Goal: Task Accomplishment & Management: Use online tool/utility

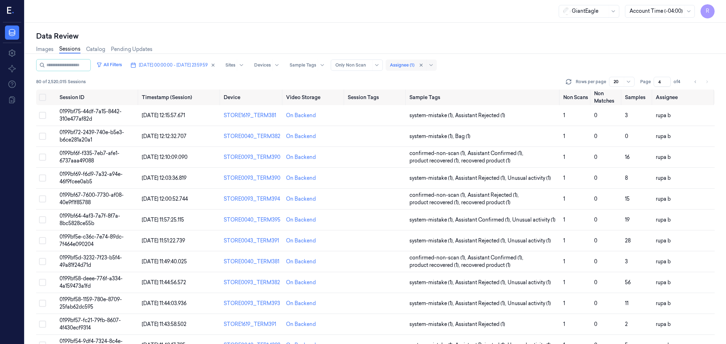
click at [414, 66] on div at bounding box center [402, 65] width 24 height 6
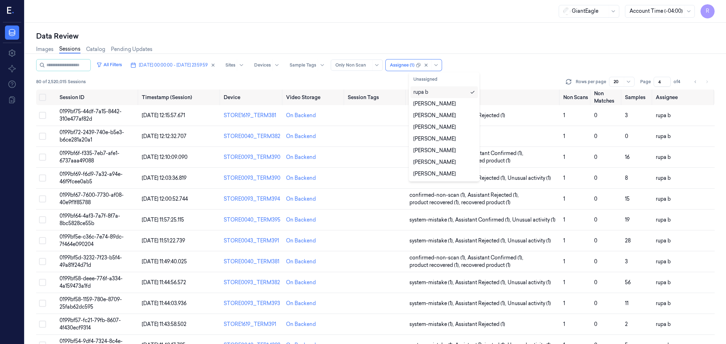
click at [587, 54] on div at bounding box center [375, 54] width 707 height 0
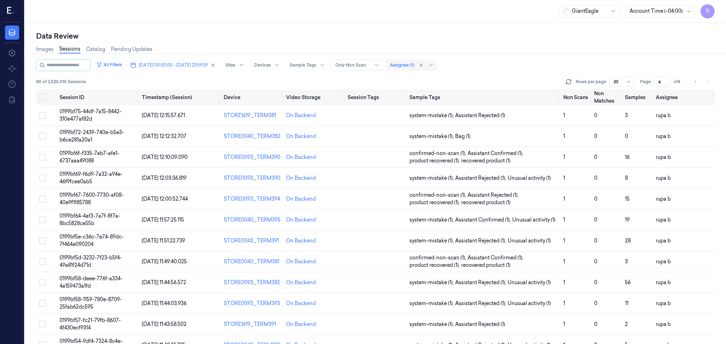
click at [414, 62] on div at bounding box center [402, 65] width 24 height 6
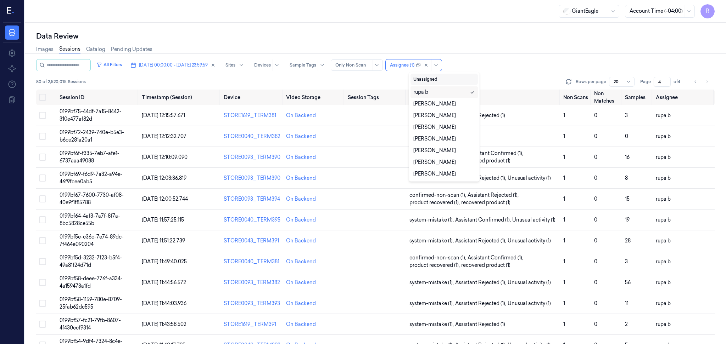
click at [430, 83] on button "Unassigned" at bounding box center [443, 79] width 67 height 11
type input "1"
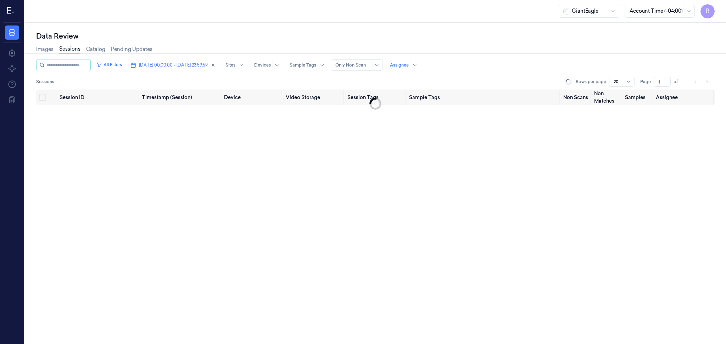
click at [454, 35] on div "Data Review" at bounding box center [375, 36] width 678 height 10
click at [176, 64] on span "[DATE] 00:00:00 - [DATE] 23:59:59" at bounding box center [173, 65] width 69 height 6
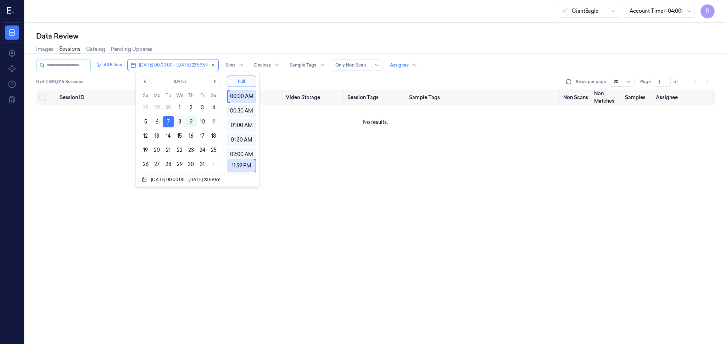
click at [180, 122] on button "8" at bounding box center [179, 121] width 11 height 11
click at [178, 122] on button "8" at bounding box center [179, 121] width 11 height 11
type input "[DATE] 00:00:00 - [DATE] 23:59:59"
click at [212, 31] on div "Data Review" at bounding box center [375, 36] width 678 height 10
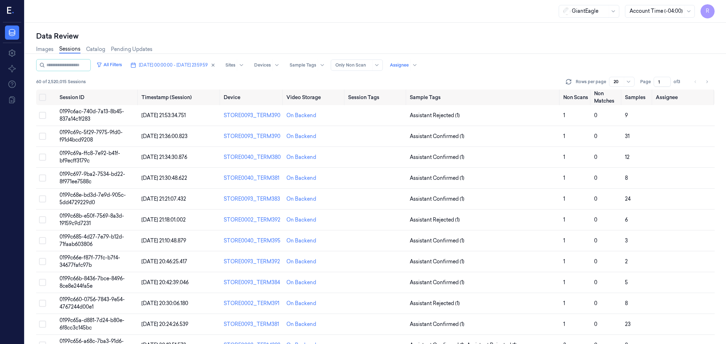
drag, startPoint x: 661, startPoint y: 81, endPoint x: 653, endPoint y: 85, distance: 9.2
click at [654, 84] on input "1" at bounding box center [661, 82] width 17 height 10
type input "12"
click at [531, 56] on div "Images Sessions Catalog Pending Updates" at bounding box center [375, 50] width 678 height 18
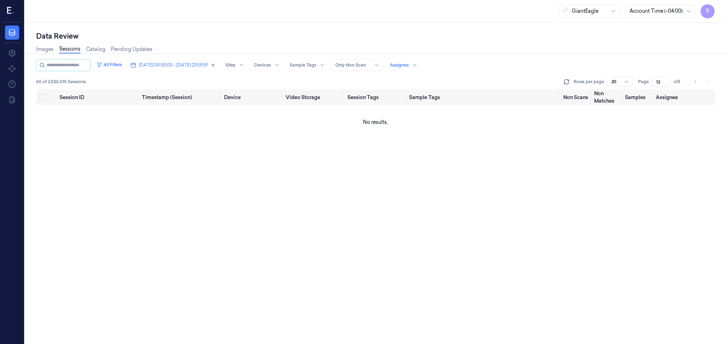
click at [463, 38] on div "Data Review" at bounding box center [375, 36] width 678 height 10
click at [409, 67] on div at bounding box center [399, 65] width 19 height 6
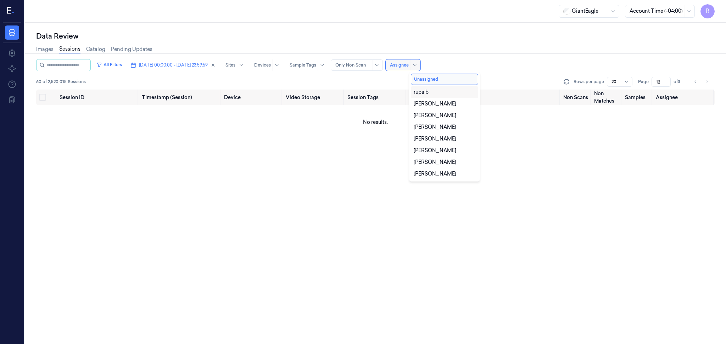
drag, startPoint x: 437, startPoint y: 93, endPoint x: 450, endPoint y: 59, distance: 36.5
click at [437, 93] on div "rupa b" at bounding box center [445, 92] width 62 height 7
click at [452, 43] on div "Images Sessions Catalog Pending Updates" at bounding box center [375, 50] width 678 height 18
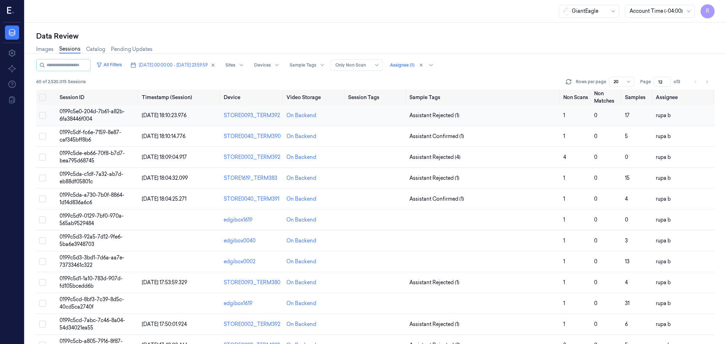
click at [100, 115] on td "0199c5e0-204d-7b61-a82b-6fa38446f004" at bounding box center [98, 115] width 82 height 21
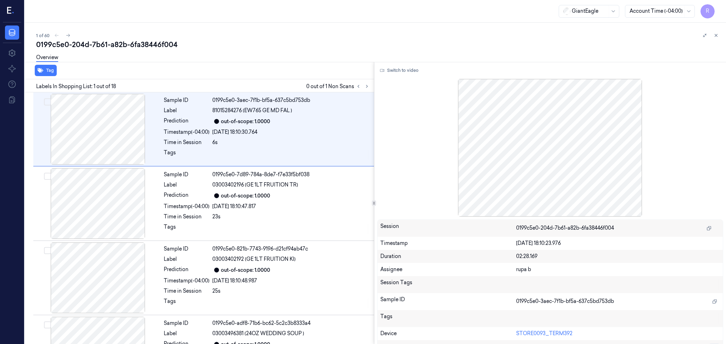
click at [369, 86] on button at bounding box center [367, 86] width 9 height 9
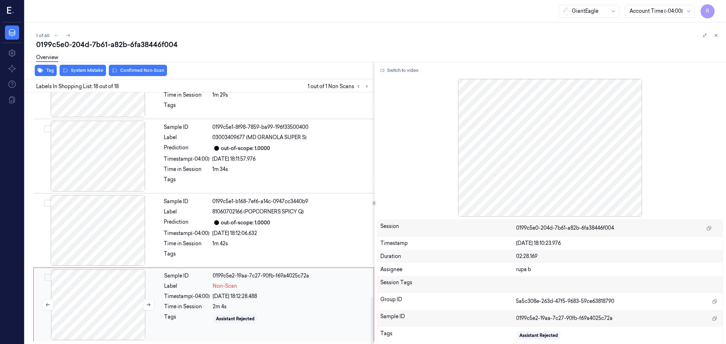
click at [128, 291] on div at bounding box center [98, 305] width 126 height 71
click at [119, 160] on div at bounding box center [98, 156] width 126 height 71
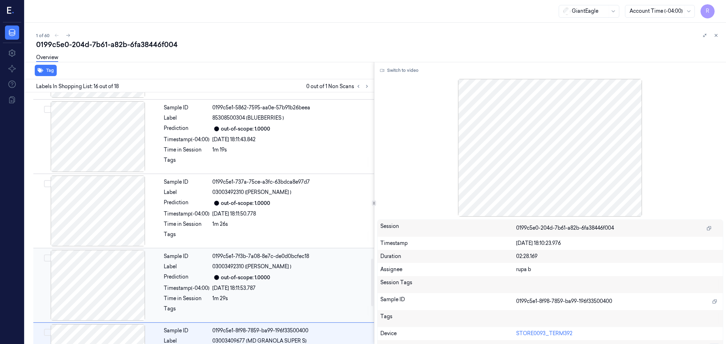
click at [125, 291] on div at bounding box center [98, 285] width 126 height 71
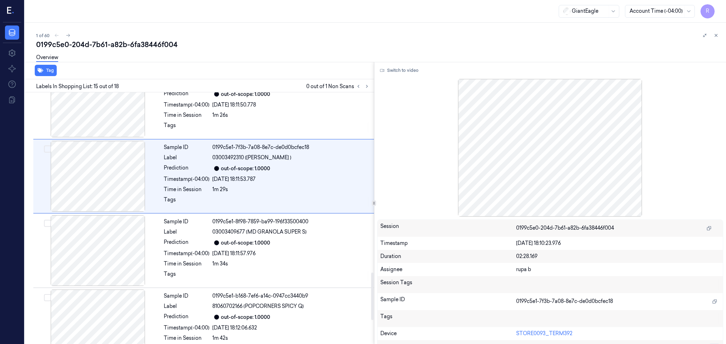
scroll to position [1090, 0]
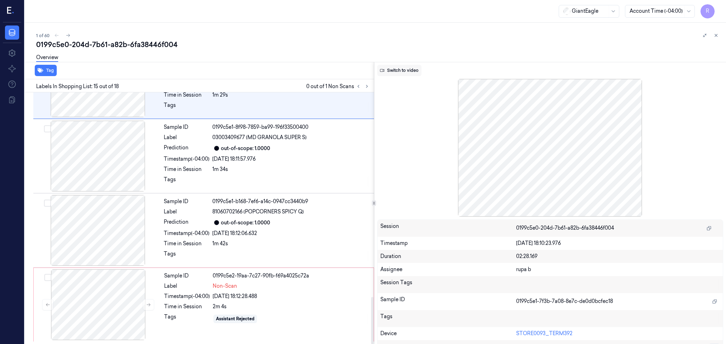
click at [406, 68] on button "Switch to video" at bounding box center [399, 70] width 44 height 11
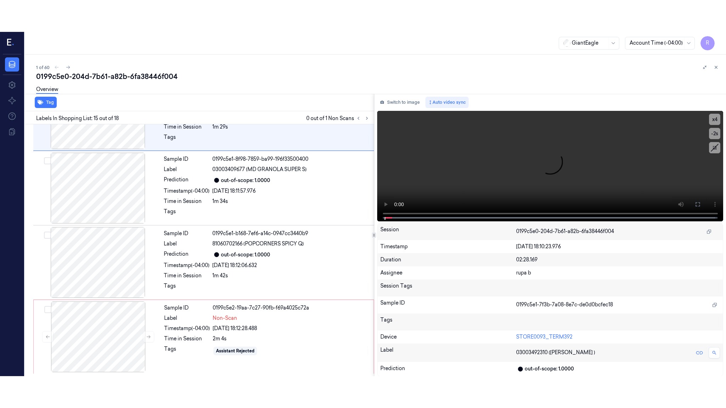
scroll to position [953, 0]
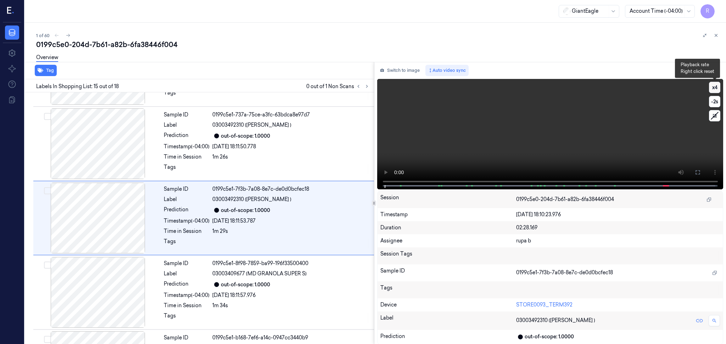
click at [715, 83] on button "x 4" at bounding box center [714, 87] width 11 height 11
click at [715, 83] on button "x 1" at bounding box center [714, 87] width 11 height 11
click at [698, 170] on icon at bounding box center [698, 173] width 6 height 6
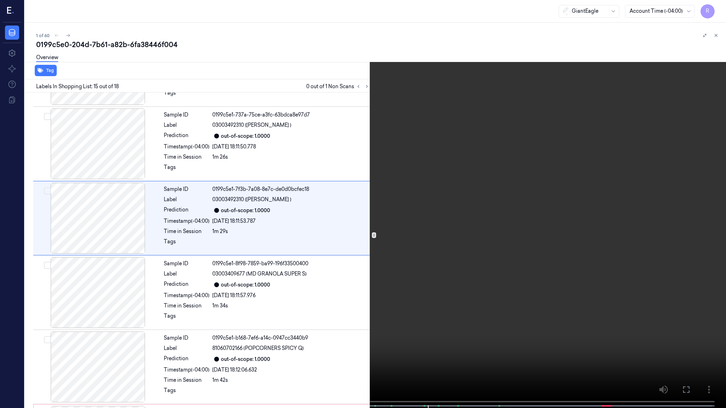
click at [701, 193] on video at bounding box center [363, 205] width 726 height 410
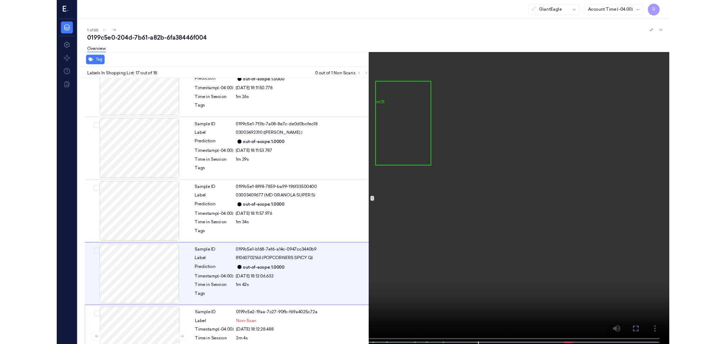
scroll to position [1026, 0]
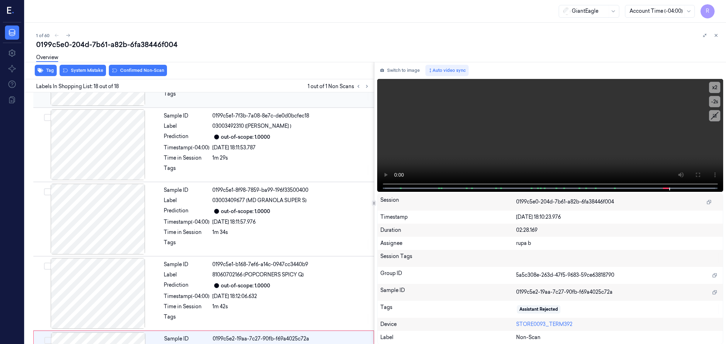
drag, startPoint x: 394, startPoint y: 72, endPoint x: 193, endPoint y: 94, distance: 201.8
click at [394, 71] on button "Switch to image" at bounding box center [399, 70] width 45 height 11
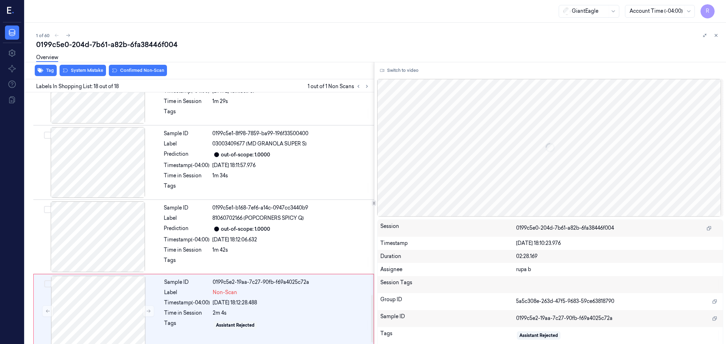
scroll to position [1090, 0]
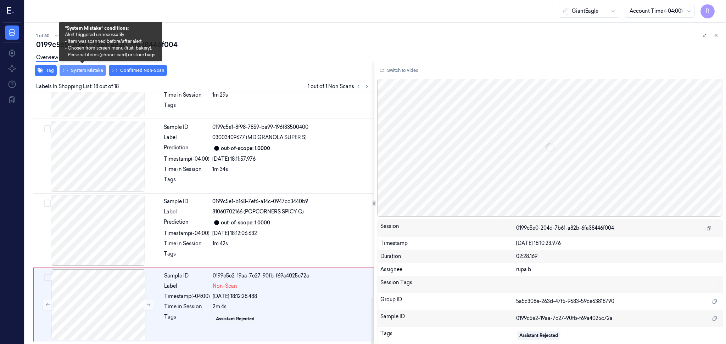
click at [99, 75] on button "System Mistake" at bounding box center [83, 70] width 46 height 11
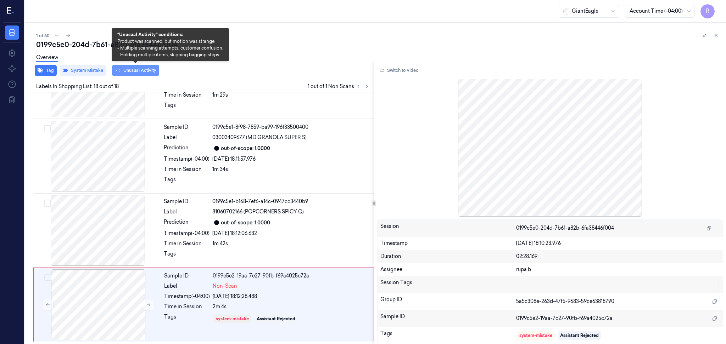
click at [136, 69] on button "Unusual Activity" at bounding box center [135, 70] width 47 height 11
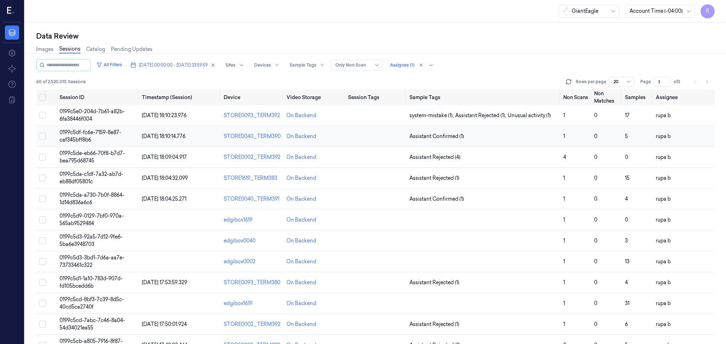
click at [107, 129] on span "0199c5df-fc6e-7159-8e87-caf345bff8b6" at bounding box center [91, 136] width 62 height 14
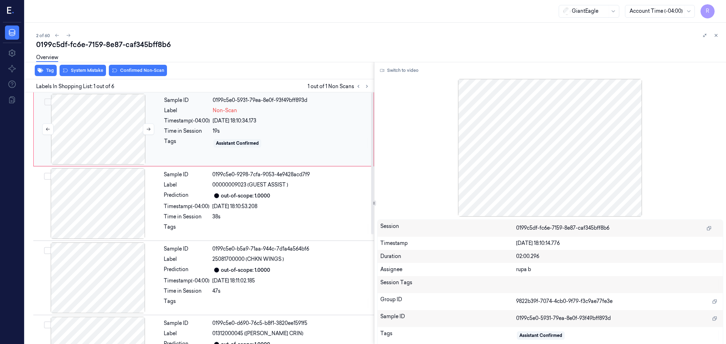
click at [110, 136] on div at bounding box center [98, 129] width 126 height 71
click at [387, 74] on button "Switch to video" at bounding box center [399, 70] width 44 height 11
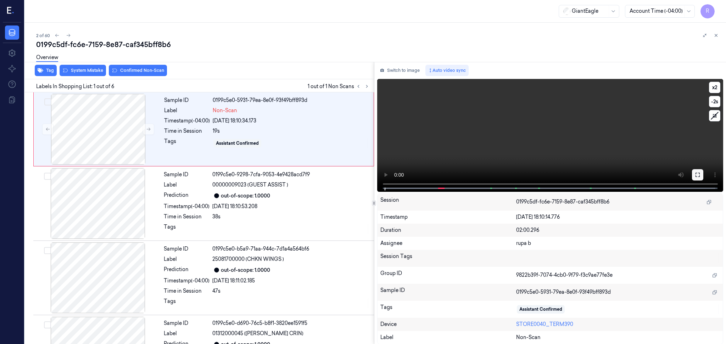
click at [695, 173] on icon at bounding box center [698, 175] width 6 height 6
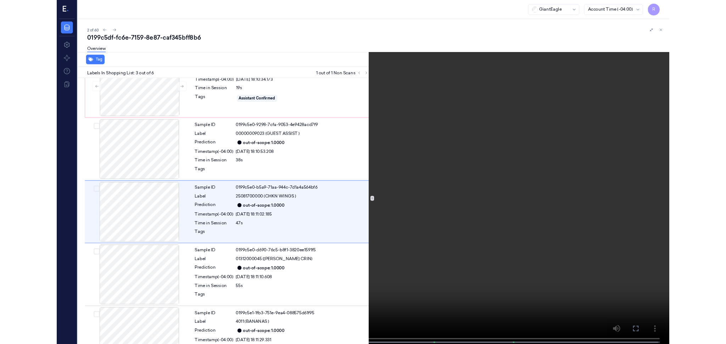
scroll to position [27, 0]
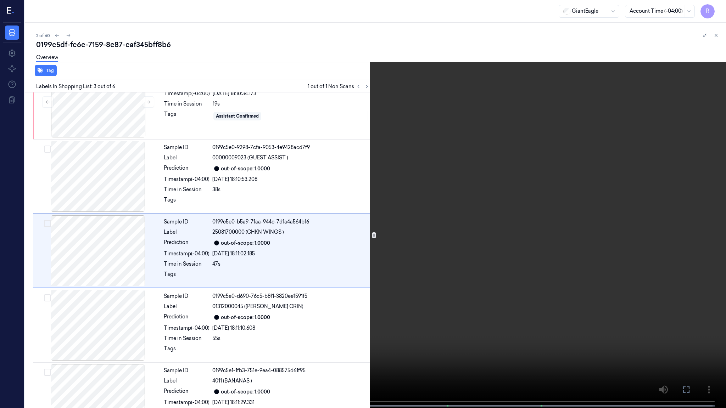
click at [368, 222] on video at bounding box center [363, 205] width 726 height 410
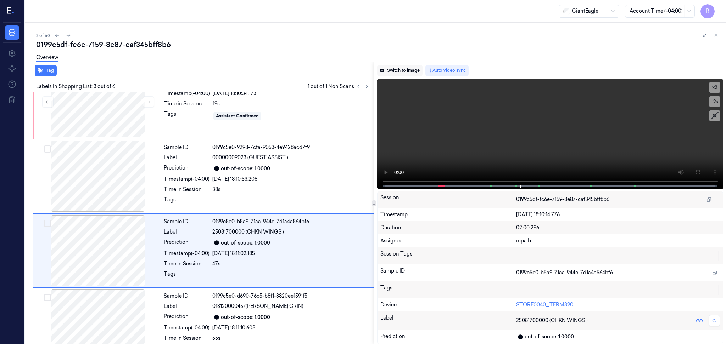
click at [408, 72] on button "Switch to image" at bounding box center [399, 70] width 45 height 11
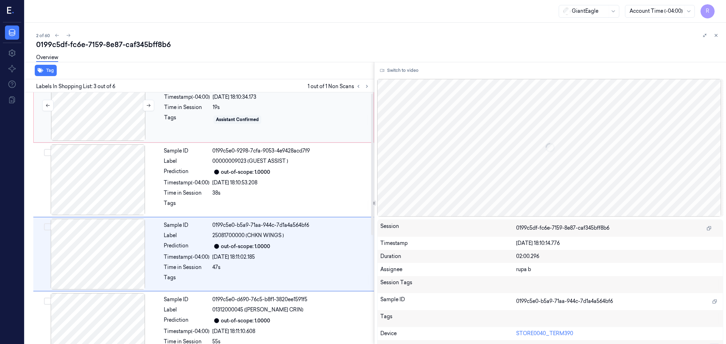
scroll to position [0, 0]
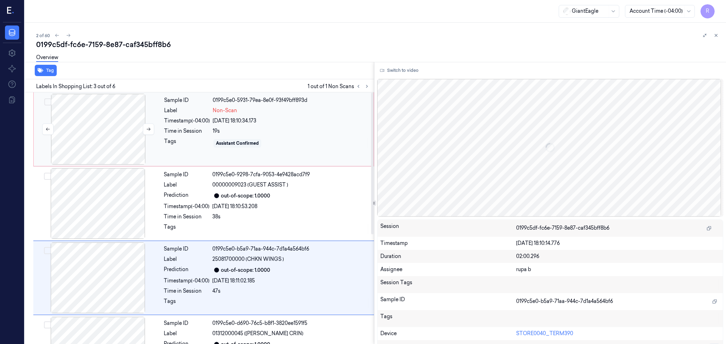
click at [107, 140] on div at bounding box center [98, 129] width 126 height 71
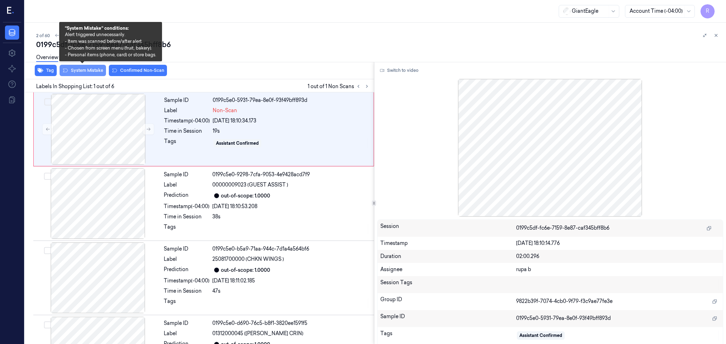
click at [85, 74] on button "System Mistake" at bounding box center [83, 70] width 46 height 11
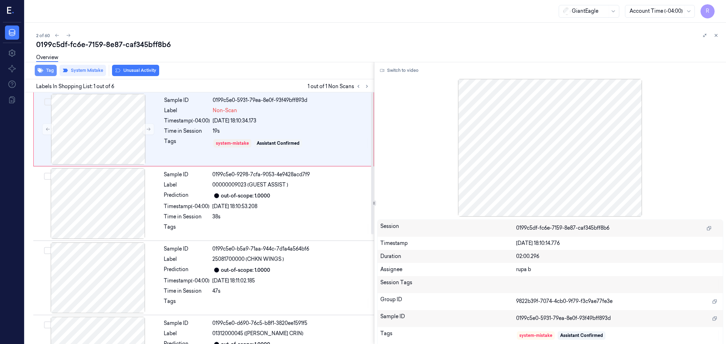
click at [46, 72] on button "Tag" at bounding box center [46, 70] width 22 height 11
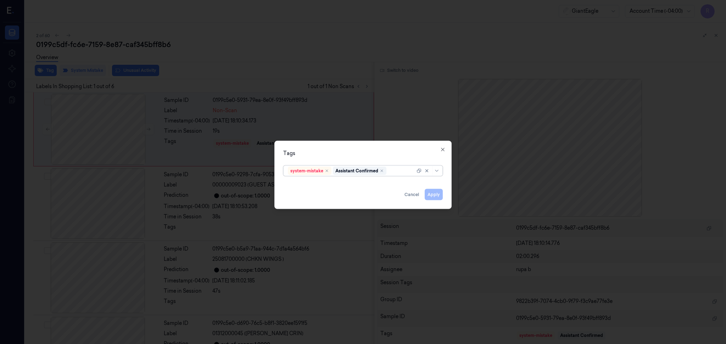
click at [401, 175] on div "system-mistake Assistant Confirmed" at bounding box center [351, 171] width 127 height 10
type input "bag"
click at [324, 187] on div "Bag" at bounding box center [363, 185] width 150 height 7
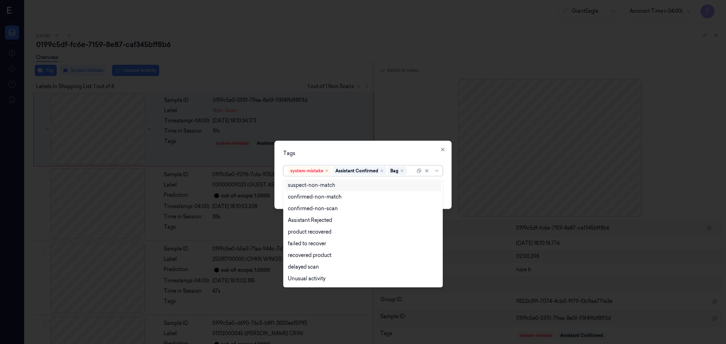
click at [359, 143] on div "Tags option Bag, selected. 13 results available. Use Up and Down to choose opti…" at bounding box center [362, 175] width 177 height 68
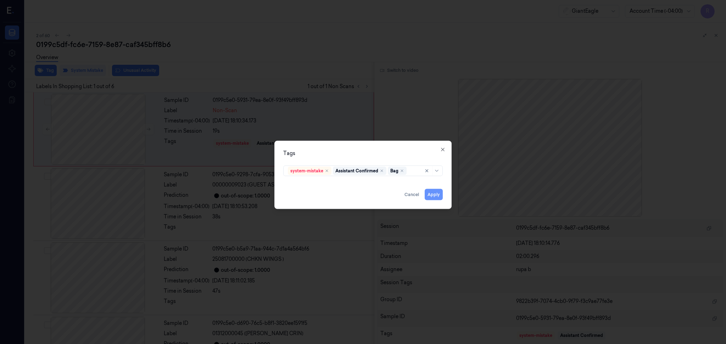
click at [429, 196] on button "Apply" at bounding box center [434, 194] width 18 height 11
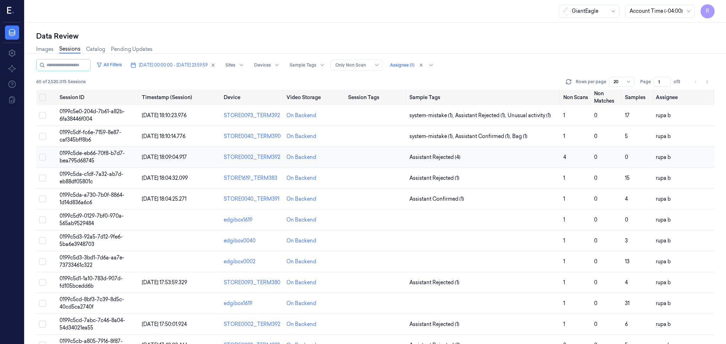
click at [100, 154] on span "0199c5de-eb66-70f8-b7d7-bea795d68745" at bounding box center [92, 157] width 65 height 14
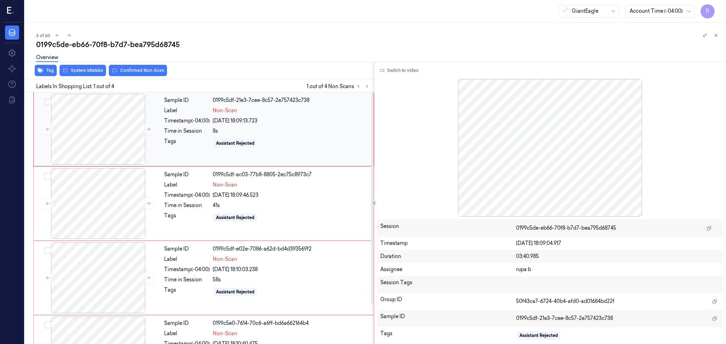
click at [105, 165] on div "Sample ID 0199c5df-21e3-7cee-8c57-2e757423c738 Label Non-Scan Timestamp (-04:00…" at bounding box center [203, 129] width 341 height 74
click at [111, 133] on div at bounding box center [98, 129] width 126 height 71
click at [142, 131] on div at bounding box center [98, 129] width 126 height 71
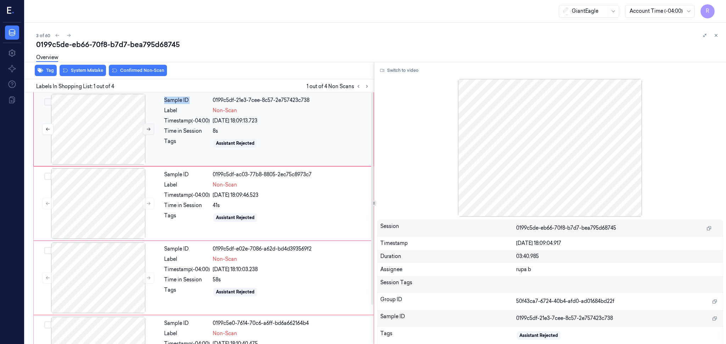
click at [143, 131] on button at bounding box center [148, 129] width 11 height 11
click at [394, 69] on button "Switch to video" at bounding box center [399, 70] width 44 height 11
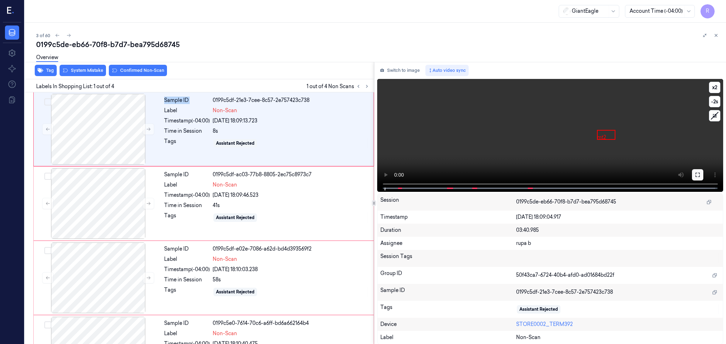
click at [699, 171] on button at bounding box center [697, 174] width 11 height 11
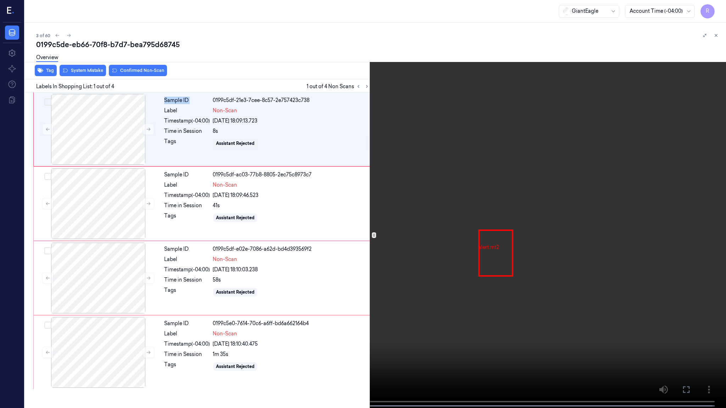
click at [124, 341] on video at bounding box center [363, 205] width 726 height 410
click at [124, 339] on video at bounding box center [363, 205] width 726 height 410
click at [125, 337] on video at bounding box center [363, 205] width 726 height 410
click at [716, 12] on button "x 2" at bounding box center [717, 8] width 11 height 11
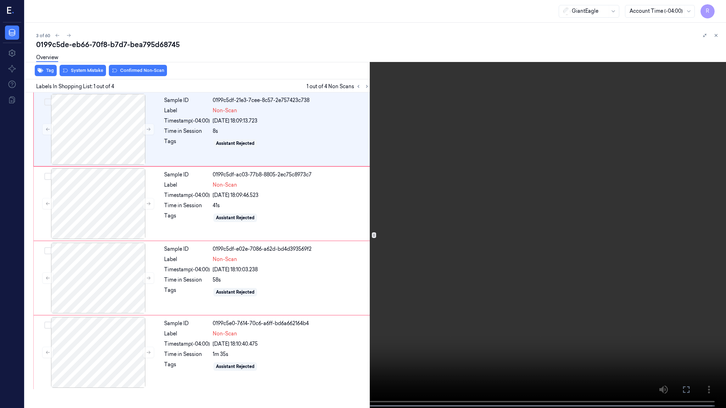
click at [519, 94] on video at bounding box center [363, 205] width 726 height 410
click at [716, 6] on button "x 1" at bounding box center [717, 8] width 11 height 11
click at [635, 87] on video at bounding box center [363, 205] width 726 height 410
click at [714, 8] on button "x 2" at bounding box center [717, 8] width 11 height 11
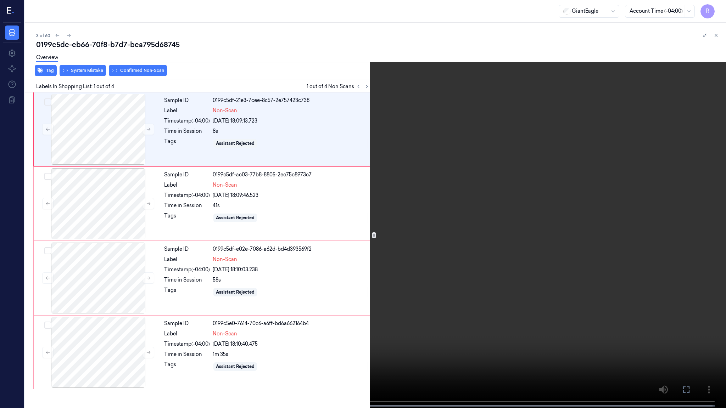
click at [596, 67] on video at bounding box center [363, 205] width 726 height 410
click at [114, 167] on video at bounding box center [363, 205] width 726 height 410
click at [146, 308] on video at bounding box center [363, 205] width 726 height 410
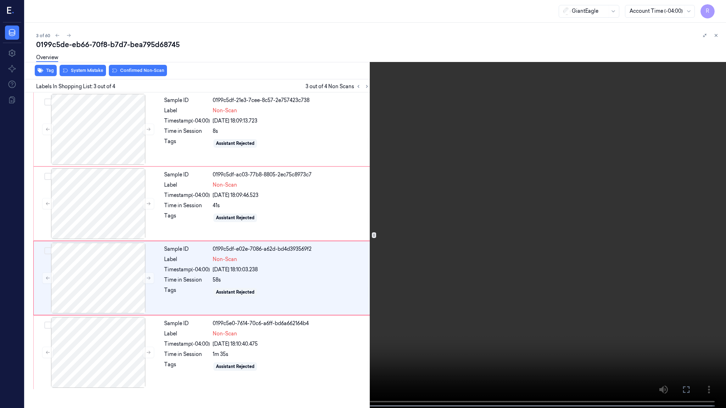
click at [248, 196] on video at bounding box center [363, 205] width 726 height 410
click at [235, 304] on video at bounding box center [363, 205] width 726 height 410
click at [266, 280] on video at bounding box center [363, 205] width 726 height 410
click at [312, 314] on video at bounding box center [363, 205] width 726 height 410
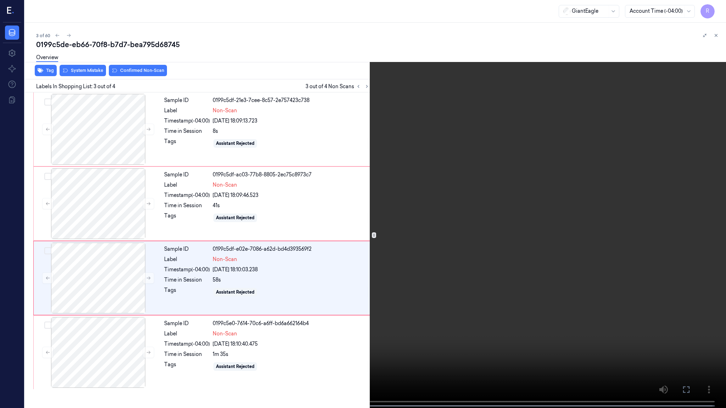
click at [335, 318] on video at bounding box center [363, 205] width 726 height 410
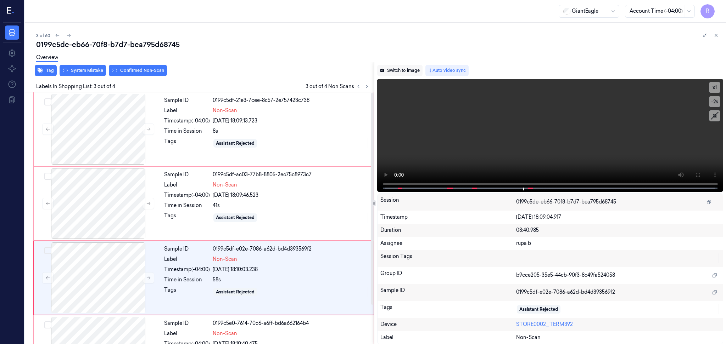
click at [386, 71] on button "Switch to image" at bounding box center [399, 70] width 45 height 11
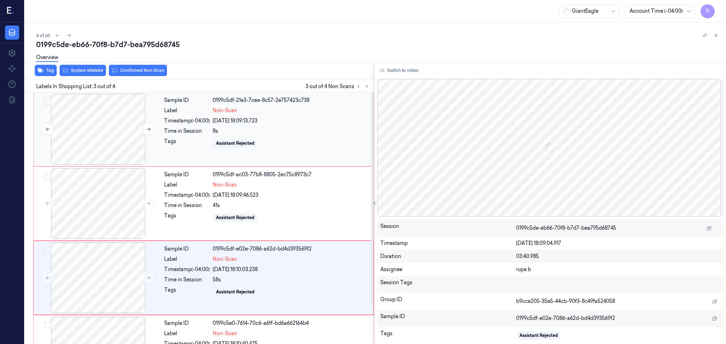
click at [99, 142] on div at bounding box center [98, 129] width 126 height 71
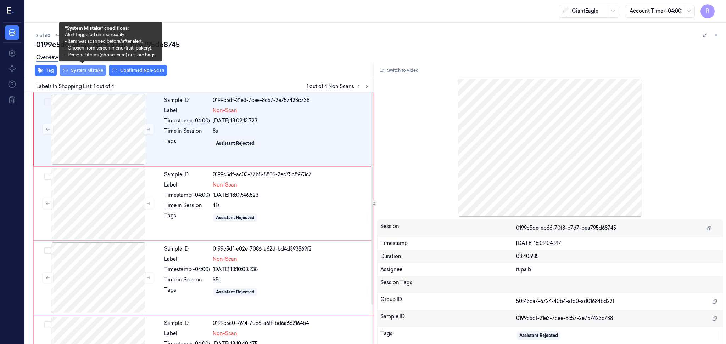
click at [91, 71] on button "System Mistake" at bounding box center [83, 70] width 46 height 11
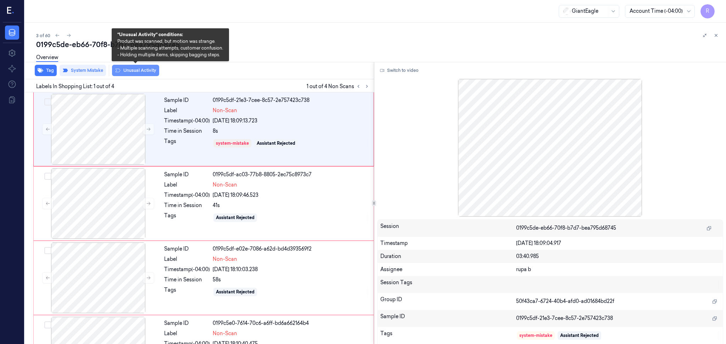
click at [148, 72] on button "Unusual Activity" at bounding box center [135, 70] width 47 height 11
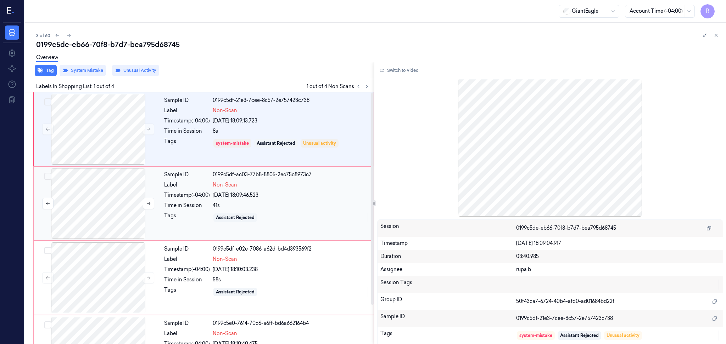
click at [106, 210] on div at bounding box center [98, 203] width 126 height 71
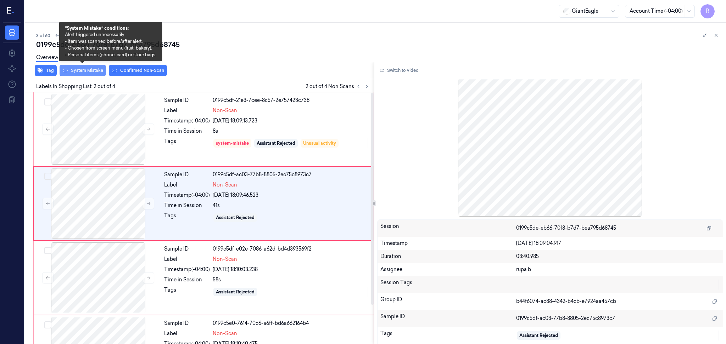
click at [84, 73] on button "System Mistake" at bounding box center [83, 70] width 46 height 11
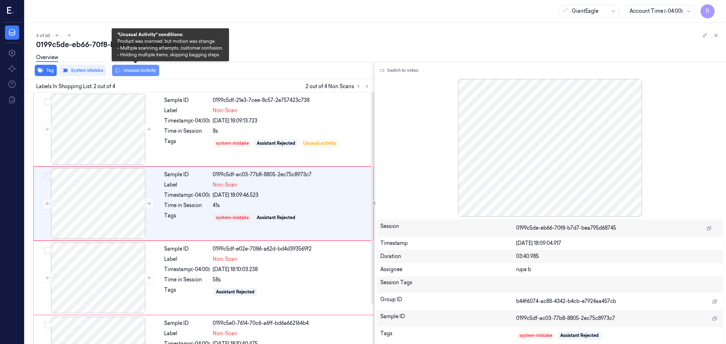
click at [142, 72] on button "Unusual Activity" at bounding box center [135, 70] width 47 height 11
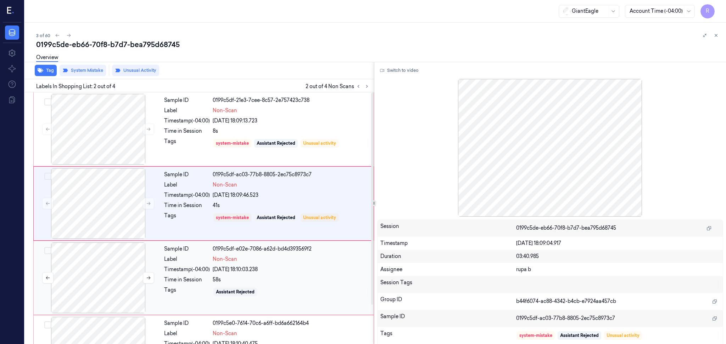
click at [114, 277] on div at bounding box center [98, 278] width 126 height 71
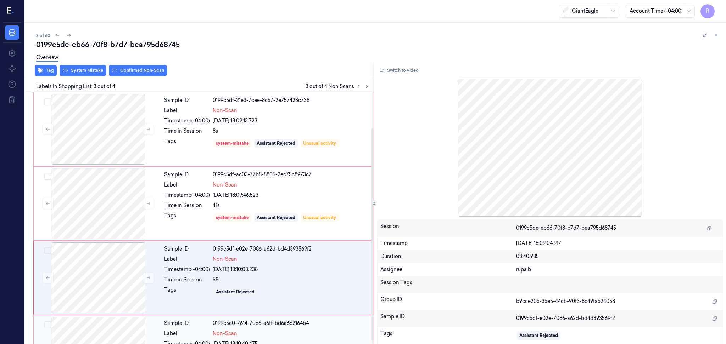
scroll to position [47, 0]
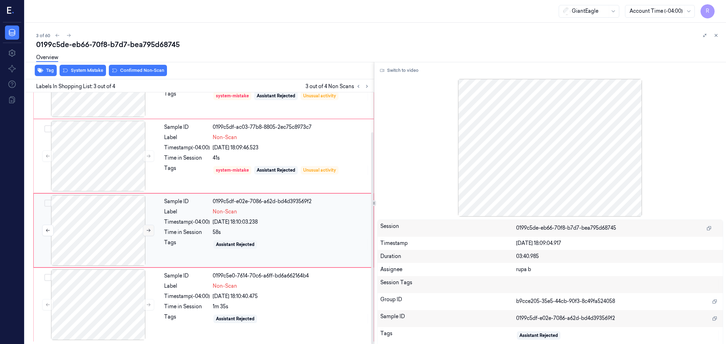
click at [146, 231] on icon at bounding box center [148, 230] width 5 height 5
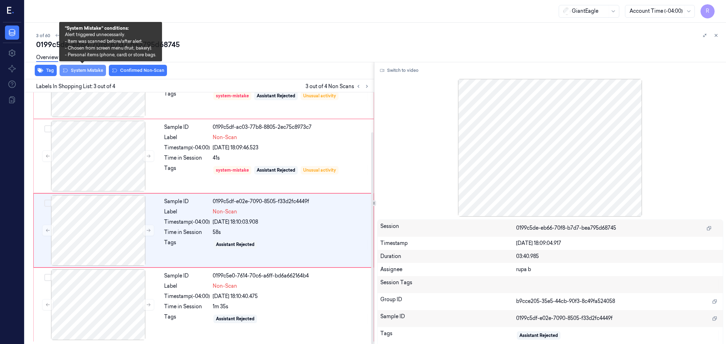
click at [88, 72] on button "System Mistake" at bounding box center [83, 70] width 46 height 11
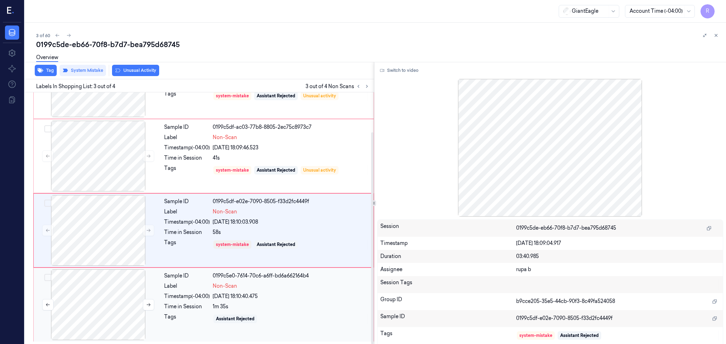
click at [124, 296] on div at bounding box center [98, 305] width 126 height 71
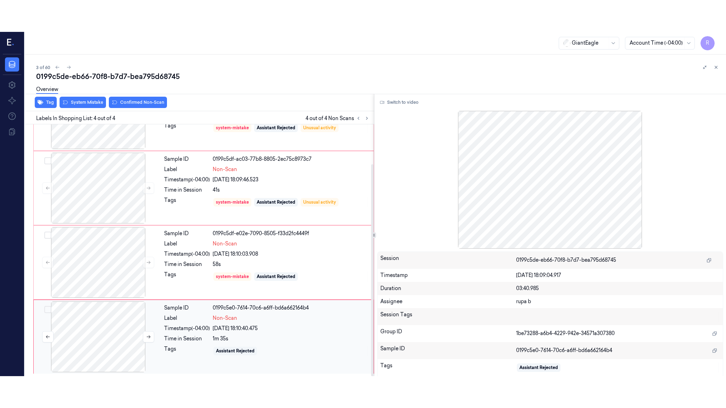
scroll to position [47, 0]
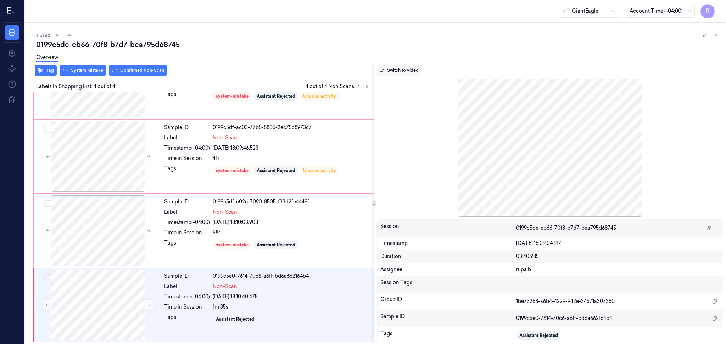
click at [384, 71] on button "Switch to video" at bounding box center [399, 70] width 44 height 11
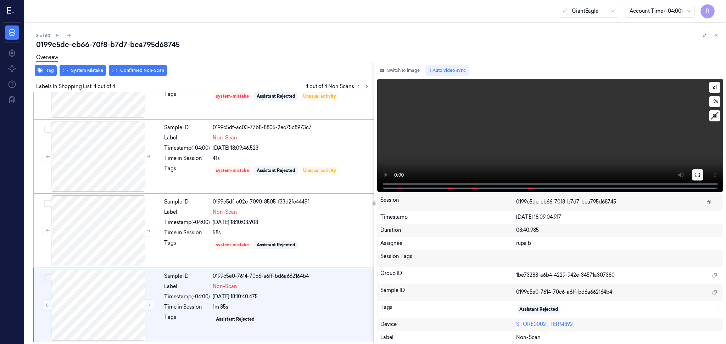
click at [699, 174] on icon at bounding box center [698, 175] width 6 height 6
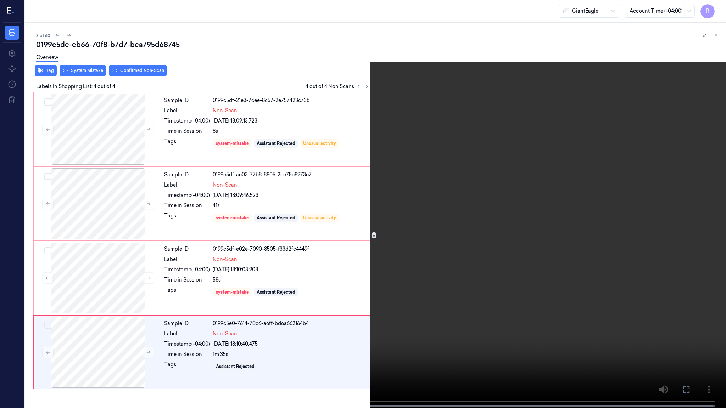
click at [695, 206] on video at bounding box center [363, 205] width 726 height 410
click at [617, 200] on video at bounding box center [363, 205] width 726 height 410
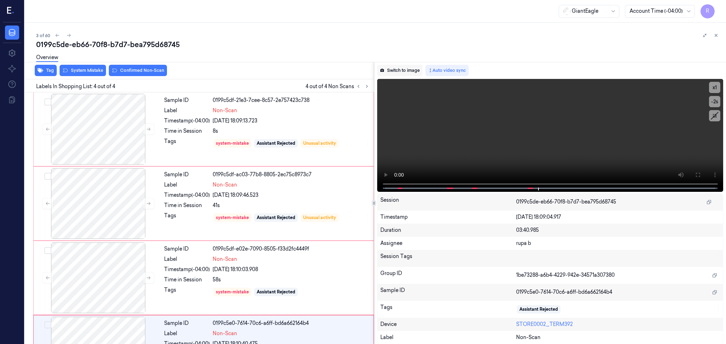
click at [394, 67] on button "Switch to image" at bounding box center [399, 70] width 45 height 11
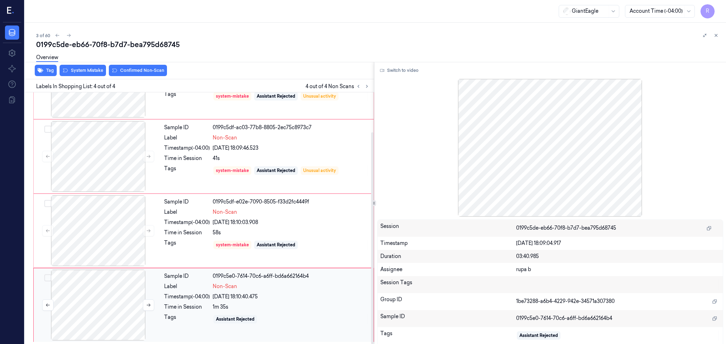
click at [109, 307] on div at bounding box center [98, 305] width 126 height 71
click at [390, 68] on button "Switch to video" at bounding box center [399, 70] width 44 height 11
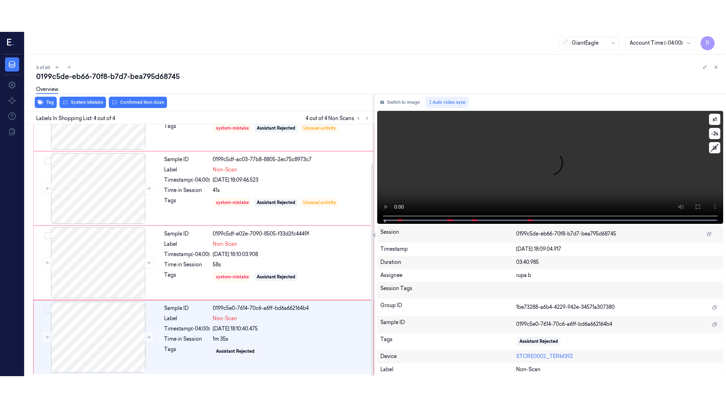
scroll to position [47, 0]
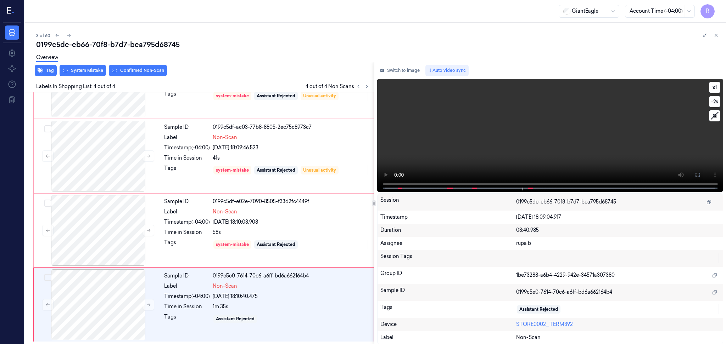
drag, startPoint x: 697, startPoint y: 175, endPoint x: 698, endPoint y: 216, distance: 41.1
click at [698, 175] on icon at bounding box center [698, 175] width 6 height 6
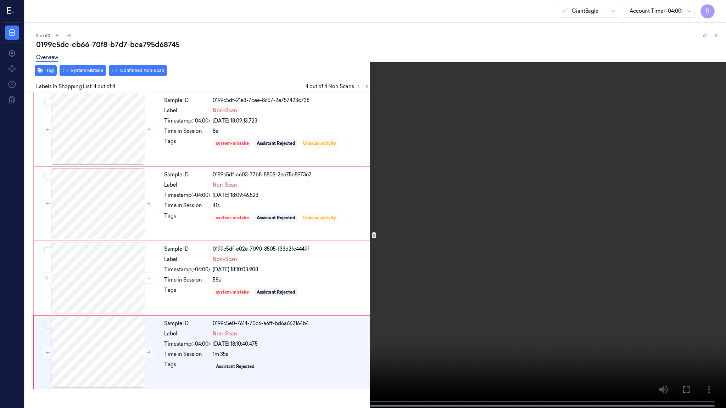
click at [662, 187] on video at bounding box center [363, 205] width 726 height 410
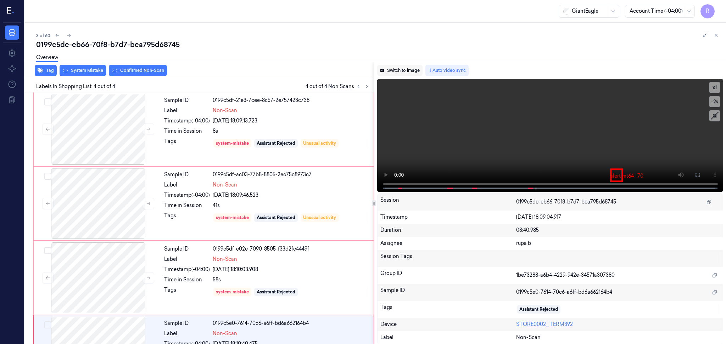
click at [389, 66] on button "Switch to image" at bounding box center [399, 70] width 45 height 11
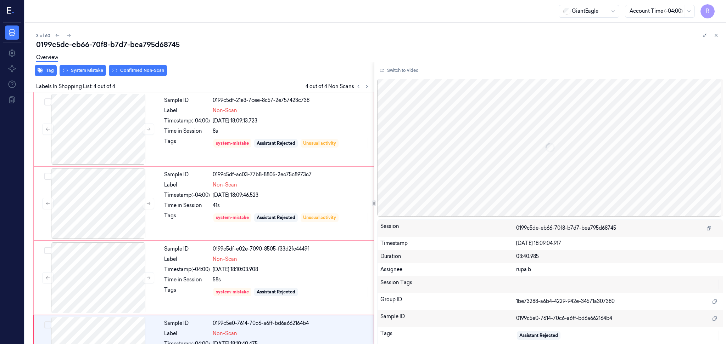
scroll to position [47, 0]
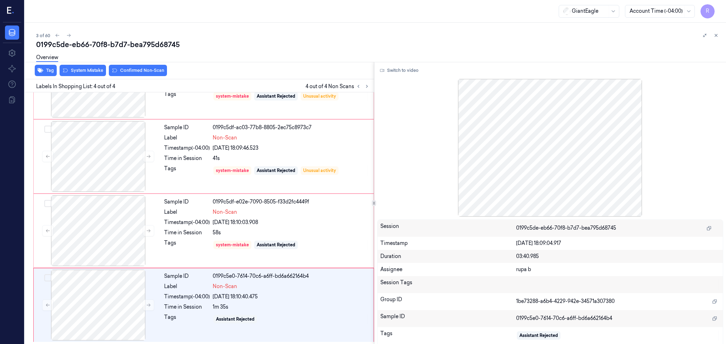
click at [69, 77] on div "Tag System Mistake Confirmed Non-Scan" at bounding box center [198, 70] width 352 height 17
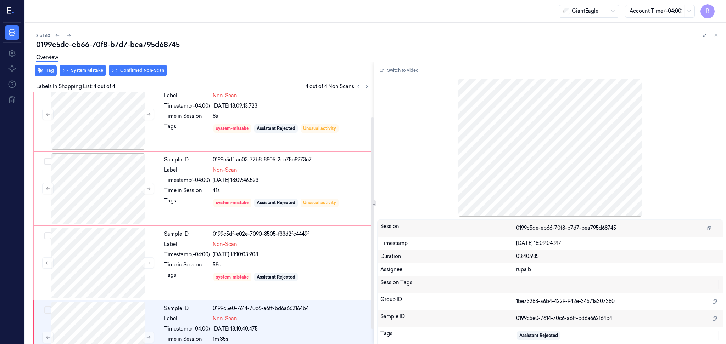
scroll to position [0, 0]
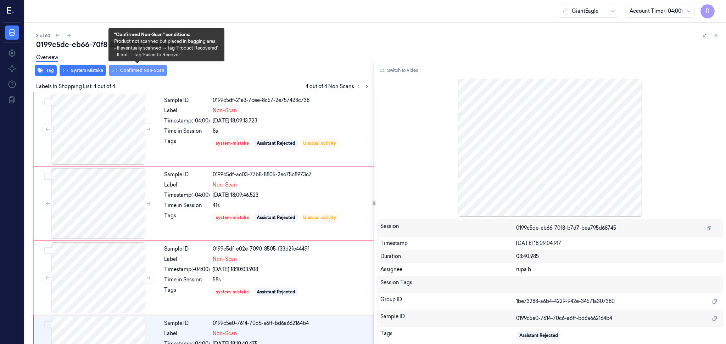
click at [136, 73] on button "Confirmed Non-Scan" at bounding box center [138, 70] width 58 height 11
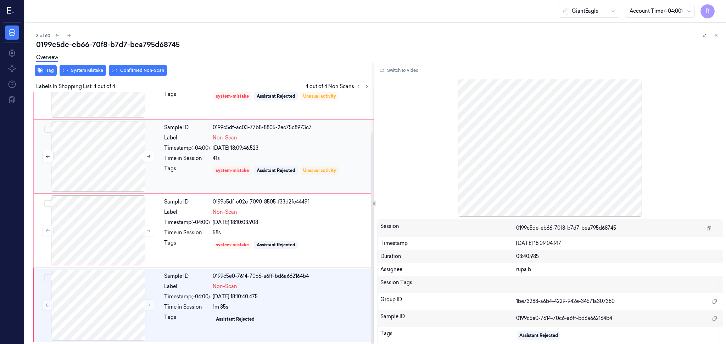
scroll to position [47, 0]
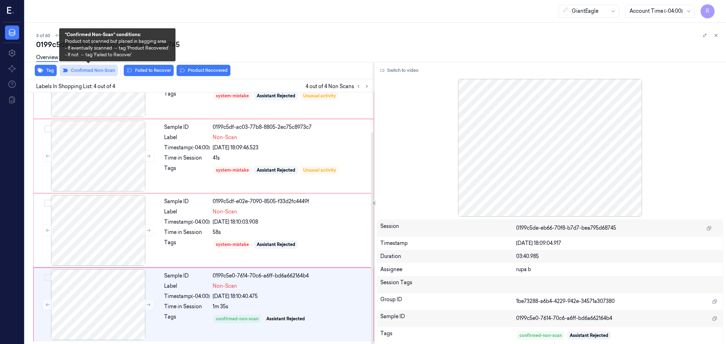
click at [75, 71] on button "Confirmed Non-Scan" at bounding box center [89, 70] width 58 height 11
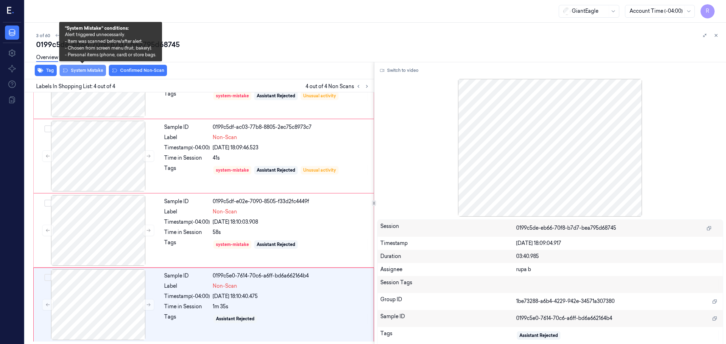
click at [77, 70] on button "System Mistake" at bounding box center [83, 70] width 46 height 11
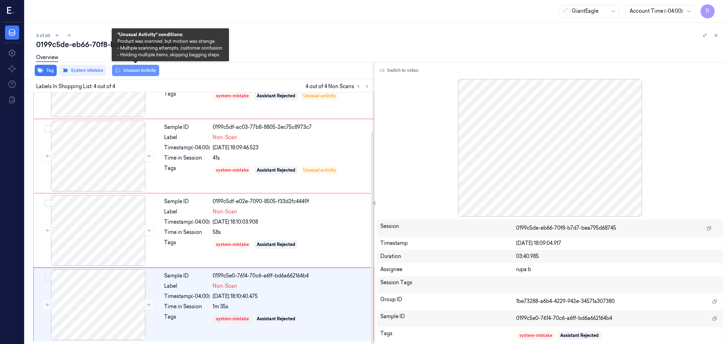
click at [136, 74] on button "Unusual Activity" at bounding box center [135, 70] width 47 height 11
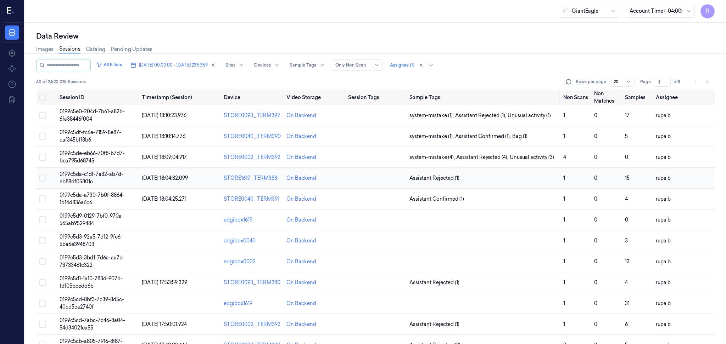
click at [96, 175] on span "0199c5da-c1df-7a32-ab7d-eb88df05801c" at bounding box center [92, 178] width 64 height 14
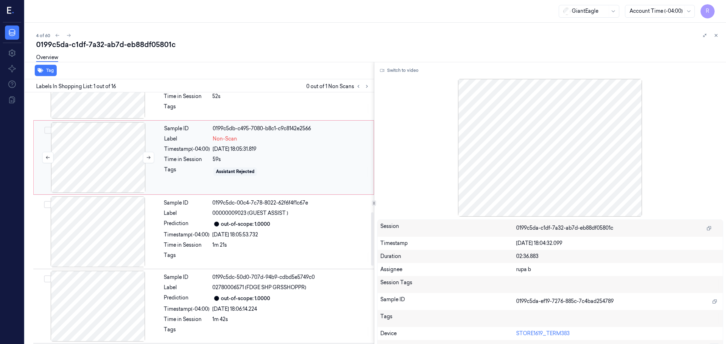
click at [126, 157] on div at bounding box center [98, 157] width 126 height 71
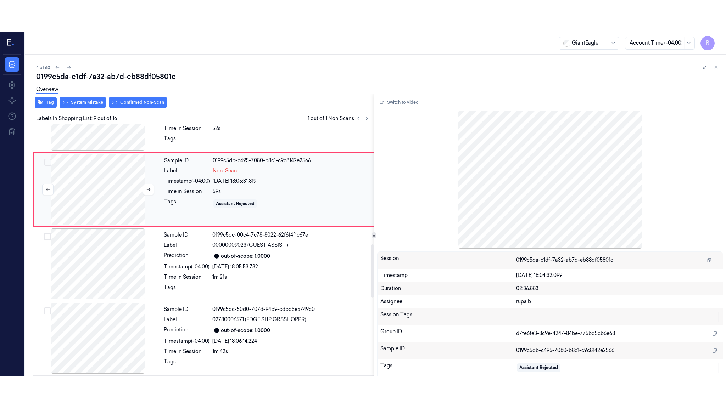
scroll to position [506, 0]
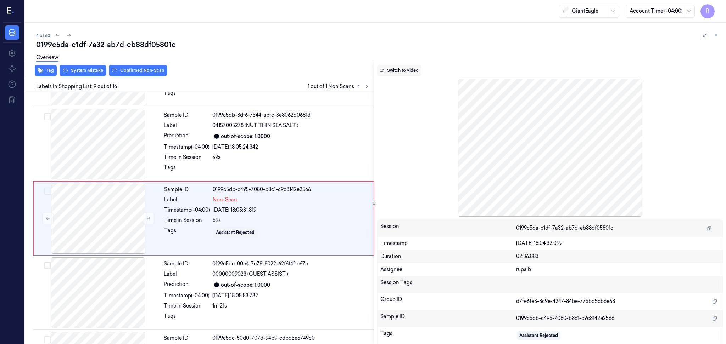
click at [399, 70] on button "Switch to video" at bounding box center [399, 70] width 44 height 11
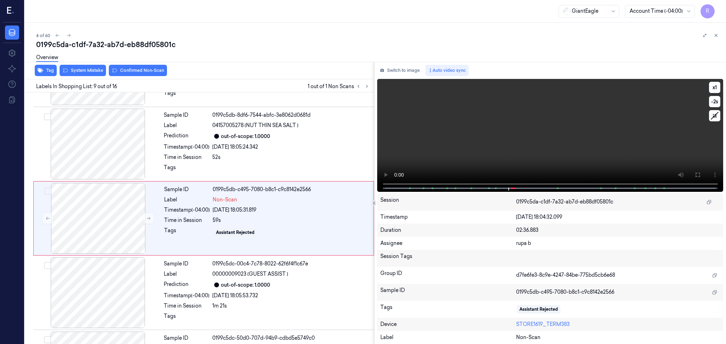
click at [557, 150] on video at bounding box center [550, 135] width 346 height 113
drag, startPoint x: 695, startPoint y: 172, endPoint x: 659, endPoint y: 229, distance: 67.0
click at [695, 172] on icon at bounding box center [698, 175] width 6 height 6
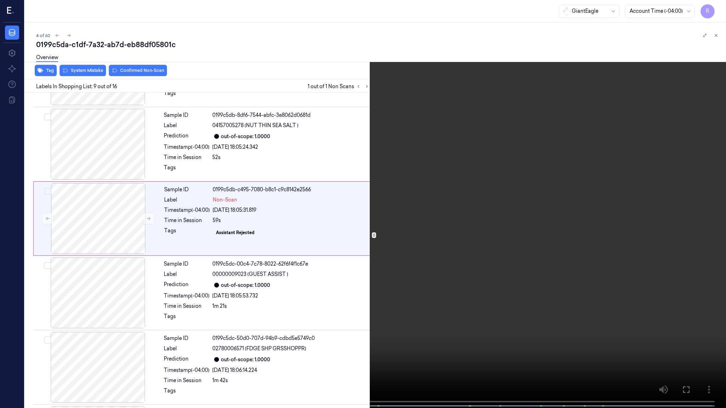
click at [268, 344] on video at bounding box center [363, 205] width 726 height 410
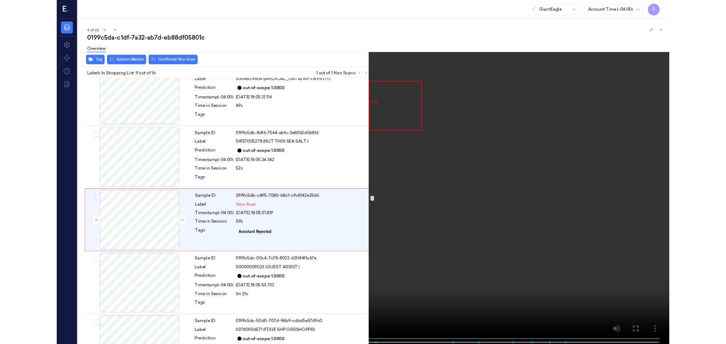
scroll to position [474, 0]
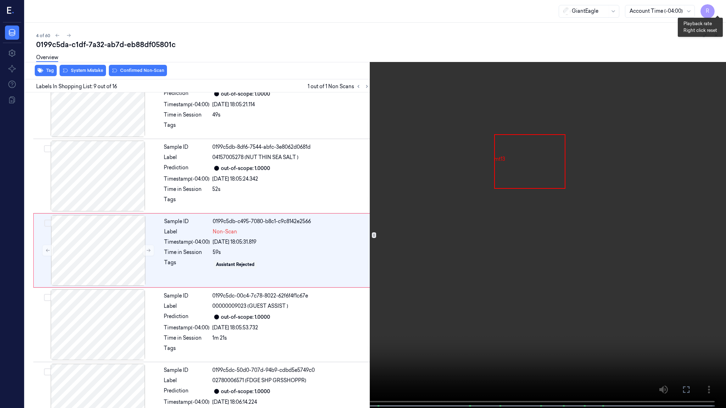
click at [717, 12] on button "x 1" at bounding box center [717, 8] width 11 height 11
click at [717, 11] on button "x 2" at bounding box center [717, 8] width 11 height 11
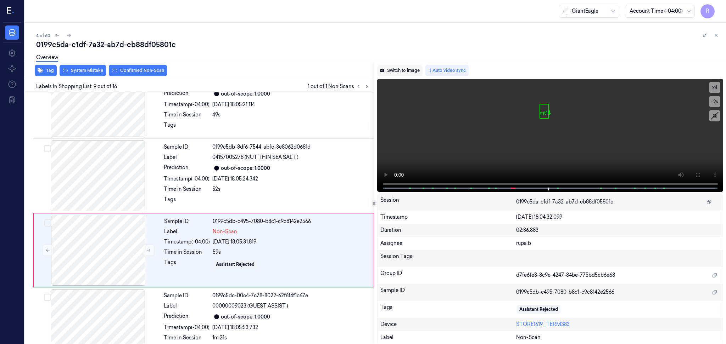
click at [399, 71] on button "Switch to image" at bounding box center [399, 70] width 45 height 11
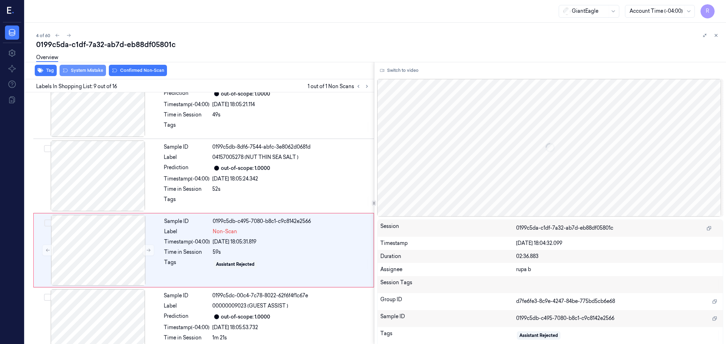
scroll to position [506, 0]
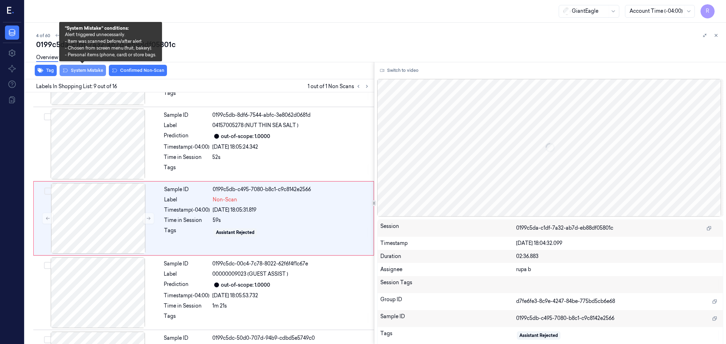
click at [97, 72] on button "System Mistake" at bounding box center [83, 70] width 46 height 11
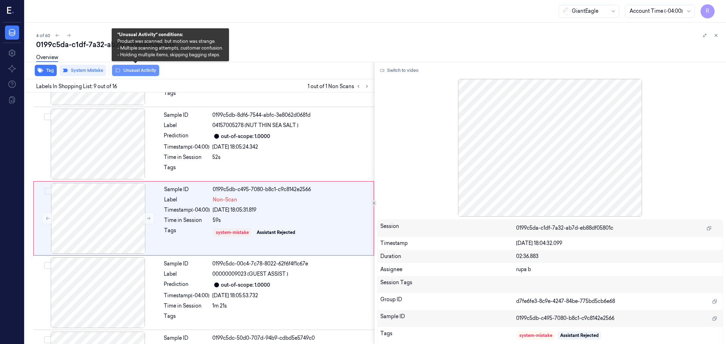
click at [143, 73] on button "Unusual Activity" at bounding box center [135, 70] width 47 height 11
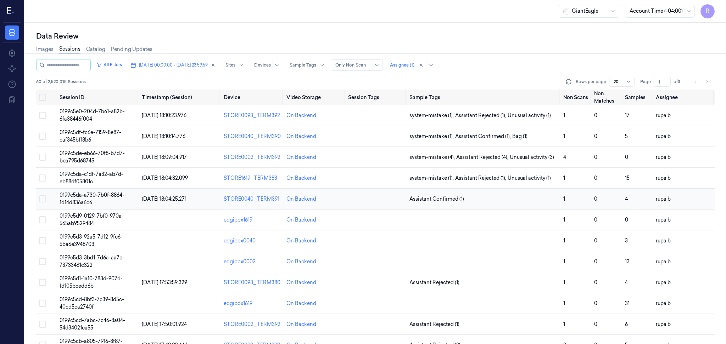
click at [109, 199] on td "0199c5da-a730-7b0f-8864-1d14d836a6c6" at bounding box center [98, 199] width 82 height 21
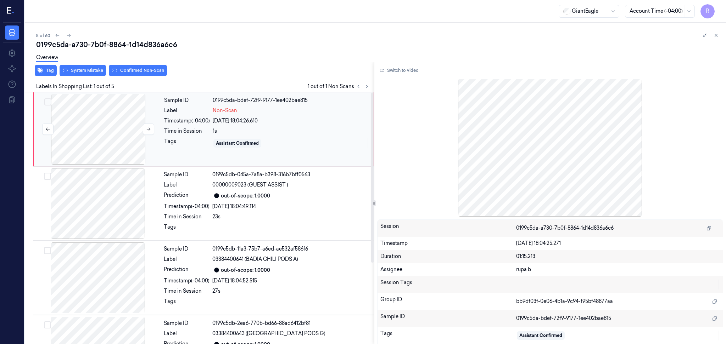
click at [126, 144] on div at bounding box center [98, 129] width 126 height 71
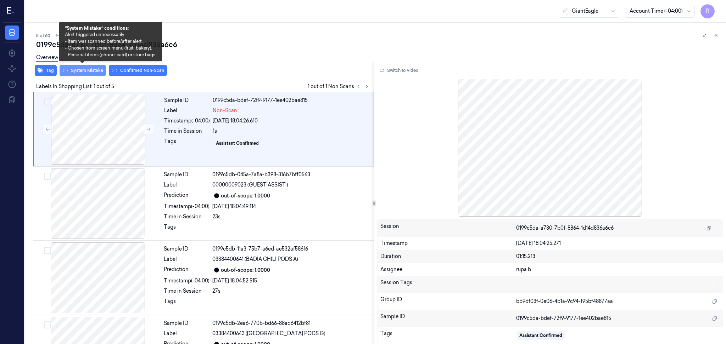
click at [82, 71] on button "System Mistake" at bounding box center [83, 70] width 46 height 11
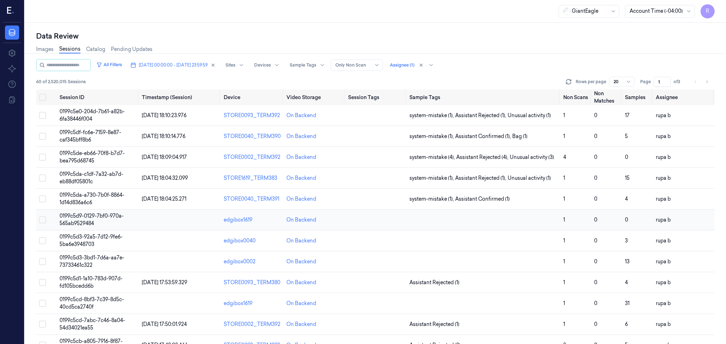
click at [146, 217] on td at bounding box center [180, 220] width 82 height 21
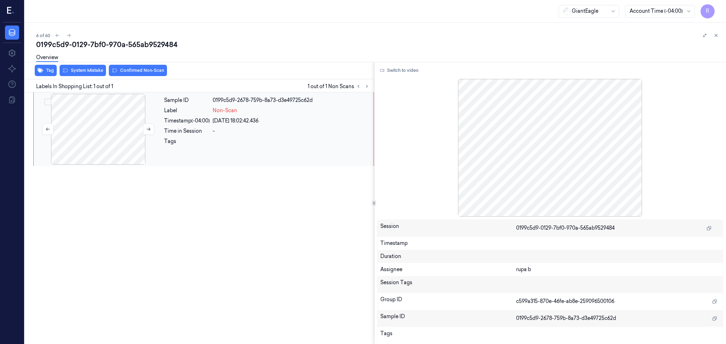
click at [112, 128] on div at bounding box center [98, 129] width 126 height 71
click at [407, 67] on button "Switch to video" at bounding box center [399, 70] width 44 height 11
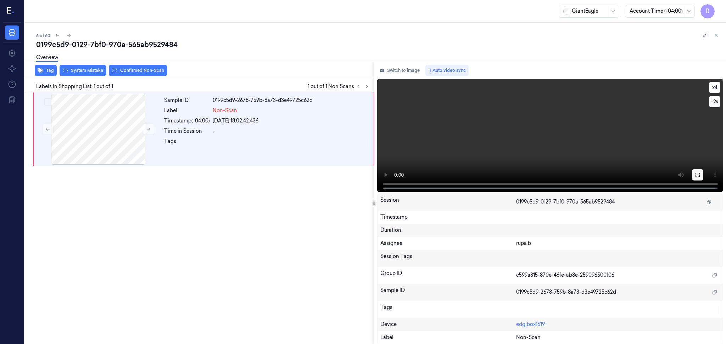
click at [697, 174] on icon at bounding box center [698, 175] width 6 height 6
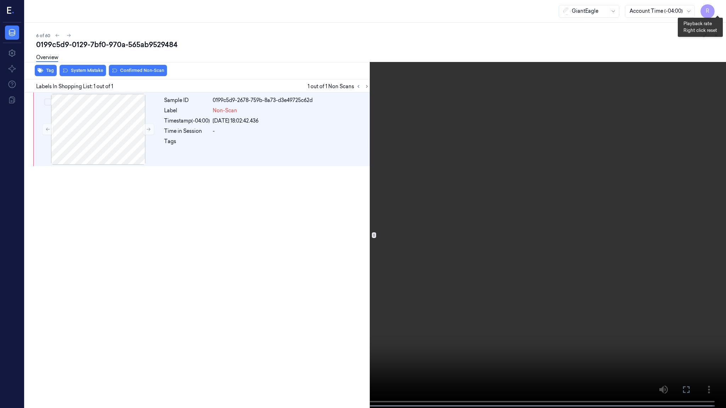
click at [720, 8] on button "x 4" at bounding box center [717, 8] width 11 height 11
drag, startPoint x: 426, startPoint y: 172, endPoint x: 419, endPoint y: 182, distance: 11.7
click at [425, 173] on video at bounding box center [363, 205] width 726 height 410
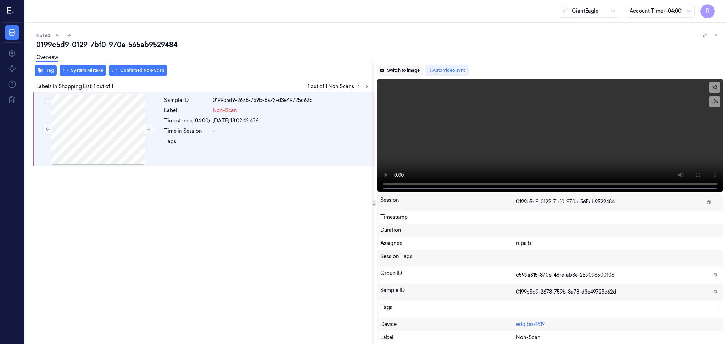
click at [400, 68] on button "Switch to image" at bounding box center [399, 70] width 45 height 11
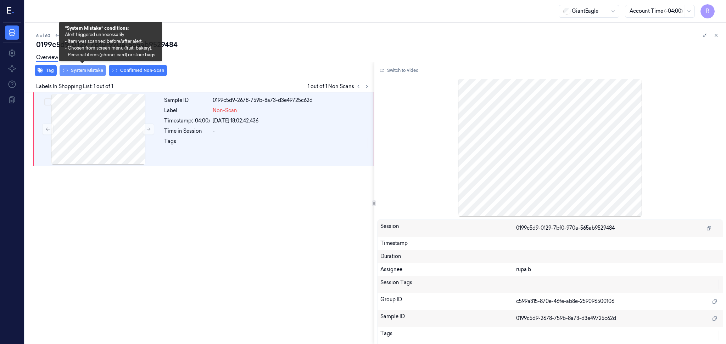
click at [72, 74] on button "System Mistake" at bounding box center [83, 70] width 46 height 11
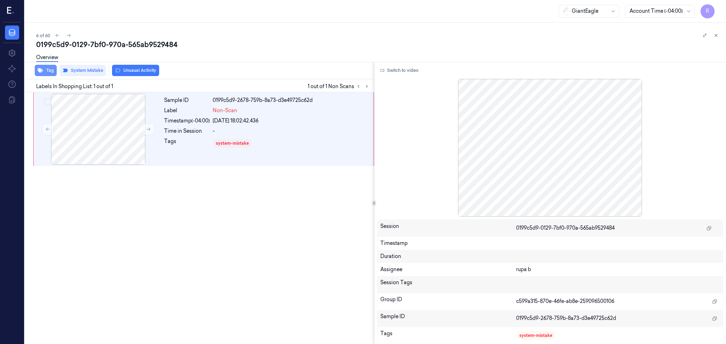
click at [43, 69] on icon "button" at bounding box center [41, 71] width 6 height 6
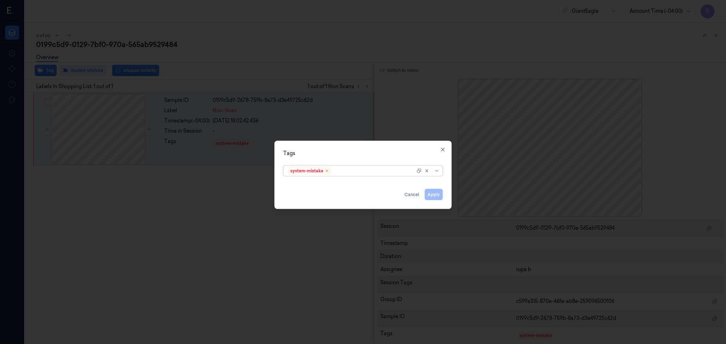
click at [347, 169] on div at bounding box center [374, 170] width 82 height 7
type input "bag"
drag, startPoint x: 327, startPoint y: 186, endPoint x: 342, endPoint y: 176, distance: 17.2
click at [327, 186] on div "Bag" at bounding box center [363, 185] width 150 height 7
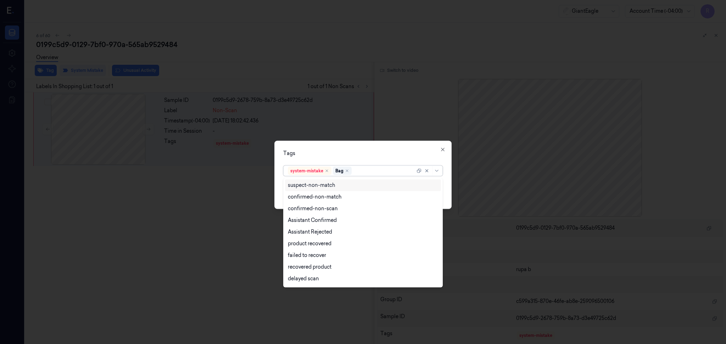
click at [375, 139] on div at bounding box center [363, 172] width 726 height 344
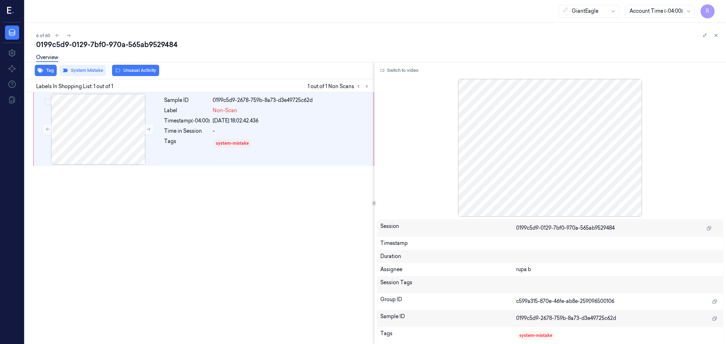
click at [48, 65] on div "Overview" at bounding box center [47, 59] width 22 height 18
click at [47, 76] on div "Tag System Mistake Unusual Activity" at bounding box center [198, 70] width 352 height 17
click at [46, 72] on button "Tag" at bounding box center [46, 70] width 22 height 11
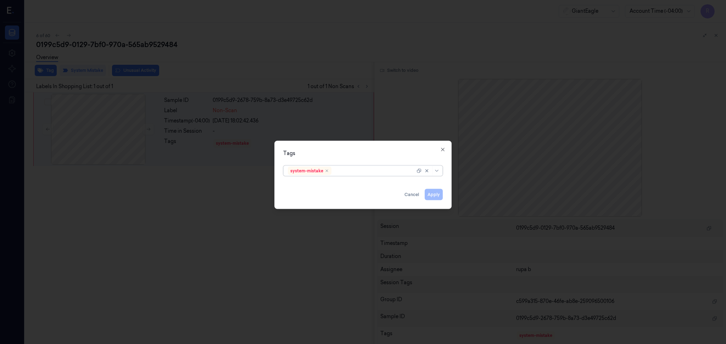
click at [362, 172] on div at bounding box center [374, 170] width 82 height 7
type input "bag"
click at [331, 189] on div "Bag" at bounding box center [363, 185] width 150 height 7
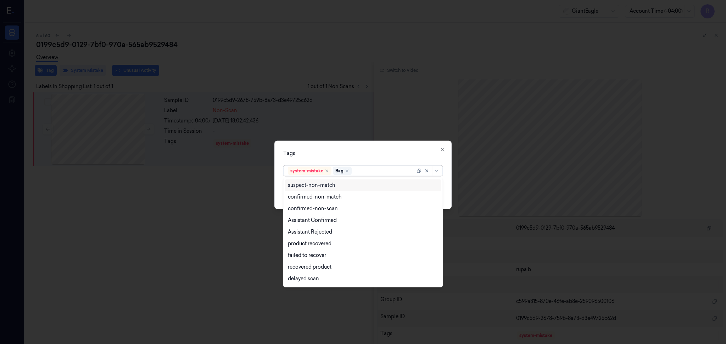
click at [351, 154] on div "Tags" at bounding box center [362, 153] width 159 height 7
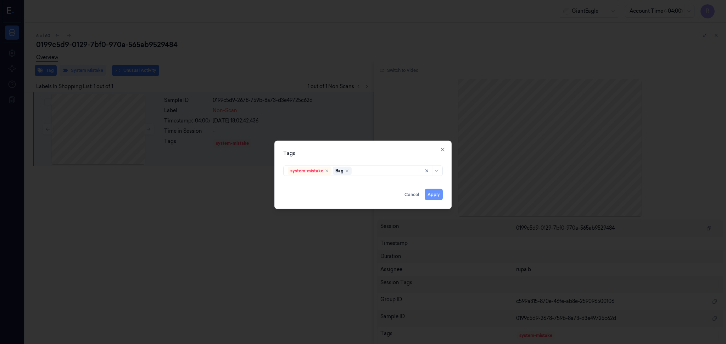
click at [431, 196] on button "Apply" at bounding box center [434, 194] width 18 height 11
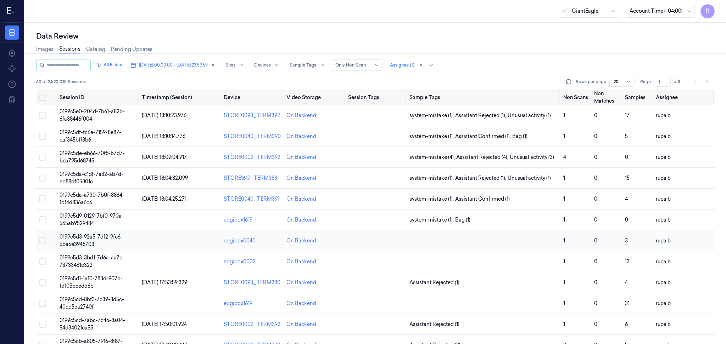
click at [178, 244] on td at bounding box center [180, 241] width 82 height 21
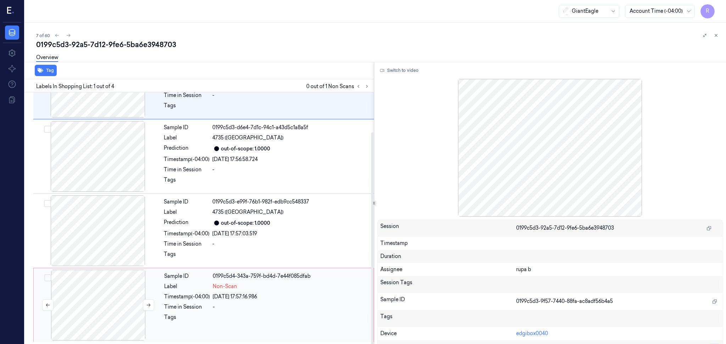
click at [113, 287] on div at bounding box center [98, 305] width 126 height 71
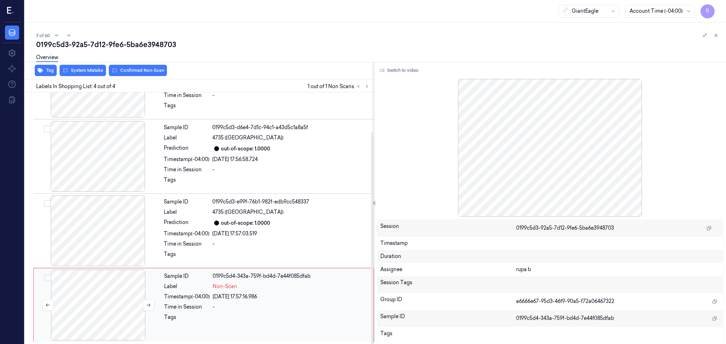
scroll to position [47, 0]
click at [113, 226] on div at bounding box center [98, 230] width 126 height 71
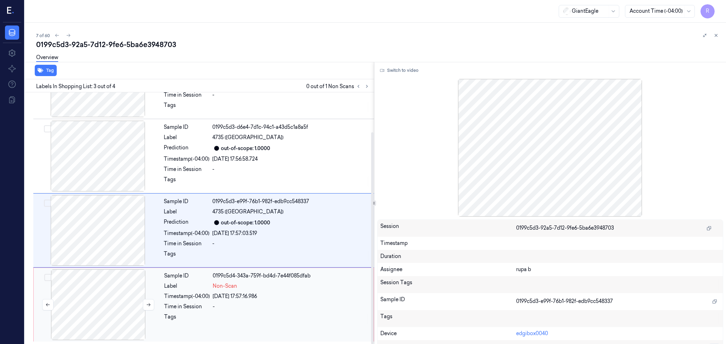
click at [99, 325] on div at bounding box center [98, 305] width 126 height 71
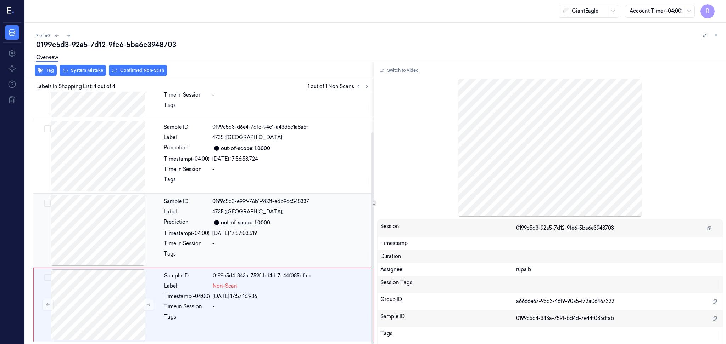
click at [51, 251] on div at bounding box center [98, 230] width 126 height 71
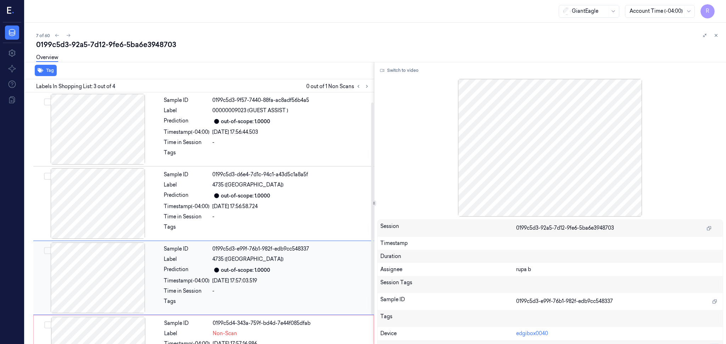
scroll to position [47, 0]
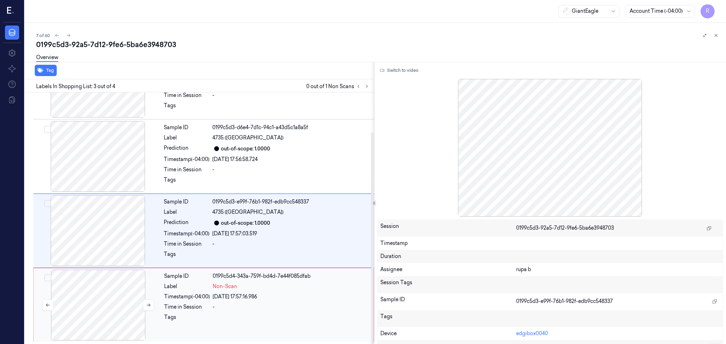
click at [131, 307] on div at bounding box center [98, 305] width 126 height 71
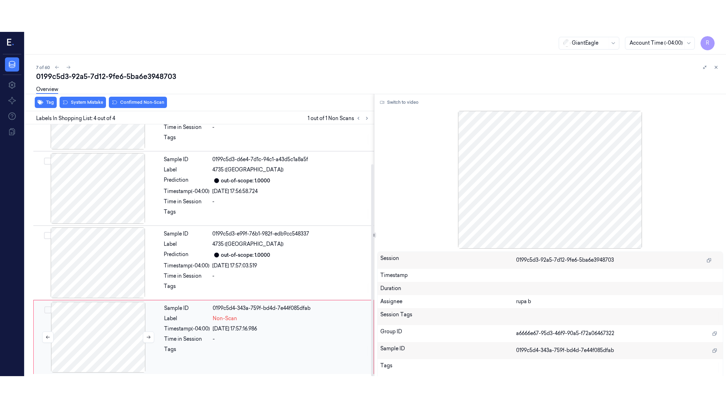
scroll to position [47, 0]
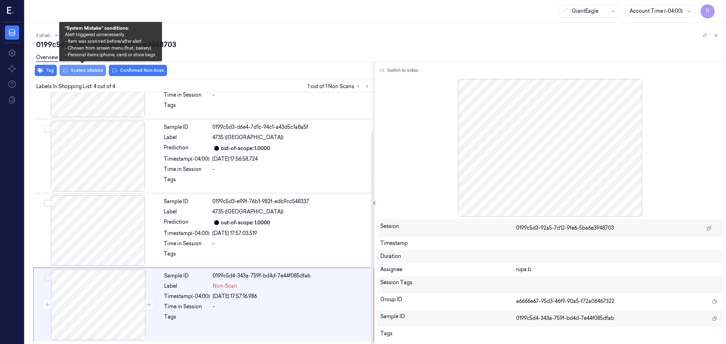
click at [80, 70] on button "System Mistake" at bounding box center [83, 70] width 46 height 11
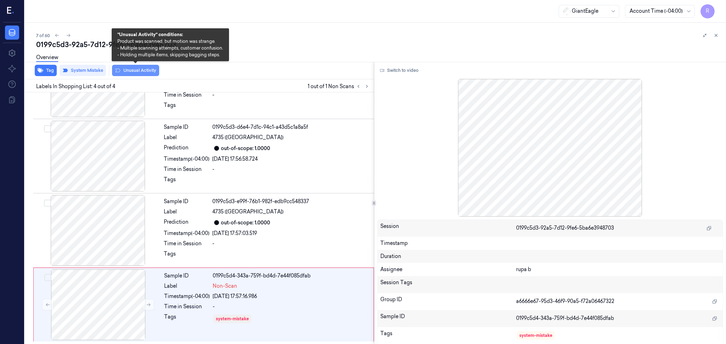
click at [135, 68] on button "Unusual Activity" at bounding box center [135, 70] width 47 height 11
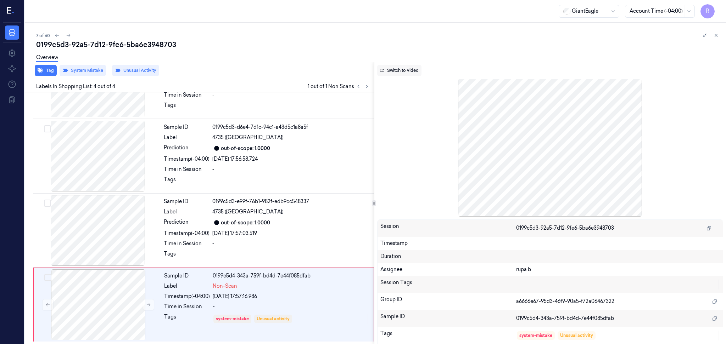
click at [410, 66] on button "Switch to video" at bounding box center [399, 70] width 44 height 11
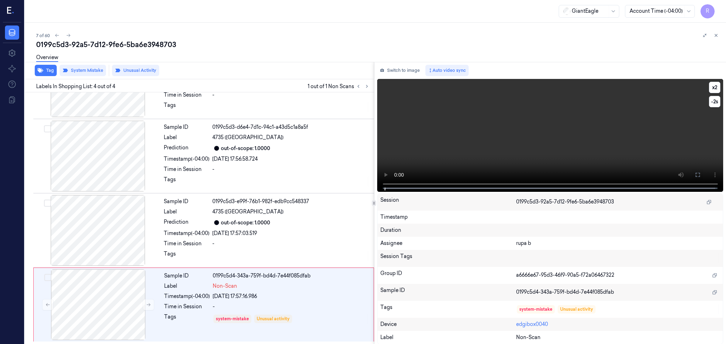
drag, startPoint x: 693, startPoint y: 173, endPoint x: 694, endPoint y: 214, distance: 41.1
click at [694, 173] on button at bounding box center [697, 174] width 11 height 11
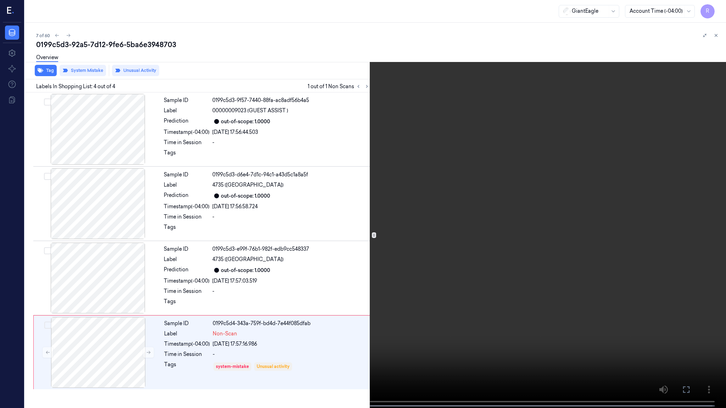
click at [584, 220] on video at bounding box center [363, 205] width 726 height 410
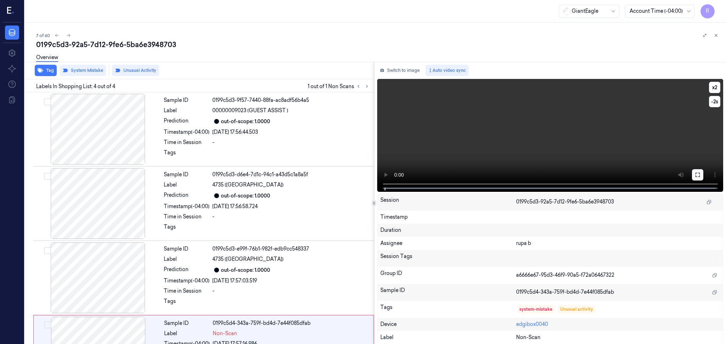
click at [695, 172] on icon at bounding box center [698, 175] width 6 height 6
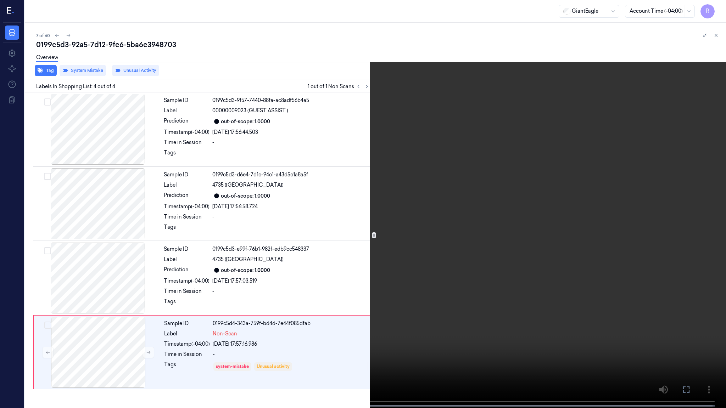
click at [690, 185] on video at bounding box center [363, 205] width 726 height 410
click at [624, 204] on video at bounding box center [363, 205] width 726 height 410
click at [719, 9] on button "x 2" at bounding box center [717, 8] width 11 height 11
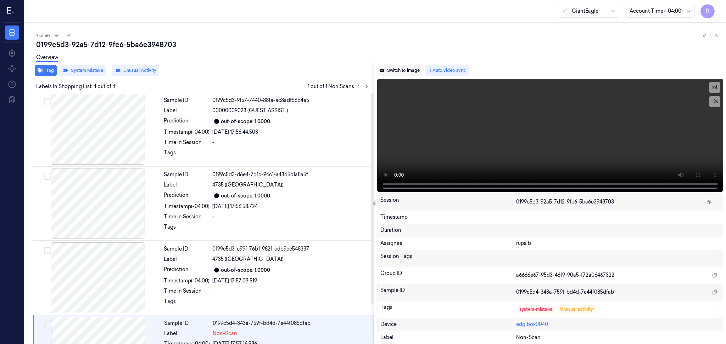
click at [393, 70] on button "Switch to image" at bounding box center [399, 70] width 45 height 11
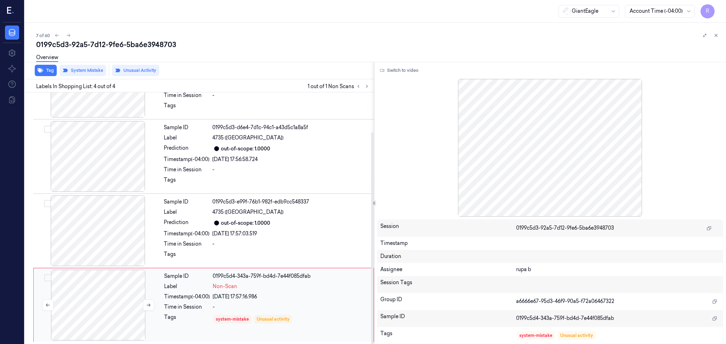
click at [126, 317] on div at bounding box center [98, 305] width 126 height 71
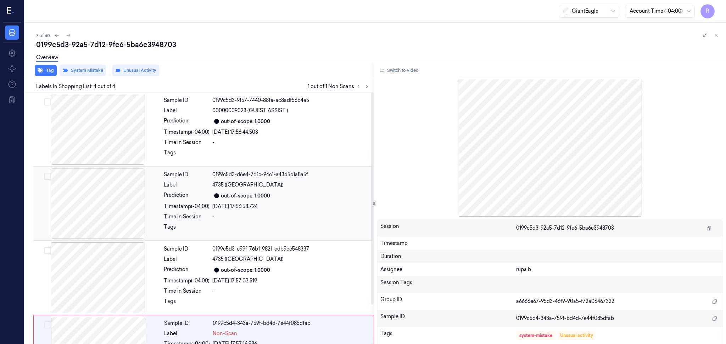
click at [118, 215] on div at bounding box center [98, 203] width 126 height 71
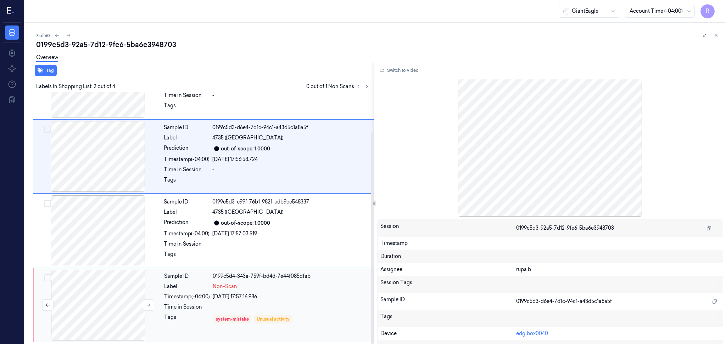
click at [109, 311] on div at bounding box center [98, 305] width 126 height 71
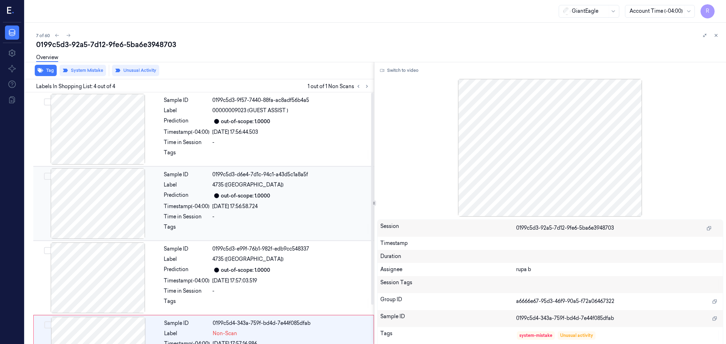
click at [97, 221] on div at bounding box center [98, 203] width 126 height 71
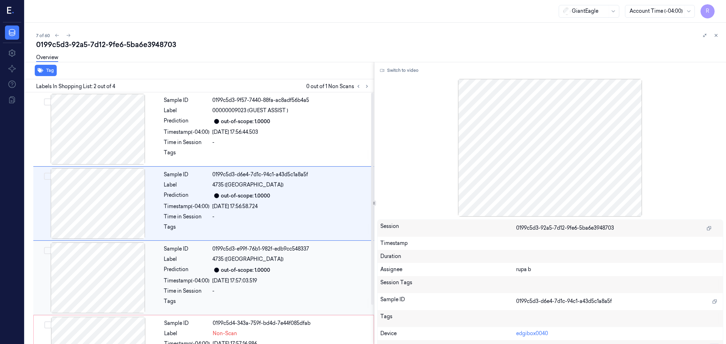
click at [113, 264] on div at bounding box center [98, 278] width 126 height 71
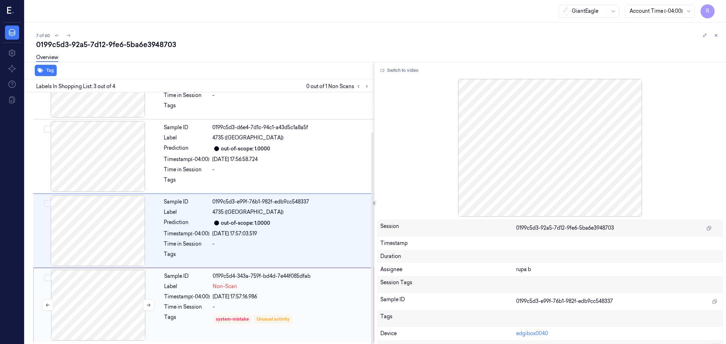
click at [112, 283] on div at bounding box center [98, 305] width 126 height 71
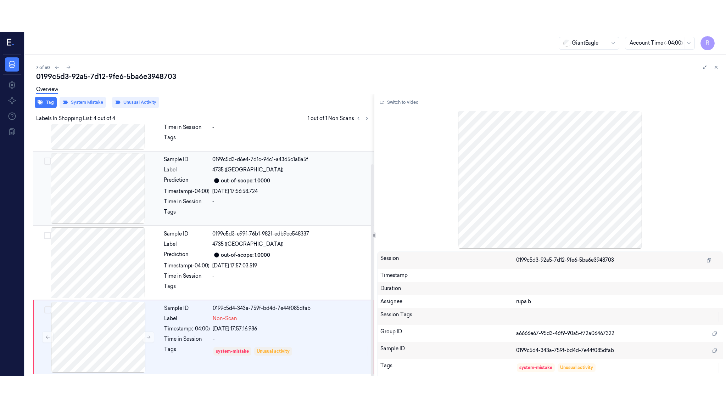
scroll to position [47, 0]
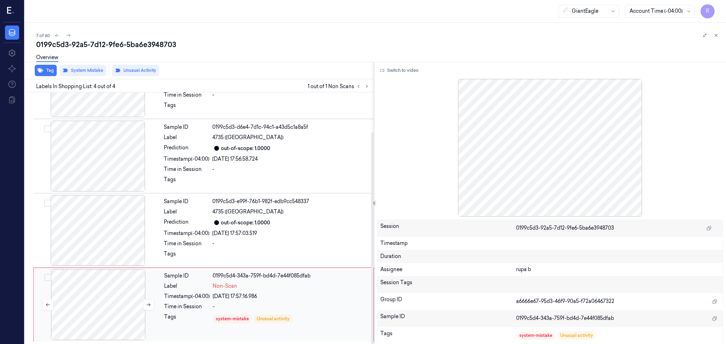
click at [95, 306] on div at bounding box center [98, 305] width 126 height 71
click at [396, 69] on button "Switch to video" at bounding box center [399, 70] width 44 height 11
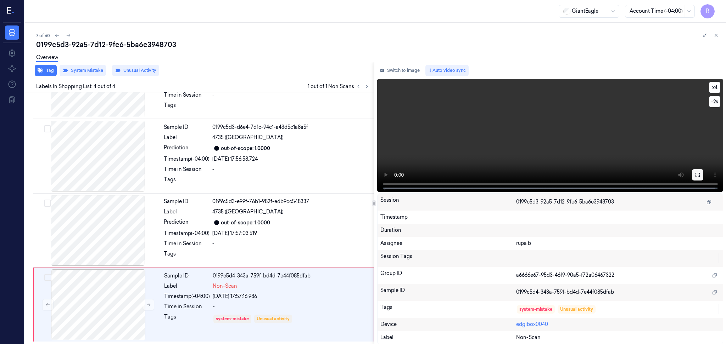
click at [701, 175] on button at bounding box center [697, 174] width 11 height 11
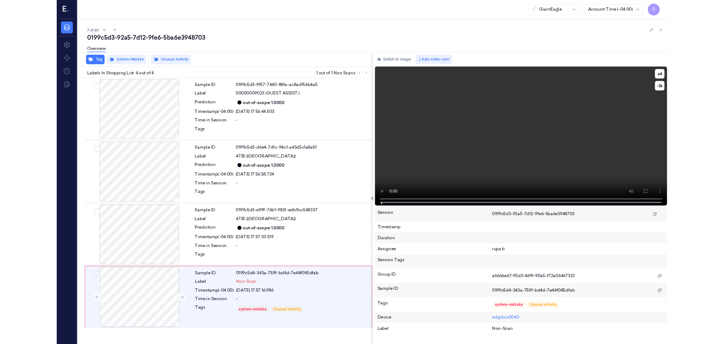
scroll to position [0, 0]
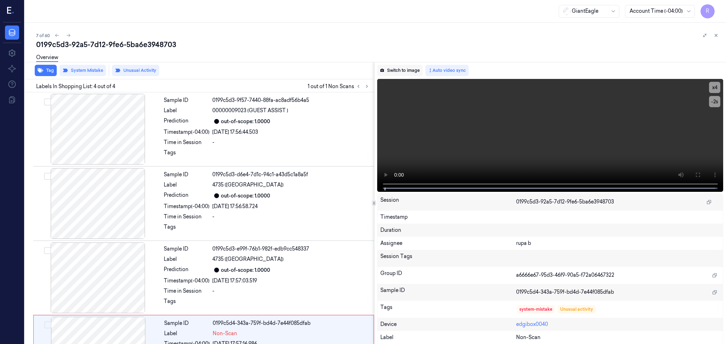
click at [403, 73] on button "Switch to image" at bounding box center [399, 70] width 45 height 11
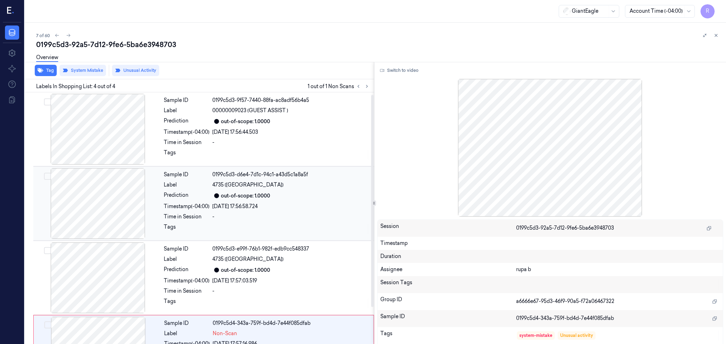
scroll to position [47, 0]
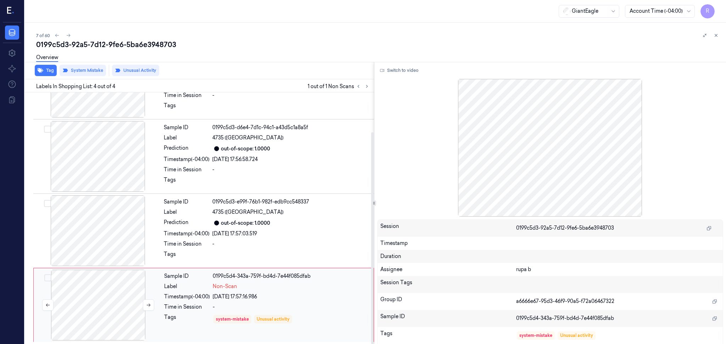
click at [97, 320] on div at bounding box center [98, 305] width 126 height 71
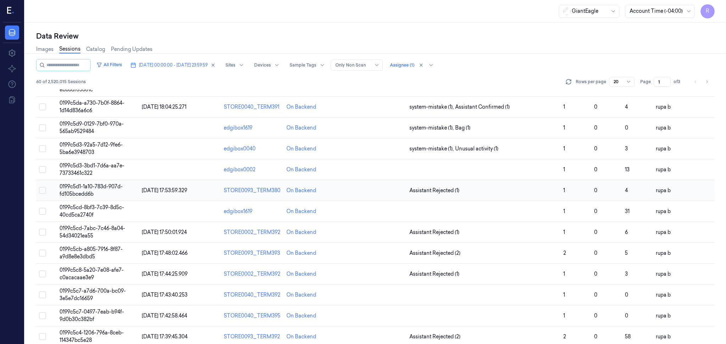
scroll to position [94, 0]
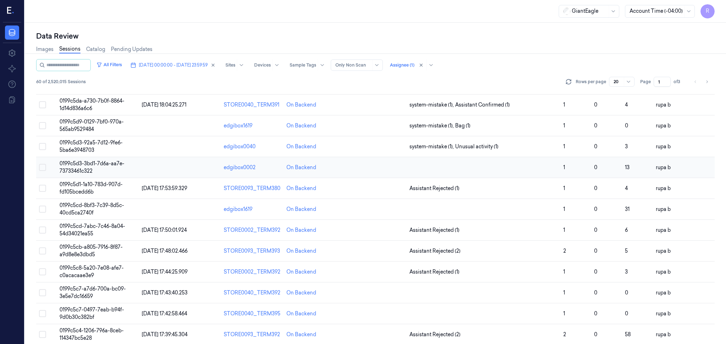
click at [112, 167] on td "0199c5d3-3bd1-7d6a-aa7e-73733461c322" at bounding box center [98, 167] width 82 height 21
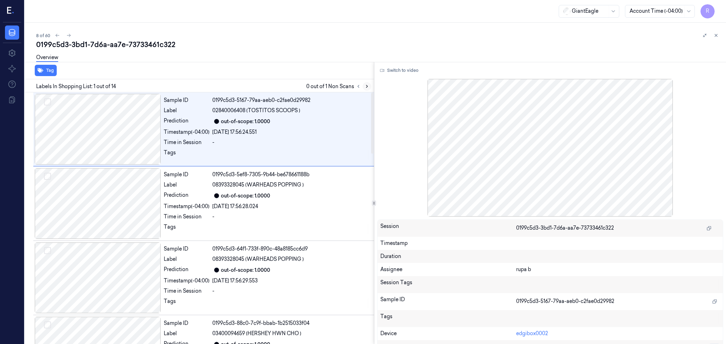
click at [369, 84] on icon at bounding box center [366, 86] width 5 height 5
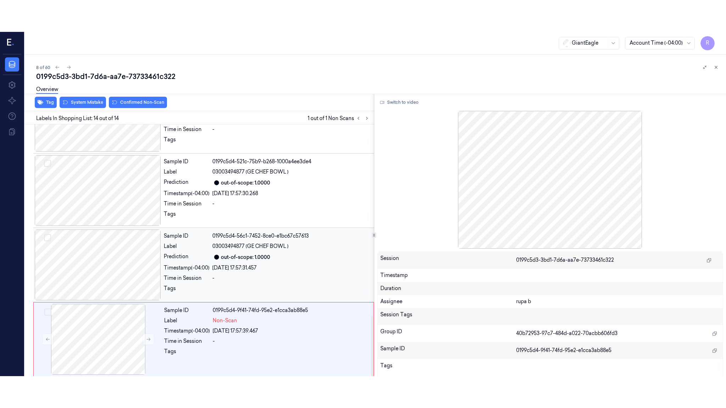
scroll to position [792, 0]
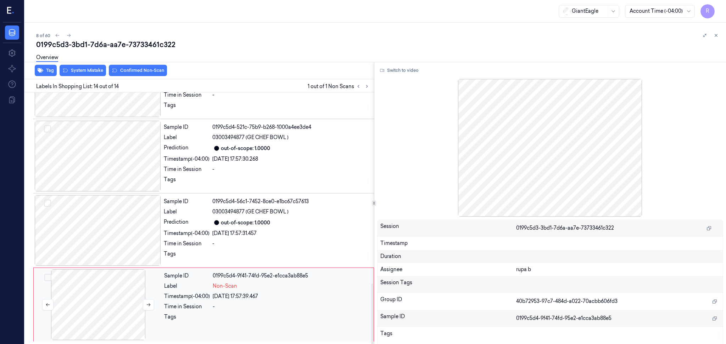
click at [92, 313] on div at bounding box center [98, 305] width 126 height 71
click at [407, 67] on button "Switch to video" at bounding box center [399, 70] width 44 height 11
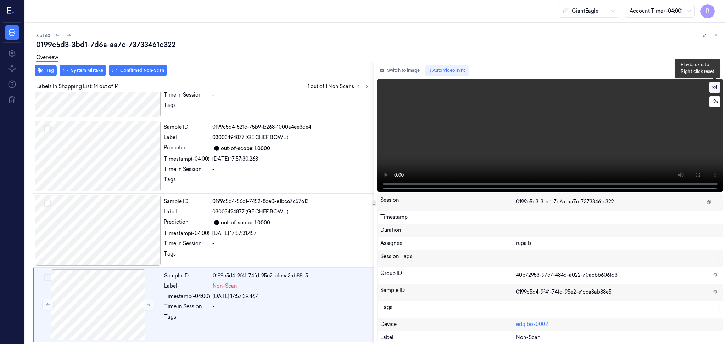
click at [716, 85] on button "x 4" at bounding box center [714, 87] width 11 height 11
click at [716, 85] on button "x 1" at bounding box center [714, 87] width 11 height 11
click at [697, 175] on icon at bounding box center [698, 175] width 6 height 6
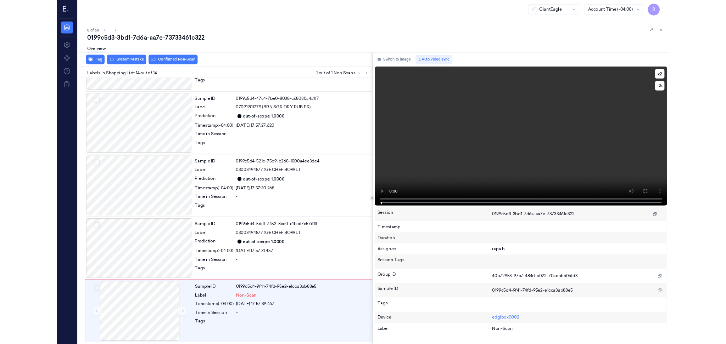
scroll to position [729, 0]
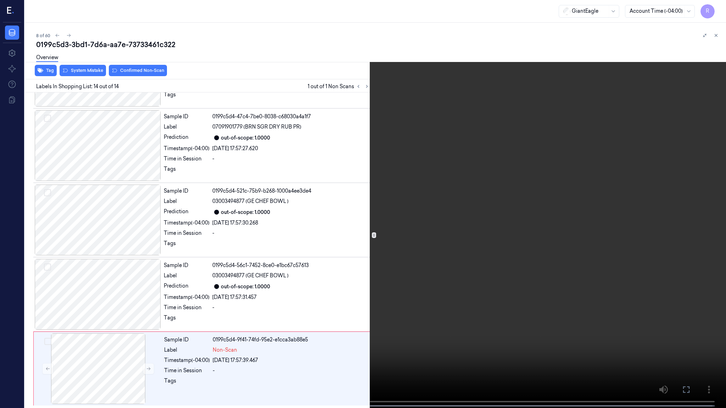
click at [511, 145] on video at bounding box center [363, 205] width 726 height 410
click at [512, 145] on video at bounding box center [363, 205] width 726 height 410
click at [501, 148] on video at bounding box center [363, 205] width 726 height 410
click at [716, 10] on button "x 2" at bounding box center [717, 8] width 11 height 11
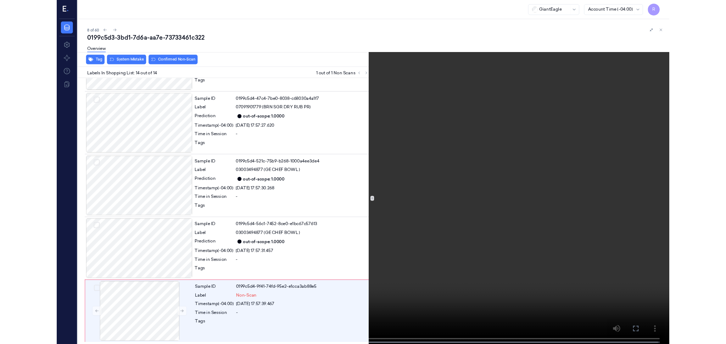
scroll to position [792, 0]
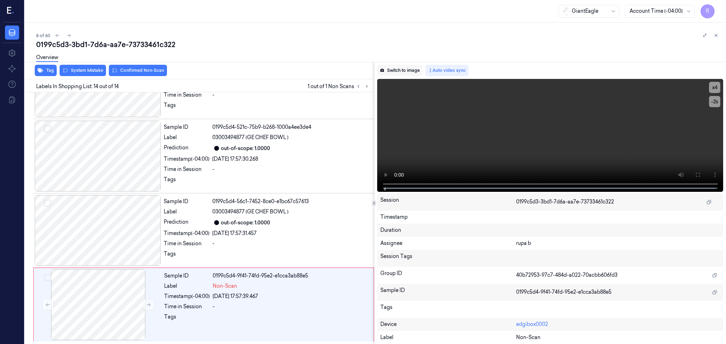
click at [398, 69] on button "Switch to image" at bounding box center [399, 70] width 45 height 11
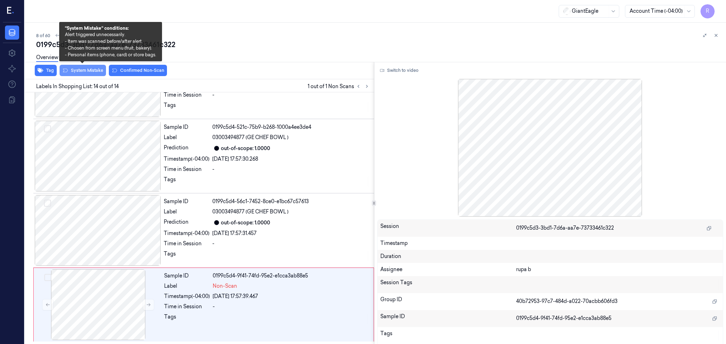
click at [97, 73] on button "System Mistake" at bounding box center [83, 70] width 46 height 11
click at [89, 73] on button "System Mistake" at bounding box center [83, 70] width 46 height 11
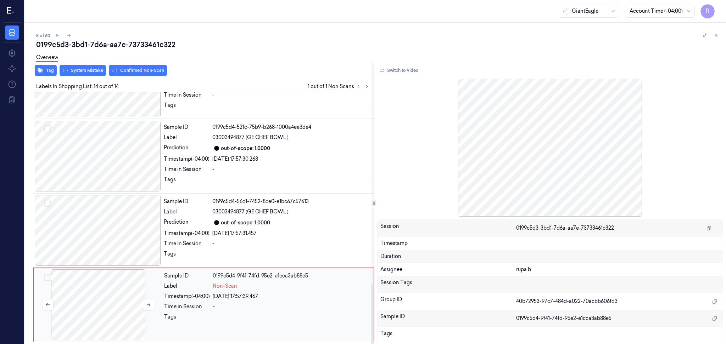
click at [112, 313] on div at bounding box center [98, 305] width 126 height 71
click at [395, 73] on button "Switch to video" at bounding box center [399, 70] width 44 height 11
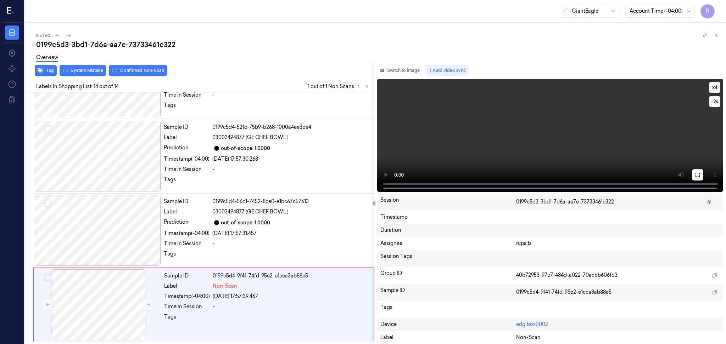
click at [695, 174] on icon at bounding box center [698, 175] width 6 height 6
click at [697, 177] on icon at bounding box center [698, 175] width 6 height 6
click at [393, 63] on div "Switch to image Auto video sync x 4 -2 s Session 0199c5d3-3bd1-7d6a-aa7e-737334…" at bounding box center [550, 203] width 352 height 283
click at [390, 70] on button "Switch to image" at bounding box center [399, 70] width 45 height 11
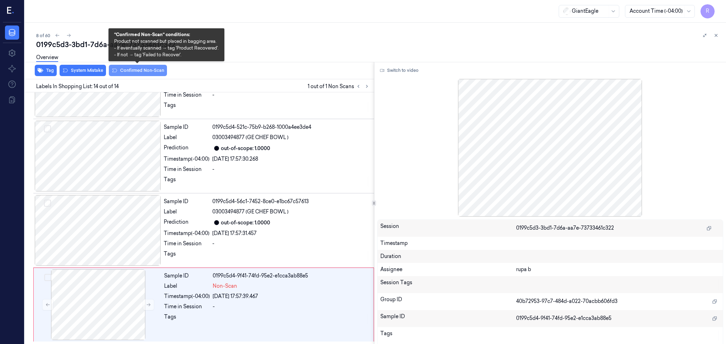
click at [125, 71] on button "Confirmed Non-Scan" at bounding box center [138, 70] width 58 height 11
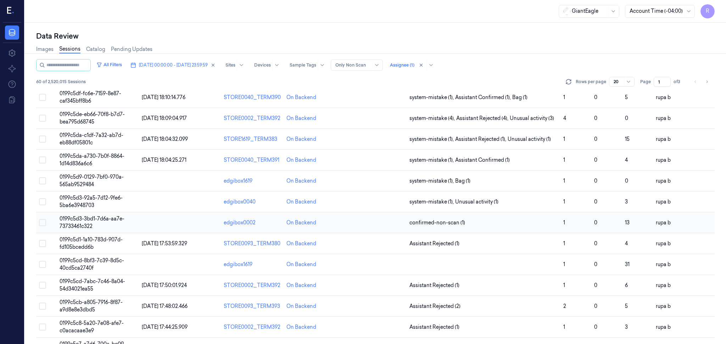
scroll to position [94, 0]
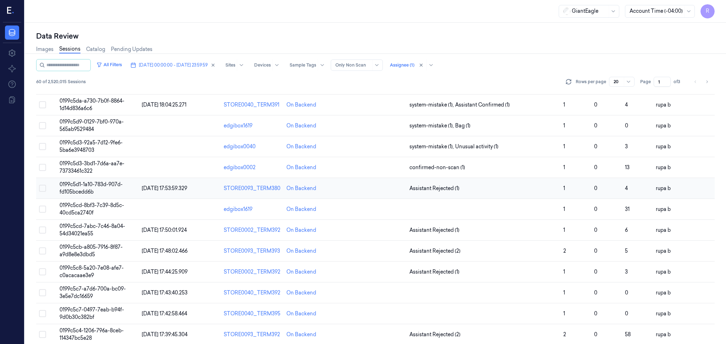
click at [140, 190] on td "[DATE] 17:53:59.329" at bounding box center [180, 188] width 82 height 21
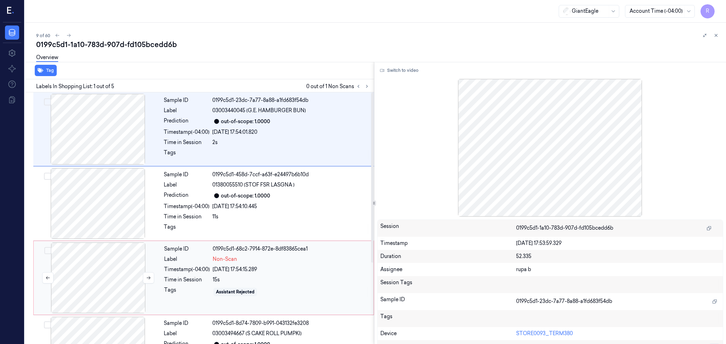
click at [132, 274] on div at bounding box center [98, 278] width 126 height 71
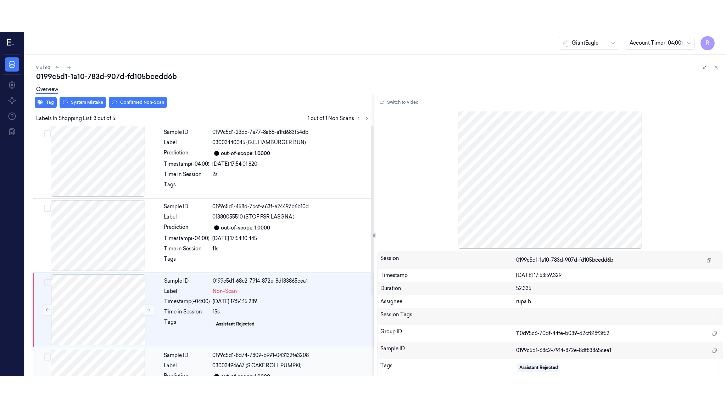
scroll to position [59, 0]
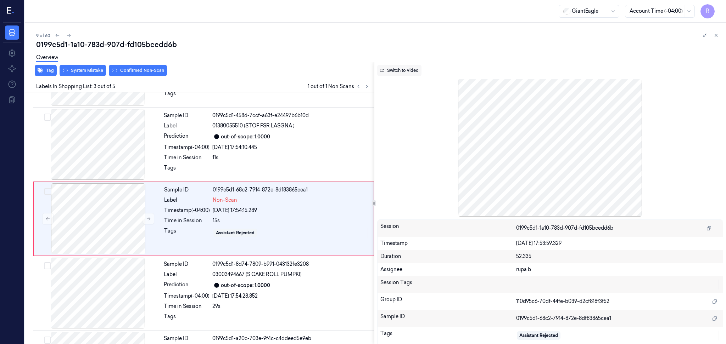
click at [399, 69] on button "Switch to video" at bounding box center [399, 70] width 44 height 11
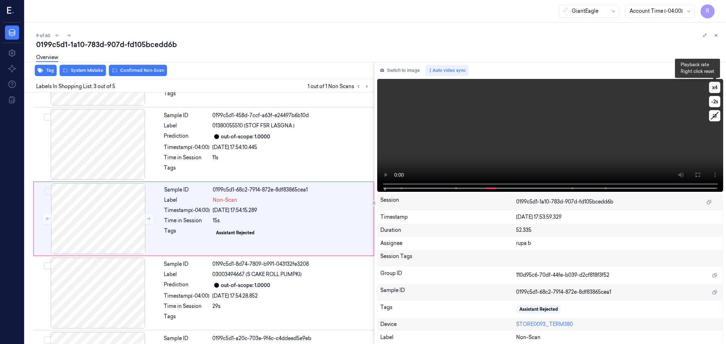
click at [711, 86] on button "x 4" at bounding box center [714, 87] width 11 height 11
click at [711, 86] on button "x 1" at bounding box center [714, 87] width 11 height 11
click at [697, 175] on icon at bounding box center [698, 175] width 6 height 6
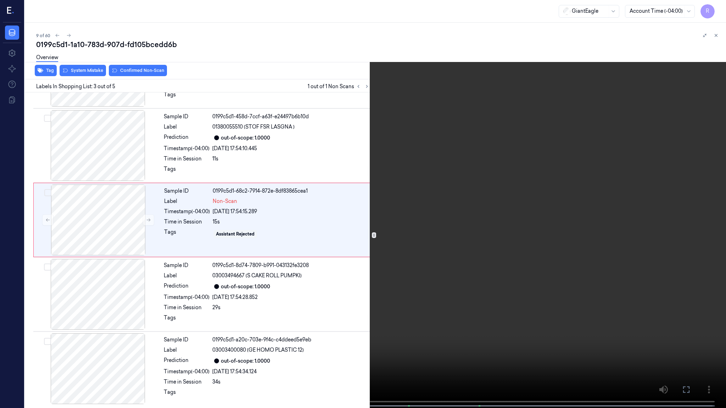
scroll to position [27, 0]
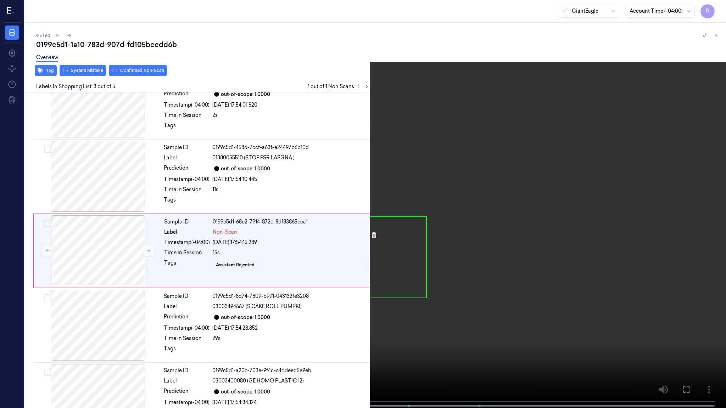
click at [178, 302] on video at bounding box center [363, 205] width 726 height 410
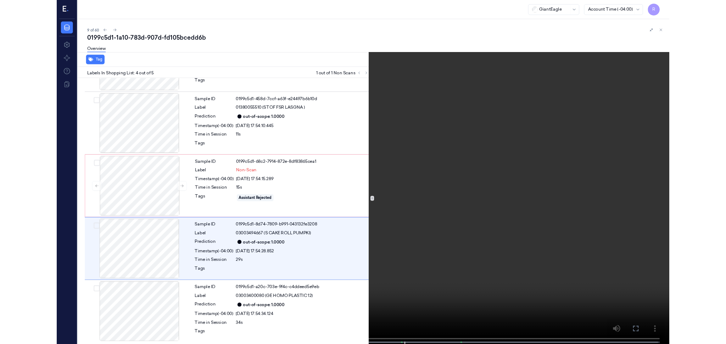
scroll to position [58, 0]
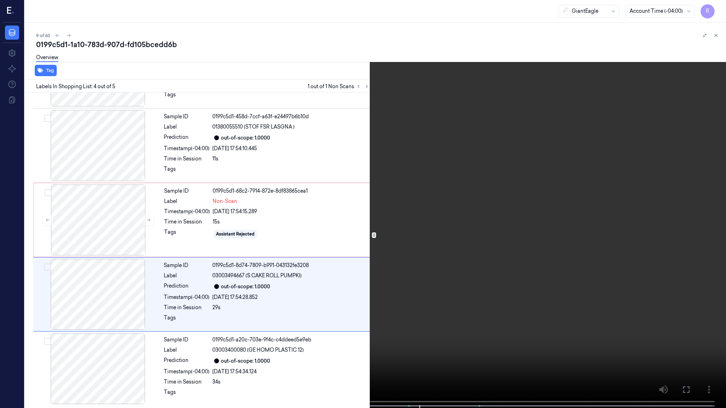
click at [257, 210] on video at bounding box center [363, 205] width 726 height 410
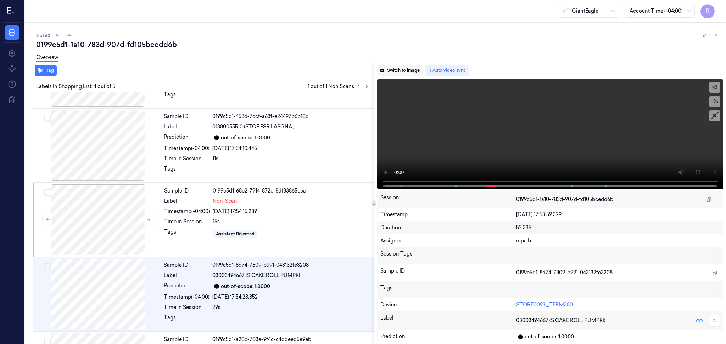
click at [387, 67] on button "Switch to image" at bounding box center [399, 70] width 45 height 11
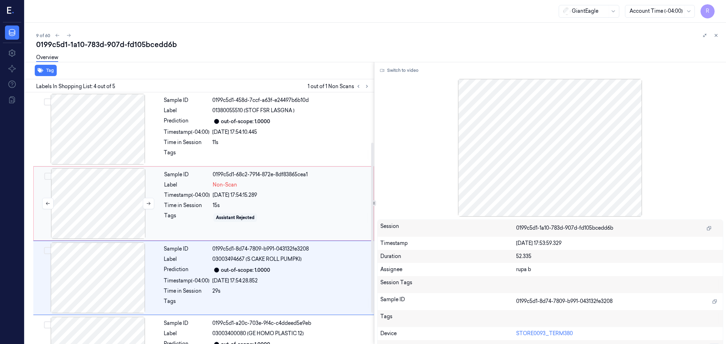
click at [145, 213] on div at bounding box center [98, 203] width 126 height 71
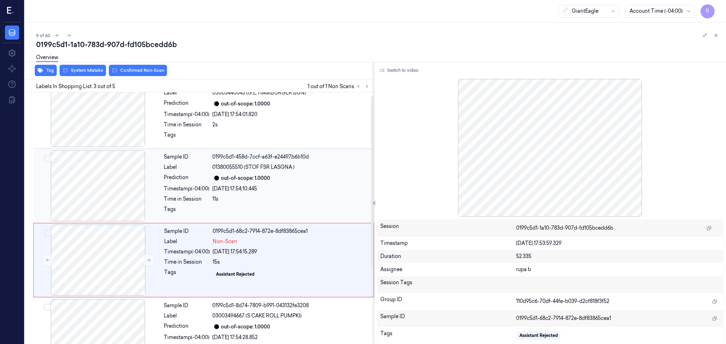
scroll to position [0, 0]
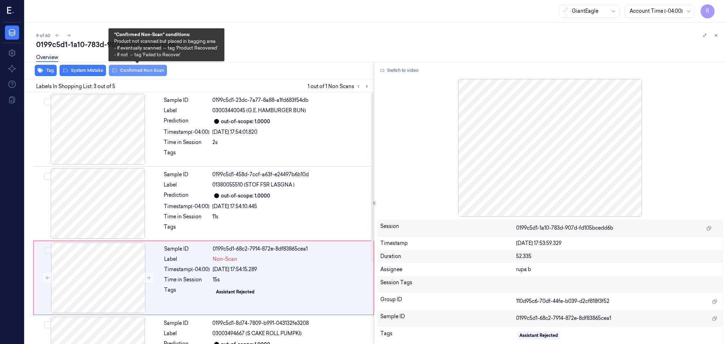
click at [140, 72] on button "Confirmed Non-Scan" at bounding box center [138, 70] width 58 height 11
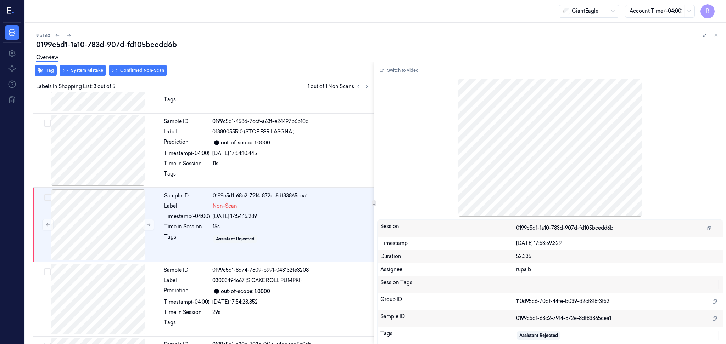
scroll to position [59, 0]
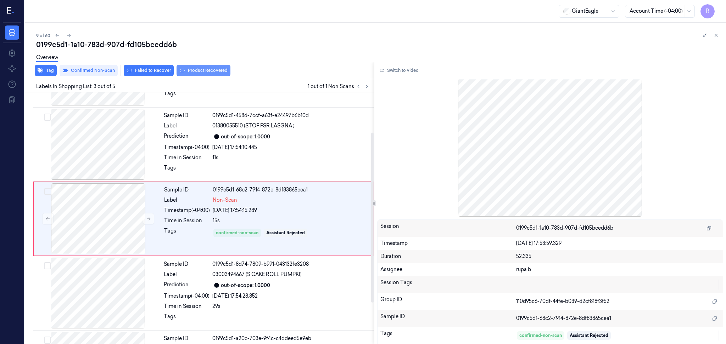
click at [197, 72] on button "Product Recovered" at bounding box center [203, 70] width 54 height 11
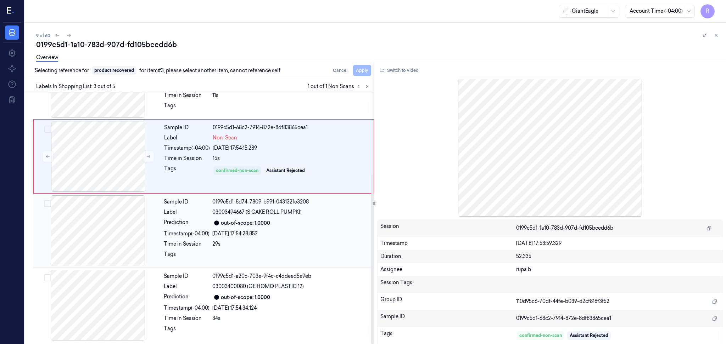
click at [111, 225] on div at bounding box center [98, 231] width 126 height 71
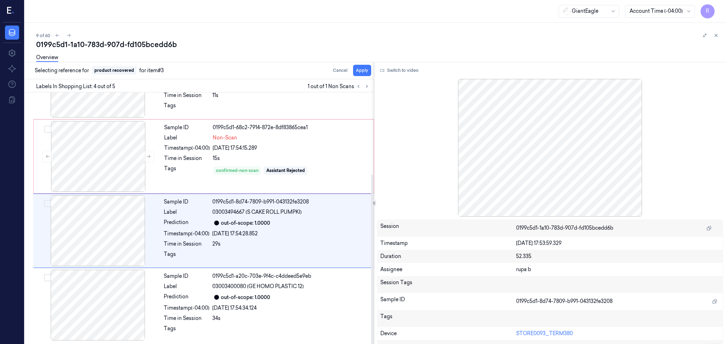
scroll to position [122, 0]
click at [364, 72] on button "Apply" at bounding box center [362, 70] width 18 height 11
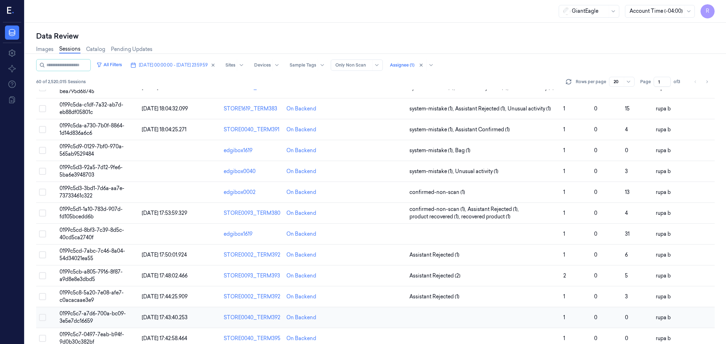
scroll to position [47, 0]
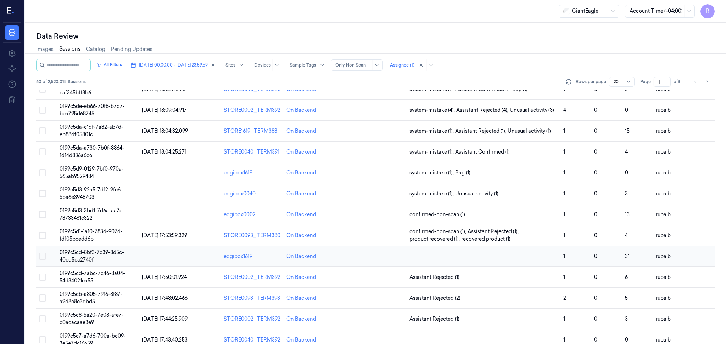
click at [105, 253] on span "0199c5cd-8bf3-7c39-8d5c-40cd5ca2740f" at bounding box center [92, 256] width 64 height 14
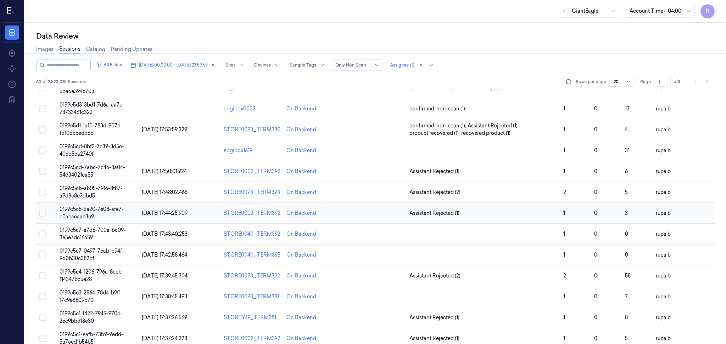
scroll to position [137, 0]
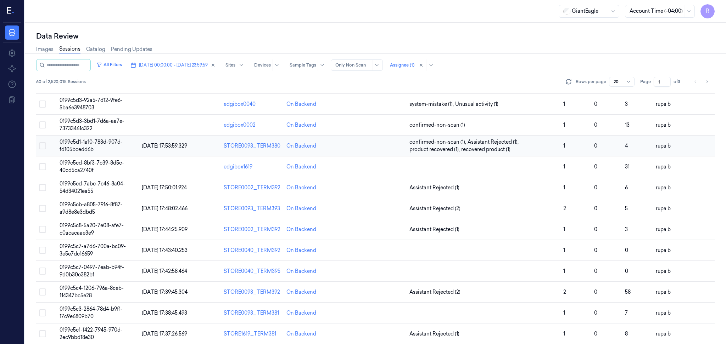
click at [111, 143] on span "0199c5d1-1a10-783d-907d-fd105bcedd6b" at bounding box center [91, 146] width 63 height 14
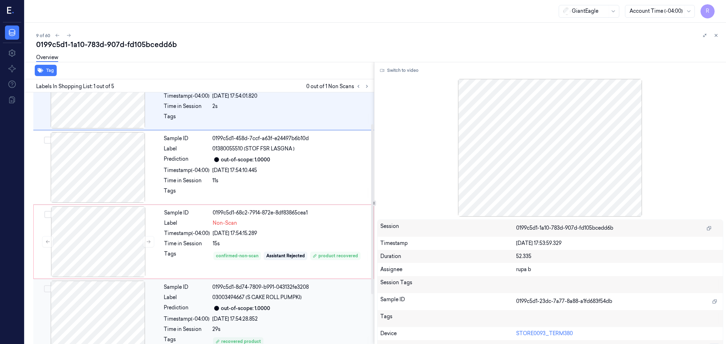
scroll to position [47, 0]
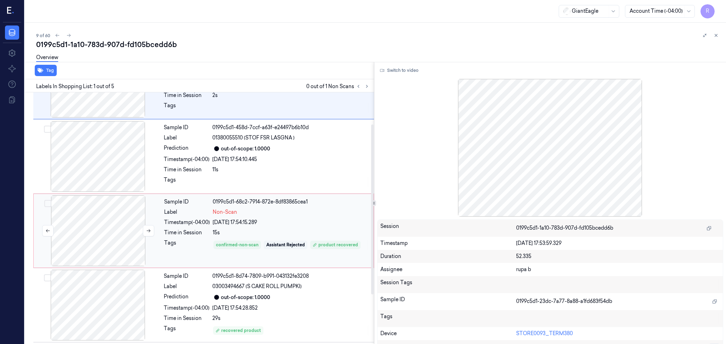
click at [118, 243] on div at bounding box center [98, 231] width 126 height 71
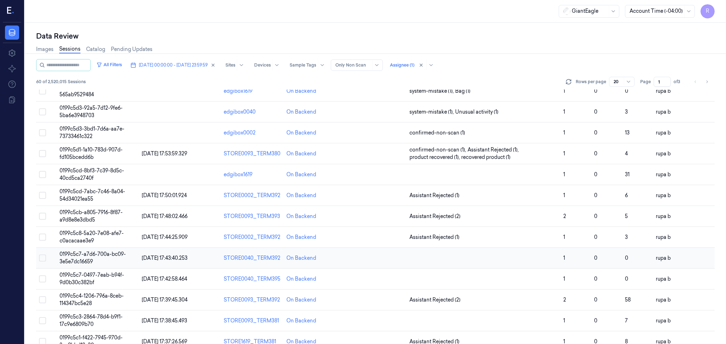
scroll to position [142, 0]
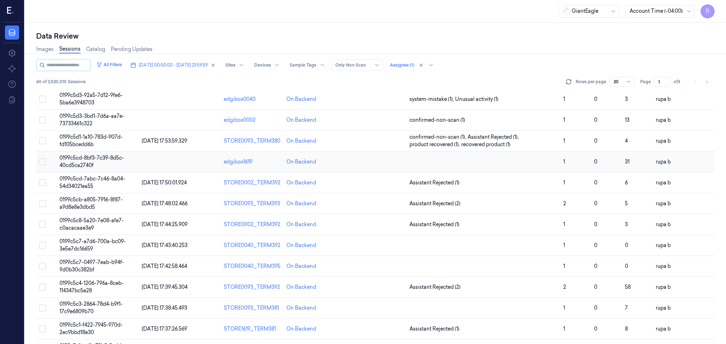
click at [115, 162] on td "0199c5cd-8bf3-7c39-8d5c-40cd5ca2740f" at bounding box center [98, 162] width 82 height 21
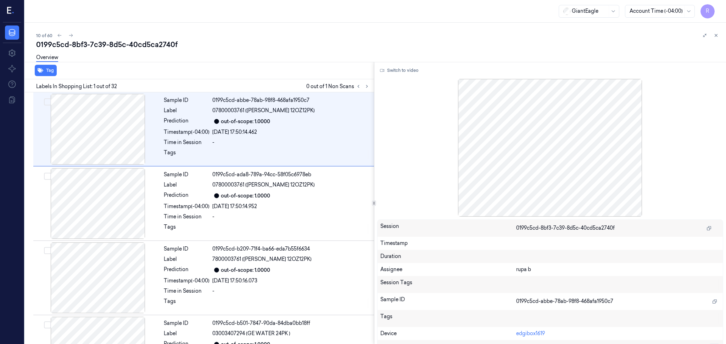
click at [145, 41] on div "0199c5cd-8bf3-7c39-8d5c-40cd5ca2740f" at bounding box center [378, 45] width 684 height 10
copy div "40cd5ca2740f"
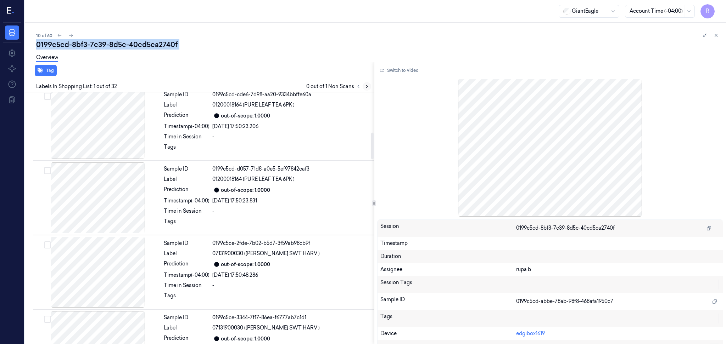
click at [366, 89] on button at bounding box center [367, 86] width 9 height 9
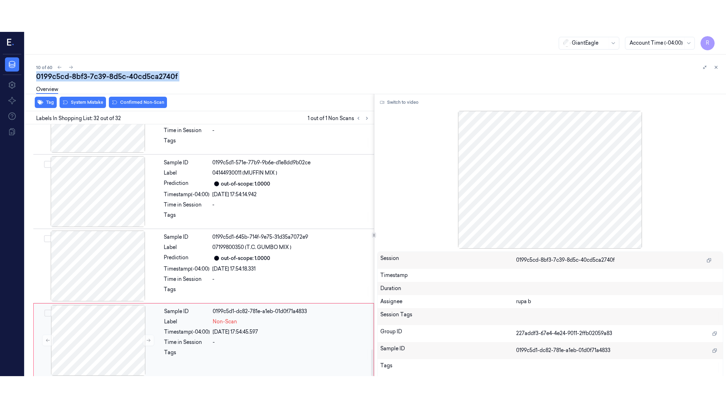
scroll to position [2133, 0]
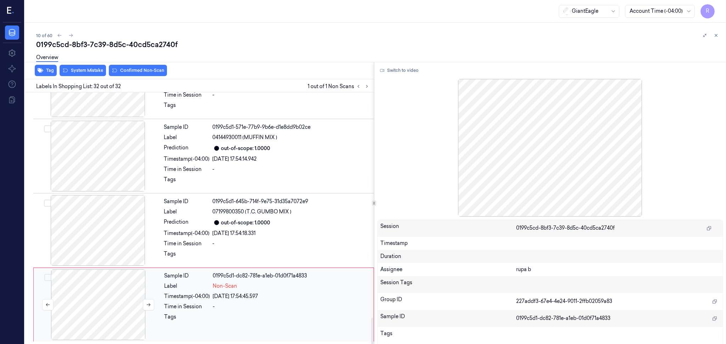
click at [106, 308] on div at bounding box center [98, 305] width 126 height 71
click at [411, 69] on button "Switch to video" at bounding box center [399, 70] width 44 height 11
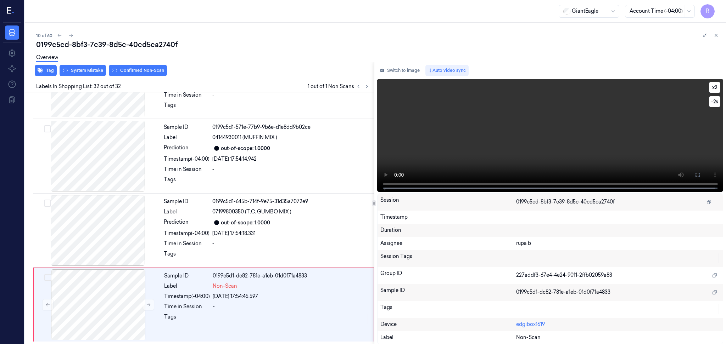
click at [698, 175] on icon at bounding box center [698, 175] width 6 height 6
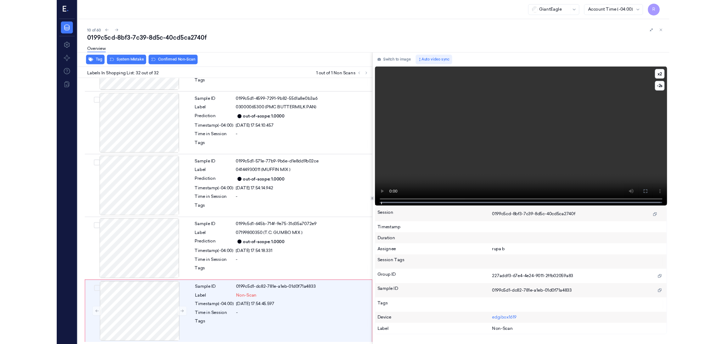
scroll to position [2069, 0]
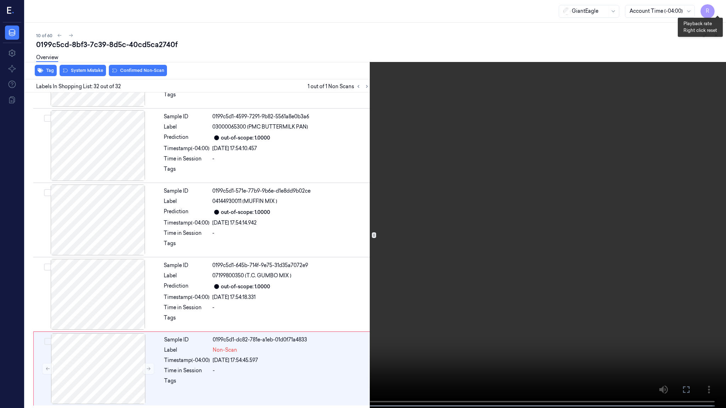
click at [718, 7] on button "x 2" at bounding box center [717, 8] width 11 height 11
click at [704, 204] on video at bounding box center [363, 205] width 726 height 410
click at [595, 250] on video at bounding box center [363, 205] width 726 height 410
click at [609, 237] on video at bounding box center [363, 205] width 726 height 410
click at [610, 225] on video at bounding box center [363, 205] width 726 height 410
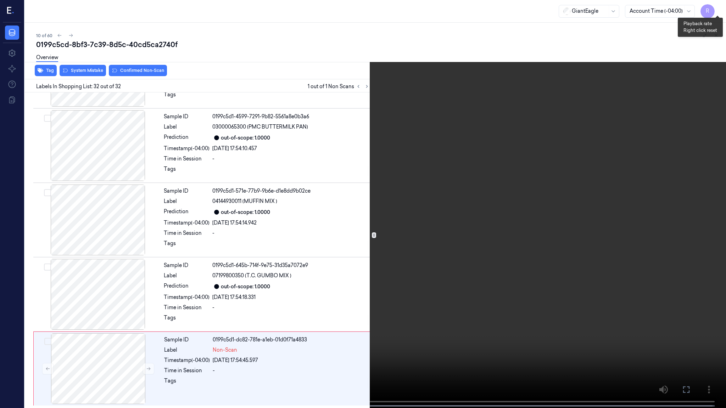
click at [723, 11] on button "x 4" at bounding box center [717, 8] width 11 height 11
click at [723, 11] on button "x 1" at bounding box center [717, 8] width 11 height 11
click at [717, 3] on button "x 2" at bounding box center [717, 8] width 11 height 11
click at [678, 217] on video at bounding box center [363, 205] width 726 height 410
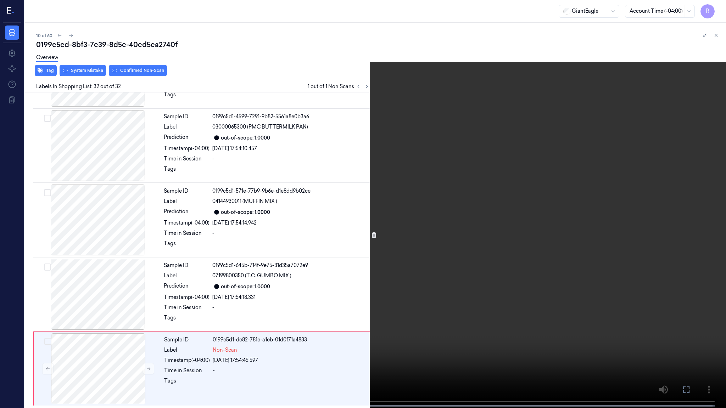
click at [678, 217] on video at bounding box center [363, 205] width 726 height 410
click at [717, 9] on button "x 4" at bounding box center [717, 8] width 11 height 11
click at [717, 9] on button "x 1" at bounding box center [717, 8] width 11 height 11
click at [627, 119] on video at bounding box center [363, 205] width 726 height 410
click at [716, 6] on button "x 2" at bounding box center [717, 8] width 11 height 11
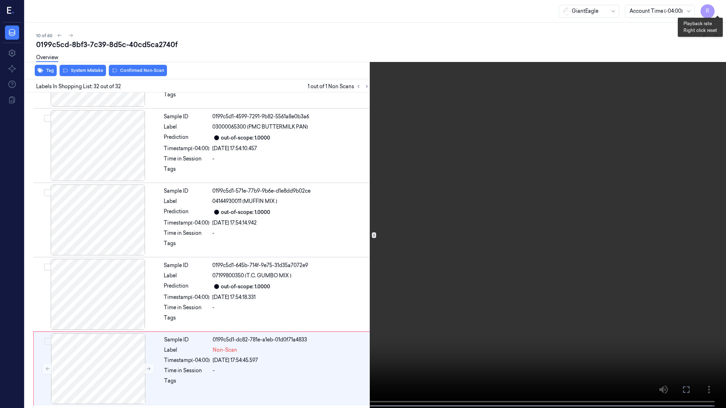
click at [716, 6] on button "x 4" at bounding box center [717, 8] width 11 height 11
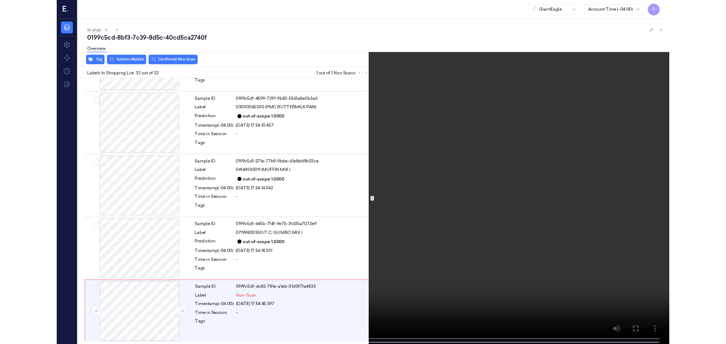
scroll to position [2133, 0]
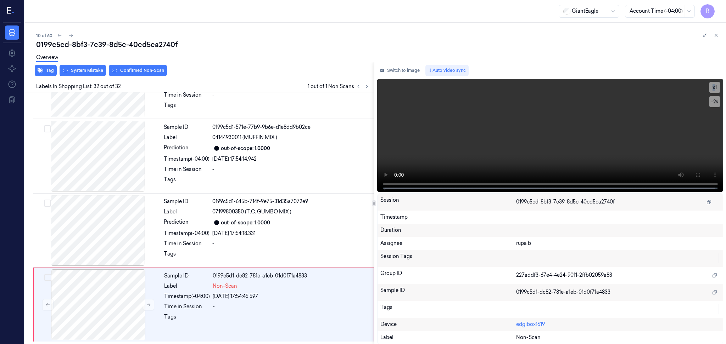
click at [393, 69] on button "Switch to image" at bounding box center [399, 70] width 45 height 11
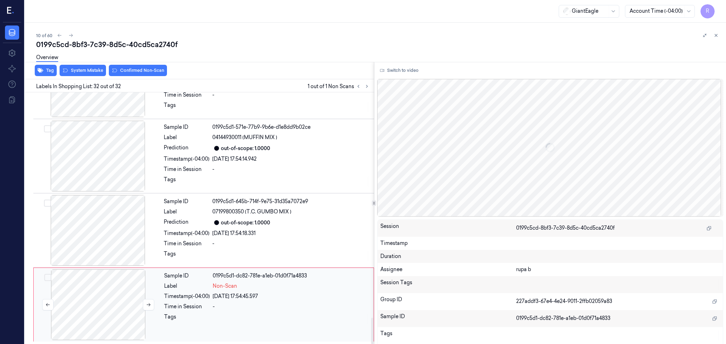
scroll to position [2132, 0]
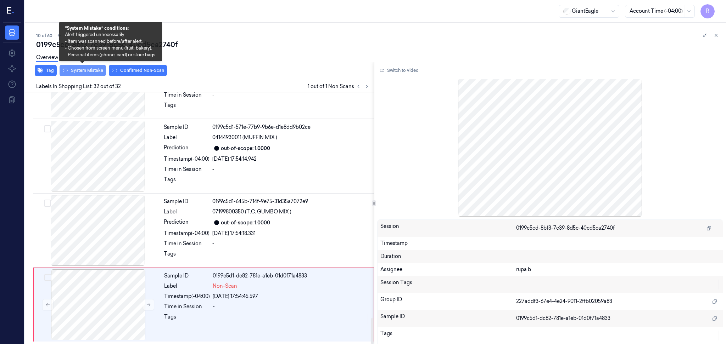
click at [87, 72] on button "System Mistake" at bounding box center [83, 70] width 46 height 11
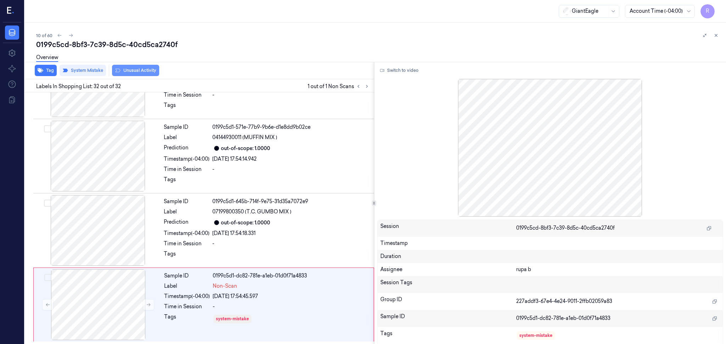
click at [133, 72] on button "Unusual Activity" at bounding box center [135, 70] width 47 height 11
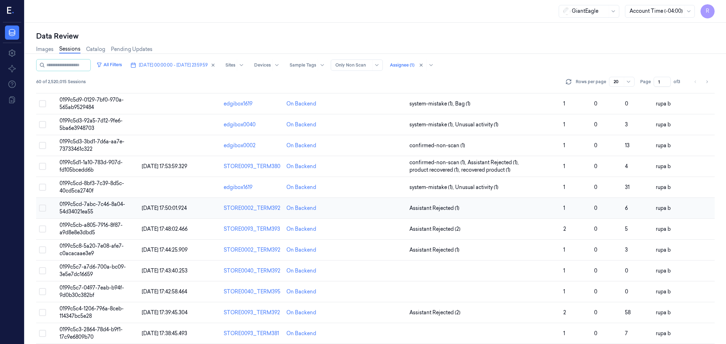
scroll to position [142, 0]
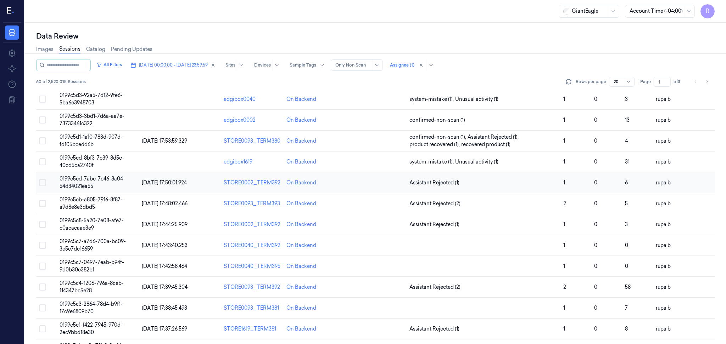
click at [129, 182] on td "0199c5cd-7abc-7c46-8a04-54d34021ea55" at bounding box center [98, 183] width 82 height 21
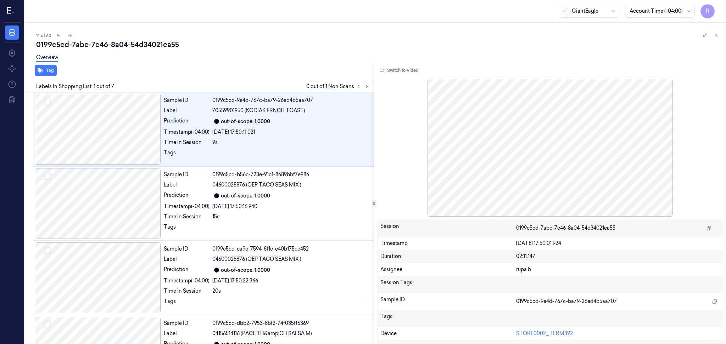
click at [254, 46] on div "0199c5cd-7abc-7c46-8a04-54d34021ea55" at bounding box center [378, 45] width 684 height 10
click at [364, 86] on icon at bounding box center [366, 86] width 5 height 5
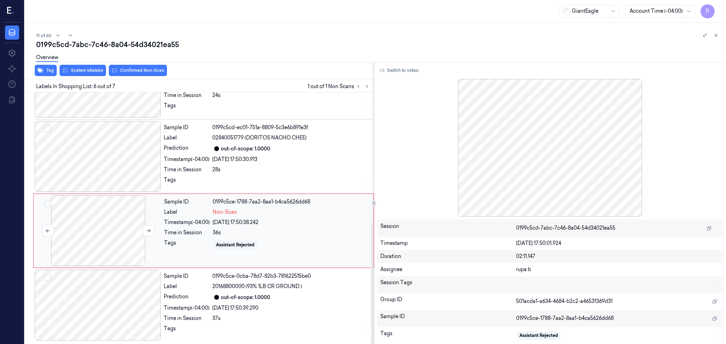
click at [117, 228] on div at bounding box center [98, 231] width 126 height 71
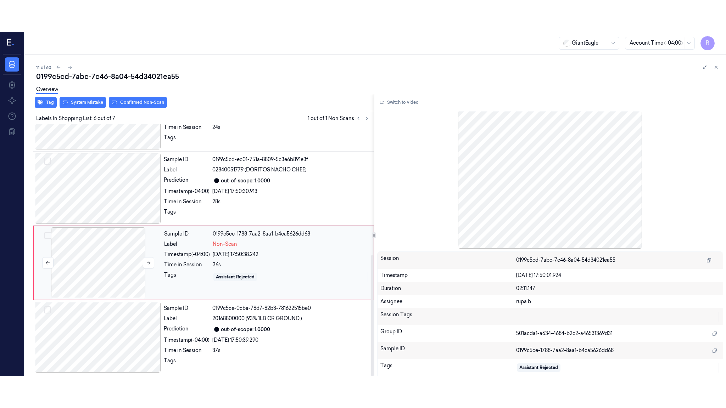
scroll to position [271, 0]
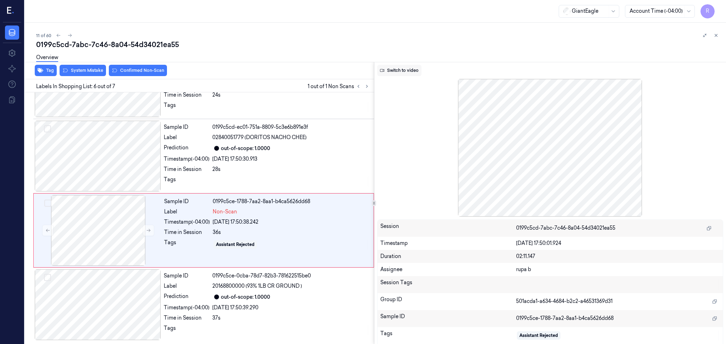
click at [397, 71] on button "Switch to video" at bounding box center [399, 70] width 44 height 11
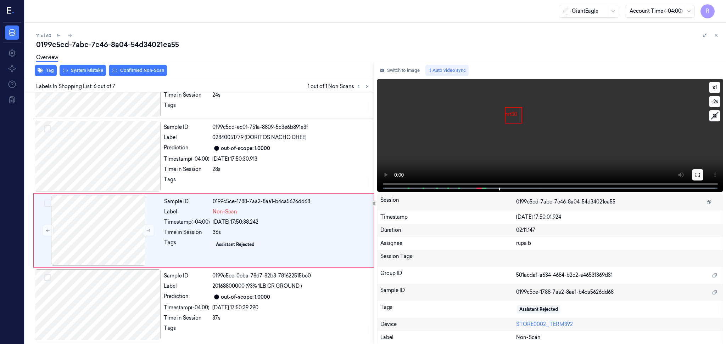
drag, startPoint x: 692, startPoint y: 175, endPoint x: 694, endPoint y: 216, distance: 40.4
click at [693, 175] on button at bounding box center [697, 174] width 11 height 11
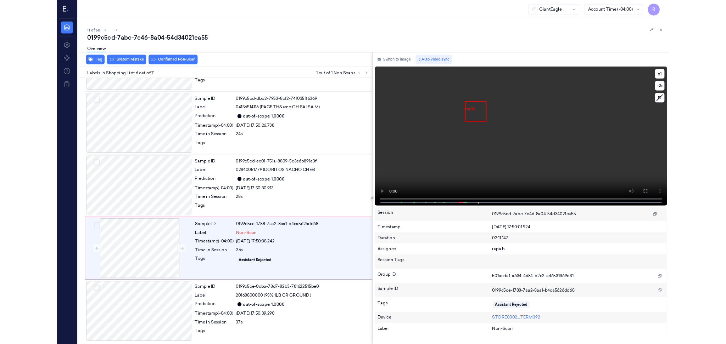
scroll to position [207, 0]
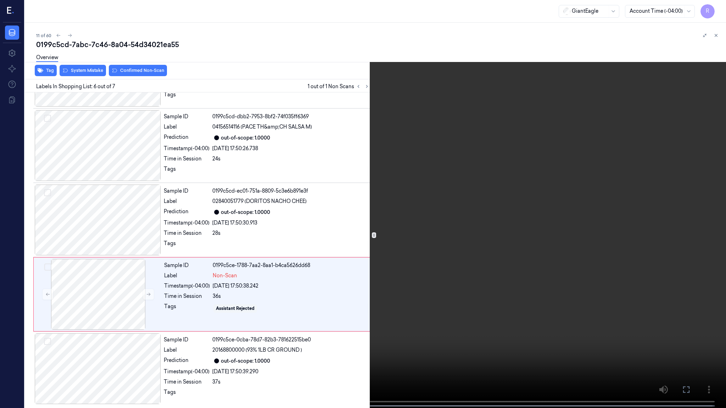
click at [691, 215] on video at bounding box center [363, 205] width 726 height 410
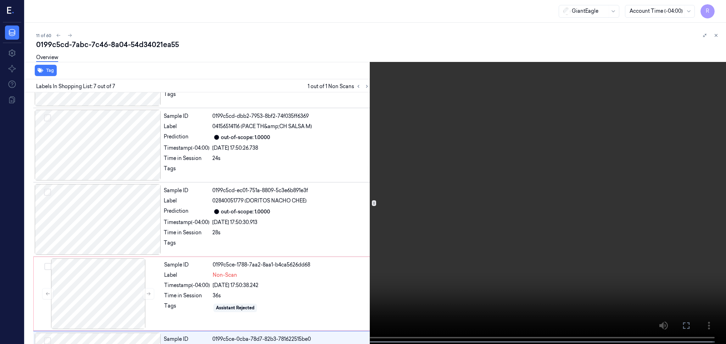
scroll to position [271, 0]
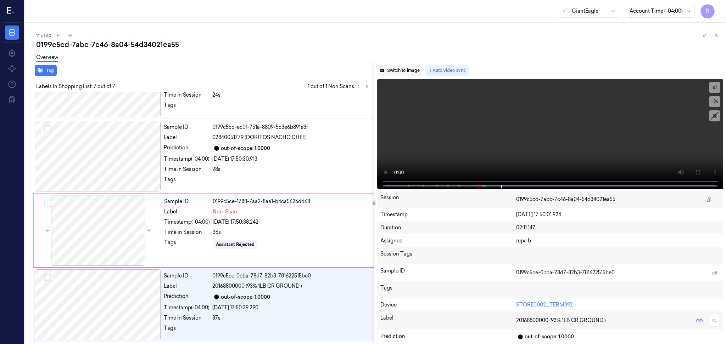
click at [397, 69] on button "Switch to image" at bounding box center [399, 70] width 45 height 11
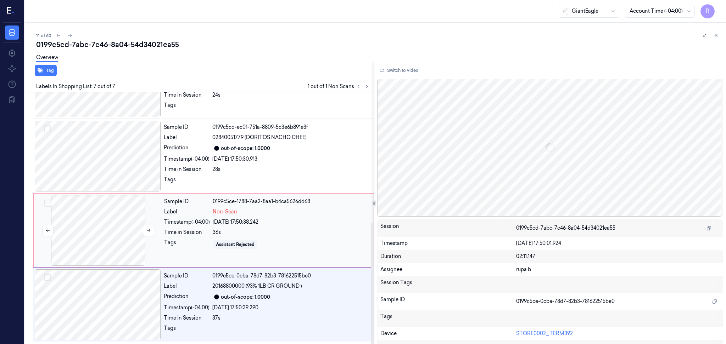
click at [96, 226] on div at bounding box center [98, 230] width 126 height 71
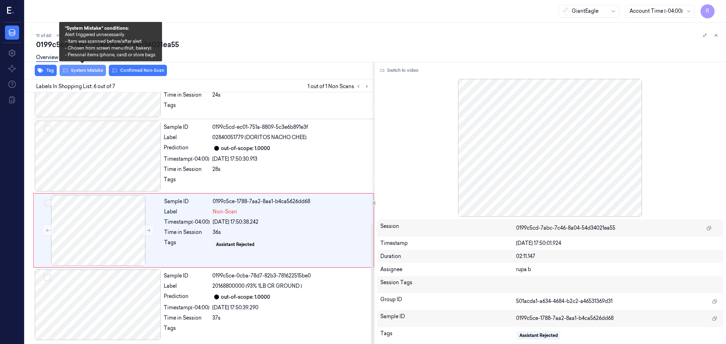
click at [90, 71] on button "System Mistake" at bounding box center [83, 70] width 46 height 11
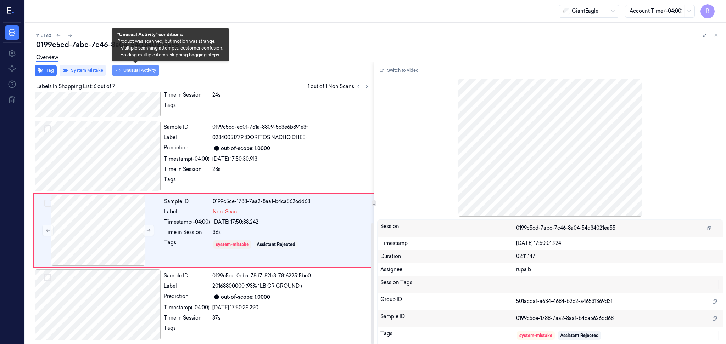
click at [142, 71] on button "Unusual Activity" at bounding box center [135, 70] width 47 height 11
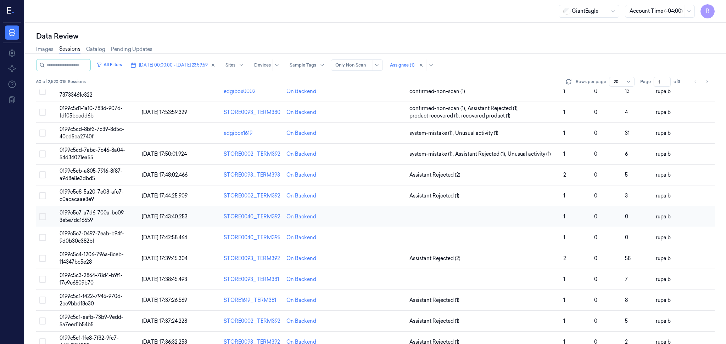
scroll to position [184, 0]
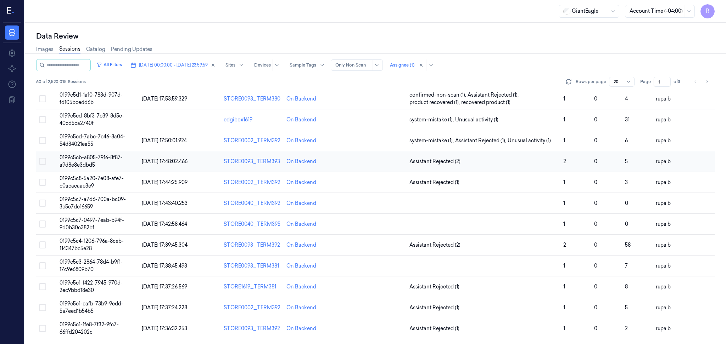
click at [84, 156] on span "0199c5cb-a805-7916-8f87-a9d8e8e3dbd5" at bounding box center [91, 161] width 63 height 14
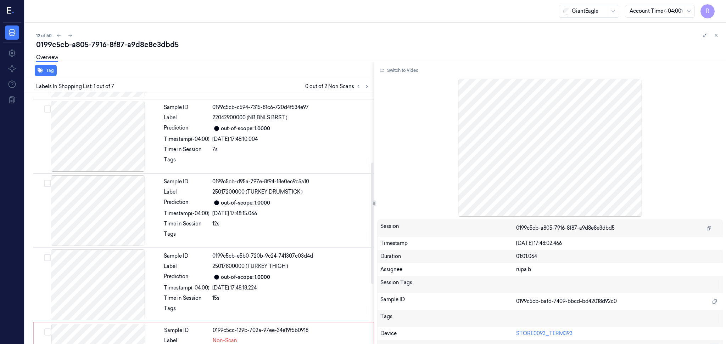
scroll to position [270, 0]
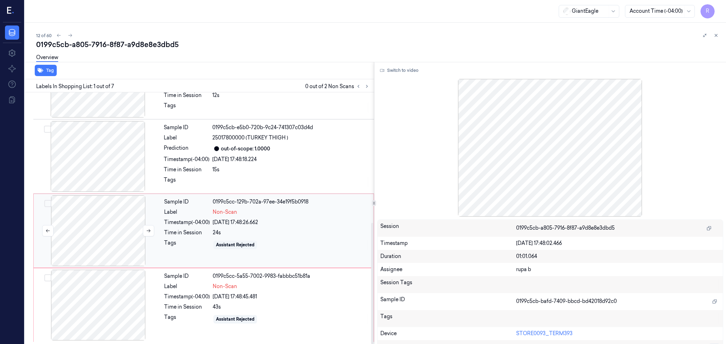
click at [101, 239] on div at bounding box center [98, 231] width 126 height 71
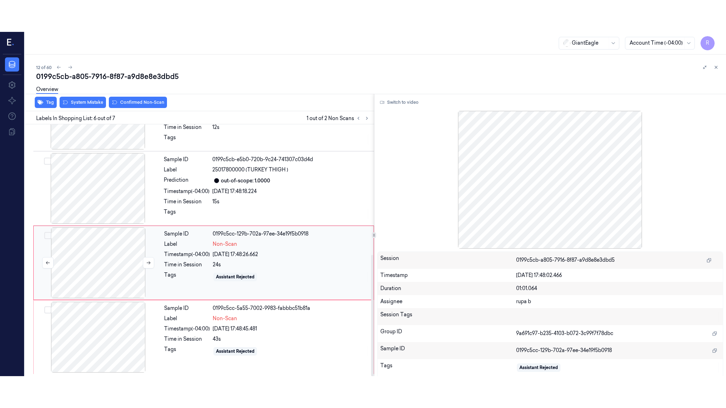
scroll to position [271, 0]
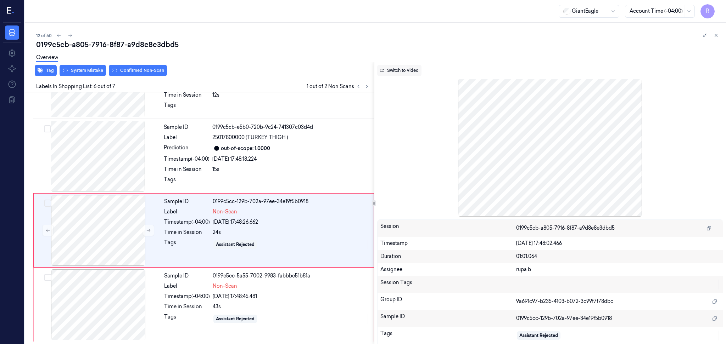
click at [396, 71] on button "Switch to video" at bounding box center [399, 70] width 44 height 11
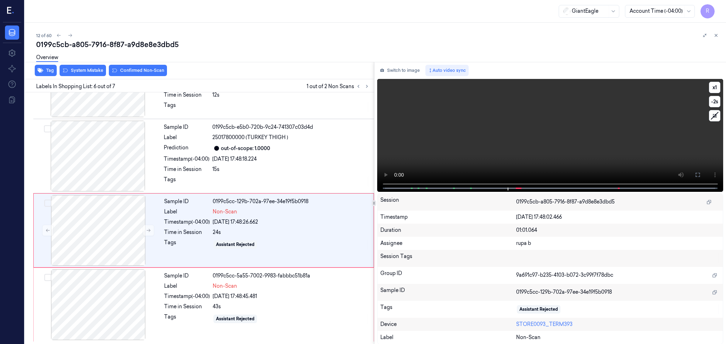
click at [695, 174] on icon at bounding box center [698, 175] width 6 height 6
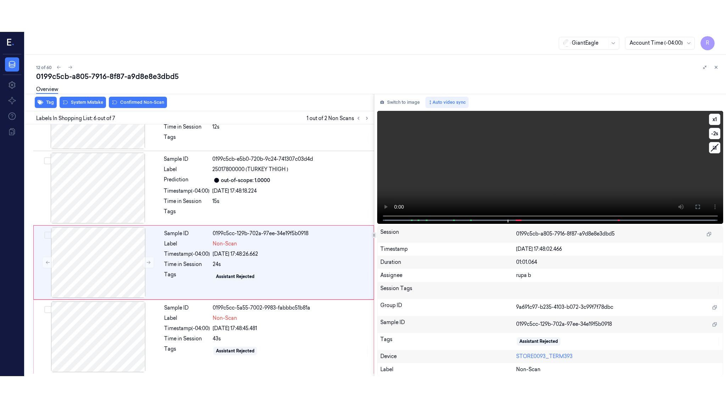
scroll to position [207, 0]
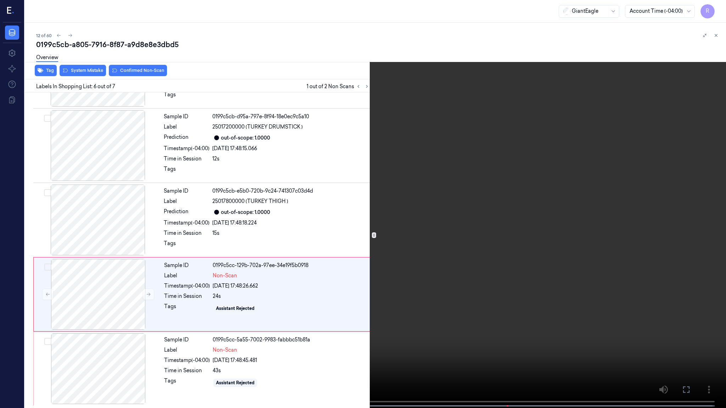
click at [243, 303] on video at bounding box center [363, 205] width 726 height 410
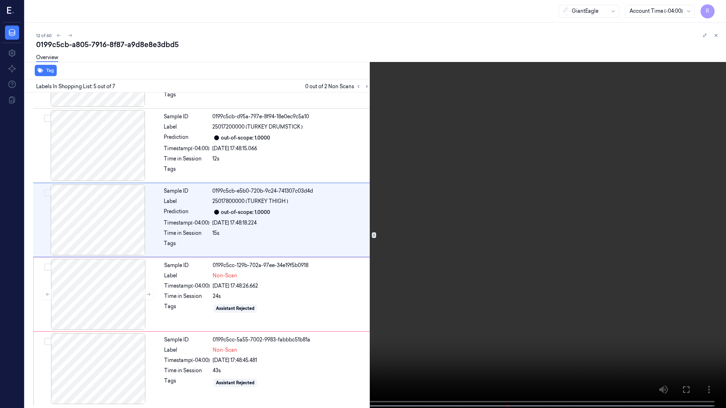
scroll to position [176, 0]
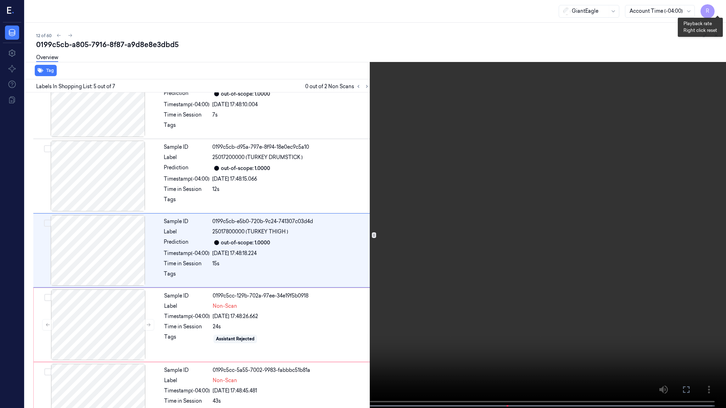
click at [718, 10] on button "x 1" at bounding box center [717, 8] width 11 height 11
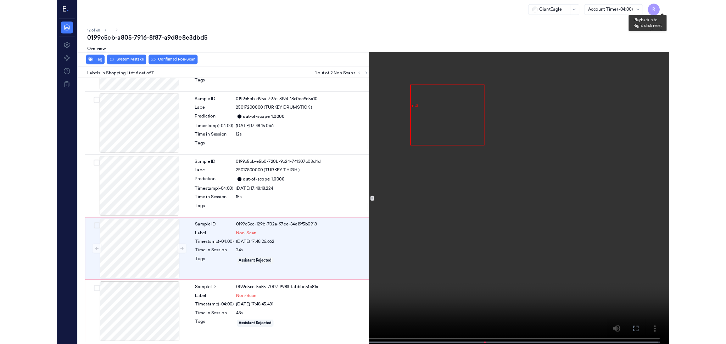
scroll to position [207, 0]
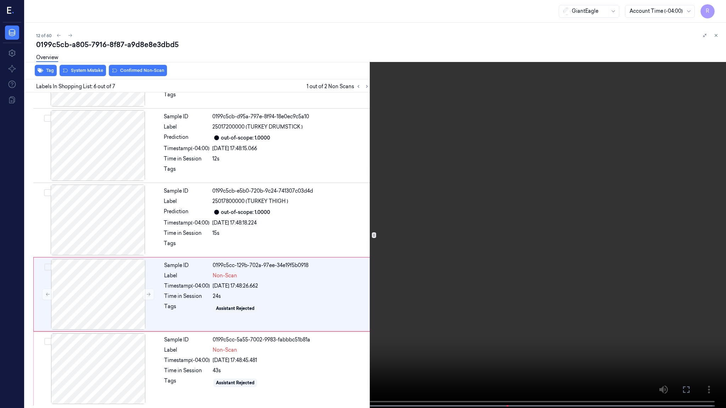
click at [602, 146] on video at bounding box center [363, 205] width 726 height 410
click at [499, 329] on video at bounding box center [363, 205] width 726 height 410
click at [500, 209] on video at bounding box center [363, 205] width 726 height 410
click at [715, 4] on button "x 2" at bounding box center [717, 8] width 11 height 11
click at [715, 4] on button "x 4" at bounding box center [717, 8] width 11 height 11
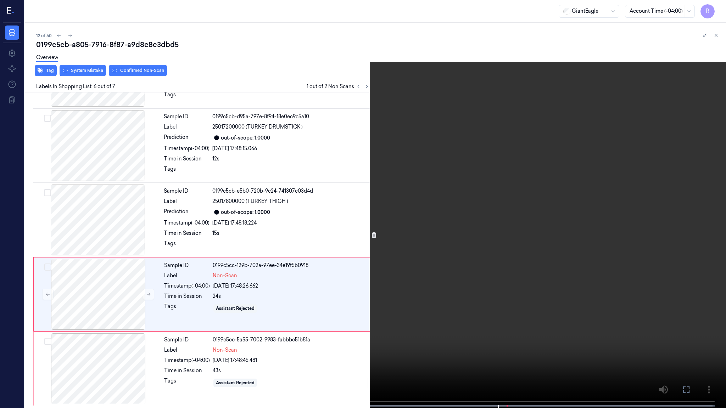
click at [540, 212] on video at bounding box center [363, 205] width 726 height 410
click at [719, 4] on button "x 1" at bounding box center [717, 8] width 11 height 11
click at [618, 180] on video at bounding box center [363, 205] width 726 height 410
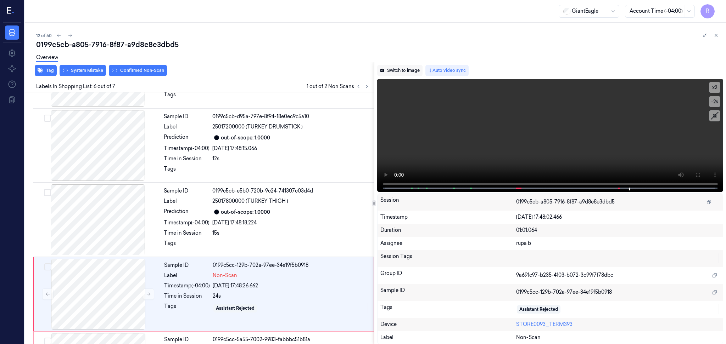
click at [405, 70] on button "Switch to image" at bounding box center [399, 70] width 45 height 11
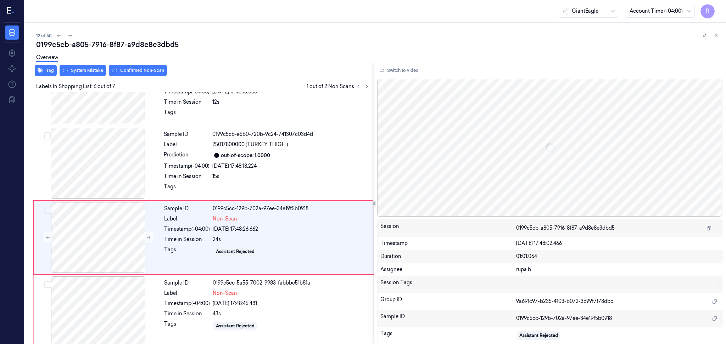
scroll to position [270, 0]
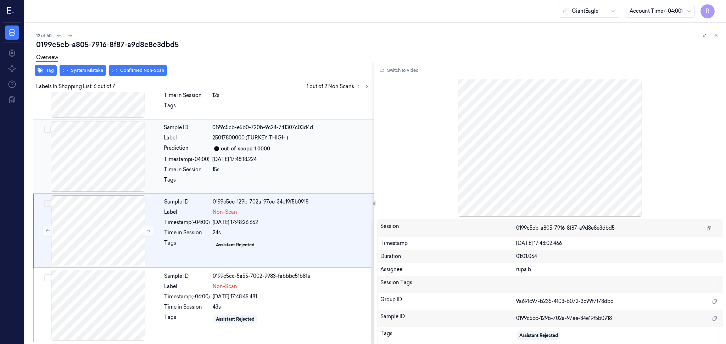
click at [118, 153] on div at bounding box center [98, 156] width 126 height 71
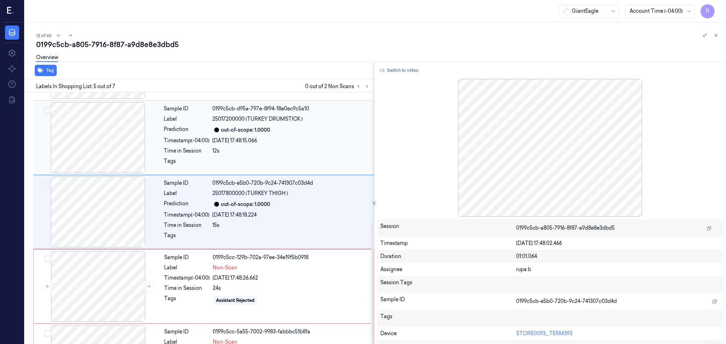
scroll to position [208, 0]
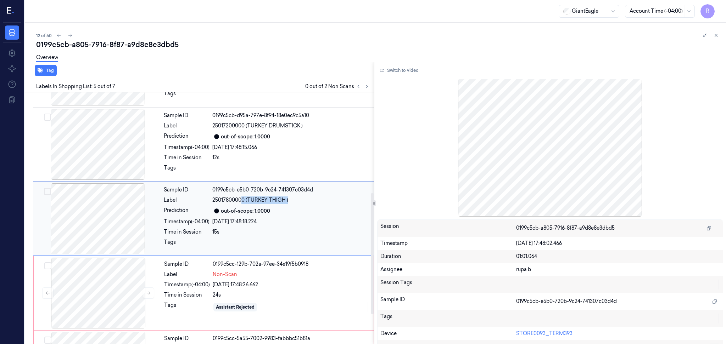
drag, startPoint x: 273, startPoint y: 201, endPoint x: 299, endPoint y: 203, distance: 26.3
click at [299, 203] on div "25017800000 (TURKEY THIGH )" at bounding box center [290, 200] width 157 height 7
copy span "0 (TURKEY THIGH )"
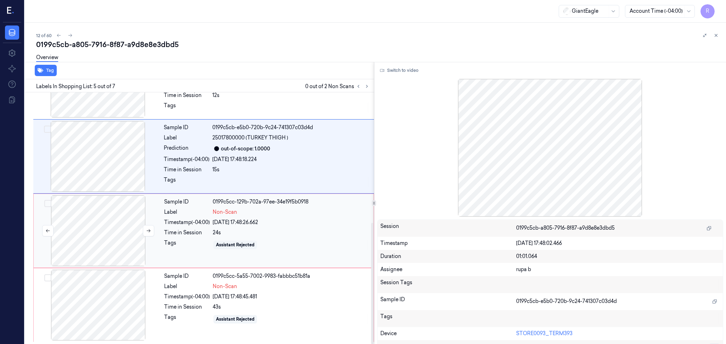
click at [99, 224] on div at bounding box center [98, 231] width 126 height 71
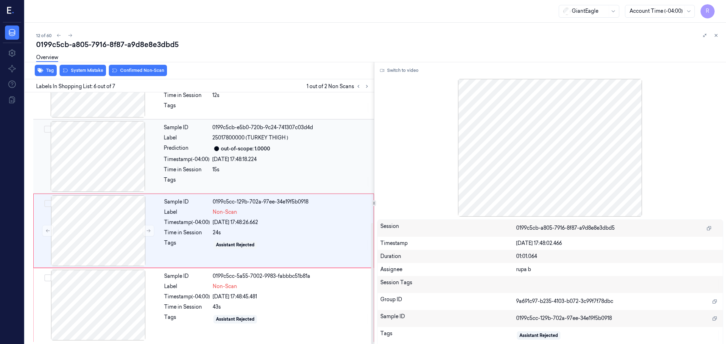
scroll to position [271, 0]
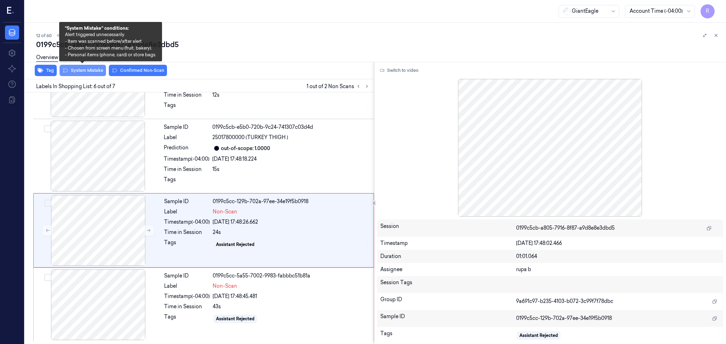
click at [96, 72] on button "System Mistake" at bounding box center [83, 70] width 46 height 11
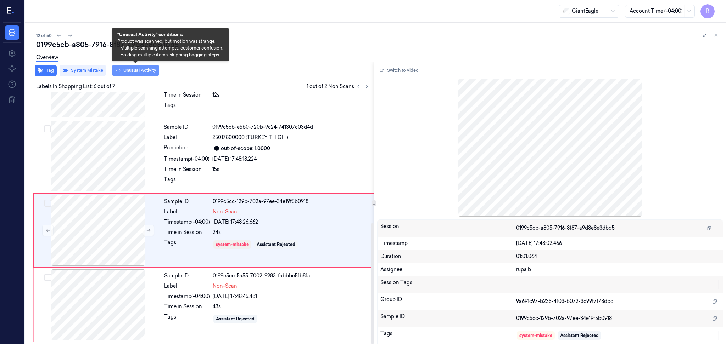
click at [131, 69] on button "Unusual Activity" at bounding box center [135, 70] width 47 height 11
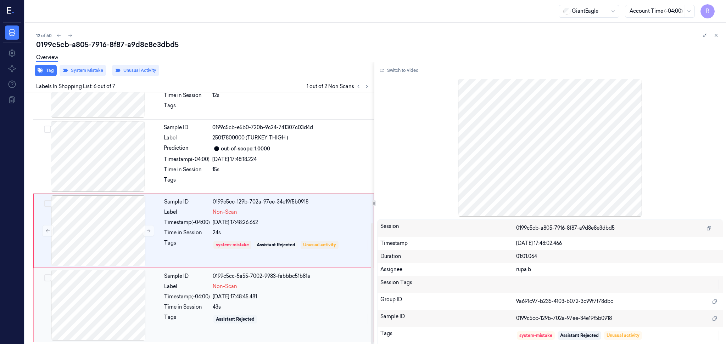
click at [118, 300] on div at bounding box center [98, 305] width 126 height 71
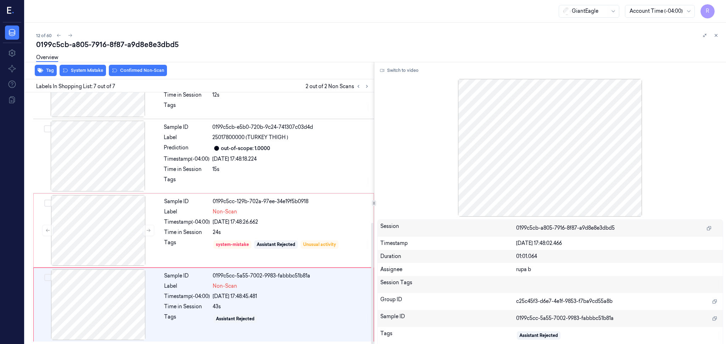
click at [88, 67] on div "Overview" at bounding box center [378, 59] width 684 height 18
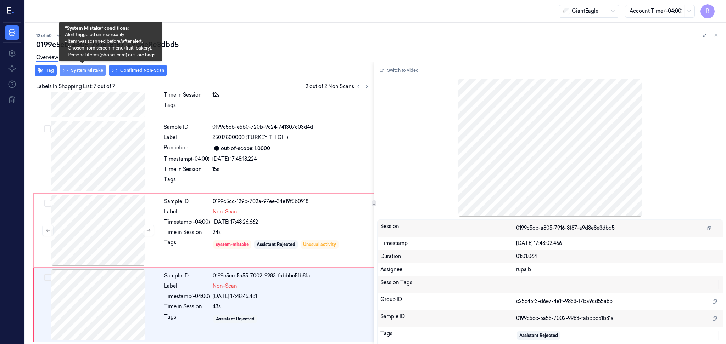
click at [76, 74] on button "System Mistake" at bounding box center [83, 70] width 46 height 11
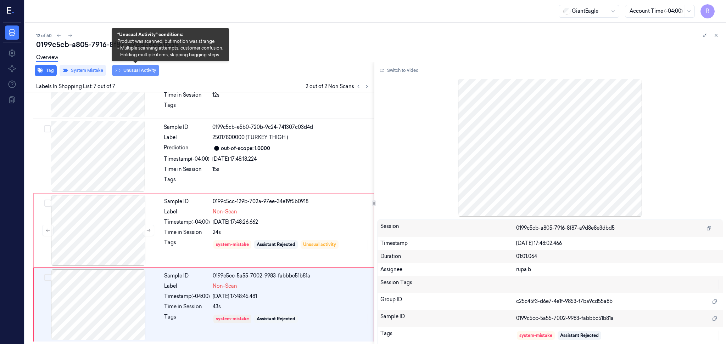
click at [129, 73] on button "Unusual Activity" at bounding box center [135, 70] width 47 height 11
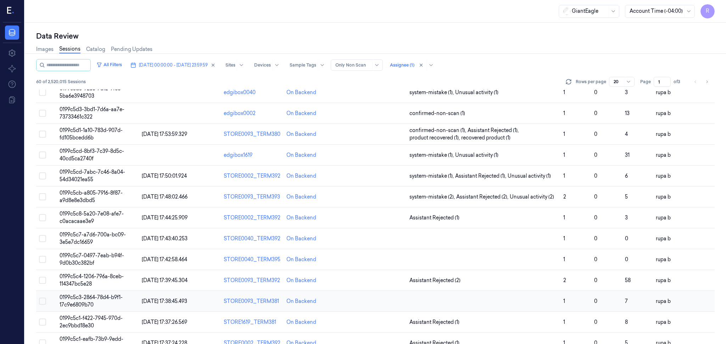
scroll to position [184, 0]
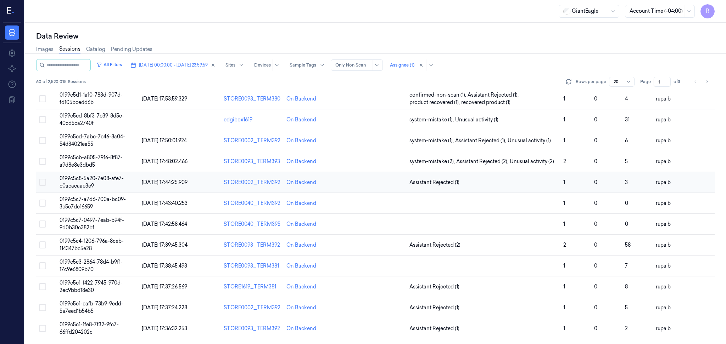
click at [119, 182] on td "0199c5c8-5a20-7e08-afe7-c0acacaae3e9" at bounding box center [98, 182] width 82 height 21
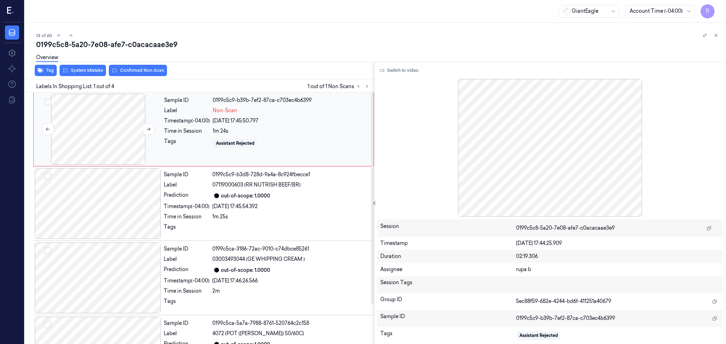
click at [64, 121] on div at bounding box center [98, 129] width 126 height 71
click at [401, 71] on button "Switch to video" at bounding box center [399, 70] width 44 height 11
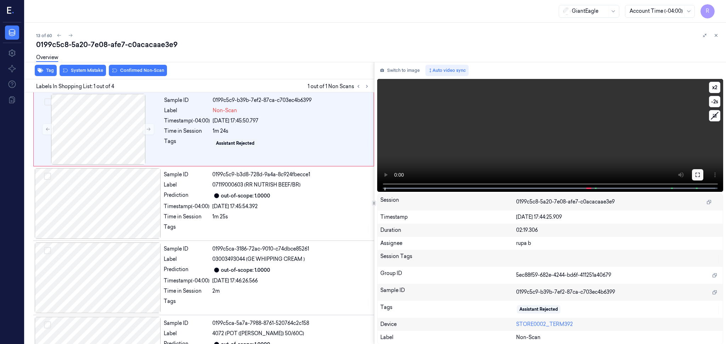
click at [697, 176] on icon at bounding box center [698, 175] width 6 height 6
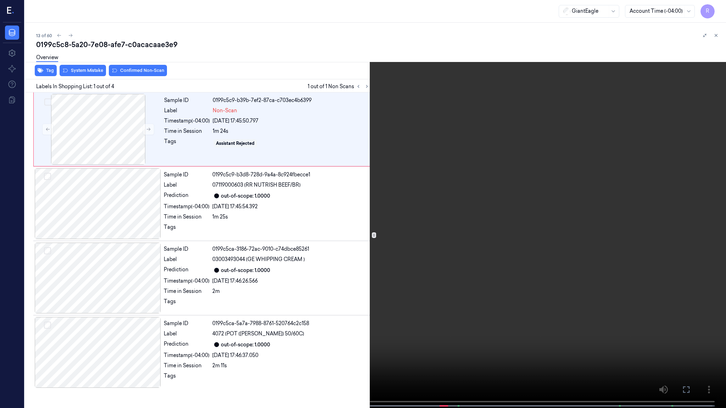
click at [456, 249] on video at bounding box center [363, 205] width 726 height 410
click at [437, 242] on video at bounding box center [363, 205] width 726 height 410
click at [441, 344] on video at bounding box center [363, 205] width 726 height 410
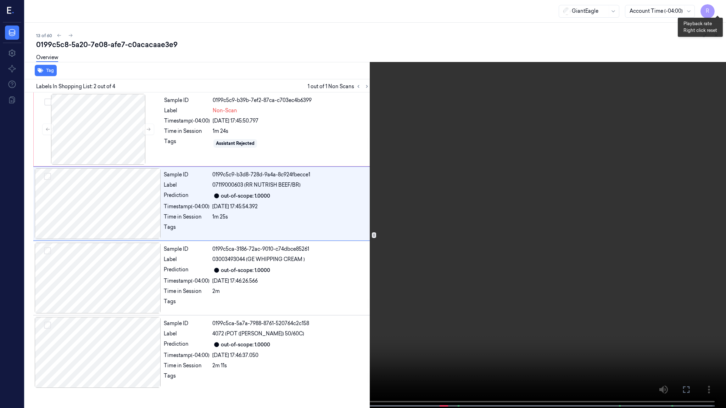
click at [714, 7] on button "x 2" at bounding box center [717, 8] width 11 height 11
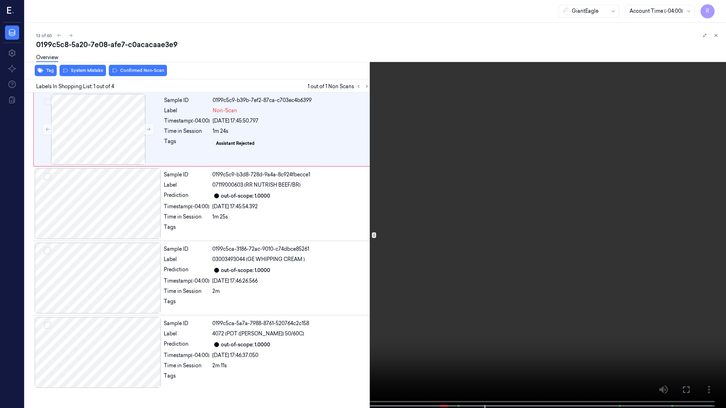
click at [510, 244] on video at bounding box center [363, 205] width 726 height 410
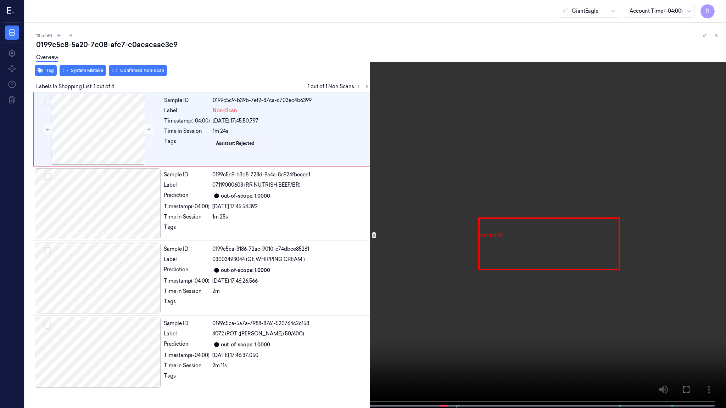
click at [421, 310] on video at bounding box center [363, 205] width 726 height 410
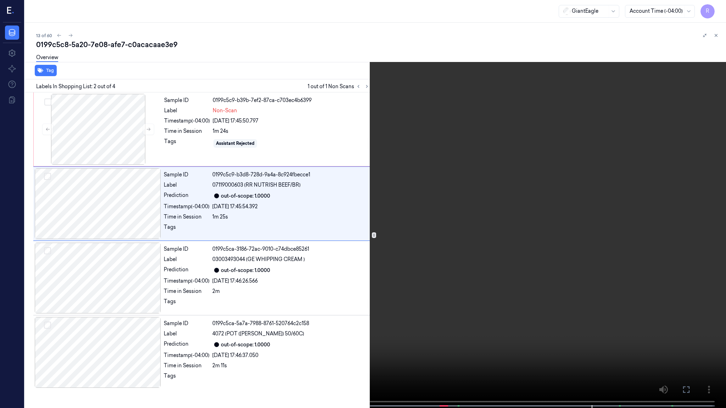
click at [596, 276] on video at bounding box center [363, 205] width 726 height 410
click at [596, 275] on video at bounding box center [363, 205] width 726 height 410
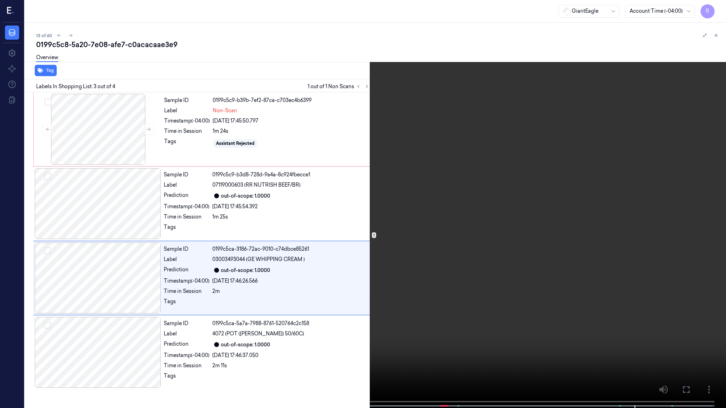
click at [649, 250] on video at bounding box center [363, 205] width 726 height 410
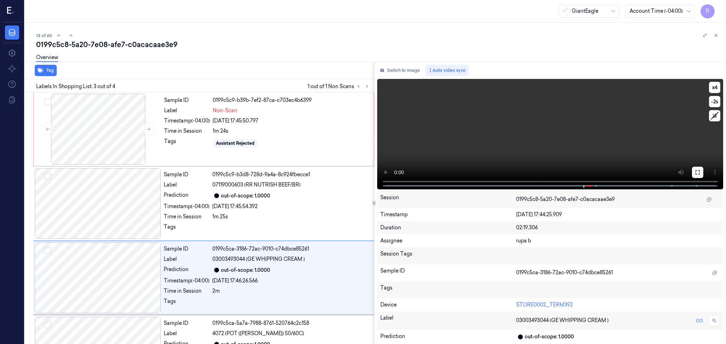
click at [694, 172] on button at bounding box center [697, 172] width 11 height 11
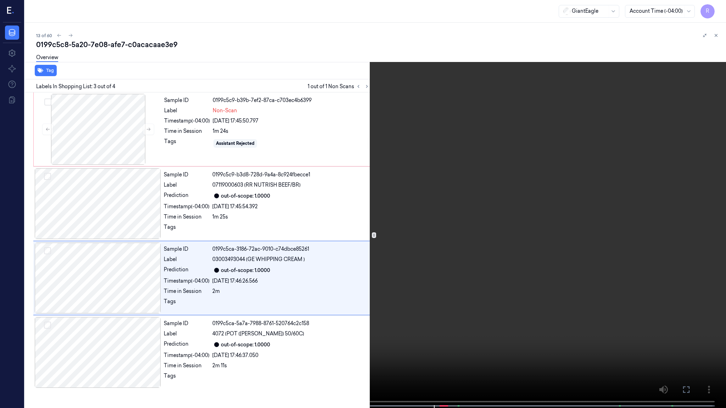
click at [686, 197] on video at bounding box center [363, 205] width 726 height 410
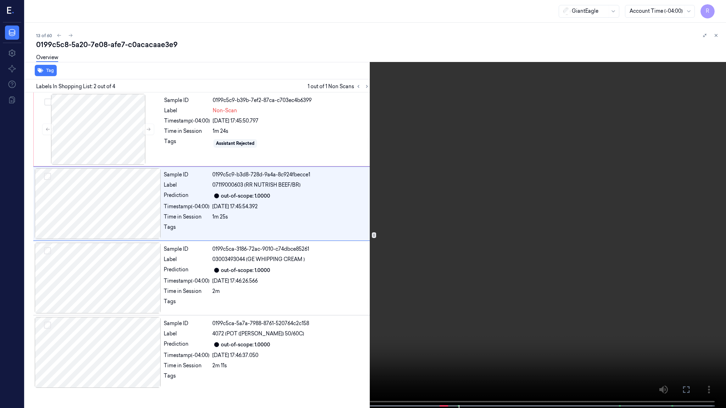
click at [533, 303] on video at bounding box center [363, 205] width 726 height 410
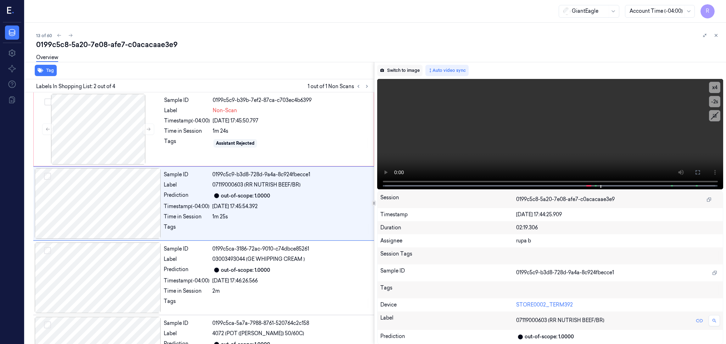
click at [410, 70] on button "Switch to image" at bounding box center [399, 70] width 45 height 11
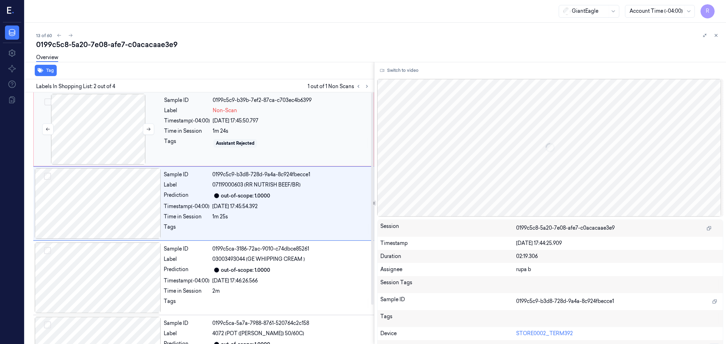
click at [107, 139] on div at bounding box center [98, 129] width 126 height 71
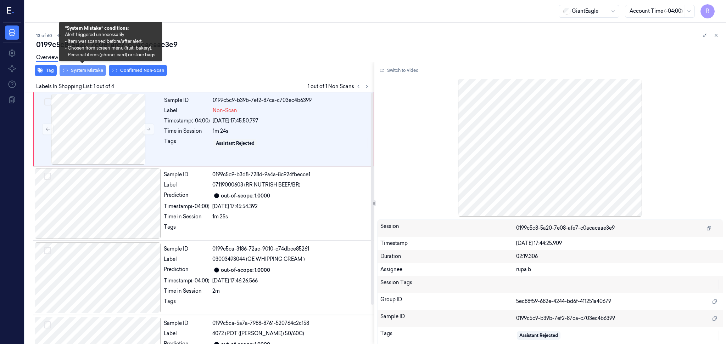
click at [90, 73] on button "System Mistake" at bounding box center [83, 70] width 46 height 11
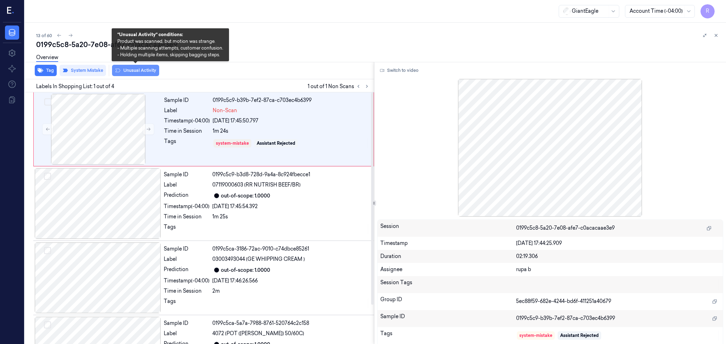
click at [145, 73] on button "Unusual Activity" at bounding box center [135, 70] width 47 height 11
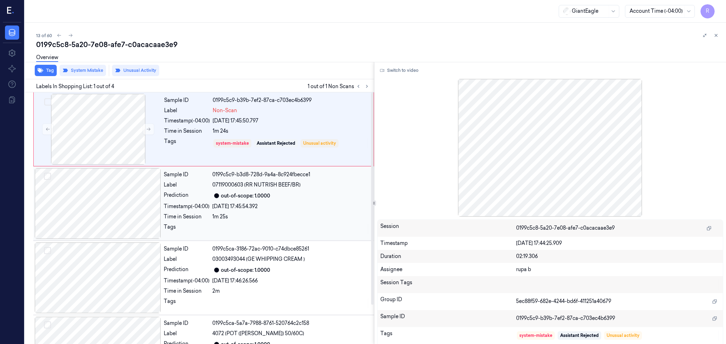
click at [73, 203] on div at bounding box center [98, 203] width 126 height 71
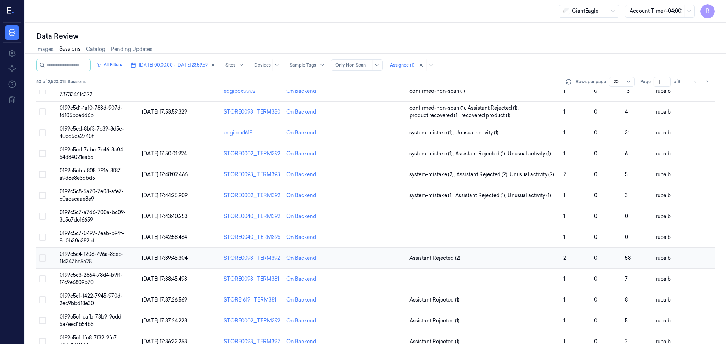
scroll to position [184, 0]
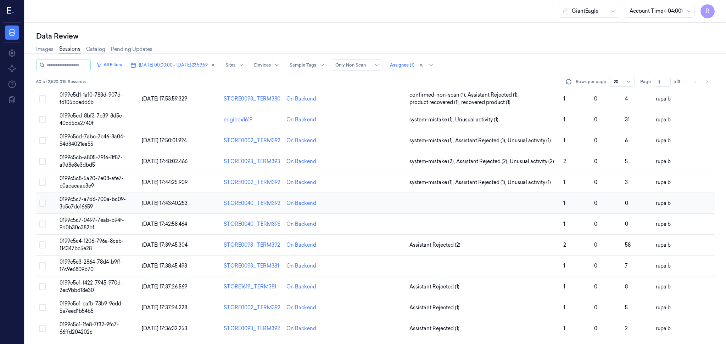
click at [111, 206] on td "0199c5c7-a7d6-700a-bc09-3e5e7dc16659" at bounding box center [98, 203] width 82 height 21
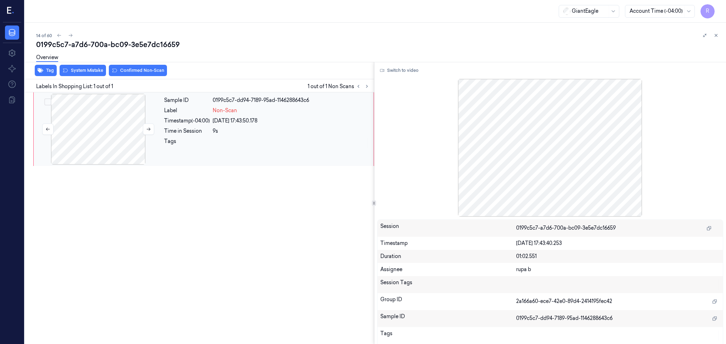
click at [80, 145] on div at bounding box center [98, 129] width 126 height 71
click at [406, 68] on button "Switch to video" at bounding box center [399, 70] width 44 height 11
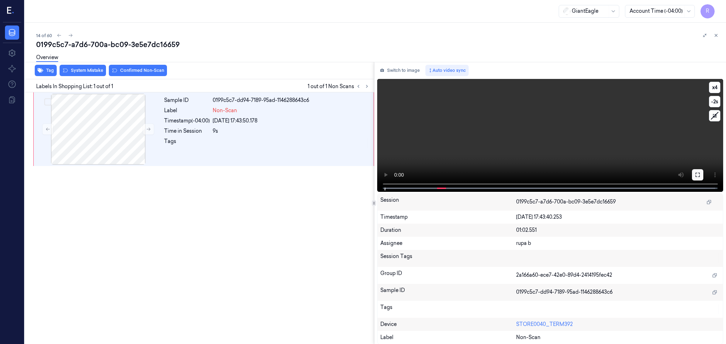
click at [696, 175] on icon at bounding box center [698, 175] width 6 height 6
click at [405, 71] on button "Switch to image" at bounding box center [399, 70] width 45 height 11
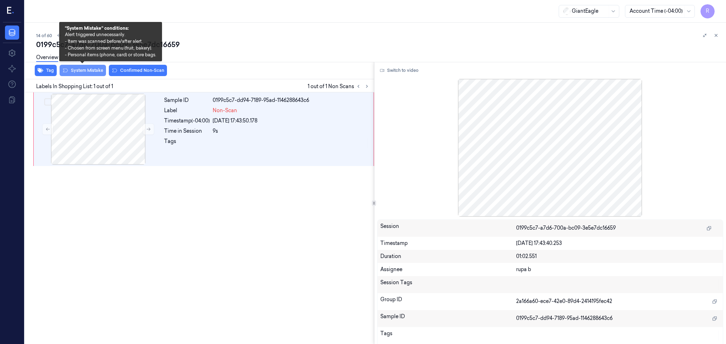
click at [79, 73] on button "System Mistake" at bounding box center [83, 70] width 46 height 11
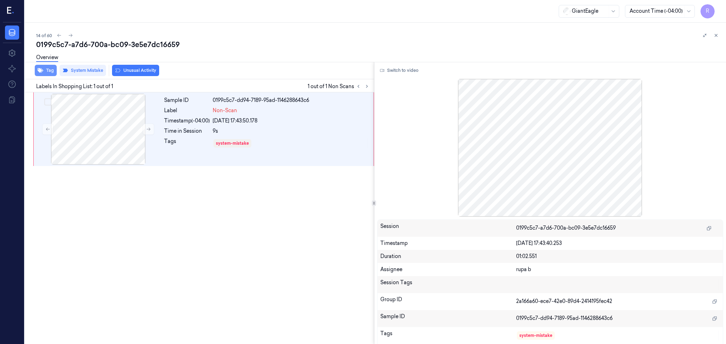
click at [41, 71] on icon "button" at bounding box center [41, 70] width 6 height 5
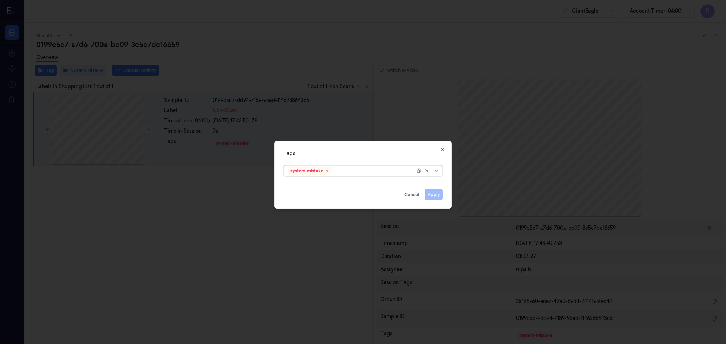
click at [347, 173] on div at bounding box center [374, 170] width 82 height 7
type input "bag"
click at [316, 187] on div "Bag" at bounding box center [363, 185] width 150 height 7
drag, startPoint x: 331, startPoint y: 154, endPoint x: 446, endPoint y: 207, distance: 127.0
click at [332, 154] on div "Tags" at bounding box center [362, 153] width 159 height 7
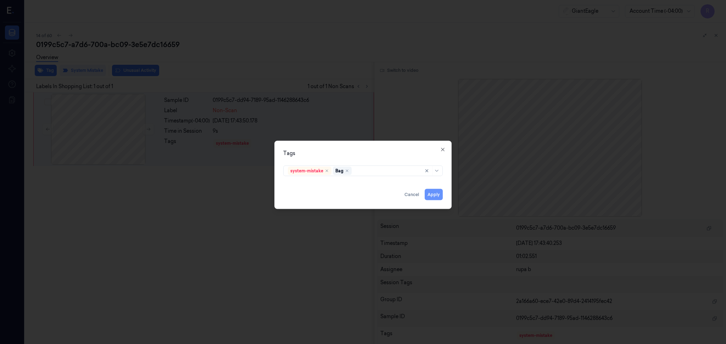
click at [438, 198] on button "Apply" at bounding box center [434, 194] width 18 height 11
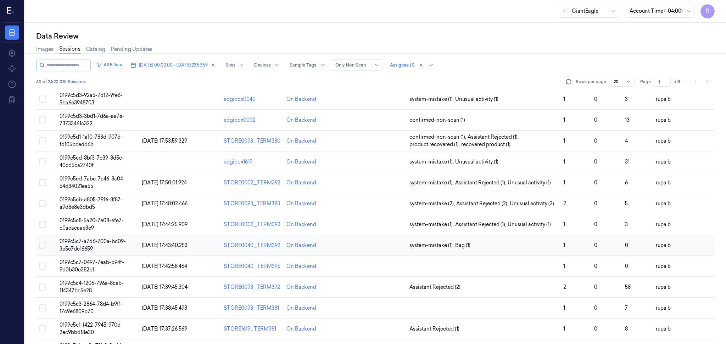
scroll to position [184, 0]
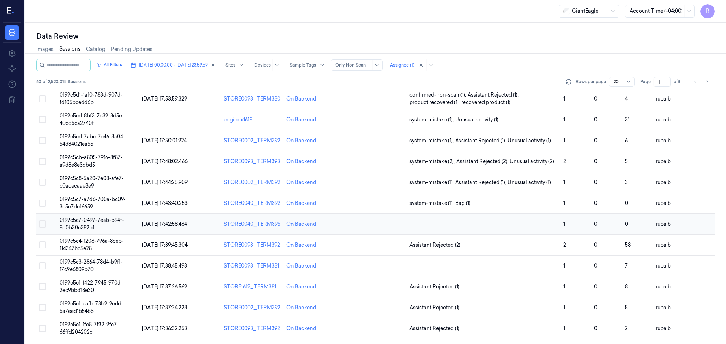
drag, startPoint x: 124, startPoint y: 224, endPoint x: 121, endPoint y: 220, distance: 4.0
click at [123, 224] on td "0199c5c7-0497-7eab-b94f-9d0b30c382bf" at bounding box center [98, 224] width 82 height 21
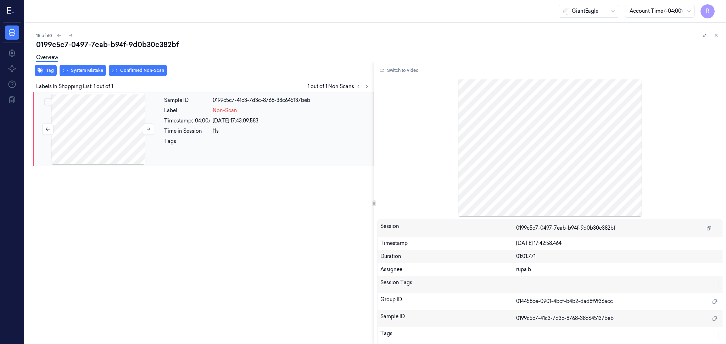
click at [82, 143] on div at bounding box center [98, 129] width 126 height 71
click at [396, 70] on button "Switch to video" at bounding box center [399, 70] width 44 height 11
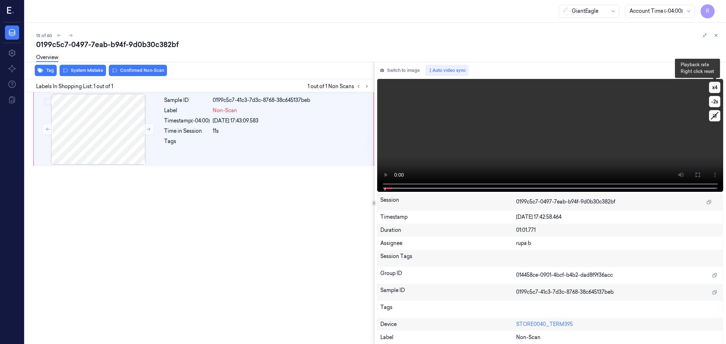
click at [719, 89] on button "x 4" at bounding box center [714, 87] width 11 height 11
click at [697, 175] on icon at bounding box center [698, 175] width 6 height 6
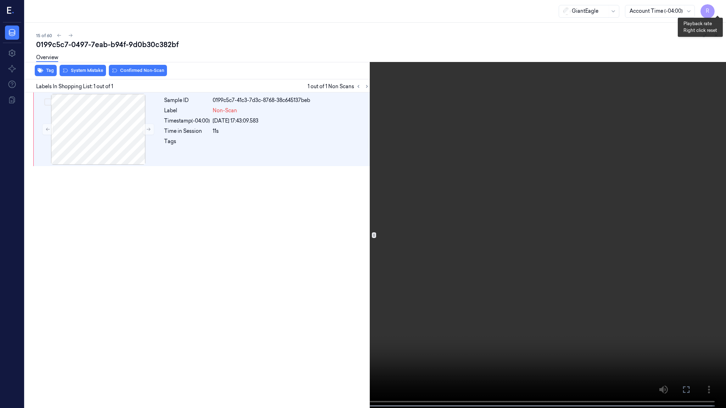
click at [720, 10] on button "x 2" at bounding box center [717, 8] width 11 height 11
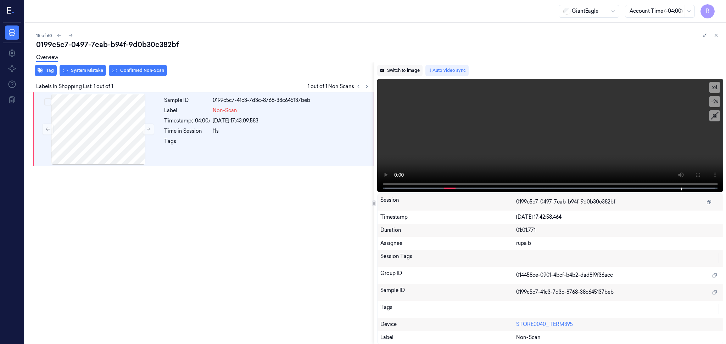
click at [405, 68] on button "Switch to image" at bounding box center [399, 70] width 45 height 11
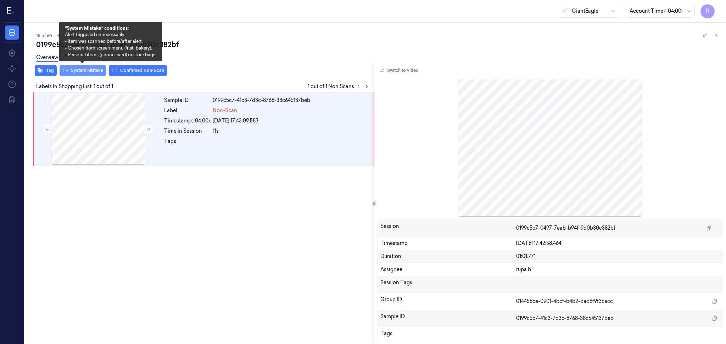
click at [86, 72] on button "System Mistake" at bounding box center [83, 70] width 46 height 11
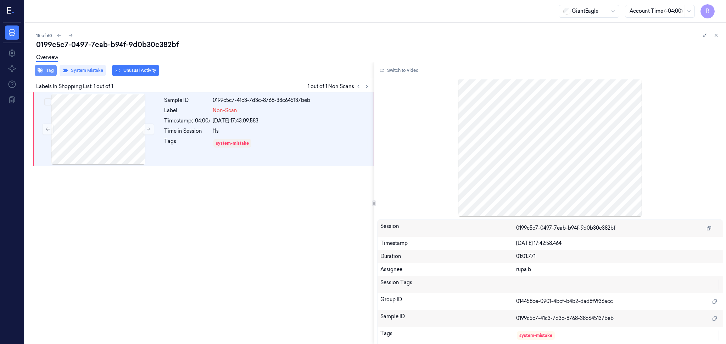
click at [46, 70] on button "Tag" at bounding box center [46, 70] width 22 height 11
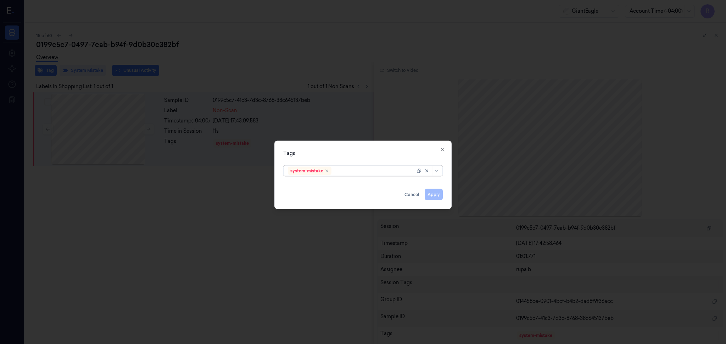
click at [369, 175] on div "system-mistake" at bounding box center [351, 171] width 127 height 10
type input "bag"
click at [335, 184] on div "Bag" at bounding box center [363, 185] width 150 height 7
click at [348, 155] on div "Tags" at bounding box center [362, 153] width 159 height 7
click at [434, 195] on button "Apply" at bounding box center [434, 194] width 18 height 11
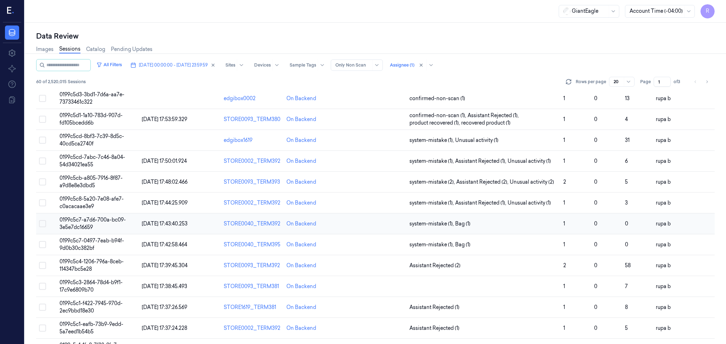
scroll to position [184, 0]
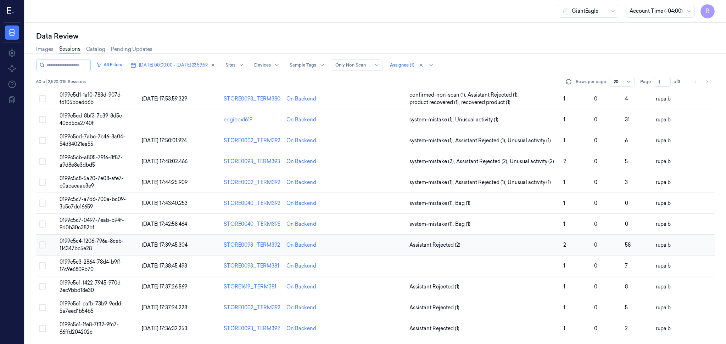
click at [117, 243] on span "0199c5c4-1206-796a-8ceb-114347bc5e28" at bounding box center [92, 245] width 64 height 14
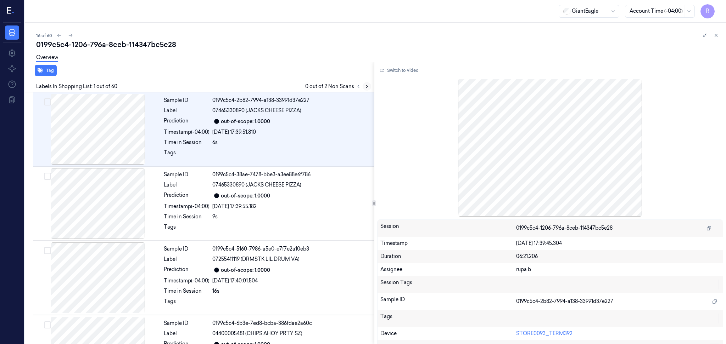
click at [364, 87] on icon at bounding box center [366, 86] width 5 height 5
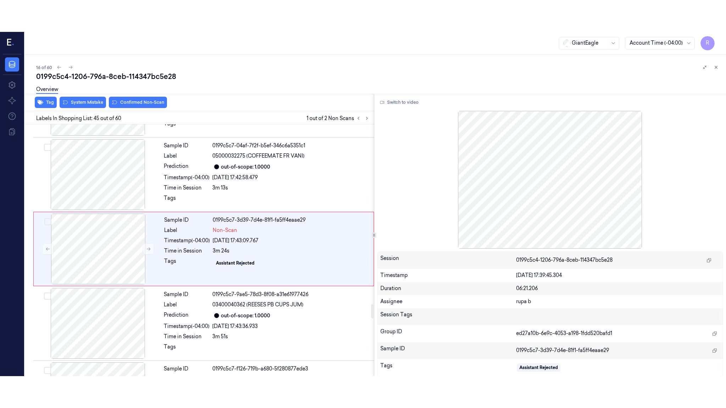
scroll to position [3187, 0]
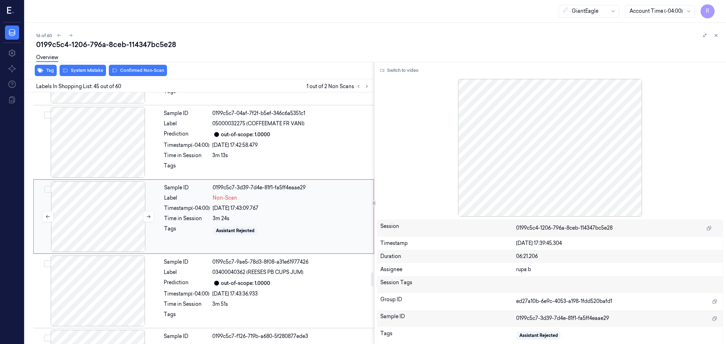
click at [139, 217] on div at bounding box center [98, 216] width 126 height 71
click at [389, 71] on button "Switch to video" at bounding box center [399, 70] width 44 height 11
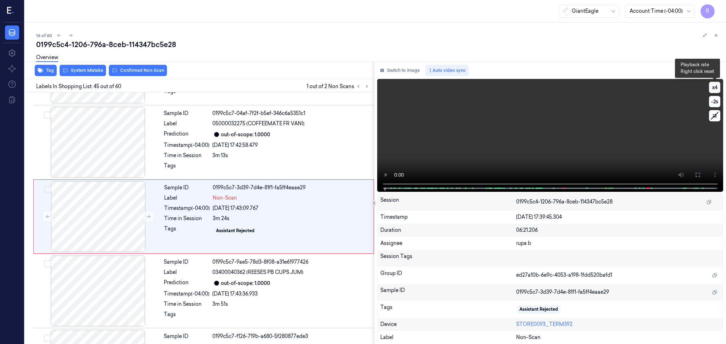
click at [713, 90] on button "x 4" at bounding box center [714, 87] width 11 height 11
click at [702, 172] on button at bounding box center [697, 174] width 11 height 11
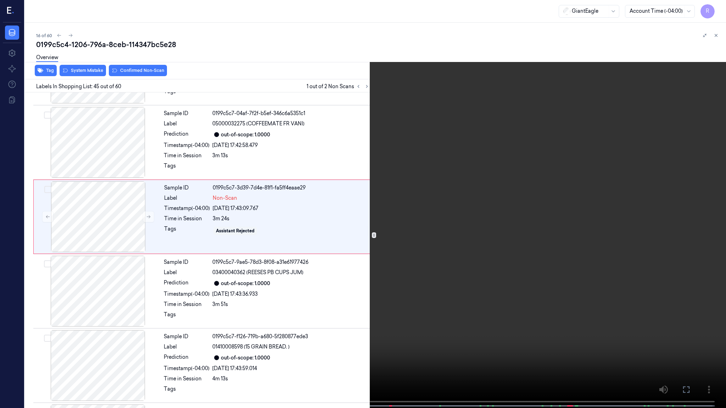
click at [701, 196] on video at bounding box center [363, 205] width 726 height 410
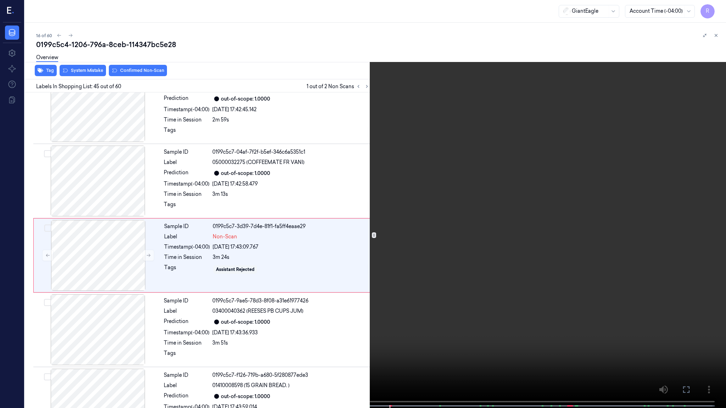
scroll to position [3155, 0]
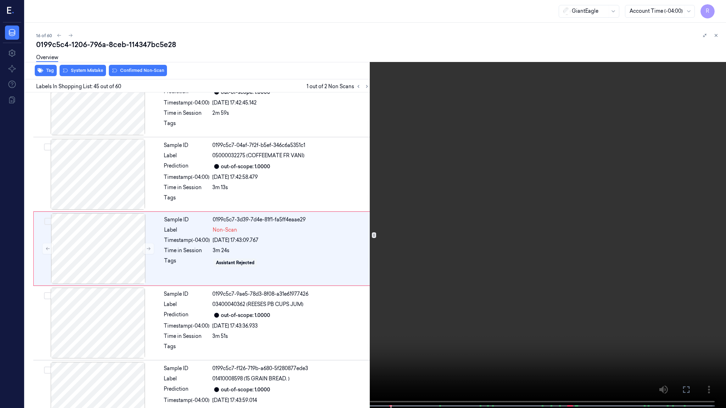
click at [525, 160] on video at bounding box center [363, 205] width 726 height 410
click at [365, 297] on video at bounding box center [363, 205] width 726 height 410
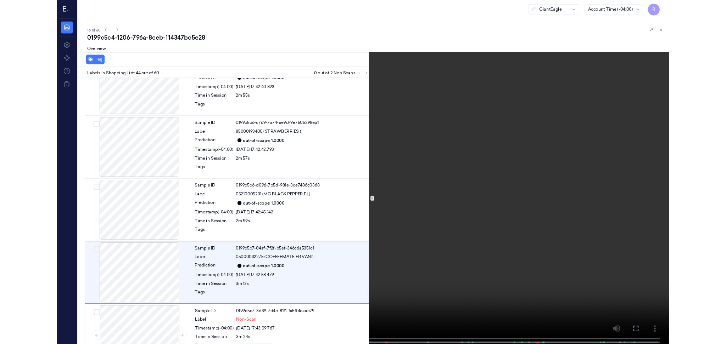
scroll to position [3080, 0]
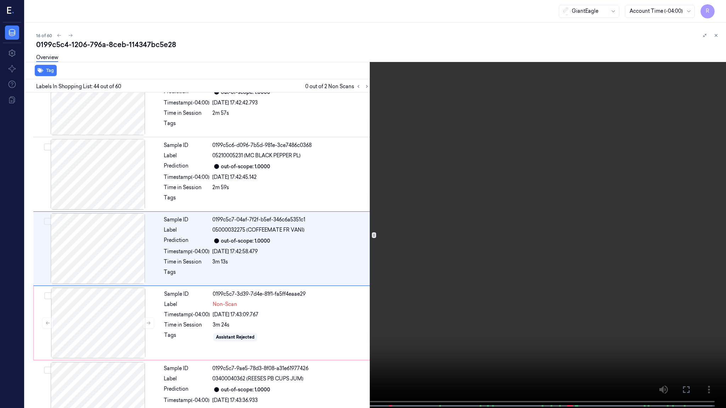
click at [305, 335] on video at bounding box center [363, 205] width 726 height 410
click at [314, 326] on video at bounding box center [363, 205] width 726 height 410
click at [335, 344] on video at bounding box center [363, 205] width 726 height 410
click at [412, 302] on video at bounding box center [363, 205] width 726 height 410
click at [716, 13] on button "x 2" at bounding box center [717, 8] width 11 height 11
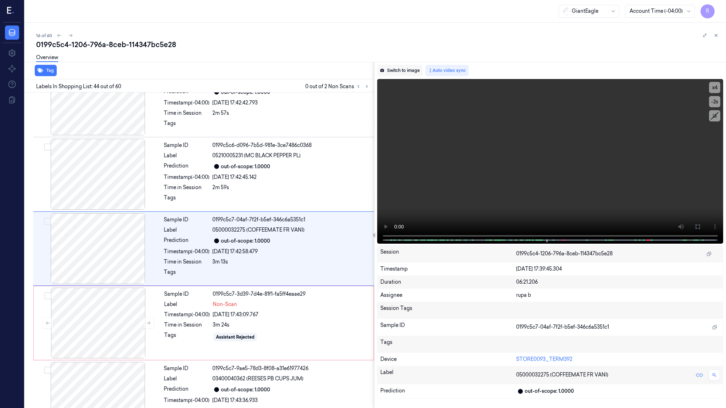
click at [394, 71] on button "Switch to image" at bounding box center [399, 70] width 45 height 11
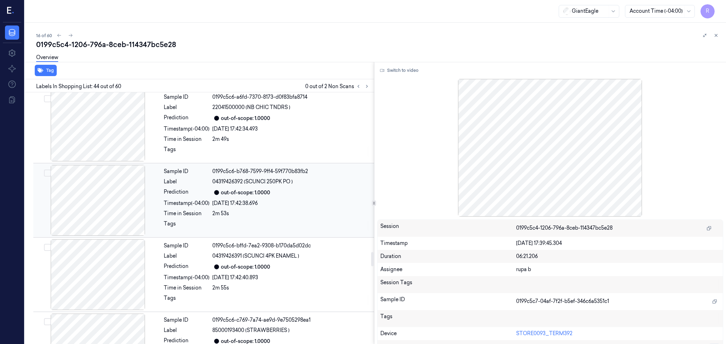
scroll to position [2828, 0]
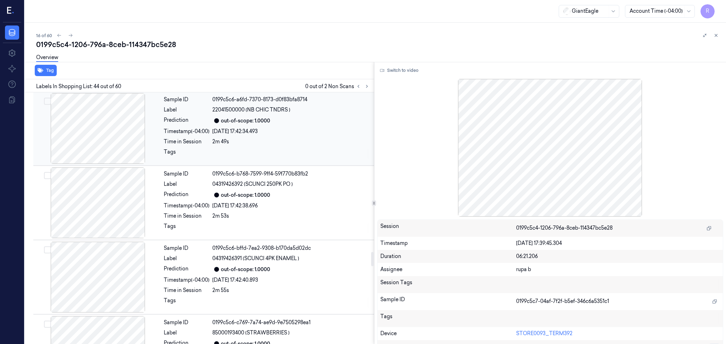
click at [111, 130] on div at bounding box center [98, 128] width 126 height 71
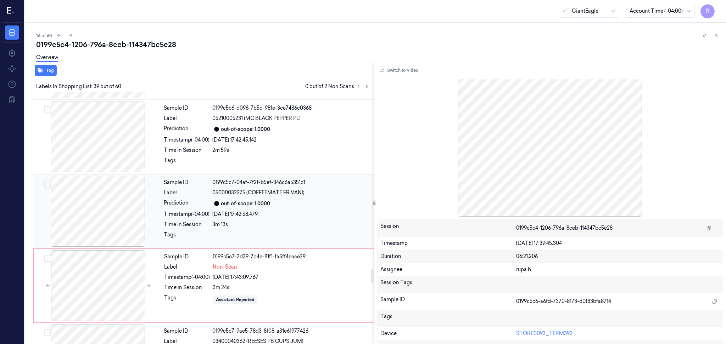
scroll to position [3212, 0]
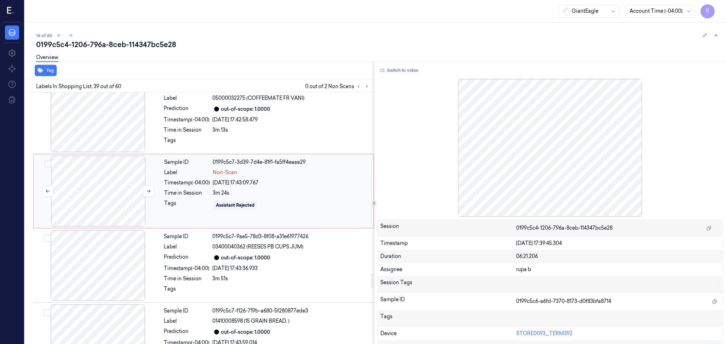
click at [94, 190] on div at bounding box center [98, 191] width 126 height 71
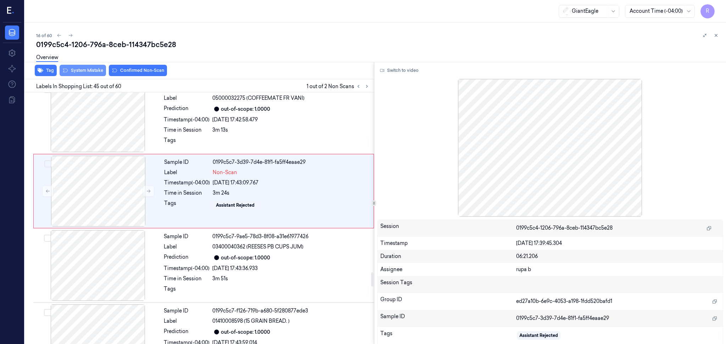
scroll to position [3187, 0]
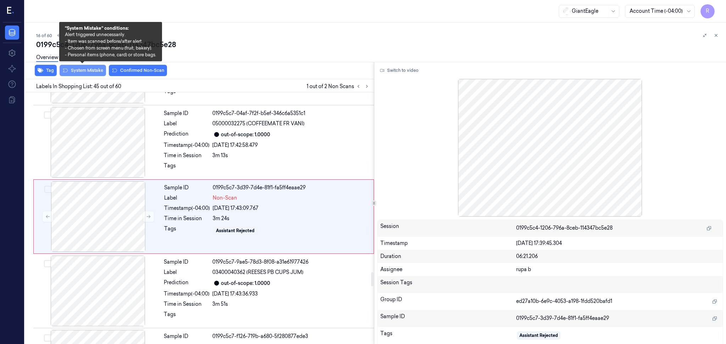
click at [100, 71] on button "System Mistake" at bounding box center [83, 70] width 46 height 11
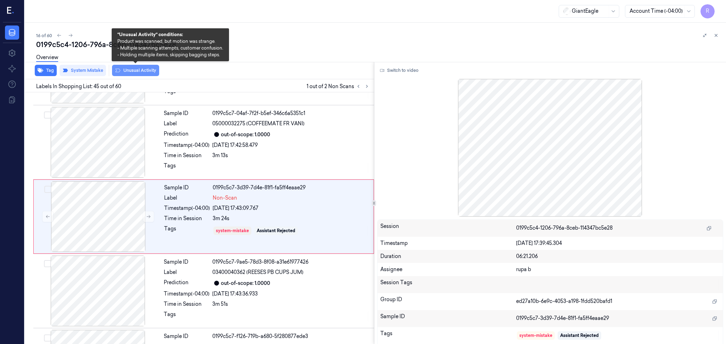
click at [151, 71] on button "Unusual Activity" at bounding box center [135, 70] width 47 height 11
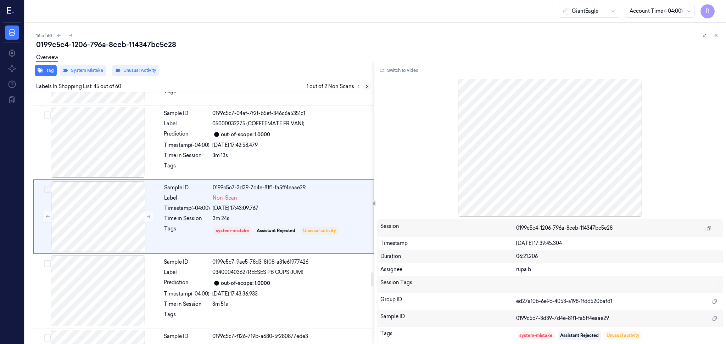
click at [365, 85] on icon at bounding box center [366, 86] width 5 height 5
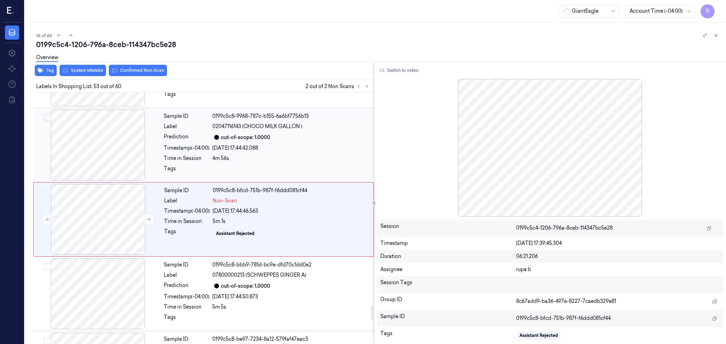
scroll to position [3782, 0]
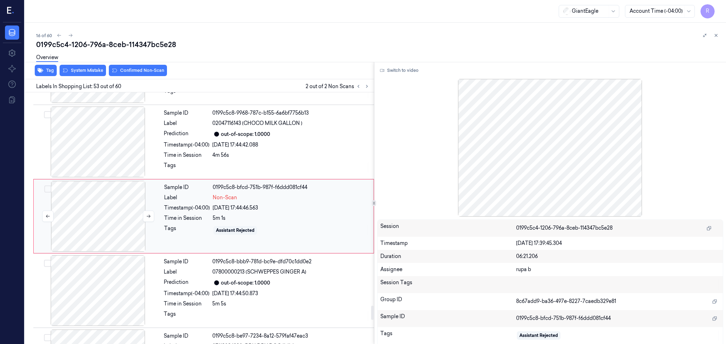
click at [77, 227] on div at bounding box center [98, 216] width 126 height 71
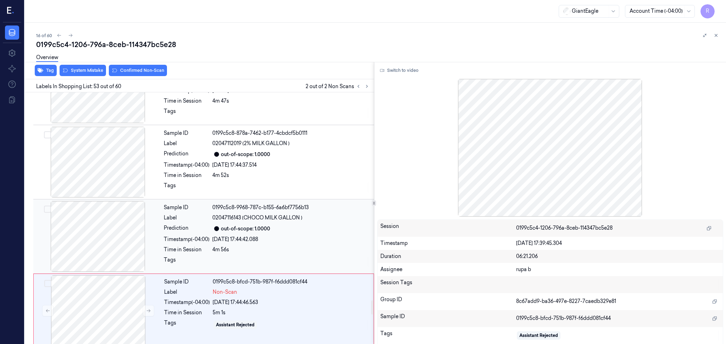
scroll to position [3641, 0]
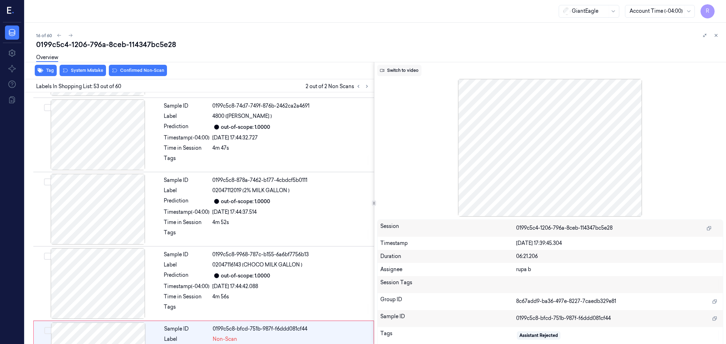
click at [400, 67] on button "Switch to video" at bounding box center [399, 70] width 44 height 11
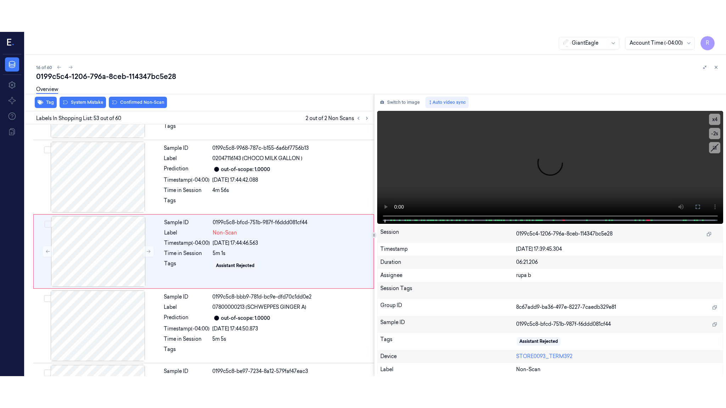
scroll to position [3782, 0]
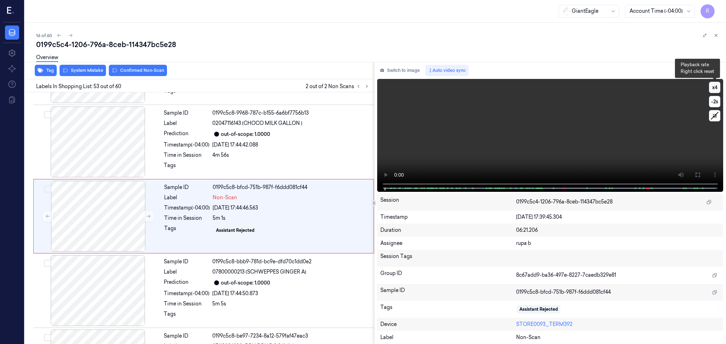
click at [714, 88] on button "x 4" at bounding box center [714, 87] width 11 height 11
click at [714, 88] on button "x 1" at bounding box center [714, 87] width 11 height 11
click at [700, 170] on button at bounding box center [697, 174] width 11 height 11
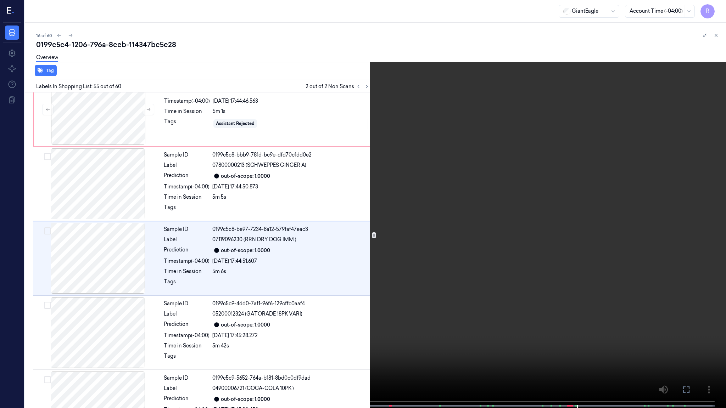
scroll to position [3899, 0]
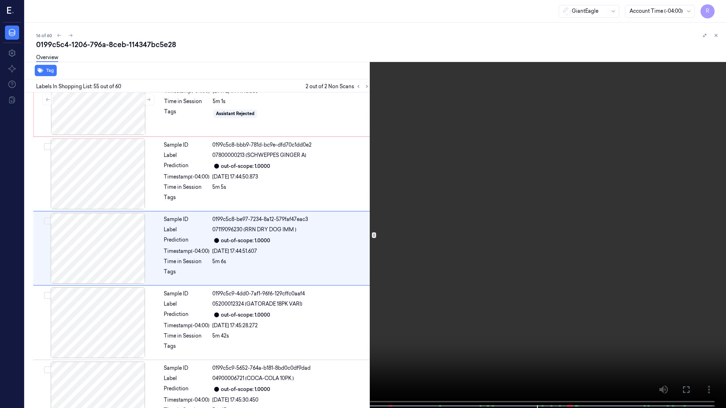
click at [549, 333] on video at bounding box center [363, 205] width 726 height 410
click at [550, 332] on video at bounding box center [363, 205] width 726 height 410
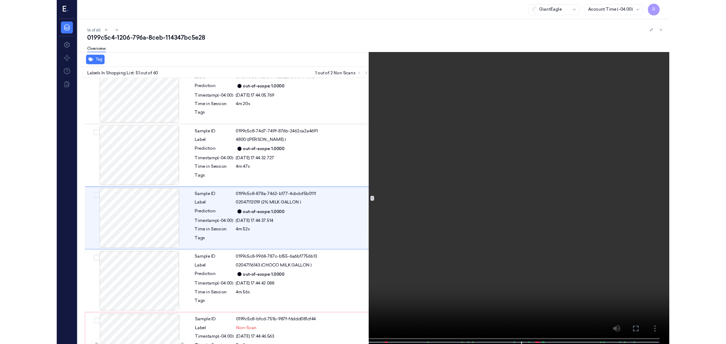
scroll to position [3602, 0]
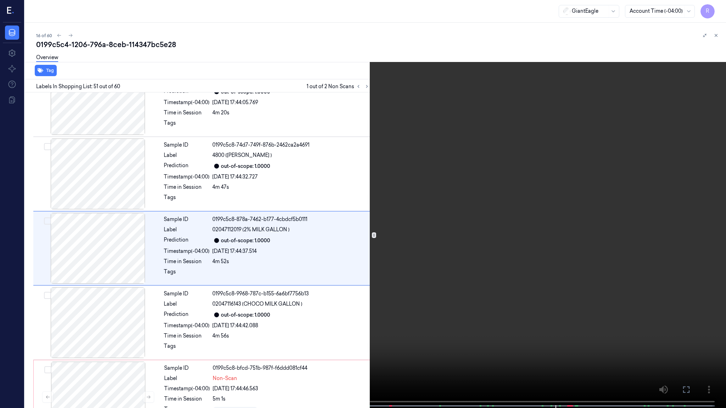
click at [584, 259] on video at bounding box center [363, 205] width 726 height 410
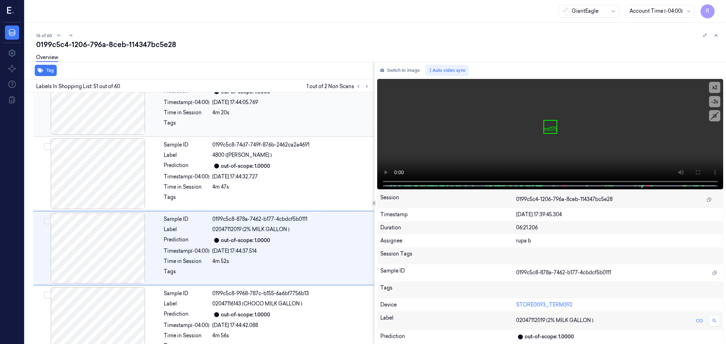
drag, startPoint x: 393, startPoint y: 71, endPoint x: 286, endPoint y: 119, distance: 117.0
click at [394, 70] on button "Switch to image" at bounding box center [399, 70] width 45 height 11
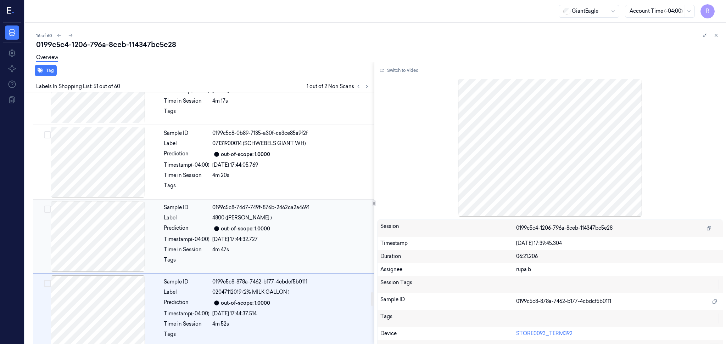
click at [93, 234] on div at bounding box center [98, 236] width 126 height 71
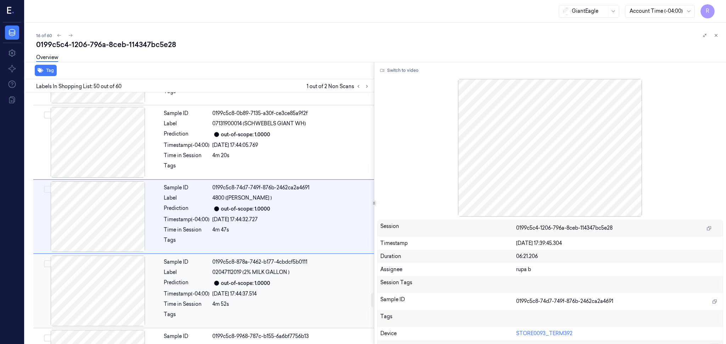
click at [104, 276] on div at bounding box center [98, 291] width 126 height 71
click at [105, 275] on div at bounding box center [98, 291] width 126 height 71
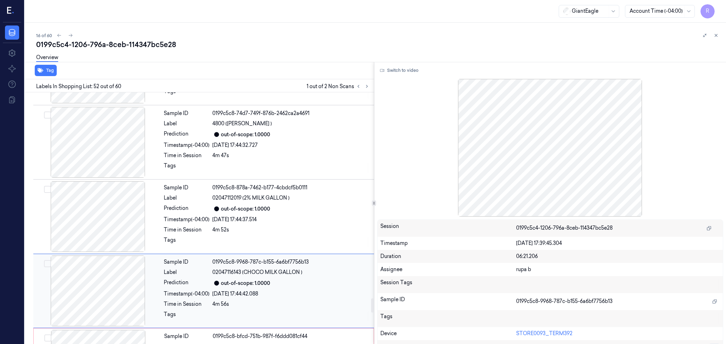
scroll to position [3708, 0]
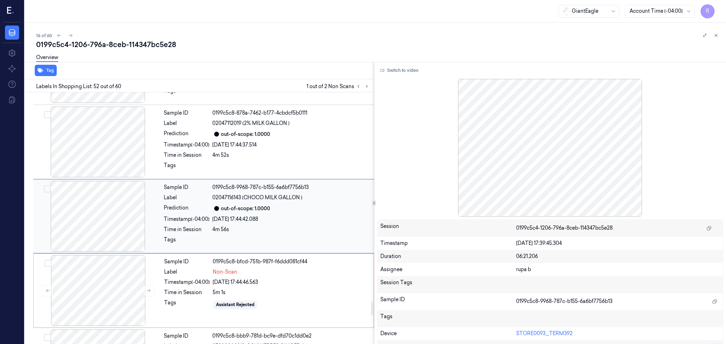
click at [105, 275] on div at bounding box center [98, 290] width 126 height 71
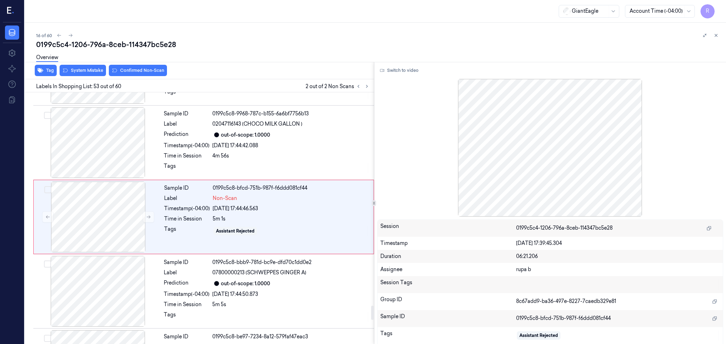
scroll to position [3782, 0]
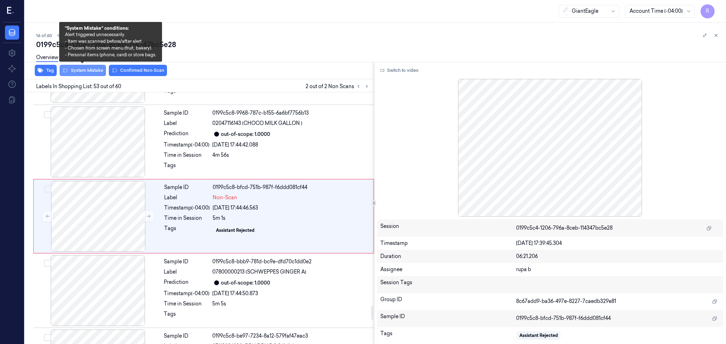
click at [86, 71] on button "System Mistake" at bounding box center [83, 70] width 46 height 11
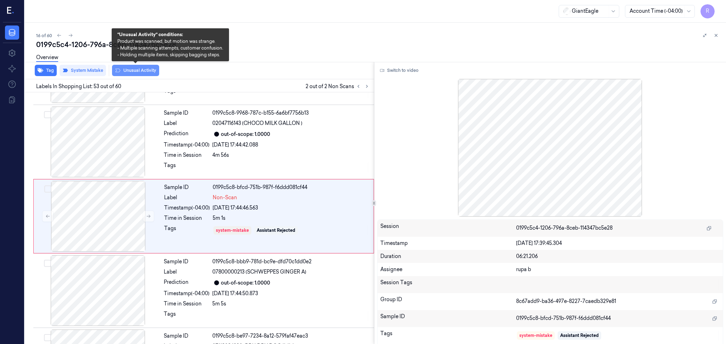
click at [140, 68] on button "Unusual Activity" at bounding box center [135, 70] width 47 height 11
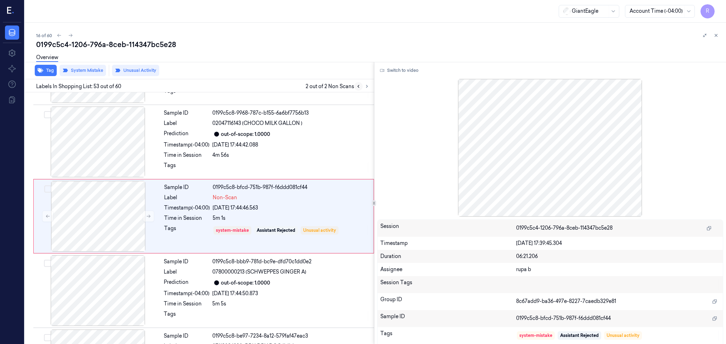
click at [358, 85] on icon at bounding box center [358, 86] width 5 height 5
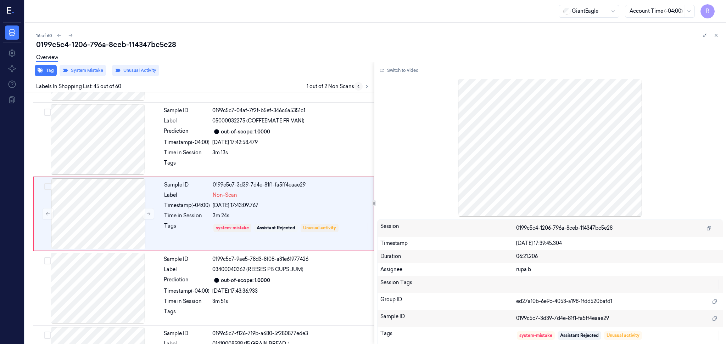
scroll to position [3187, 0]
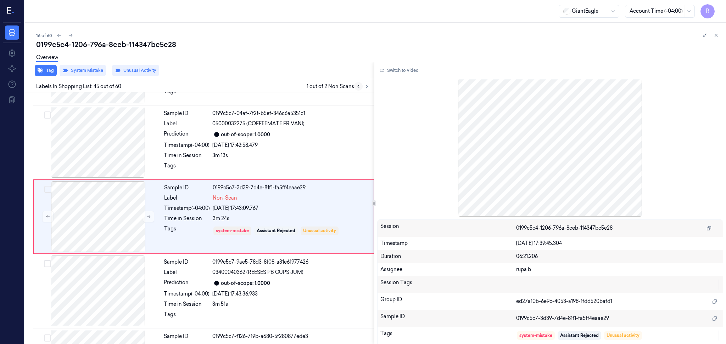
click at [359, 85] on icon at bounding box center [358, 86] width 1 height 2
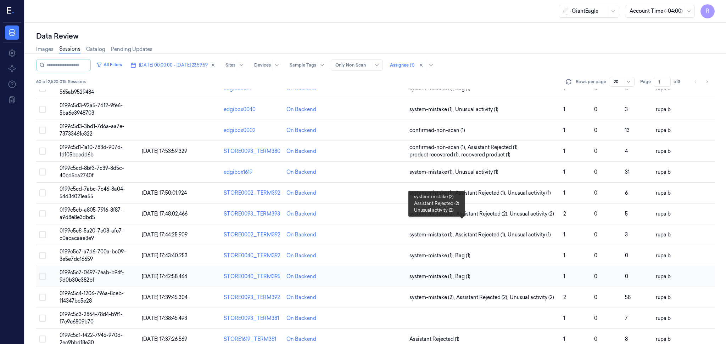
scroll to position [184, 0]
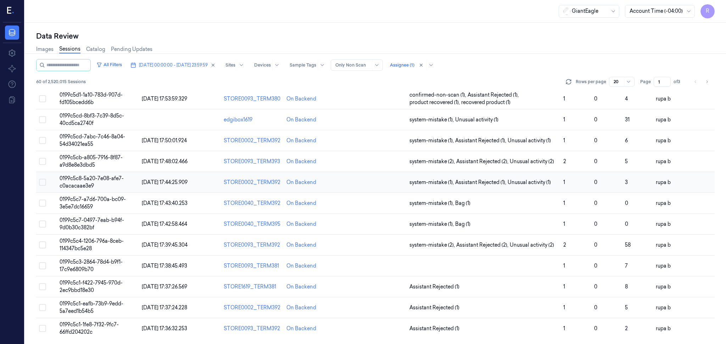
click at [114, 180] on span "0199c5c8-5a20-7e08-afe7-c0acacaae3e9" at bounding box center [92, 182] width 64 height 14
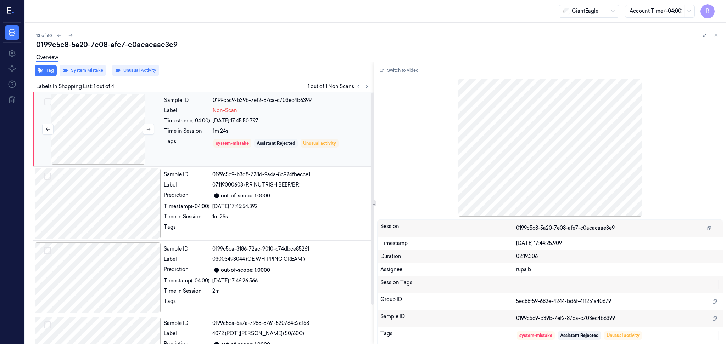
click at [96, 130] on div at bounding box center [98, 129] width 126 height 71
click at [45, 69] on button "Tag" at bounding box center [46, 70] width 22 height 11
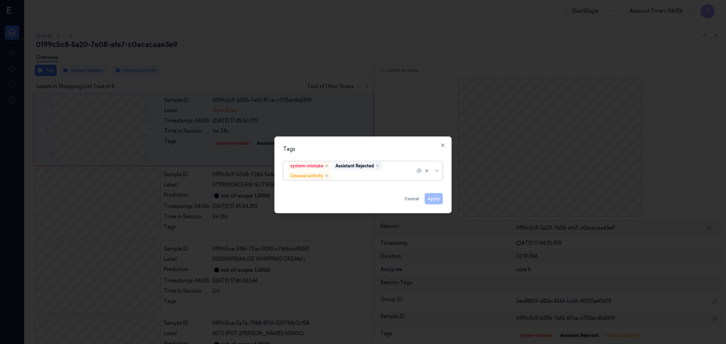
click at [272, 40] on div at bounding box center [363, 172] width 726 height 344
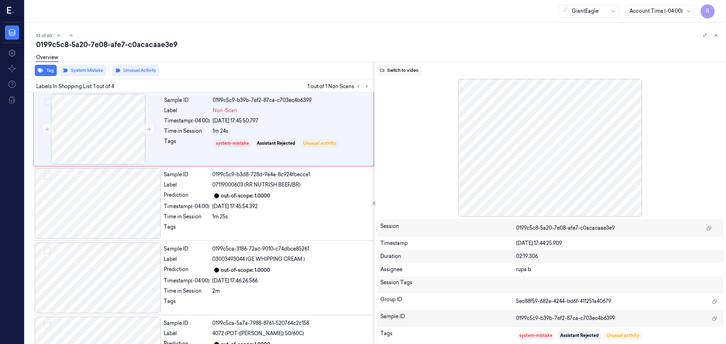
click at [407, 69] on button "Switch to video" at bounding box center [399, 70] width 44 height 11
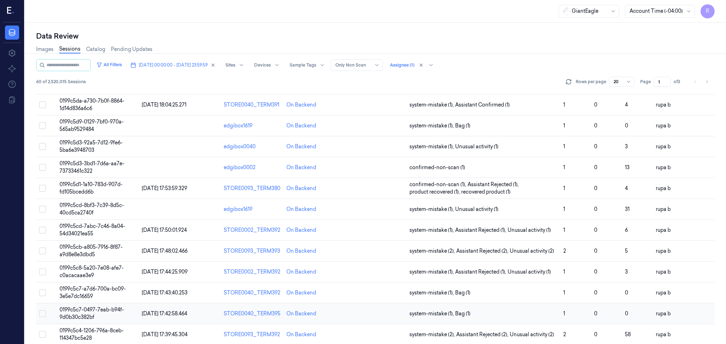
scroll to position [184, 0]
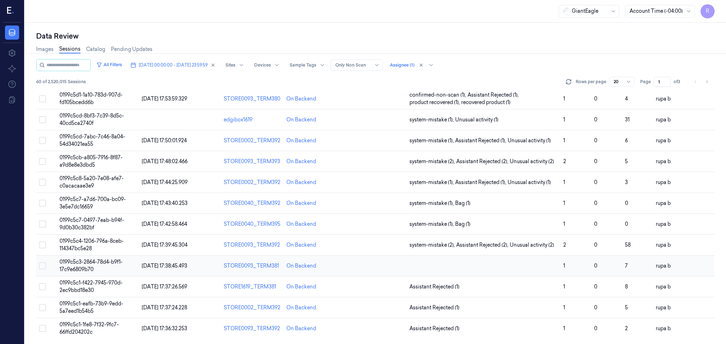
click at [169, 263] on span "[DATE] 17:38:45.493" at bounding box center [164, 266] width 45 height 6
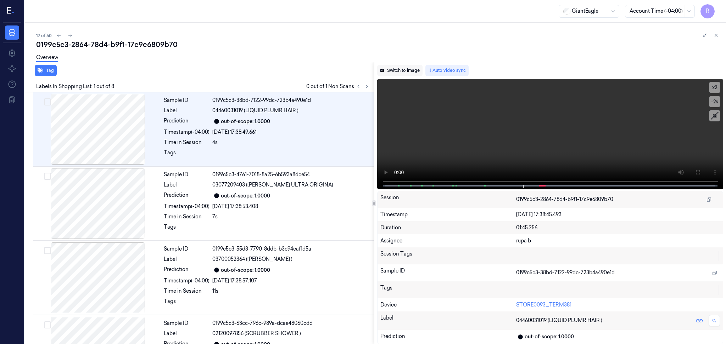
click at [402, 72] on button "Switch to image" at bounding box center [399, 70] width 45 height 11
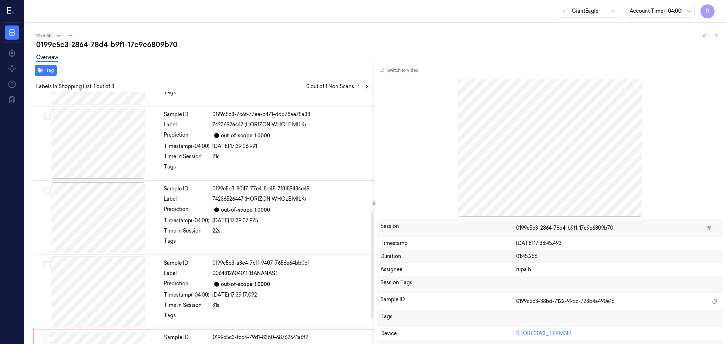
click at [364, 84] on icon at bounding box center [366, 86] width 5 height 5
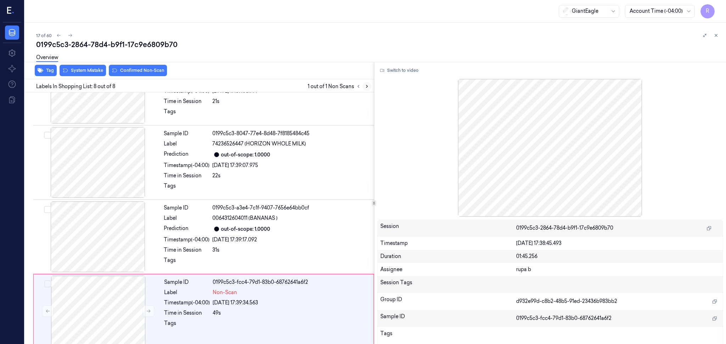
scroll to position [345, 0]
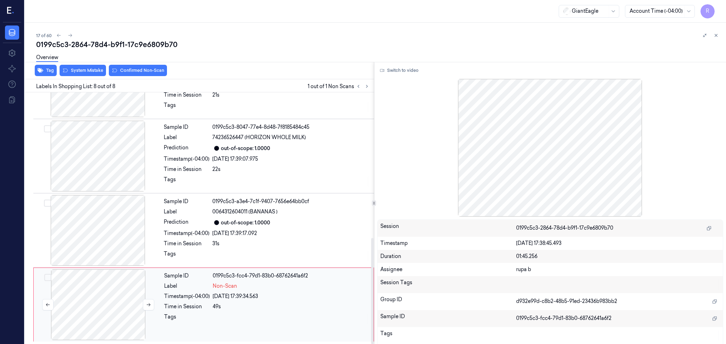
click at [80, 319] on div at bounding box center [98, 305] width 126 height 71
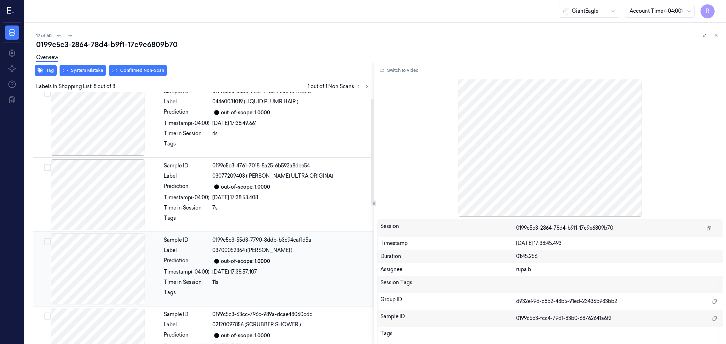
scroll to position [0, 0]
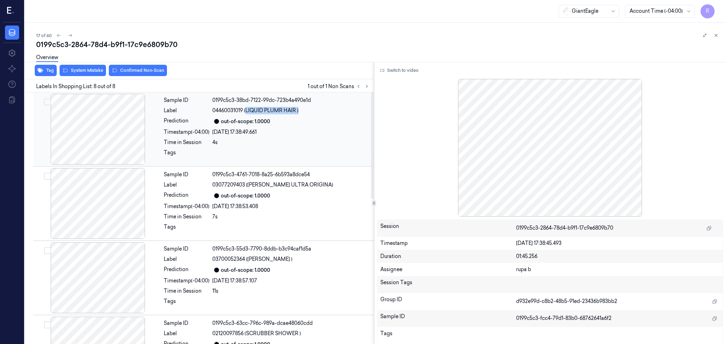
drag, startPoint x: 246, startPoint y: 109, endPoint x: 325, endPoint y: 112, distance: 78.7
click at [325, 112] on div "04460031019 (LIQUID PLUMR HAIR )" at bounding box center [290, 110] width 157 height 7
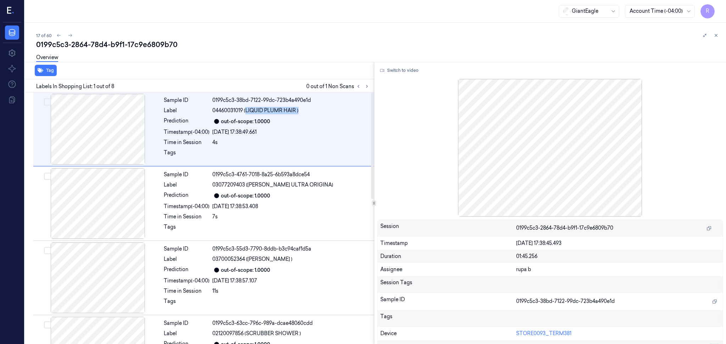
copy span "LIQUID PLUMR HAIR )"
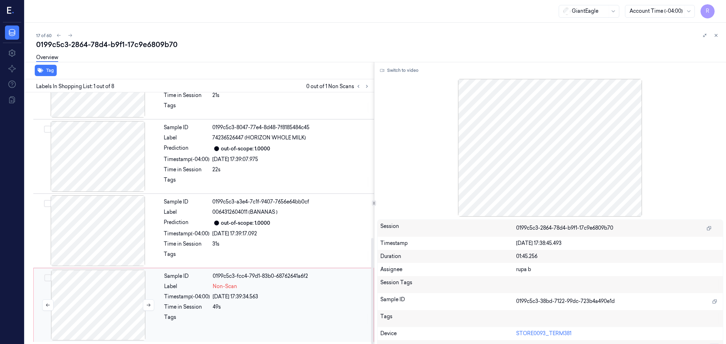
click at [117, 297] on div at bounding box center [98, 305] width 126 height 71
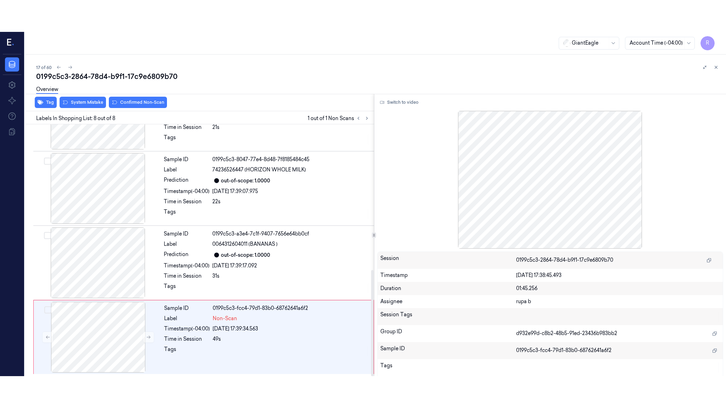
scroll to position [345, 0]
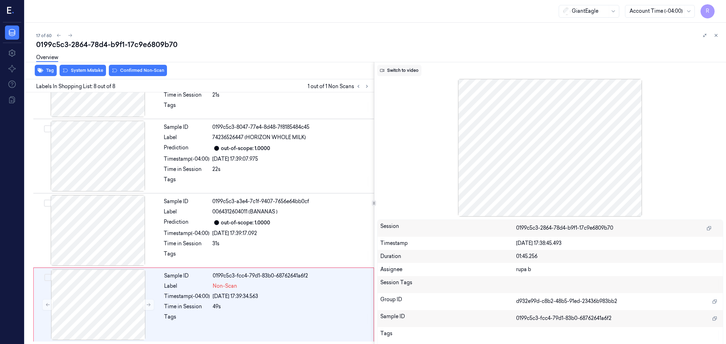
click at [399, 69] on button "Switch to video" at bounding box center [399, 70] width 44 height 11
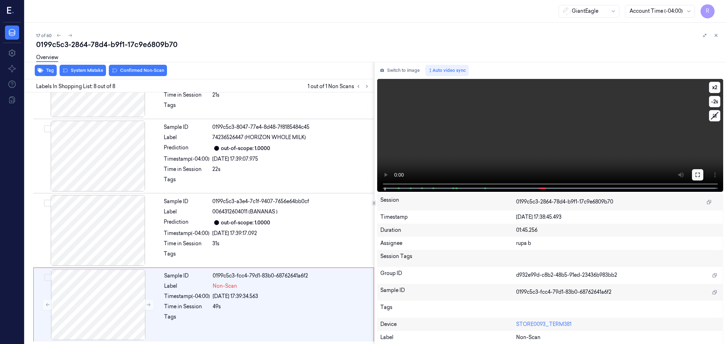
click at [695, 175] on icon at bounding box center [698, 175] width 6 height 6
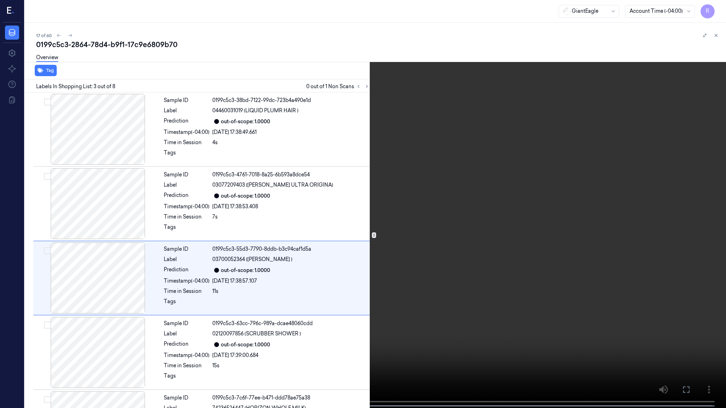
scroll to position [27, 0]
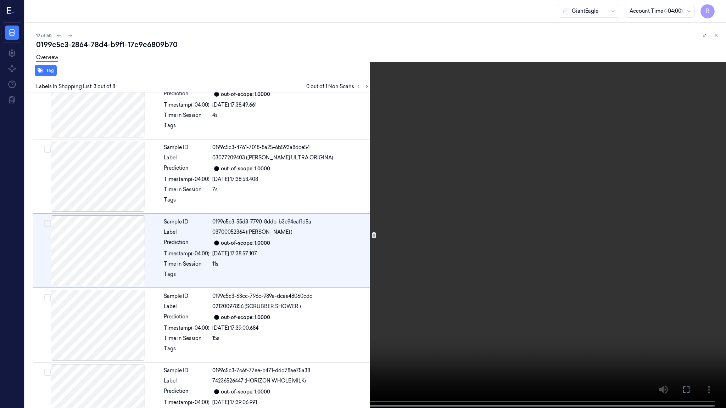
click at [172, 221] on video at bounding box center [363, 205] width 726 height 410
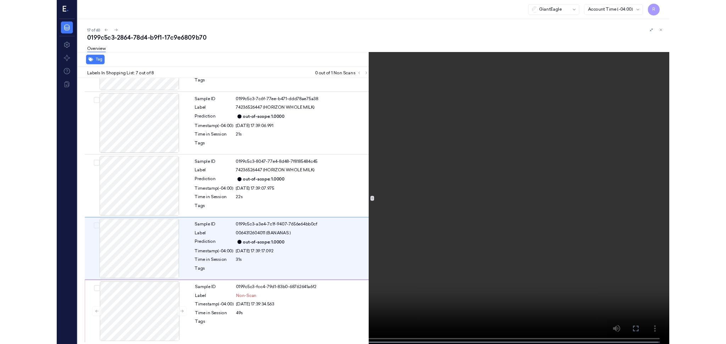
scroll to position [281, 0]
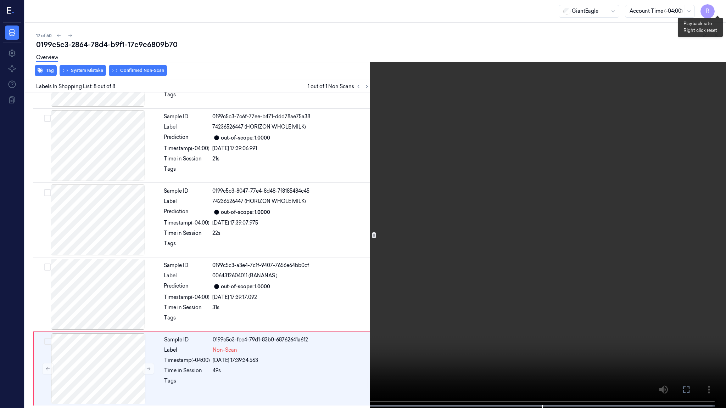
click at [713, 10] on button "x 2" at bounding box center [717, 8] width 11 height 11
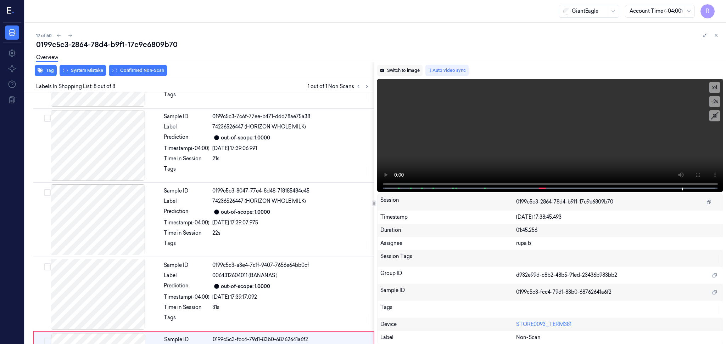
click at [392, 71] on button "Switch to image" at bounding box center [399, 70] width 45 height 11
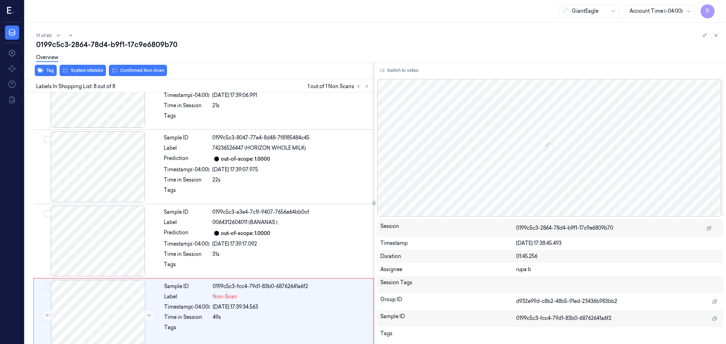
scroll to position [345, 0]
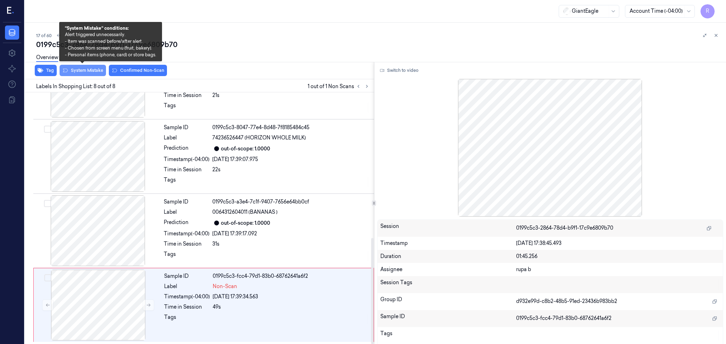
click at [87, 71] on button "System Mistake" at bounding box center [83, 70] width 46 height 11
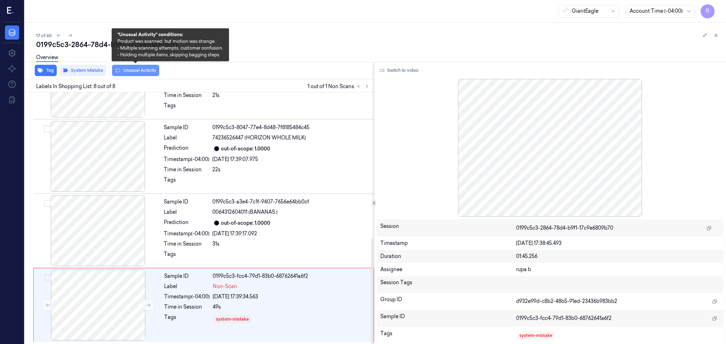
click at [140, 73] on button "Unusual Activity" at bounding box center [135, 70] width 47 height 11
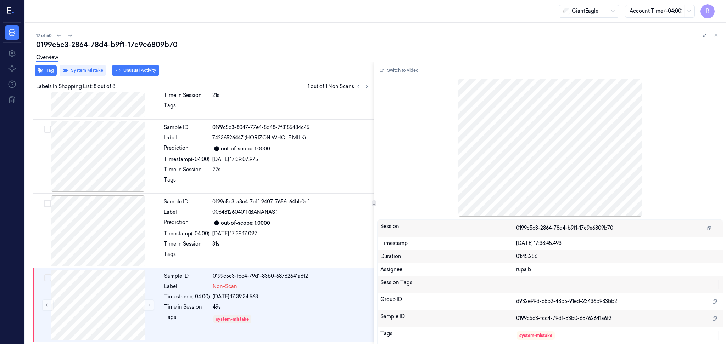
scroll to position [345, 0]
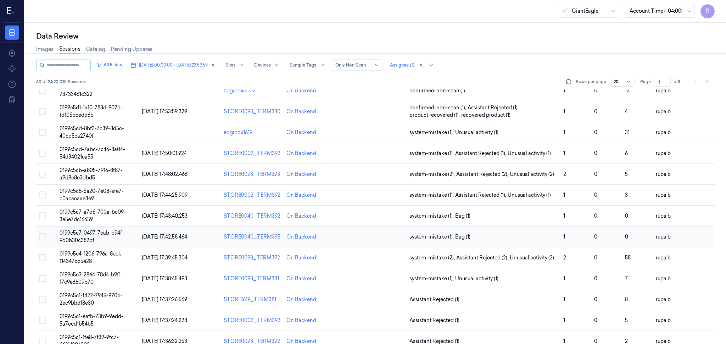
scroll to position [184, 0]
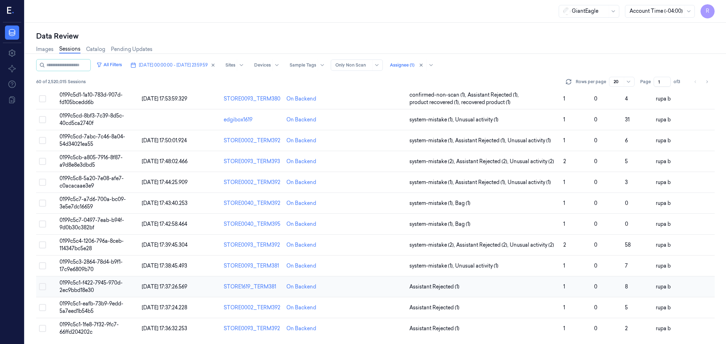
click at [125, 282] on td "0199c5c1-f422-7945-970d-2ec9bbd18e30" at bounding box center [98, 287] width 82 height 21
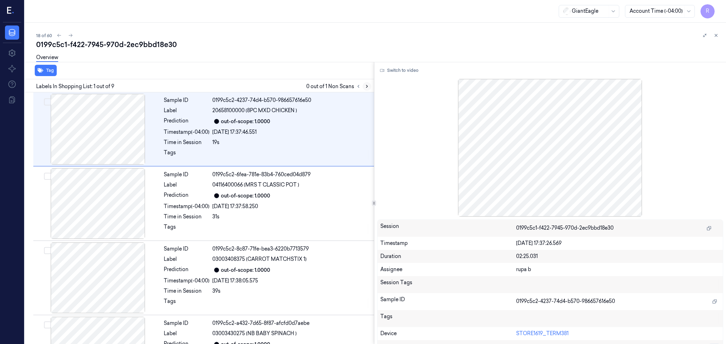
click at [366, 84] on icon at bounding box center [366, 86] width 5 height 5
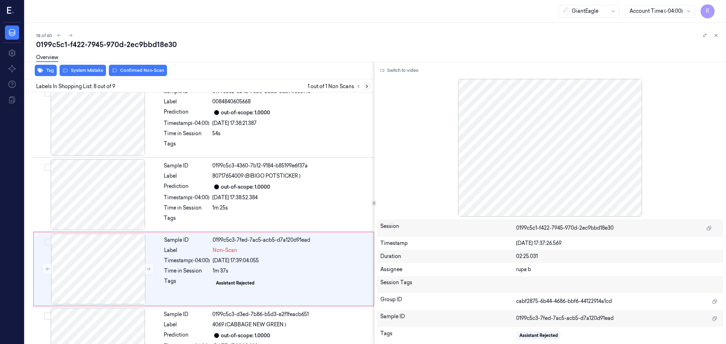
scroll to position [420, 0]
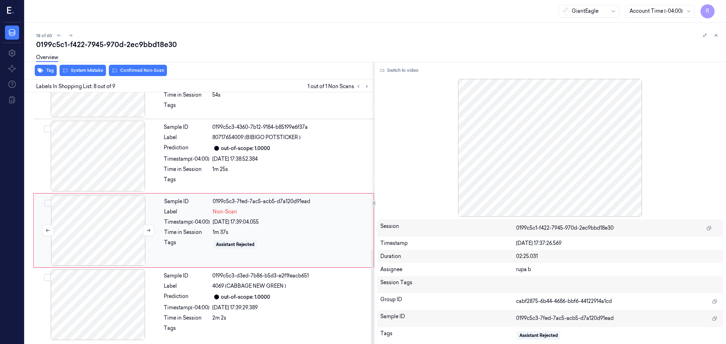
click at [116, 241] on div at bounding box center [98, 230] width 126 height 71
click at [105, 165] on div at bounding box center [98, 156] width 126 height 71
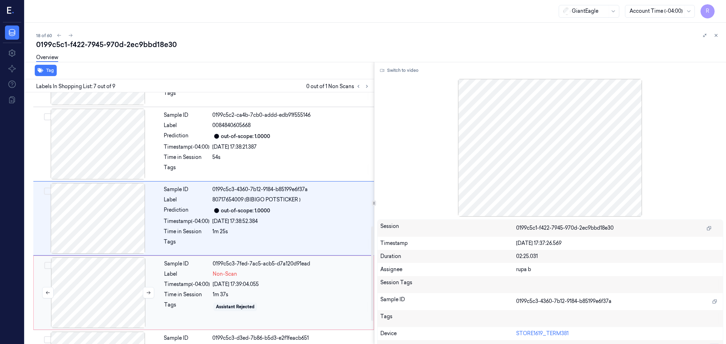
click at [105, 289] on div at bounding box center [98, 293] width 126 height 71
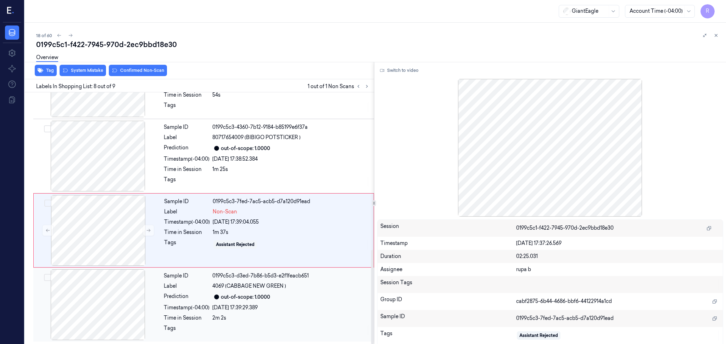
click at [109, 288] on div at bounding box center [98, 305] width 126 height 71
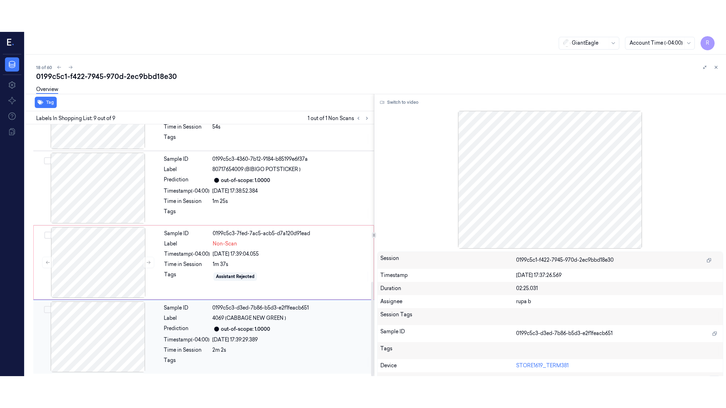
scroll to position [420, 0]
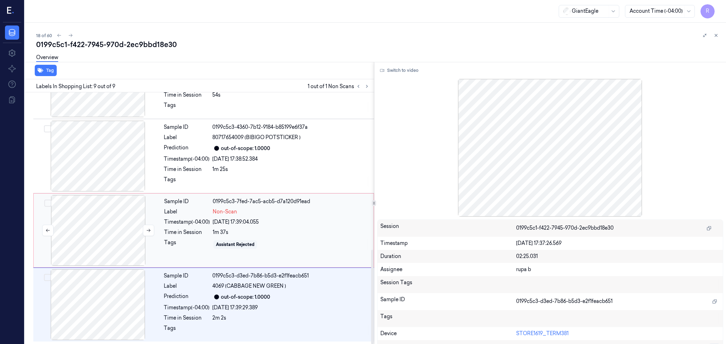
click at [118, 220] on div at bounding box center [98, 230] width 126 height 71
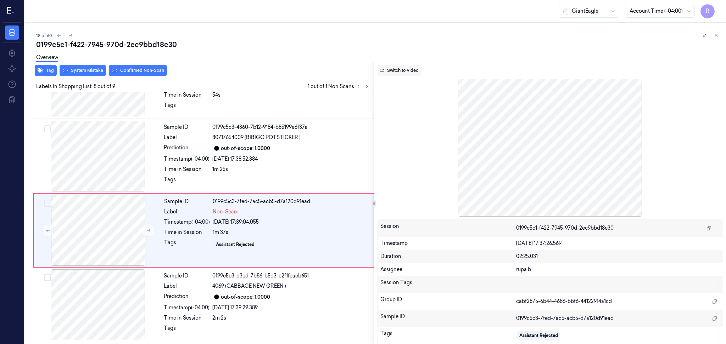
click at [395, 70] on button "Switch to video" at bounding box center [399, 70] width 44 height 11
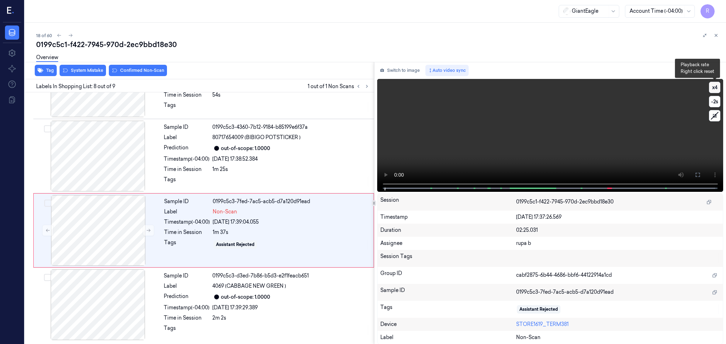
click at [715, 88] on button "x 4" at bounding box center [714, 87] width 11 height 11
click at [715, 88] on button "x 1" at bounding box center [714, 87] width 11 height 11
click at [696, 175] on icon at bounding box center [698, 175] width 6 height 6
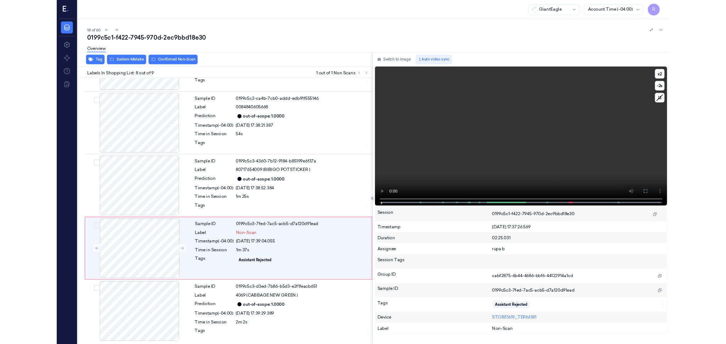
scroll to position [356, 0]
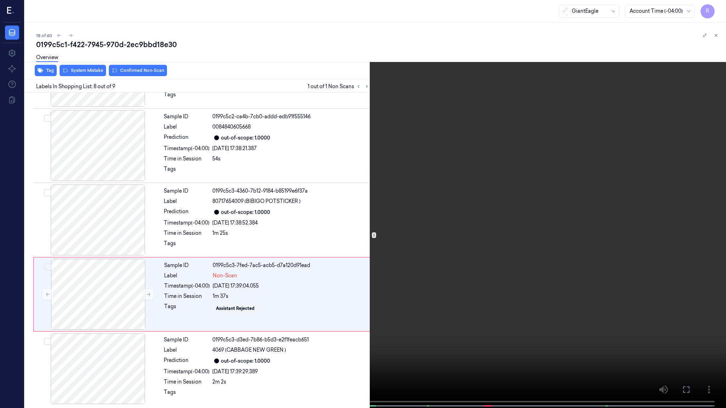
click at [693, 214] on video at bounding box center [363, 205] width 726 height 410
click at [720, 10] on button "x 2" at bounding box center [717, 8] width 11 height 11
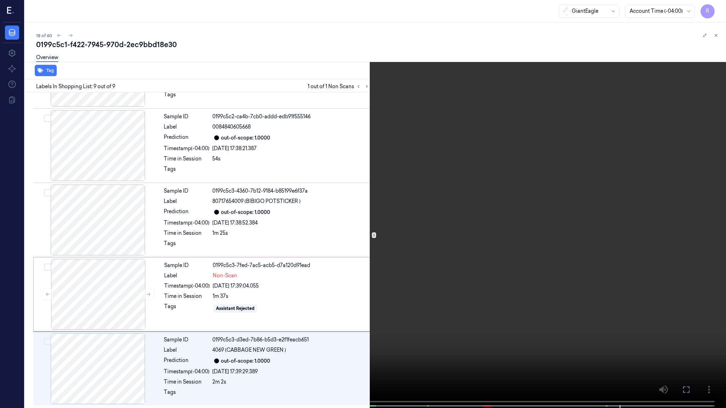
click at [621, 212] on video at bounding box center [363, 205] width 726 height 410
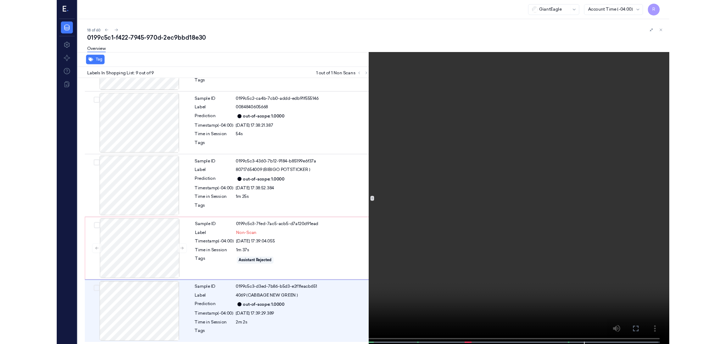
scroll to position [420, 0]
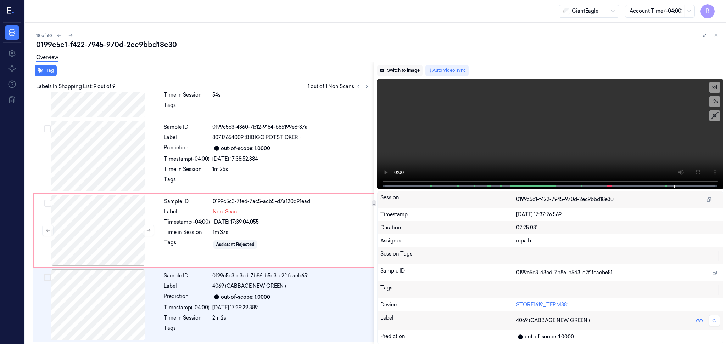
click at [393, 73] on button "Switch to image" at bounding box center [399, 70] width 45 height 11
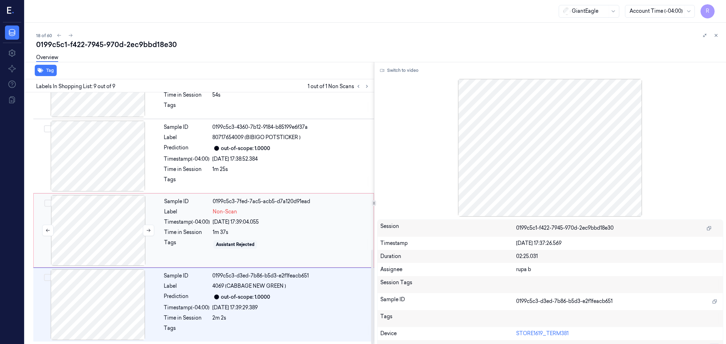
click at [113, 215] on div at bounding box center [98, 230] width 126 height 71
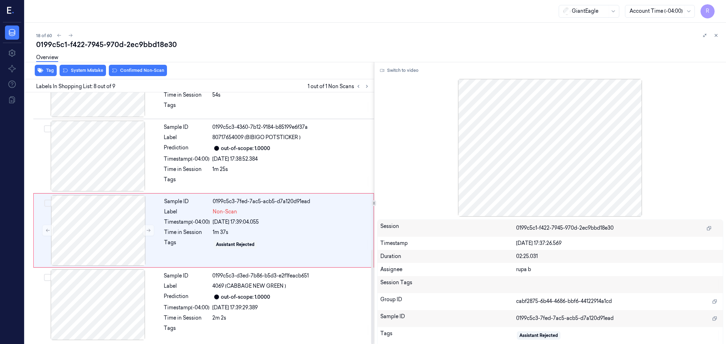
click at [94, 67] on div "Overview" at bounding box center [378, 59] width 684 height 18
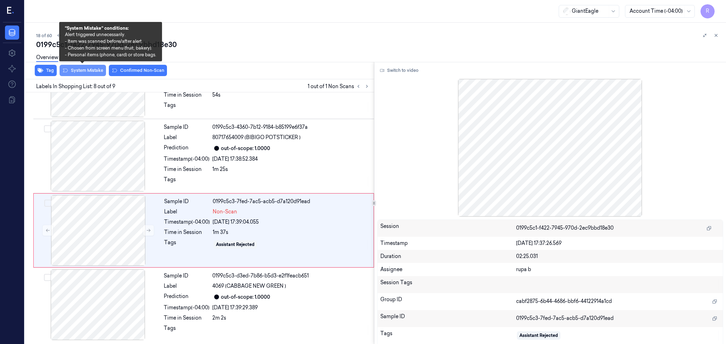
click at [92, 69] on button "System Mistake" at bounding box center [83, 70] width 46 height 11
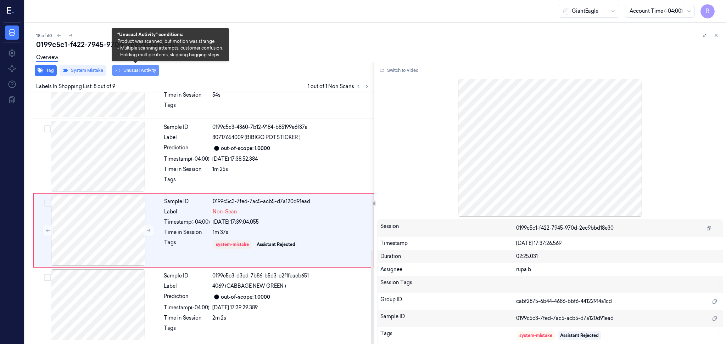
click at [146, 74] on button "Unusual Activity" at bounding box center [135, 70] width 47 height 11
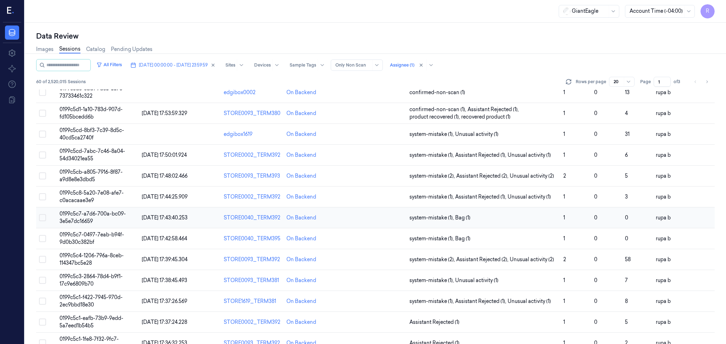
scroll to position [184, 0]
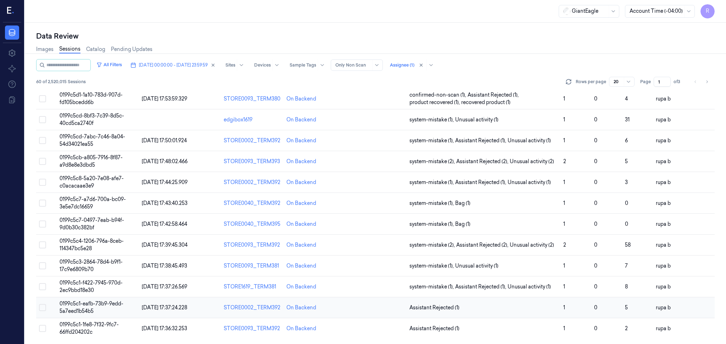
click at [119, 305] on span "0199c5c1-eafb-73b9-9edd-5a7eed1b54b5" at bounding box center [92, 308] width 64 height 14
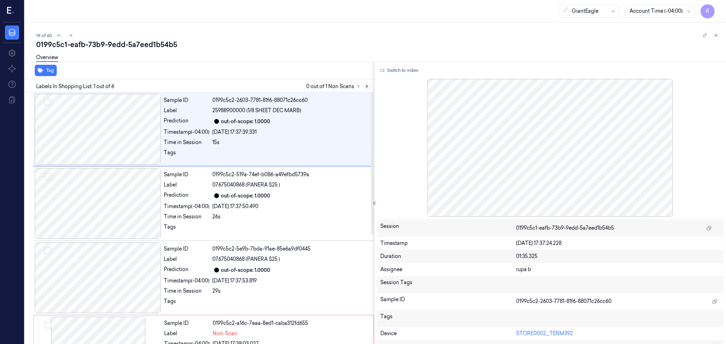
click at [365, 86] on icon at bounding box center [366, 86] width 5 height 5
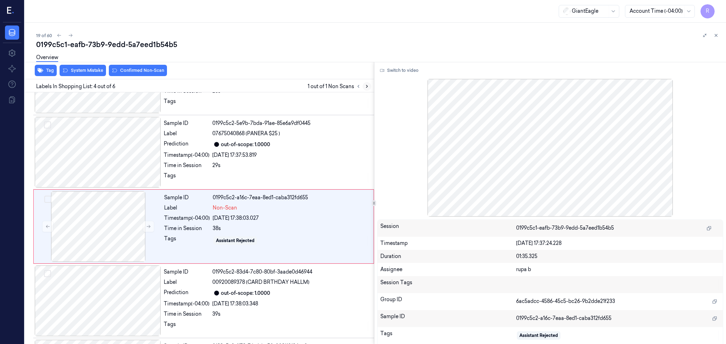
scroll to position [134, 0]
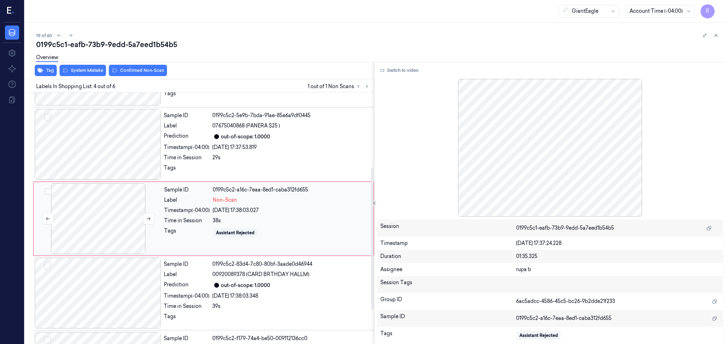
click at [117, 221] on div at bounding box center [98, 219] width 126 height 71
click at [105, 156] on div at bounding box center [98, 144] width 126 height 71
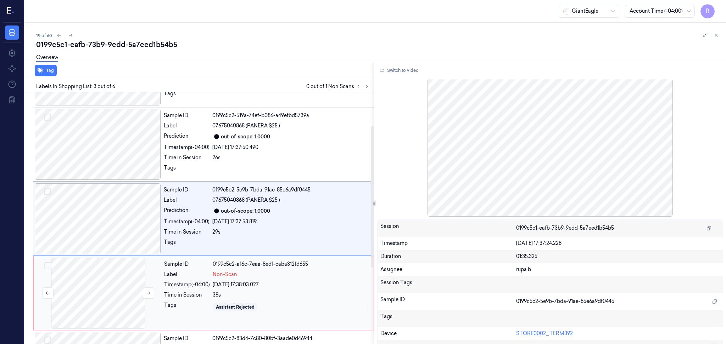
click at [100, 277] on div at bounding box center [98, 293] width 126 height 71
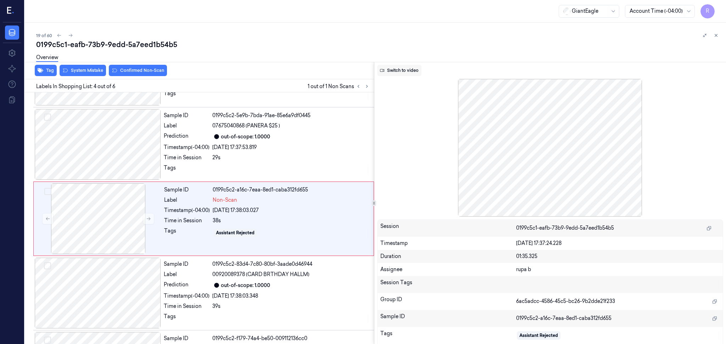
click at [409, 74] on button "Switch to video" at bounding box center [399, 70] width 44 height 11
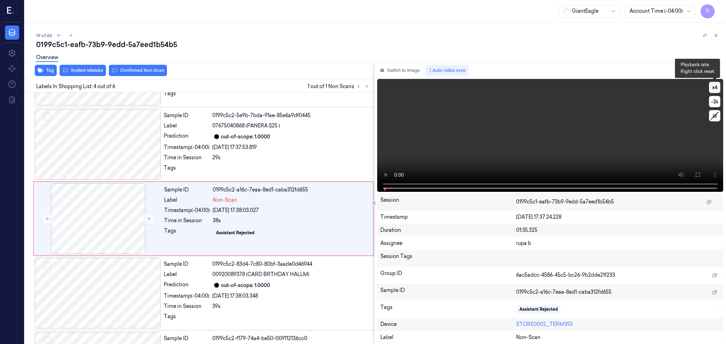
click at [717, 88] on button "x 4" at bounding box center [714, 87] width 11 height 11
click at [717, 88] on button "x 1" at bounding box center [714, 87] width 11 height 11
click at [694, 175] on button at bounding box center [697, 174] width 11 height 11
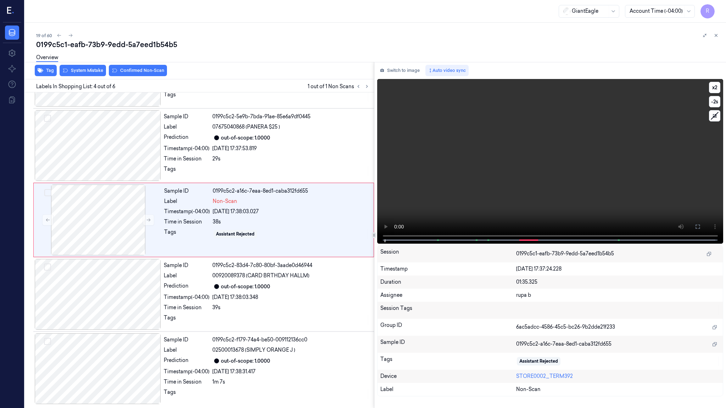
scroll to position [133, 0]
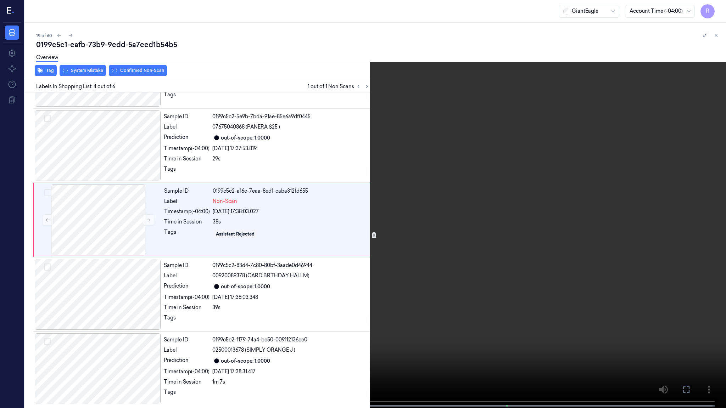
click at [679, 201] on video at bounding box center [363, 205] width 726 height 410
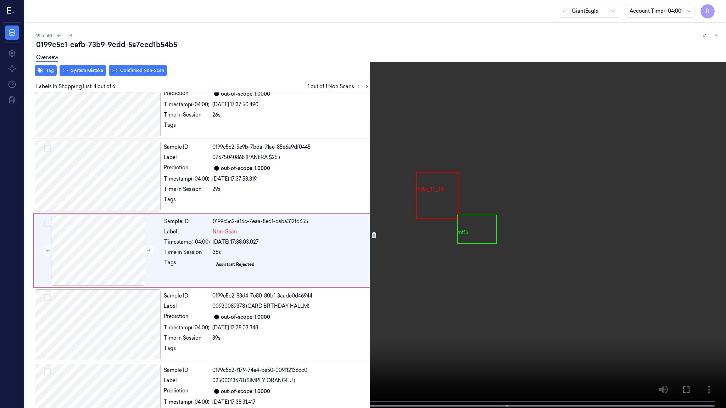
click at [682, 191] on video at bounding box center [363, 205] width 726 height 410
click at [682, 190] on video at bounding box center [363, 205] width 726 height 410
click at [606, 150] on video at bounding box center [363, 205] width 726 height 410
click at [335, 322] on video at bounding box center [363, 205] width 726 height 410
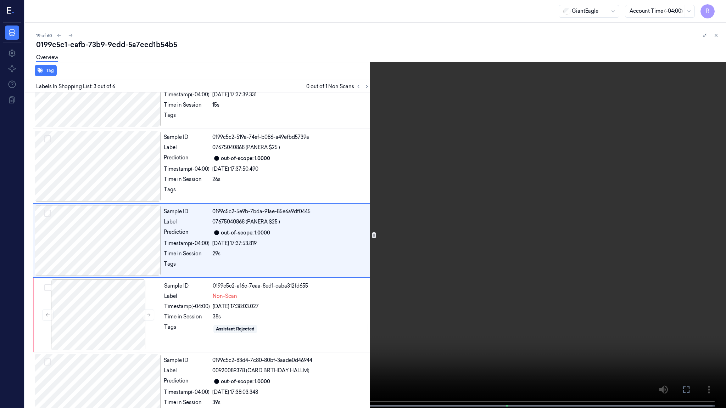
scroll to position [27, 0]
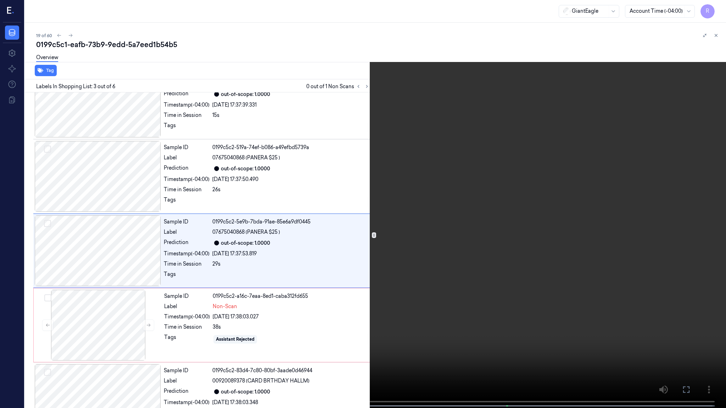
click at [241, 199] on video at bounding box center [363, 205] width 726 height 410
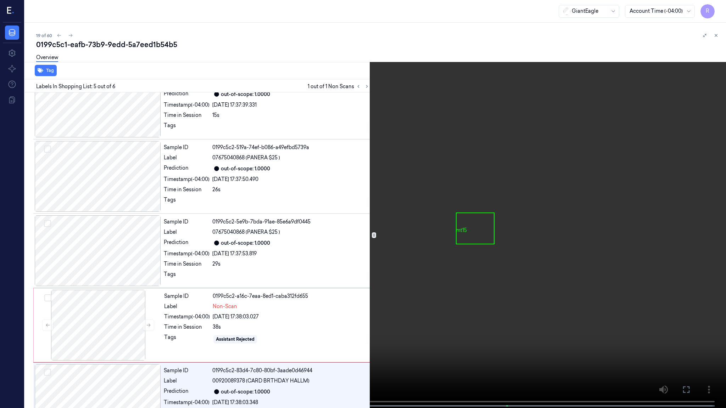
scroll to position [102, 0]
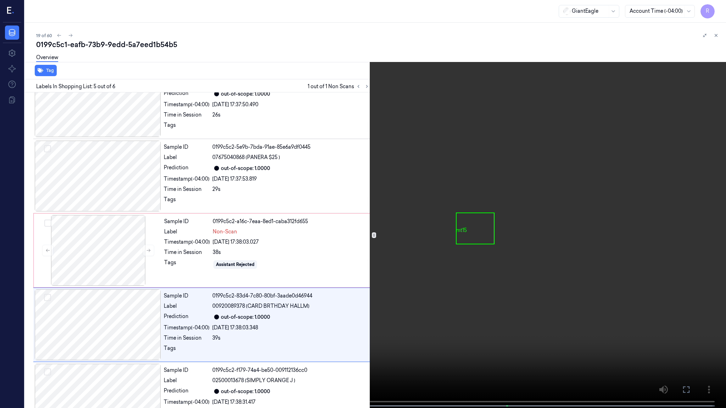
click at [241, 197] on video at bounding box center [363, 205] width 726 height 410
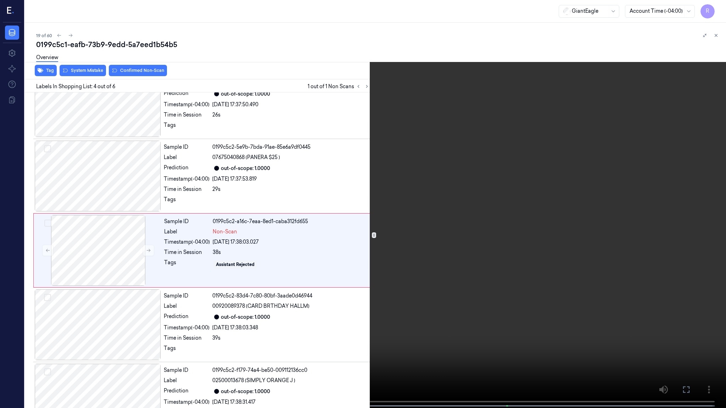
click at [281, 333] on video at bounding box center [363, 205] width 726 height 410
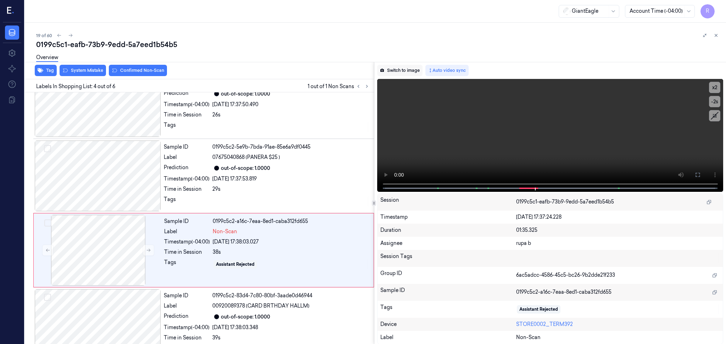
click at [398, 69] on button "Switch to image" at bounding box center [399, 70] width 45 height 11
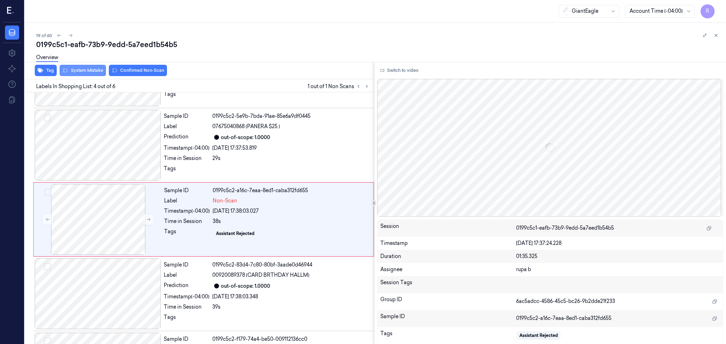
scroll to position [134, 0]
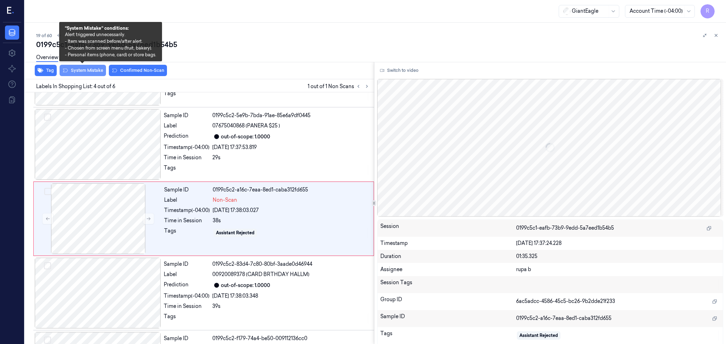
click at [90, 72] on button "System Mistake" at bounding box center [83, 70] width 46 height 11
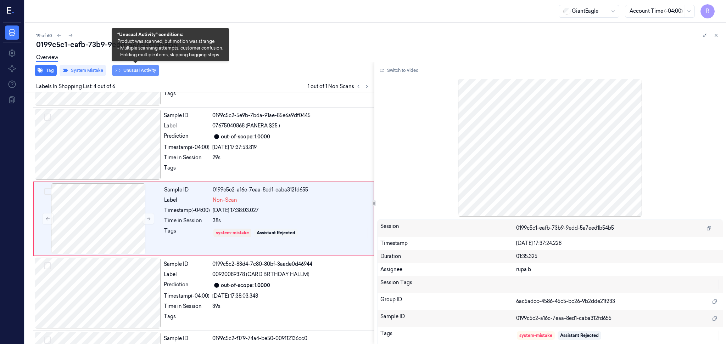
click at [127, 72] on button "Unusual Activity" at bounding box center [135, 70] width 47 height 11
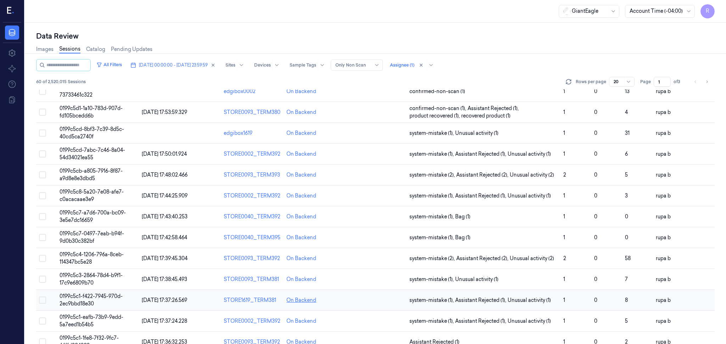
scroll to position [184, 0]
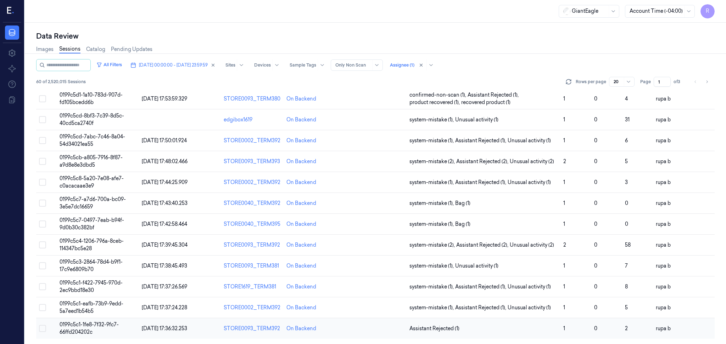
click at [107, 329] on td "0199c5c1-1fe8-7f32-9fc7-66ffd204202c" at bounding box center [98, 329] width 82 height 21
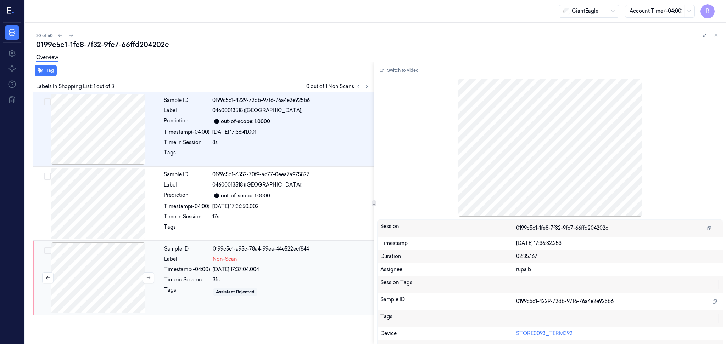
click at [90, 285] on div at bounding box center [98, 278] width 126 height 71
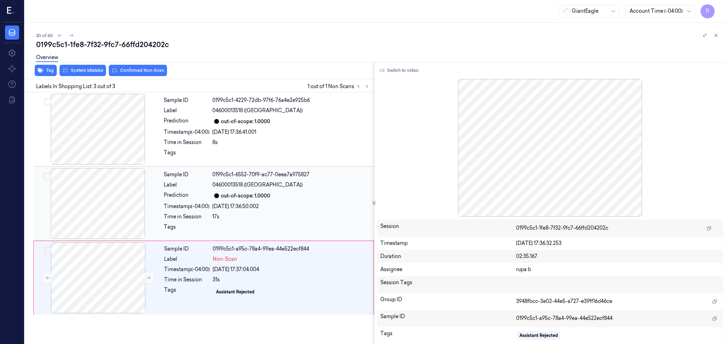
click at [128, 215] on div at bounding box center [98, 203] width 126 height 71
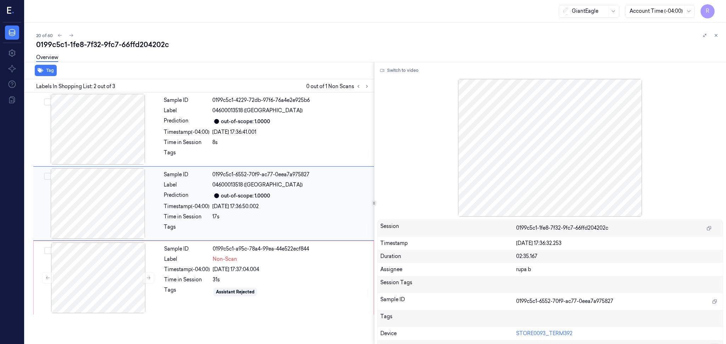
drag, startPoint x: 99, startPoint y: 297, endPoint x: 213, endPoint y: 172, distance: 169.3
click at [99, 296] on div at bounding box center [98, 278] width 126 height 71
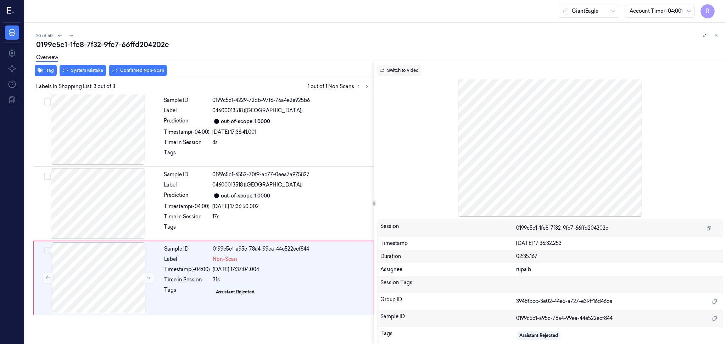
click at [384, 74] on button "Switch to video" at bounding box center [399, 70] width 44 height 11
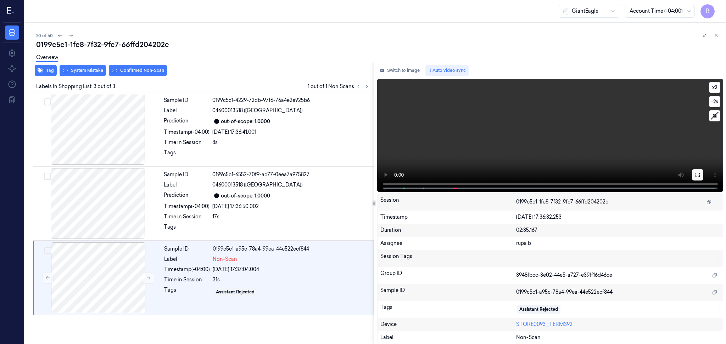
click at [699, 172] on icon at bounding box center [698, 175] width 6 height 6
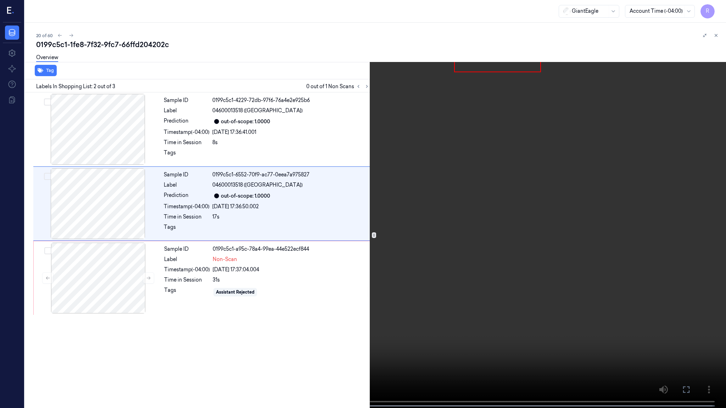
click at [245, 160] on video at bounding box center [363, 205] width 726 height 410
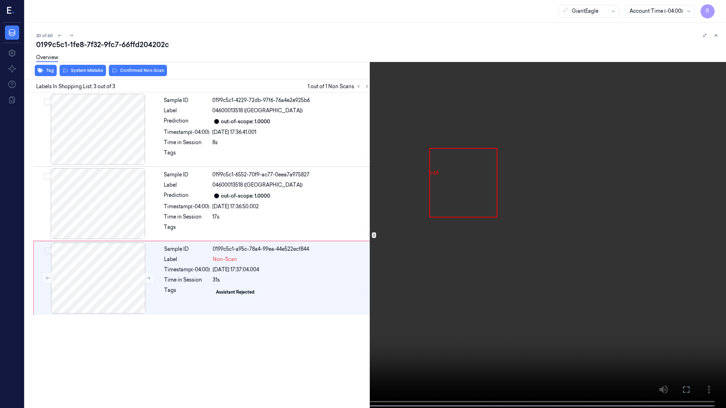
click at [185, 227] on video at bounding box center [363, 205] width 726 height 410
click at [184, 226] on video at bounding box center [363, 205] width 726 height 410
click at [185, 225] on video at bounding box center [363, 205] width 726 height 410
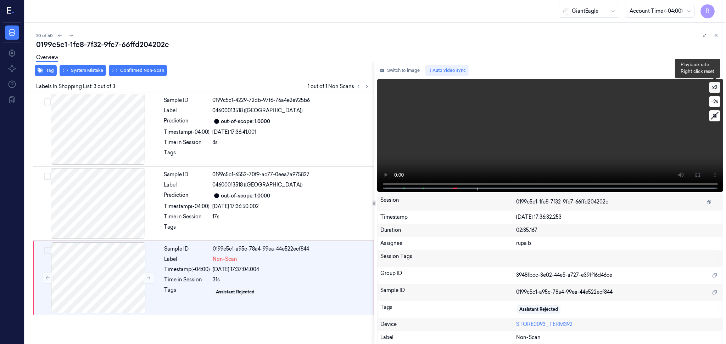
click at [713, 86] on button "x 2" at bounding box center [714, 87] width 11 height 11
click at [697, 179] on button at bounding box center [697, 174] width 11 height 11
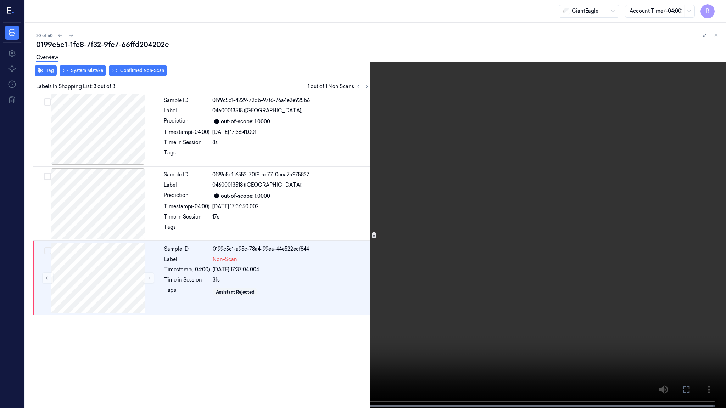
click at [616, 101] on video at bounding box center [363, 205] width 726 height 410
click at [614, 101] on video at bounding box center [363, 205] width 726 height 410
click at [617, 97] on video at bounding box center [363, 205] width 726 height 410
click at [551, 245] on video at bounding box center [363, 205] width 726 height 410
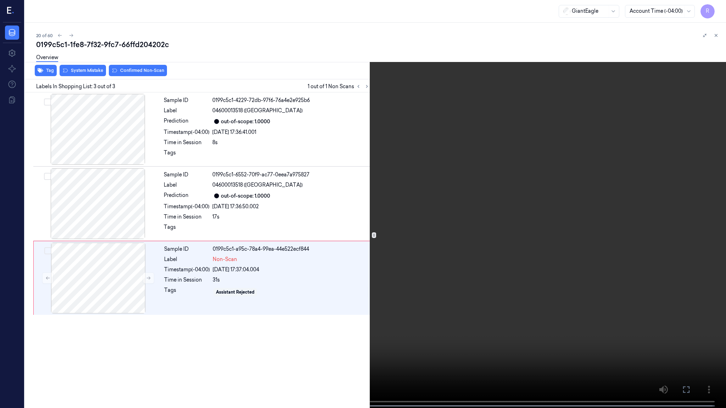
click at [551, 245] on video at bounding box center [363, 205] width 726 height 410
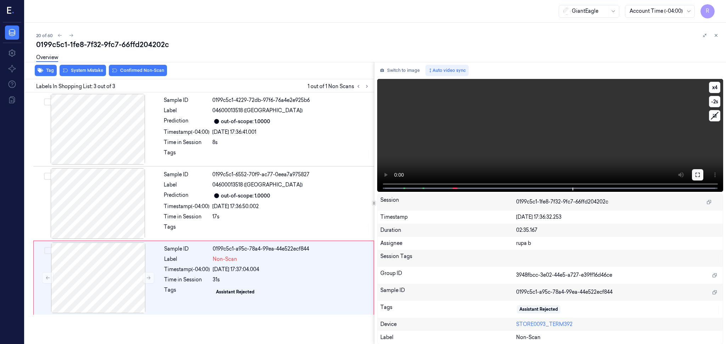
click at [697, 176] on icon at bounding box center [698, 175] width 6 height 6
click at [389, 67] on button "Switch to image" at bounding box center [399, 70] width 45 height 11
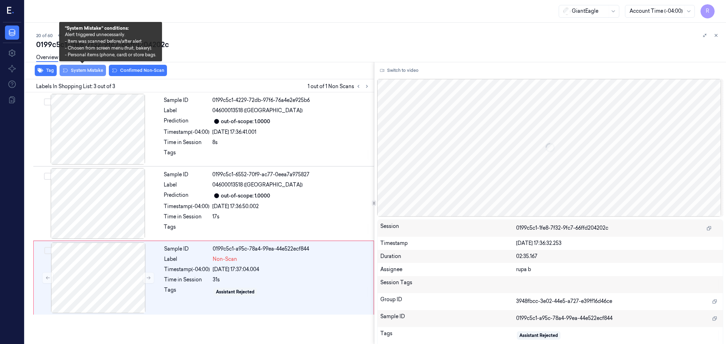
click at [79, 71] on button "System Mistake" at bounding box center [83, 70] width 46 height 11
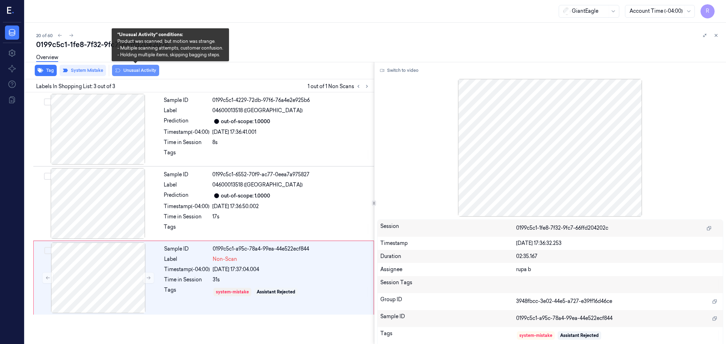
click at [140, 71] on button "Unusual Activity" at bounding box center [135, 70] width 47 height 11
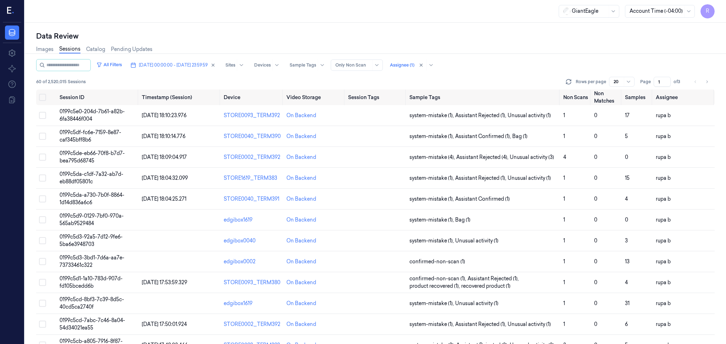
drag, startPoint x: 662, startPoint y: 80, endPoint x: 630, endPoint y: 84, distance: 31.4
click at [632, 84] on div "Rows per page 20 Page 1 of 3" at bounding box center [639, 82] width 150 height 10
click at [414, 65] on div at bounding box center [402, 65] width 24 height 6
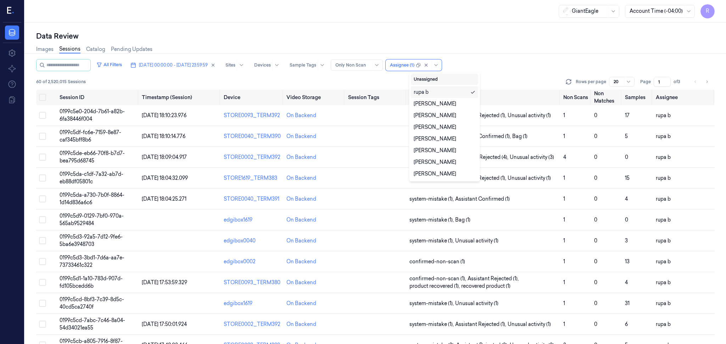
click at [438, 82] on button "Unassigned" at bounding box center [444, 79] width 67 height 11
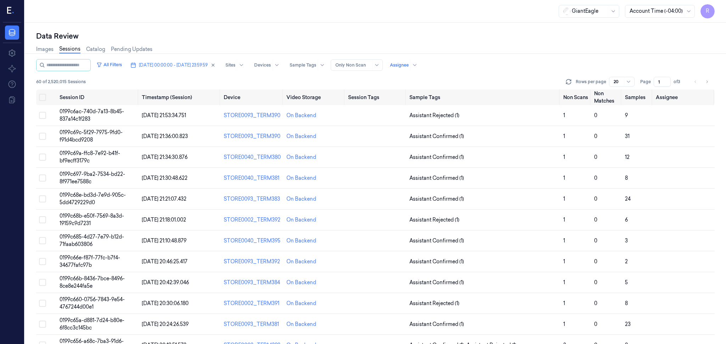
drag, startPoint x: 661, startPoint y: 82, endPoint x: 559, endPoint y: 68, distance: 102.3
click at [563, 69] on div "All Filters [DATE] 00:00:00 - [DATE] 23:59:59 Sites Devices Sample Tags Alert T…" at bounding box center [375, 74] width 678 height 30
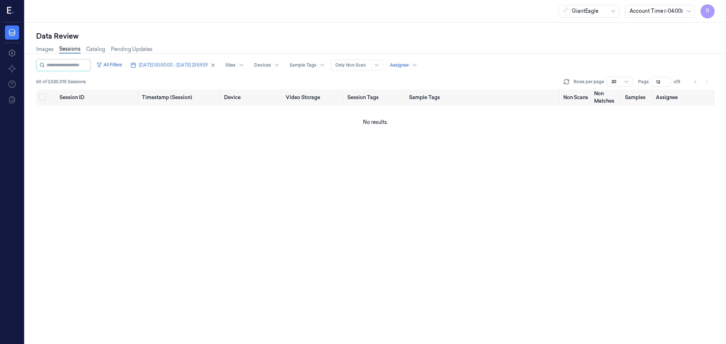
click at [617, 54] on div at bounding box center [375, 54] width 707 height 0
click at [490, 45] on div "Images Sessions Catalog Pending Updates" at bounding box center [375, 50] width 678 height 18
click at [190, 67] on span "[DATE] 00:00:00 - [DATE] 23:59:59" at bounding box center [173, 65] width 69 height 6
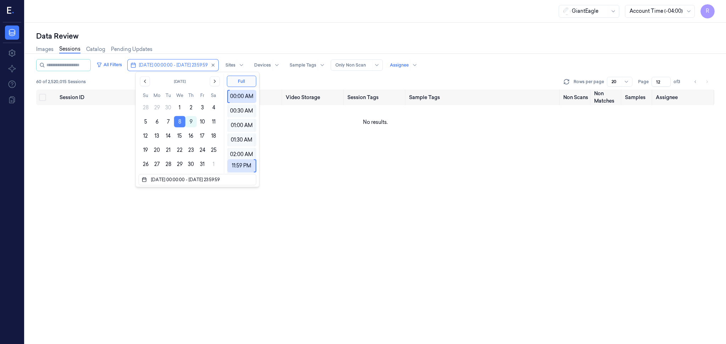
click at [178, 123] on button "8" at bounding box center [179, 121] width 11 height 11
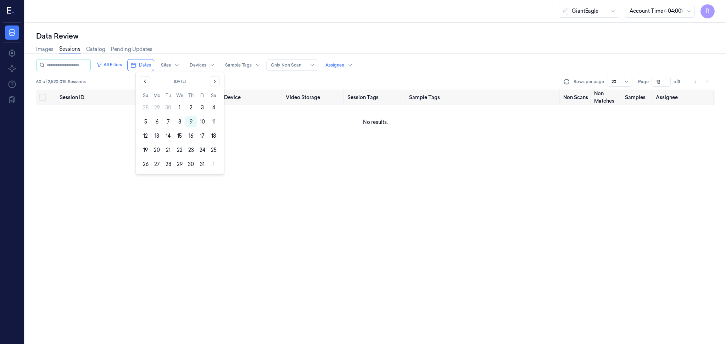
click at [229, 22] on div "GiantEagle Account Time (-04:00) R" at bounding box center [375, 11] width 701 height 23
type input "1"
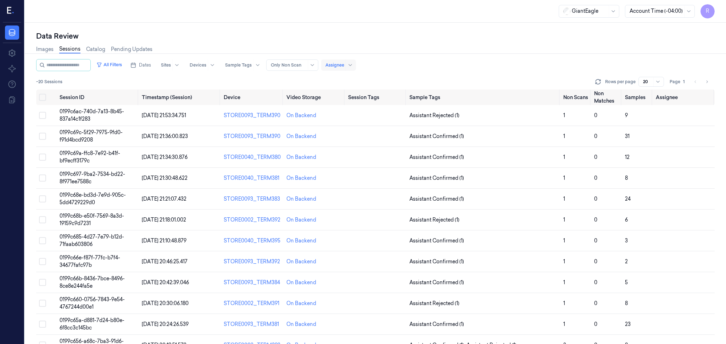
click at [344, 65] on div at bounding box center [334, 65] width 19 height 6
click at [422, 43] on div "Images Sessions Catalog Pending Updates" at bounding box center [375, 50] width 678 height 18
click at [707, 83] on icon "Go to next page" at bounding box center [706, 82] width 4 height 6
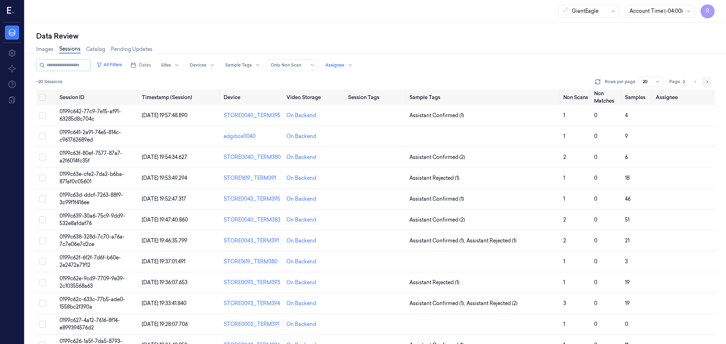
click at [707, 83] on icon "Go to next page" at bounding box center [706, 82] width 4 height 6
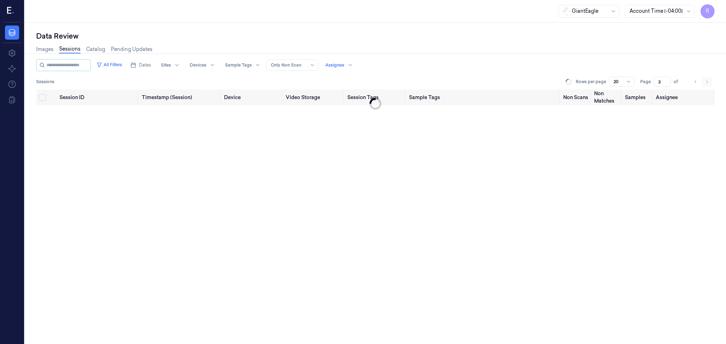
click at [707, 83] on li "pagination" at bounding box center [707, 82] width 10 height 10
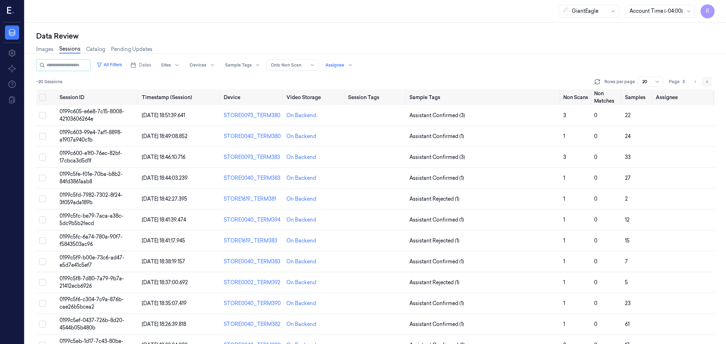
click at [707, 83] on icon "Go to next page" at bounding box center [706, 82] width 4 height 6
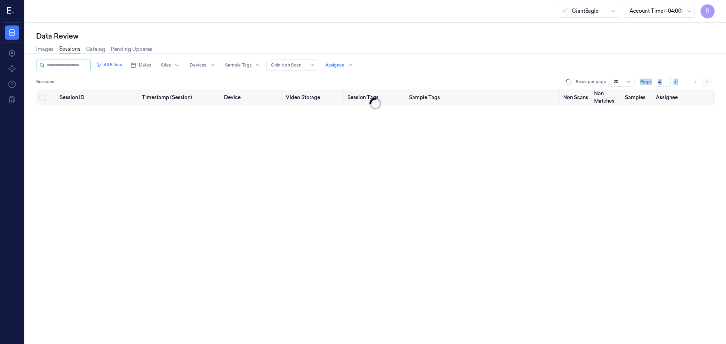
click at [707, 83] on li "pagination" at bounding box center [707, 82] width 10 height 10
drag, startPoint x: 661, startPoint y: 83, endPoint x: 646, endPoint y: 86, distance: 15.4
click at [646, 86] on div "All Filters Dates Sites Devices Sample Tags Alert Type Only Non Scan Assignee S…" at bounding box center [375, 74] width 678 height 30
type input "1"
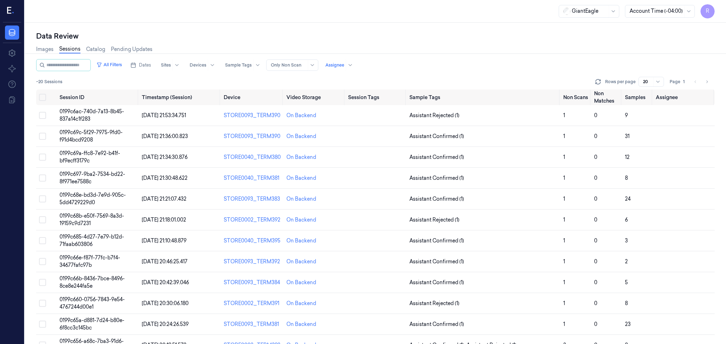
click at [588, 46] on div "Images Sessions Catalog Pending Updates" at bounding box center [375, 50] width 678 height 18
click at [706, 81] on icon "Go to next page" at bounding box center [706, 82] width 4 height 6
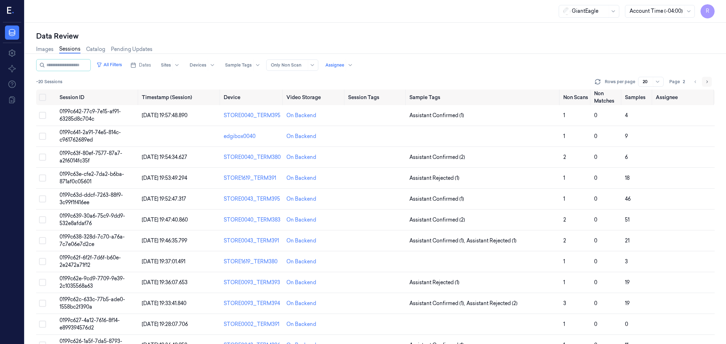
click at [706, 81] on icon "Go to next page" at bounding box center [706, 82] width 4 height 6
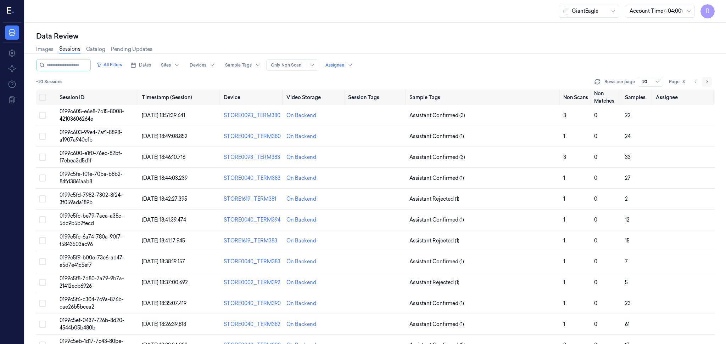
click at [706, 81] on icon "Go to next page" at bounding box center [706, 82] width 4 height 6
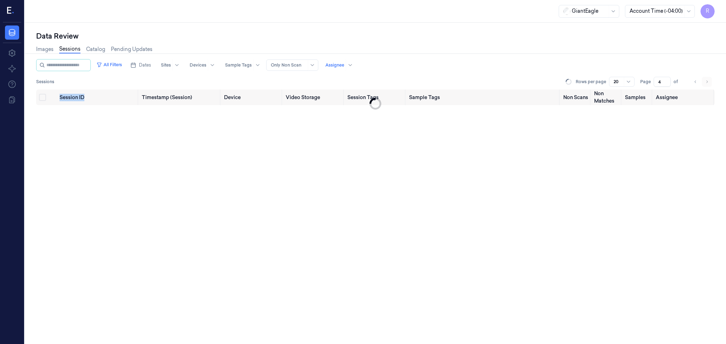
click at [706, 81] on li "pagination" at bounding box center [707, 82] width 10 height 10
click at [344, 69] on div "Assignee" at bounding box center [334, 65] width 19 height 11
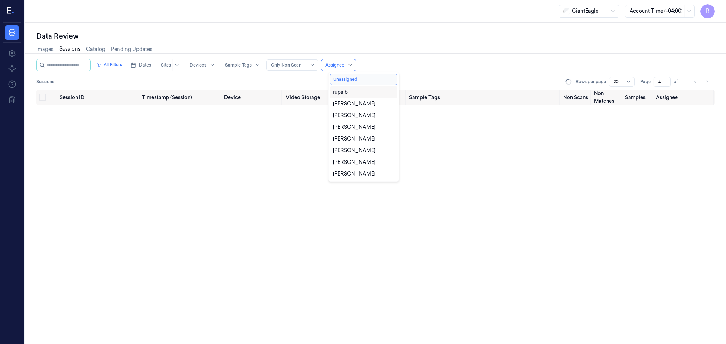
click at [347, 92] on div "rupa b" at bounding box center [340, 92] width 15 height 7
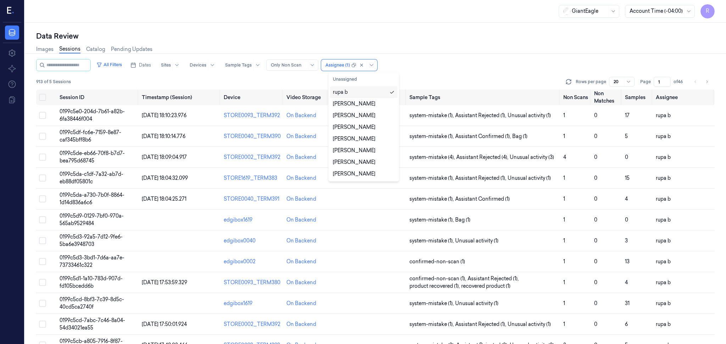
click at [446, 51] on div "Images Sessions Catalog Pending Updates" at bounding box center [375, 50] width 678 height 18
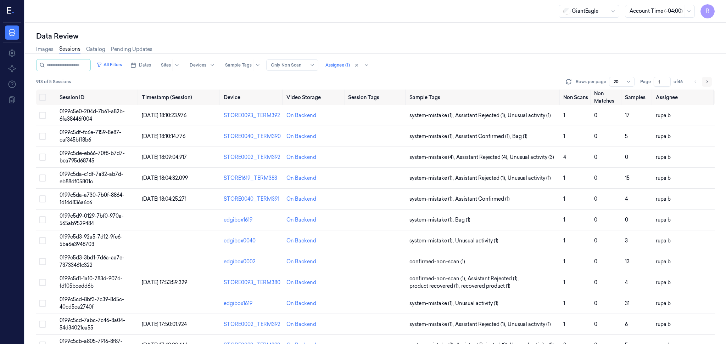
click at [705, 82] on icon "Go to next page" at bounding box center [706, 82] width 4 height 6
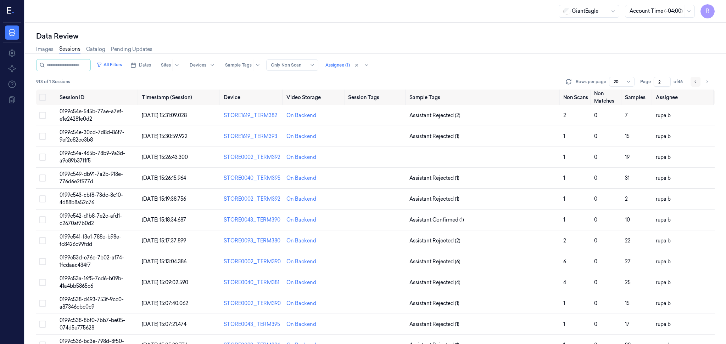
click at [694, 80] on icon "Go to previous page" at bounding box center [695, 82] width 4 height 6
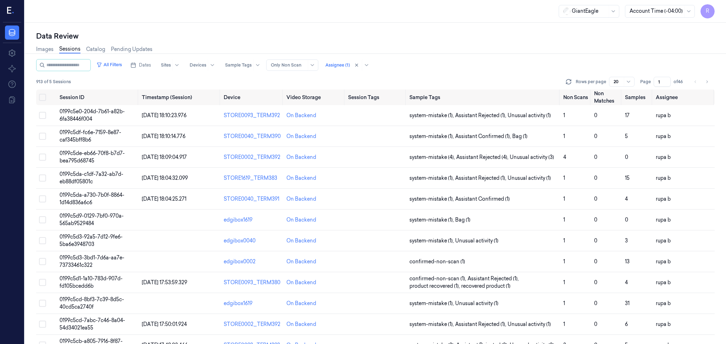
drag, startPoint x: 662, startPoint y: 82, endPoint x: 650, endPoint y: 84, distance: 12.2
click at [650, 84] on div "Page 1 of 46" at bounding box center [662, 82] width 45 height 10
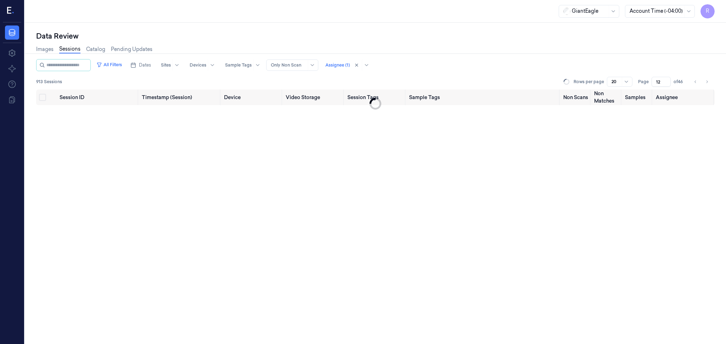
click at [609, 55] on div "Images Sessions Catalog Pending Updates" at bounding box center [375, 50] width 678 height 18
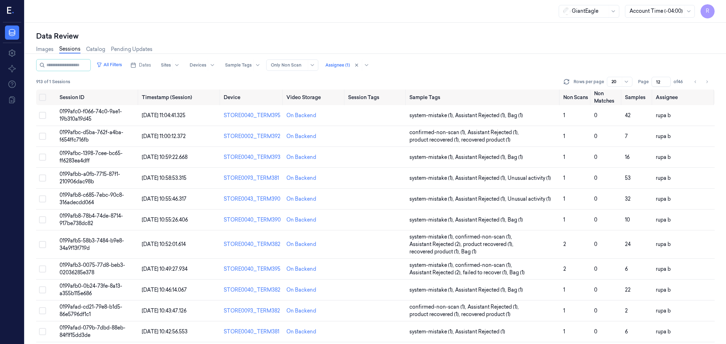
click at [667, 82] on input "12" at bounding box center [660, 82] width 19 height 10
click at [136, 66] on icon "button" at bounding box center [133, 65] width 6 height 6
click at [178, 120] on button "8" at bounding box center [179, 121] width 11 height 11
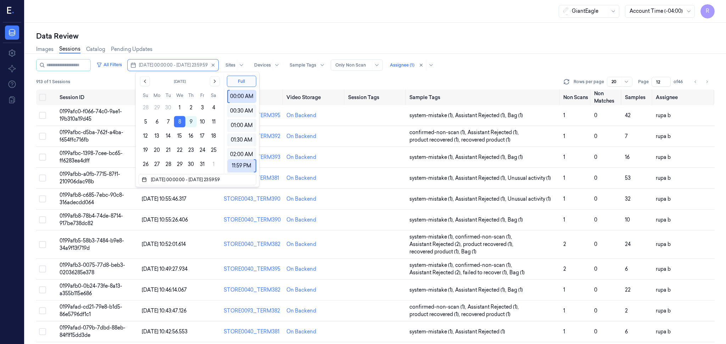
click at [290, 39] on div "Data Review" at bounding box center [375, 36] width 678 height 10
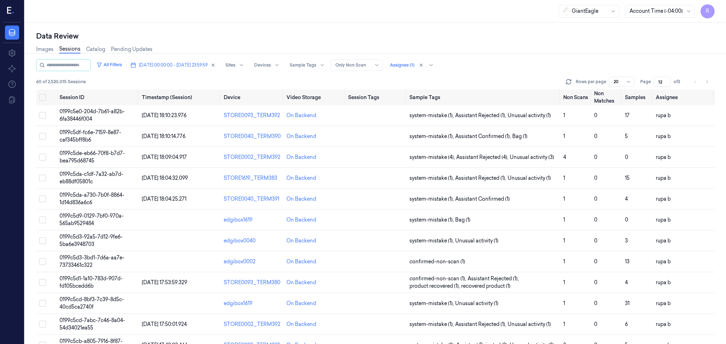
drag, startPoint x: 655, startPoint y: 80, endPoint x: 665, endPoint y: 81, distance: 10.6
click at [665, 81] on input "12" at bounding box center [661, 82] width 17 height 10
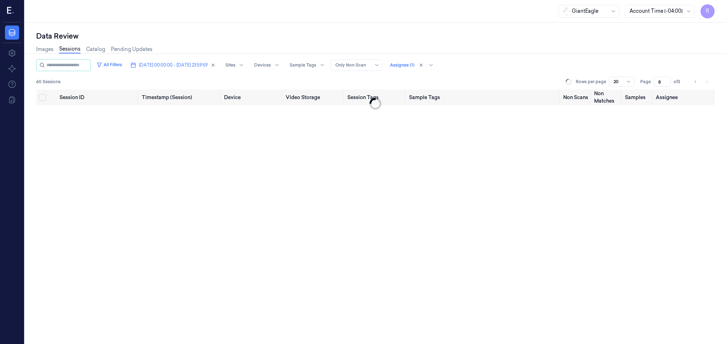
click at [549, 49] on div "Images Sessions Catalog Pending Updates" at bounding box center [375, 50] width 678 height 18
click at [316, 35] on div "Data Review" at bounding box center [375, 36] width 678 height 10
click at [414, 67] on div at bounding box center [402, 65] width 24 height 6
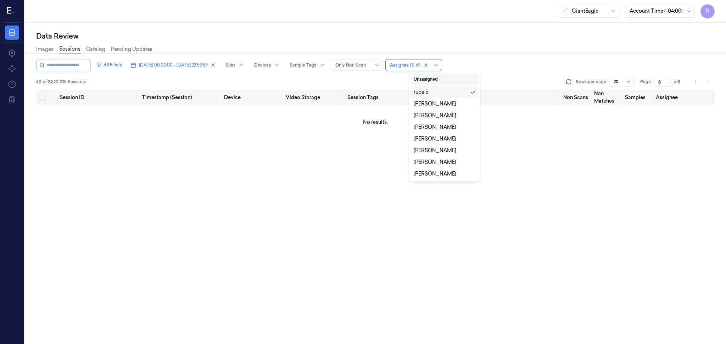
click at [451, 81] on button "Unassigned" at bounding box center [444, 79] width 67 height 11
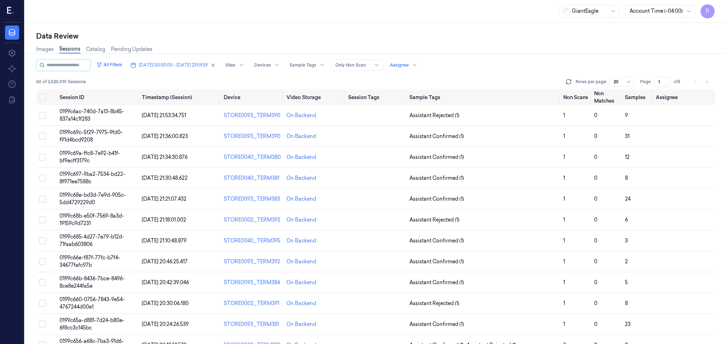
click at [481, 35] on div "Data Review" at bounding box center [375, 36] width 678 height 10
drag, startPoint x: 662, startPoint y: 80, endPoint x: 622, endPoint y: 83, distance: 39.8
click at [627, 83] on div "Rows per page 20 Page 1 of 3" at bounding box center [639, 82] width 150 height 10
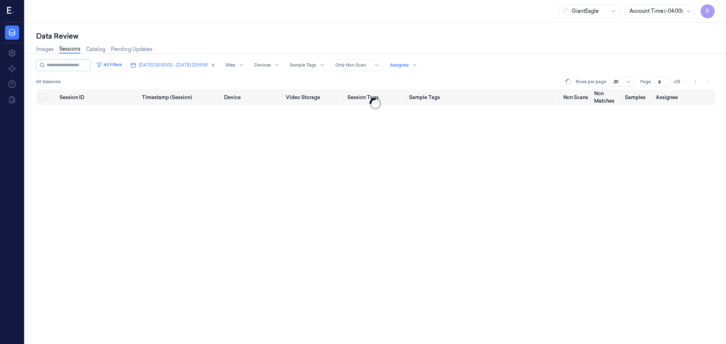
click at [593, 50] on div "Images Sessions Catalog Pending Updates" at bounding box center [375, 50] width 678 height 18
click at [639, 86] on div "Rows per page 20 Page 8 of 3" at bounding box center [639, 82] width 150 height 10
click at [521, 50] on div "Images Sessions Catalog Pending Updates" at bounding box center [375, 50] width 678 height 18
click at [706, 82] on li "pagination" at bounding box center [707, 82] width 10 height 10
click at [693, 81] on icon "Go to previous page" at bounding box center [695, 82] width 4 height 6
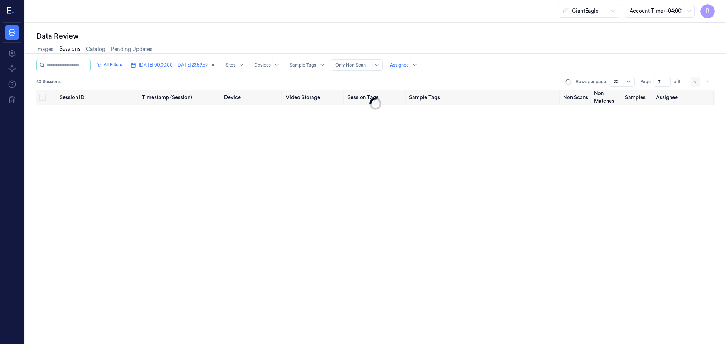
click at [693, 81] on icon "Go to previous page" at bounding box center [695, 82] width 4 height 6
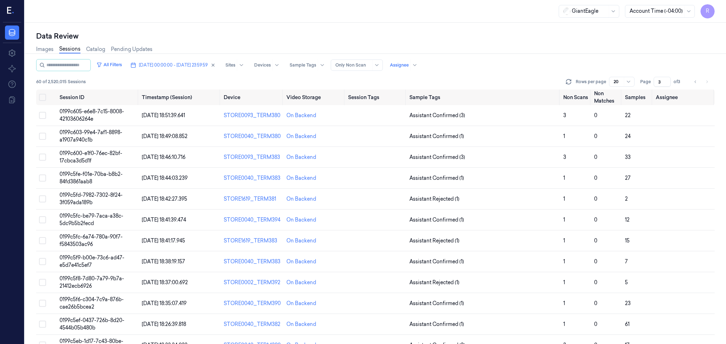
click at [365, 62] on div at bounding box center [352, 65] width 35 height 6
click at [394, 84] on div "All Sessions" at bounding box center [389, 80] width 67 height 12
type input "1"
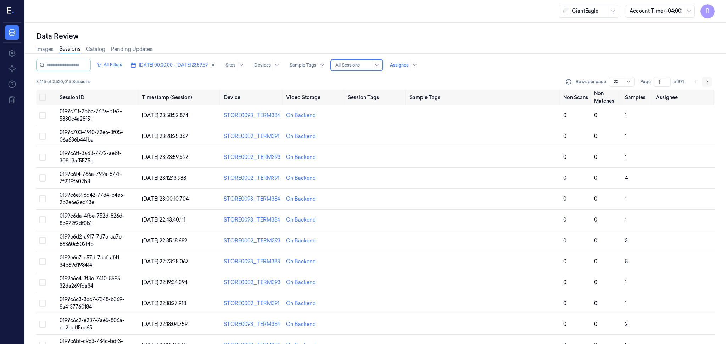
click at [707, 82] on icon "Go to next page" at bounding box center [706, 82] width 4 height 6
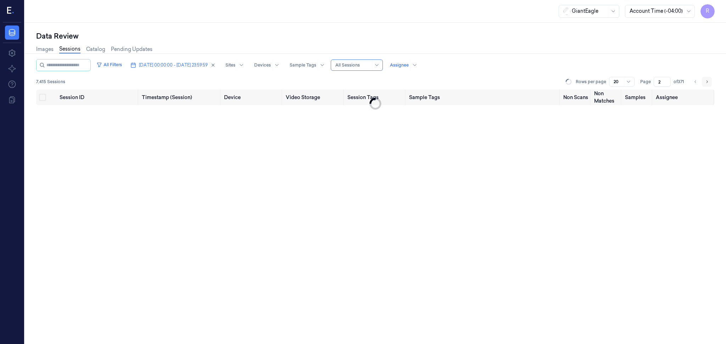
click at [707, 82] on icon "Go to next page" at bounding box center [706, 82] width 4 height 6
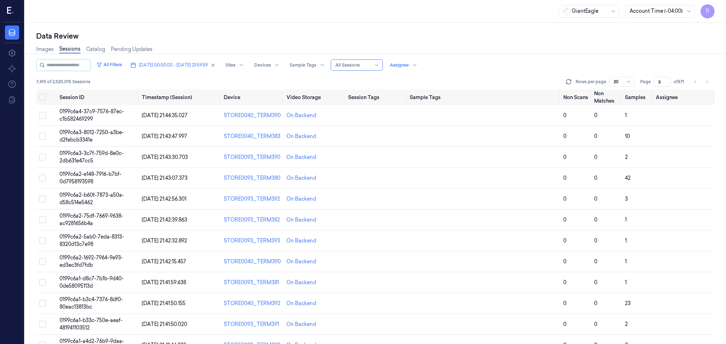
click at [371, 63] on div at bounding box center [352, 65] width 35 height 6
click at [390, 92] on div "Only Non Scan" at bounding box center [377, 91] width 36 height 7
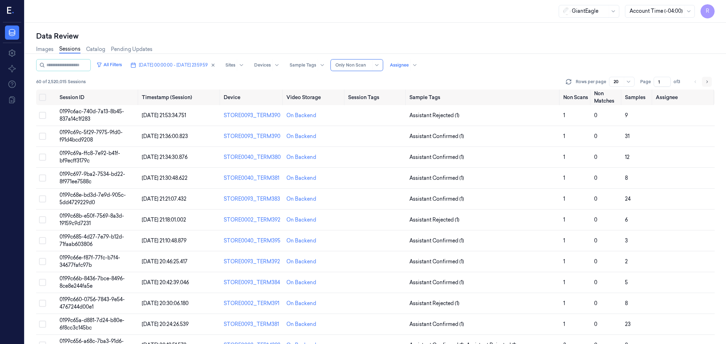
click at [707, 80] on icon "Go to next page" at bounding box center [706, 82] width 4 height 6
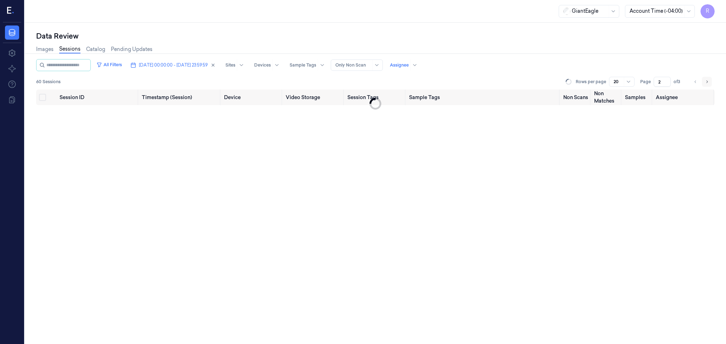
click at [707, 80] on icon "Go to next page" at bounding box center [706, 82] width 4 height 6
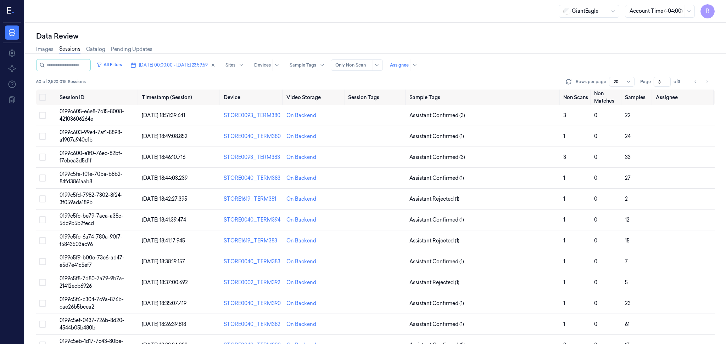
drag, startPoint x: 706, startPoint y: 77, endPoint x: 706, endPoint y: 80, distance: 3.9
click at [706, 78] on li "pagination" at bounding box center [707, 82] width 10 height 10
click at [706, 82] on li "pagination" at bounding box center [707, 82] width 10 height 10
click at [384, 49] on div "Images Sessions Catalog Pending Updates" at bounding box center [375, 50] width 678 height 18
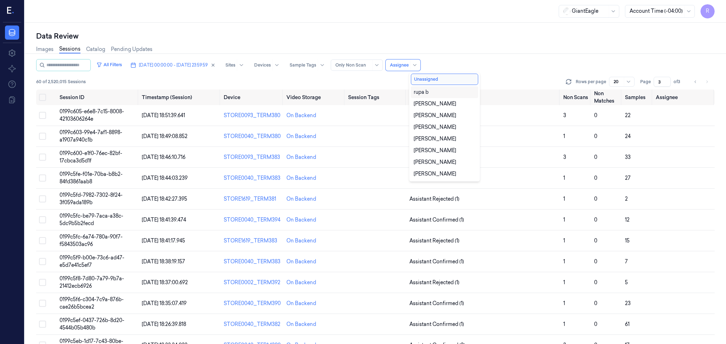
drag, startPoint x: 420, startPoint y: 64, endPoint x: 456, endPoint y: 97, distance: 48.4
click at [409, 64] on div at bounding box center [399, 65] width 19 height 6
click at [451, 93] on div "rupa b" at bounding box center [445, 92] width 62 height 7
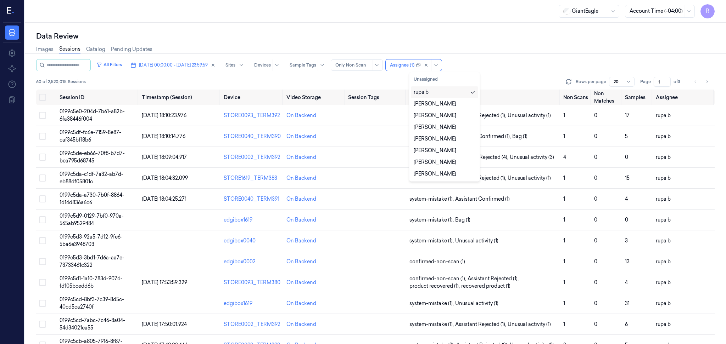
click at [495, 35] on div "Data Review" at bounding box center [375, 36] width 678 height 10
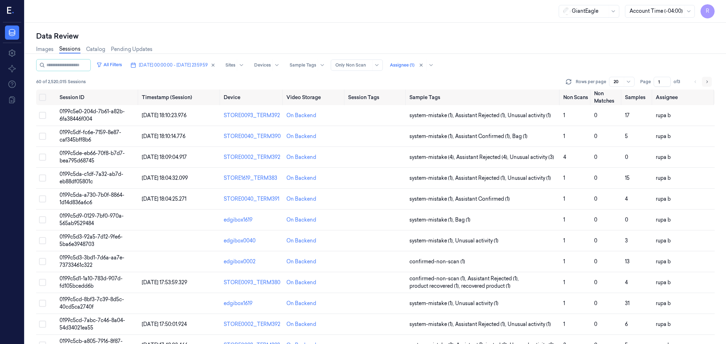
click at [706, 84] on icon "Go to next page" at bounding box center [706, 82] width 4 height 6
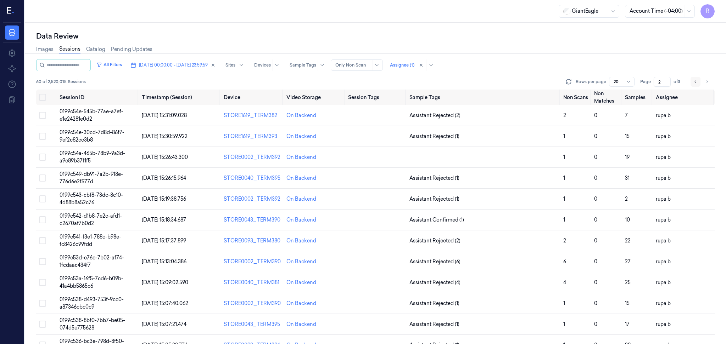
click at [694, 86] on button "Go to previous page" at bounding box center [695, 82] width 10 height 10
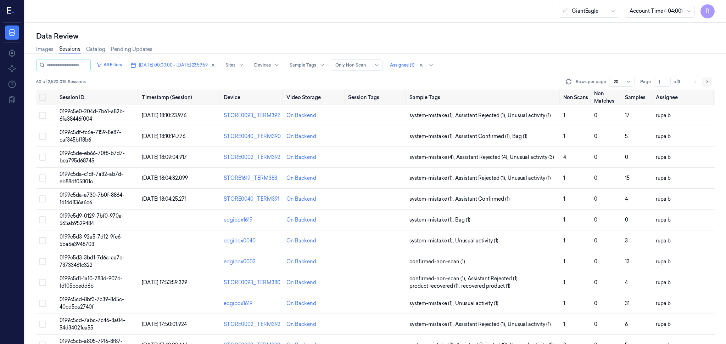
click at [704, 81] on icon "Go to next page" at bounding box center [706, 82] width 4 height 6
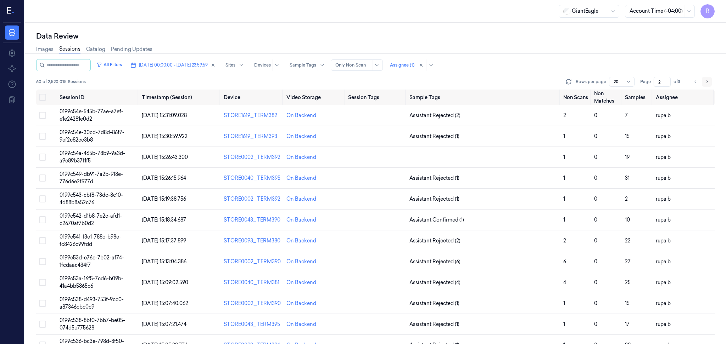
click at [703, 79] on button "Go to next page" at bounding box center [707, 82] width 10 height 10
click at [703, 79] on li "pagination" at bounding box center [707, 82] width 10 height 10
click at [706, 84] on li "pagination" at bounding box center [707, 82] width 10 height 10
click at [693, 82] on icon "Go to previous page" at bounding box center [695, 82] width 4 height 6
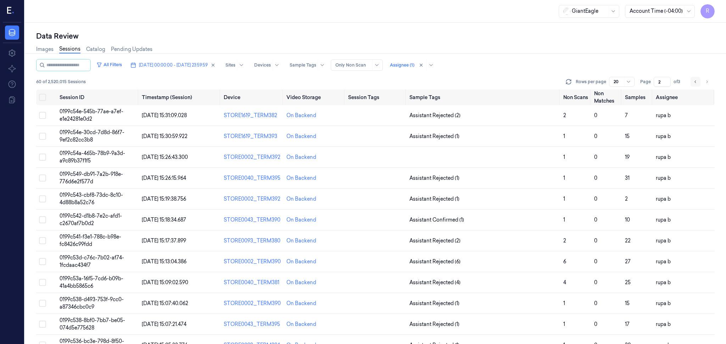
type input "1"
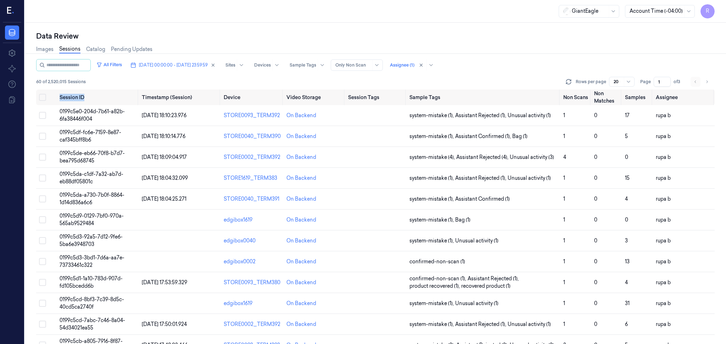
click at [693, 82] on li "pagination" at bounding box center [695, 82] width 10 height 10
click at [218, 64] on button "[DATE] 00:00:00 - [DATE] 23:59:59" at bounding box center [173, 65] width 91 height 11
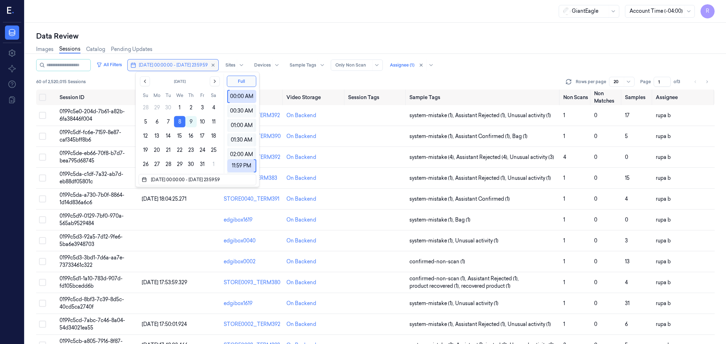
click at [218, 66] on button "[DATE] 00:00:00 - [DATE] 23:59:59" at bounding box center [173, 65] width 91 height 11
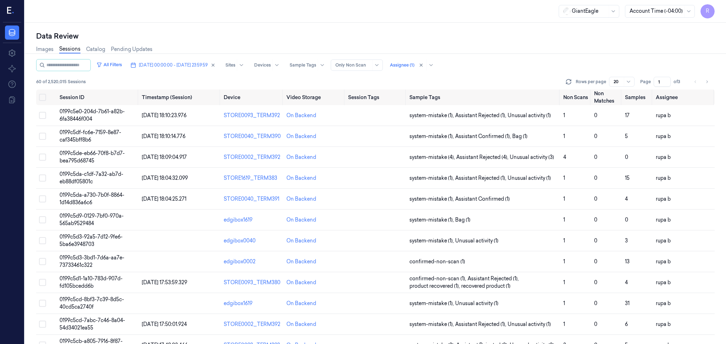
click at [230, 49] on div "Images Sessions Catalog Pending Updates" at bounding box center [375, 50] width 678 height 18
click at [215, 64] on icon "button" at bounding box center [212, 65] width 5 height 5
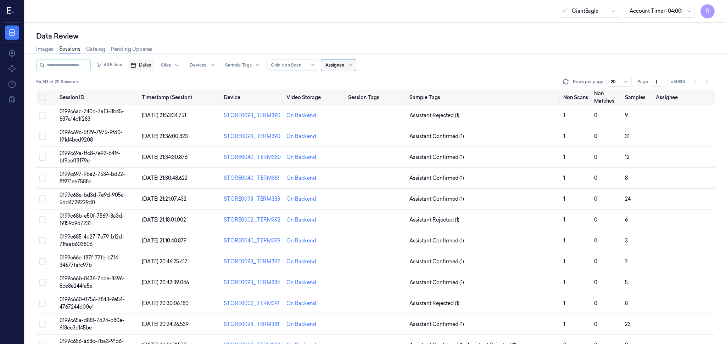
click at [151, 64] on span "Dates" at bounding box center [145, 65] width 12 height 6
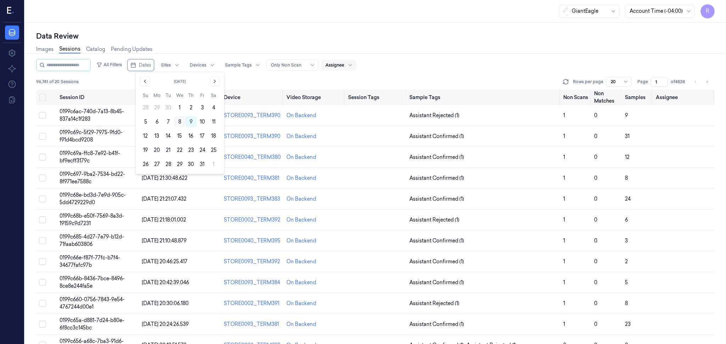
click at [180, 121] on button "8" at bounding box center [179, 121] width 11 height 11
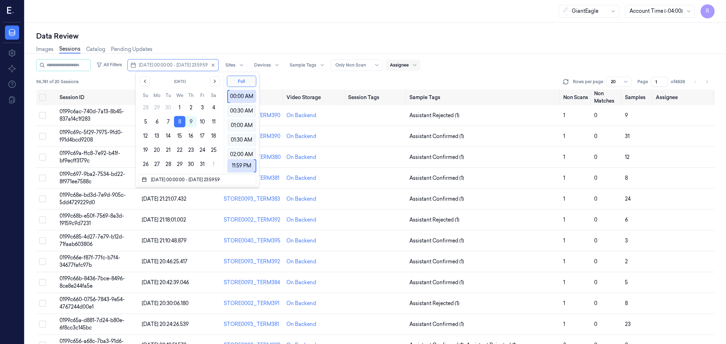
click at [212, 28] on div "Data Review Images Sessions Catalog Pending Updates All Filters [DATE] 00:00:00…" at bounding box center [375, 184] width 701 height 322
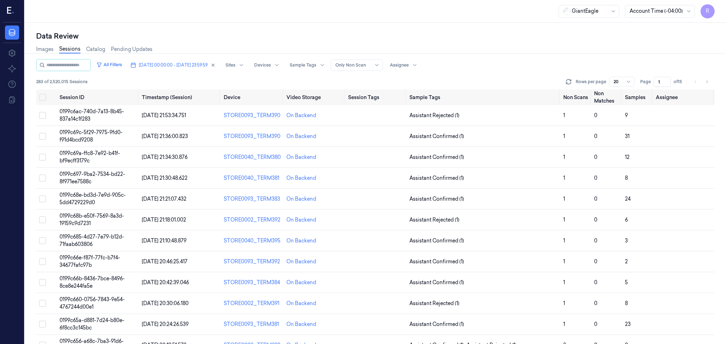
drag, startPoint x: 661, startPoint y: 84, endPoint x: 654, endPoint y: 84, distance: 7.1
click at [654, 84] on input "1" at bounding box center [661, 82] width 17 height 10
drag, startPoint x: 661, startPoint y: 82, endPoint x: 656, endPoint y: 83, distance: 4.7
click at [656, 83] on input "12" at bounding box center [660, 82] width 19 height 10
type input "8"
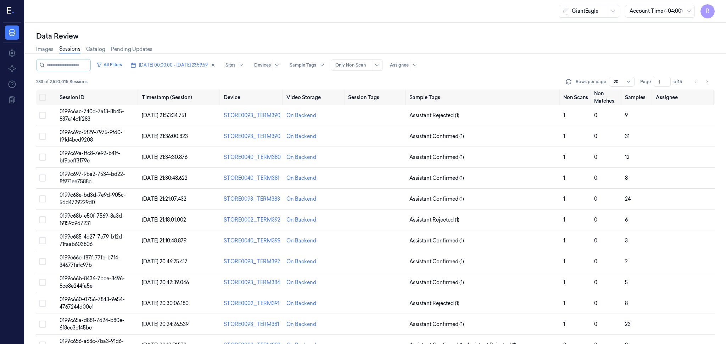
drag, startPoint x: 659, startPoint y: 82, endPoint x: 654, endPoint y: 84, distance: 6.0
click at [654, 84] on input "1" at bounding box center [661, 82] width 17 height 10
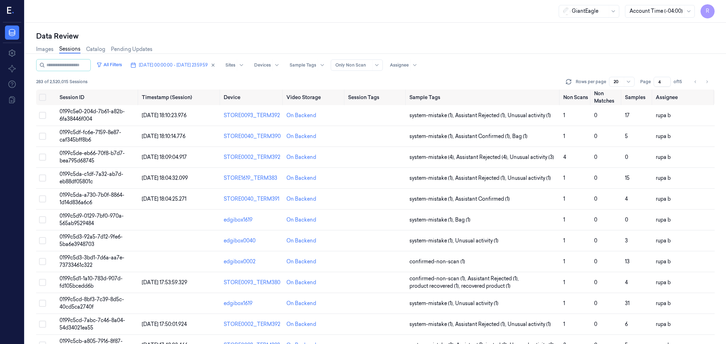
drag, startPoint x: 661, startPoint y: 81, endPoint x: 638, endPoint y: 83, distance: 22.4
click at [638, 83] on div "Rows per page 20 Page 4 of 15" at bounding box center [639, 82] width 150 height 10
type input "8"
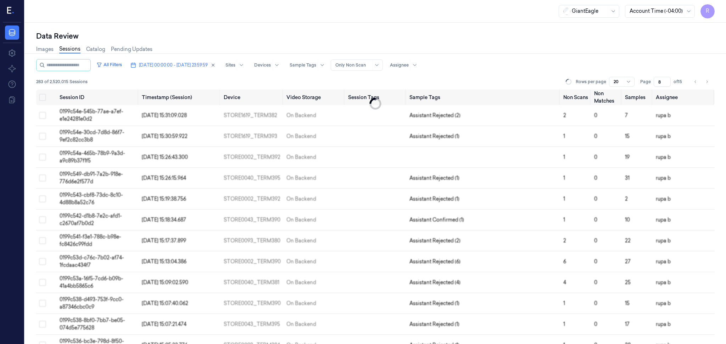
click at [596, 58] on div "Images Sessions Catalog Pending Updates" at bounding box center [375, 50] width 678 height 18
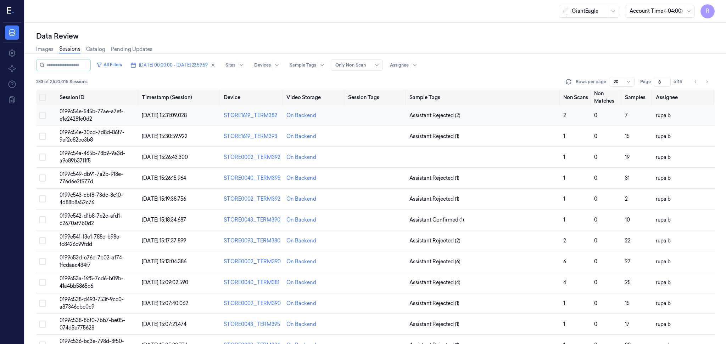
click at [88, 111] on span "0199c54e-545b-77ae-a7ef-e1e24281e0d2" at bounding box center [92, 115] width 64 height 14
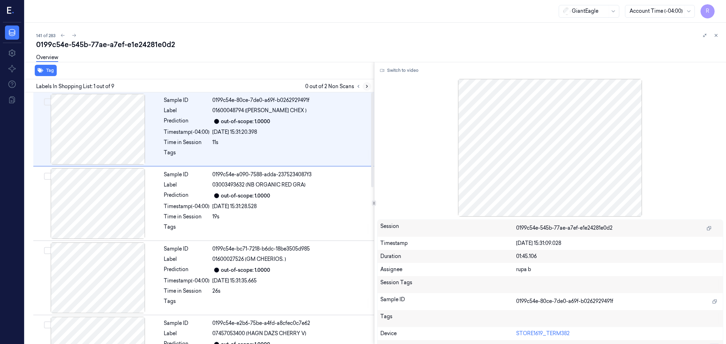
click at [369, 88] on icon at bounding box center [366, 86] width 5 height 5
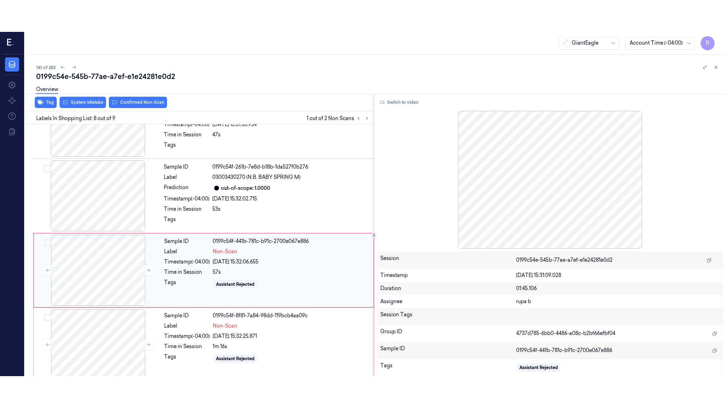
scroll to position [420, 0]
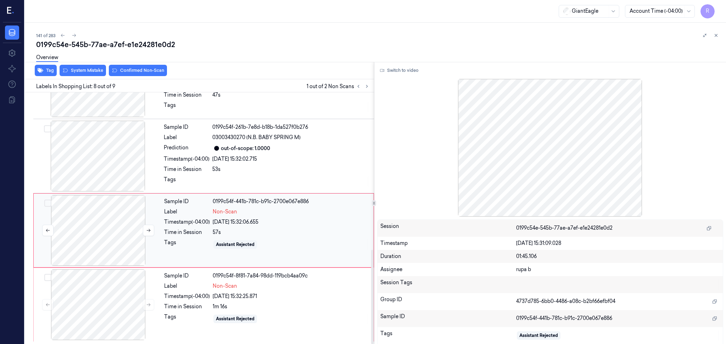
click at [127, 236] on div at bounding box center [98, 230] width 126 height 71
click at [406, 70] on button "Switch to video" at bounding box center [399, 70] width 44 height 11
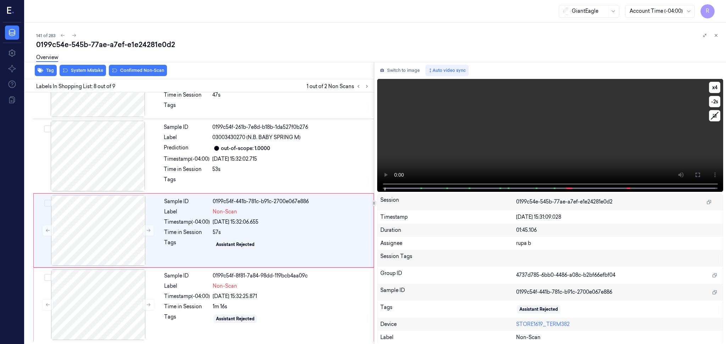
click at [701, 173] on button at bounding box center [697, 174] width 11 height 11
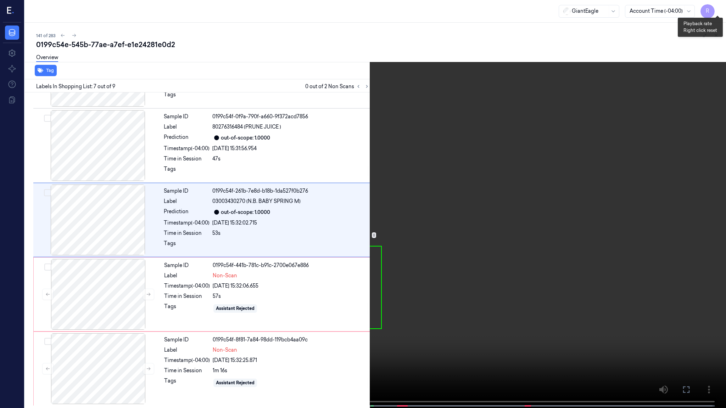
scroll to position [325, 0]
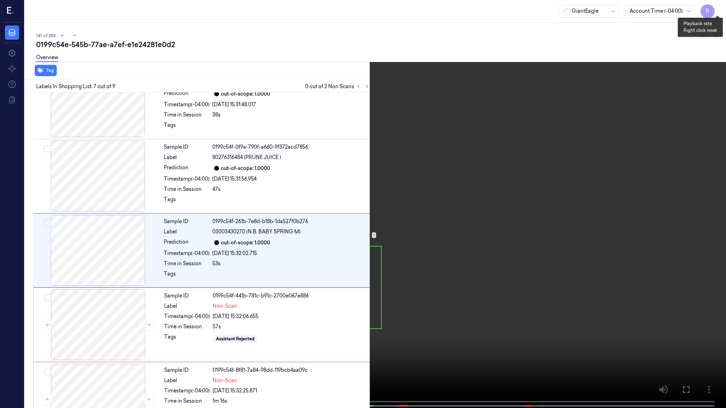
click at [719, 11] on button "x 4" at bounding box center [717, 8] width 11 height 11
click at [719, 11] on button "x 1" at bounding box center [717, 8] width 11 height 11
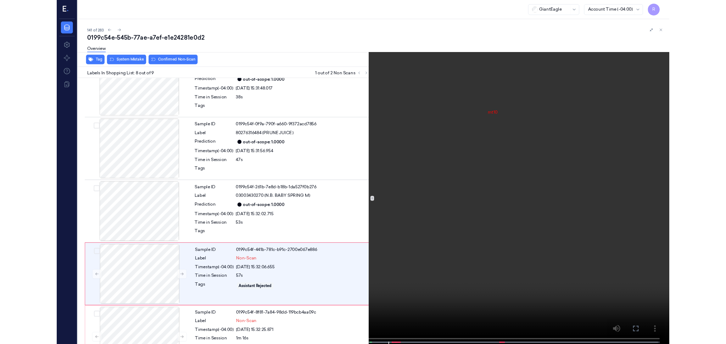
scroll to position [356, 0]
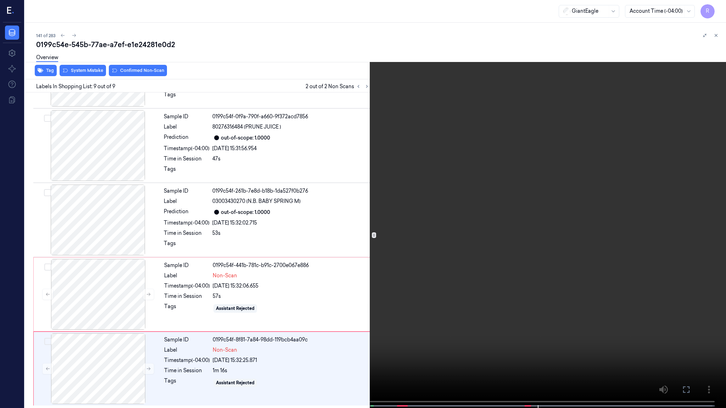
click at [545, 167] on video at bounding box center [363, 205] width 726 height 410
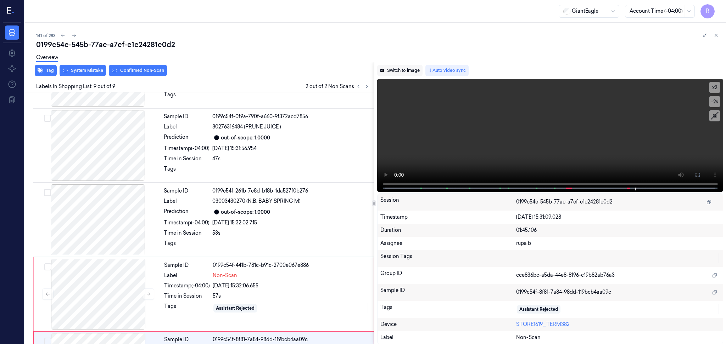
click at [399, 73] on button "Switch to image" at bounding box center [399, 70] width 45 height 11
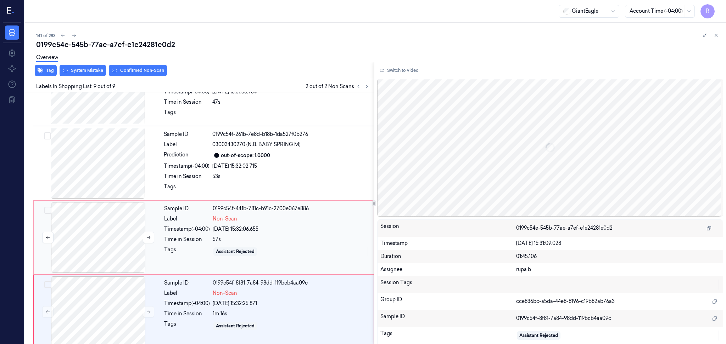
scroll to position [420, 0]
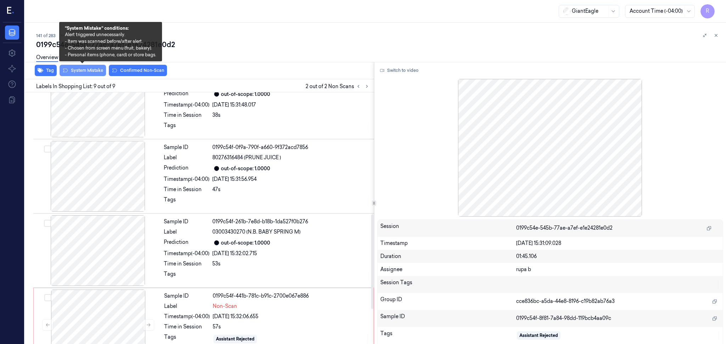
click at [90, 73] on button "System Mistake" at bounding box center [83, 70] width 46 height 11
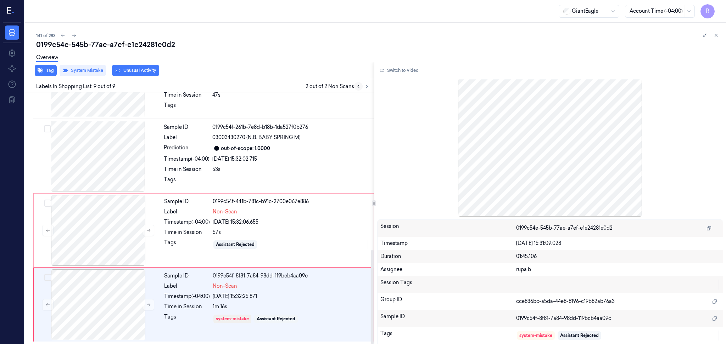
click at [355, 85] on button at bounding box center [358, 86] width 9 height 9
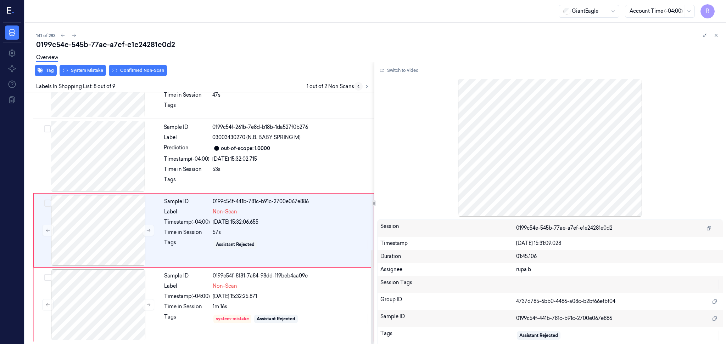
scroll to position [420, 0]
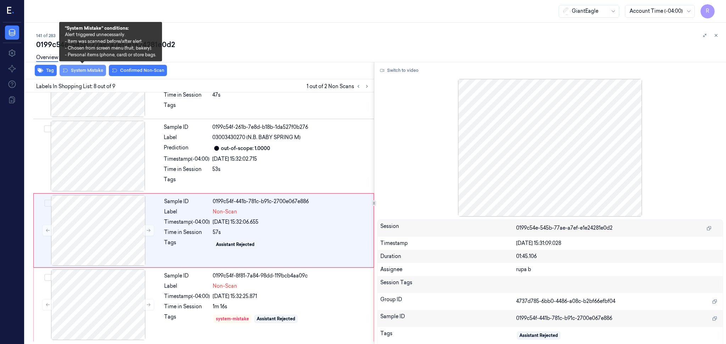
click at [88, 73] on button "System Mistake" at bounding box center [83, 70] width 46 height 11
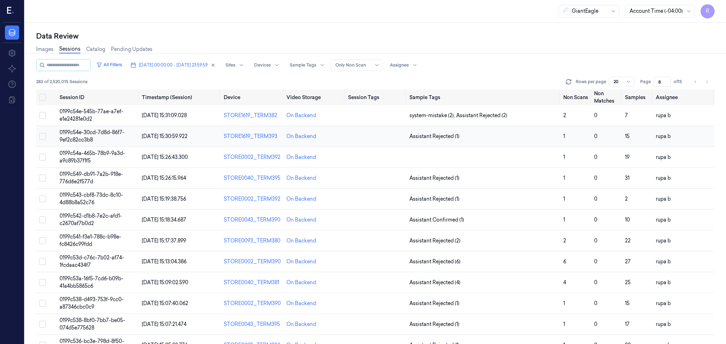
click at [88, 133] on span "0199c54e-30cd-7d8d-86f7-9ef2c82cc3b8" at bounding box center [92, 136] width 65 height 14
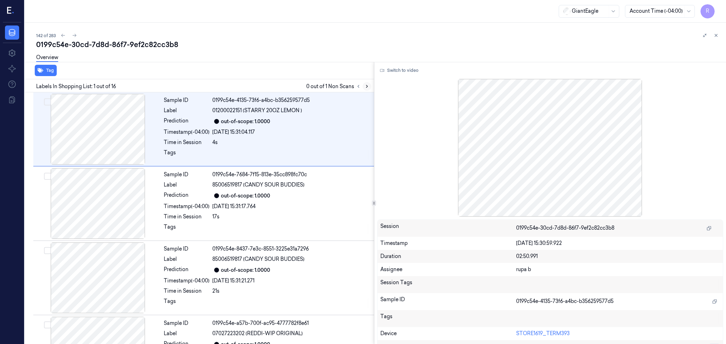
click at [366, 85] on icon at bounding box center [366, 86] width 1 height 2
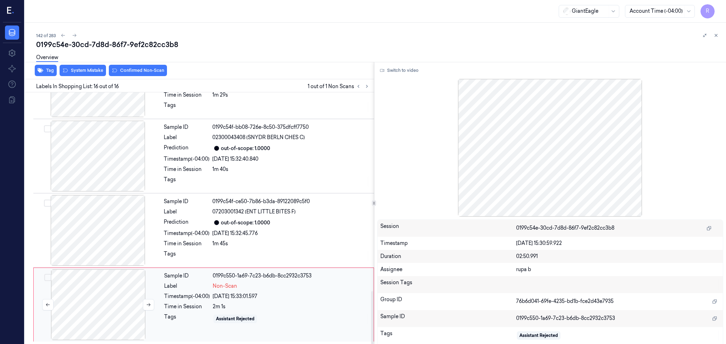
click at [136, 299] on div at bounding box center [98, 305] width 126 height 71
click at [103, 210] on div at bounding box center [98, 230] width 126 height 71
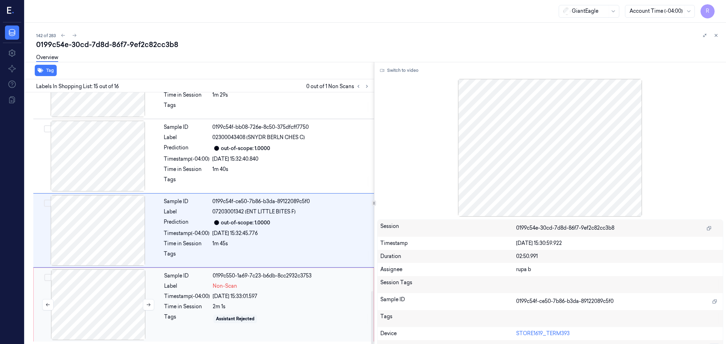
click at [109, 328] on div at bounding box center [98, 305] width 126 height 71
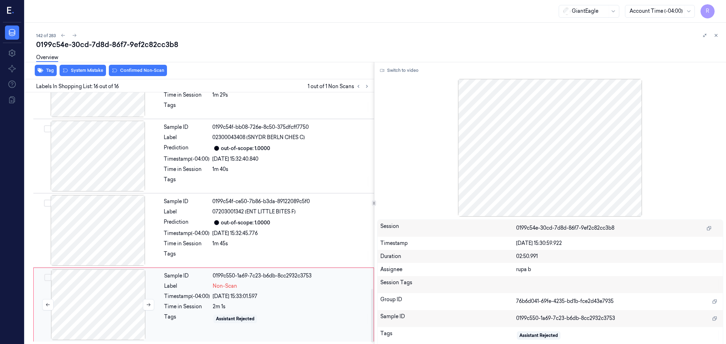
scroll to position [847, 0]
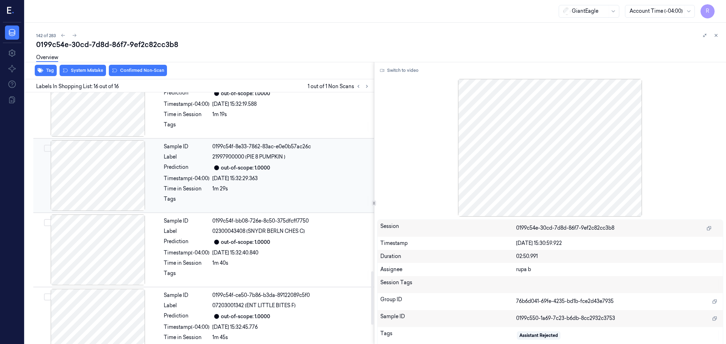
click at [105, 170] on div at bounding box center [98, 175] width 126 height 71
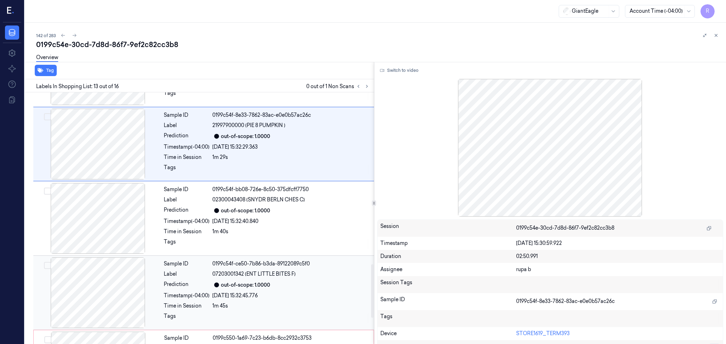
scroll to position [940, 0]
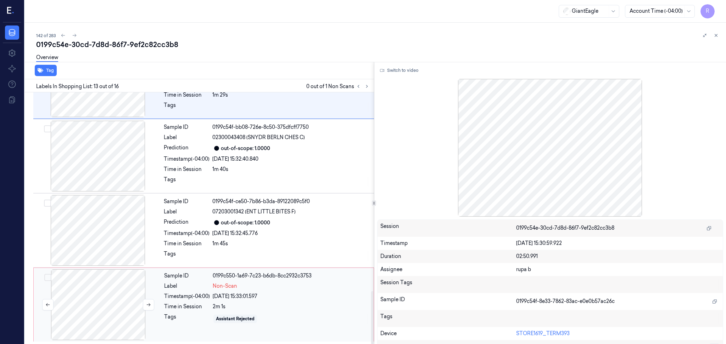
click at [128, 308] on div at bounding box center [98, 305] width 126 height 71
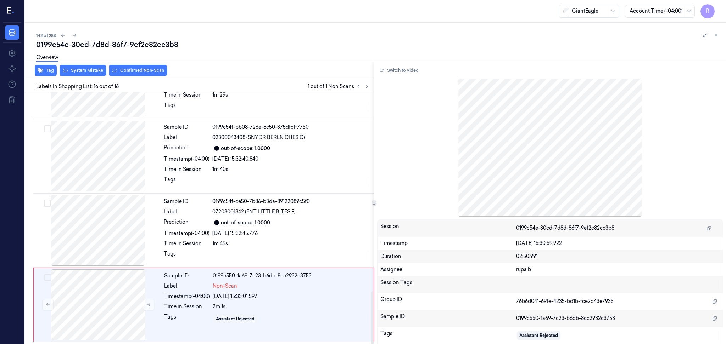
scroll to position [941, 0]
click at [403, 71] on button "Switch to video" at bounding box center [399, 70] width 44 height 11
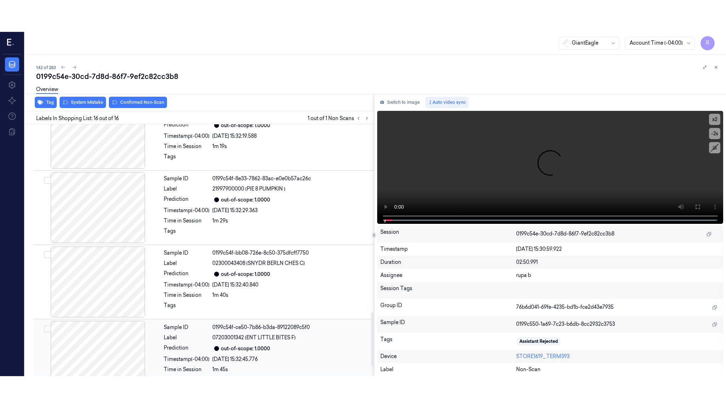
scroll to position [940, 0]
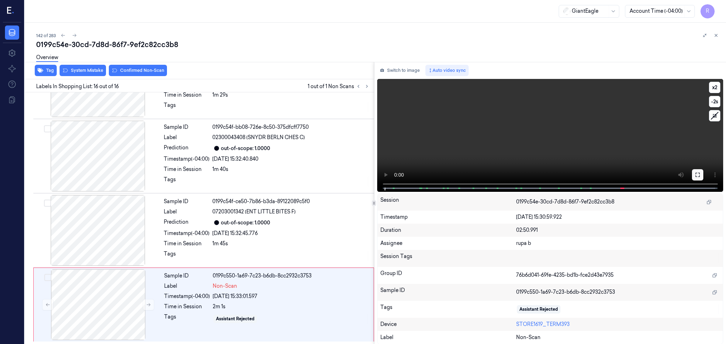
click at [700, 177] on button at bounding box center [697, 174] width 11 height 11
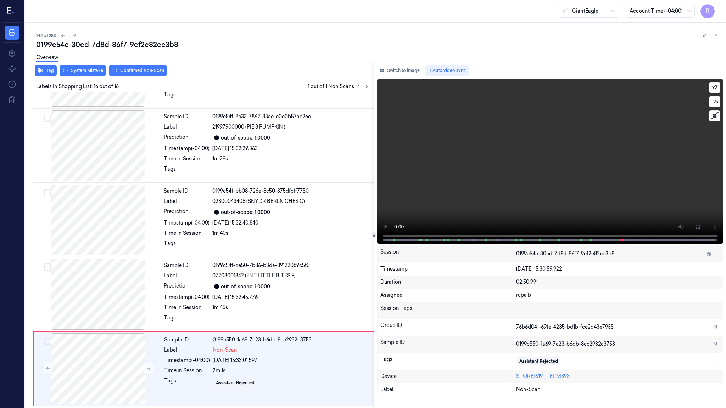
scroll to position [877, 0]
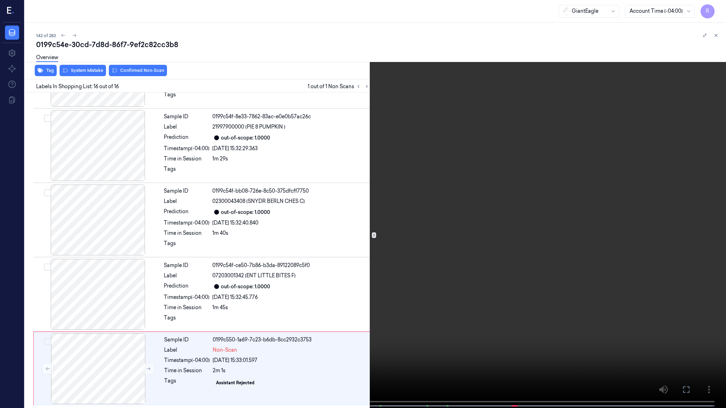
click at [297, 344] on video at bounding box center [363, 205] width 726 height 410
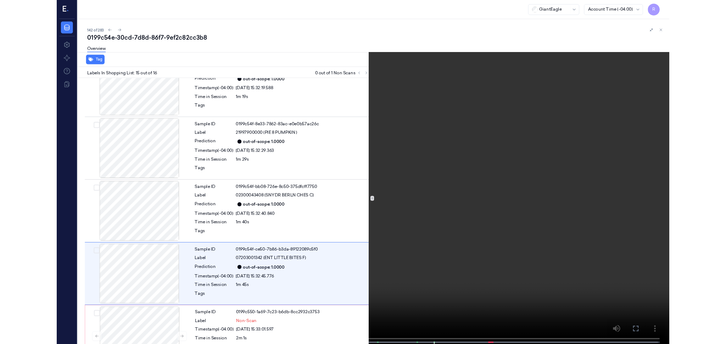
scroll to position [877, 0]
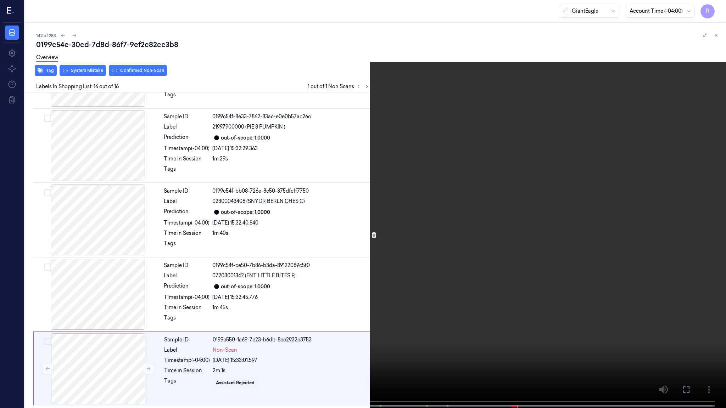
click at [519, 243] on video at bounding box center [363, 205] width 726 height 410
click at [507, 246] on video at bounding box center [363, 205] width 726 height 410
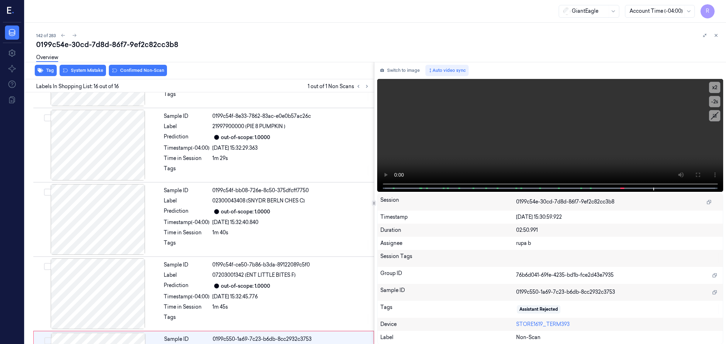
drag, startPoint x: 409, startPoint y: 71, endPoint x: 258, endPoint y: 73, distance: 151.3
click at [409, 71] on button "Switch to image" at bounding box center [399, 70] width 45 height 11
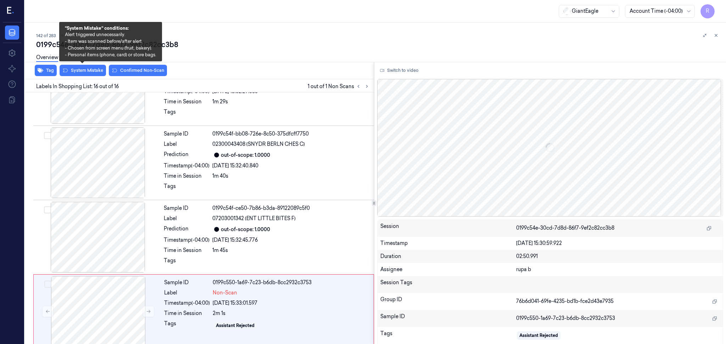
scroll to position [940, 0]
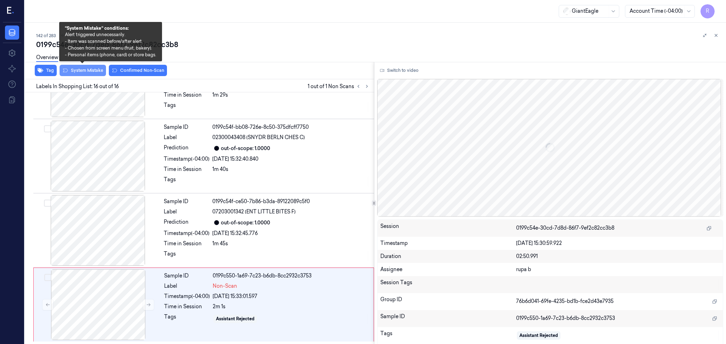
click at [87, 74] on button "System Mistake" at bounding box center [83, 70] width 46 height 11
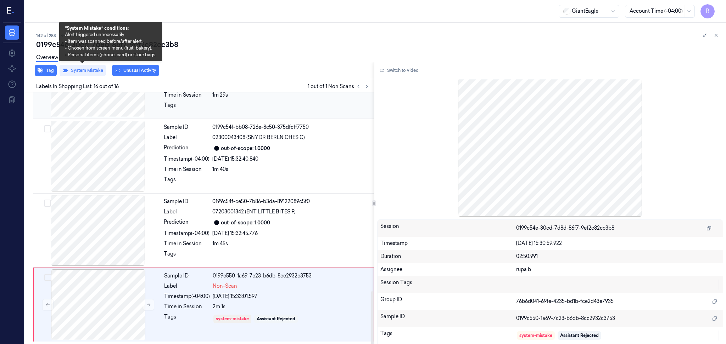
scroll to position [941, 0]
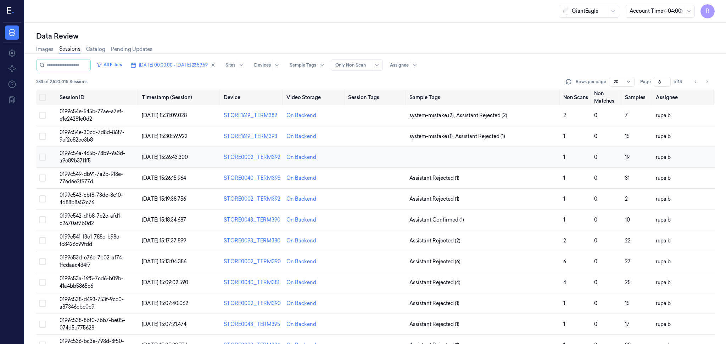
click at [125, 155] on span "0199c54a-465b-78b9-9a3d-a9c89b37f1f5" at bounding box center [93, 157] width 66 height 14
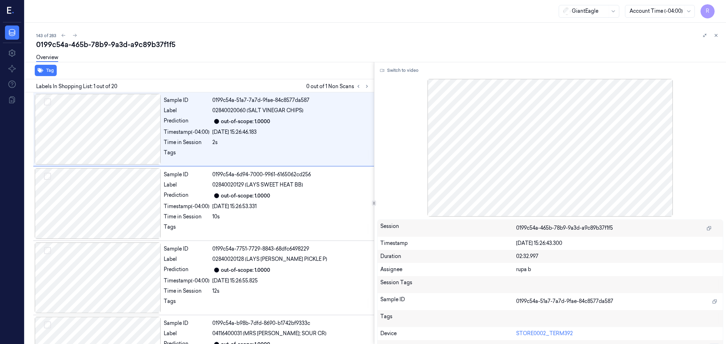
click at [274, 48] on div "0199c54a-465b-78b9-9a3d-a9c89b37f1f5" at bounding box center [378, 45] width 684 height 10
click at [367, 85] on icon at bounding box center [366, 86] width 5 height 5
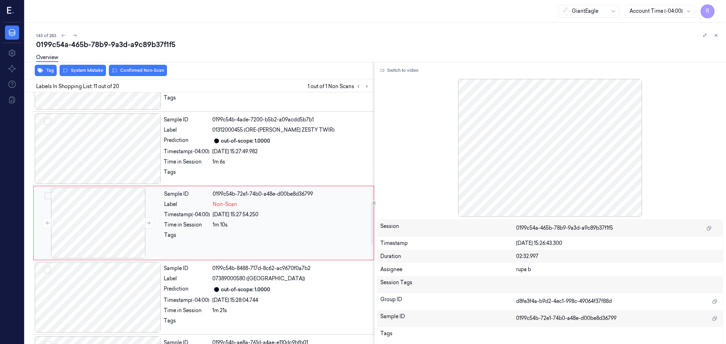
scroll to position [655, 0]
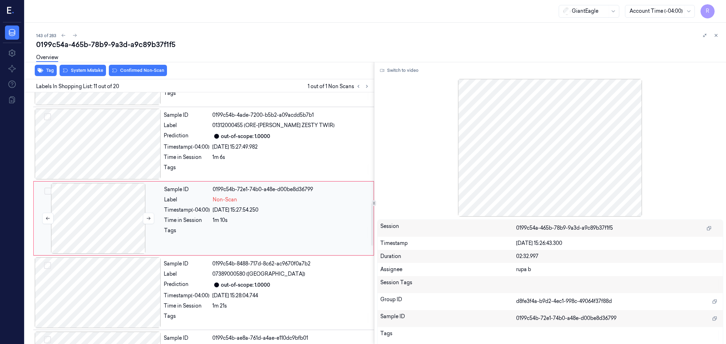
click at [110, 220] on div at bounding box center [98, 218] width 126 height 71
click at [135, 222] on div at bounding box center [98, 218] width 126 height 71
click at [145, 218] on button at bounding box center [148, 218] width 11 height 11
click at [146, 218] on icon at bounding box center [148, 218] width 5 height 5
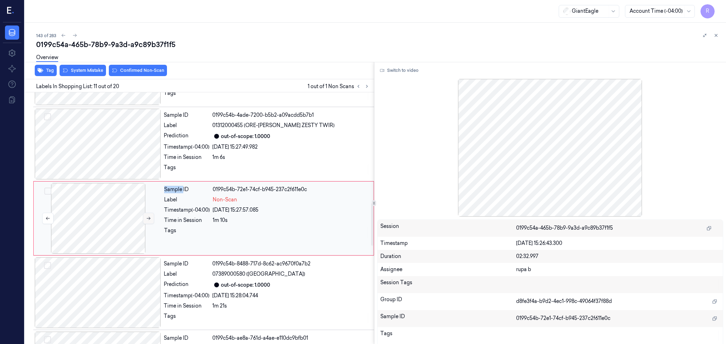
click at [146, 218] on icon at bounding box center [148, 218] width 5 height 5
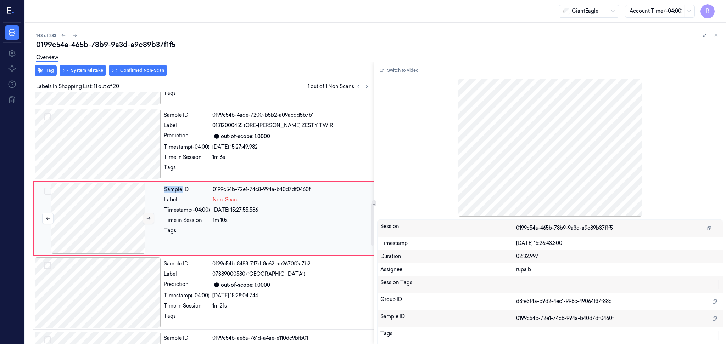
click at [146, 218] on icon at bounding box center [148, 218] width 5 height 5
click at [103, 207] on div at bounding box center [98, 218] width 126 height 71
click at [404, 69] on button "Switch to video" at bounding box center [399, 70] width 44 height 11
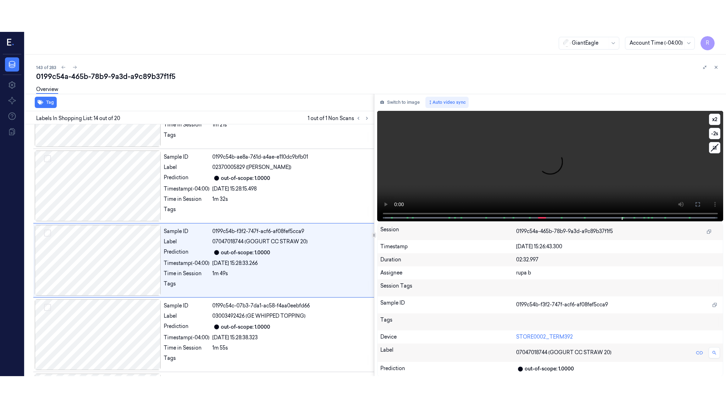
scroll to position [878, 0]
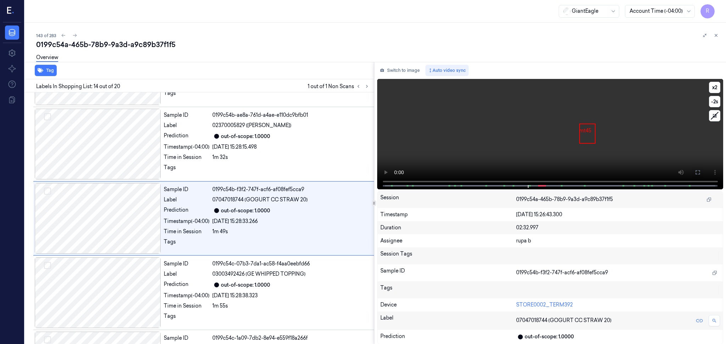
drag, startPoint x: 693, startPoint y: 173, endPoint x: 695, endPoint y: 214, distance: 40.8
click at [694, 173] on button at bounding box center [697, 172] width 11 height 11
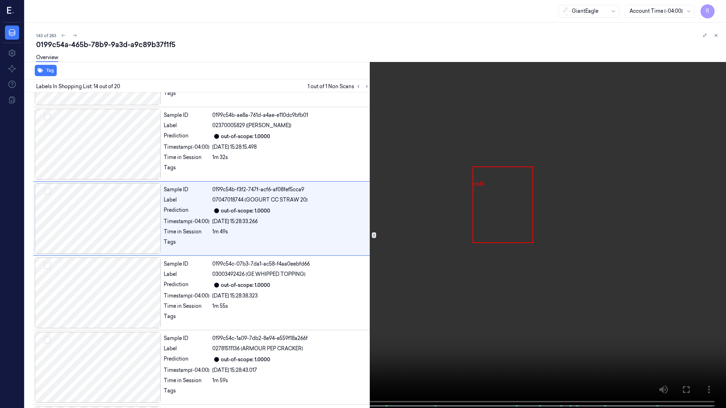
click at [604, 213] on video at bounding box center [363, 205] width 726 height 410
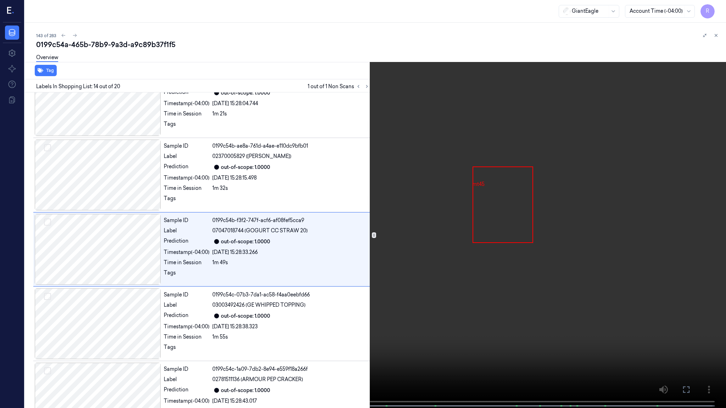
scroll to position [847, 0]
click at [308, 344] on video at bounding box center [363, 205] width 726 height 410
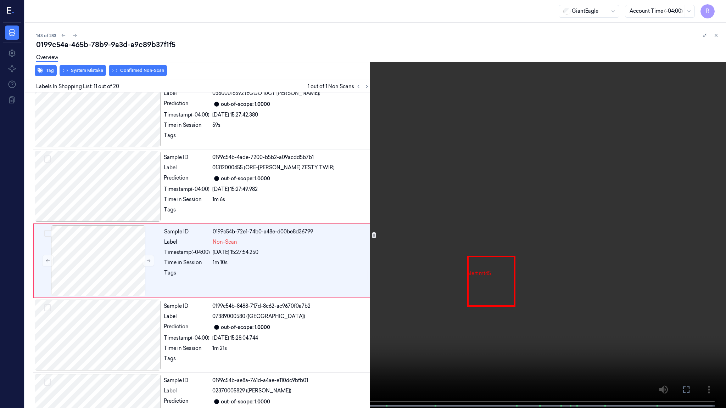
scroll to position [623, 0]
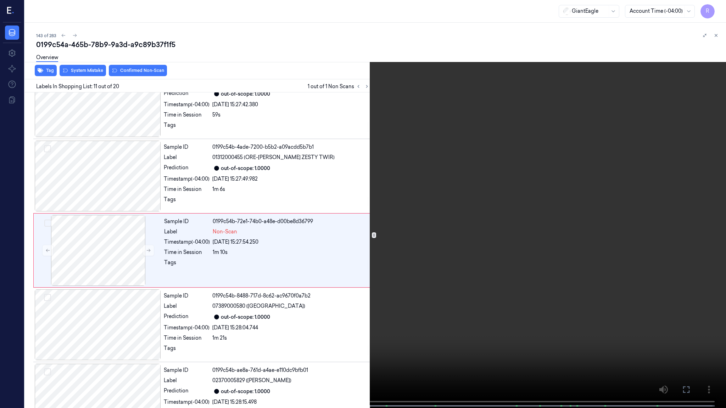
click at [410, 218] on video at bounding box center [363, 205] width 726 height 410
click at [384, 320] on video at bounding box center [363, 205] width 726 height 410
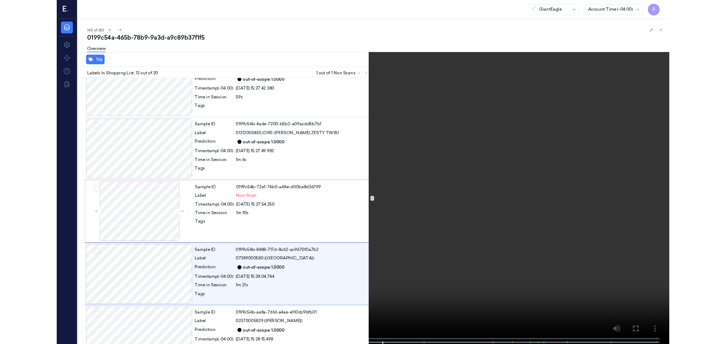
scroll to position [698, 0]
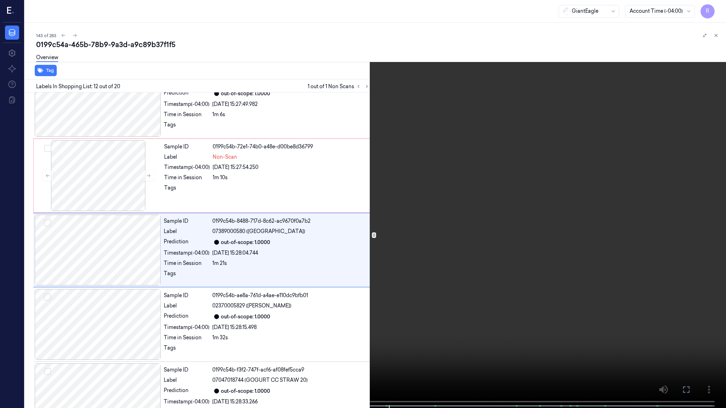
click at [386, 318] on video at bounding box center [363, 205] width 726 height 410
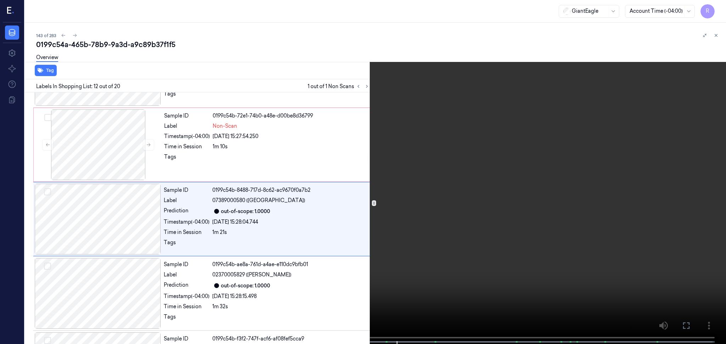
scroll to position [729, 0]
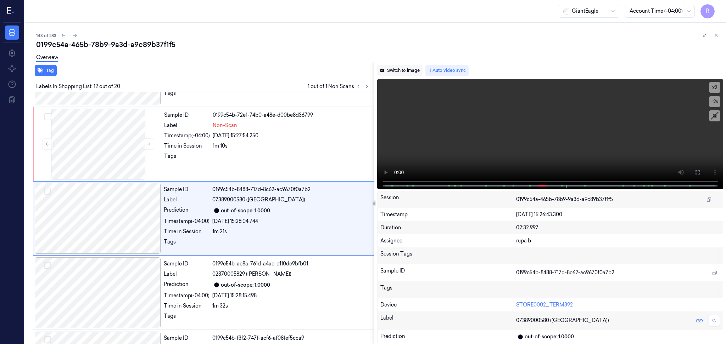
click at [405, 67] on button "Switch to image" at bounding box center [399, 70] width 45 height 11
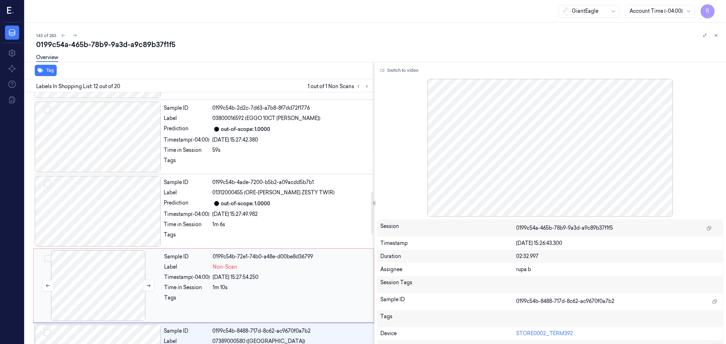
click at [106, 298] on div at bounding box center [98, 286] width 126 height 71
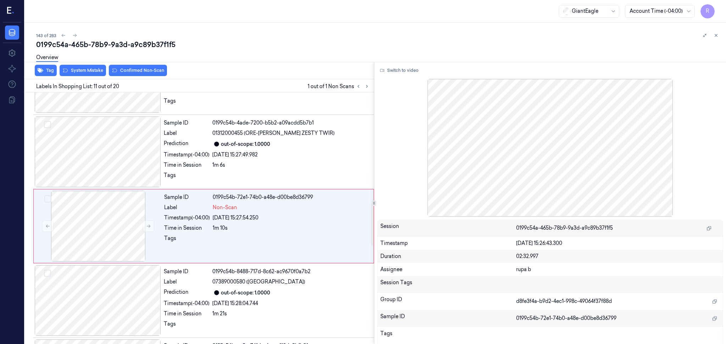
scroll to position [655, 0]
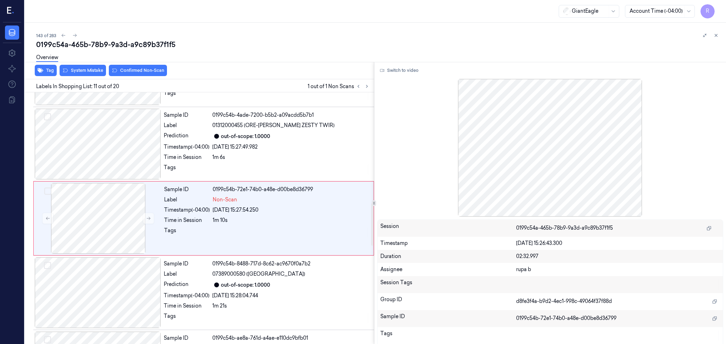
click at [90, 65] on div "Overview" at bounding box center [378, 59] width 684 height 18
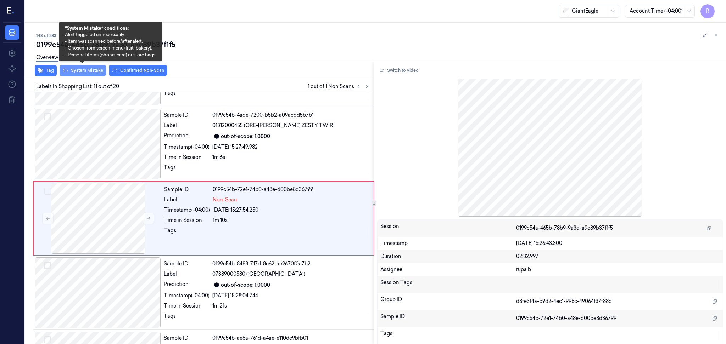
click at [90, 68] on button "System Mistake" at bounding box center [83, 70] width 46 height 11
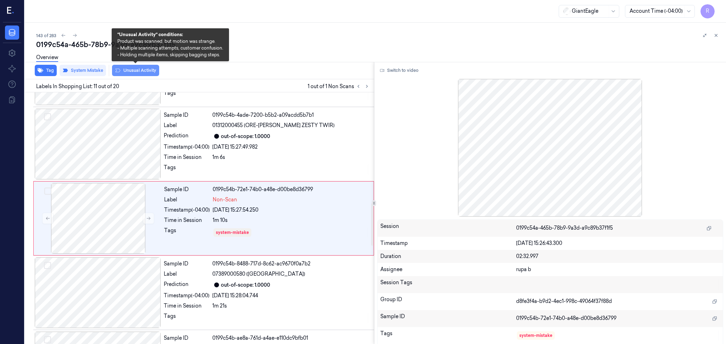
click at [131, 71] on button "Unusual Activity" at bounding box center [135, 70] width 47 height 11
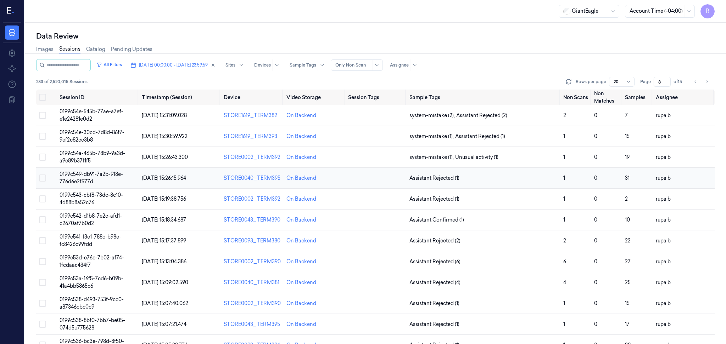
click at [131, 178] on td "0199c549-db91-7a2b-918e-776d6e2f577d" at bounding box center [98, 178] width 82 height 21
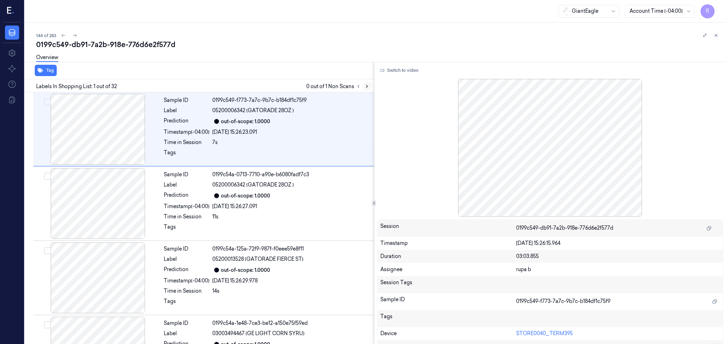
click at [365, 85] on icon at bounding box center [366, 86] width 5 height 5
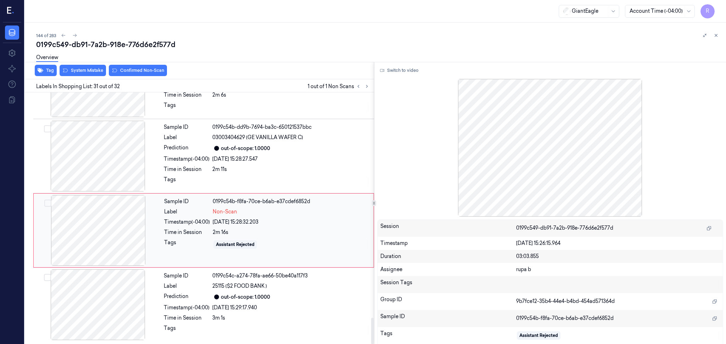
click at [121, 246] on div at bounding box center [98, 230] width 126 height 71
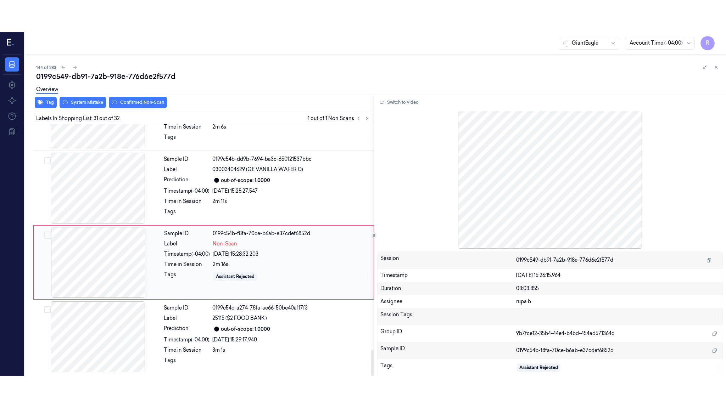
scroll to position [2133, 0]
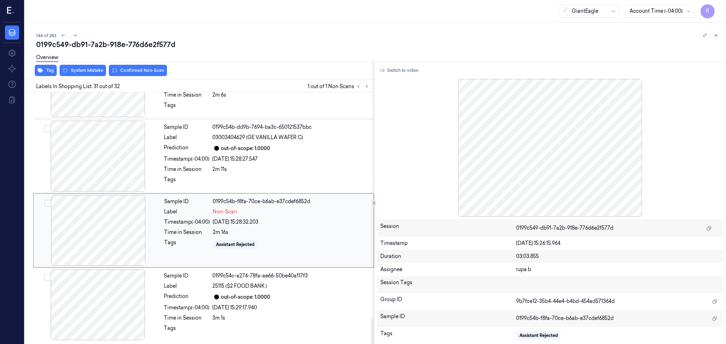
click at [142, 222] on div at bounding box center [98, 230] width 126 height 71
click at [115, 224] on div at bounding box center [98, 230] width 126 height 71
click at [393, 69] on button "Switch to video" at bounding box center [399, 70] width 44 height 11
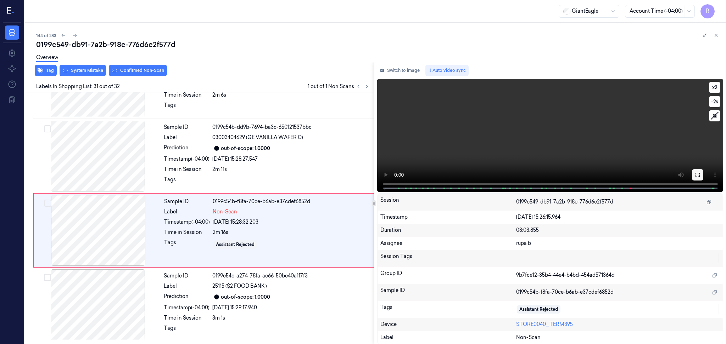
click at [700, 173] on icon at bounding box center [698, 175] width 6 height 6
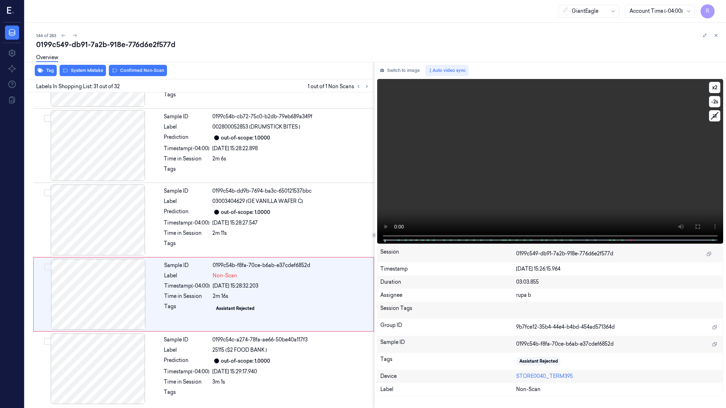
scroll to position [2069, 0]
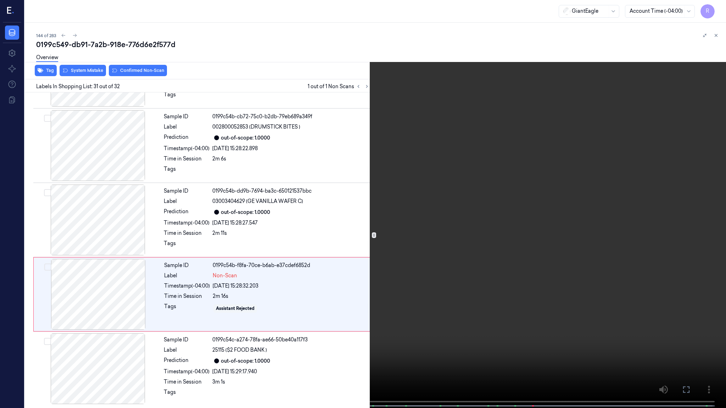
click at [699, 210] on video at bounding box center [363, 205] width 726 height 410
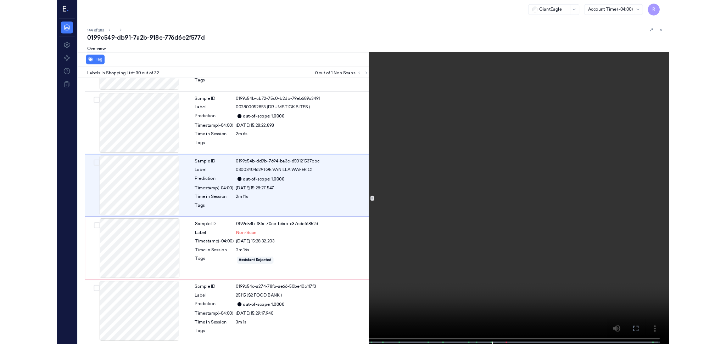
scroll to position [2038, 0]
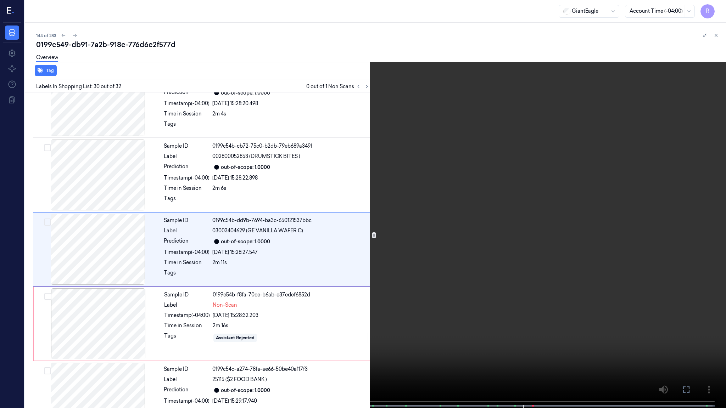
click at [468, 212] on video at bounding box center [363, 205] width 726 height 410
click at [499, 153] on video at bounding box center [363, 205] width 726 height 410
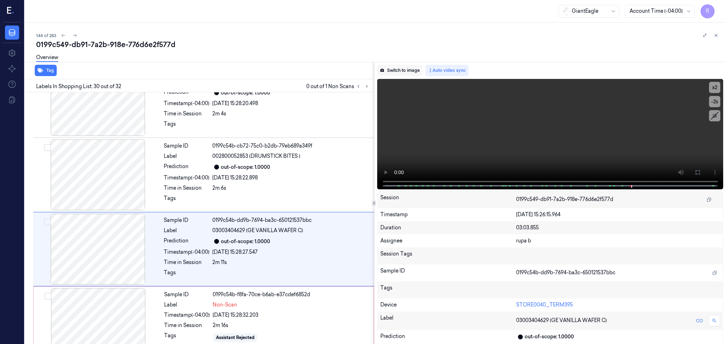
click at [409, 71] on button "Switch to image" at bounding box center [399, 70] width 45 height 11
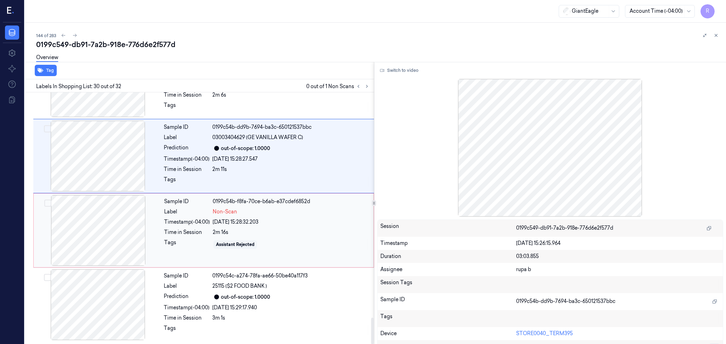
click at [109, 214] on div at bounding box center [98, 230] width 126 height 71
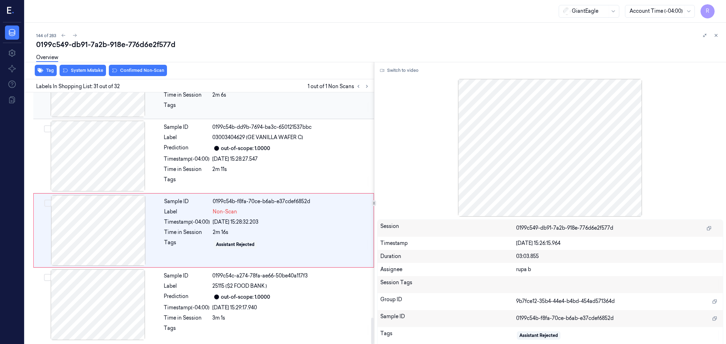
scroll to position [2133, 0]
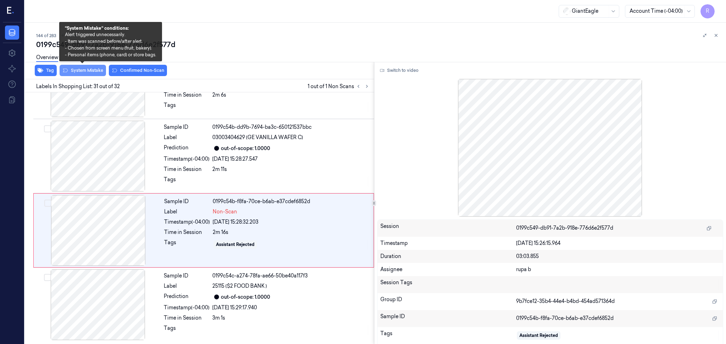
click at [74, 75] on button "System Mistake" at bounding box center [83, 70] width 46 height 11
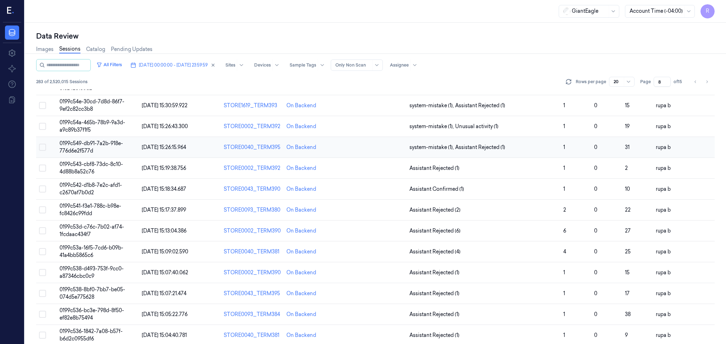
scroll to position [47, 0]
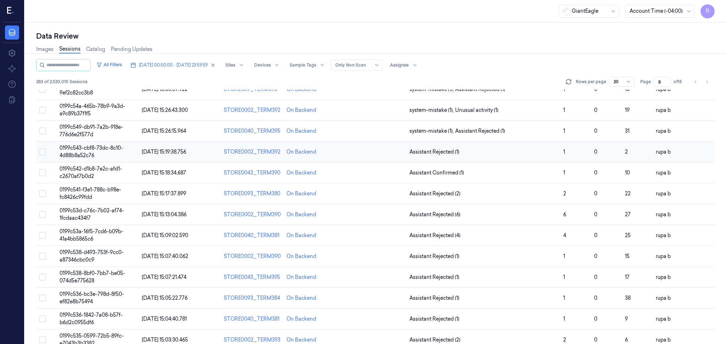
click at [114, 151] on td "0199c543-cbf8-73dc-8c10-4d88b8a52c76" at bounding box center [98, 152] width 82 height 21
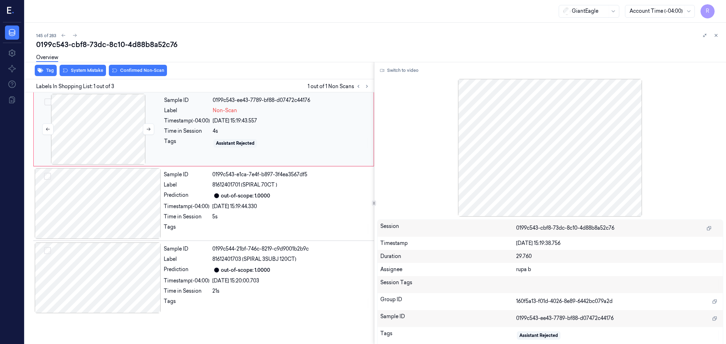
click at [104, 144] on div at bounding box center [98, 129] width 126 height 71
click at [392, 70] on button "Switch to video" at bounding box center [399, 70] width 44 height 11
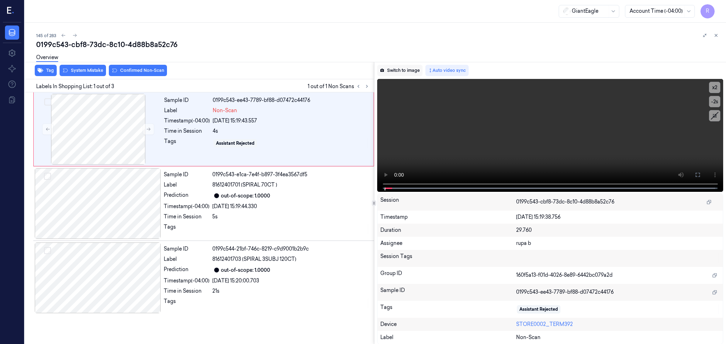
click at [399, 70] on button "Switch to image" at bounding box center [399, 70] width 45 height 11
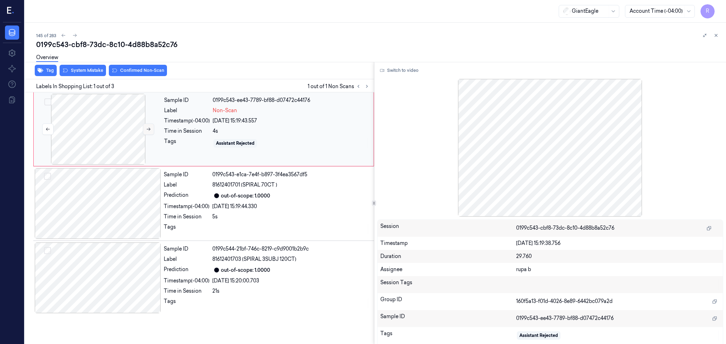
click at [146, 128] on button at bounding box center [148, 129] width 11 height 11
click at [146, 129] on icon at bounding box center [148, 129] width 5 height 5
click at [393, 75] on button "Switch to video" at bounding box center [399, 70] width 44 height 11
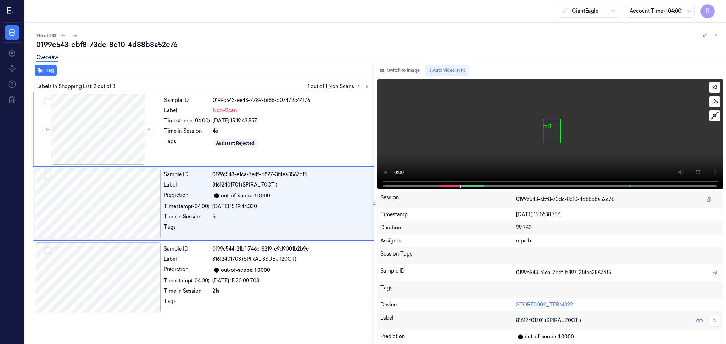
click at [632, 150] on video at bounding box center [550, 134] width 346 height 111
click at [693, 172] on button at bounding box center [697, 172] width 11 height 11
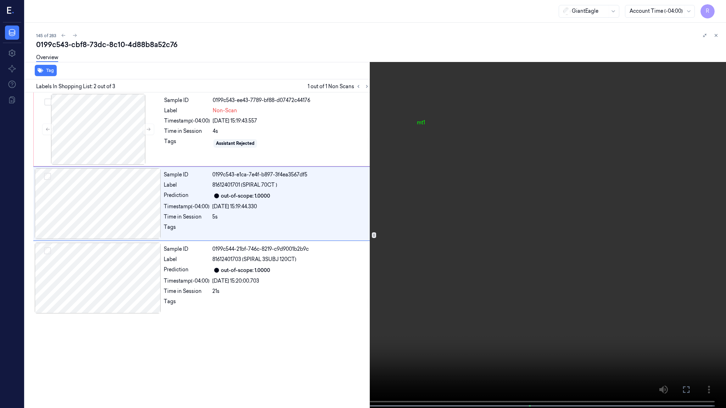
click at [623, 163] on video at bounding box center [363, 205] width 726 height 410
click at [630, 157] on video at bounding box center [363, 205] width 726 height 410
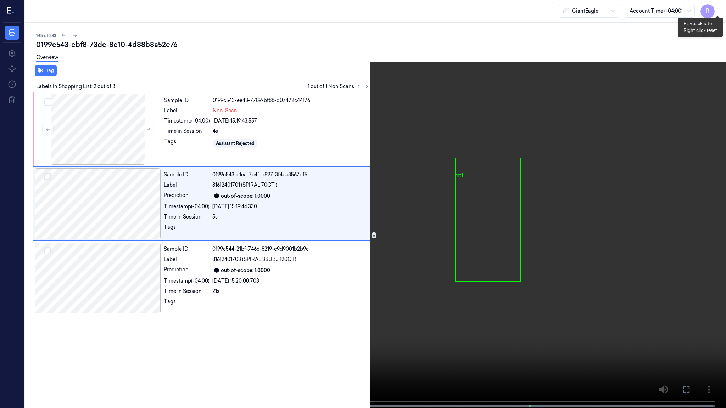
click at [714, 9] on button "x 2" at bounding box center [717, 8] width 11 height 11
click at [714, 9] on button "x 4" at bounding box center [717, 8] width 11 height 11
click at [363, 258] on video at bounding box center [363, 205] width 726 height 410
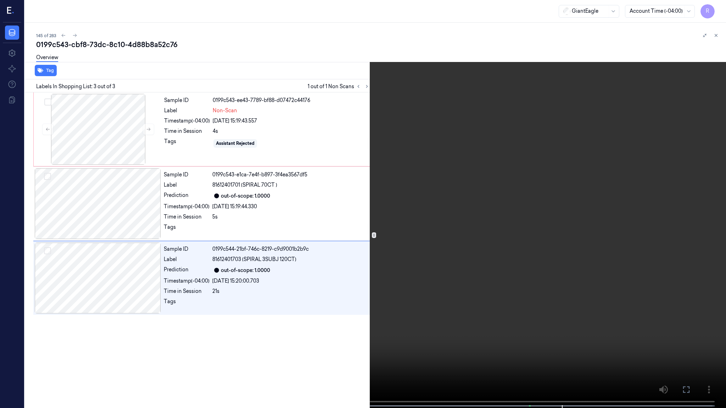
drag, startPoint x: 603, startPoint y: 286, endPoint x: 599, endPoint y: 285, distance: 3.7
click at [602, 285] on video at bounding box center [363, 205] width 726 height 410
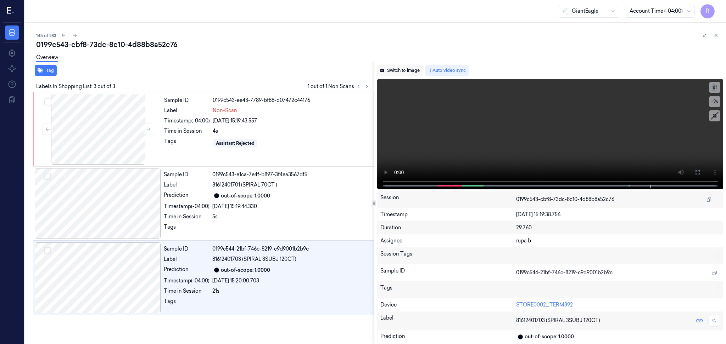
click at [411, 73] on button "Switch to image" at bounding box center [399, 70] width 45 height 11
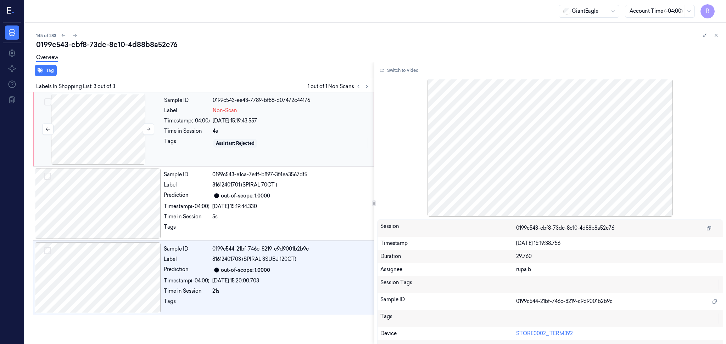
click at [95, 142] on div at bounding box center [98, 129] width 126 height 71
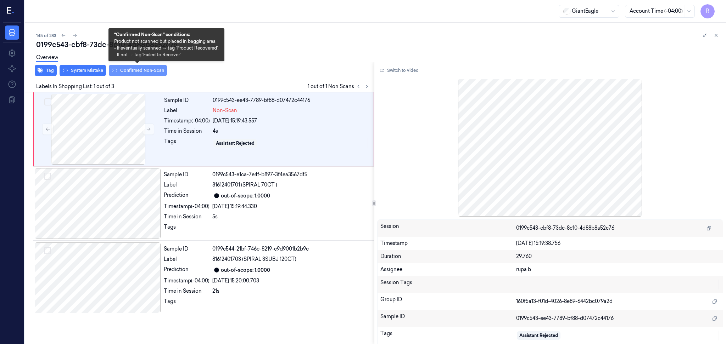
click at [133, 73] on button "Confirmed Non-Scan" at bounding box center [138, 70] width 58 height 11
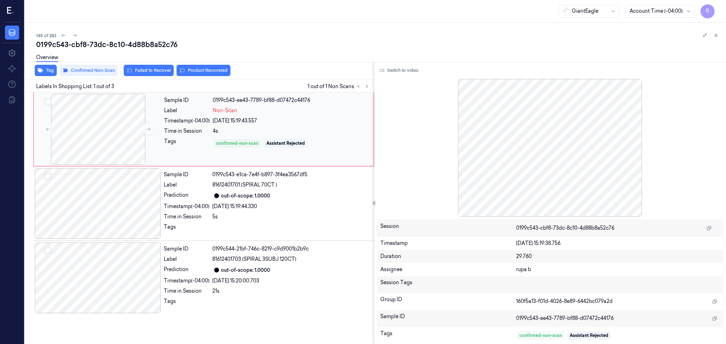
drag, startPoint x: 196, startPoint y: 74, endPoint x: 194, endPoint y: 136, distance: 62.0
click at [196, 74] on button "Product Recovered" at bounding box center [203, 70] width 54 height 11
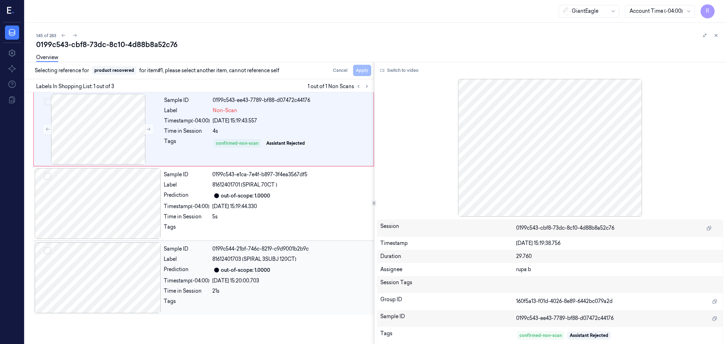
click at [123, 285] on div at bounding box center [98, 278] width 126 height 71
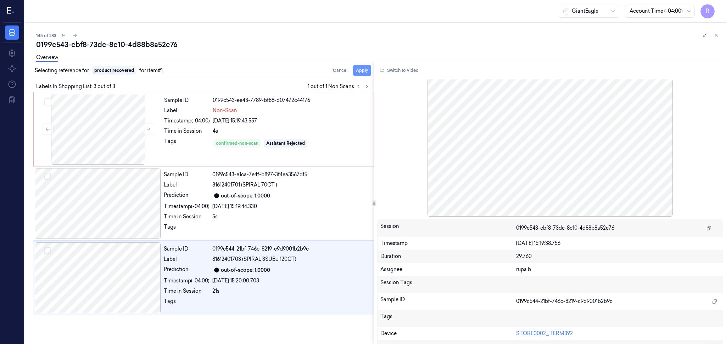
click at [361, 73] on button "Apply" at bounding box center [362, 70] width 18 height 11
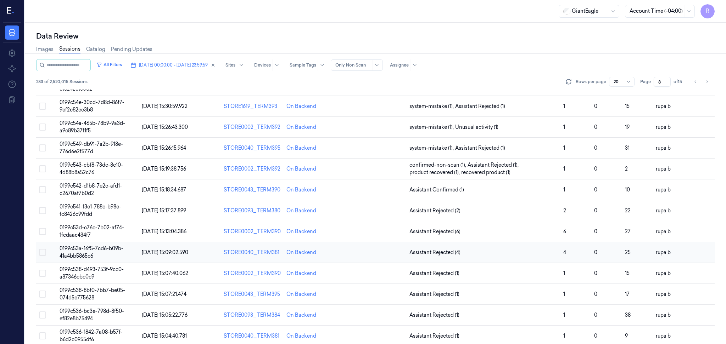
scroll to position [94, 0]
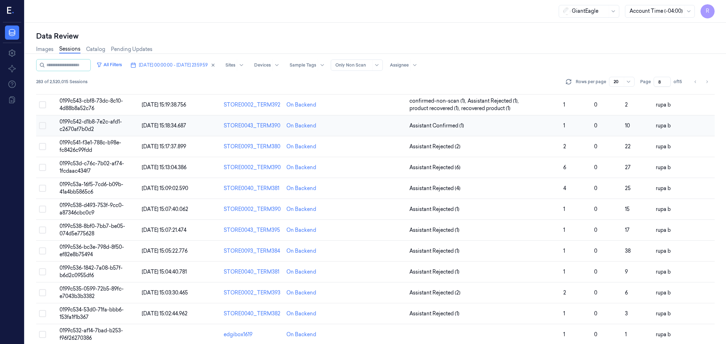
click at [105, 130] on td "0199c542-d1b8-7e2c-afd1-c2670af7b0d2" at bounding box center [98, 126] width 82 height 21
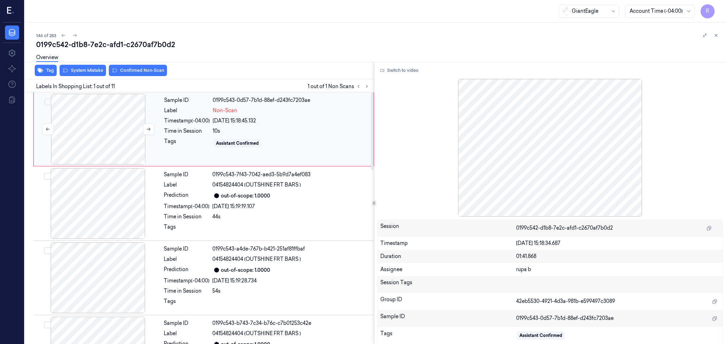
click at [119, 145] on div at bounding box center [98, 129] width 126 height 71
click at [150, 129] on icon at bounding box center [149, 129] width 4 height 3
click at [133, 128] on div at bounding box center [98, 129] width 126 height 71
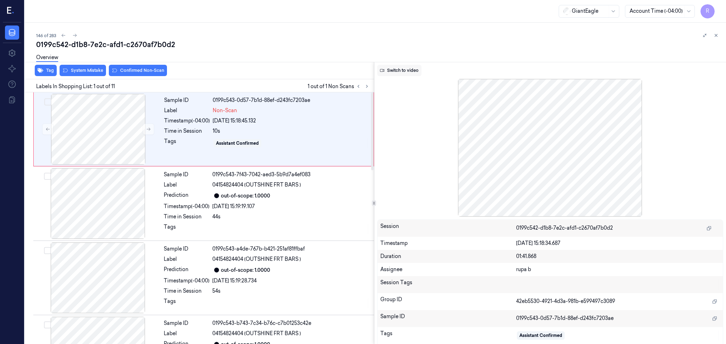
click at [409, 69] on button "Switch to video" at bounding box center [399, 70] width 44 height 11
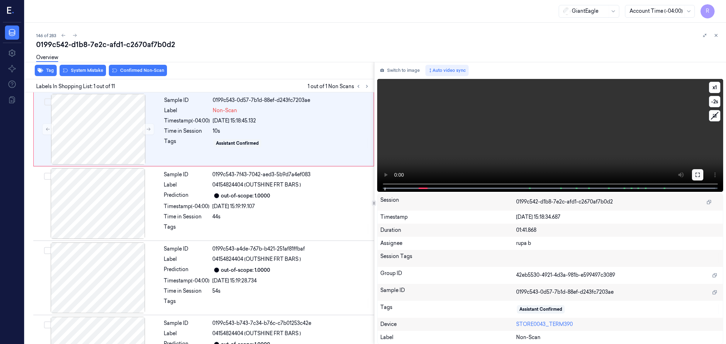
click at [696, 177] on icon at bounding box center [697, 175] width 4 height 4
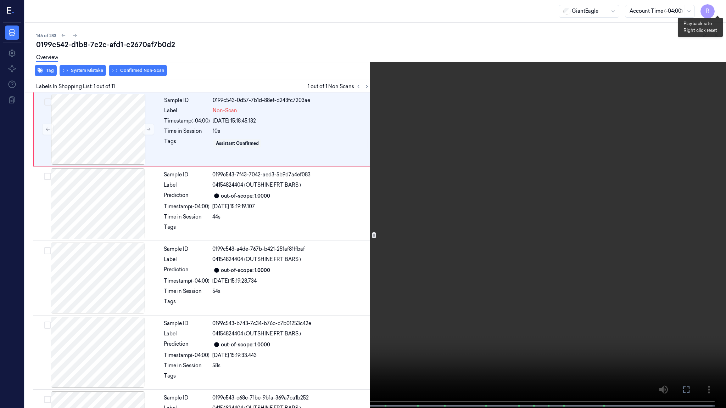
click at [719, 6] on button "x 1" at bounding box center [717, 8] width 11 height 11
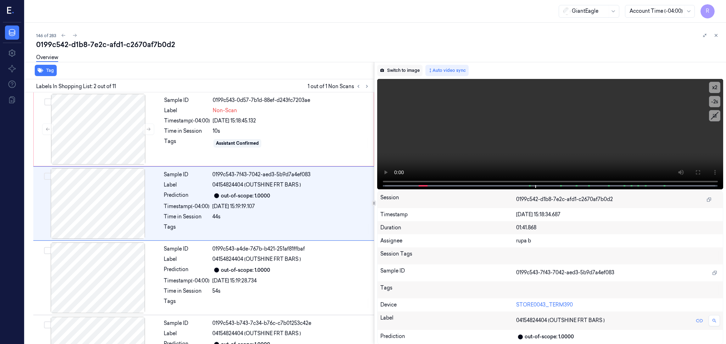
click at [398, 67] on button "Switch to image" at bounding box center [399, 70] width 45 height 11
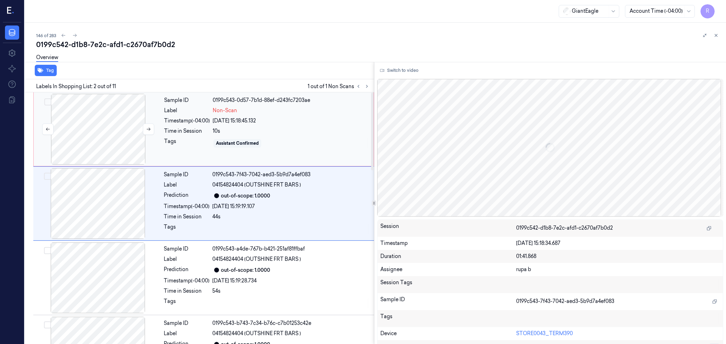
click at [81, 139] on div at bounding box center [98, 129] width 126 height 71
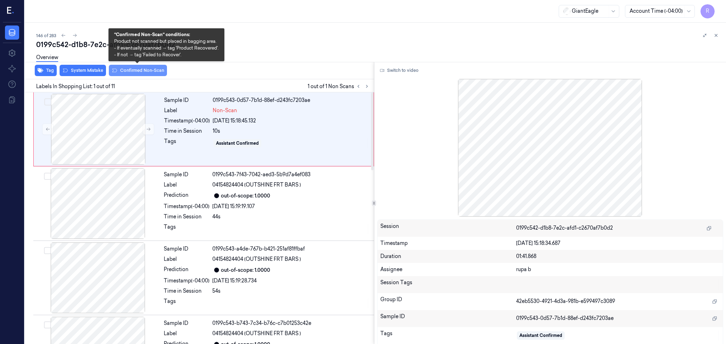
click at [139, 71] on button "Confirmed Non-Scan" at bounding box center [138, 70] width 58 height 11
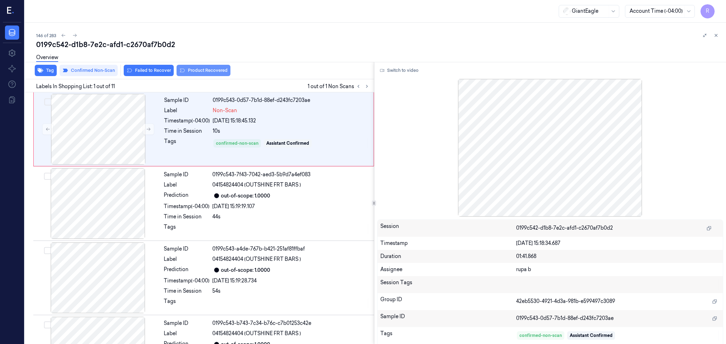
drag, startPoint x: 197, startPoint y: 70, endPoint x: 161, endPoint y: 102, distance: 47.9
click at [197, 69] on button "Product Recovered" at bounding box center [203, 70] width 54 height 11
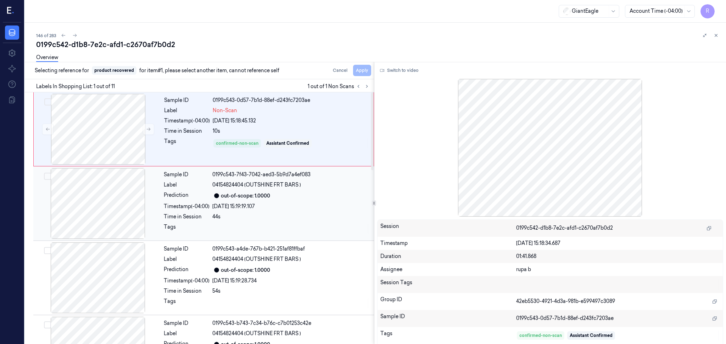
click at [77, 201] on div at bounding box center [98, 203] width 126 height 71
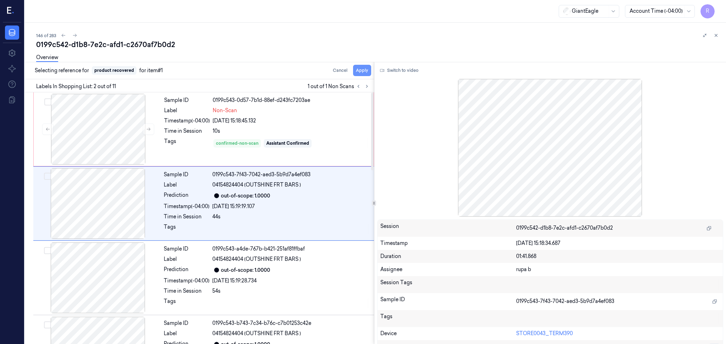
click at [360, 75] on button "Apply" at bounding box center [362, 70] width 18 height 11
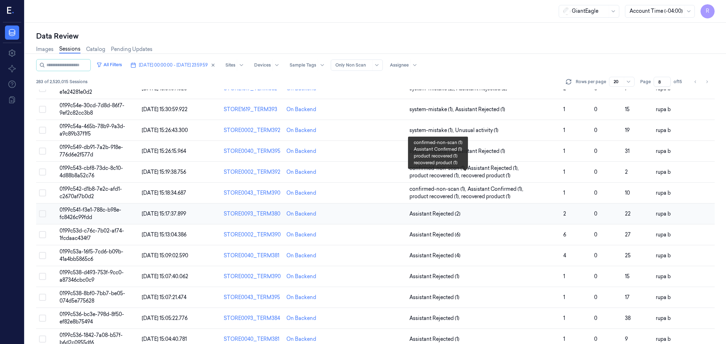
scroll to position [47, 0]
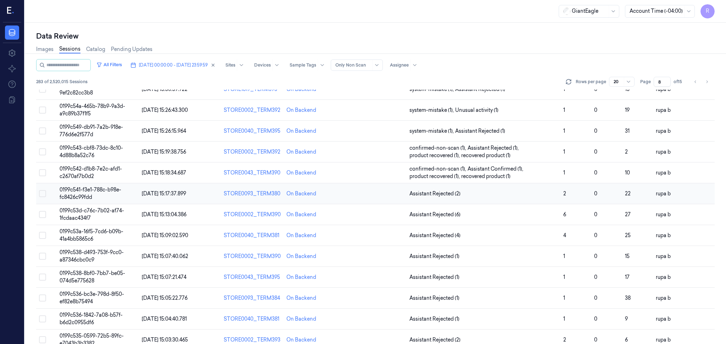
click at [88, 193] on td "0199c541-f3e1-788c-b98e-fc8426c99fdd" at bounding box center [98, 194] width 82 height 21
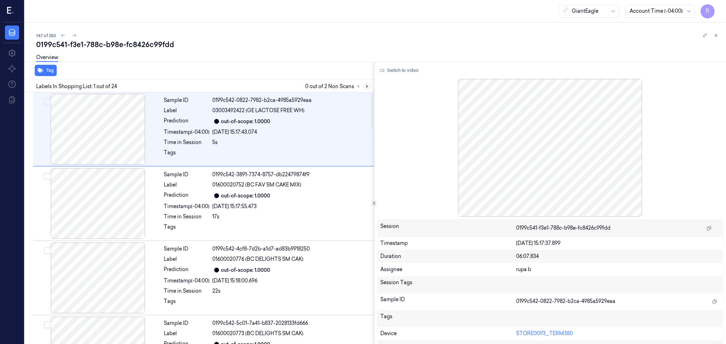
click at [364, 86] on icon at bounding box center [366, 86] width 5 height 5
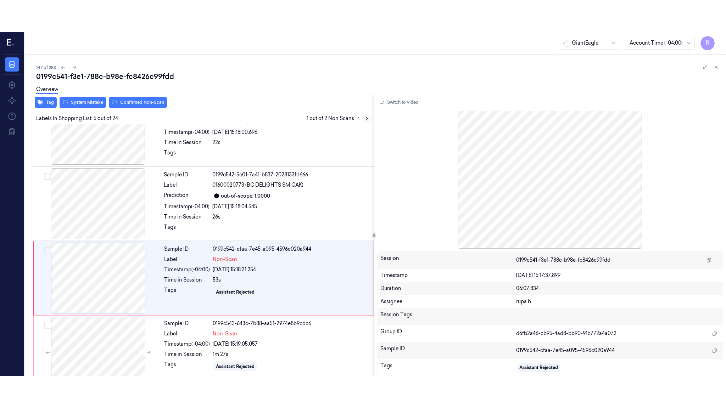
scroll to position [208, 0]
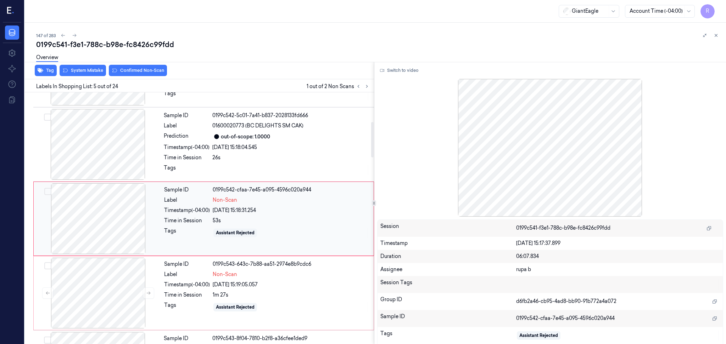
click at [126, 210] on div at bounding box center [98, 219] width 126 height 71
click at [394, 70] on button "Switch to video" at bounding box center [399, 70] width 44 height 11
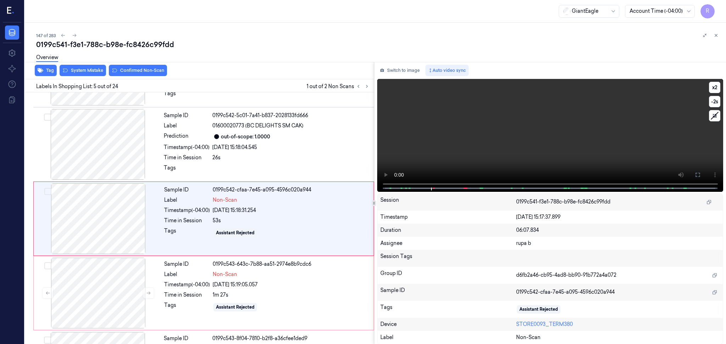
click at [504, 158] on video at bounding box center [550, 135] width 346 height 113
click at [698, 173] on icon at bounding box center [698, 175] width 6 height 6
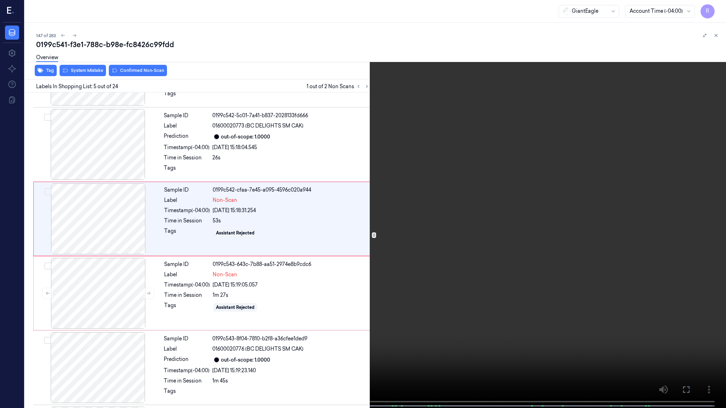
click at [132, 344] on video at bounding box center [363, 205] width 726 height 410
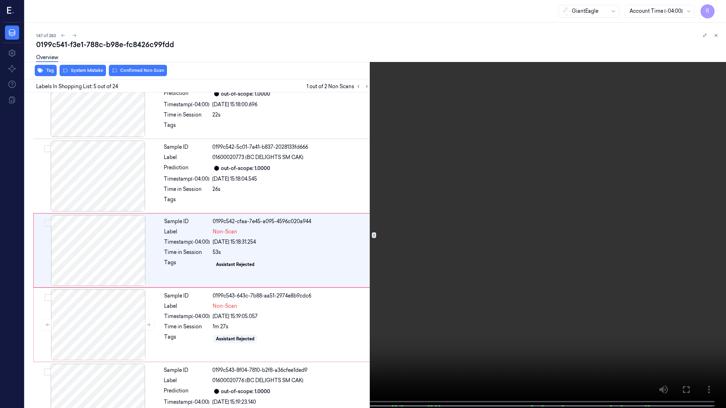
click at [125, 325] on video at bounding box center [363, 205] width 726 height 410
click at [124, 325] on video at bounding box center [363, 205] width 726 height 410
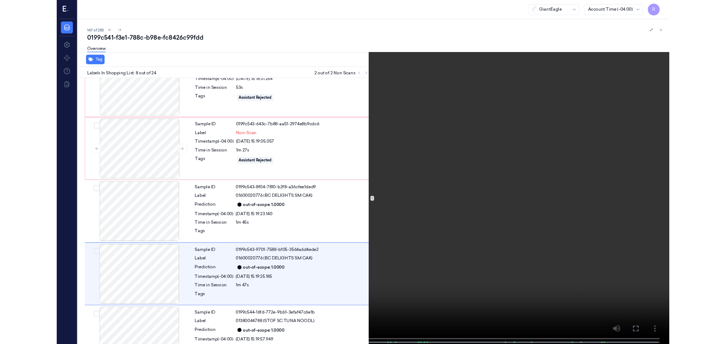
scroll to position [400, 0]
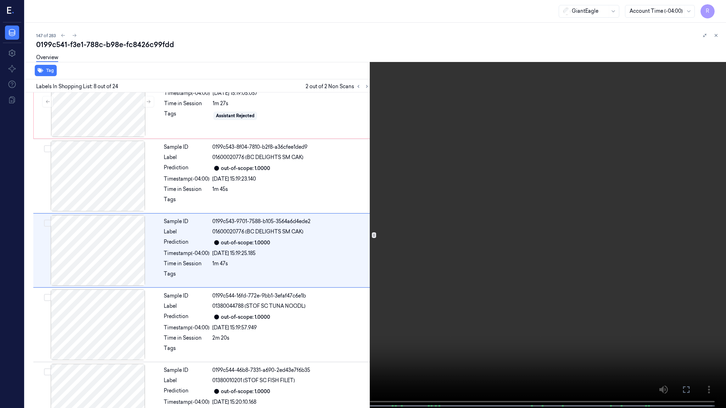
click at [264, 319] on video at bounding box center [363, 205] width 726 height 410
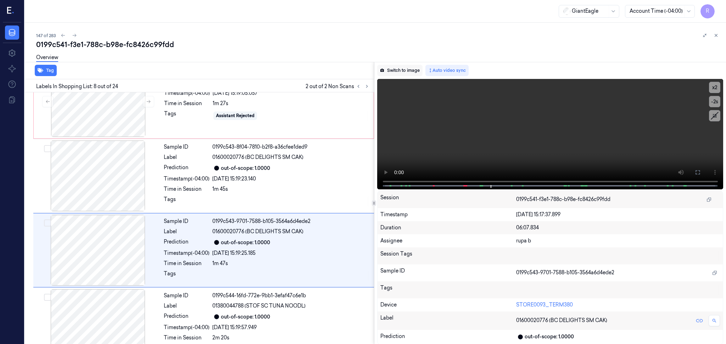
click at [406, 71] on button "Switch to image" at bounding box center [399, 70] width 45 height 11
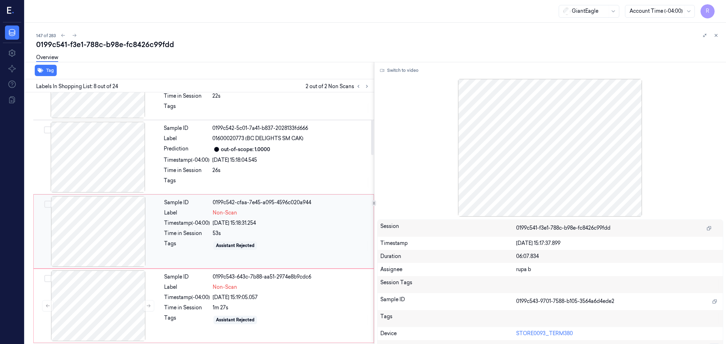
scroll to position [54, 0]
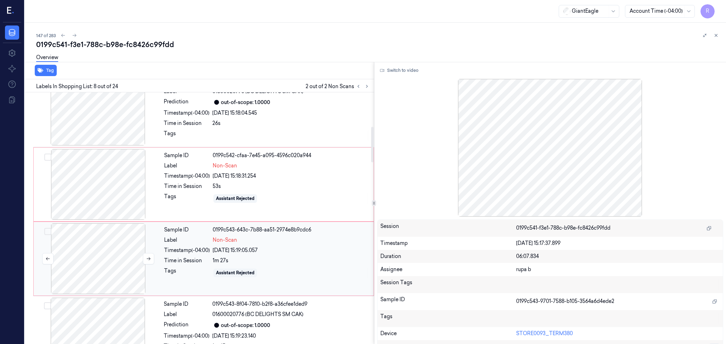
click at [116, 259] on div at bounding box center [98, 259] width 126 height 71
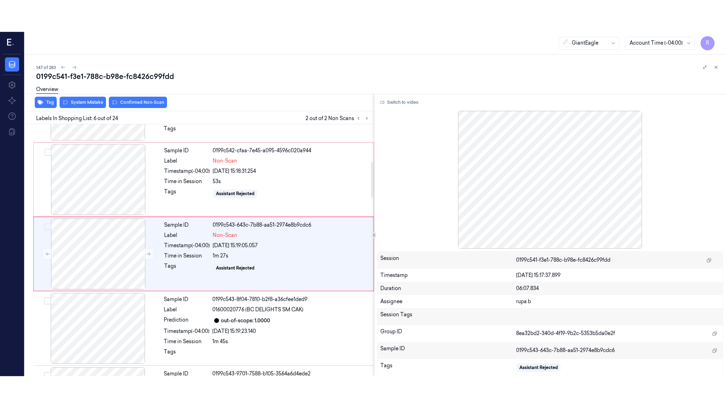
scroll to position [282, 0]
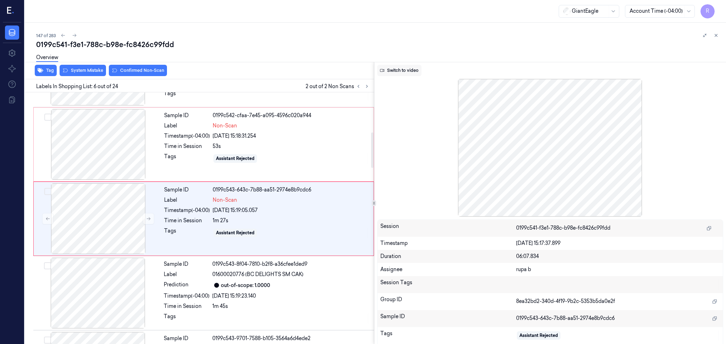
click at [397, 67] on button "Switch to video" at bounding box center [399, 70] width 44 height 11
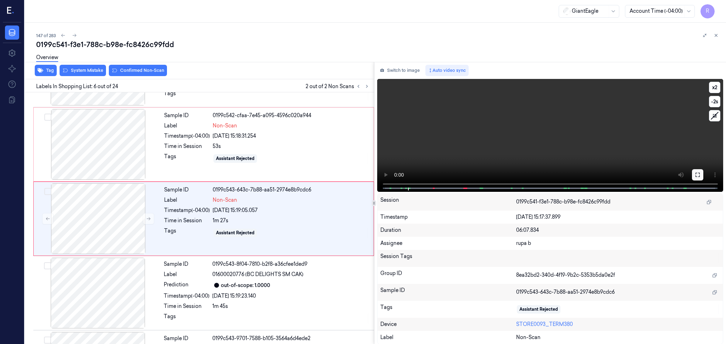
click at [696, 177] on icon at bounding box center [698, 175] width 6 height 6
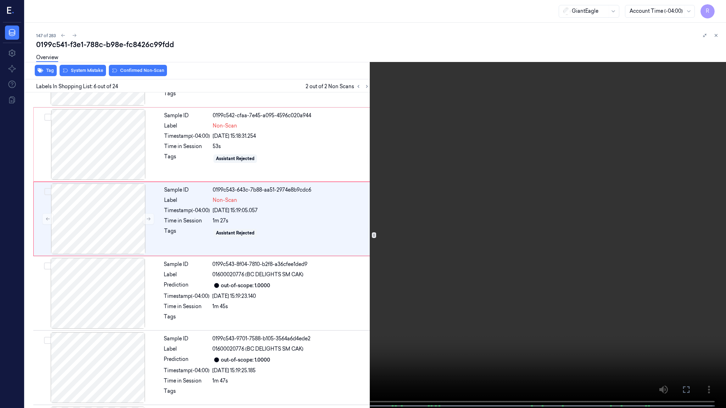
click at [695, 206] on video at bounding box center [363, 205] width 726 height 410
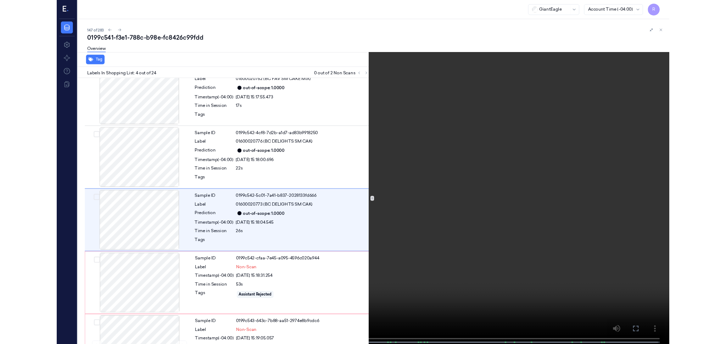
scroll to position [102, 0]
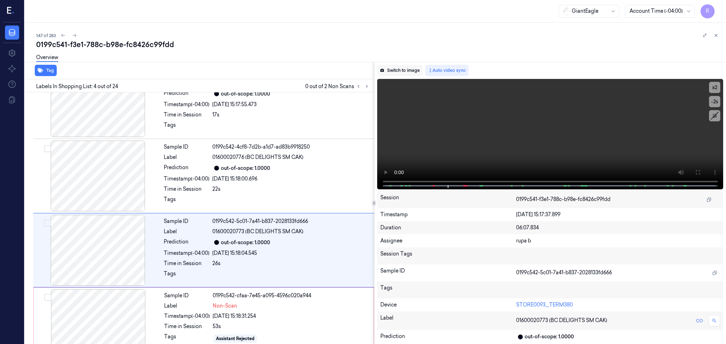
click at [389, 69] on button "Switch to image" at bounding box center [399, 70] width 45 height 11
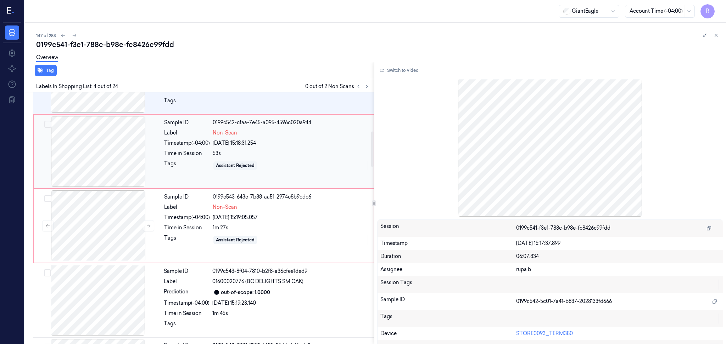
click at [99, 148] on div at bounding box center [98, 151] width 126 height 71
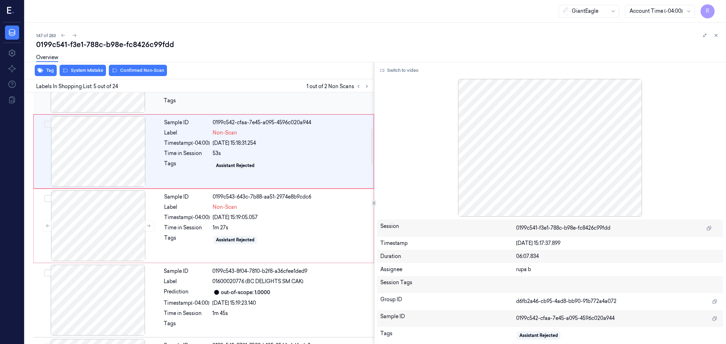
scroll to position [208, 0]
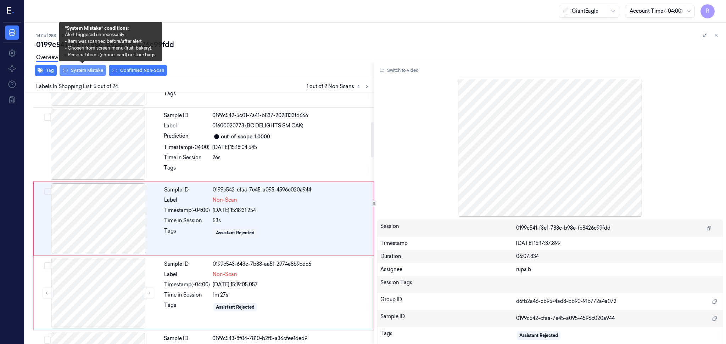
click at [87, 68] on button "System Mistake" at bounding box center [83, 70] width 46 height 11
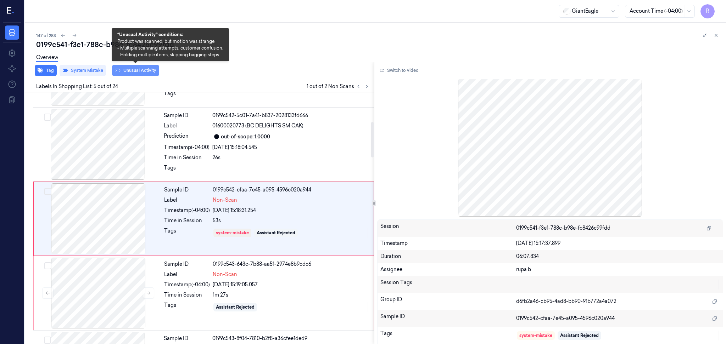
click at [139, 70] on button "Unusual Activity" at bounding box center [135, 70] width 47 height 11
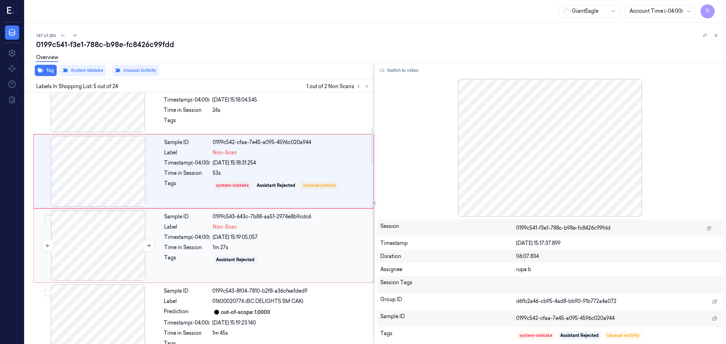
click at [102, 262] on div at bounding box center [98, 245] width 126 height 71
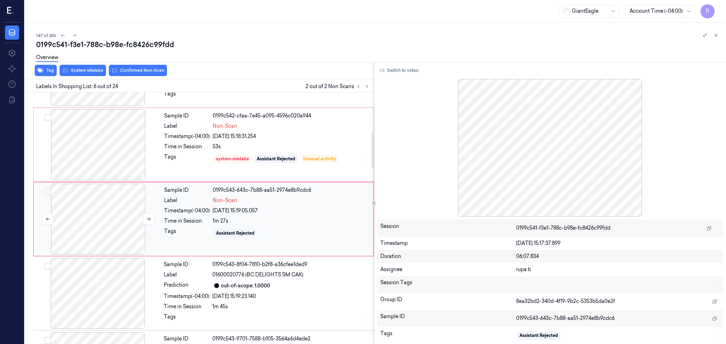
scroll to position [282, 0]
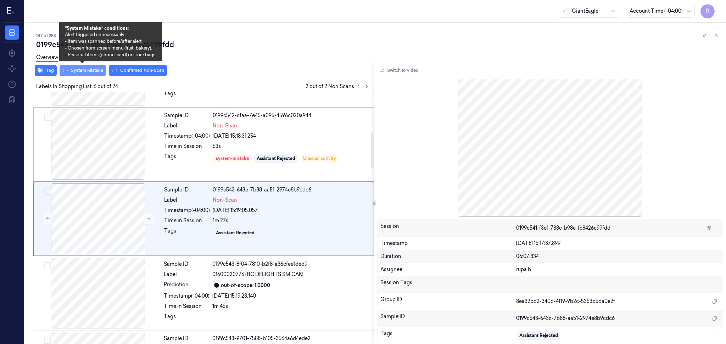
click at [76, 74] on button "System Mistake" at bounding box center [83, 70] width 46 height 11
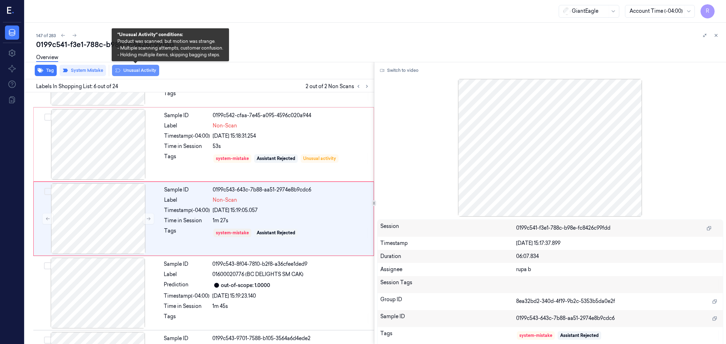
click at [149, 71] on button "Unusual Activity" at bounding box center [135, 70] width 47 height 11
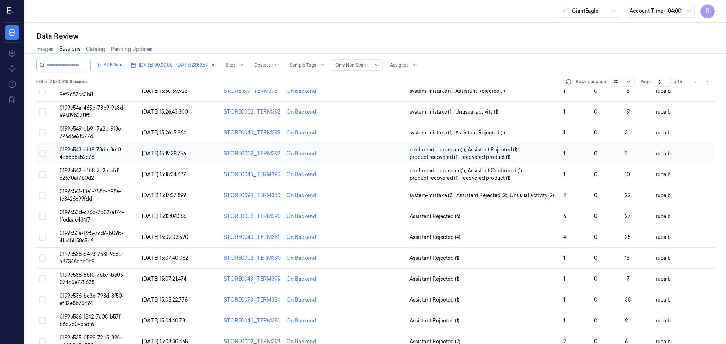
scroll to position [142, 0]
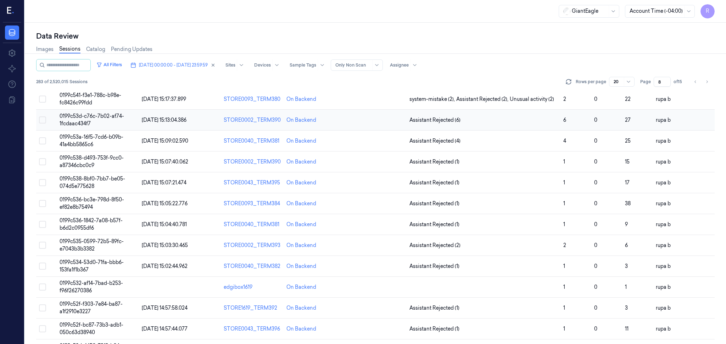
click at [97, 121] on td "0199c53d-c76c-7b02-af74-1fcdaac434f7" at bounding box center [98, 120] width 82 height 21
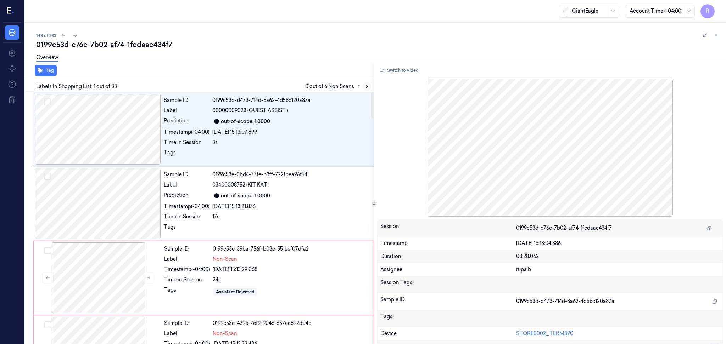
click at [365, 88] on icon at bounding box center [366, 86] width 5 height 5
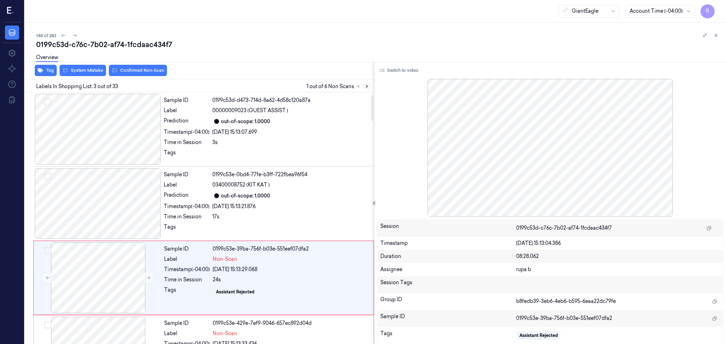
scroll to position [59, 0]
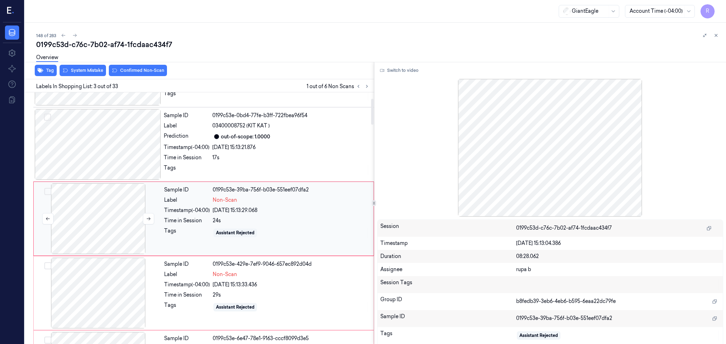
click at [119, 222] on div at bounding box center [98, 219] width 126 height 71
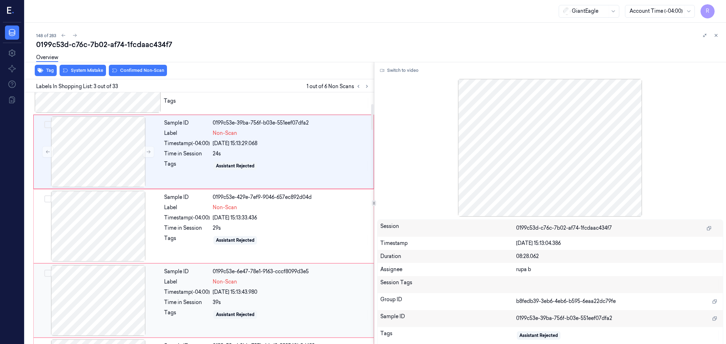
scroll to position [154, 0]
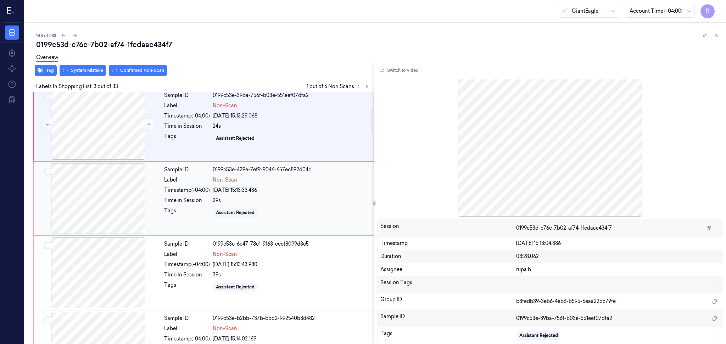
click at [117, 203] on div at bounding box center [98, 198] width 126 height 71
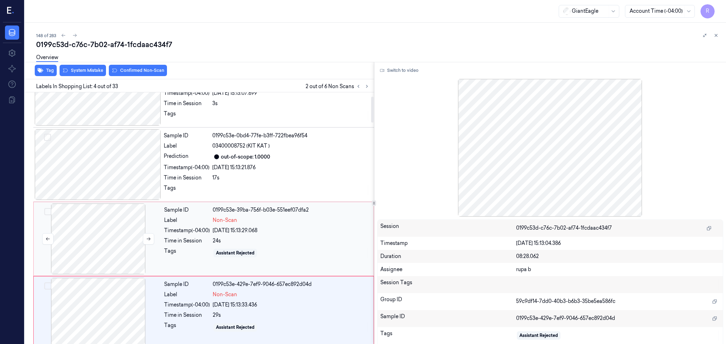
click at [108, 241] on div at bounding box center [98, 239] width 126 height 71
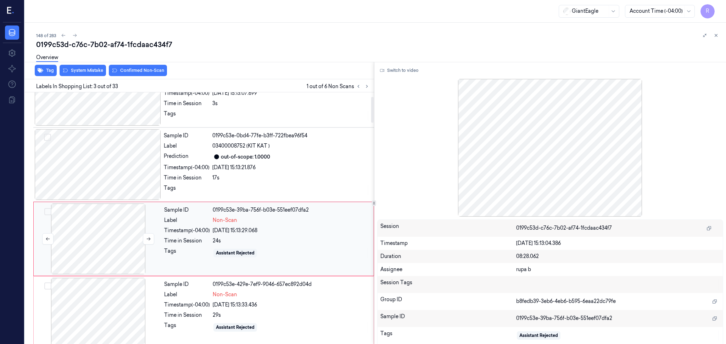
scroll to position [59, 0]
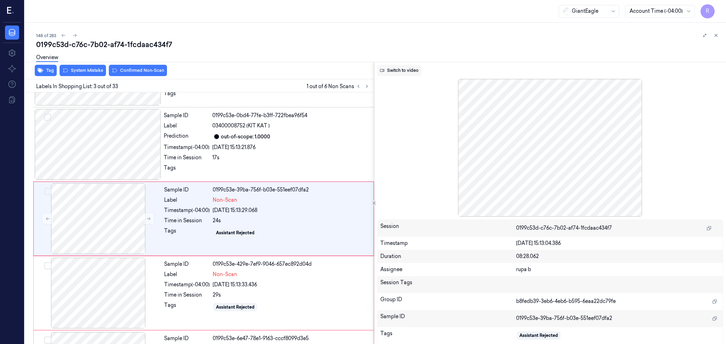
click at [408, 74] on button "Switch to video" at bounding box center [399, 70] width 44 height 11
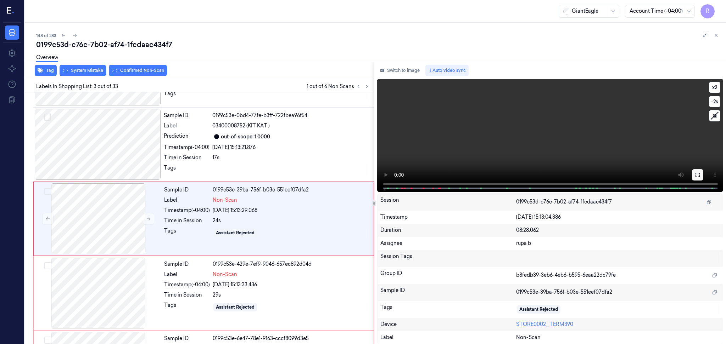
click at [699, 175] on icon at bounding box center [698, 175] width 6 height 6
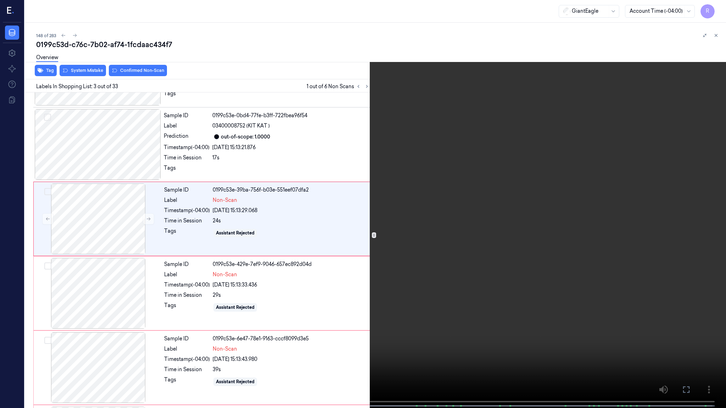
click at [52, 344] on video at bounding box center [363, 205] width 726 height 410
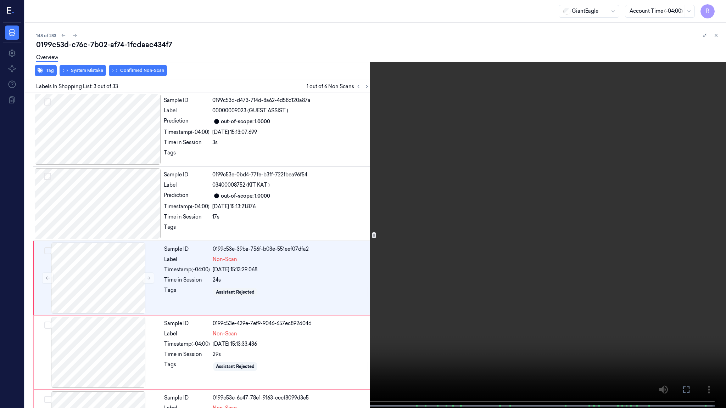
scroll to position [27, 0]
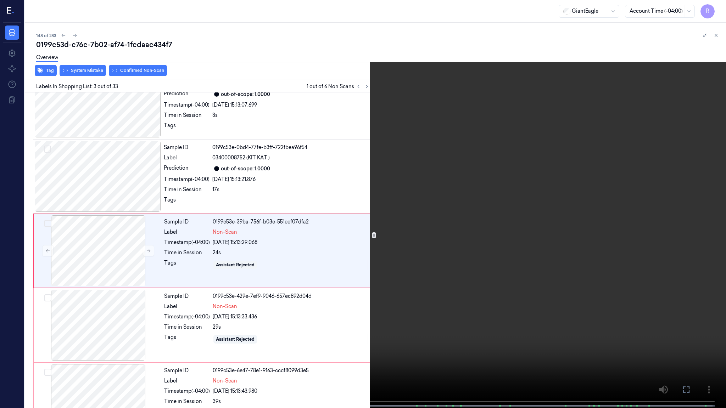
click at [134, 186] on video at bounding box center [363, 205] width 726 height 410
click at [154, 180] on video at bounding box center [363, 205] width 726 height 410
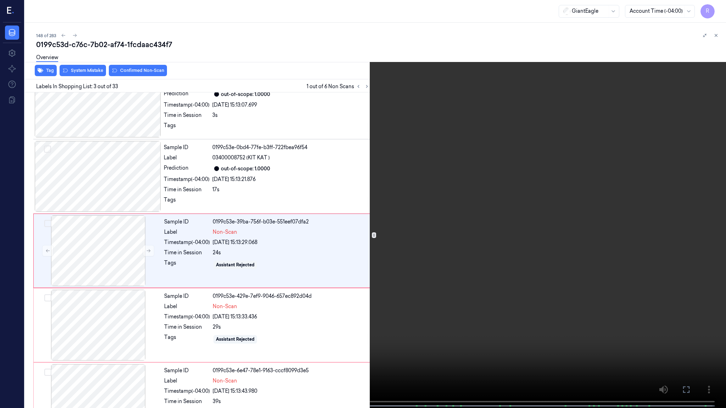
click at [154, 180] on video at bounding box center [363, 205] width 726 height 410
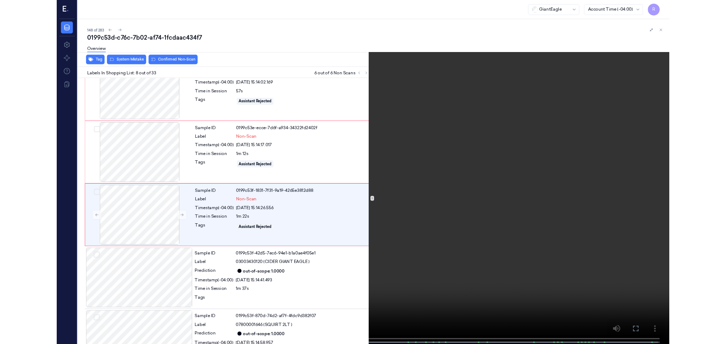
scroll to position [400, 0]
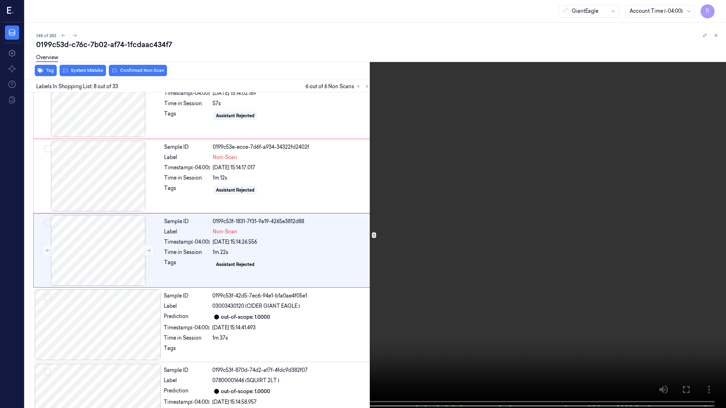
click at [154, 180] on video at bounding box center [363, 205] width 726 height 410
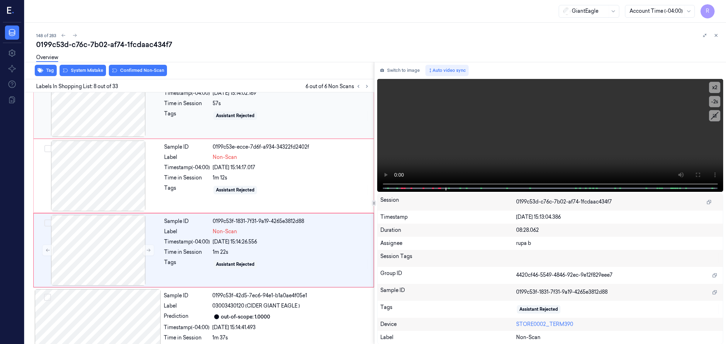
drag, startPoint x: 393, startPoint y: 71, endPoint x: 337, endPoint y: 130, distance: 82.2
click at [393, 71] on button "Switch to image" at bounding box center [399, 70] width 45 height 11
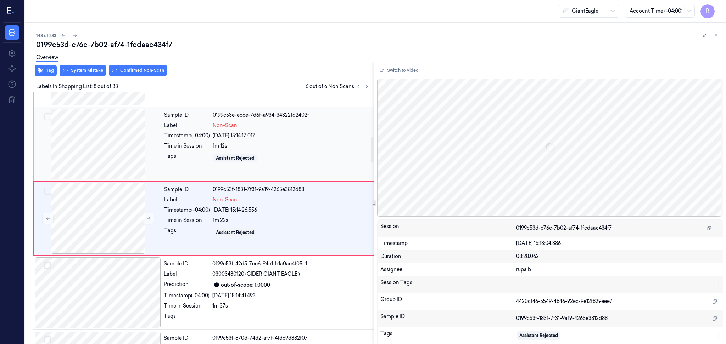
click at [117, 159] on div at bounding box center [98, 144] width 126 height 71
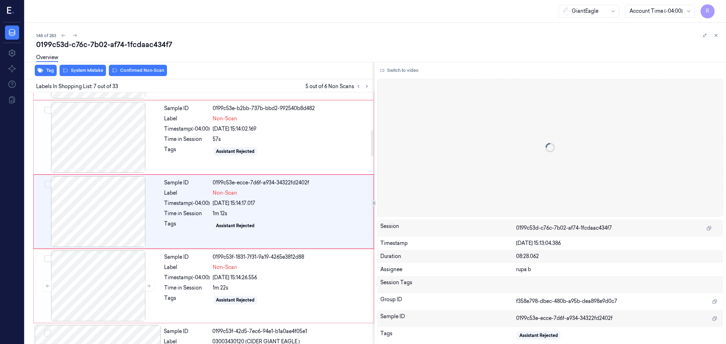
scroll to position [357, 0]
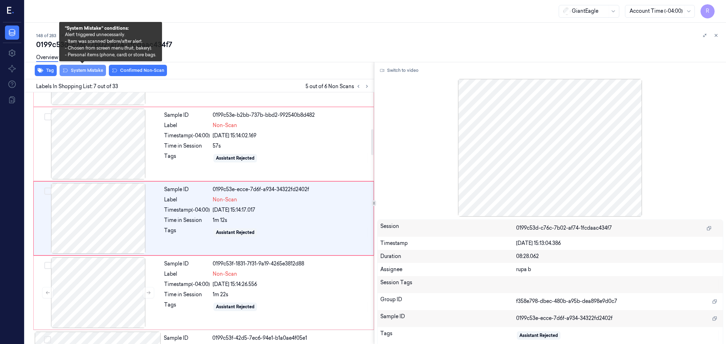
click at [91, 73] on button "System Mistake" at bounding box center [83, 70] width 46 height 11
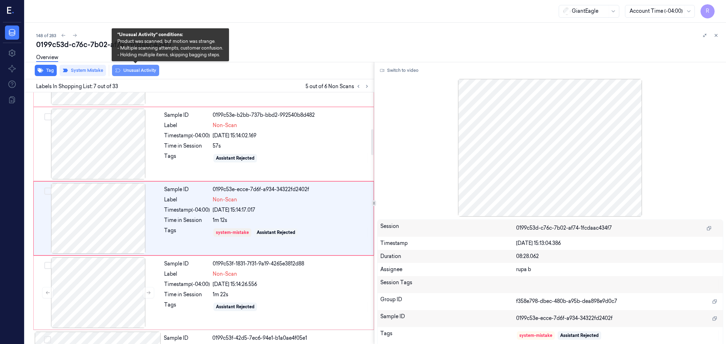
click at [130, 73] on button "Unusual Activity" at bounding box center [135, 70] width 47 height 11
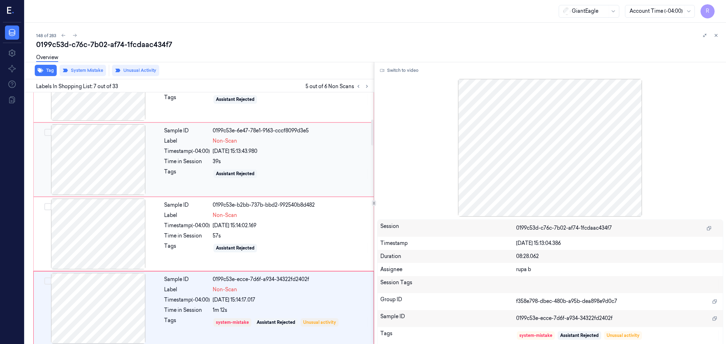
scroll to position [263, 0]
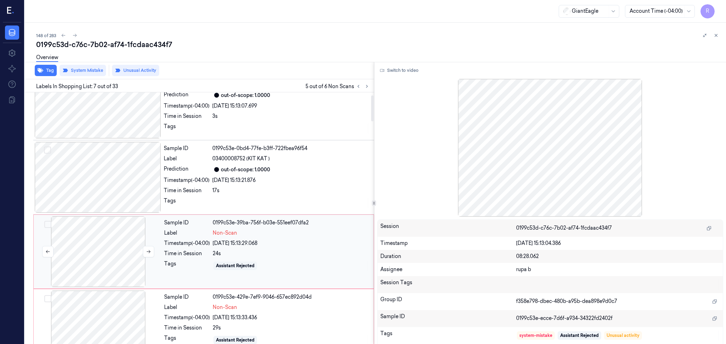
click at [105, 255] on div at bounding box center [98, 252] width 126 height 71
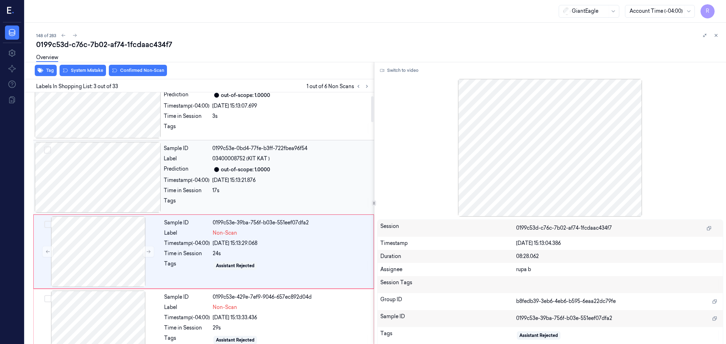
scroll to position [59, 0]
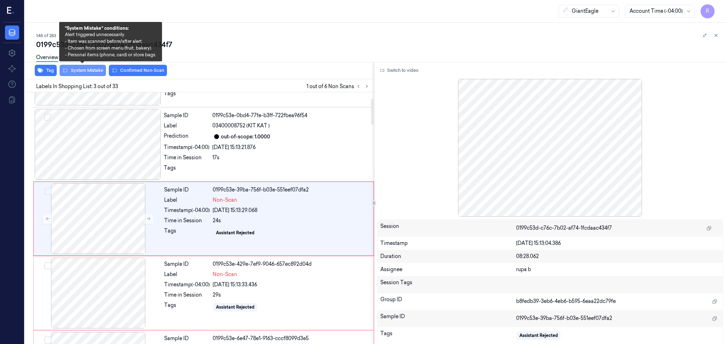
click at [88, 71] on button "System Mistake" at bounding box center [83, 70] width 46 height 11
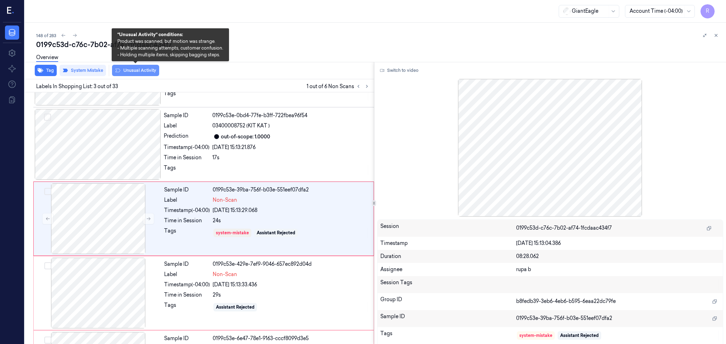
click at [142, 74] on button "Unusual Activity" at bounding box center [135, 70] width 47 height 11
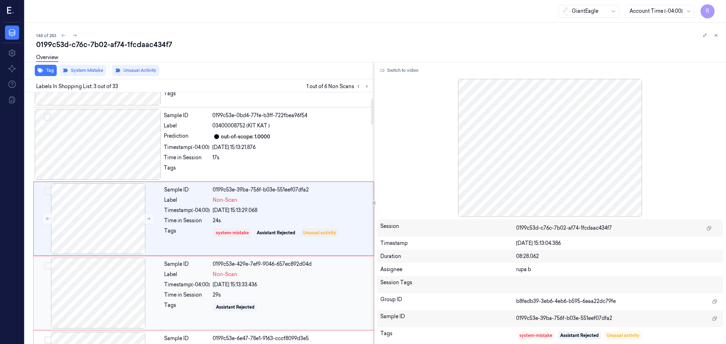
drag, startPoint x: 110, startPoint y: 279, endPoint x: 111, endPoint y: 275, distance: 3.8
click at [110, 279] on div at bounding box center [98, 293] width 126 height 71
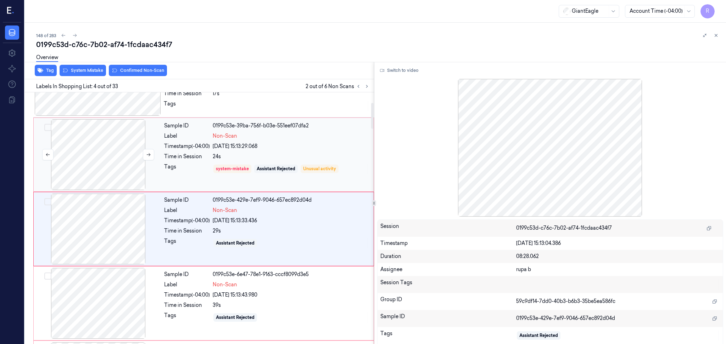
scroll to position [134, 0]
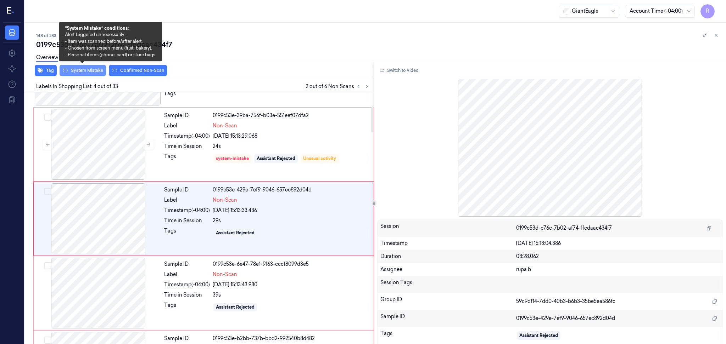
click at [83, 70] on button "System Mistake" at bounding box center [83, 70] width 46 height 11
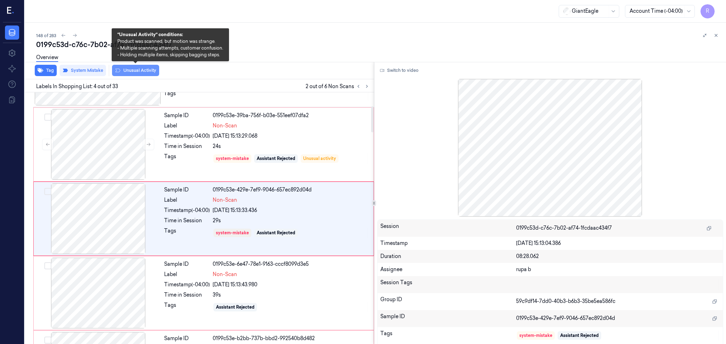
click at [142, 74] on button "Unusual Activity" at bounding box center [135, 70] width 47 height 11
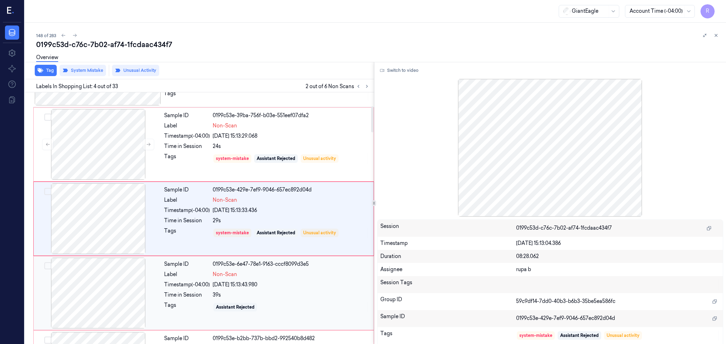
click at [91, 282] on div at bounding box center [98, 293] width 126 height 71
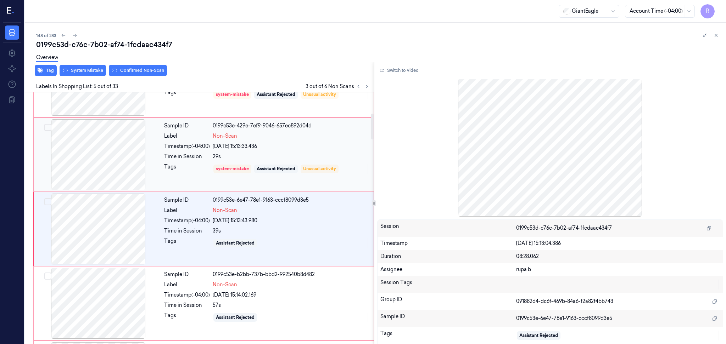
scroll to position [208, 0]
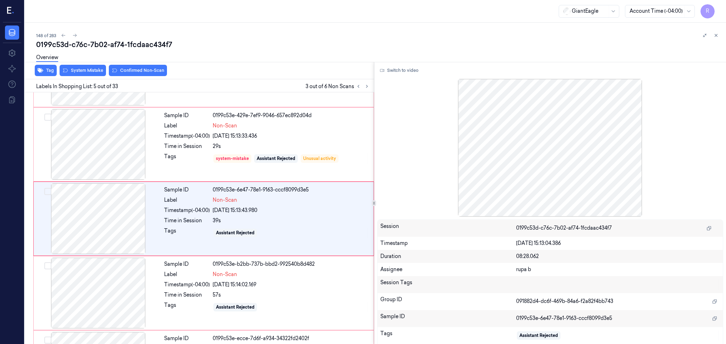
click at [90, 76] on div "Tag System Mistake Confirmed Non-Scan" at bounding box center [198, 70] width 352 height 17
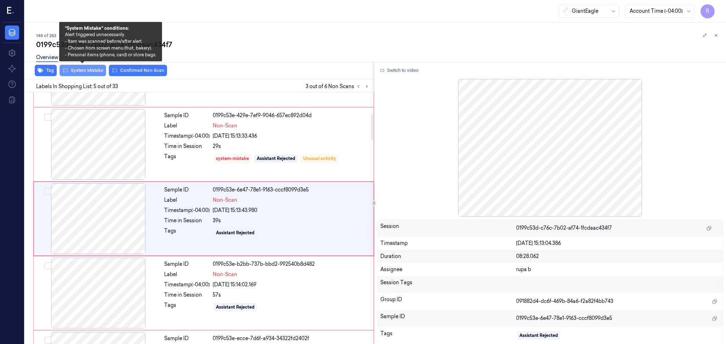
click at [82, 70] on button "System Mistake" at bounding box center [83, 70] width 46 height 11
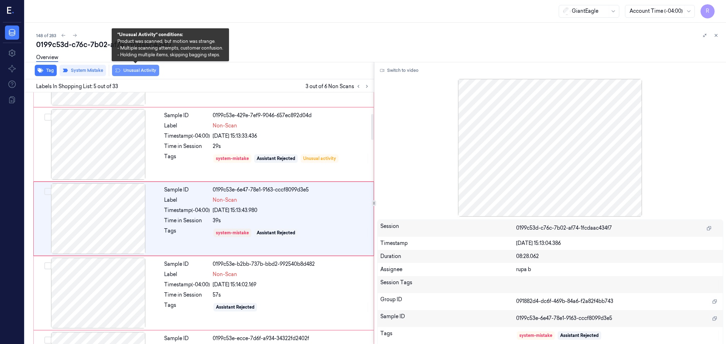
click at [139, 72] on button "Unusual Activity" at bounding box center [135, 70] width 47 height 11
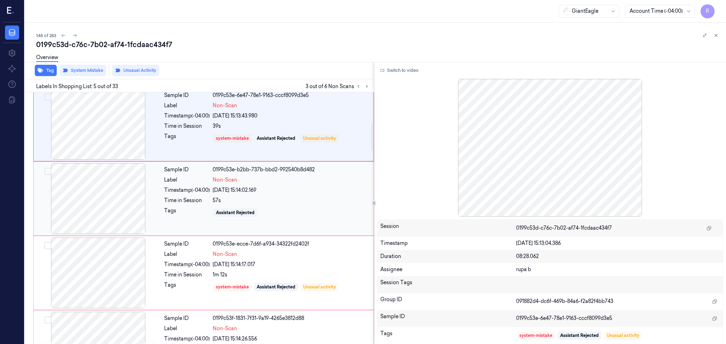
click at [100, 198] on div at bounding box center [98, 198] width 126 height 71
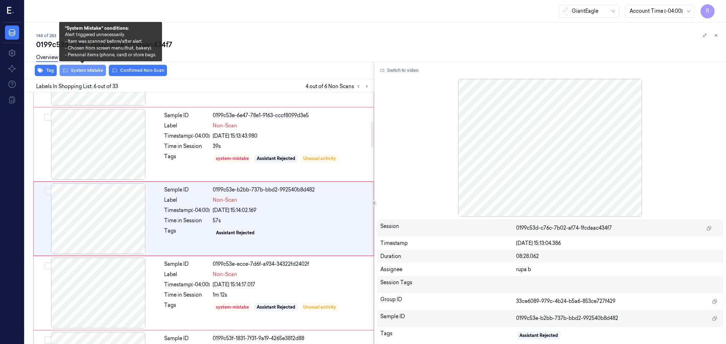
click at [86, 75] on button "System Mistake" at bounding box center [83, 70] width 46 height 11
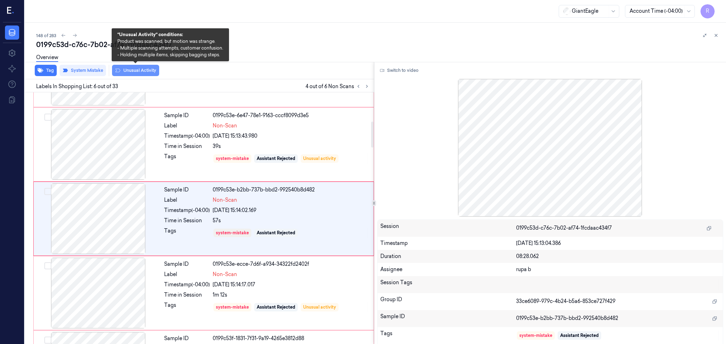
click at [143, 73] on button "Unusual Activity" at bounding box center [135, 70] width 47 height 11
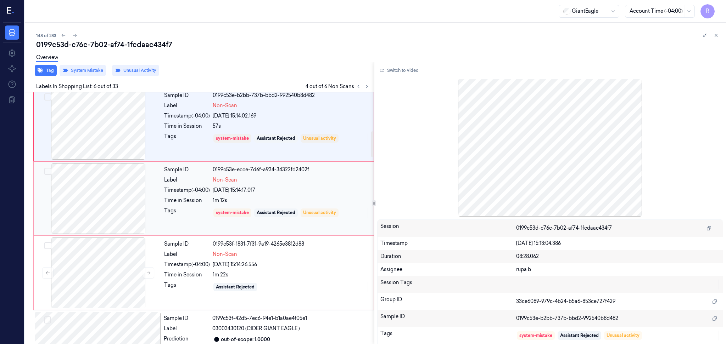
click at [109, 205] on div at bounding box center [98, 198] width 126 height 71
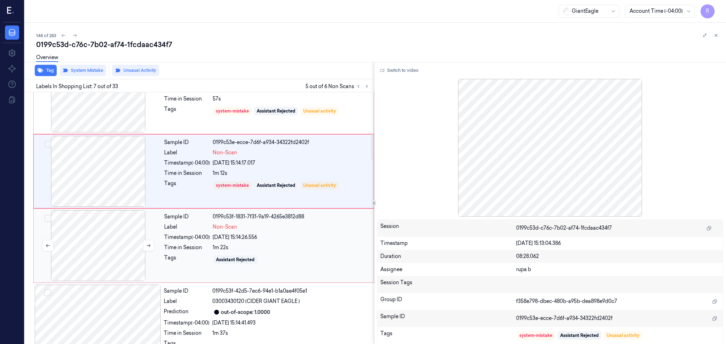
click at [83, 229] on div at bounding box center [98, 245] width 126 height 71
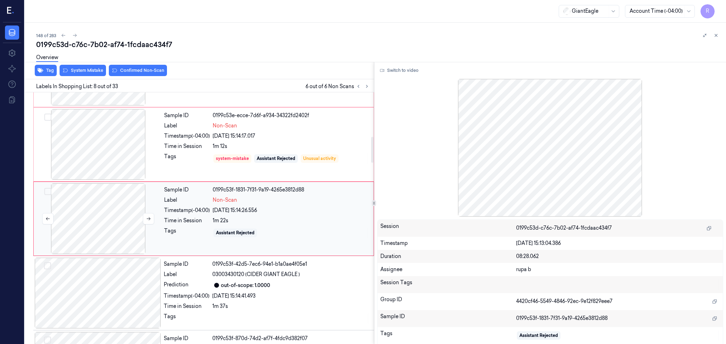
scroll to position [432, 0]
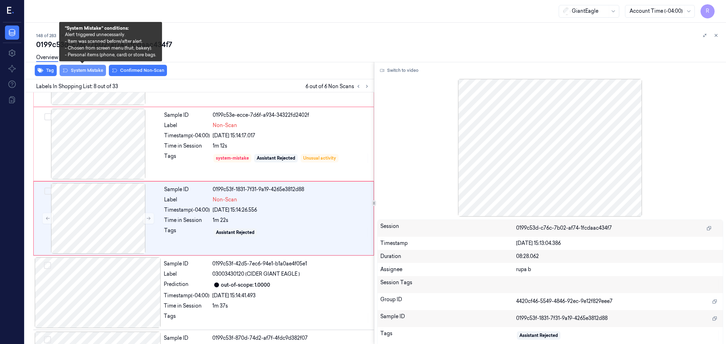
click at [87, 69] on button "System Mistake" at bounding box center [83, 70] width 46 height 11
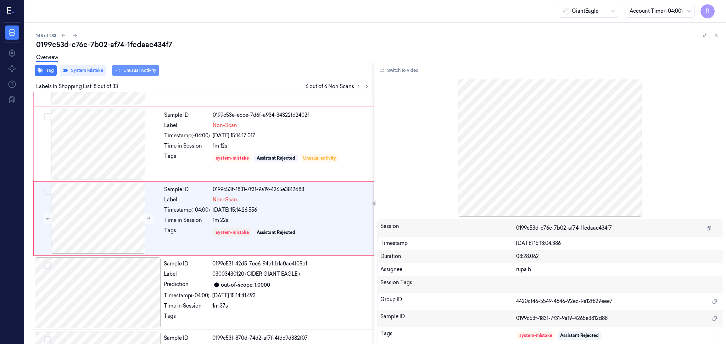
click at [154, 69] on button "Unusual Activity" at bounding box center [135, 70] width 47 height 11
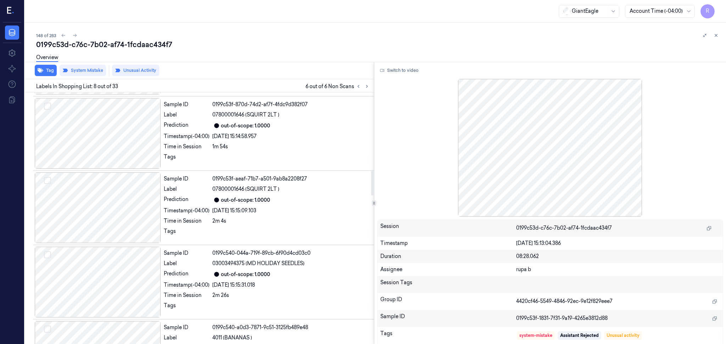
scroll to position [573, 0]
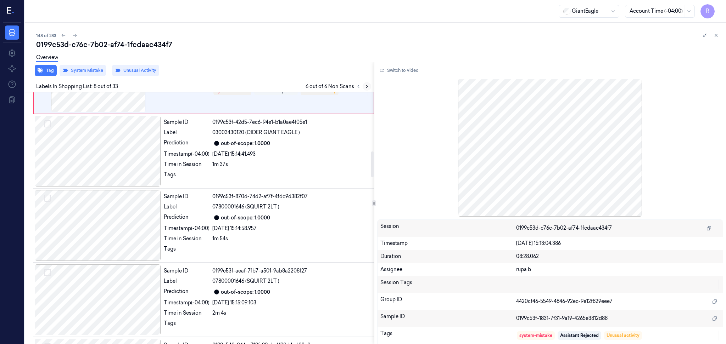
click at [369, 86] on icon at bounding box center [366, 86] width 5 height 5
click at [361, 88] on button at bounding box center [358, 86] width 9 height 9
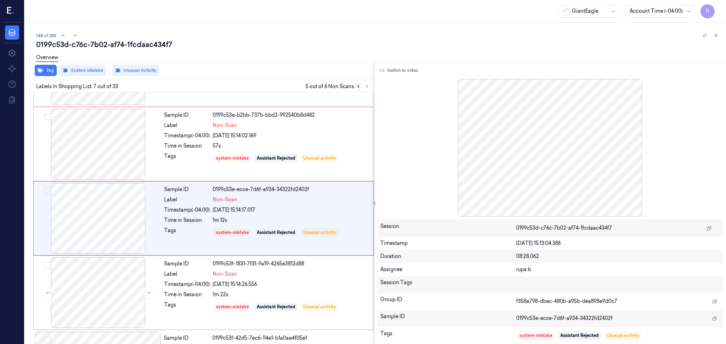
click at [361, 88] on button at bounding box center [358, 86] width 9 height 9
click at [367, 87] on icon at bounding box center [366, 86] width 5 height 5
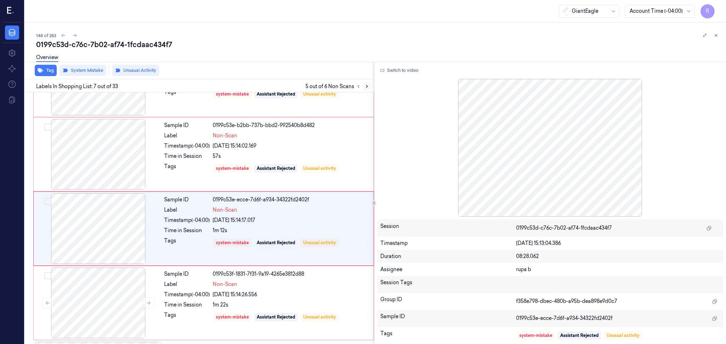
click at [367, 87] on icon at bounding box center [366, 86] width 5 height 5
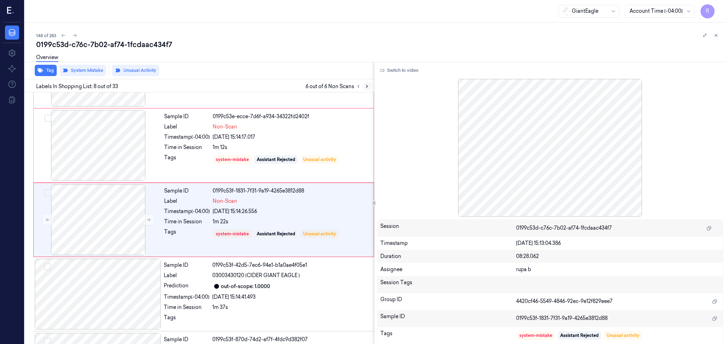
click at [367, 87] on icon at bounding box center [366, 86] width 5 height 5
click at [359, 86] on icon at bounding box center [358, 86] width 5 height 5
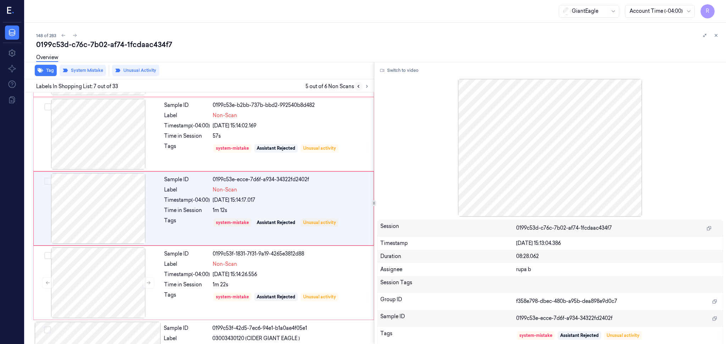
click at [359, 86] on icon at bounding box center [358, 86] width 5 height 5
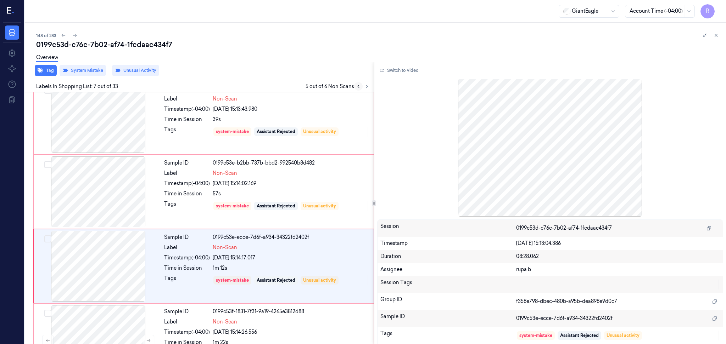
click at [359, 86] on icon at bounding box center [358, 86] width 5 height 5
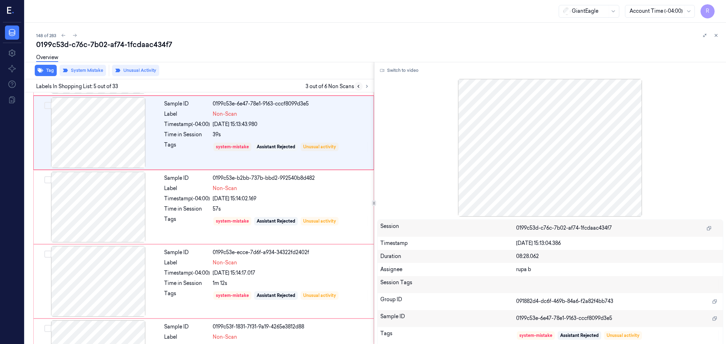
click at [359, 86] on icon at bounding box center [358, 86] width 5 height 5
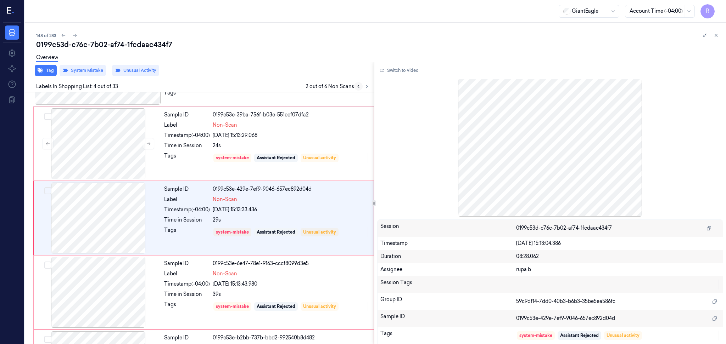
scroll to position [134, 0]
click at [361, 88] on button at bounding box center [358, 86] width 9 height 9
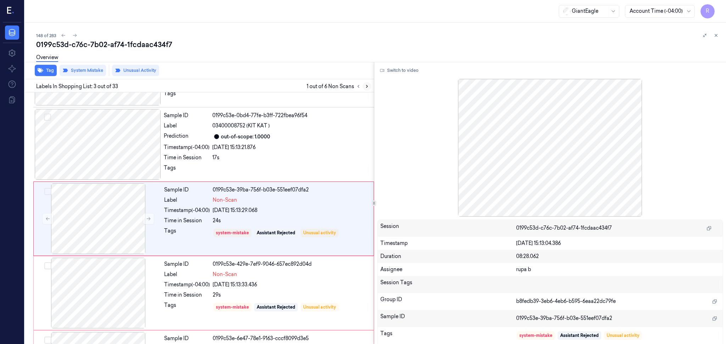
click at [365, 88] on icon at bounding box center [366, 86] width 5 height 5
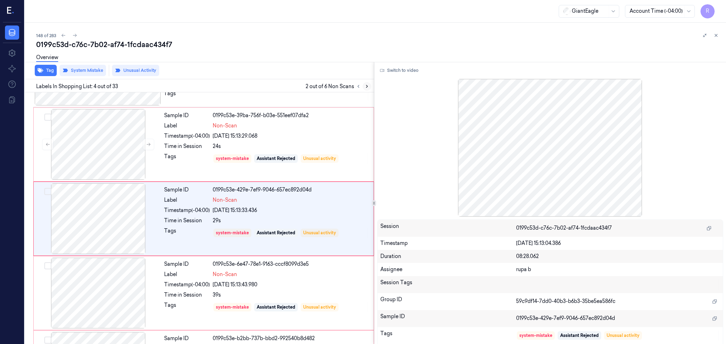
click at [365, 88] on icon at bounding box center [366, 86] width 5 height 5
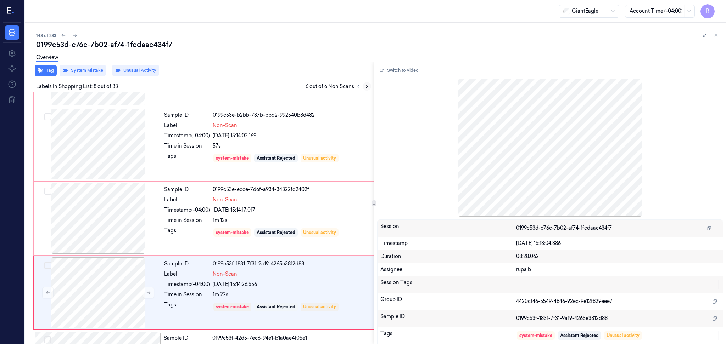
scroll to position [432, 0]
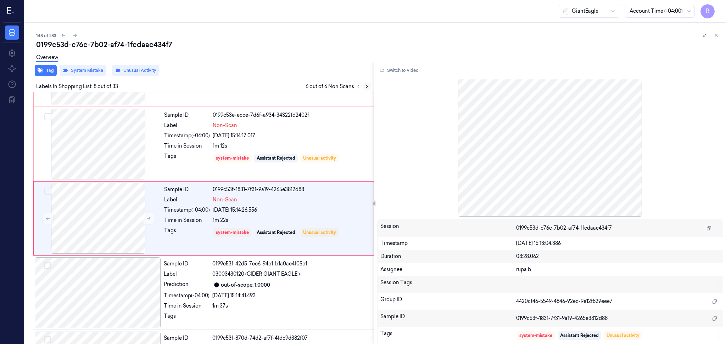
click at [367, 88] on icon at bounding box center [366, 86] width 5 height 5
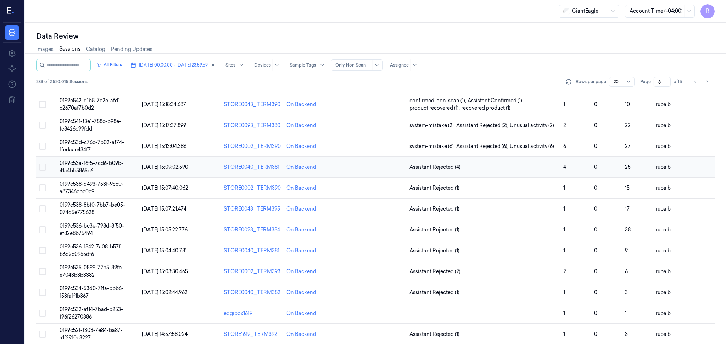
scroll to position [94, 0]
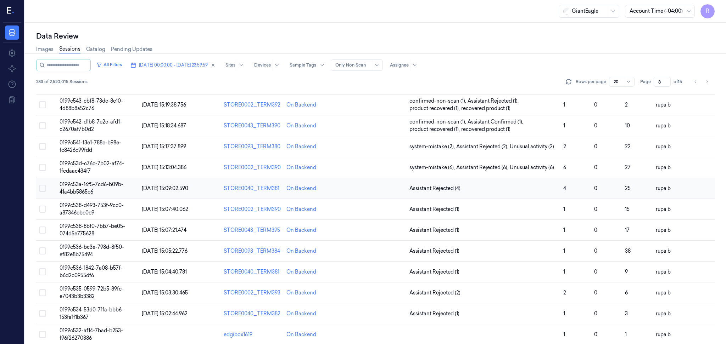
click at [125, 187] on td "0199c53a-16f5-7cd6-b09b-41a4bb5865c6" at bounding box center [98, 188] width 82 height 21
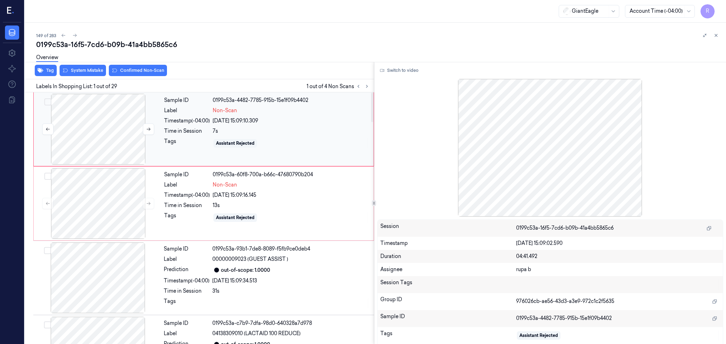
click at [107, 128] on div at bounding box center [98, 129] width 126 height 71
click at [385, 72] on button "Switch to video" at bounding box center [399, 70] width 44 height 11
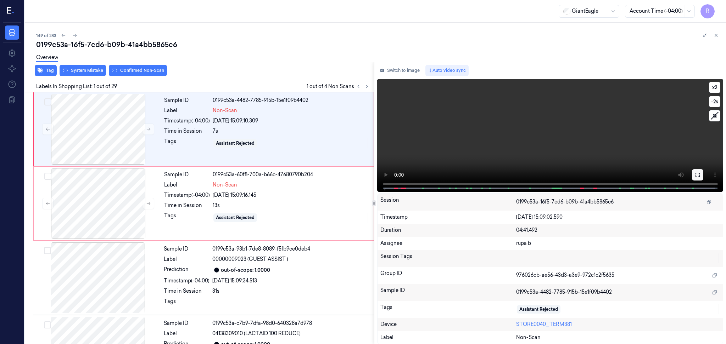
click at [695, 175] on icon at bounding box center [698, 175] width 6 height 6
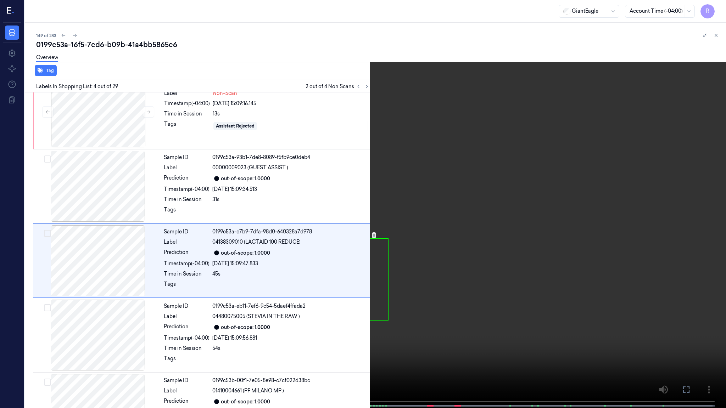
scroll to position [102, 0]
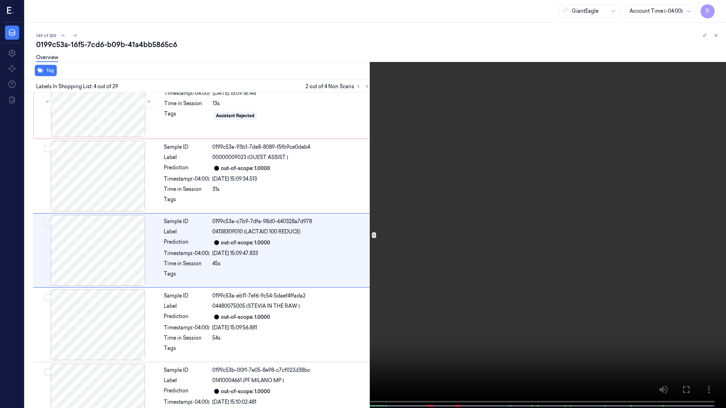
click at [153, 277] on video at bounding box center [363, 205] width 726 height 410
click at [361, 344] on video at bounding box center [363, 205] width 726 height 410
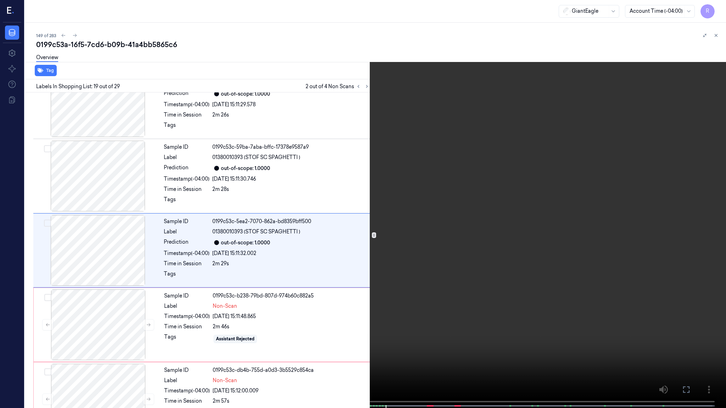
scroll to position [1219, 0]
click at [393, 344] on video at bounding box center [363, 205] width 726 height 410
click at [404, 339] on video at bounding box center [363, 205] width 726 height 410
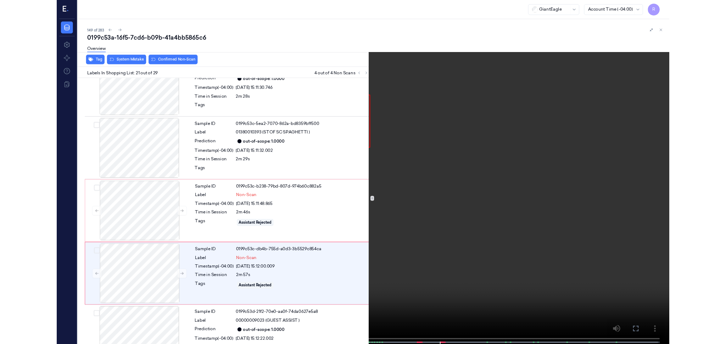
scroll to position [1368, 0]
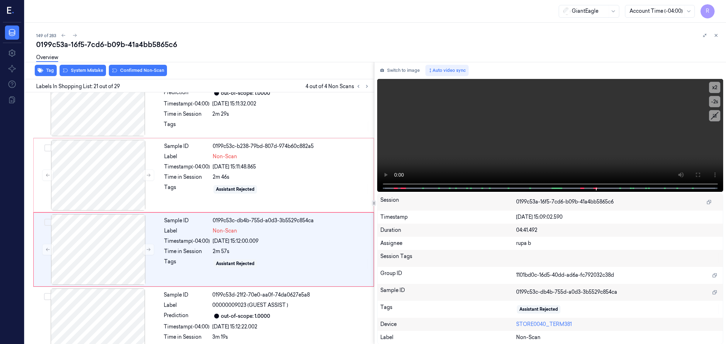
click at [388, 70] on button "Switch to image" at bounding box center [399, 70] width 45 height 11
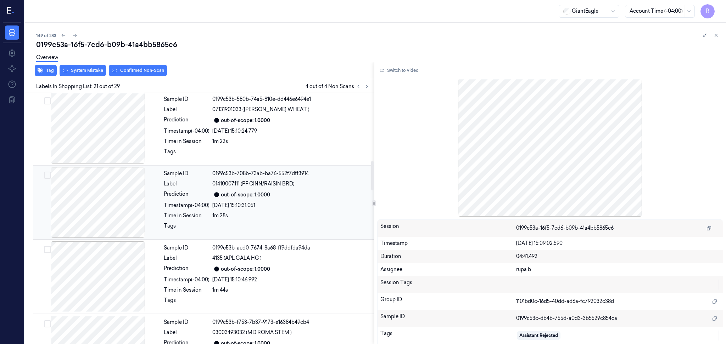
scroll to position [360, 0]
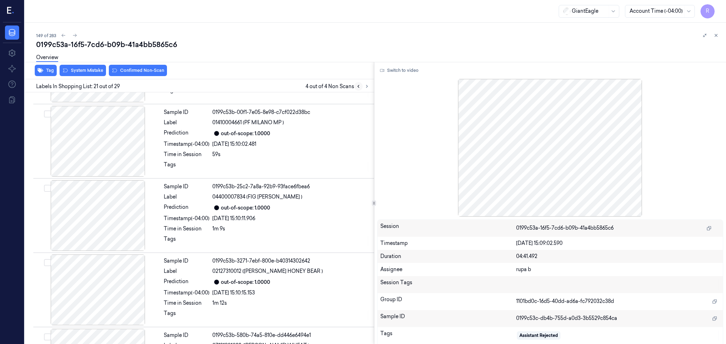
click at [356, 88] on icon at bounding box center [358, 86] width 5 height 5
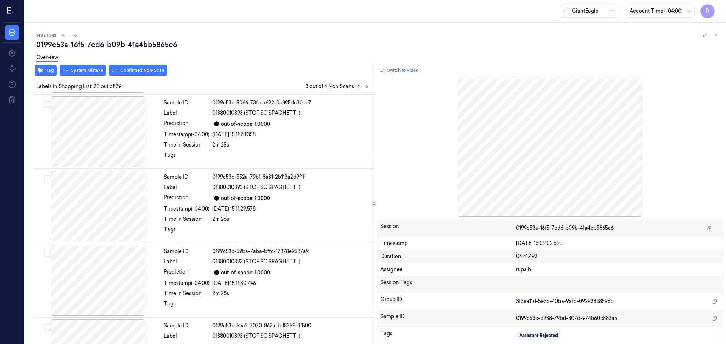
click at [356, 88] on icon at bounding box center [358, 86] width 5 height 5
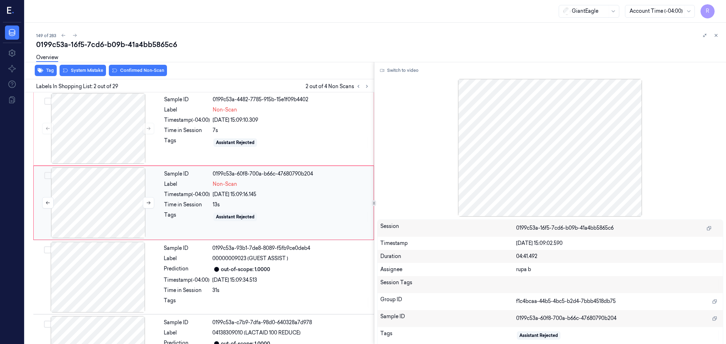
scroll to position [0, 0]
click at [121, 192] on div at bounding box center [98, 203] width 126 height 71
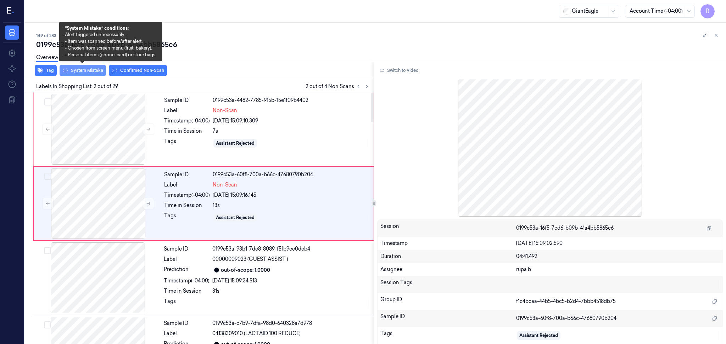
click at [83, 70] on button "System Mistake" at bounding box center [83, 70] width 46 height 11
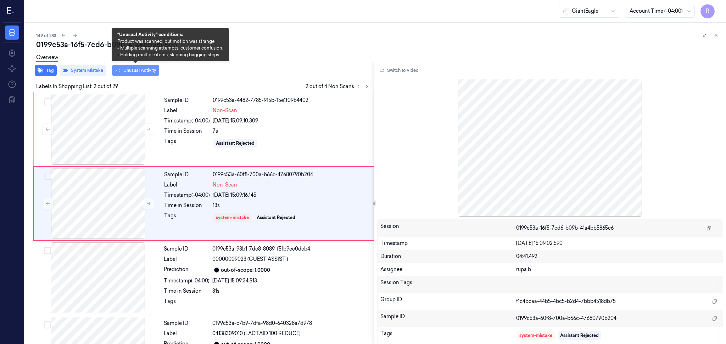
click at [138, 73] on button "Unusual Activity" at bounding box center [135, 70] width 47 height 11
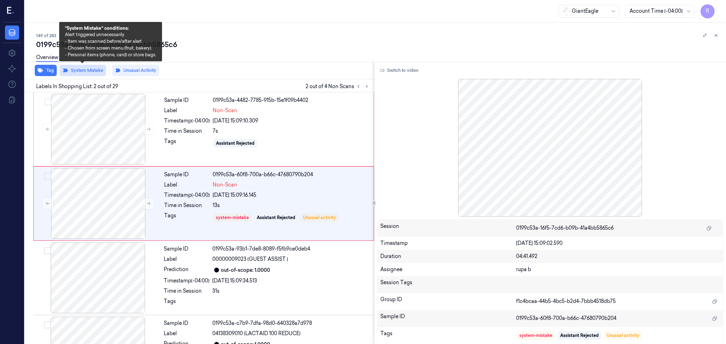
click at [88, 73] on button "System Mistake" at bounding box center [83, 70] width 46 height 11
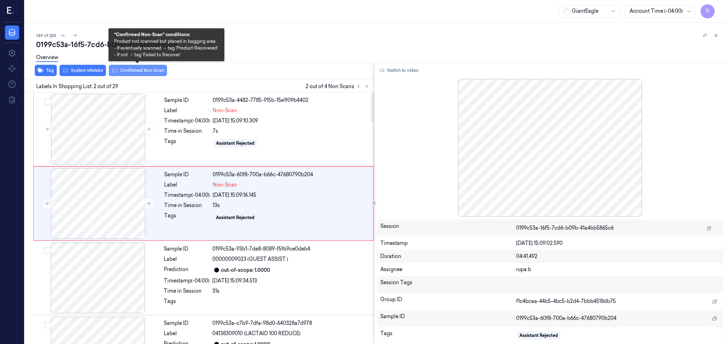
click at [125, 74] on button "Confirmed Non-Scan" at bounding box center [138, 70] width 58 height 11
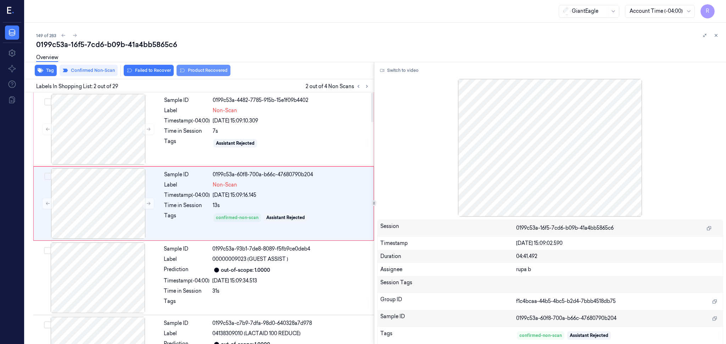
click at [212, 73] on button "Product Recovered" at bounding box center [203, 70] width 54 height 11
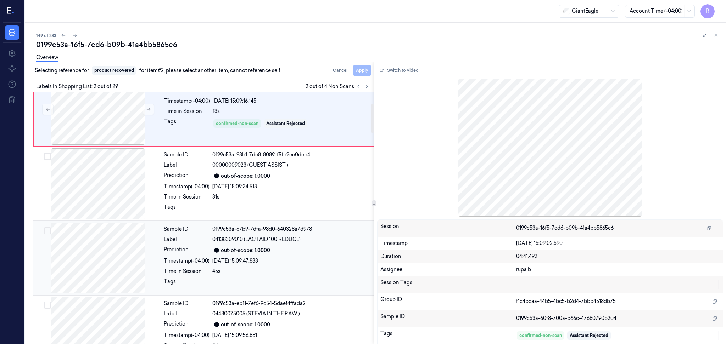
click at [116, 254] on div at bounding box center [98, 258] width 126 height 71
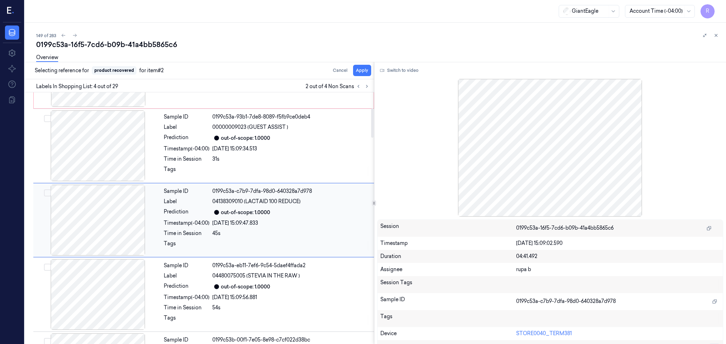
scroll to position [134, 0]
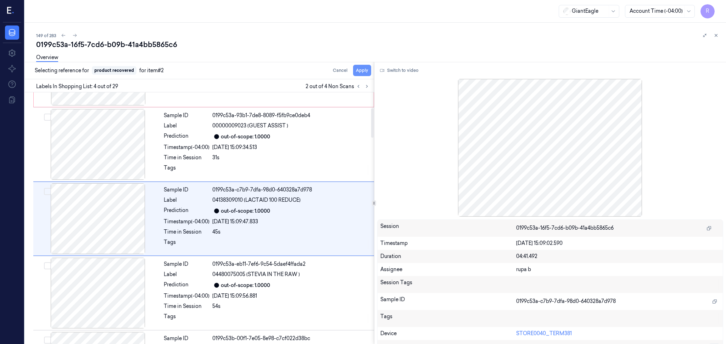
click at [361, 71] on button "Apply" at bounding box center [362, 70] width 18 height 11
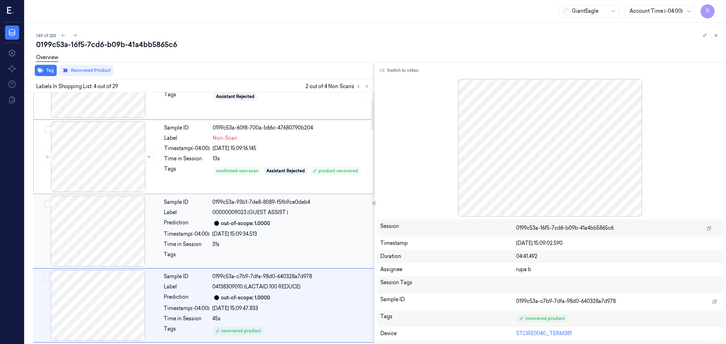
scroll to position [0, 0]
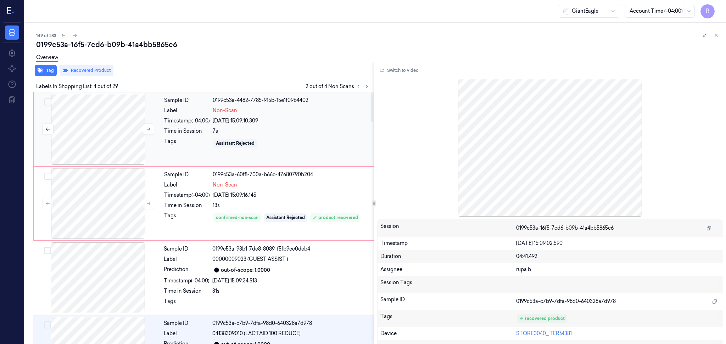
click at [114, 143] on div at bounding box center [98, 129] width 126 height 71
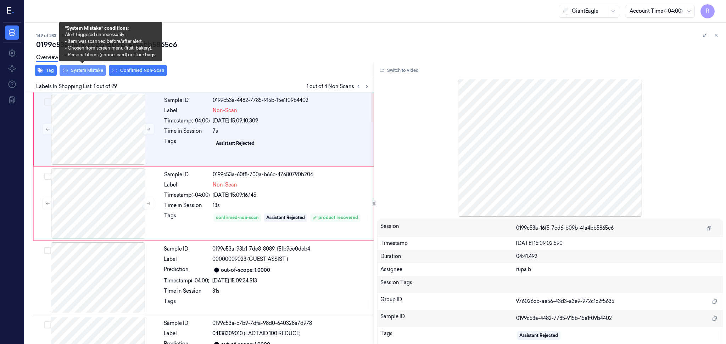
click at [89, 73] on button "System Mistake" at bounding box center [83, 70] width 46 height 11
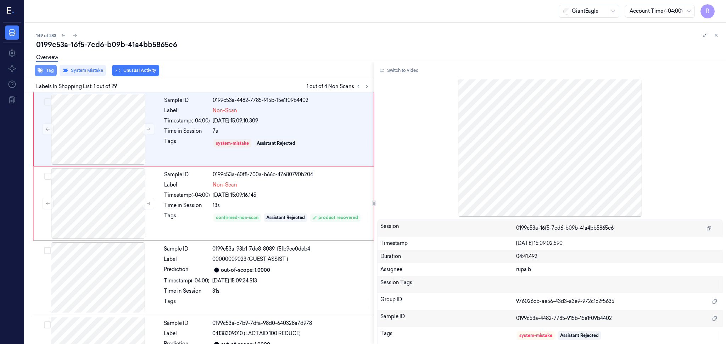
click at [43, 68] on icon "button" at bounding box center [41, 71] width 6 height 6
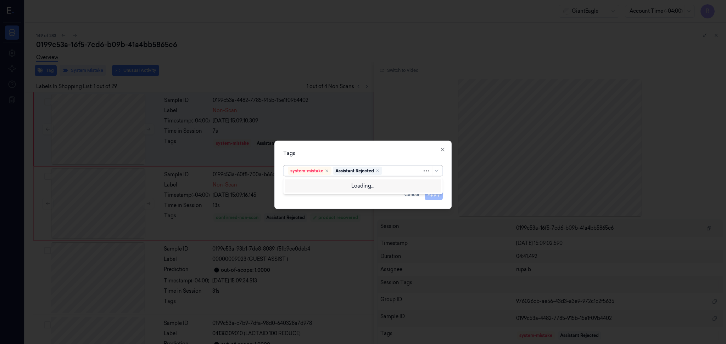
click at [398, 170] on div at bounding box center [402, 170] width 39 height 7
type input "bag"
click at [324, 186] on div "Bag" at bounding box center [363, 185] width 150 height 7
click at [339, 148] on div "Tags system-mistake Assistant Rejected Bag Apply Cancel Close" at bounding box center [362, 175] width 177 height 68
click at [440, 195] on button "Apply" at bounding box center [434, 194] width 18 height 11
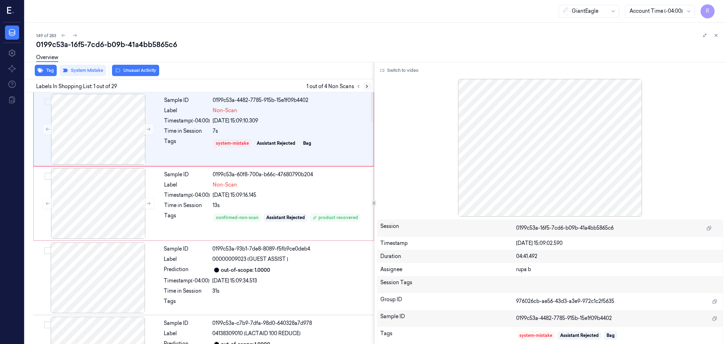
click at [366, 86] on icon at bounding box center [366, 86] width 5 height 5
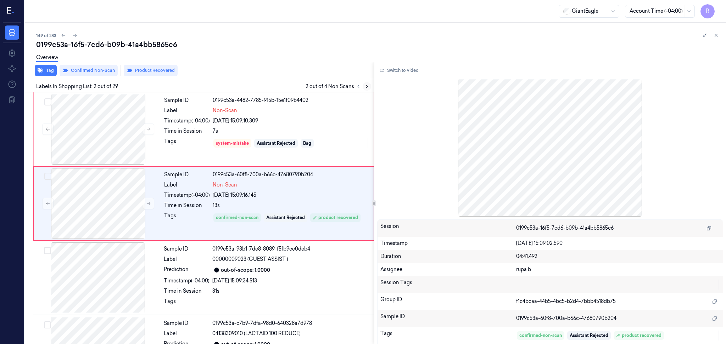
click at [365, 86] on icon at bounding box center [366, 86] width 5 height 5
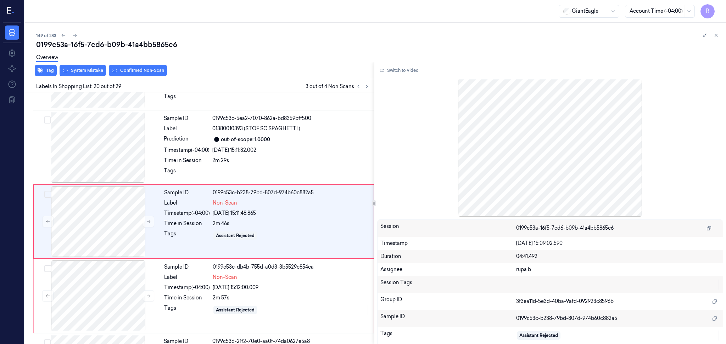
scroll to position [1325, 0]
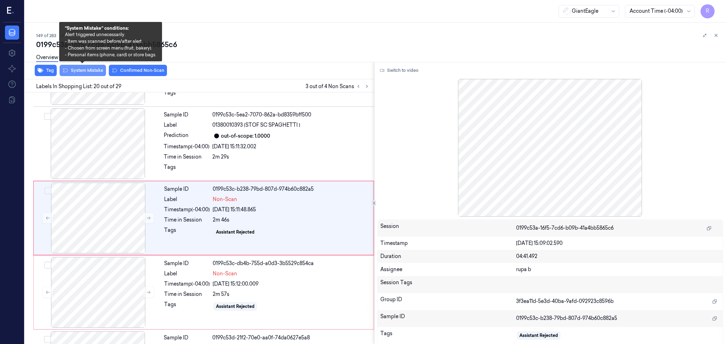
click at [92, 74] on button "System Mistake" at bounding box center [83, 70] width 46 height 11
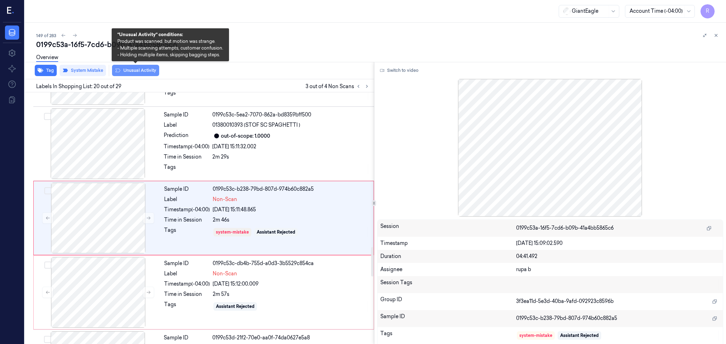
click at [138, 70] on button "Unusual Activity" at bounding box center [135, 70] width 47 height 11
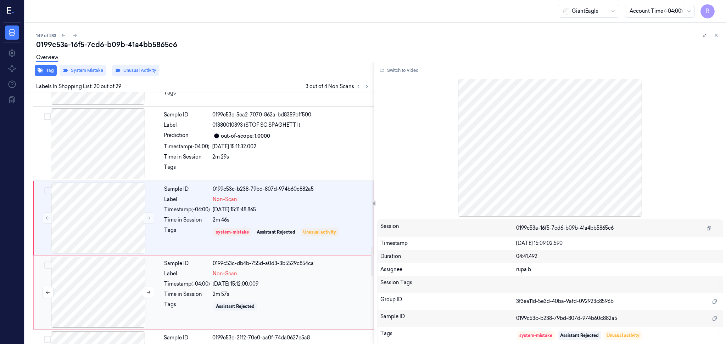
click at [86, 269] on div at bounding box center [98, 292] width 126 height 71
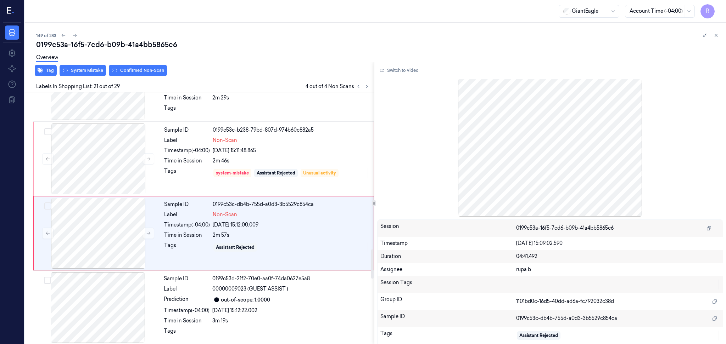
scroll to position [1399, 0]
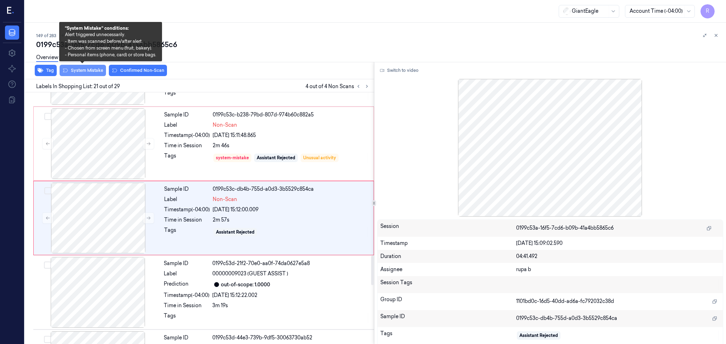
click at [94, 70] on button "System Mistake" at bounding box center [83, 70] width 46 height 11
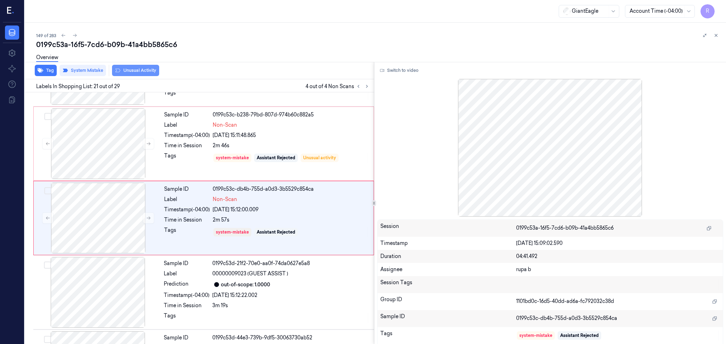
click at [148, 69] on button "Unusual Activity" at bounding box center [135, 70] width 47 height 11
click at [358, 88] on icon at bounding box center [358, 86] width 5 height 5
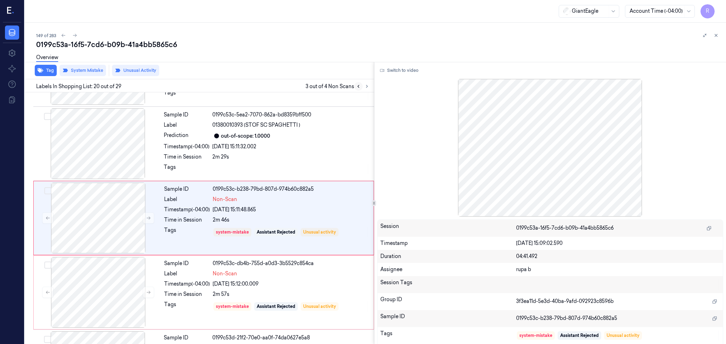
click at [358, 88] on icon at bounding box center [358, 86] width 5 height 5
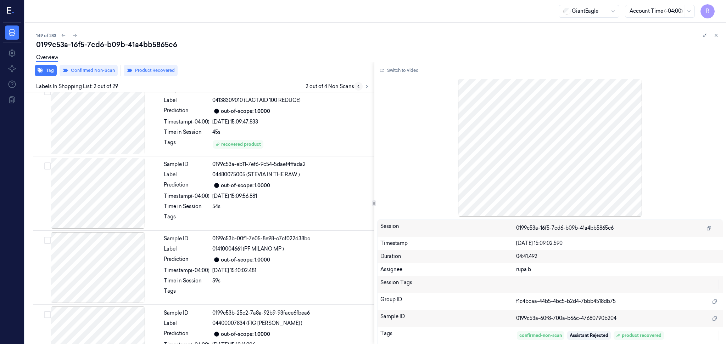
click at [358, 88] on icon at bounding box center [358, 86] width 5 height 5
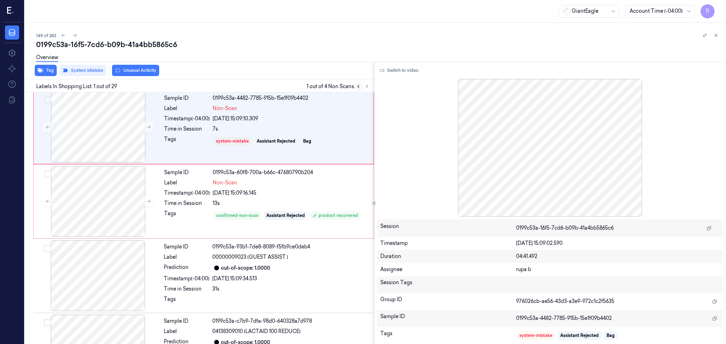
scroll to position [0, 0]
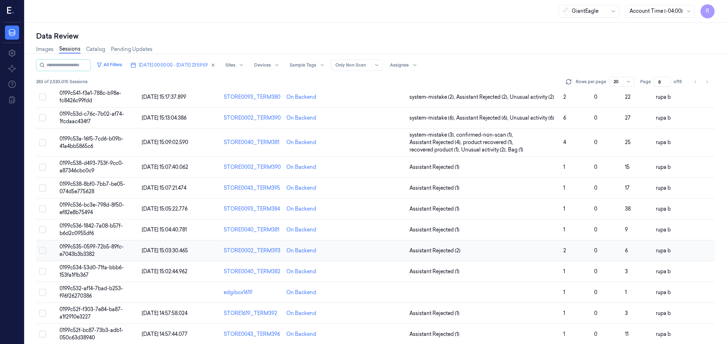
scroll to position [189, 0]
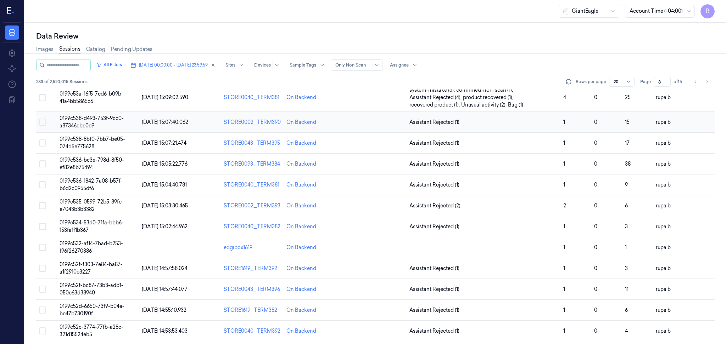
click at [137, 119] on td "0199c538-d493-753f-9cc0-a87346cbc0c9" at bounding box center [98, 122] width 82 height 21
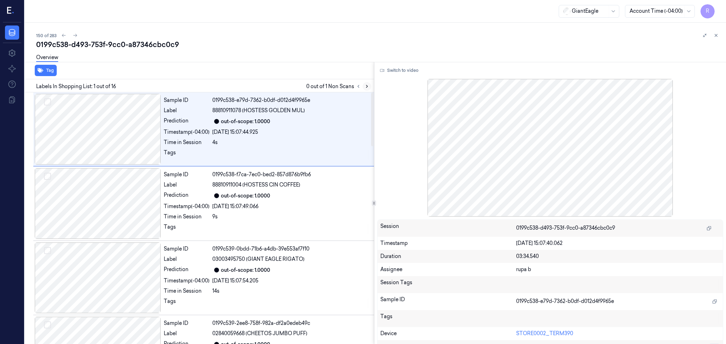
click at [366, 85] on icon at bounding box center [366, 86] width 5 height 5
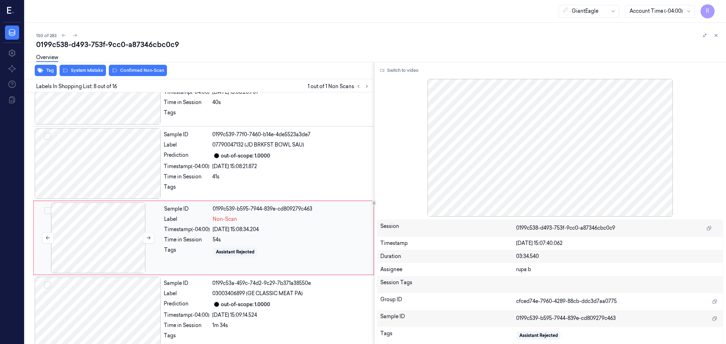
scroll to position [432, 0]
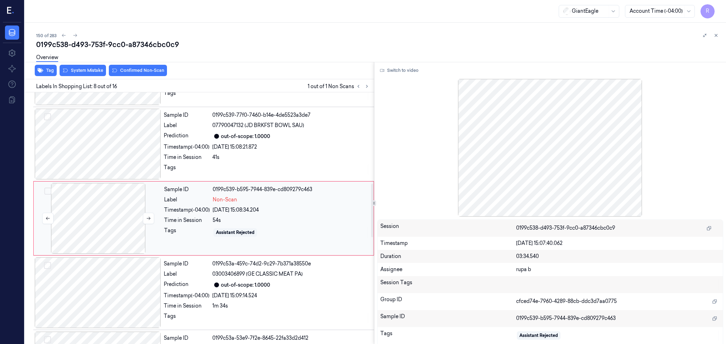
click at [97, 228] on div at bounding box center [98, 218] width 126 height 71
click at [396, 69] on button "Switch to video" at bounding box center [399, 70] width 44 height 11
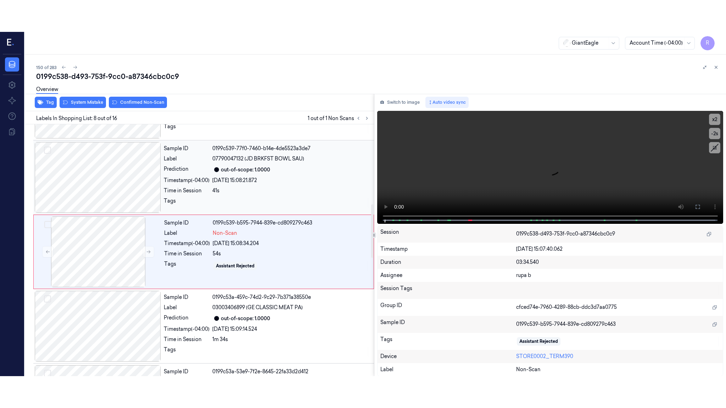
scroll to position [376, 0]
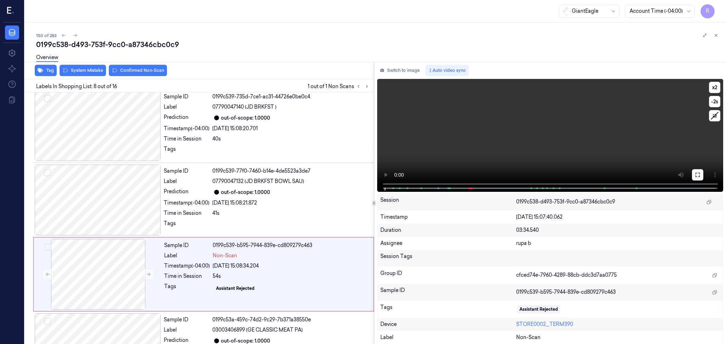
click at [697, 175] on icon at bounding box center [698, 175] width 6 height 6
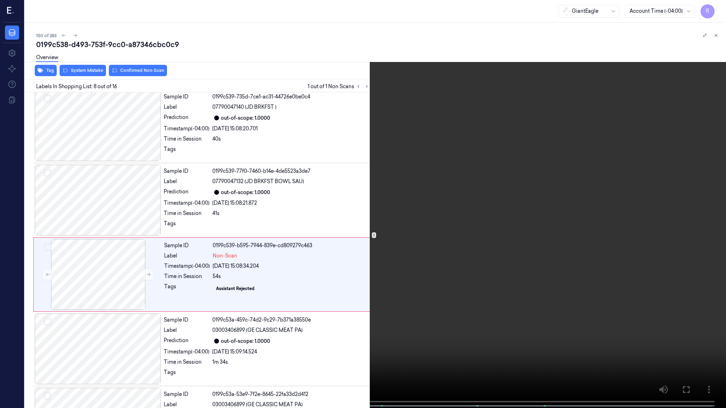
click at [694, 208] on video at bounding box center [363, 205] width 726 height 410
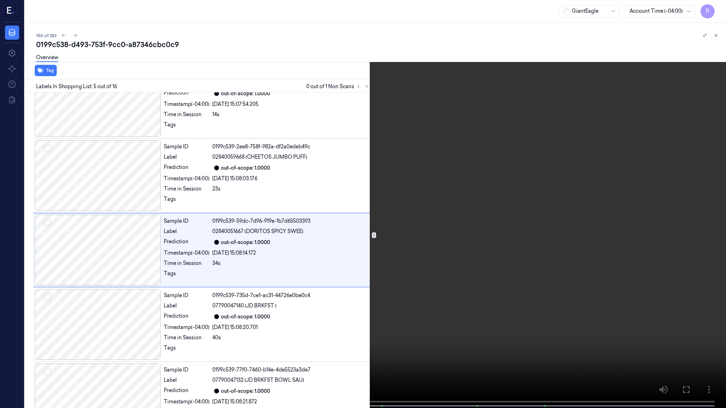
scroll to position [176, 0]
click at [180, 344] on video at bounding box center [363, 205] width 726 height 410
click at [717, 9] on button "x 2" at bounding box center [717, 8] width 11 height 11
click at [441, 145] on video at bounding box center [363, 205] width 726 height 410
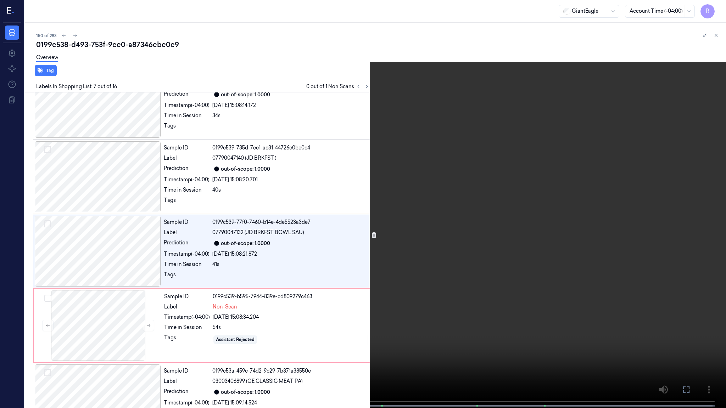
scroll to position [325, 0]
click at [441, 145] on video at bounding box center [363, 205] width 726 height 410
click at [169, 344] on video at bounding box center [363, 205] width 726 height 410
click at [176, 343] on video at bounding box center [363, 205] width 726 height 410
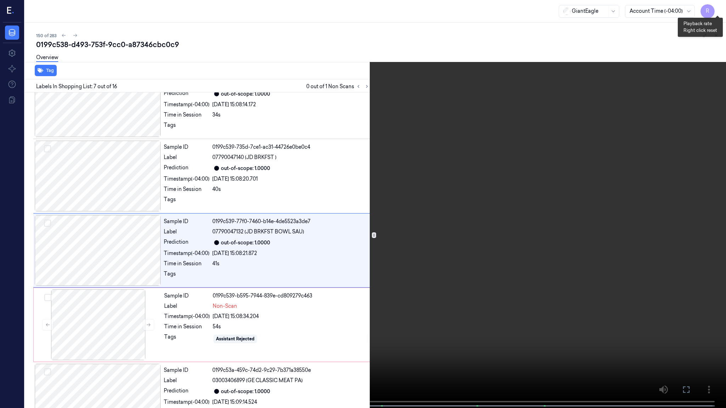
click at [718, 8] on button "x 1" at bounding box center [717, 8] width 11 height 11
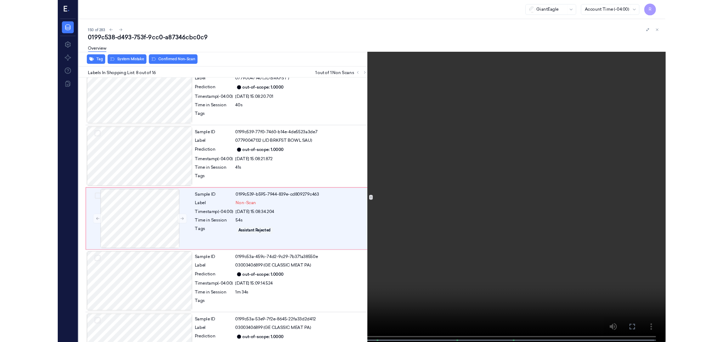
scroll to position [400, 0]
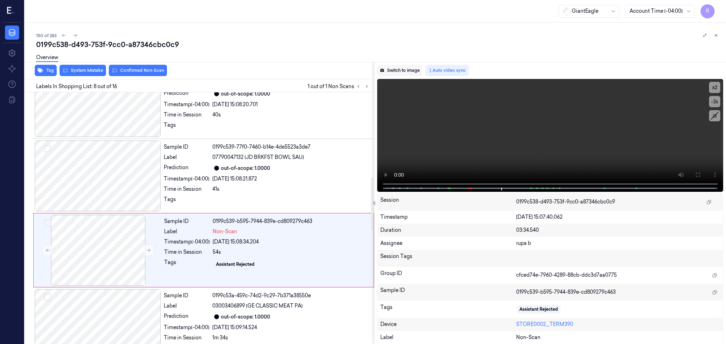
click at [412, 72] on button "Switch to image" at bounding box center [399, 70] width 45 height 11
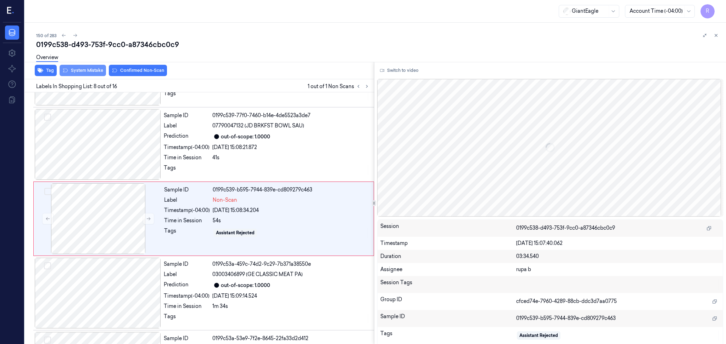
scroll to position [432, 0]
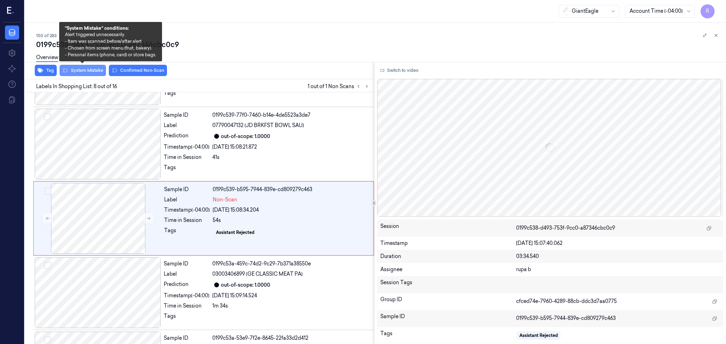
click at [83, 71] on button "System Mistake" at bounding box center [83, 70] width 46 height 11
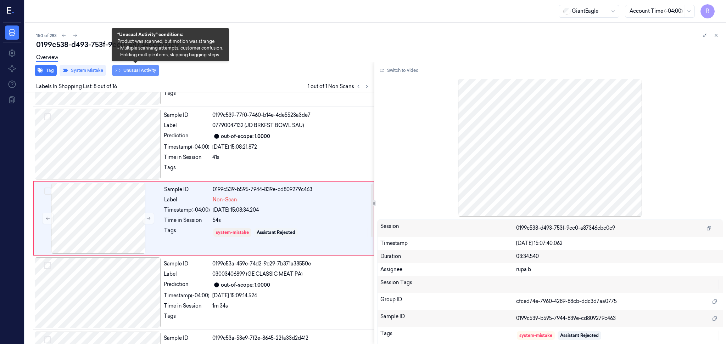
click at [141, 71] on button "Unusual Activity" at bounding box center [135, 70] width 47 height 11
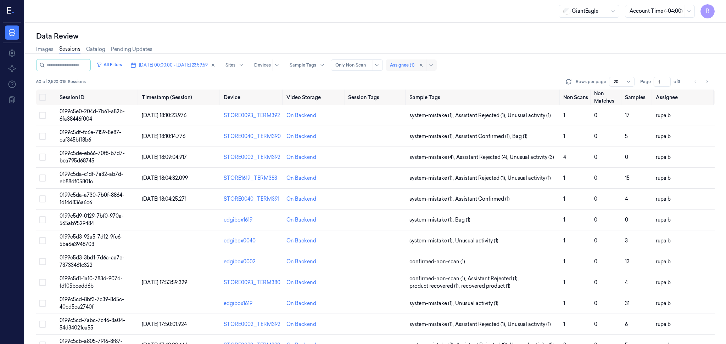
click at [414, 68] on div "Assignee (1)" at bounding box center [402, 65] width 24 height 11
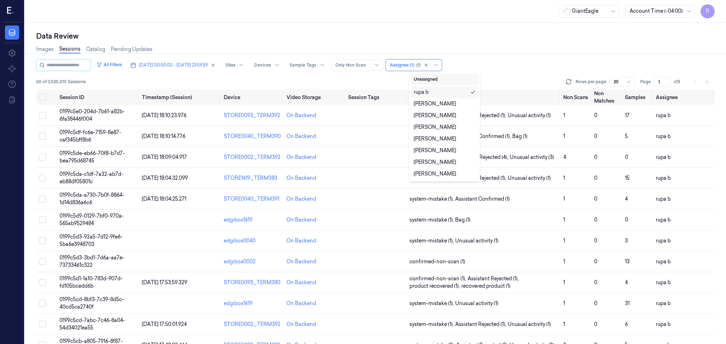
click at [440, 82] on button "Unassigned" at bounding box center [444, 79] width 67 height 11
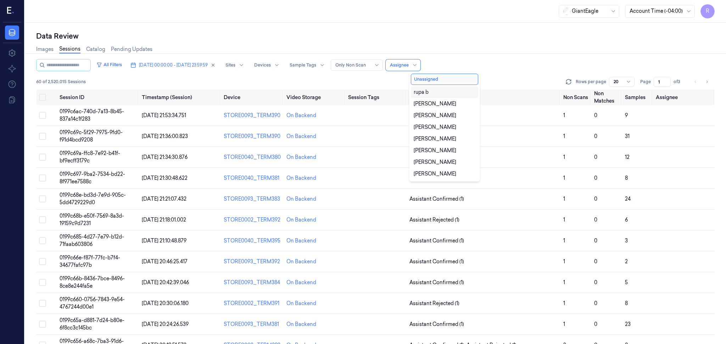
click at [386, 47] on div "Images Sessions Catalog Pending Updates" at bounding box center [375, 50] width 678 height 18
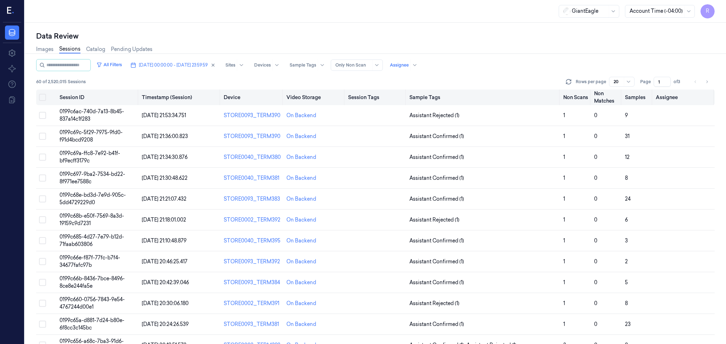
drag, startPoint x: 660, startPoint y: 82, endPoint x: 591, endPoint y: 89, distance: 69.1
click at [591, 89] on div "All Filters 08/10/2025 00:00:00 - 08/10/2025 23:59:59 Sites Devices Sample Tags…" at bounding box center [375, 202] width 678 height 286
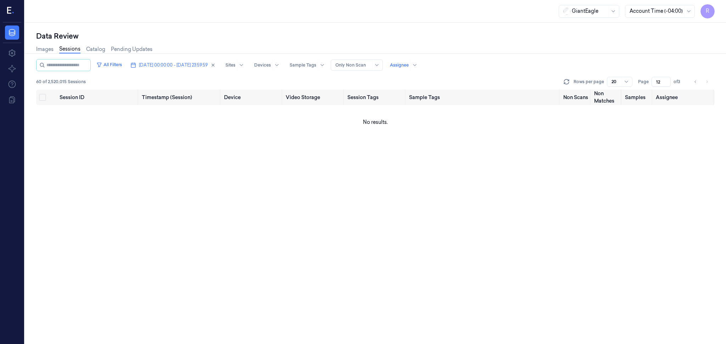
click at [67, 49] on link "Sessions" at bounding box center [69, 49] width 21 height 8
click at [145, 63] on button "Dates" at bounding box center [141, 65] width 26 height 11
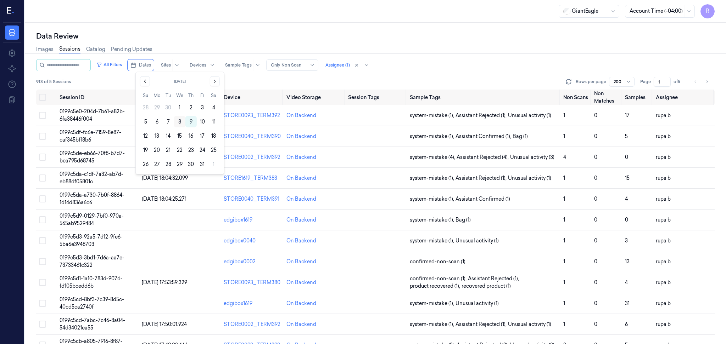
click at [182, 124] on button "8" at bounding box center [179, 121] width 11 height 11
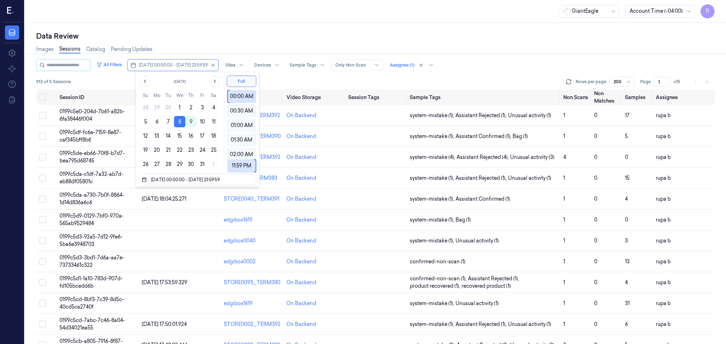
click at [229, 23] on div "Data Review Images Sessions Catalog Pending Updates All Filters 08/10/2025 00:0…" at bounding box center [375, 184] width 701 height 322
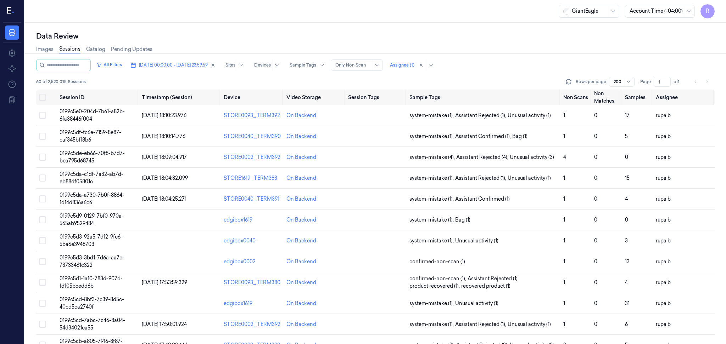
drag, startPoint x: 661, startPoint y: 82, endPoint x: 641, endPoint y: 86, distance: 20.2
click at [642, 86] on div "Page 1 of 1" at bounding box center [662, 82] width 45 height 10
click at [599, 52] on div "Images Sessions Catalog Pending Updates" at bounding box center [375, 50] width 678 height 18
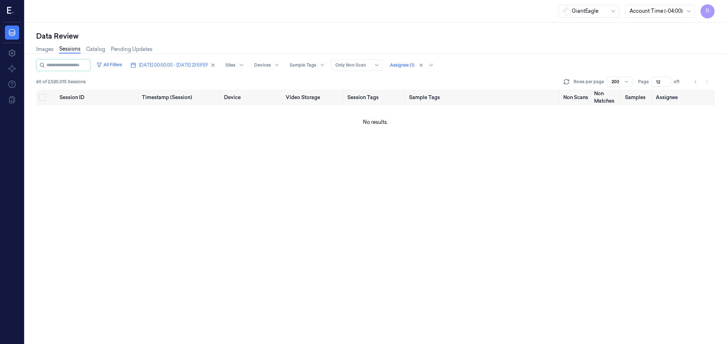
drag, startPoint x: 72, startPoint y: 52, endPoint x: 387, endPoint y: 69, distance: 314.8
click at [72, 52] on link "Sessions" at bounding box center [69, 49] width 21 height 8
type input "1"
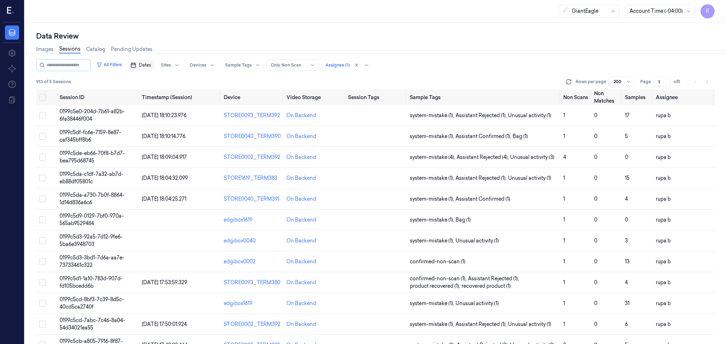
click at [151, 66] on span "Dates" at bounding box center [145, 65] width 12 height 6
click at [180, 122] on button "8" at bounding box center [179, 121] width 11 height 11
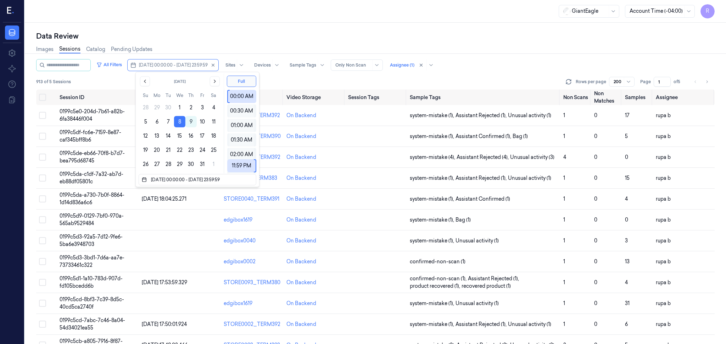
click at [182, 38] on div "Data Review" at bounding box center [375, 36] width 678 height 10
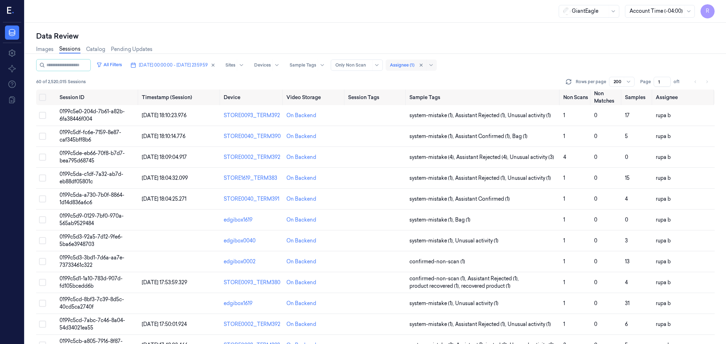
click at [414, 65] on div at bounding box center [402, 65] width 24 height 6
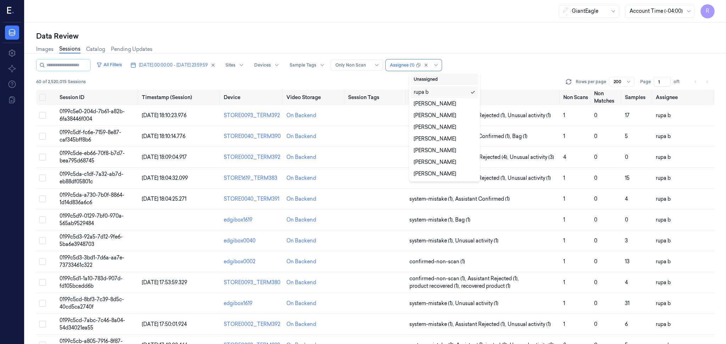
click at [438, 82] on button "Unassigned" at bounding box center [444, 79] width 67 height 11
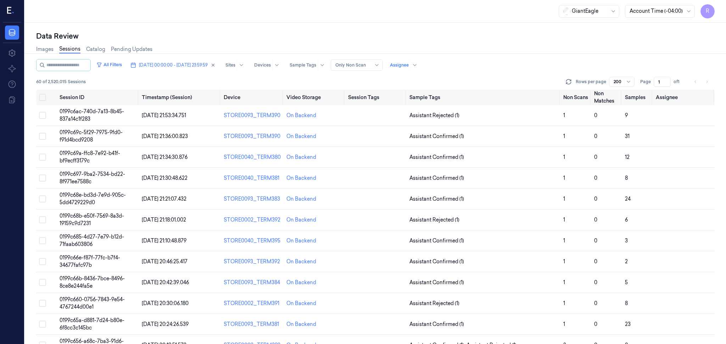
click at [496, 45] on div "Images Sessions Catalog Pending Updates" at bounding box center [375, 50] width 678 height 18
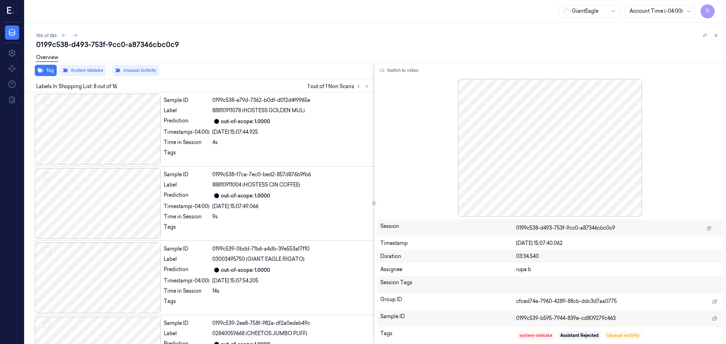
scroll to position [432, 0]
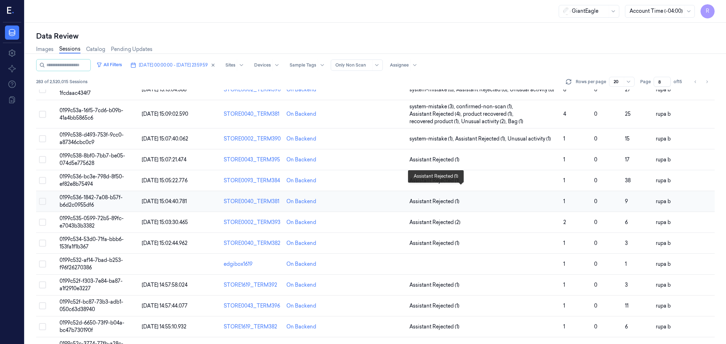
scroll to position [189, 0]
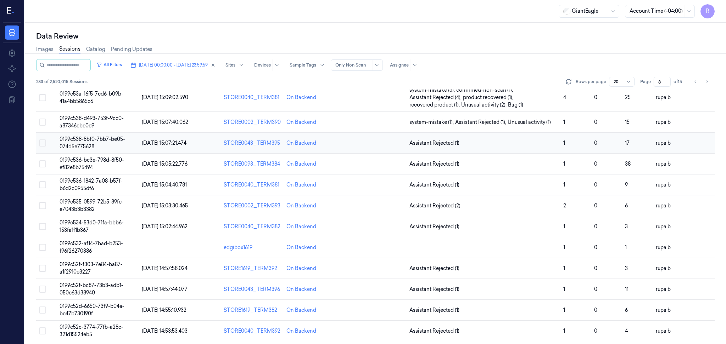
click at [117, 138] on span "0199c538-8bf0-7bb7-be05-074d5e775628" at bounding box center [93, 143] width 66 height 14
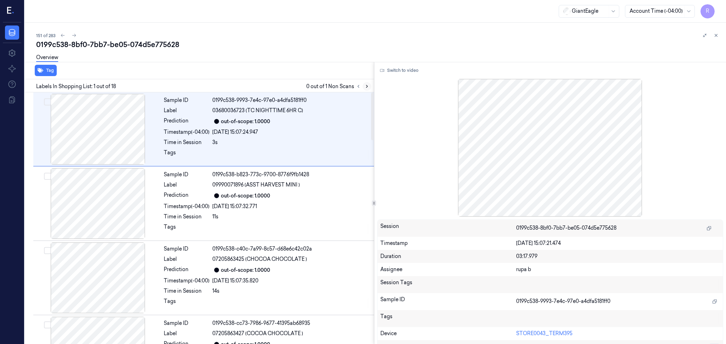
click at [368, 88] on icon at bounding box center [366, 86] width 5 height 5
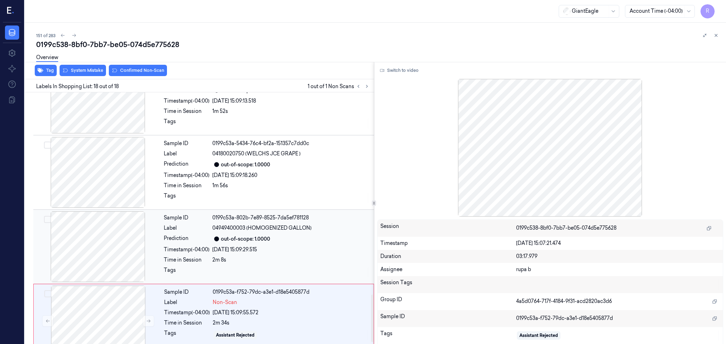
scroll to position [1090, 0]
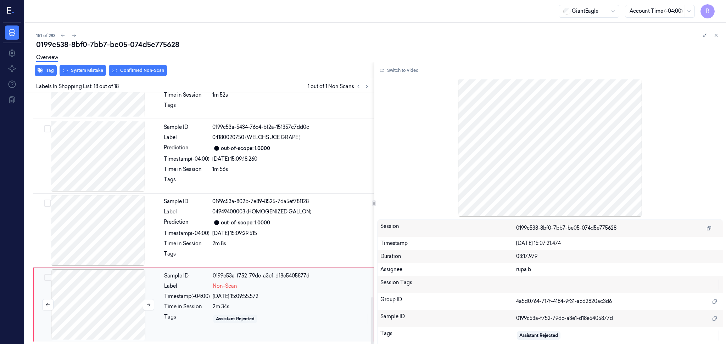
click at [113, 299] on div at bounding box center [98, 305] width 126 height 71
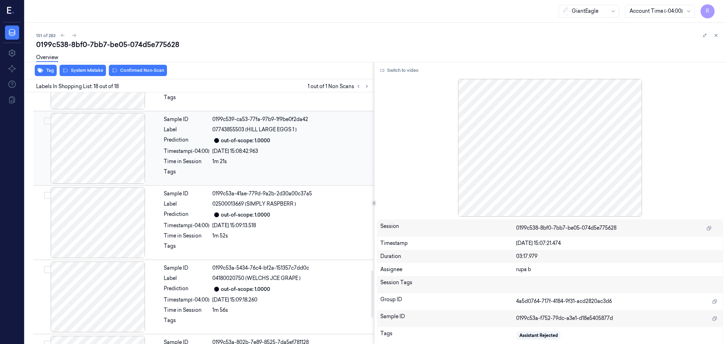
click at [100, 142] on div at bounding box center [98, 148] width 126 height 71
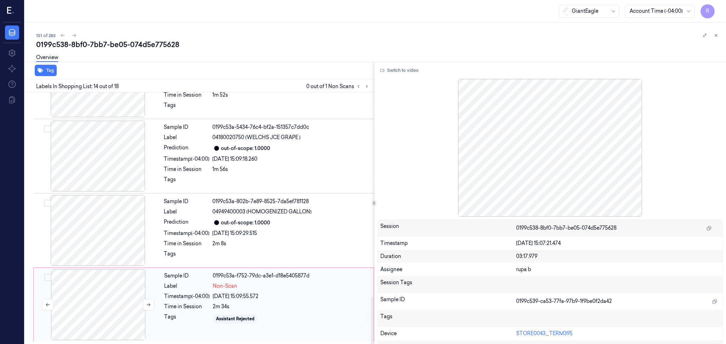
click at [129, 295] on div at bounding box center [98, 305] width 126 height 71
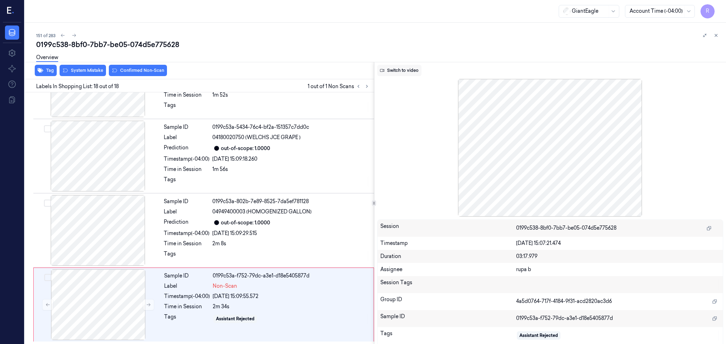
click at [397, 71] on button "Switch to video" at bounding box center [399, 70] width 44 height 11
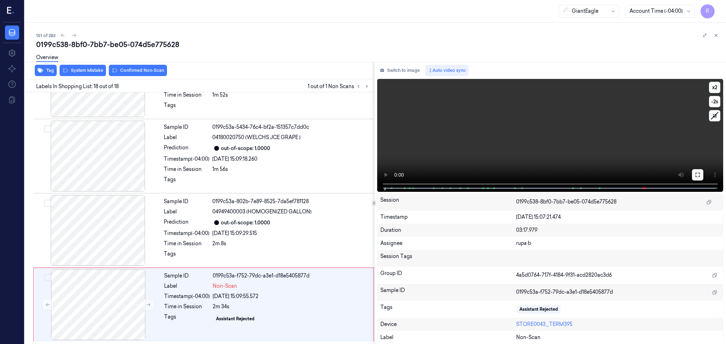
click at [698, 172] on icon at bounding box center [698, 175] width 6 height 6
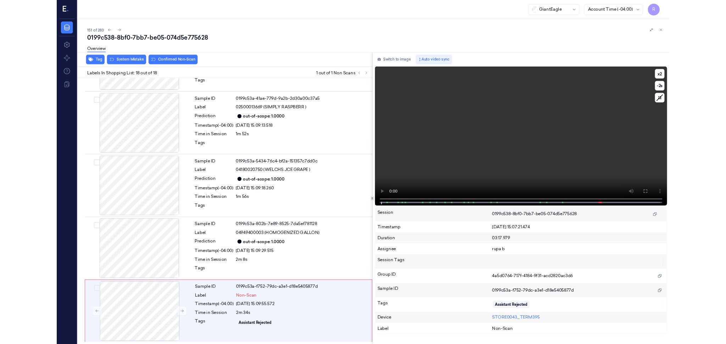
scroll to position [1027, 0]
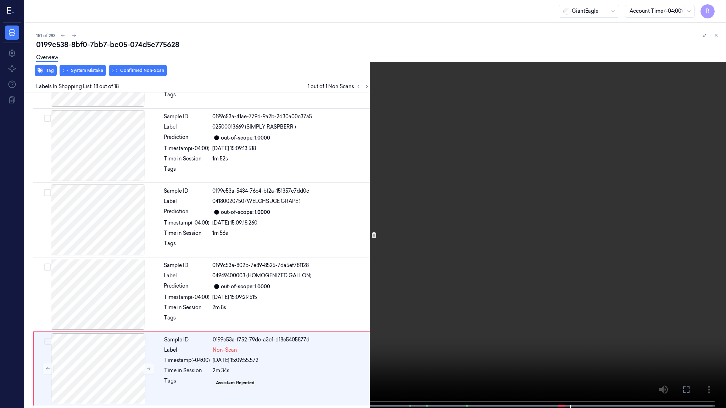
click at [654, 304] on video at bounding box center [363, 205] width 726 height 410
click at [653, 304] on video at bounding box center [363, 205] width 726 height 410
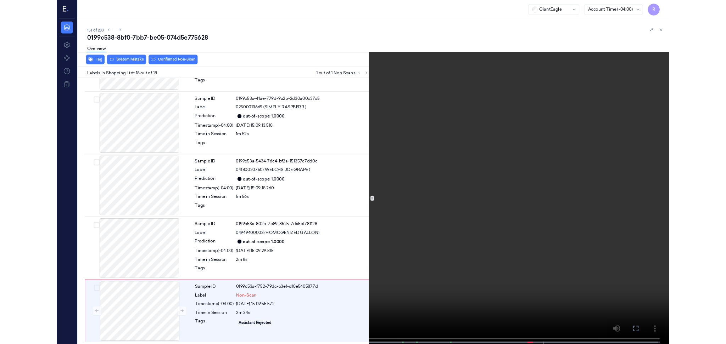
scroll to position [1090, 0]
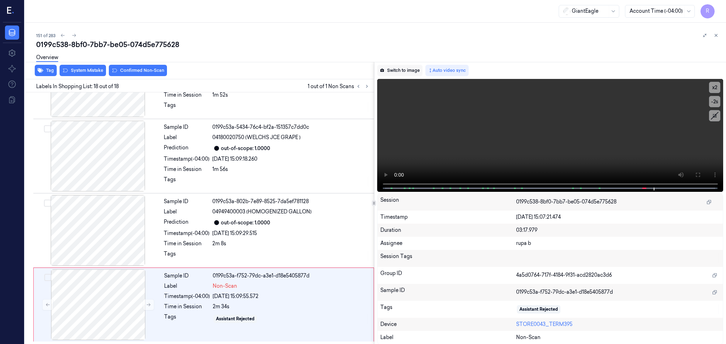
click at [401, 69] on button "Switch to image" at bounding box center [399, 70] width 45 height 11
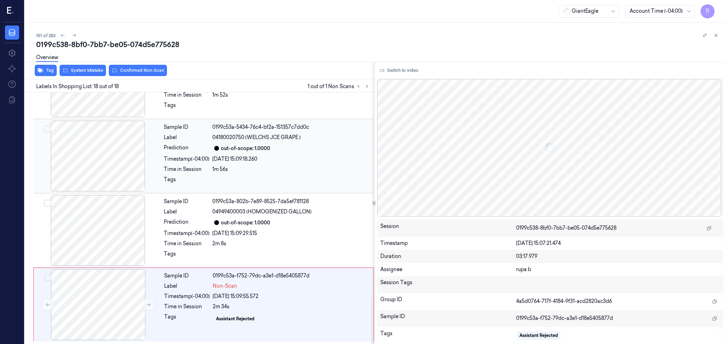
drag, startPoint x: 106, startPoint y: 303, endPoint x: 106, endPoint y: 150, distance: 153.1
click at [106, 302] on div at bounding box center [98, 305] width 126 height 71
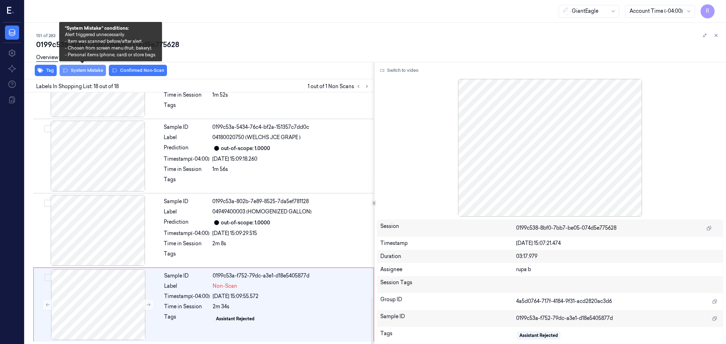
click at [88, 69] on button "System Mistake" at bounding box center [83, 70] width 46 height 11
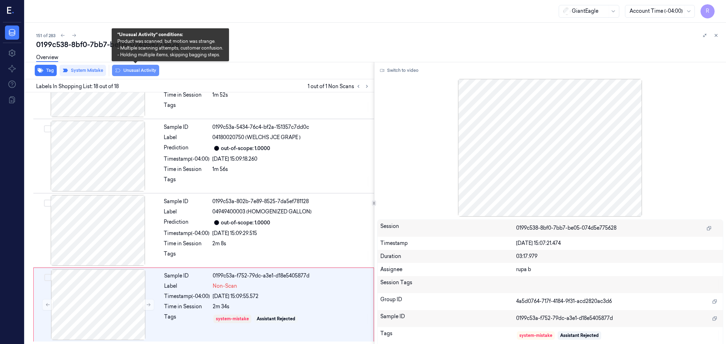
click at [142, 71] on button "Unusual Activity" at bounding box center [135, 70] width 47 height 11
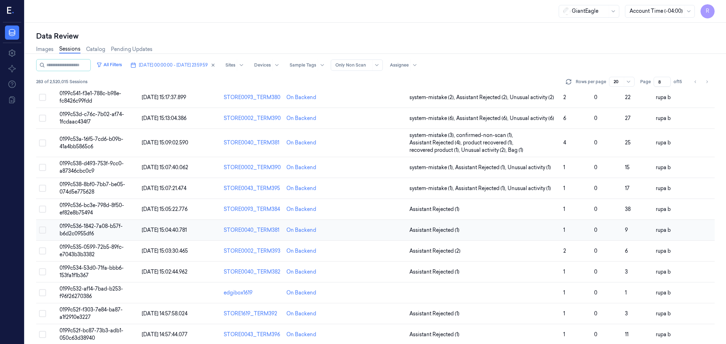
scroll to position [189, 0]
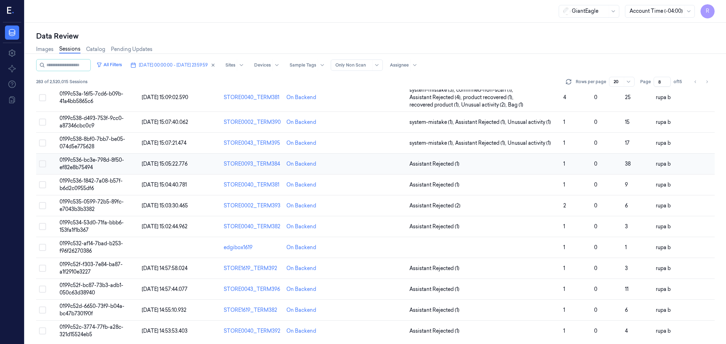
click at [113, 164] on td "0199c536-bc3e-798d-8f50-ef82e8b75494" at bounding box center [98, 164] width 82 height 21
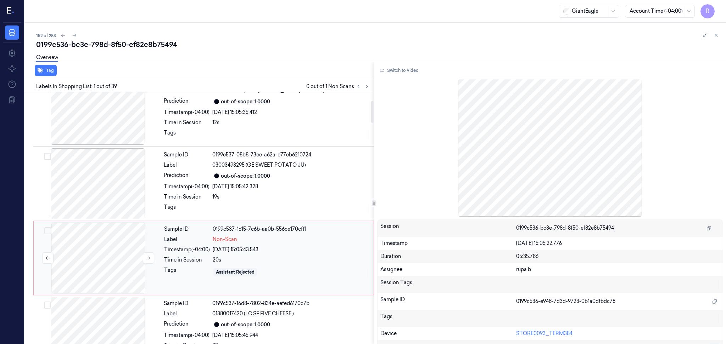
click at [117, 265] on div at bounding box center [98, 258] width 126 height 71
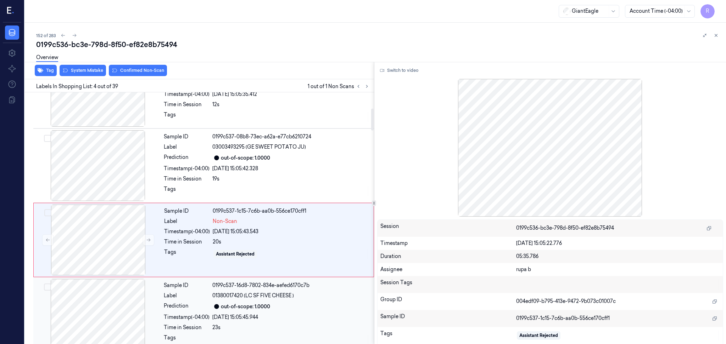
scroll to position [189, 0]
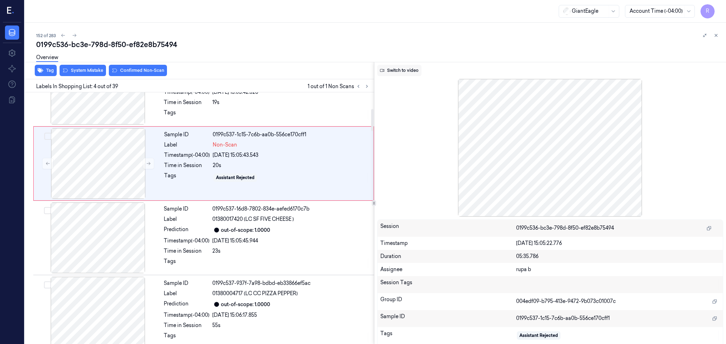
click at [415, 70] on button "Switch to video" at bounding box center [399, 70] width 44 height 11
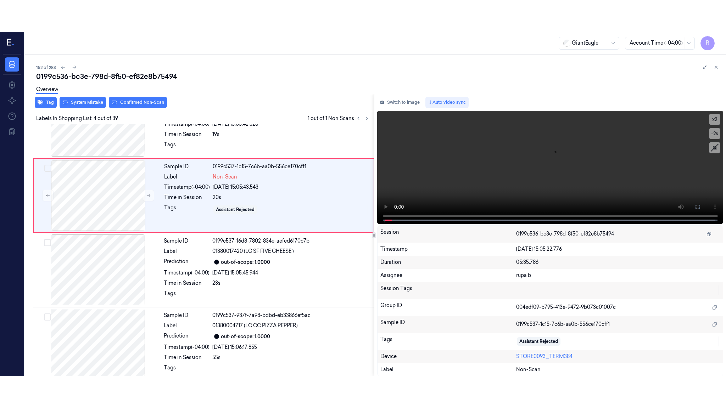
scroll to position [134, 0]
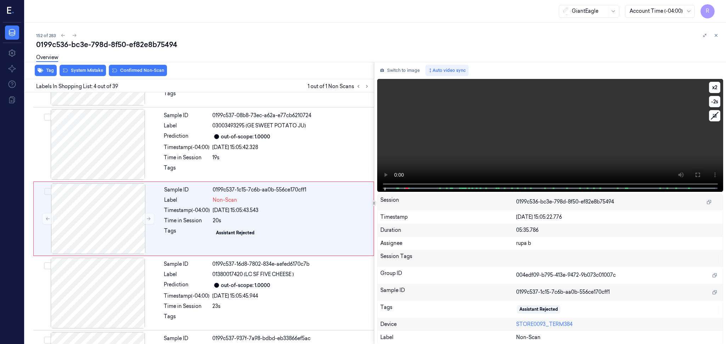
drag, startPoint x: 692, startPoint y: 175, endPoint x: 693, endPoint y: 216, distance: 41.1
click at [692, 176] on button at bounding box center [697, 174] width 11 height 11
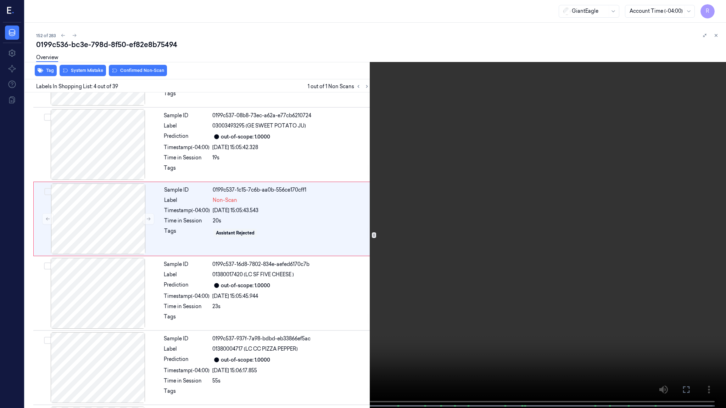
click at [693, 207] on video at bounding box center [363, 205] width 726 height 410
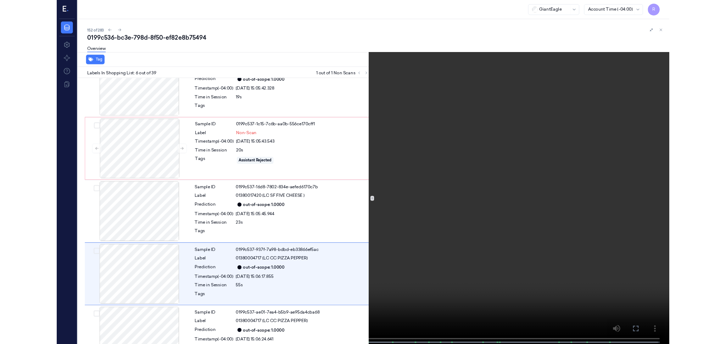
scroll to position [251, 0]
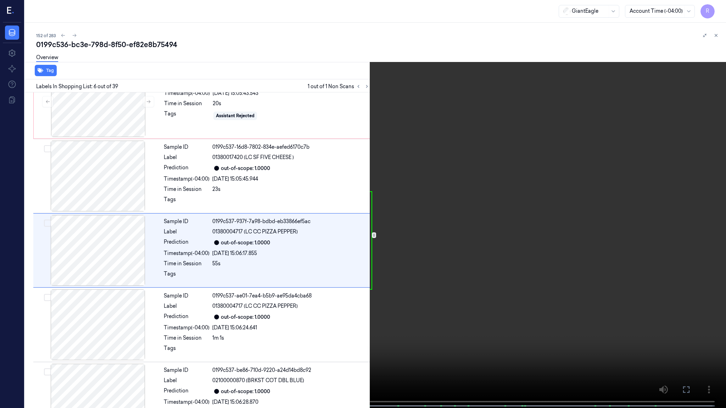
click at [159, 344] on video at bounding box center [363, 205] width 726 height 410
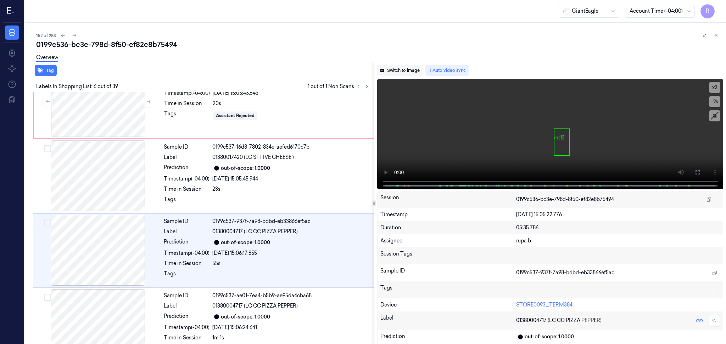
click at [405, 67] on button "Switch to image" at bounding box center [399, 70] width 45 height 11
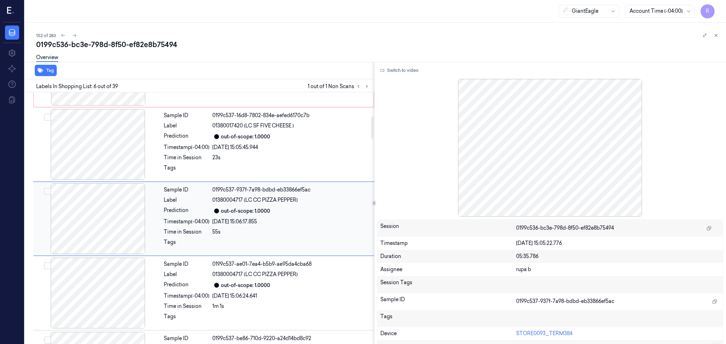
scroll to position [188, 0]
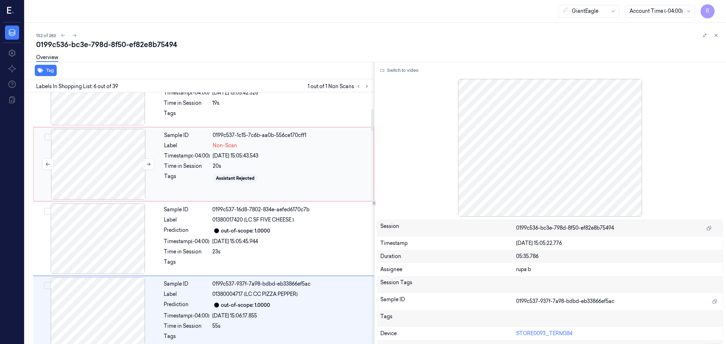
click at [105, 175] on div at bounding box center [98, 164] width 126 height 71
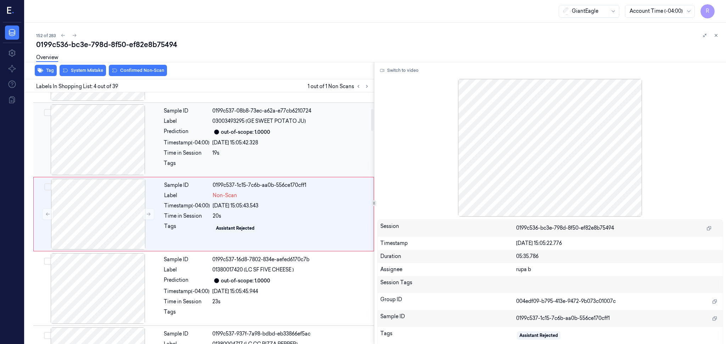
scroll to position [134, 0]
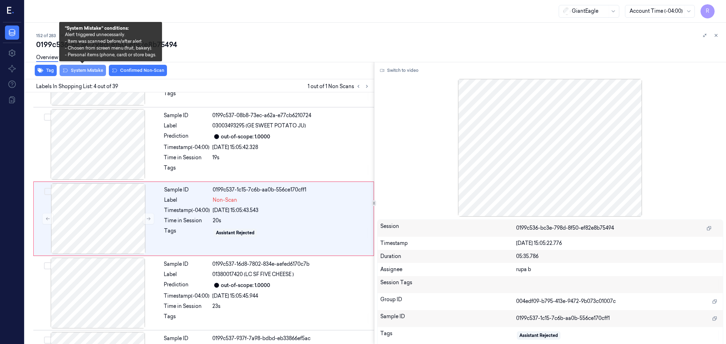
click at [91, 69] on button "System Mistake" at bounding box center [83, 70] width 46 height 11
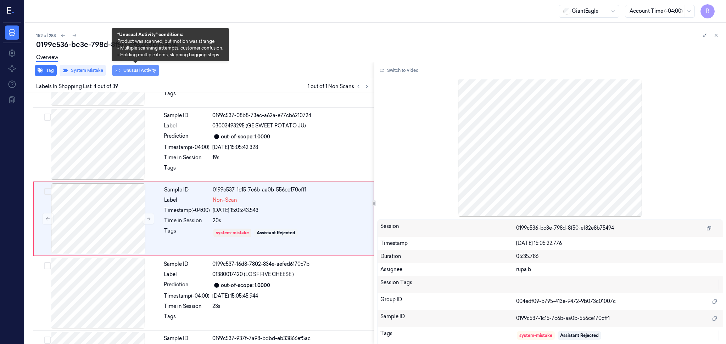
click at [144, 73] on button "Unusual Activity" at bounding box center [135, 70] width 47 height 11
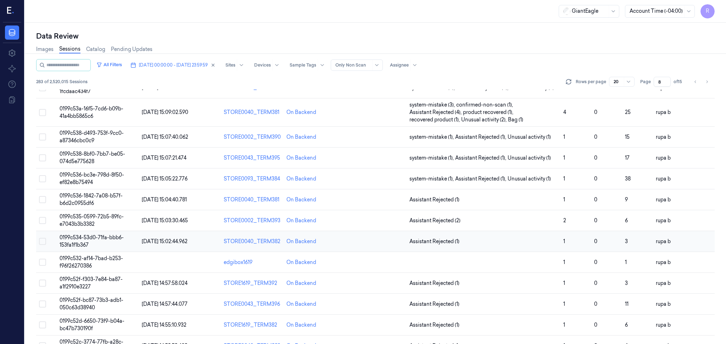
scroll to position [189, 0]
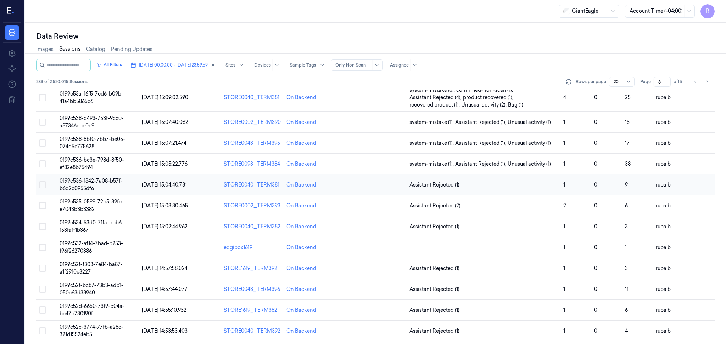
click at [126, 183] on td "0199c536-1842-7a08-b57f-b6d2c0955df6" at bounding box center [98, 185] width 82 height 21
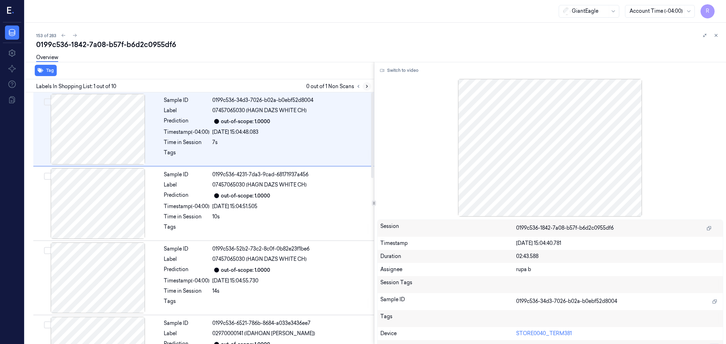
click at [367, 87] on icon at bounding box center [366, 86] width 5 height 5
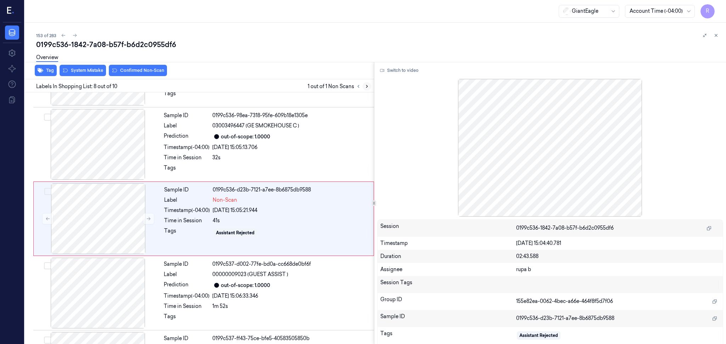
scroll to position [432, 0]
click at [112, 229] on div at bounding box center [98, 218] width 126 height 71
click at [101, 150] on div at bounding box center [98, 144] width 126 height 71
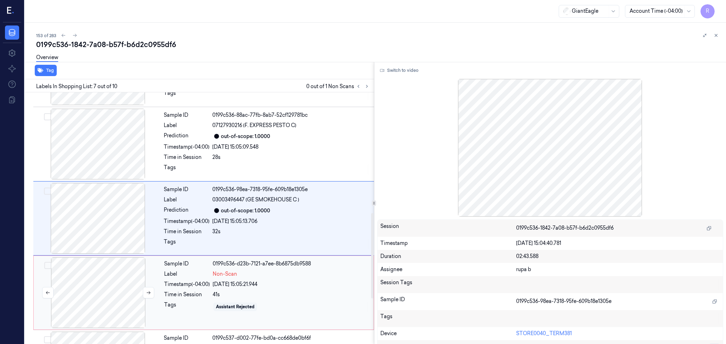
click at [102, 279] on div at bounding box center [98, 293] width 126 height 71
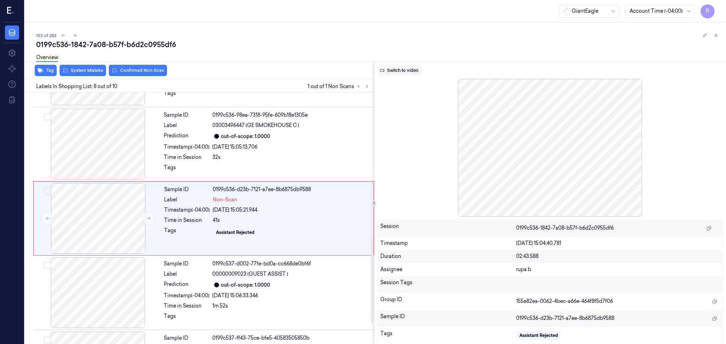
click at [410, 71] on button "Switch to video" at bounding box center [399, 70] width 44 height 11
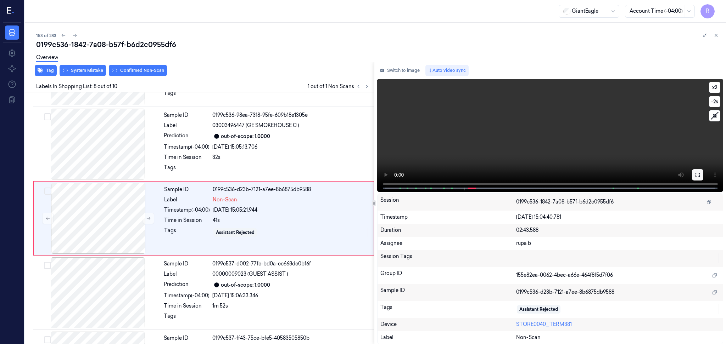
click at [698, 175] on icon at bounding box center [698, 175] width 6 height 6
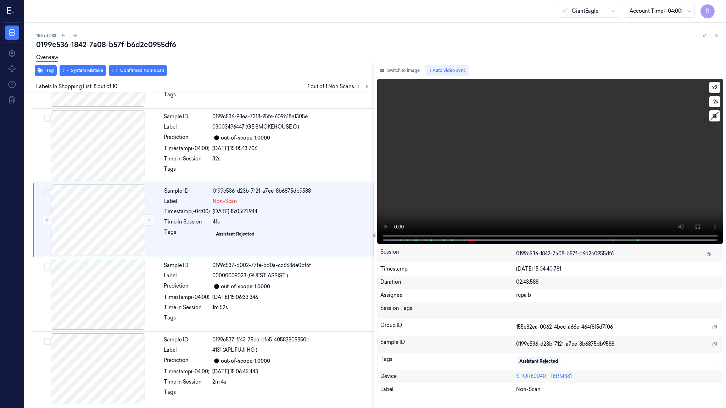
scroll to position [431, 0]
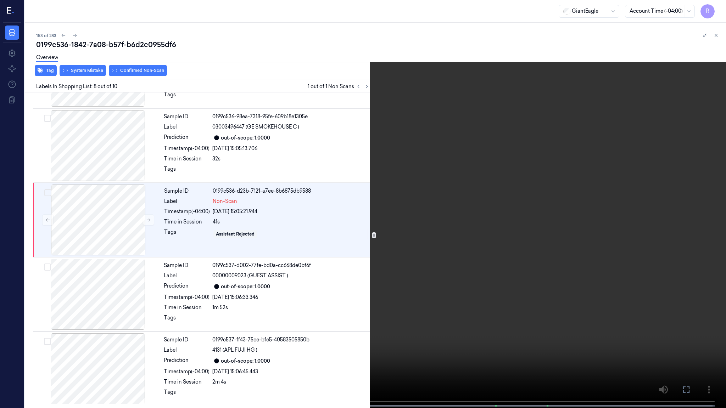
click at [696, 214] on video at bounding box center [363, 205] width 726 height 410
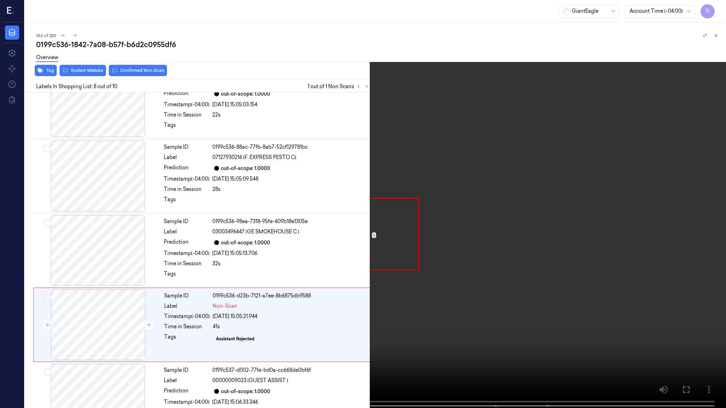
scroll to position [400, 0]
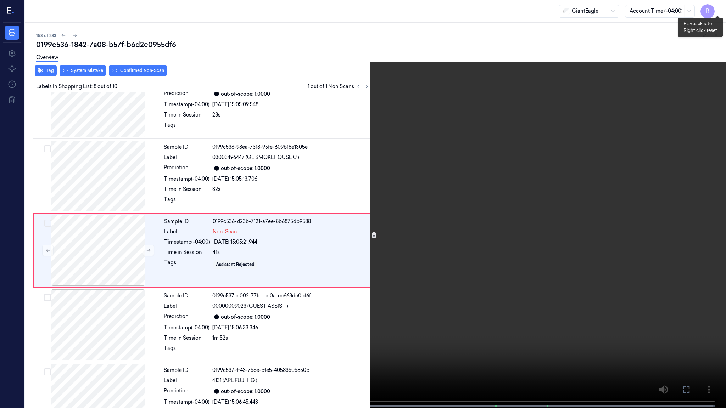
click at [717, 5] on button "x 2" at bounding box center [717, 8] width 11 height 11
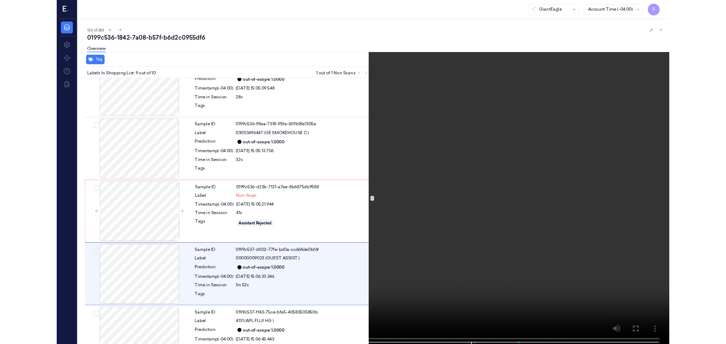
scroll to position [430, 0]
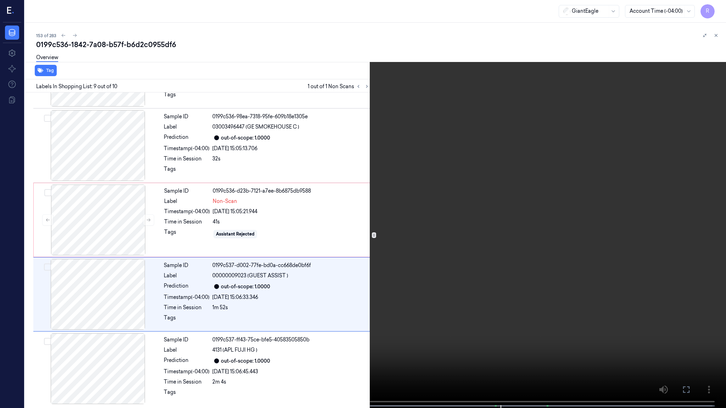
click at [535, 311] on video at bounding box center [363, 205] width 726 height 410
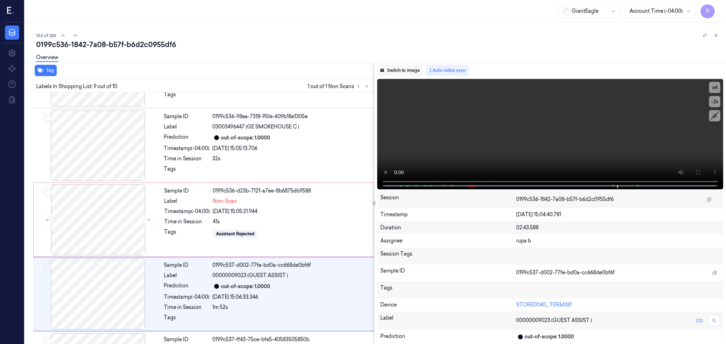
click at [389, 71] on button "Switch to image" at bounding box center [399, 70] width 45 height 11
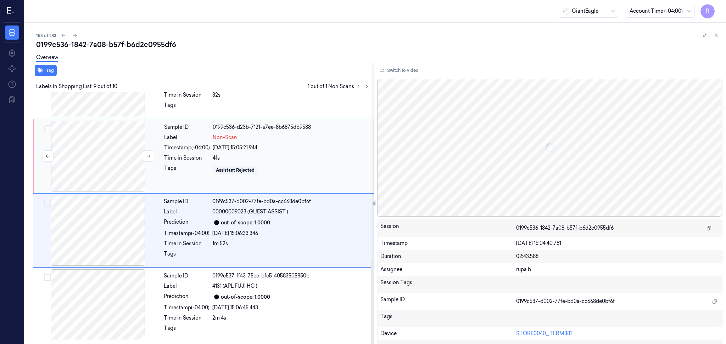
click at [130, 159] on div at bounding box center [98, 156] width 126 height 71
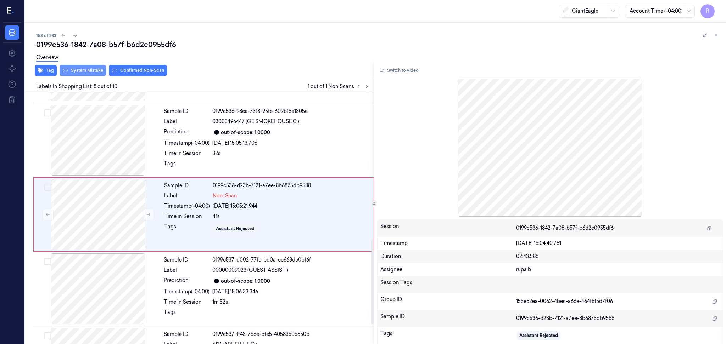
scroll to position [432, 0]
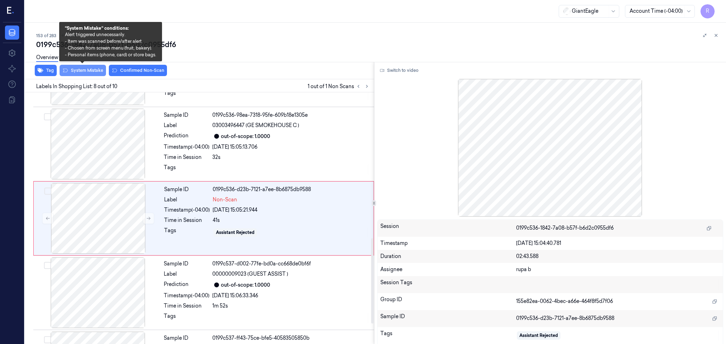
click at [86, 74] on button "System Mistake" at bounding box center [83, 70] width 46 height 11
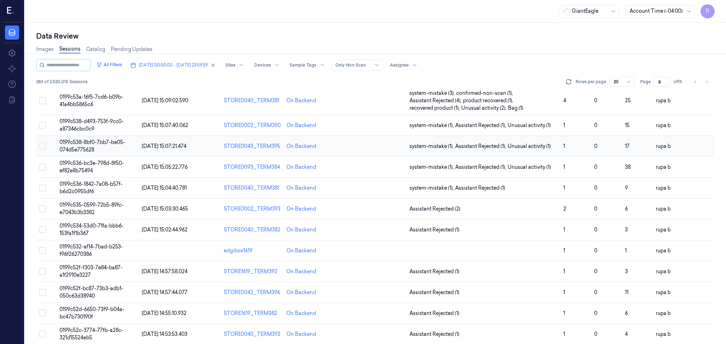
scroll to position [191, 0]
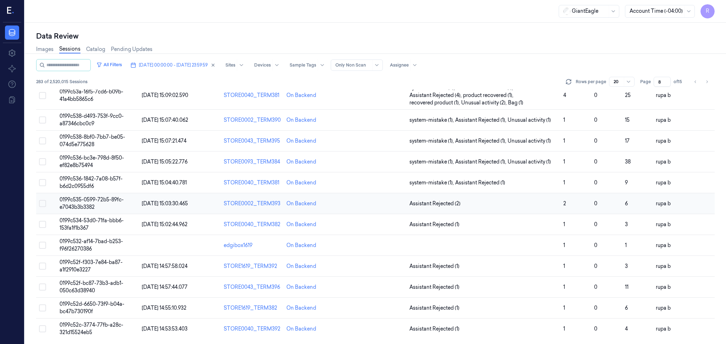
click at [91, 203] on span "0199c535-0599-72b5-89fc-e7043b3b3382" at bounding box center [92, 204] width 64 height 14
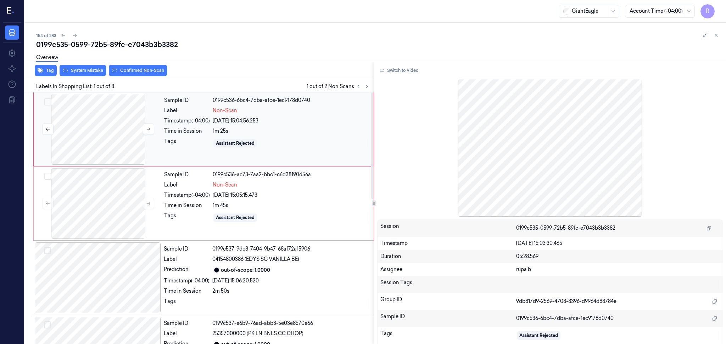
click at [75, 137] on div at bounding box center [98, 129] width 126 height 71
click at [395, 70] on button "Switch to video" at bounding box center [399, 70] width 44 height 11
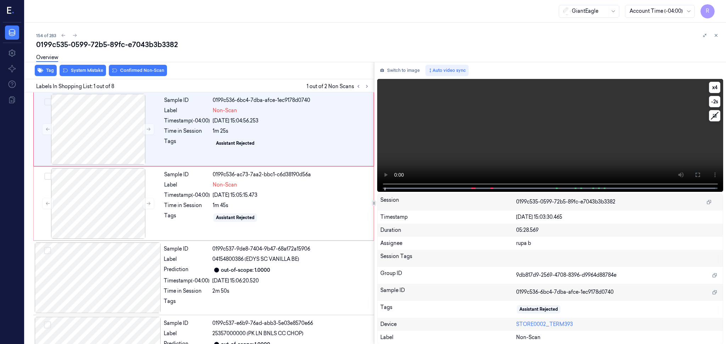
click at [692, 177] on button at bounding box center [697, 174] width 11 height 11
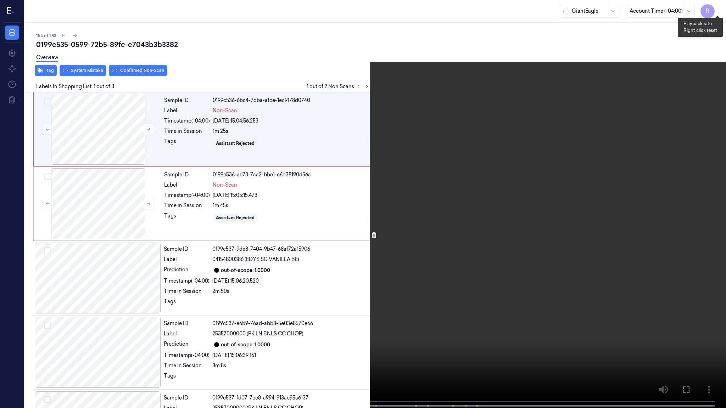
click at [719, 11] on button "x 4" at bounding box center [717, 8] width 11 height 11
click at [350, 258] on video at bounding box center [363, 205] width 726 height 410
click at [363, 239] on video at bounding box center [363, 205] width 726 height 410
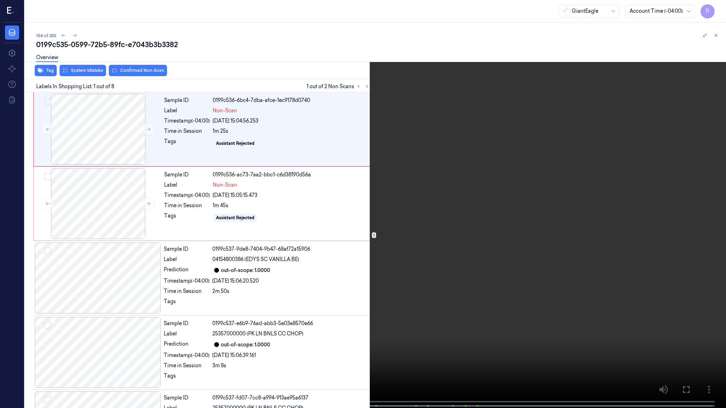
click at [363, 239] on video at bounding box center [363, 205] width 726 height 410
click at [203, 291] on video at bounding box center [363, 205] width 726 height 410
click at [183, 344] on video at bounding box center [363, 205] width 726 height 410
click at [223, 308] on video at bounding box center [363, 205] width 726 height 410
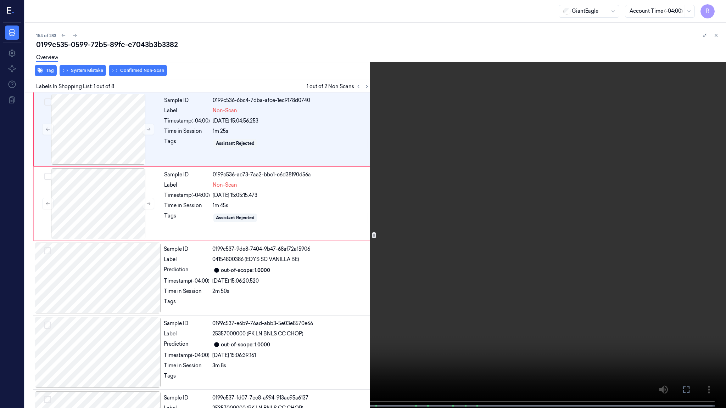
click at [251, 321] on video at bounding box center [363, 205] width 726 height 410
click at [273, 335] on video at bounding box center [363, 205] width 726 height 410
click at [717, 7] on button "x 2" at bounding box center [717, 8] width 11 height 11
click at [717, 7] on button "x 4" at bounding box center [717, 8] width 11 height 11
click at [467, 144] on video at bounding box center [363, 205] width 726 height 410
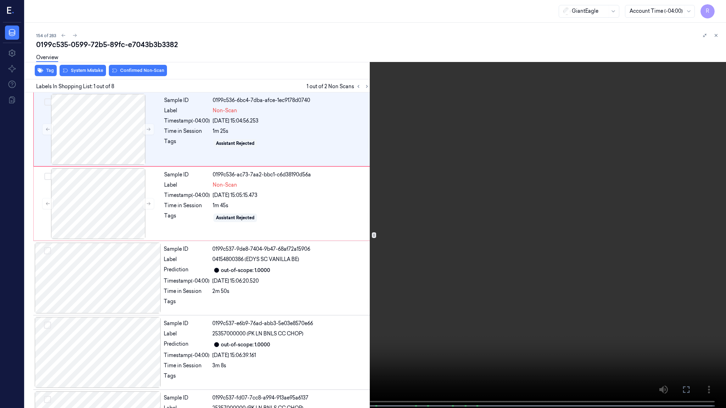
click at [345, 242] on video at bounding box center [363, 205] width 726 height 410
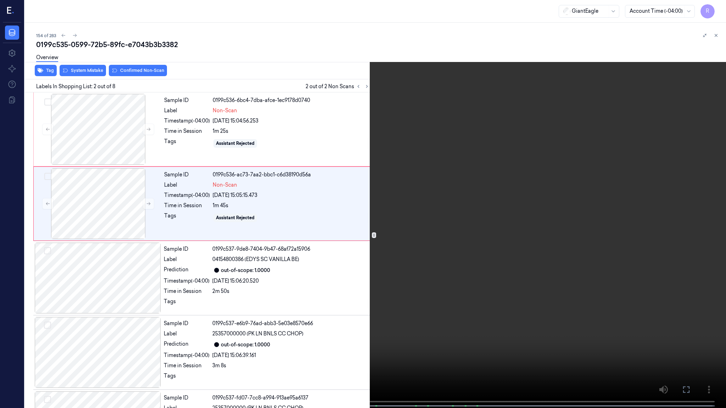
click at [345, 241] on video at bounding box center [363, 205] width 726 height 410
click at [716, 12] on button "x 1" at bounding box center [717, 8] width 11 height 11
click at [716, 12] on button "x 2" at bounding box center [717, 8] width 11 height 11
click at [716, 12] on button "x 4" at bounding box center [717, 8] width 11 height 11
click at [716, 12] on button "x 1" at bounding box center [717, 8] width 11 height 11
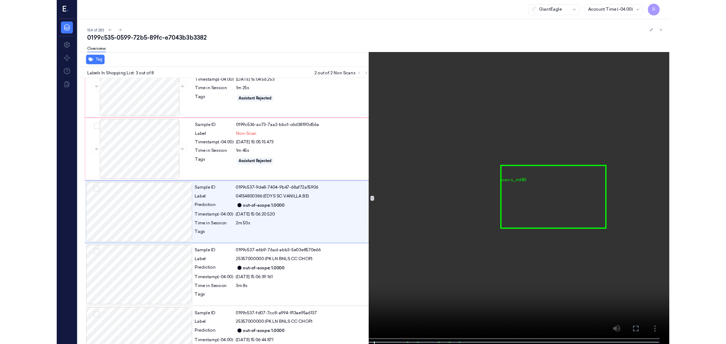
scroll to position [27, 0]
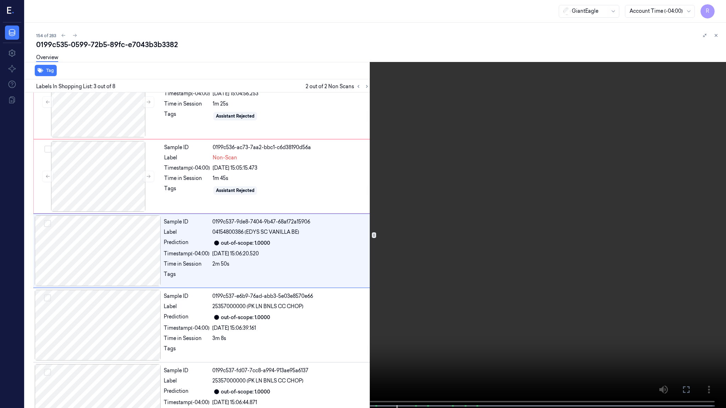
click at [461, 182] on video at bounding box center [363, 205] width 726 height 410
click at [462, 180] on video at bounding box center [363, 205] width 726 height 410
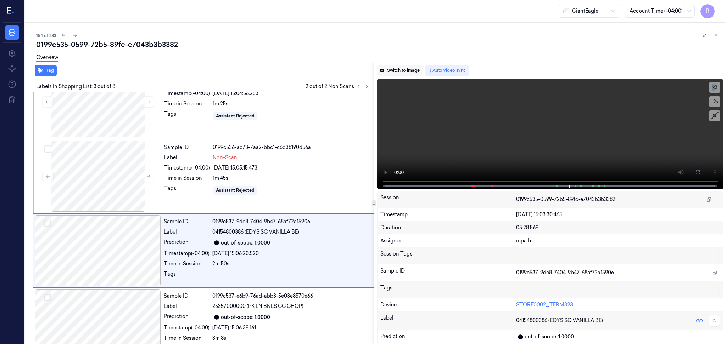
click at [393, 66] on button "Switch to image" at bounding box center [399, 70] width 45 height 11
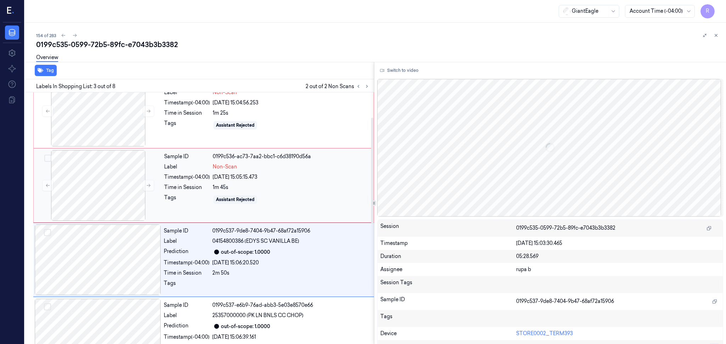
scroll to position [0, 0]
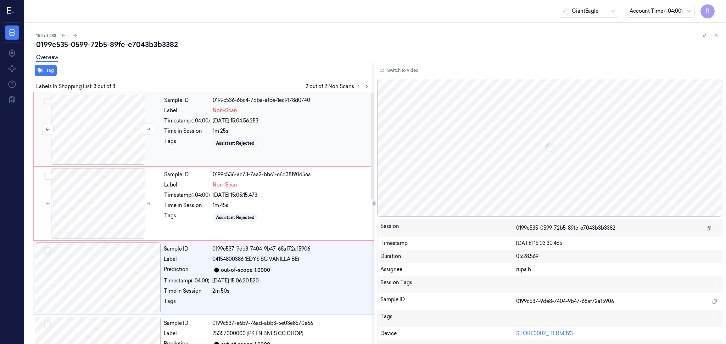
click at [106, 148] on div at bounding box center [98, 129] width 126 height 71
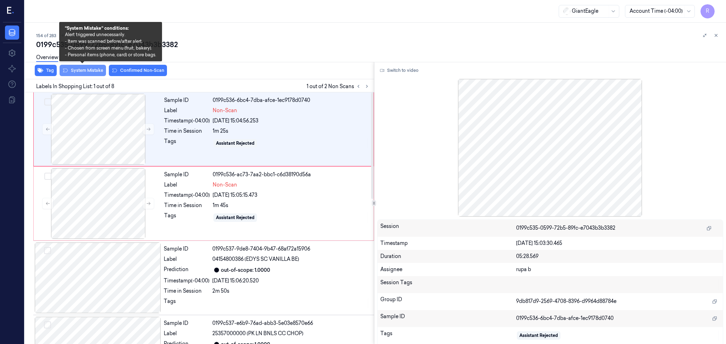
click at [91, 74] on button "System Mistake" at bounding box center [83, 70] width 46 height 11
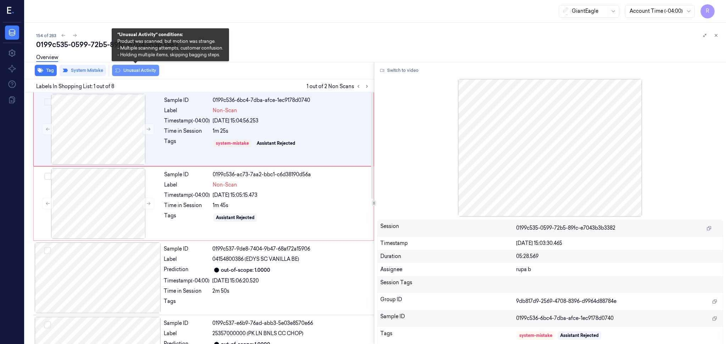
click at [136, 72] on button "Unusual Activity" at bounding box center [135, 70] width 47 height 11
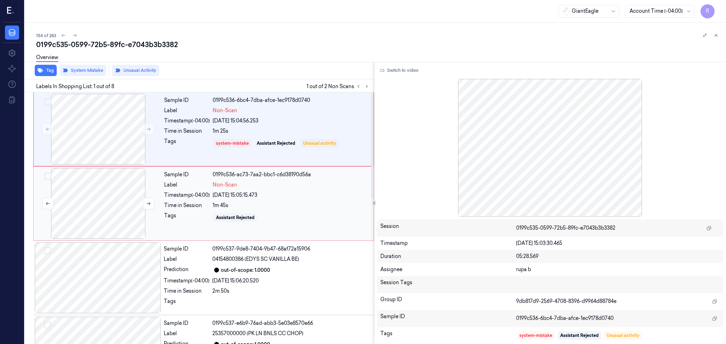
click at [110, 210] on div at bounding box center [98, 203] width 126 height 71
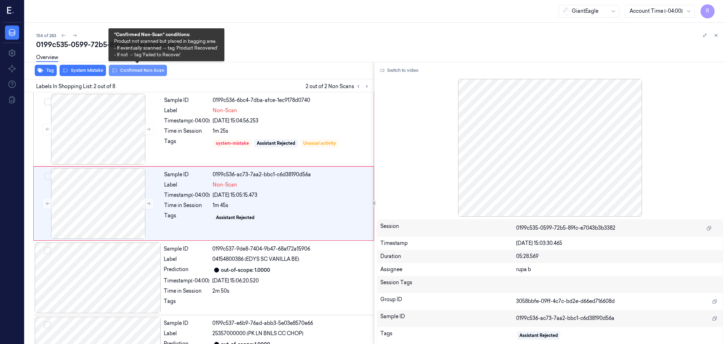
click at [147, 69] on button "Confirmed Non-Scan" at bounding box center [138, 70] width 58 height 11
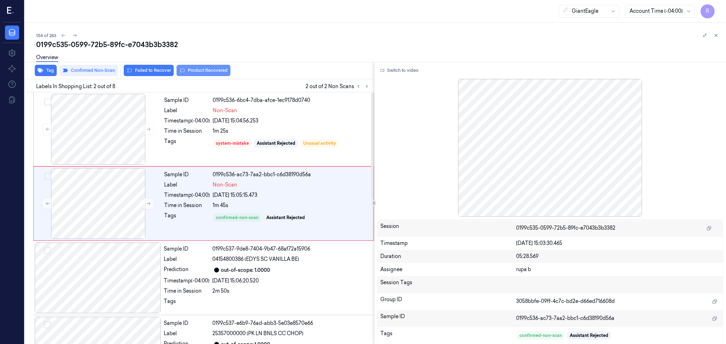
click at [213, 69] on button "Product Recovered" at bounding box center [203, 70] width 54 height 11
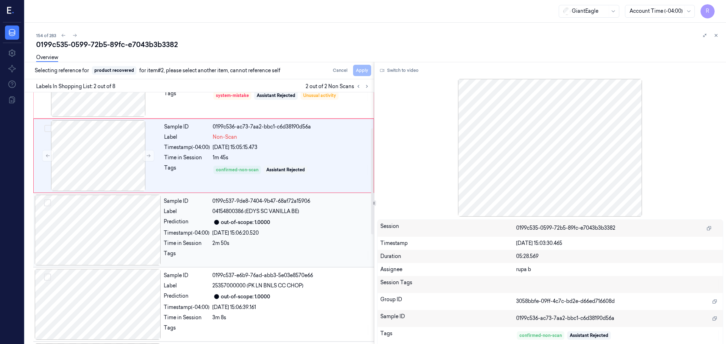
scroll to position [94, 0]
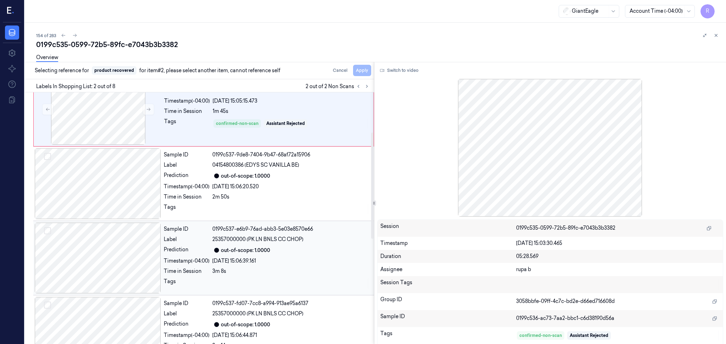
click at [128, 260] on div at bounding box center [98, 258] width 126 height 71
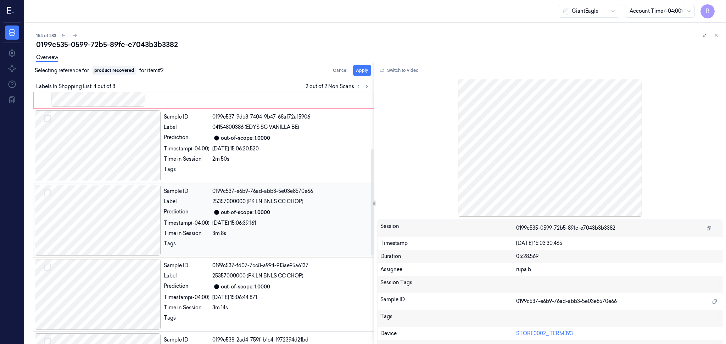
scroll to position [134, 0]
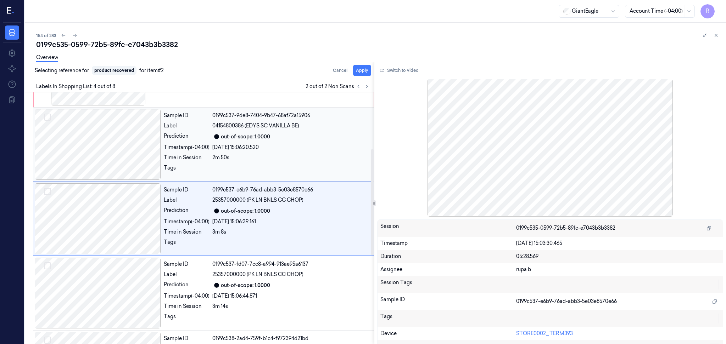
click at [91, 161] on div at bounding box center [98, 144] width 126 height 71
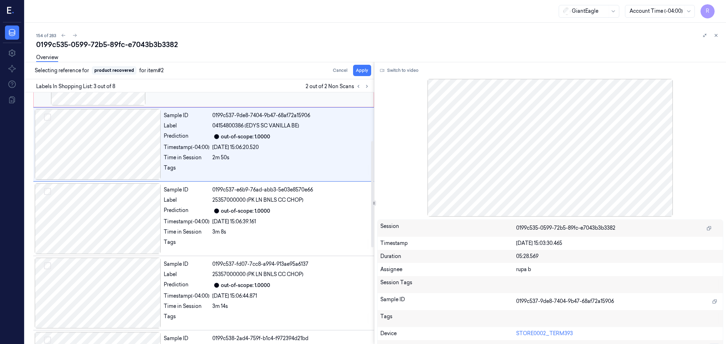
scroll to position [59, 0]
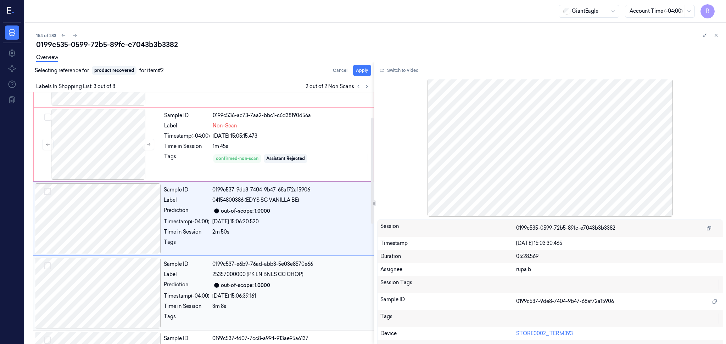
click at [111, 273] on div at bounding box center [98, 293] width 126 height 71
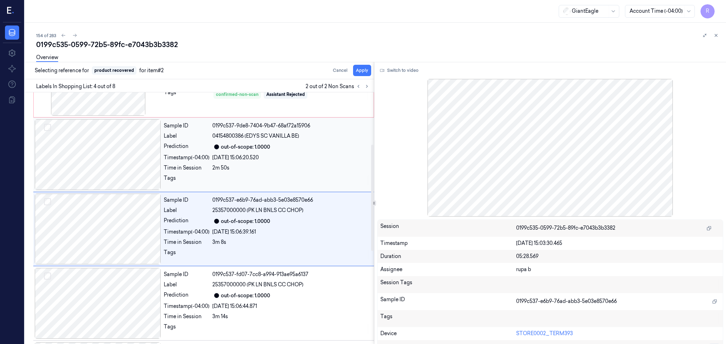
scroll to position [134, 0]
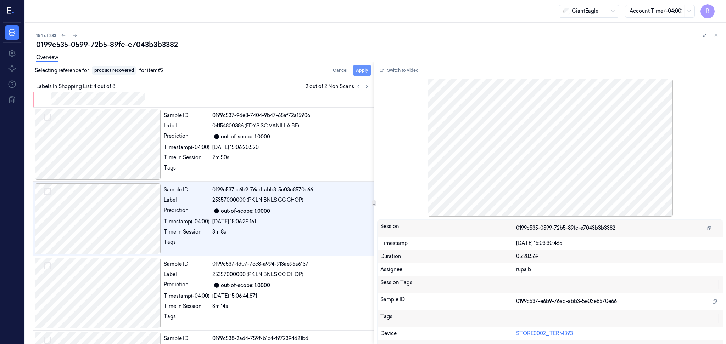
click at [366, 72] on button "Apply" at bounding box center [362, 70] width 18 height 11
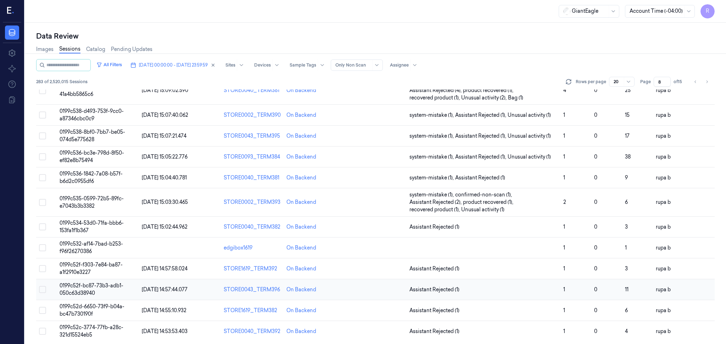
scroll to position [199, 0]
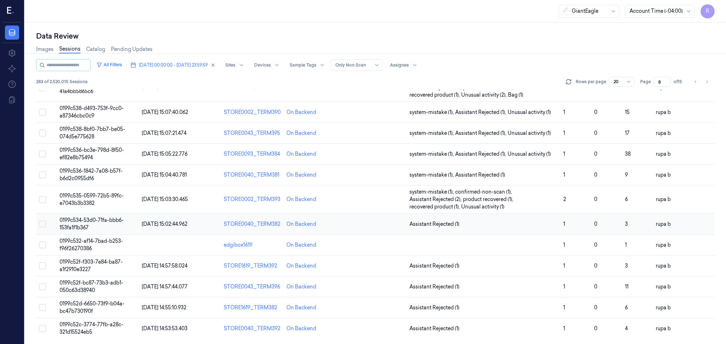
click at [97, 224] on td "0199c534-53d0-71fa-bbb6-153fa1f1b367" at bounding box center [98, 224] width 82 height 21
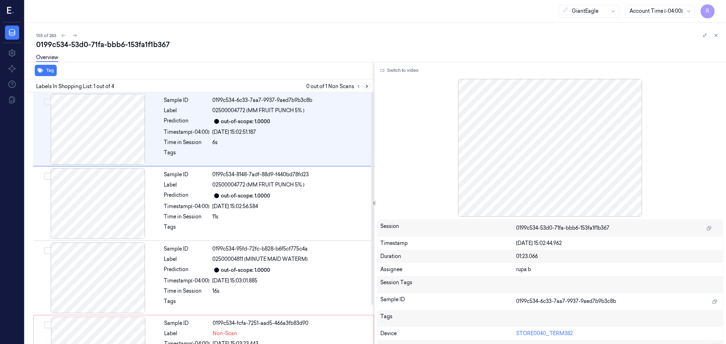
click at [366, 84] on icon at bounding box center [366, 86] width 5 height 5
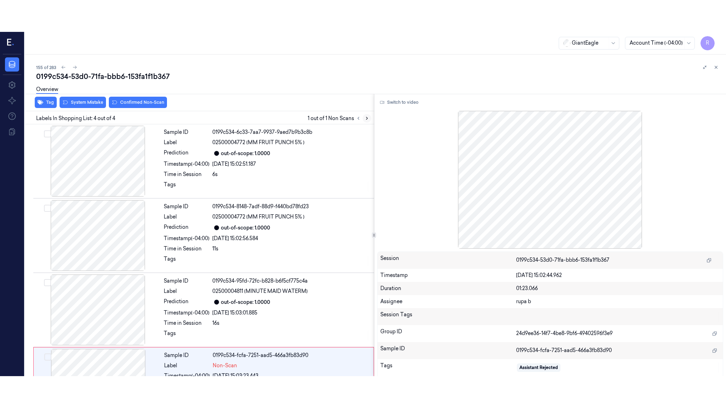
scroll to position [47, 0]
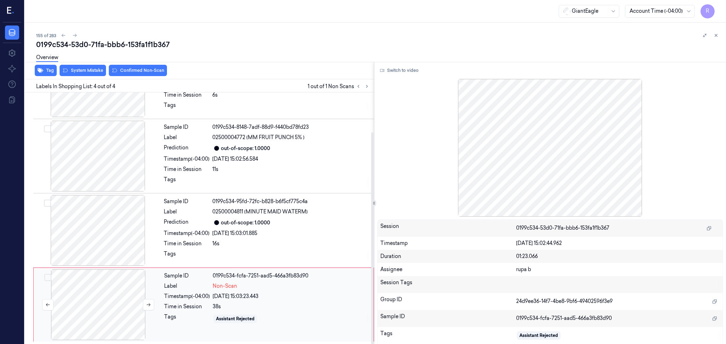
click at [98, 297] on div at bounding box center [98, 305] width 126 height 71
click at [395, 69] on button "Switch to video" at bounding box center [399, 70] width 44 height 11
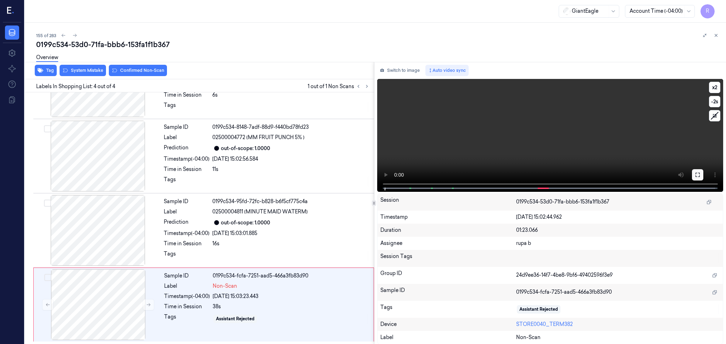
click at [697, 172] on button at bounding box center [697, 174] width 11 height 11
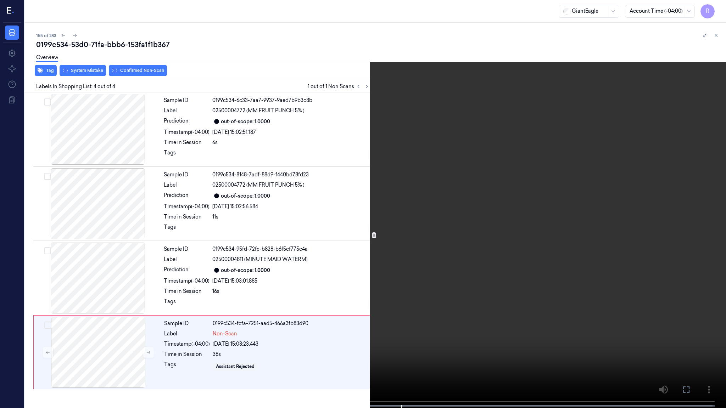
click at [370, 225] on video at bounding box center [363, 205] width 726 height 410
click at [371, 224] on video at bounding box center [363, 205] width 726 height 410
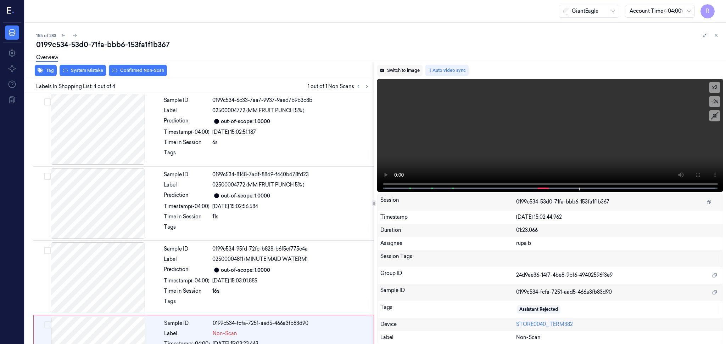
click at [401, 66] on button "Switch to image" at bounding box center [399, 70] width 45 height 11
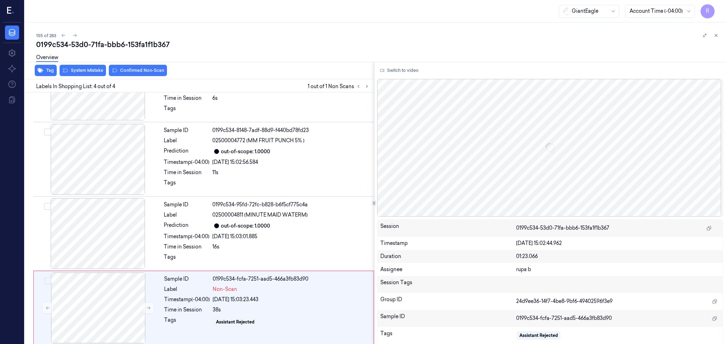
scroll to position [47, 0]
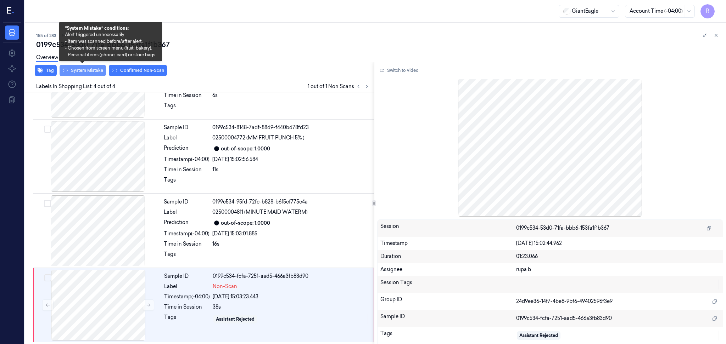
click at [92, 72] on button "System Mistake" at bounding box center [83, 70] width 46 height 11
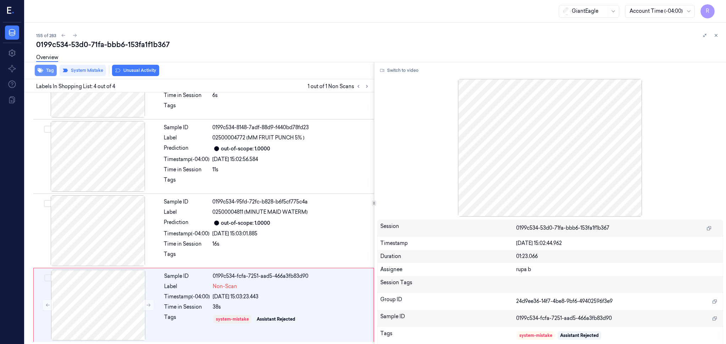
click at [45, 69] on button "Tag" at bounding box center [46, 70] width 22 height 11
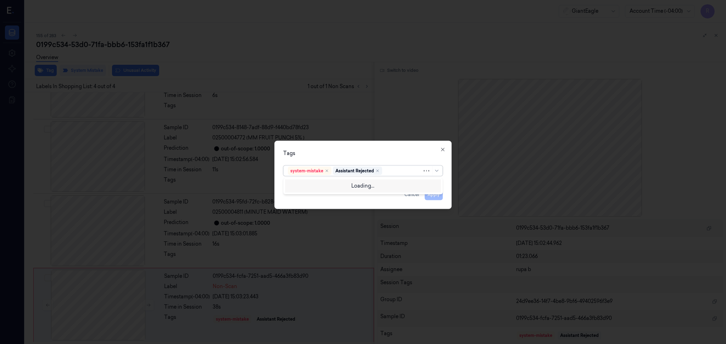
click at [403, 172] on div at bounding box center [402, 170] width 39 height 7
type input "ba"
click at [324, 189] on div "Bag" at bounding box center [363, 186] width 156 height 12
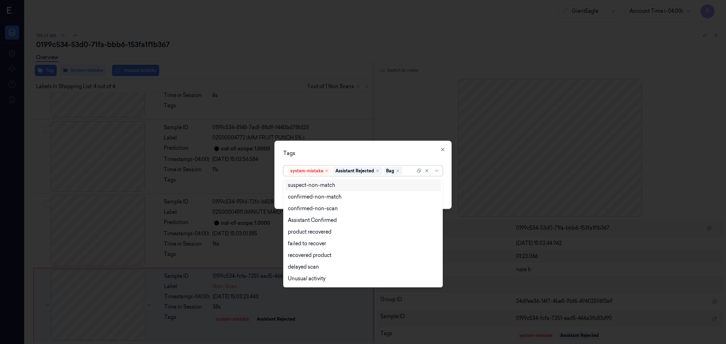
click at [354, 156] on div "Tags" at bounding box center [362, 153] width 159 height 7
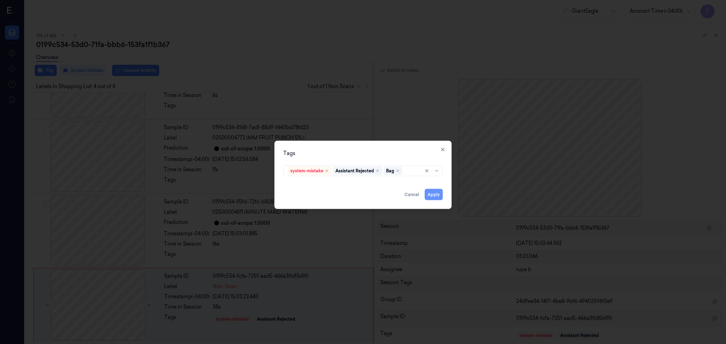
click at [436, 192] on button "Apply" at bounding box center [434, 194] width 18 height 11
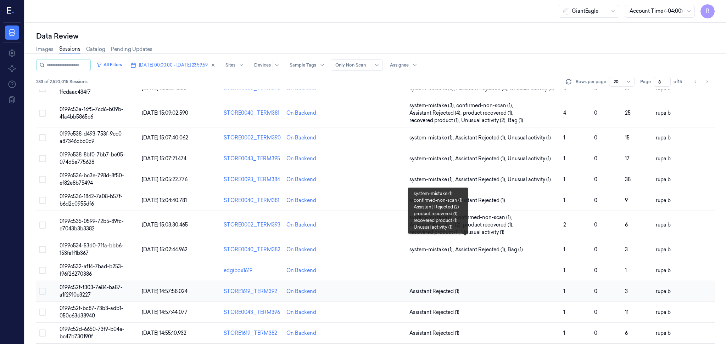
scroll to position [199, 0]
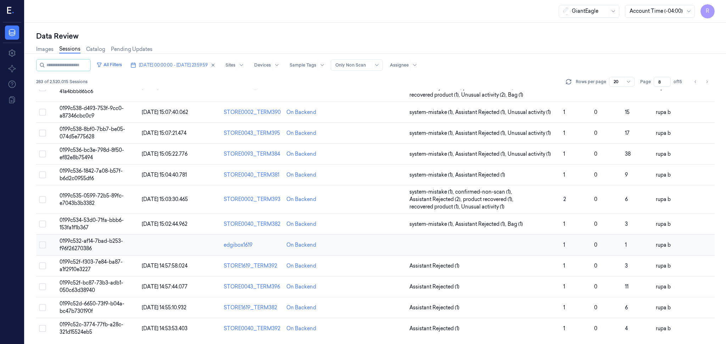
click at [114, 244] on span "0199c532-af14-7bad-b253-f96f26270386" at bounding box center [91, 245] width 63 height 14
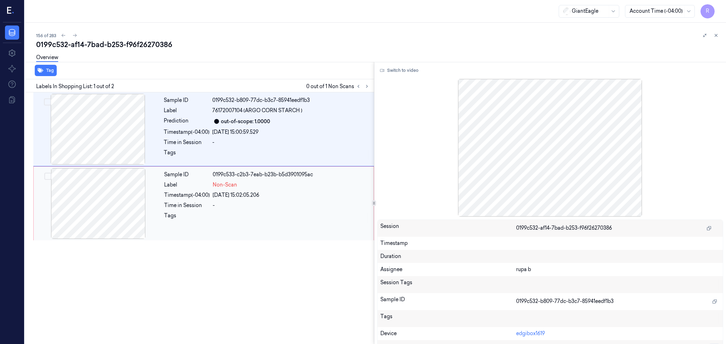
click at [102, 196] on div at bounding box center [98, 203] width 126 height 71
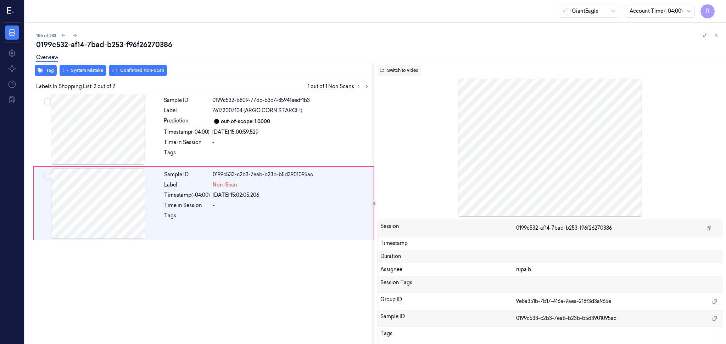
click at [394, 70] on button "Switch to video" at bounding box center [399, 70] width 44 height 11
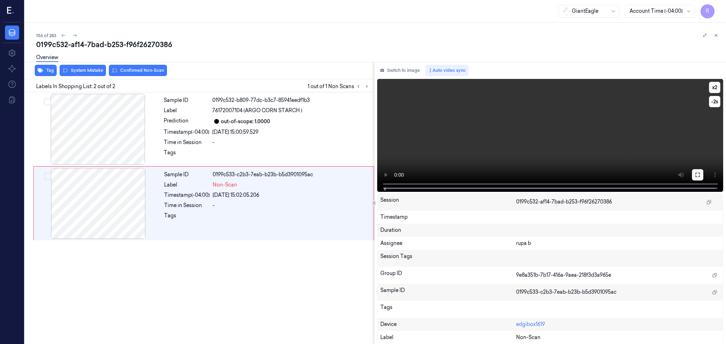
click at [698, 176] on icon at bounding box center [697, 175] width 4 height 4
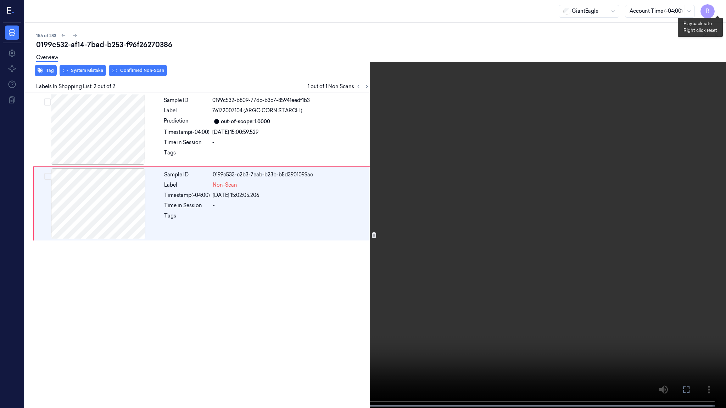
click at [718, 9] on button "x 2" at bounding box center [717, 8] width 11 height 11
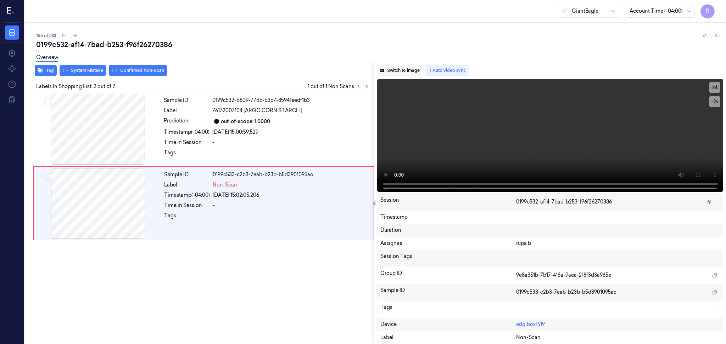
click at [398, 73] on button "Switch to image" at bounding box center [399, 70] width 45 height 11
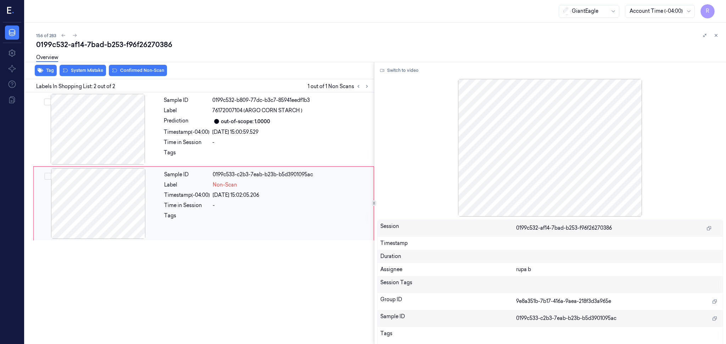
drag, startPoint x: 108, startPoint y: 218, endPoint x: 108, endPoint y: 213, distance: 5.3
click at [108, 219] on div at bounding box center [98, 203] width 126 height 71
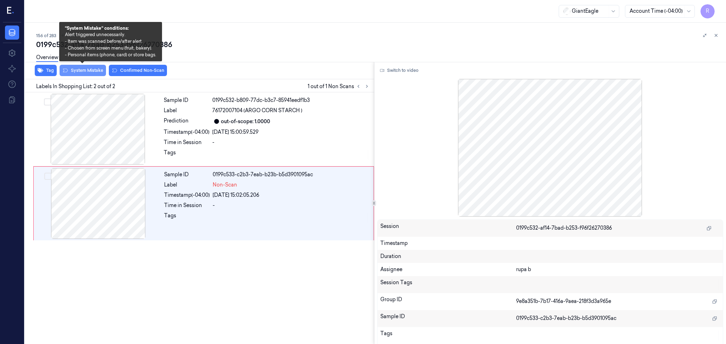
click at [85, 72] on button "System Mistake" at bounding box center [83, 70] width 46 height 11
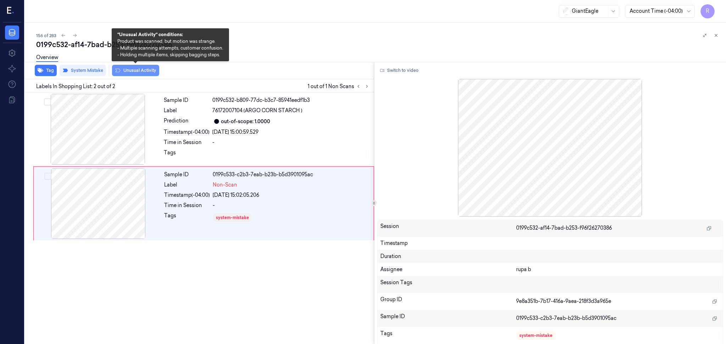
click at [148, 70] on button "Unusual Activity" at bounding box center [135, 70] width 47 height 11
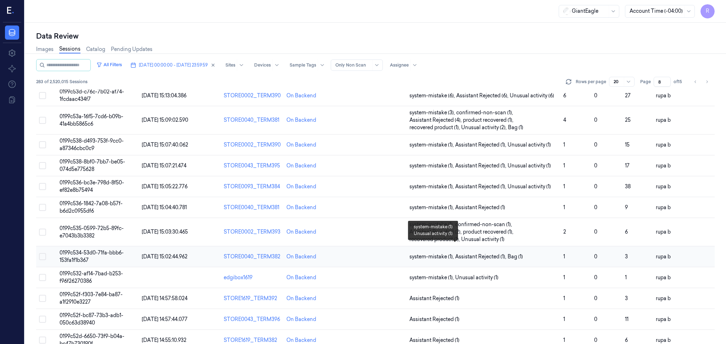
scroll to position [199, 0]
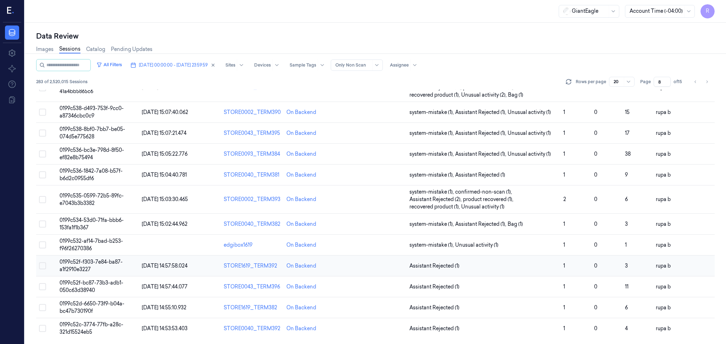
click at [115, 266] on td "0199c52f-f303-7e84-ba87-a1f2910e3227" at bounding box center [98, 266] width 82 height 21
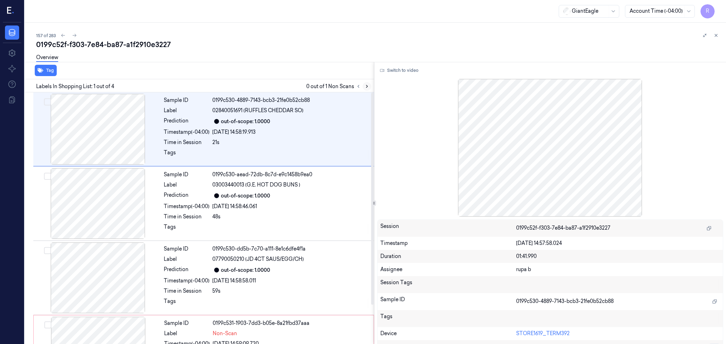
click at [366, 85] on icon at bounding box center [366, 86] width 5 height 5
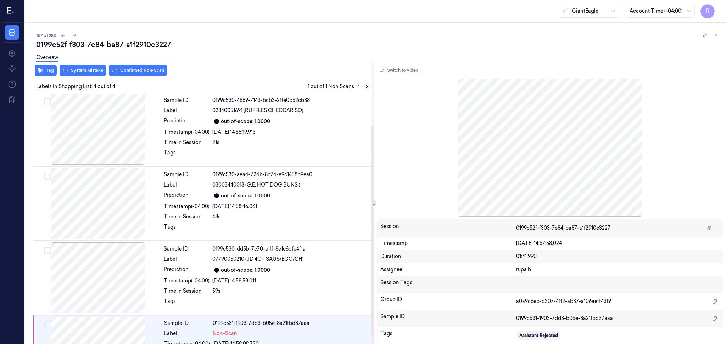
scroll to position [47, 0]
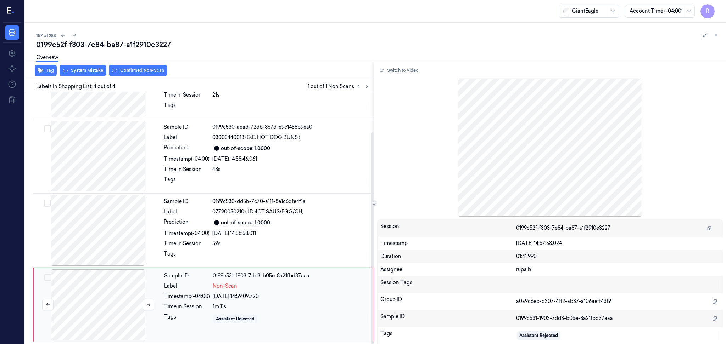
click at [104, 300] on div at bounding box center [98, 305] width 126 height 71
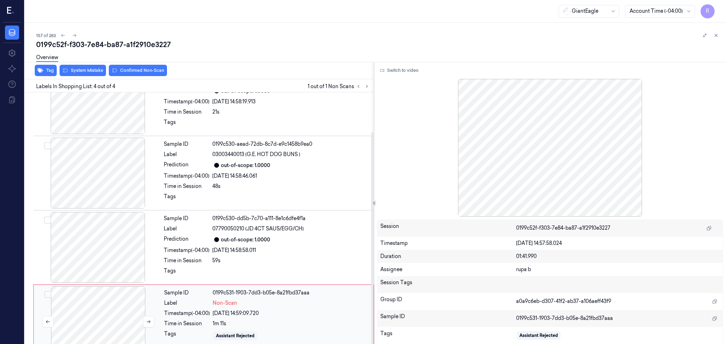
scroll to position [47, 0]
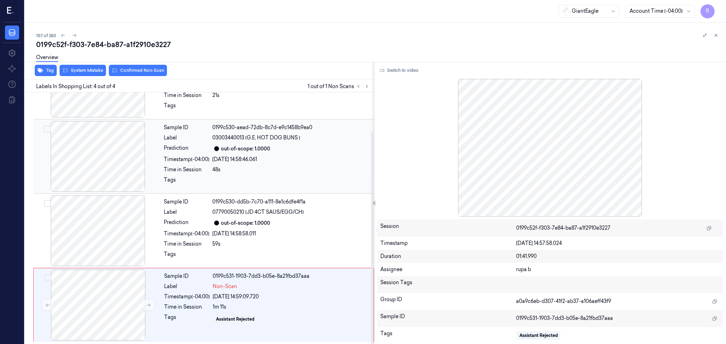
click at [96, 153] on div at bounding box center [98, 156] width 126 height 71
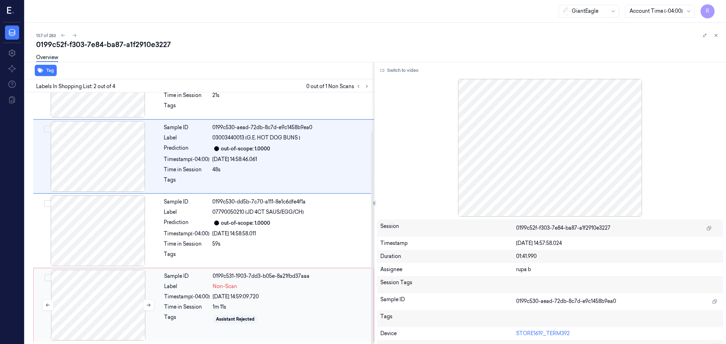
click at [119, 308] on div at bounding box center [98, 305] width 126 height 71
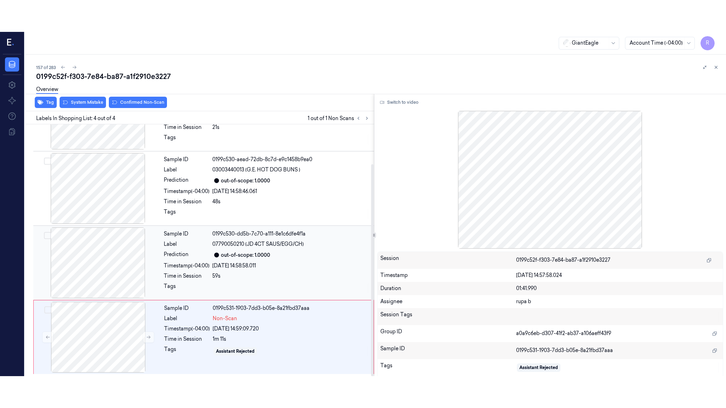
scroll to position [47, 0]
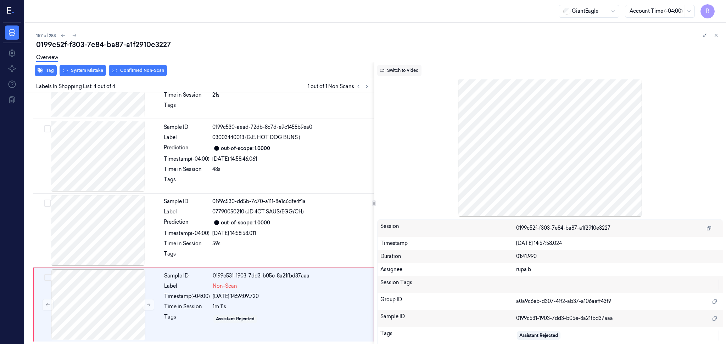
click at [411, 71] on button "Switch to video" at bounding box center [399, 70] width 44 height 11
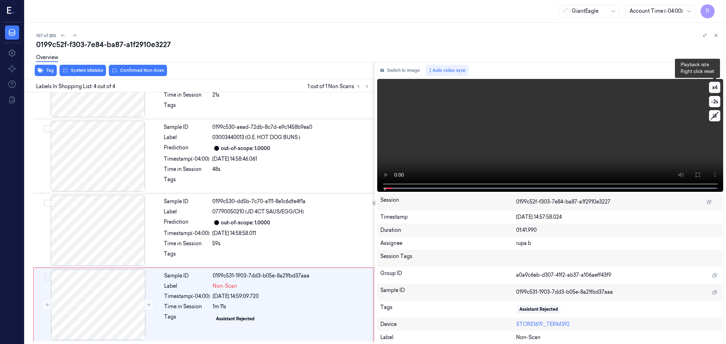
click at [710, 85] on button "x 4" at bounding box center [714, 87] width 11 height 11
click at [710, 85] on button "x 1" at bounding box center [714, 87] width 11 height 11
click at [698, 178] on button at bounding box center [697, 174] width 11 height 11
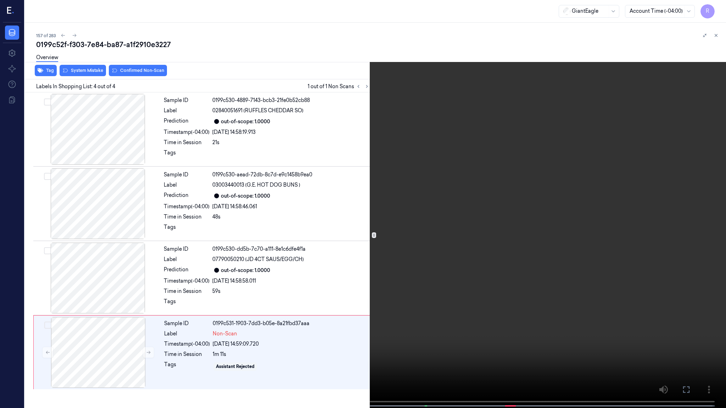
click at [698, 217] on video at bounding box center [363, 205] width 726 height 410
click at [576, 193] on video at bounding box center [363, 205] width 726 height 410
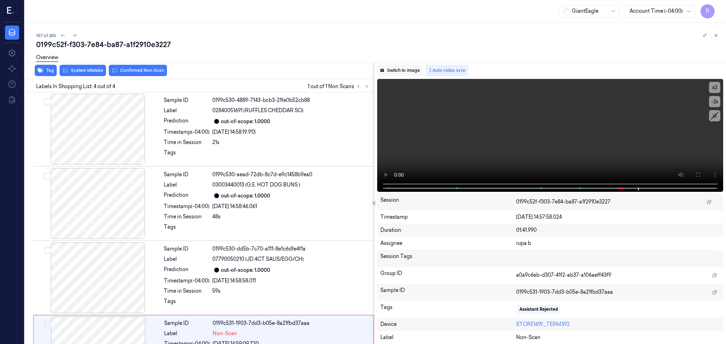
click at [400, 73] on button "Switch to image" at bounding box center [399, 70] width 45 height 11
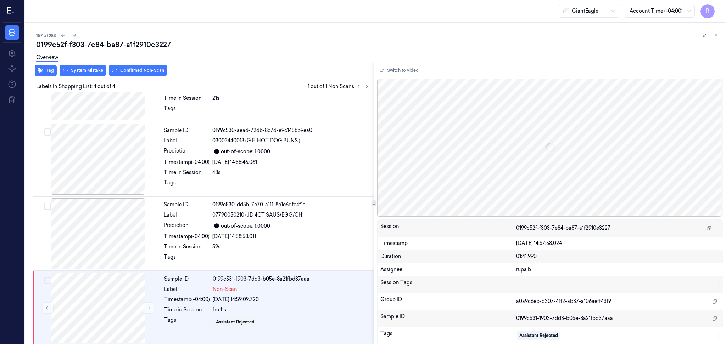
scroll to position [47, 0]
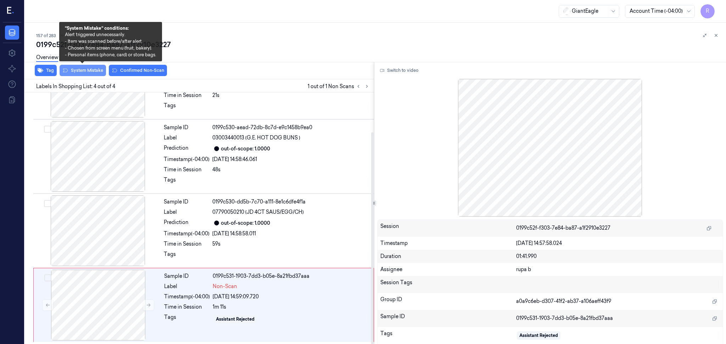
click at [76, 72] on button "System Mistake" at bounding box center [83, 70] width 46 height 11
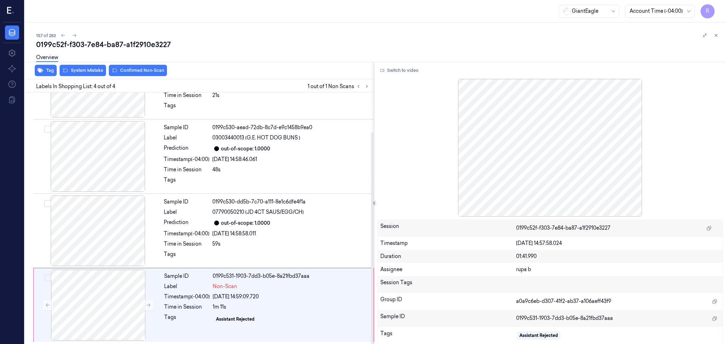
scroll to position [47, 0]
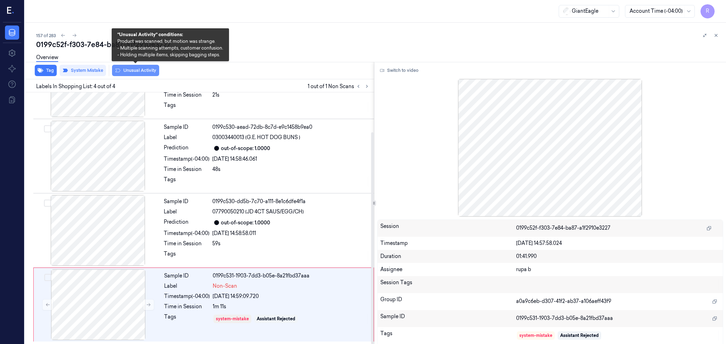
click at [131, 69] on button "Unusual Activity" at bounding box center [135, 70] width 47 height 11
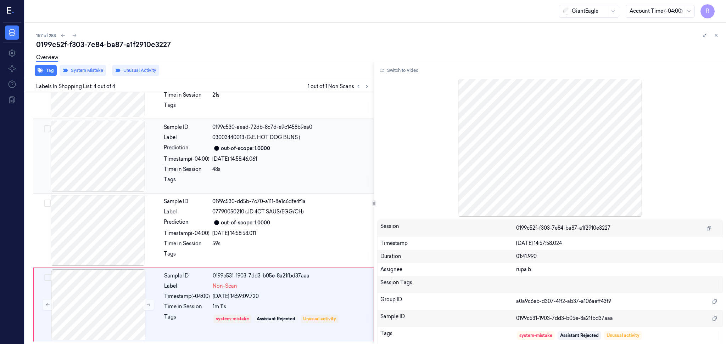
scroll to position [47, 0]
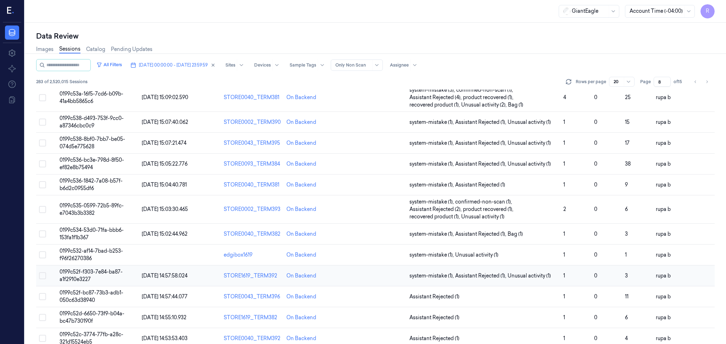
scroll to position [199, 0]
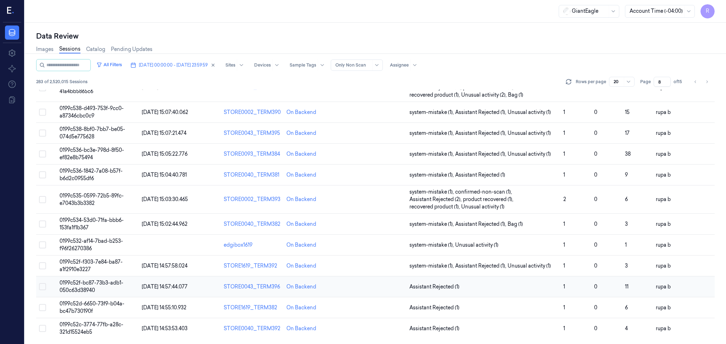
click at [121, 284] on span "0199c52f-bc87-73b3-adb1-050c63d38940" at bounding box center [92, 287] width 64 height 14
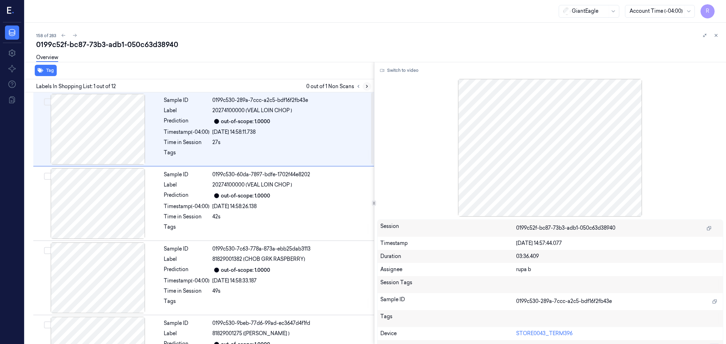
click at [370, 84] on button at bounding box center [367, 86] width 9 height 9
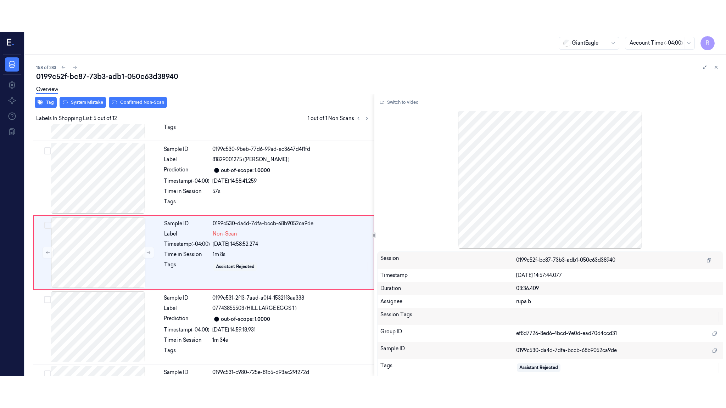
scroll to position [208, 0]
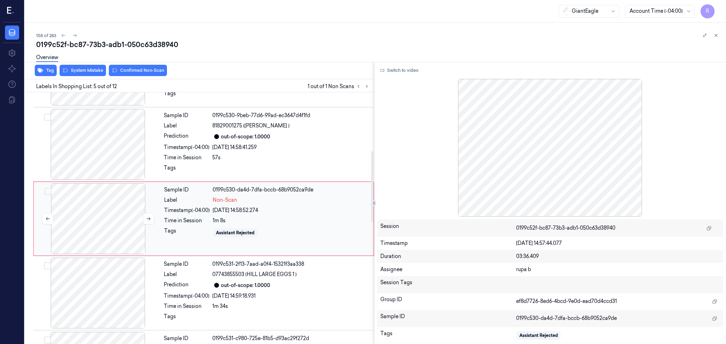
drag, startPoint x: 120, startPoint y: 227, endPoint x: 132, endPoint y: 225, distance: 11.9
click at [121, 227] on div at bounding box center [98, 219] width 126 height 71
click at [391, 67] on button "Switch to video" at bounding box center [399, 70] width 44 height 11
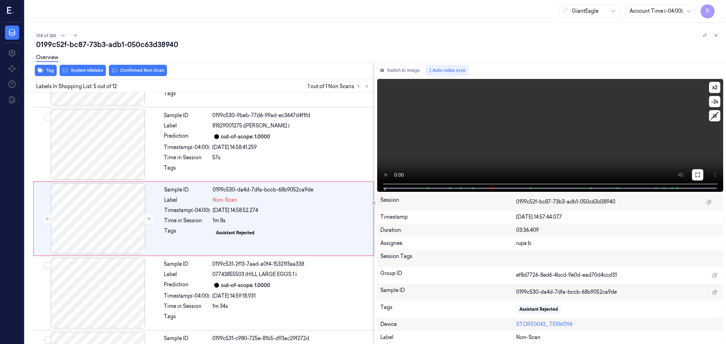
click at [695, 176] on icon at bounding box center [697, 175] width 4 height 4
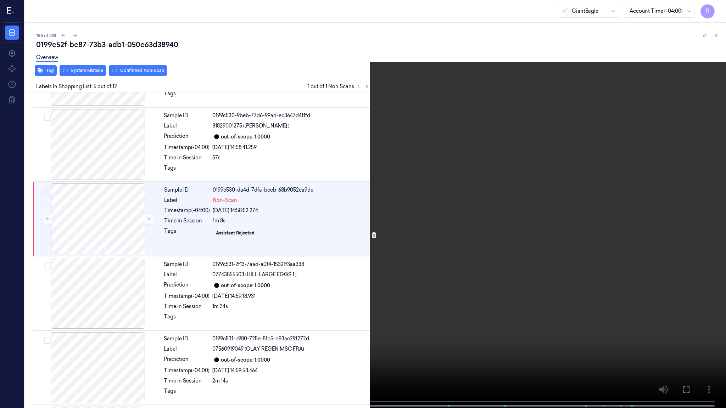
click at [693, 204] on video at bounding box center [363, 205] width 726 height 410
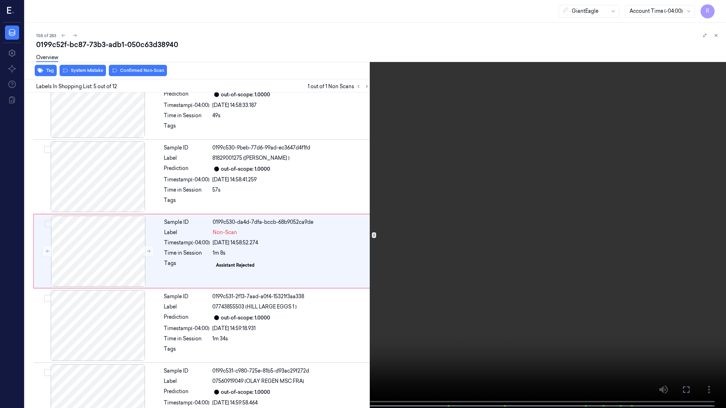
scroll to position [176, 0]
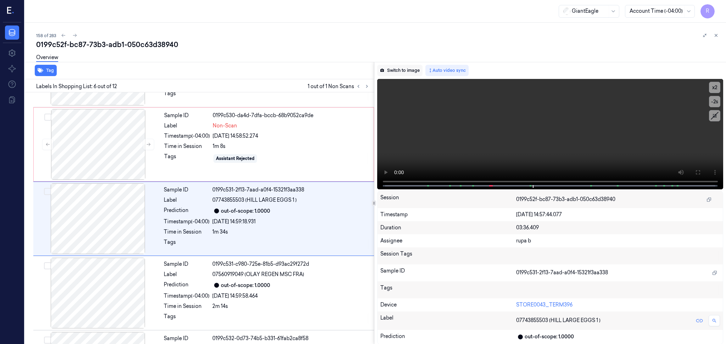
click at [394, 71] on button "Switch to image" at bounding box center [399, 70] width 45 height 11
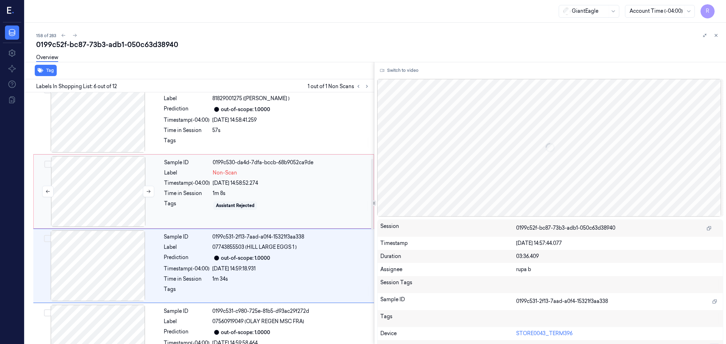
click at [114, 192] on div at bounding box center [98, 191] width 126 height 71
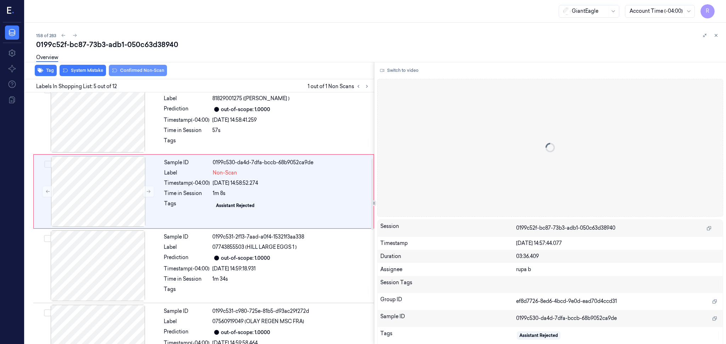
scroll to position [208, 0]
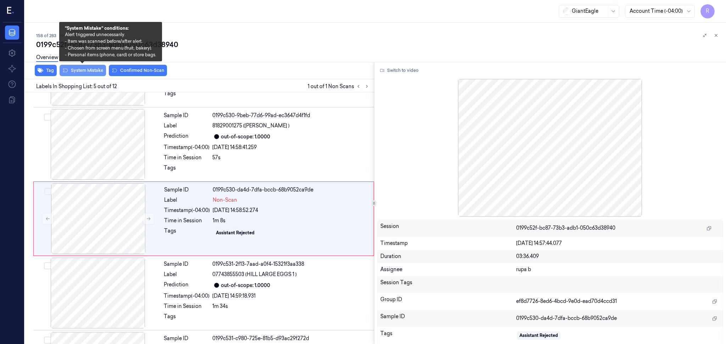
click at [92, 71] on button "System Mistake" at bounding box center [83, 70] width 46 height 11
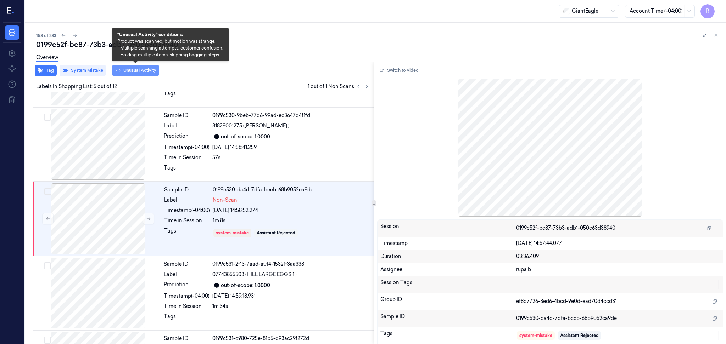
click at [149, 70] on button "Unusual Activity" at bounding box center [135, 70] width 47 height 11
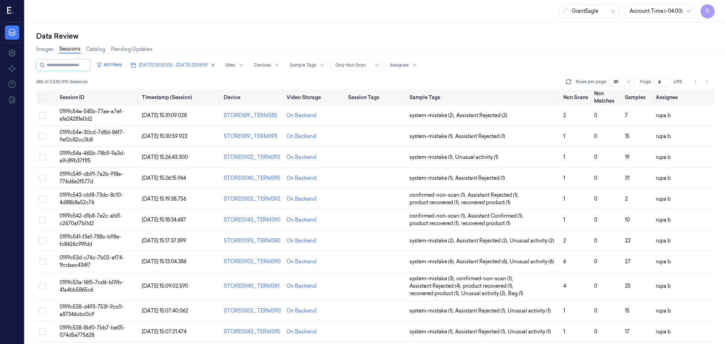
scroll to position [199, 0]
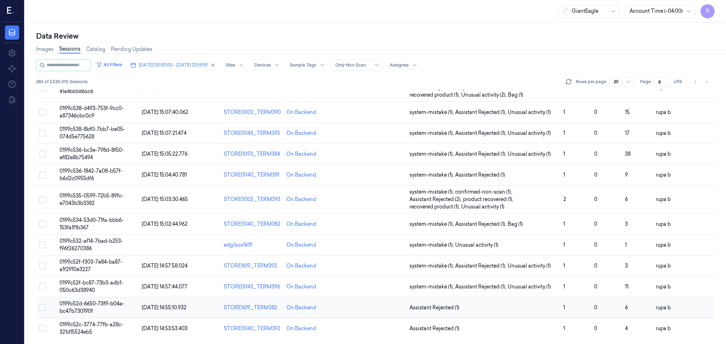
click at [119, 307] on span "0199c52d-6650-73f9-b04a-bc47b730190f" at bounding box center [92, 308] width 65 height 14
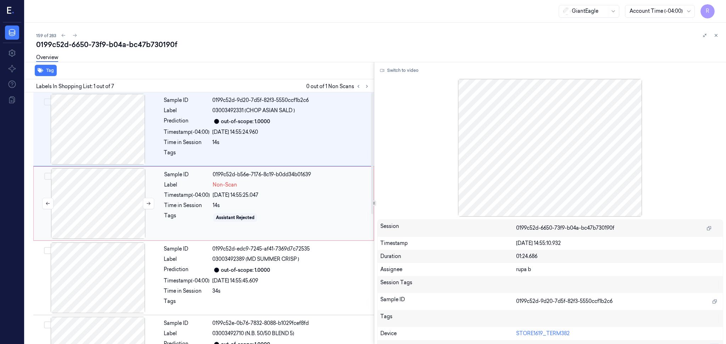
click at [94, 216] on div at bounding box center [98, 203] width 126 height 71
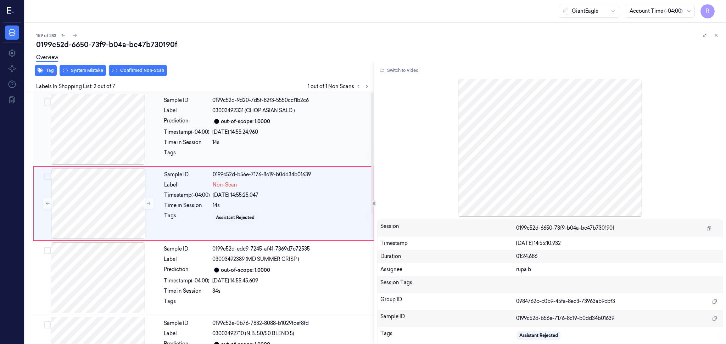
click at [124, 128] on div at bounding box center [98, 129] width 126 height 71
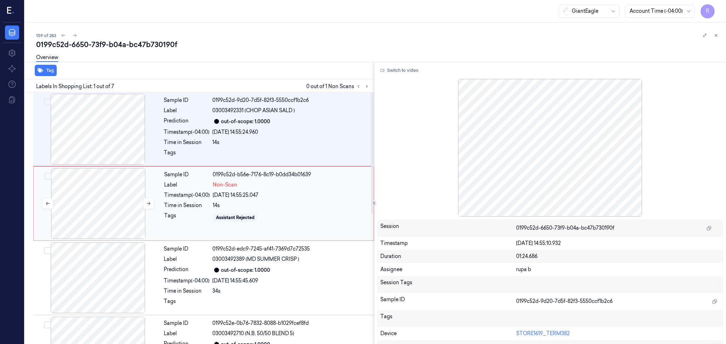
click at [102, 214] on div at bounding box center [98, 203] width 126 height 71
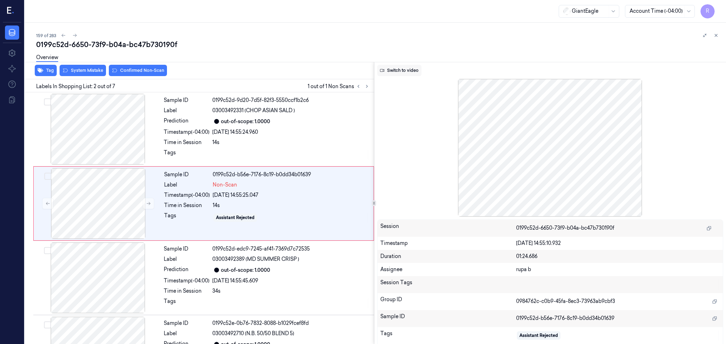
click at [407, 73] on button "Switch to video" at bounding box center [399, 70] width 44 height 11
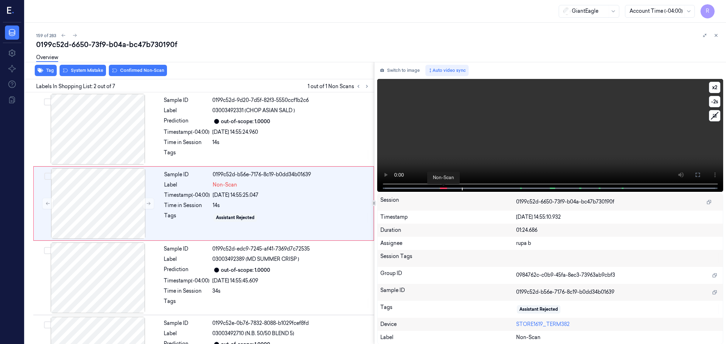
click at [444, 187] on span at bounding box center [443, 189] width 1 height 4
click at [696, 176] on icon at bounding box center [698, 175] width 6 height 6
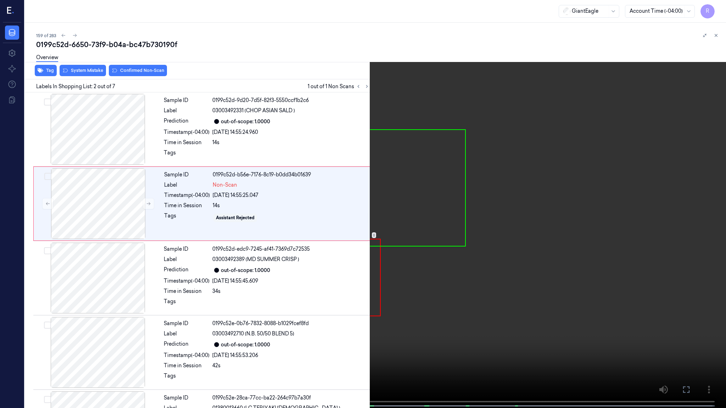
click at [689, 203] on video at bounding box center [363, 205] width 726 height 410
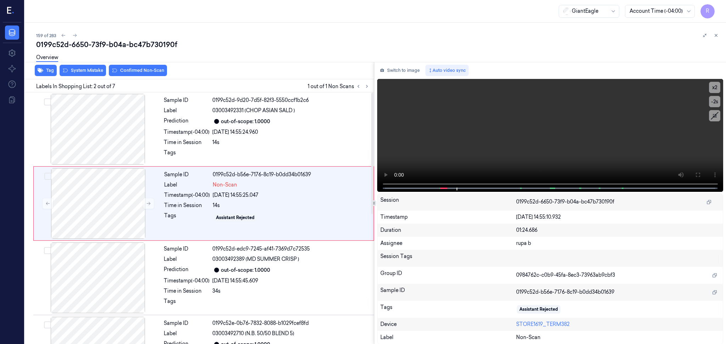
drag, startPoint x: 408, startPoint y: 71, endPoint x: 725, endPoint y: 118, distance: 321.0
click at [408, 71] on button "Switch to image" at bounding box center [399, 70] width 45 height 11
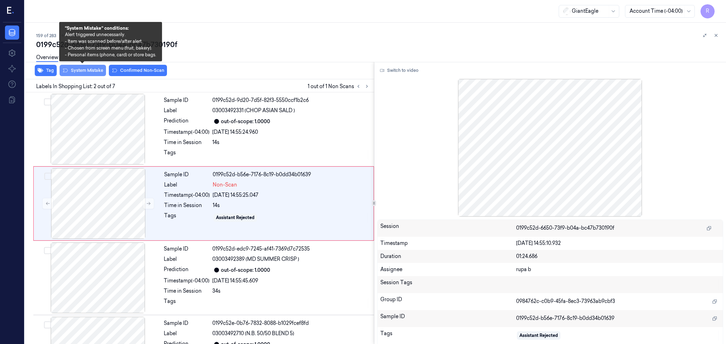
click at [95, 73] on button "System Mistake" at bounding box center [83, 70] width 46 height 11
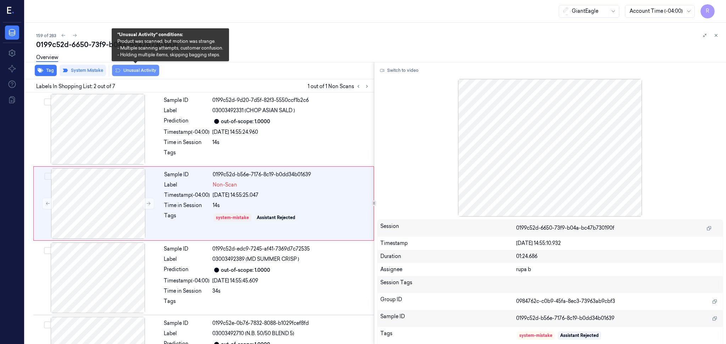
click at [125, 68] on button "Unusual Activity" at bounding box center [135, 70] width 47 height 11
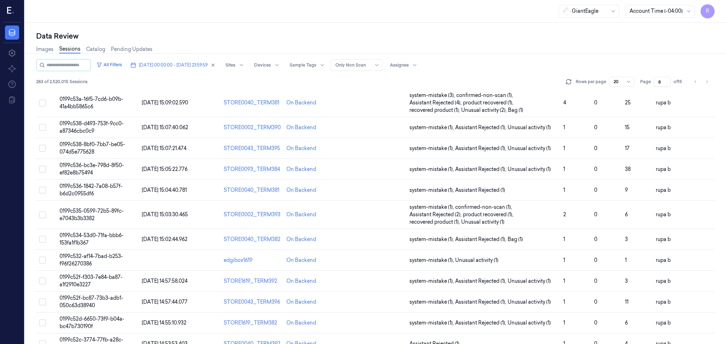
scroll to position [199, 0]
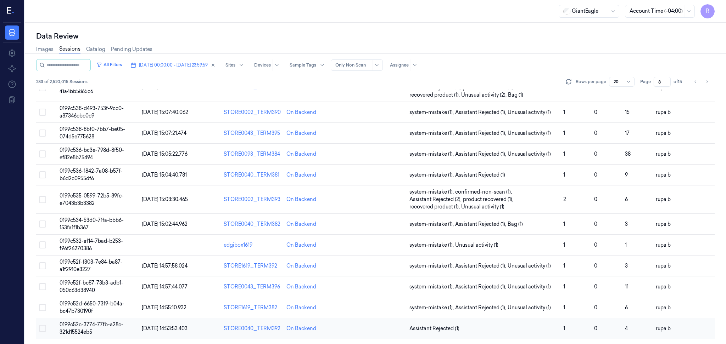
click at [120, 326] on span "0199c52c-3774-77fb-a28c-321d15524eb5" at bounding box center [92, 329] width 64 height 14
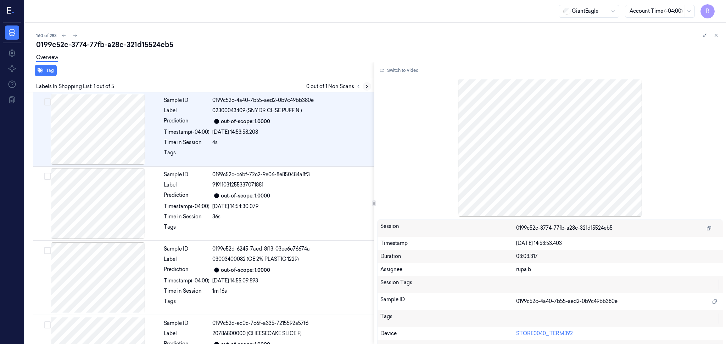
click at [364, 87] on button at bounding box center [367, 86] width 9 height 9
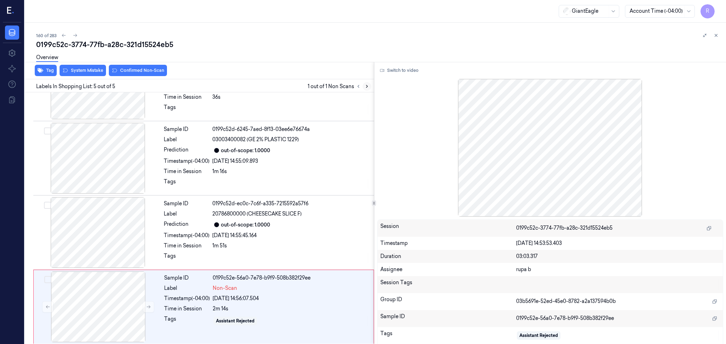
scroll to position [122, 0]
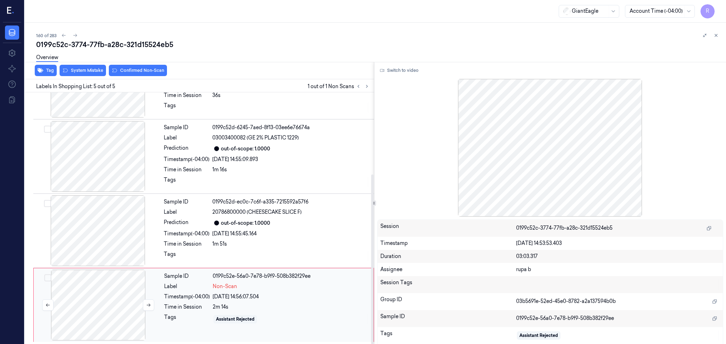
click at [118, 303] on div at bounding box center [98, 305] width 126 height 71
click at [117, 307] on div at bounding box center [98, 305] width 126 height 71
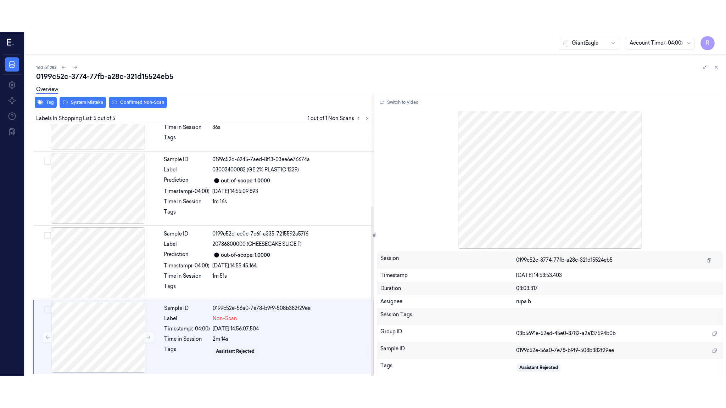
scroll to position [122, 0]
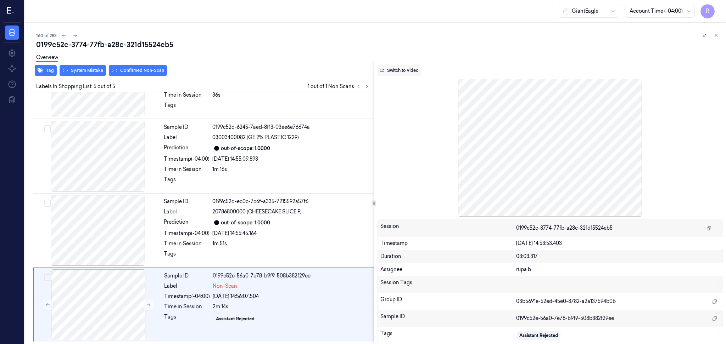
click at [396, 74] on button "Switch to video" at bounding box center [399, 70] width 44 height 11
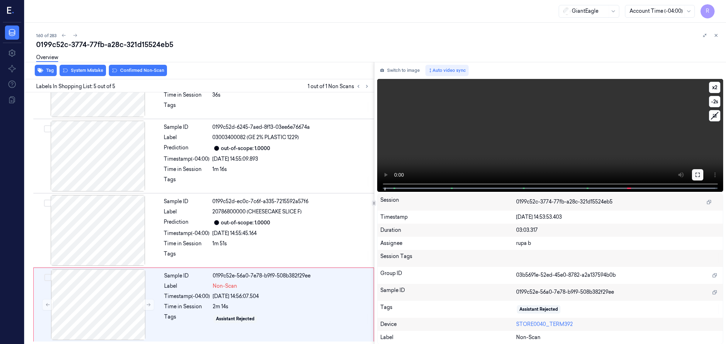
click at [698, 174] on icon at bounding box center [698, 175] width 6 height 6
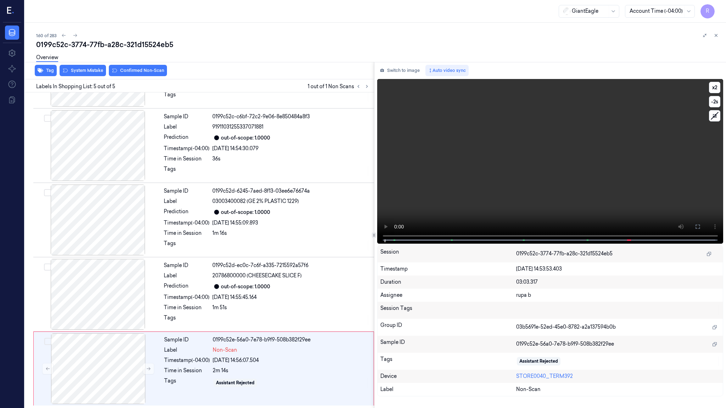
scroll to position [58, 0]
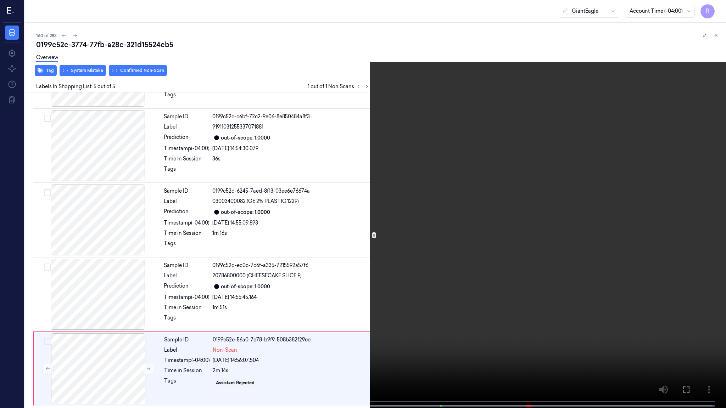
click at [693, 195] on video at bounding box center [363, 205] width 726 height 410
click at [544, 242] on video at bounding box center [363, 205] width 726 height 410
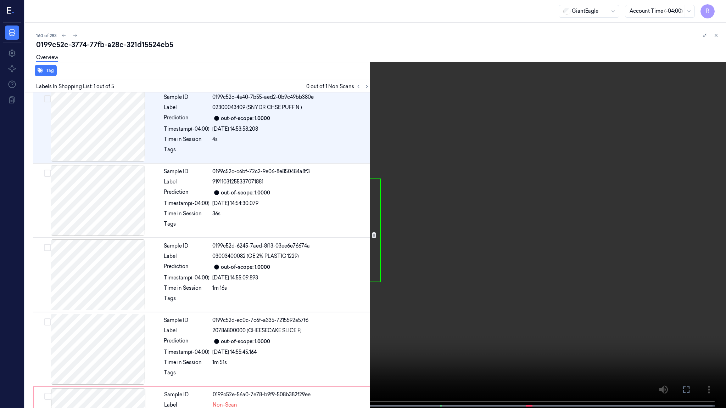
scroll to position [0, 0]
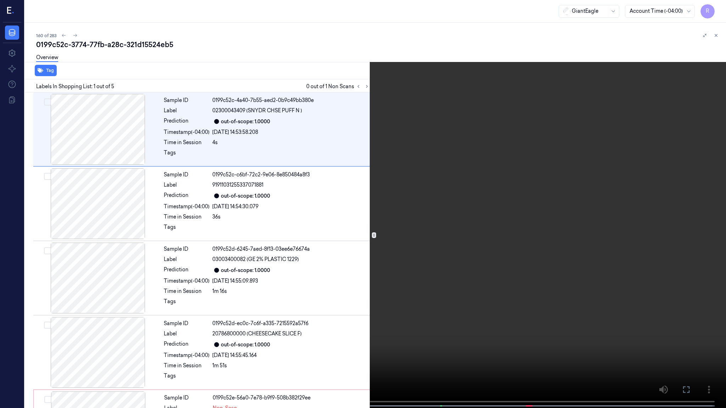
click at [127, 263] on video at bounding box center [363, 205] width 726 height 410
click at [528, 326] on video at bounding box center [363, 205] width 726 height 410
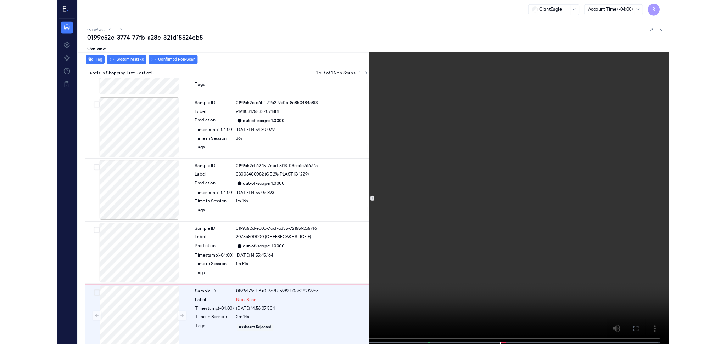
scroll to position [58, 0]
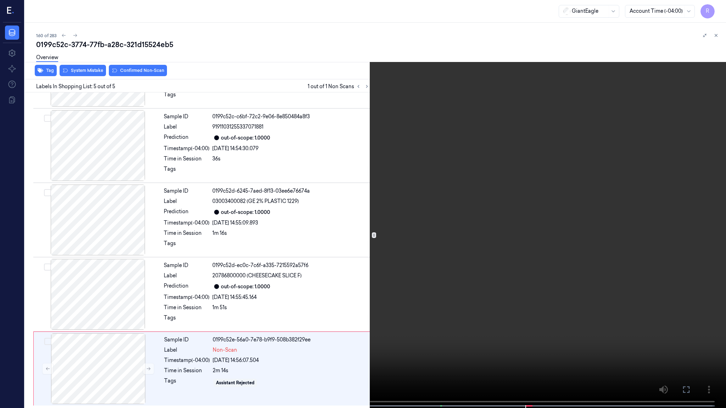
click at [488, 271] on video at bounding box center [363, 205] width 726 height 410
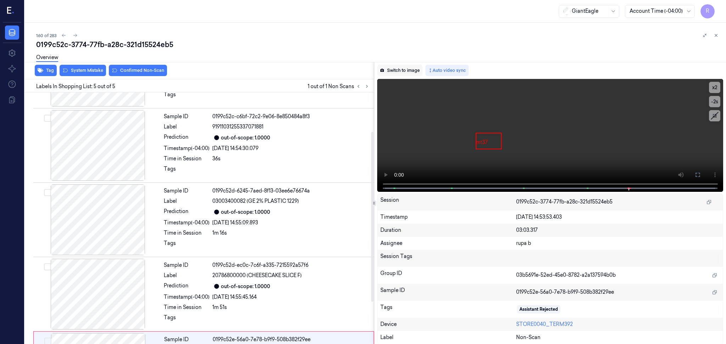
click at [404, 70] on button "Switch to image" at bounding box center [399, 70] width 45 height 11
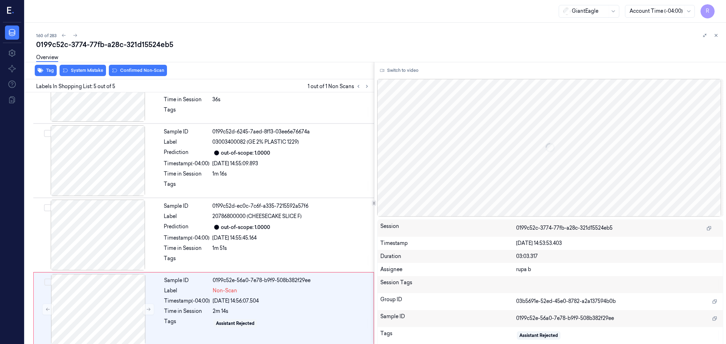
scroll to position [122, 0]
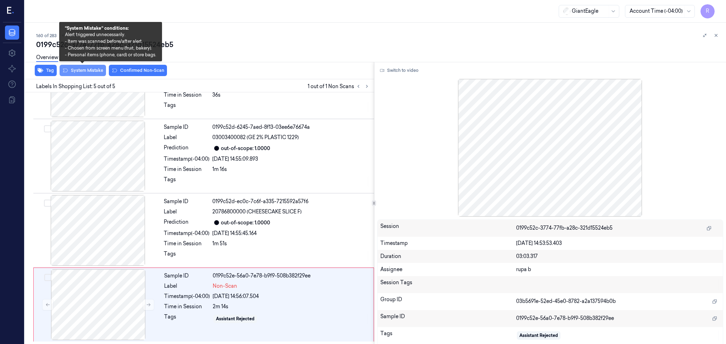
click at [73, 70] on button "System Mistake" at bounding box center [83, 70] width 46 height 11
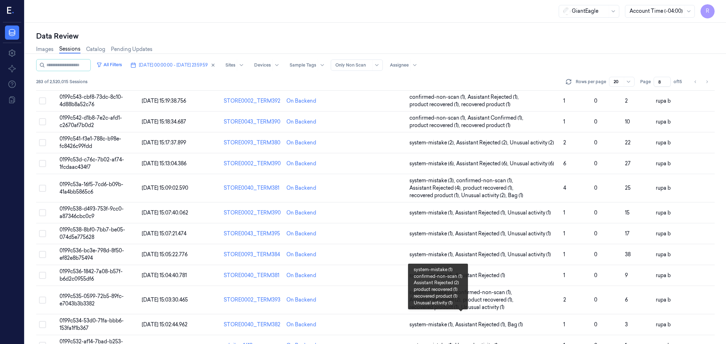
scroll to position [10, 0]
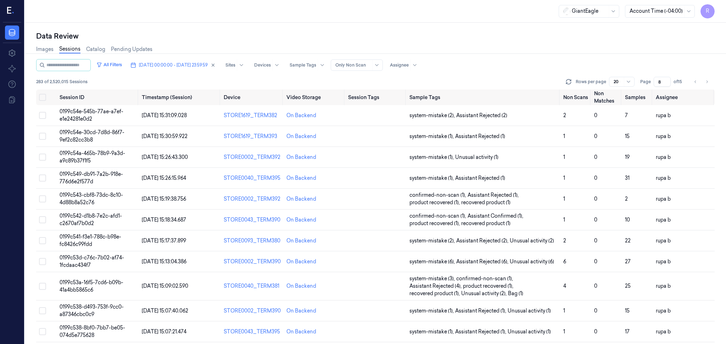
drag, startPoint x: 661, startPoint y: 80, endPoint x: 565, endPoint y: 79, distance: 96.4
click at [567, 79] on div "Rows per page 20 Page 8 of 15" at bounding box center [639, 82] width 150 height 10
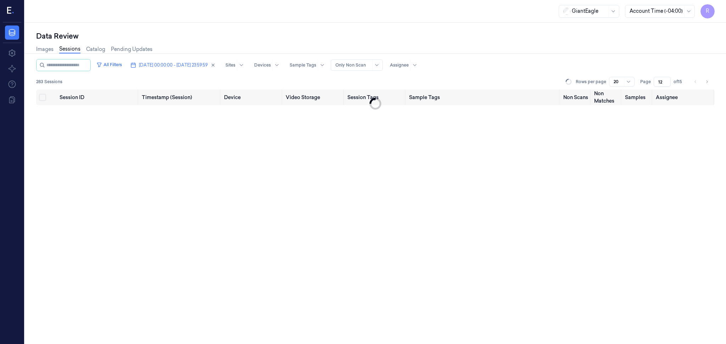
type input "12"
click at [600, 64] on div "All Filters 08/10/2025 00:00:00 - 08/10/2025 23:59:59 Sites Devices Sample Tags…" at bounding box center [375, 65] width 678 height 12
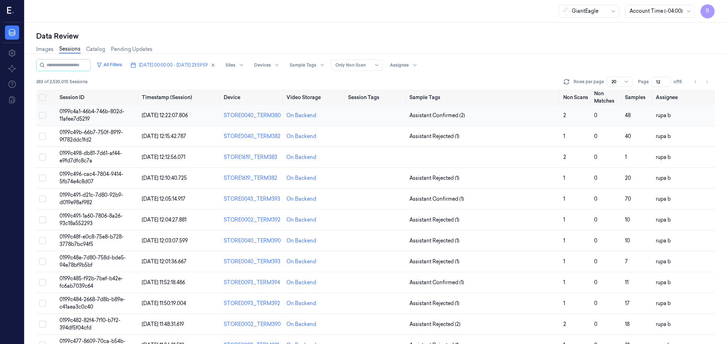
click at [145, 118] on span "[DATE] 12:22:07.806" at bounding box center [165, 115] width 46 height 6
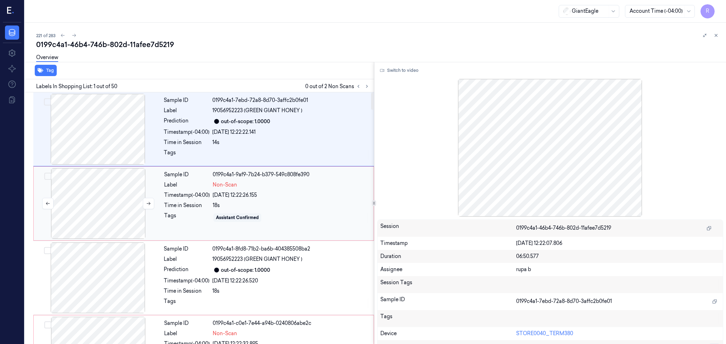
click at [111, 223] on div at bounding box center [98, 203] width 126 height 71
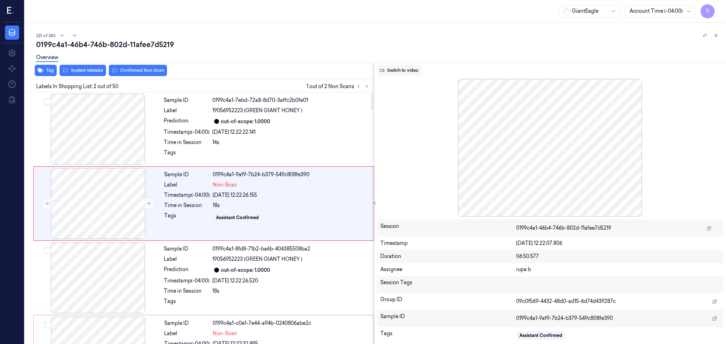
click at [403, 67] on button "Switch to video" at bounding box center [399, 70] width 44 height 11
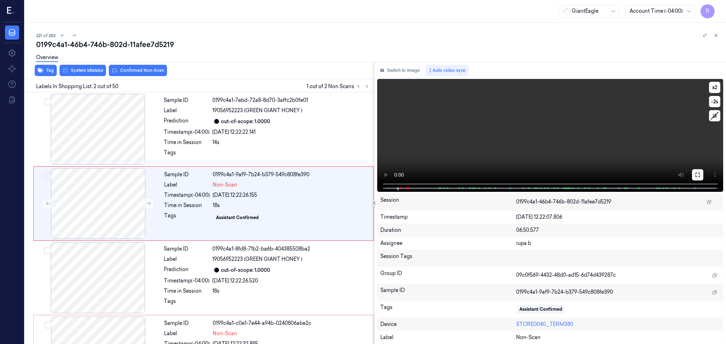
click at [695, 173] on icon at bounding box center [697, 175] width 4 height 4
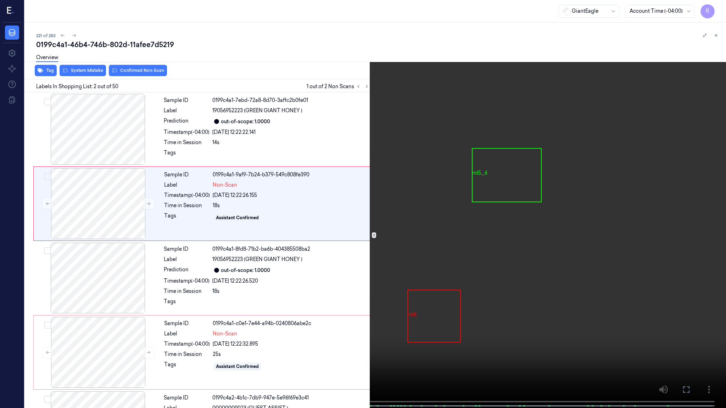
scroll to position [25, 0]
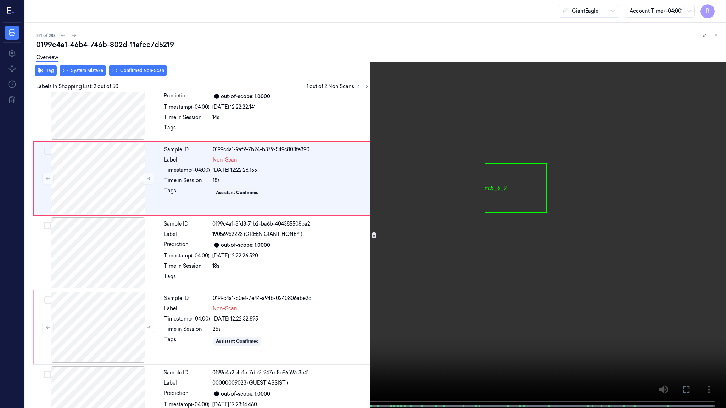
click at [186, 237] on video at bounding box center [363, 205] width 726 height 410
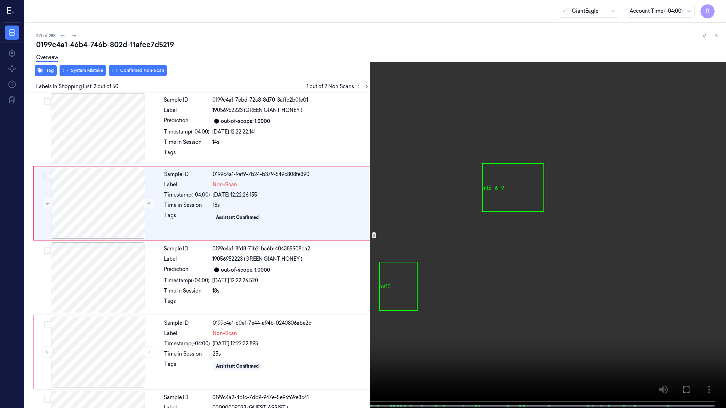
scroll to position [0, 0]
click at [77, 344] on video at bounding box center [363, 205] width 726 height 410
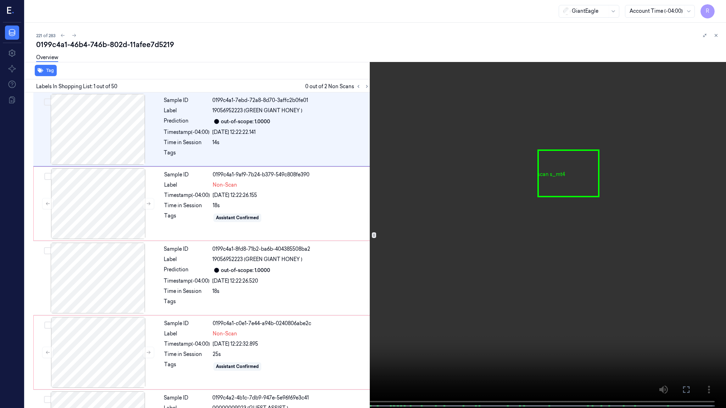
click at [73, 302] on video at bounding box center [363, 205] width 726 height 410
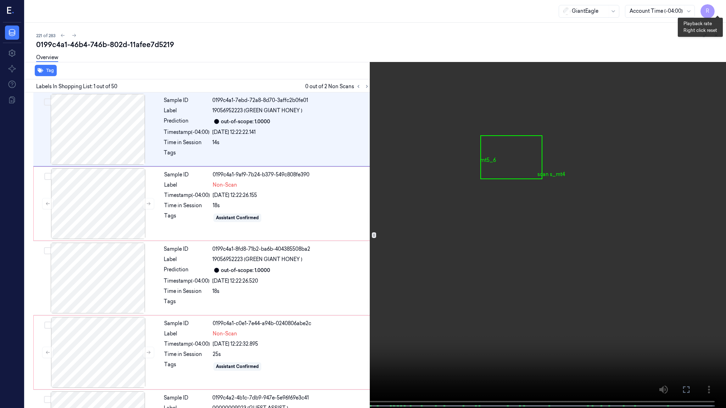
click at [717, 12] on button "x 2" at bounding box center [717, 8] width 11 height 11
click at [717, 12] on button "x 4" at bounding box center [717, 8] width 11 height 11
click at [88, 344] on video at bounding box center [363, 205] width 726 height 410
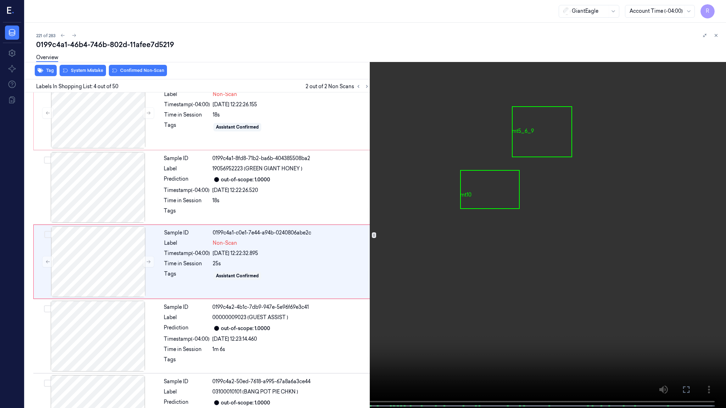
scroll to position [102, 0]
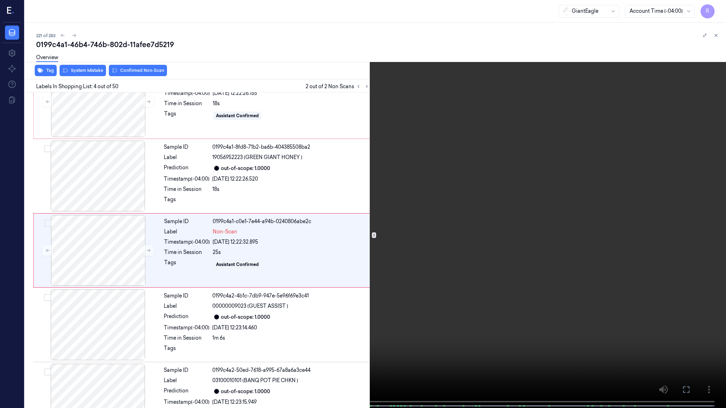
click at [133, 294] on video at bounding box center [363, 205] width 726 height 410
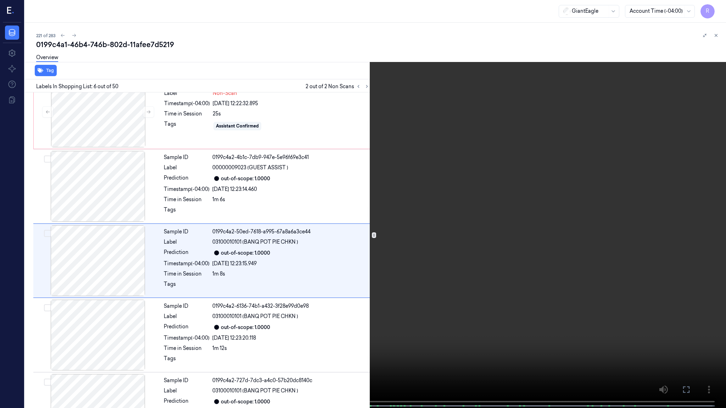
scroll to position [251, 0]
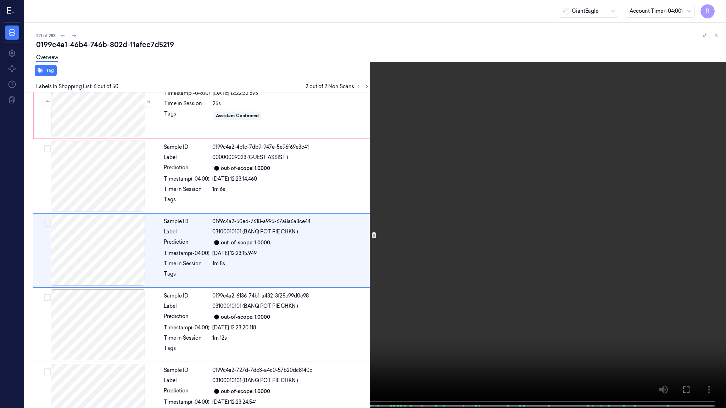
click at [162, 344] on video at bounding box center [363, 205] width 726 height 410
click at [141, 329] on video at bounding box center [363, 205] width 726 height 410
click at [127, 344] on video at bounding box center [363, 205] width 726 height 410
click at [58, 344] on video at bounding box center [363, 205] width 726 height 410
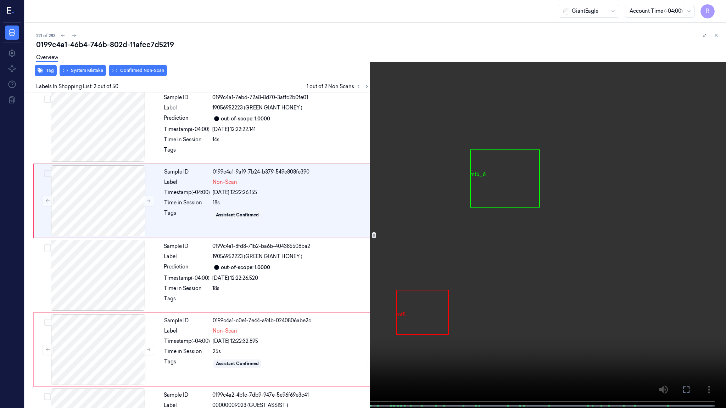
scroll to position [0, 0]
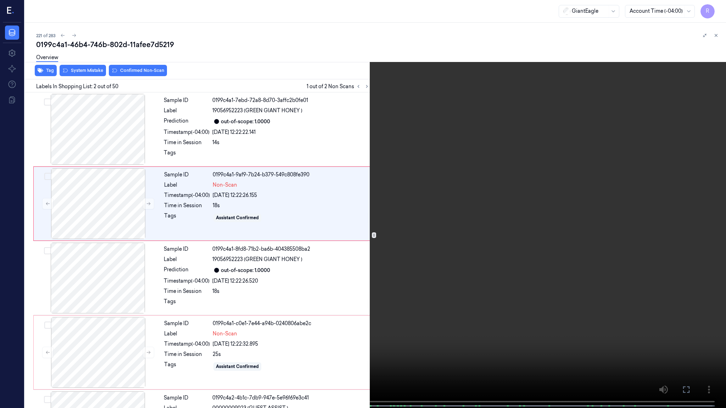
drag, startPoint x: 76, startPoint y: 372, endPoint x: 82, endPoint y: 371, distance: 6.1
click at [80, 344] on video at bounding box center [363, 205] width 726 height 410
click at [88, 344] on video at bounding box center [363, 205] width 726 height 410
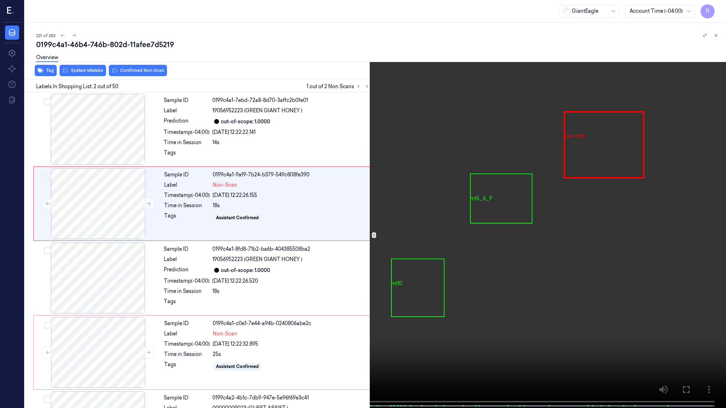
click at [122, 335] on video at bounding box center [363, 205] width 726 height 410
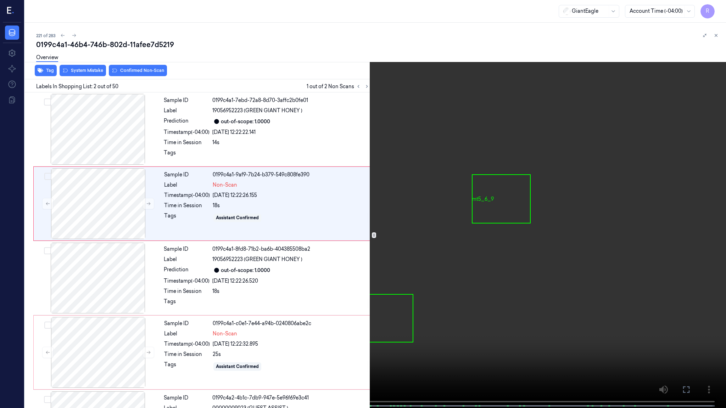
click at [122, 335] on video at bounding box center [363, 205] width 726 height 410
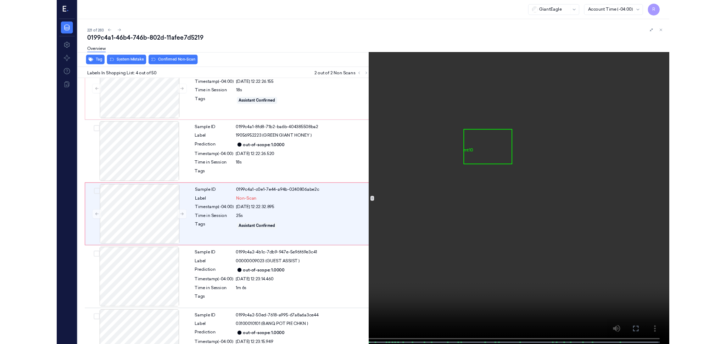
scroll to position [102, 0]
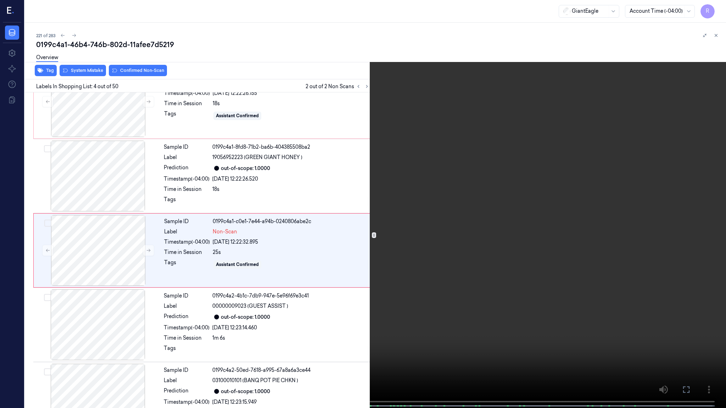
click at [122, 335] on video at bounding box center [363, 205] width 726 height 410
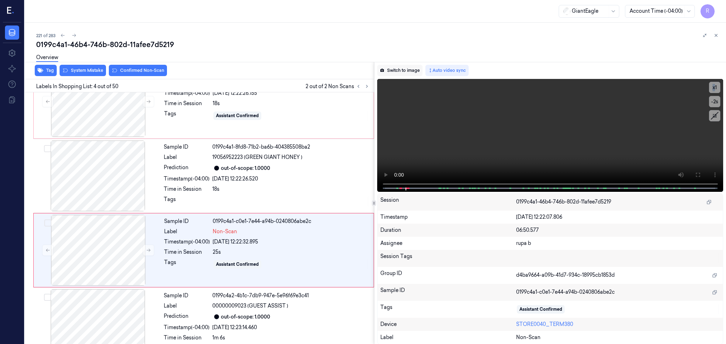
click at [402, 75] on button "Switch to image" at bounding box center [399, 70] width 45 height 11
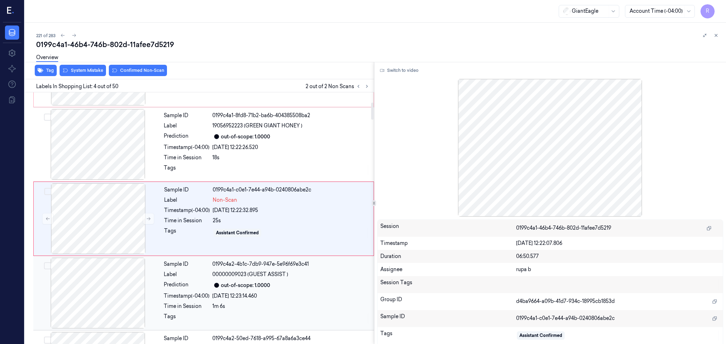
scroll to position [181, 0]
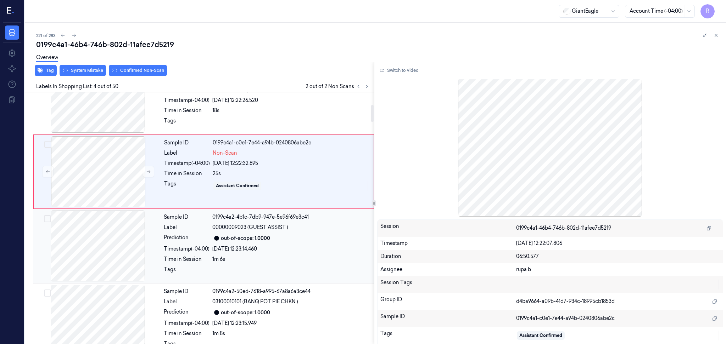
click at [126, 254] on div at bounding box center [98, 246] width 126 height 71
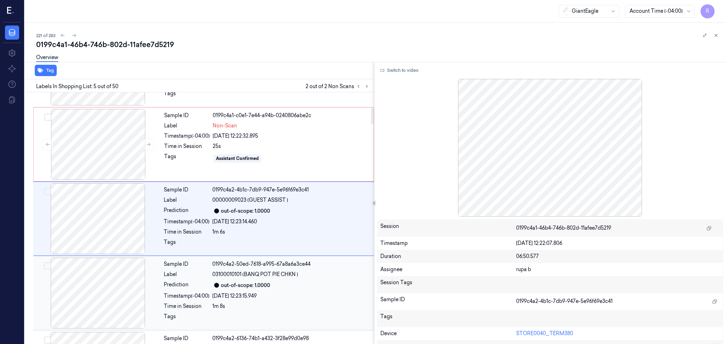
click at [118, 296] on div at bounding box center [98, 293] width 126 height 71
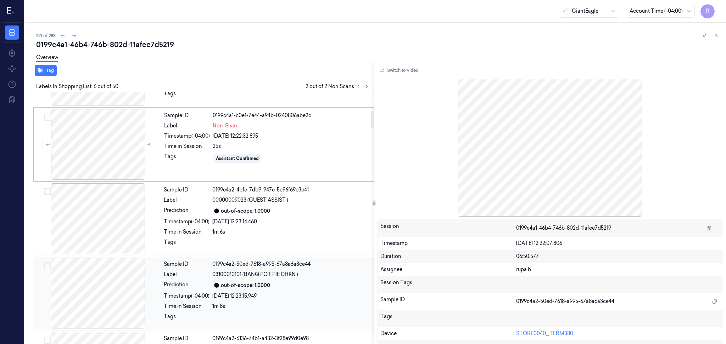
scroll to position [282, 0]
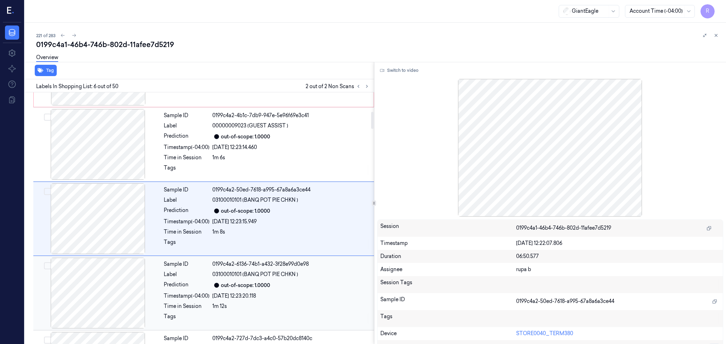
click at [117, 295] on div at bounding box center [98, 293] width 126 height 71
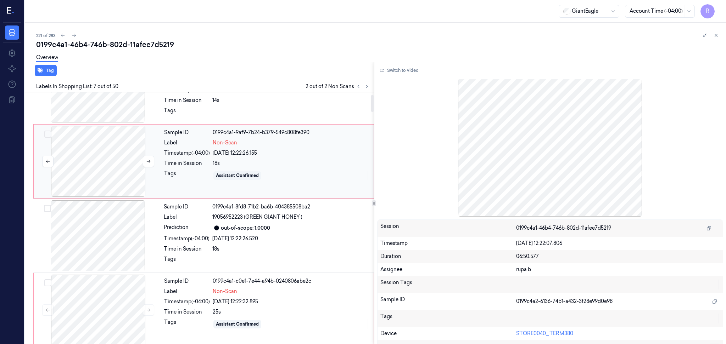
scroll to position [26, 0]
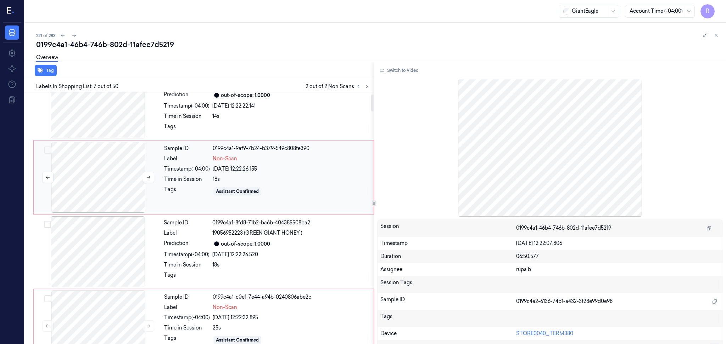
click at [108, 175] on div at bounding box center [98, 177] width 126 height 71
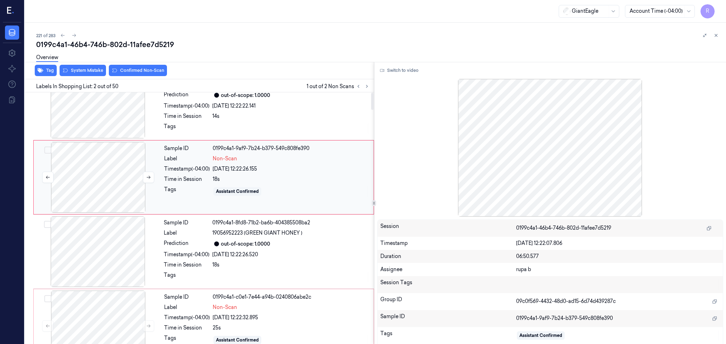
scroll to position [0, 0]
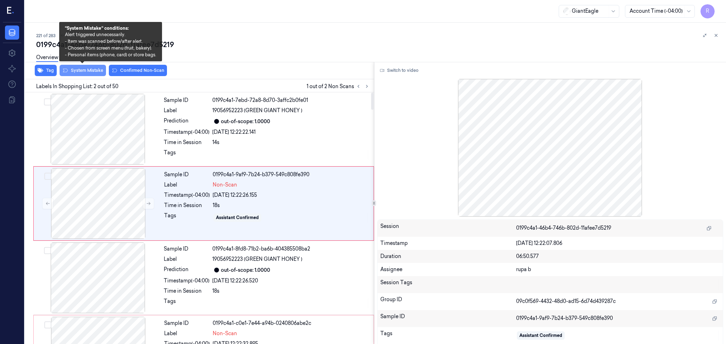
click at [89, 74] on button "System Mistake" at bounding box center [83, 70] width 46 height 11
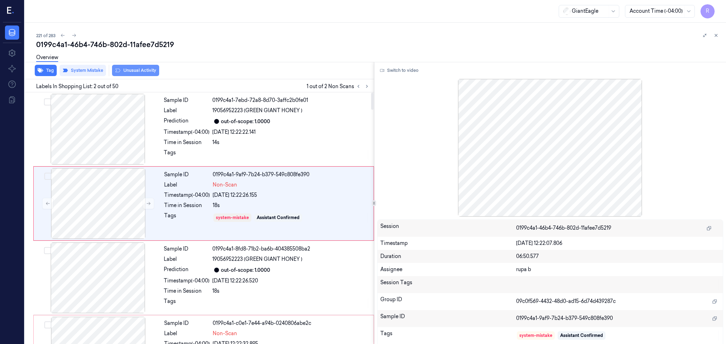
click at [145, 73] on button "Unusual Activity" at bounding box center [135, 70] width 47 height 11
click at [370, 88] on button at bounding box center [367, 86] width 9 height 9
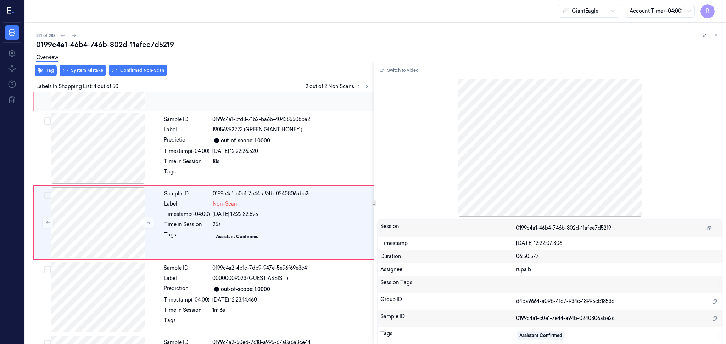
scroll to position [134, 0]
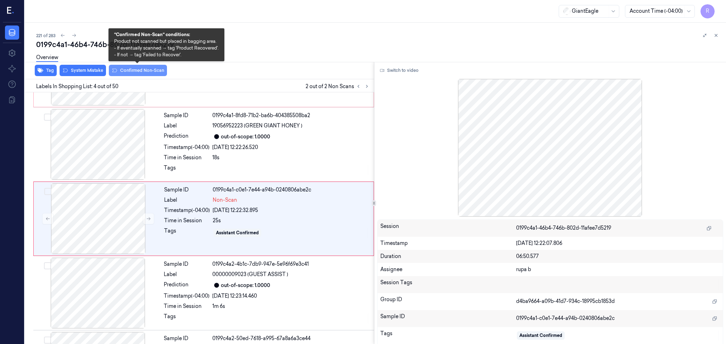
click at [126, 71] on button "Confirmed Non-Scan" at bounding box center [138, 70] width 58 height 11
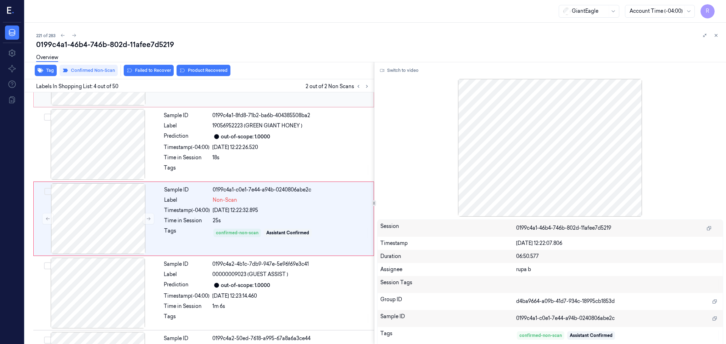
drag, startPoint x: 203, startPoint y: 73, endPoint x: 201, endPoint y: 99, distance: 26.3
click at [203, 73] on button "Product Recovered" at bounding box center [203, 70] width 54 height 11
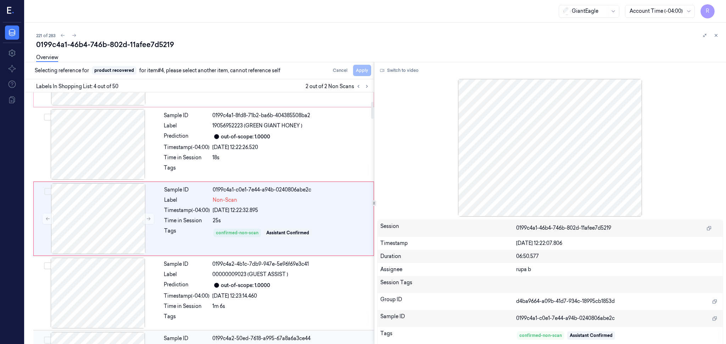
scroll to position [181, 0]
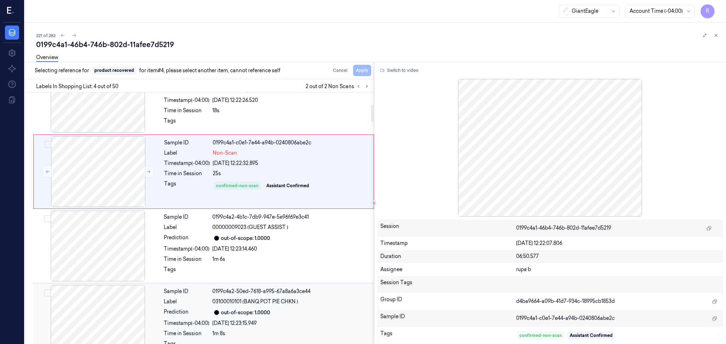
click at [101, 305] on div at bounding box center [98, 320] width 126 height 71
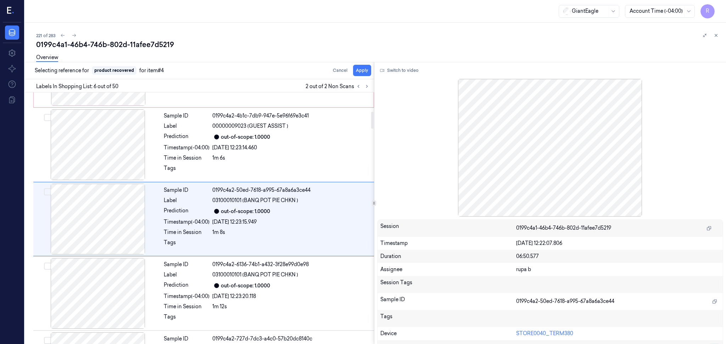
scroll to position [282, 0]
click at [362, 74] on button "Apply" at bounding box center [362, 70] width 18 height 11
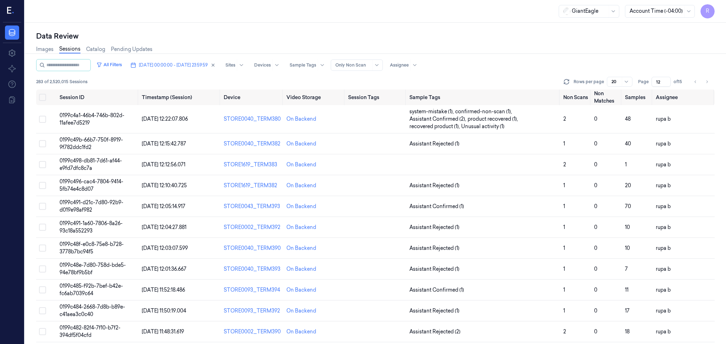
click at [251, 23] on div "Data Review Images Sessions Catalog Pending Updates All Filters 08/10/2025 00:0…" at bounding box center [375, 184] width 701 height 322
click at [92, 141] on span "0199c49b-66b7-750f-8919-9f782ddc1fd2" at bounding box center [91, 144] width 63 height 14
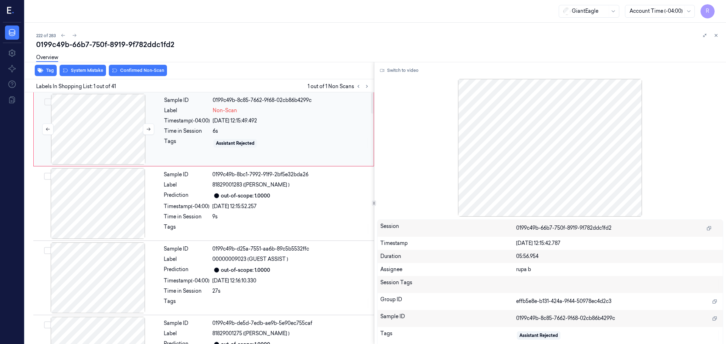
click at [100, 142] on div at bounding box center [98, 129] width 126 height 71
click at [400, 73] on button "Switch to video" at bounding box center [399, 70] width 44 height 11
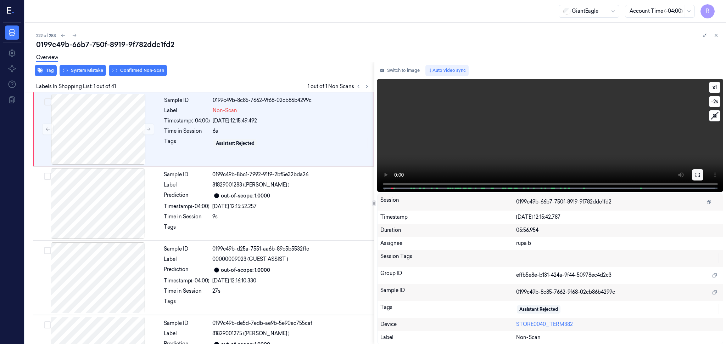
click at [699, 177] on icon at bounding box center [698, 175] width 6 height 6
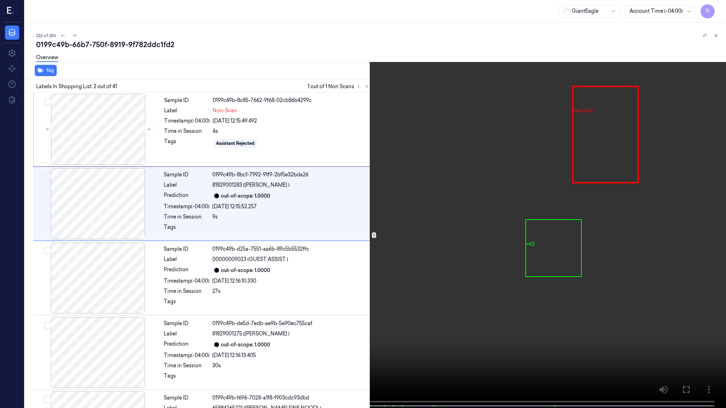
click at [157, 231] on video at bounding box center [363, 205] width 726 height 410
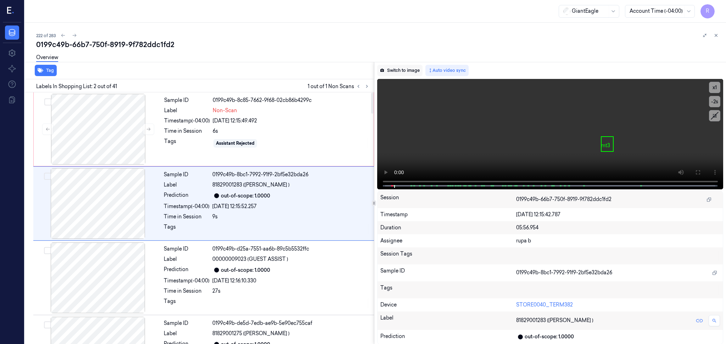
click at [394, 68] on button "Switch to image" at bounding box center [399, 70] width 45 height 11
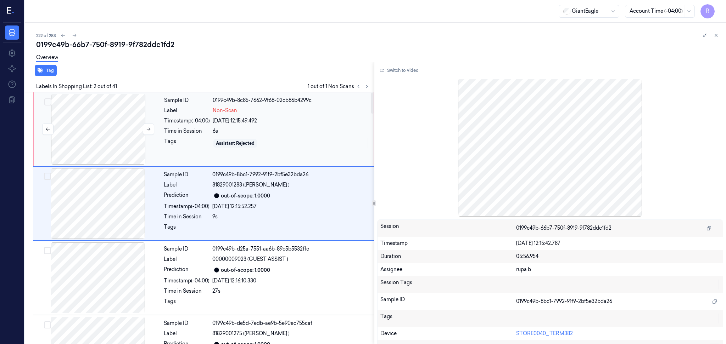
drag, startPoint x: 111, startPoint y: 124, endPoint x: 109, endPoint y: 120, distance: 4.4
click at [111, 124] on div at bounding box center [98, 129] width 126 height 71
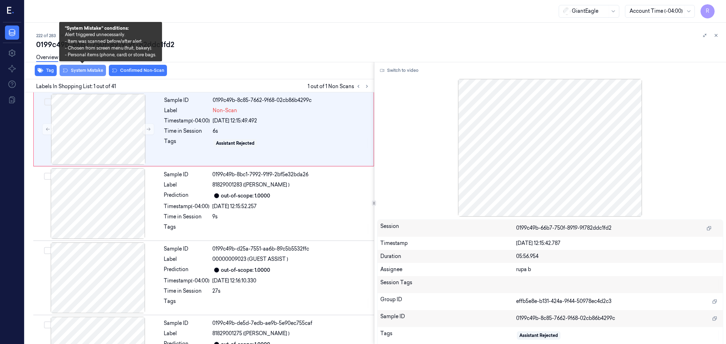
click at [91, 74] on button "System Mistake" at bounding box center [83, 70] width 46 height 11
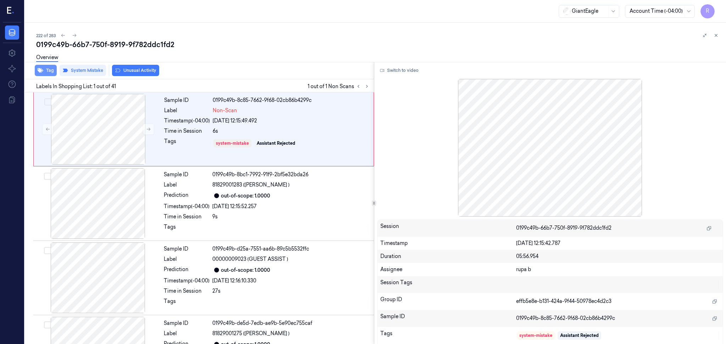
click at [50, 73] on button "Tag" at bounding box center [46, 70] width 22 height 11
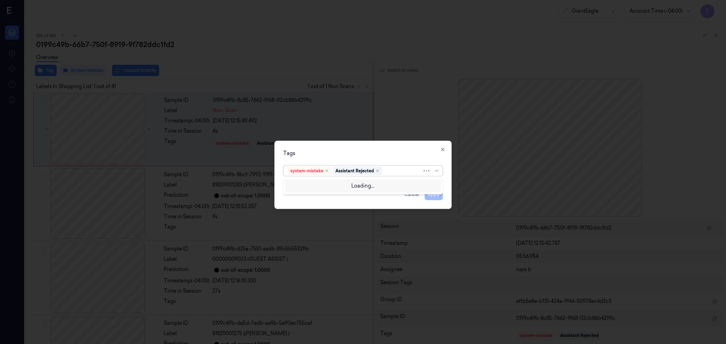
click at [394, 168] on div at bounding box center [402, 170] width 39 height 7
type input "bag"
drag, startPoint x: 322, startPoint y: 184, endPoint x: 349, endPoint y: 162, distance: 34.0
click at [322, 184] on div "Bag" at bounding box center [363, 185] width 150 height 7
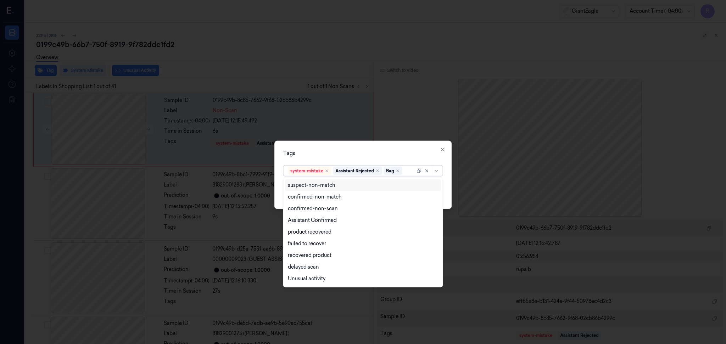
click at [352, 158] on div "Tags option Bag, selected. 13 results available. Use Up and Down to choose opti…" at bounding box center [362, 175] width 177 height 68
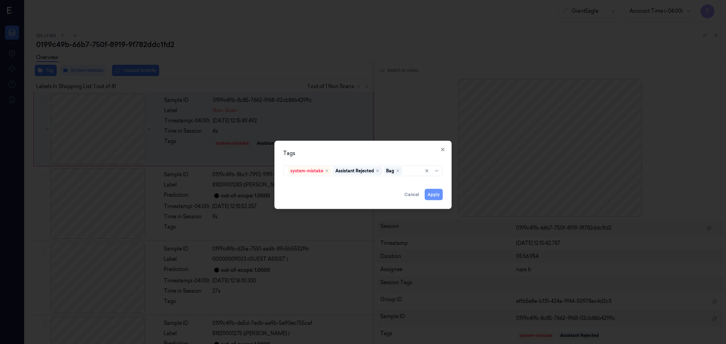
click at [437, 193] on button "Apply" at bounding box center [434, 194] width 18 height 11
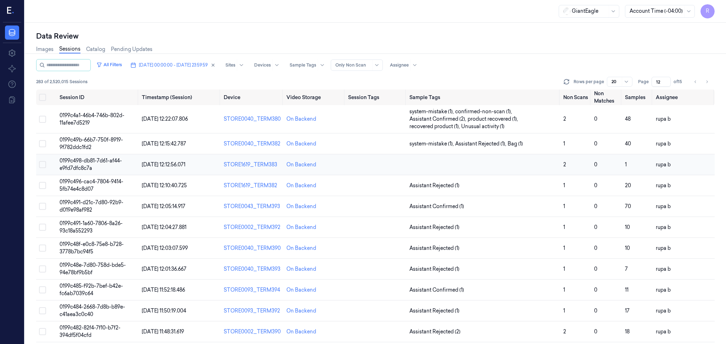
click at [117, 162] on span "0199c498-db81-7d61-af44-e9fd7dfc8c7a" at bounding box center [91, 165] width 62 height 14
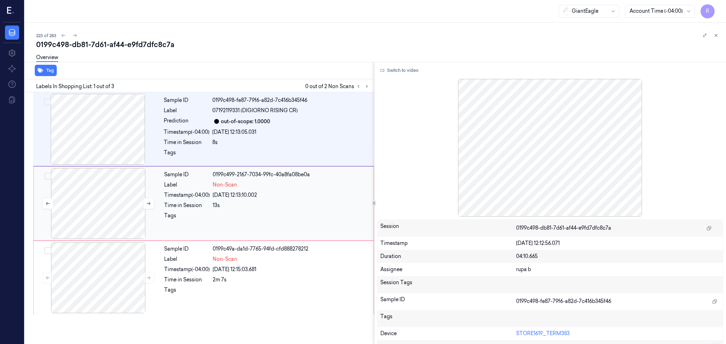
click at [78, 194] on div at bounding box center [98, 203] width 126 height 71
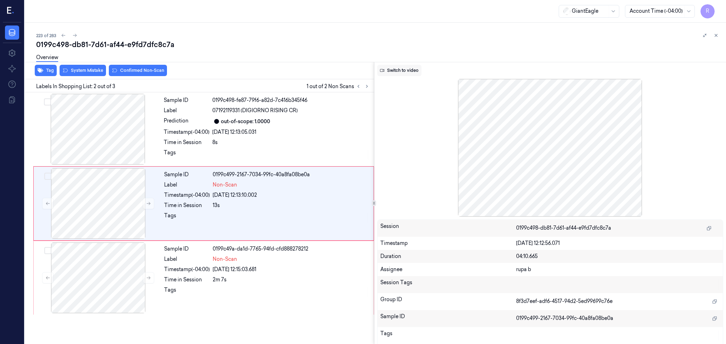
click at [391, 74] on button "Switch to video" at bounding box center [399, 70] width 44 height 11
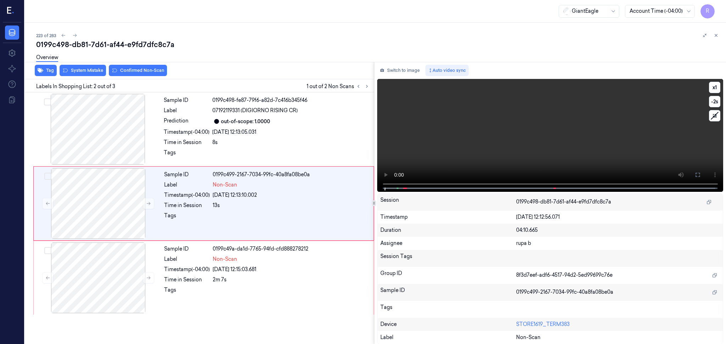
drag, startPoint x: 694, startPoint y: 177, endPoint x: 695, endPoint y: 218, distance: 41.1
click at [695, 177] on icon at bounding box center [698, 175] width 6 height 6
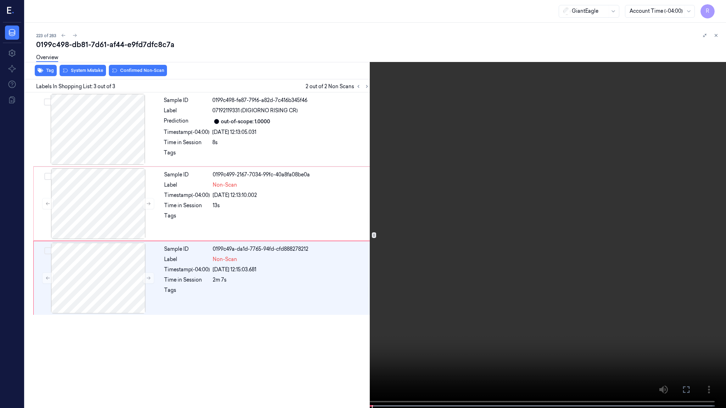
click at [381, 344] on video at bounding box center [363, 205] width 726 height 410
click at [717, 4] on button "x 1" at bounding box center [717, 8] width 11 height 11
click at [715, 8] on button "x 2" at bounding box center [717, 8] width 11 height 11
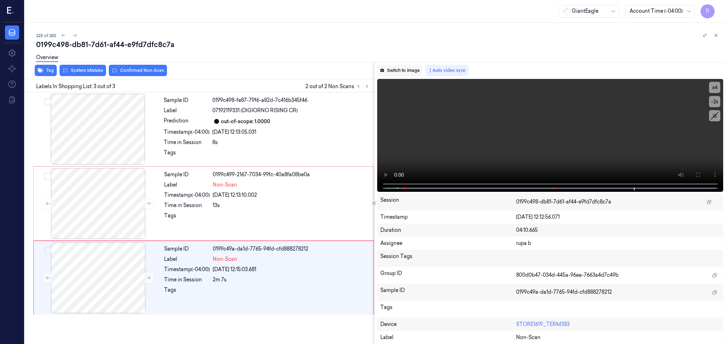
click at [415, 69] on button "Switch to image" at bounding box center [399, 70] width 45 height 11
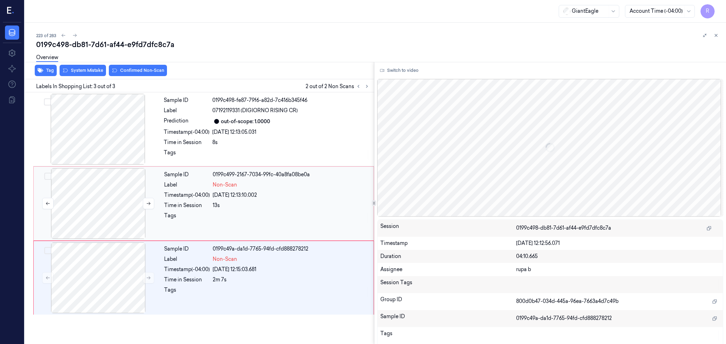
click at [97, 201] on div at bounding box center [98, 203] width 126 height 71
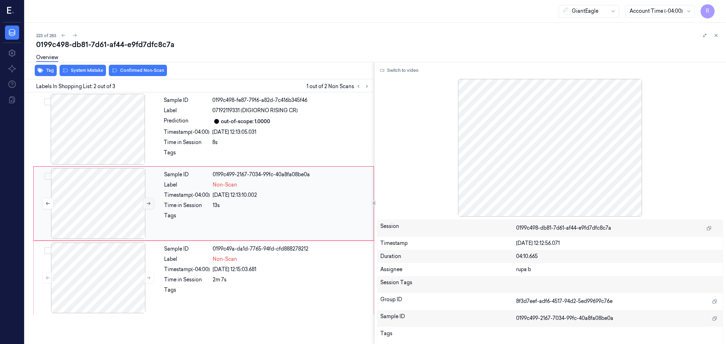
click at [148, 201] on icon at bounding box center [148, 203] width 5 height 5
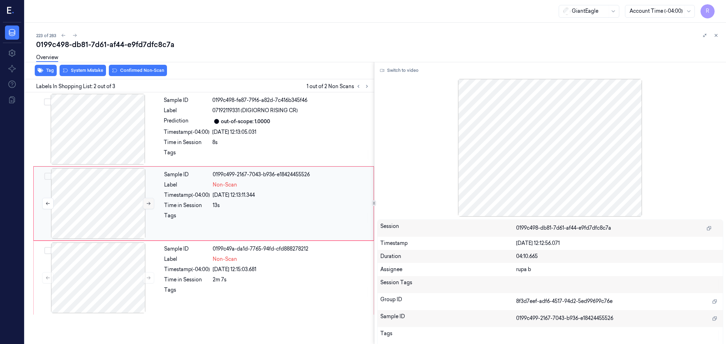
click at [148, 201] on icon at bounding box center [148, 203] width 5 height 5
click at [111, 206] on div at bounding box center [98, 203] width 126 height 71
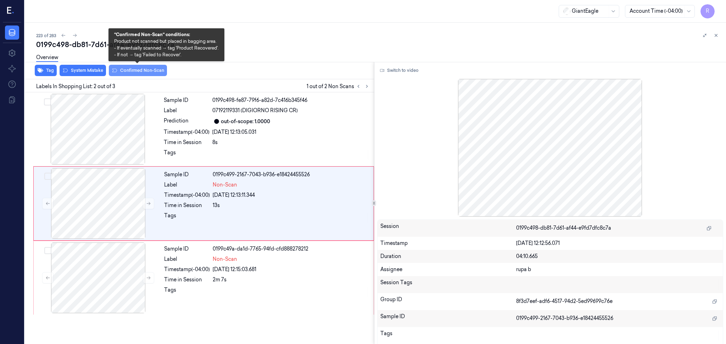
click at [130, 73] on button "Confirmed Non-Scan" at bounding box center [138, 70] width 58 height 11
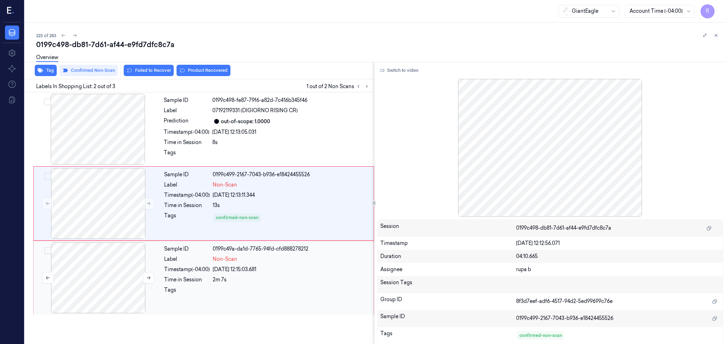
click at [102, 274] on div at bounding box center [98, 278] width 126 height 71
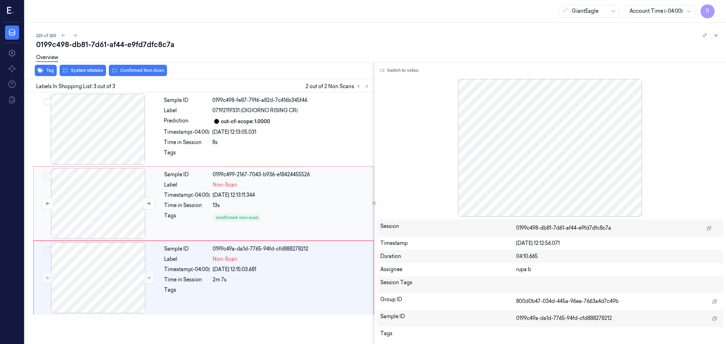
click at [114, 201] on div at bounding box center [98, 203] width 126 height 71
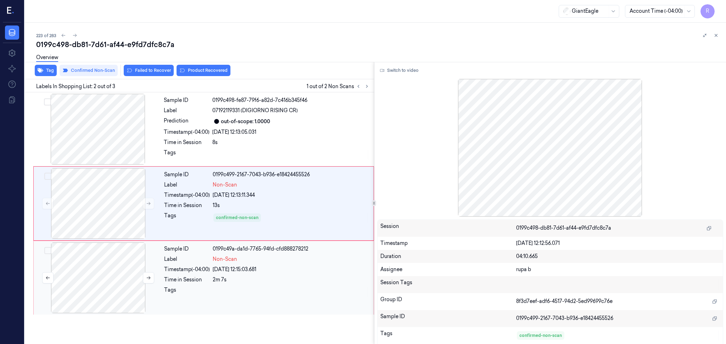
click at [95, 266] on div at bounding box center [98, 278] width 126 height 71
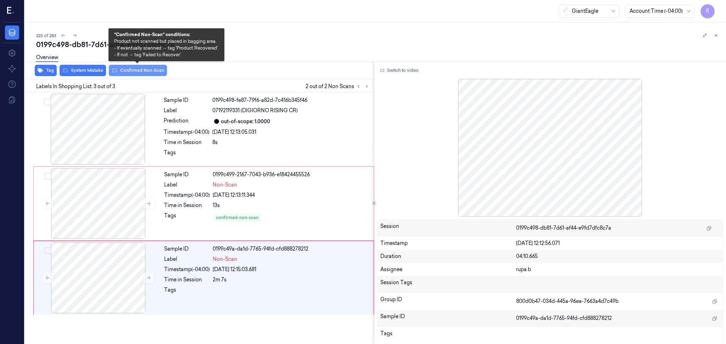
click at [127, 68] on button "Confirmed Non-Scan" at bounding box center [138, 70] width 58 height 11
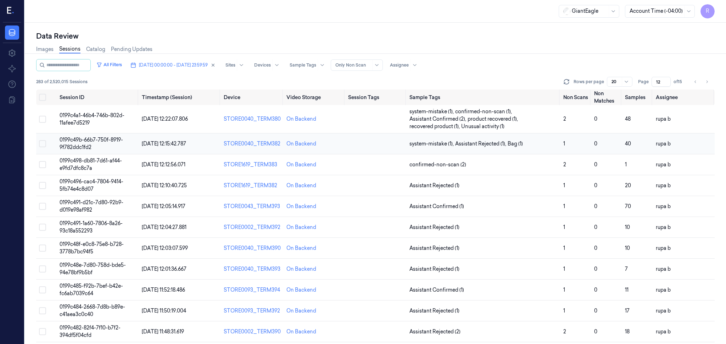
click at [101, 141] on span "0199c49b-66b7-750f-8919-9f782ddc1fd2" at bounding box center [91, 144] width 63 height 14
click at [73, 167] on span "0199c498-db81-7d61-af44-e9fd7dfc8c7a" at bounding box center [91, 165] width 62 height 14
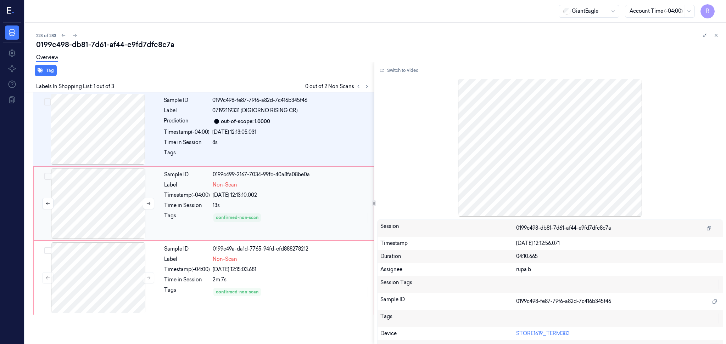
click at [131, 196] on div at bounding box center [98, 203] width 126 height 71
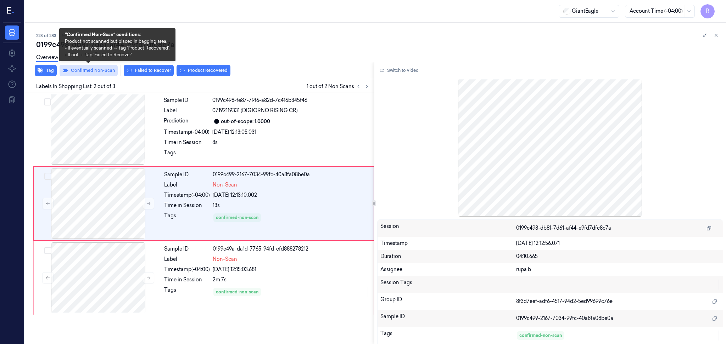
click at [88, 71] on button "Confirmed Non-Scan" at bounding box center [89, 70] width 58 height 11
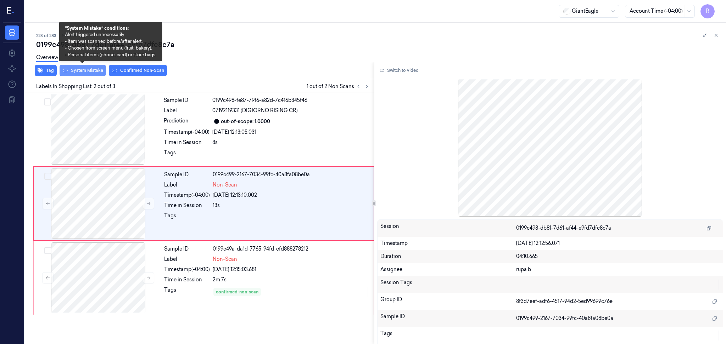
click at [77, 71] on button "System Mistake" at bounding box center [83, 70] width 46 height 11
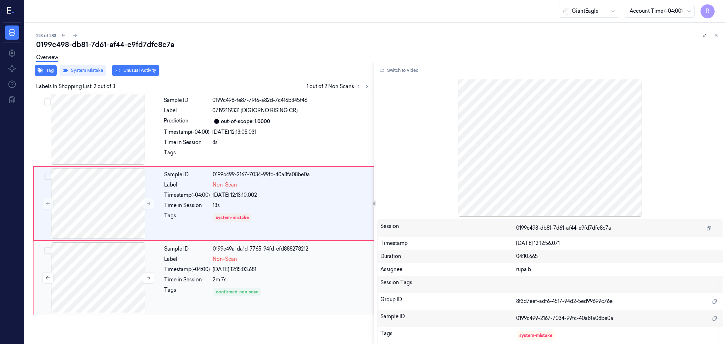
click at [111, 293] on div at bounding box center [98, 278] width 126 height 71
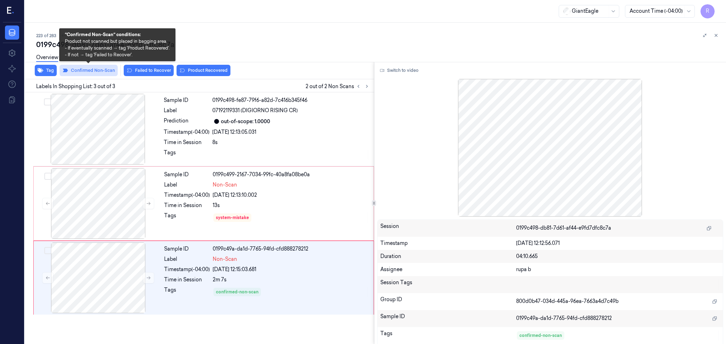
click at [77, 71] on button "Confirmed Non-Scan" at bounding box center [89, 70] width 58 height 11
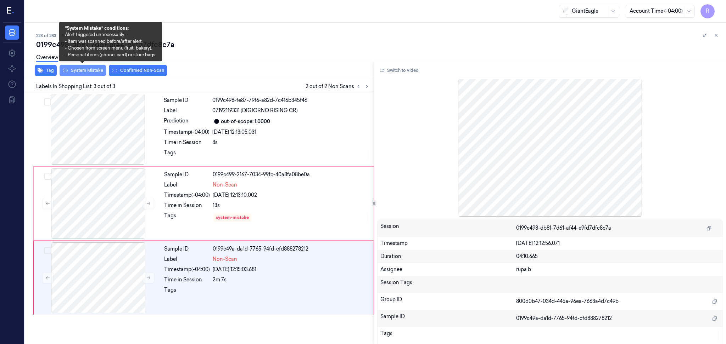
click at [86, 69] on button "System Mistake" at bounding box center [83, 70] width 46 height 11
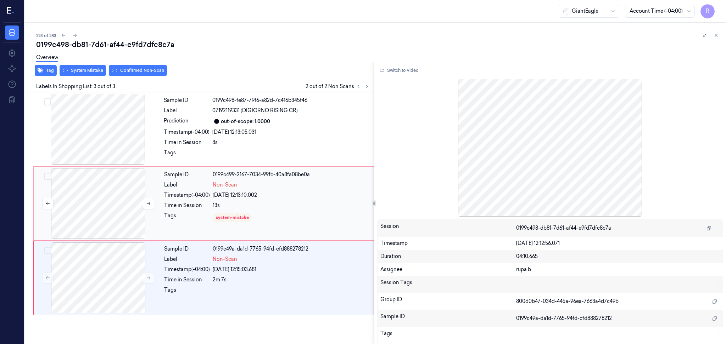
click at [106, 204] on div at bounding box center [98, 203] width 126 height 71
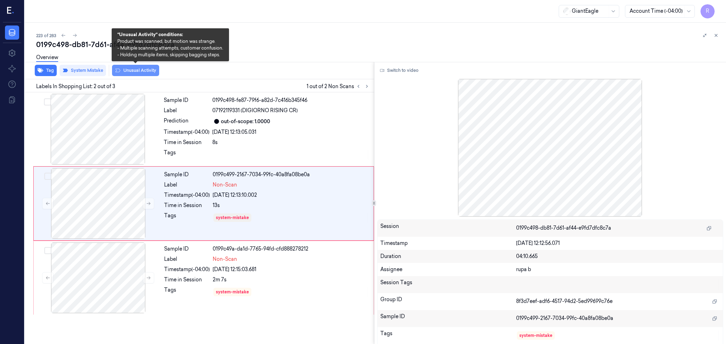
click at [132, 70] on button "Unusual Activity" at bounding box center [135, 70] width 47 height 11
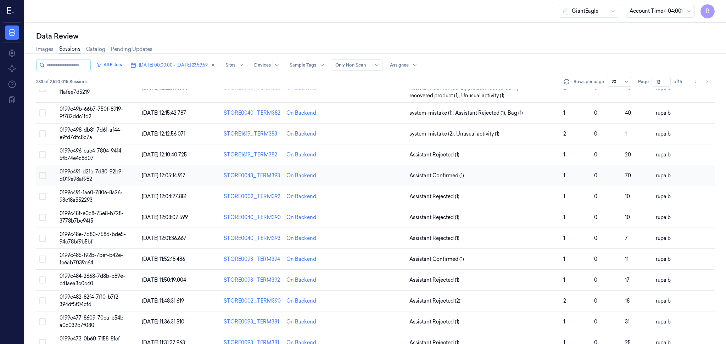
scroll to position [47, 0]
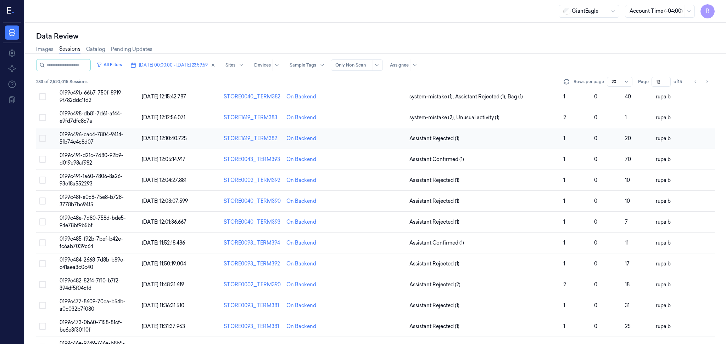
click at [115, 141] on td "0199c496-cac4-7804-9414-5fb74e4c8d07" at bounding box center [98, 138] width 82 height 21
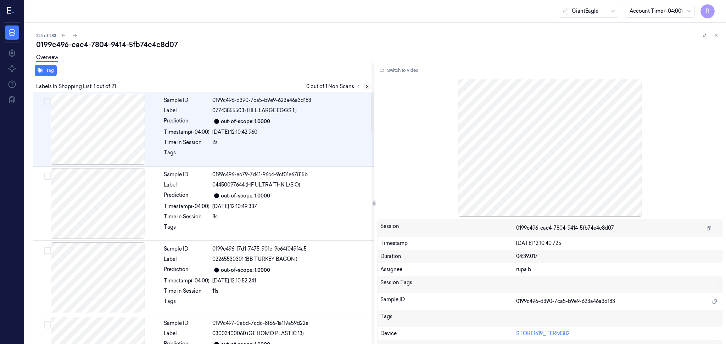
click at [367, 85] on icon at bounding box center [366, 86] width 5 height 5
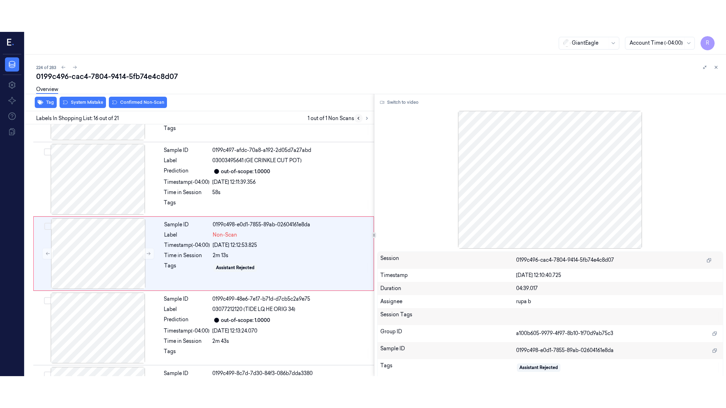
scroll to position [1027, 0]
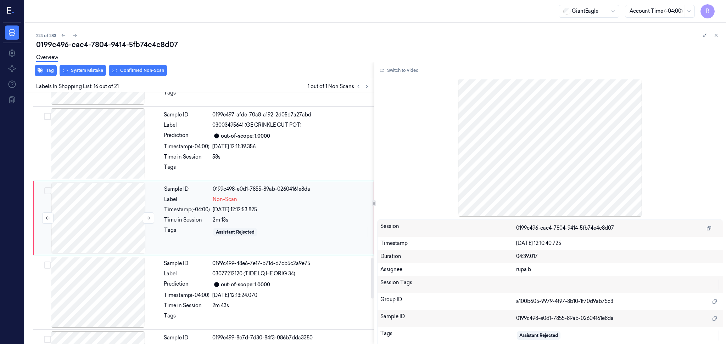
click at [94, 224] on div at bounding box center [98, 218] width 126 height 71
click at [397, 71] on button "Switch to video" at bounding box center [399, 70] width 44 height 11
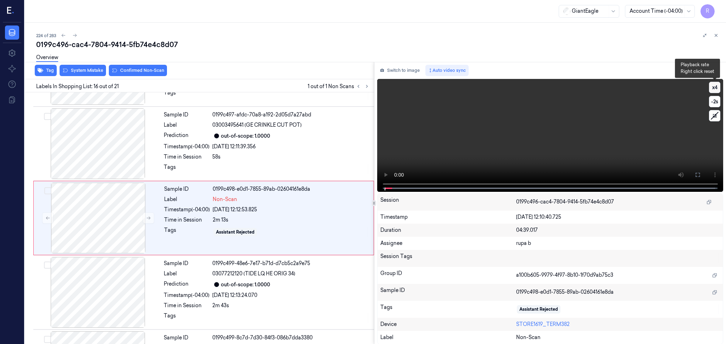
click at [713, 88] on button "x 4" at bounding box center [714, 87] width 11 height 11
click at [713, 88] on button "x 1" at bounding box center [714, 87] width 11 height 11
drag, startPoint x: 700, startPoint y: 172, endPoint x: 701, endPoint y: 213, distance: 41.5
click at [700, 172] on button at bounding box center [697, 174] width 11 height 11
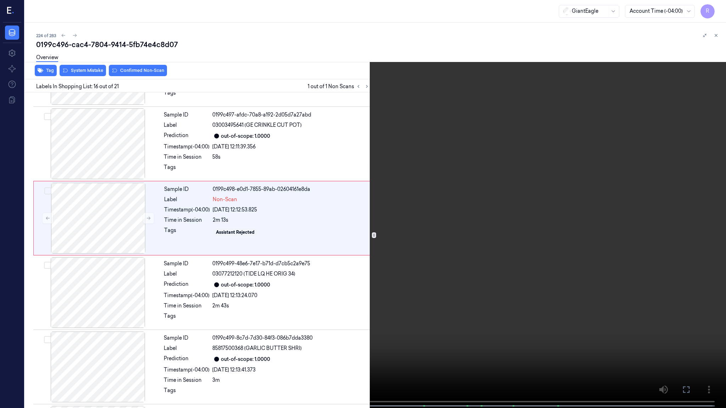
click at [703, 210] on video at bounding box center [363, 205] width 726 height 410
click at [719, 184] on video at bounding box center [363, 205] width 726 height 410
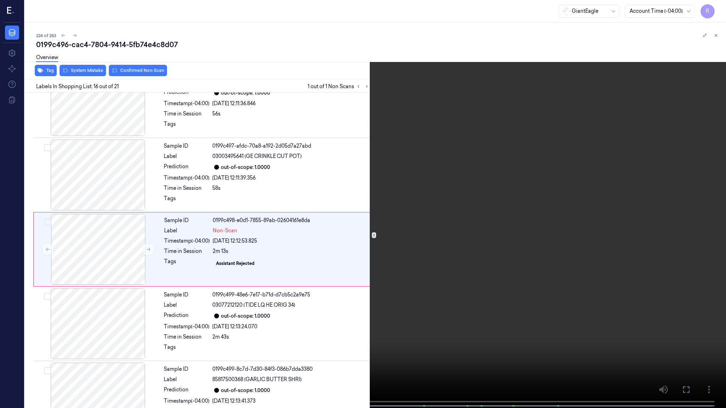
scroll to position [995, 0]
click at [719, 183] on video at bounding box center [363, 205] width 726 height 410
click at [690, 173] on video at bounding box center [363, 205] width 726 height 410
click at [338, 344] on video at bounding box center [363, 205] width 726 height 410
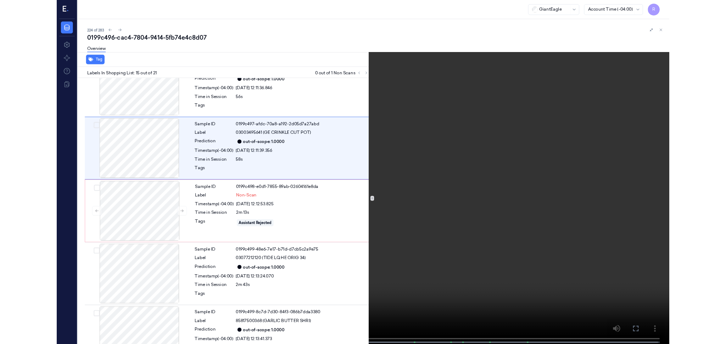
scroll to position [921, 0]
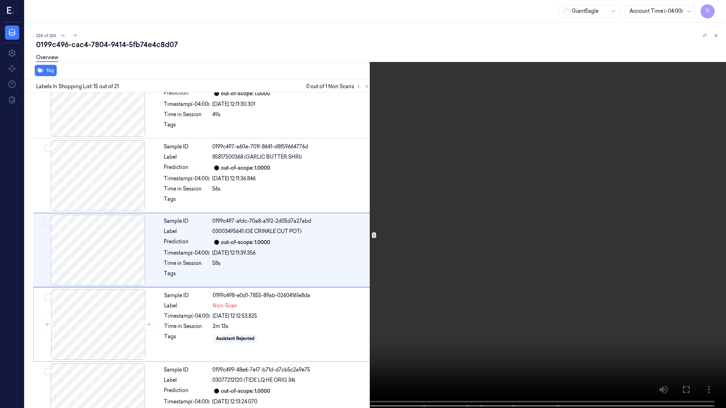
click at [306, 344] on video at bounding box center [363, 205] width 726 height 410
click at [337, 202] on video at bounding box center [363, 205] width 726 height 410
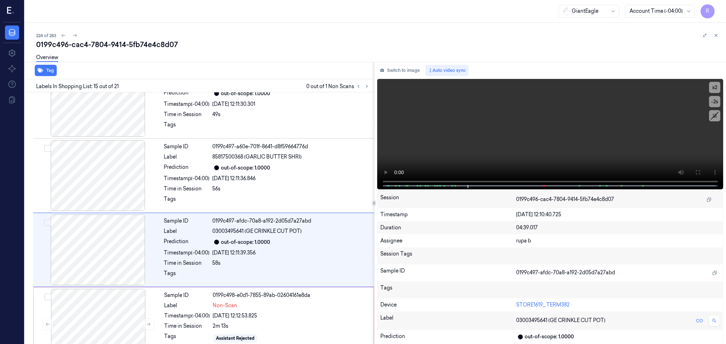
click at [389, 64] on div "Switch to image Auto video sync x 2 -2 s Session 0199c496-cac4-7804-9414-5fb74e…" at bounding box center [550, 203] width 352 height 283
click at [393, 72] on button "Switch to image" at bounding box center [399, 70] width 45 height 11
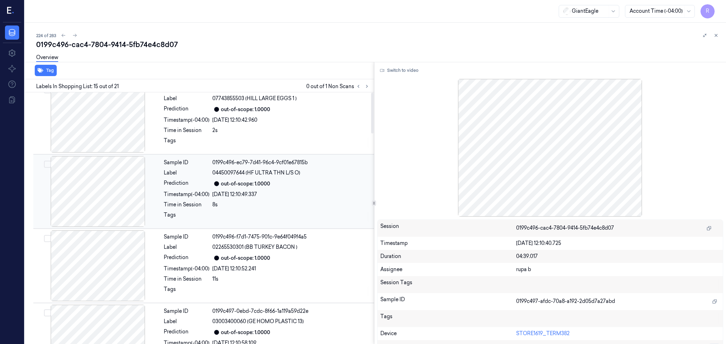
scroll to position [0, 0]
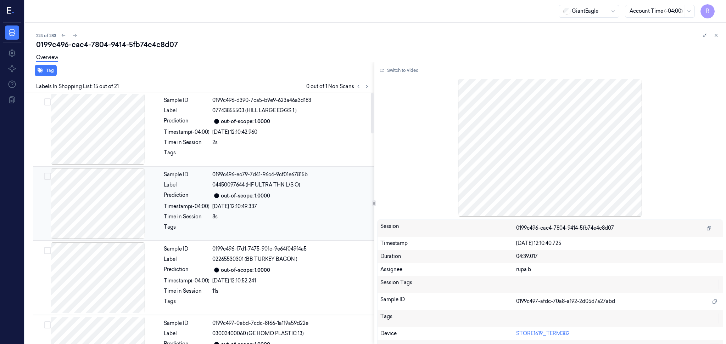
drag, startPoint x: 107, startPoint y: 141, endPoint x: 104, endPoint y: 192, distance: 50.4
click at [107, 141] on div at bounding box center [98, 129] width 126 height 71
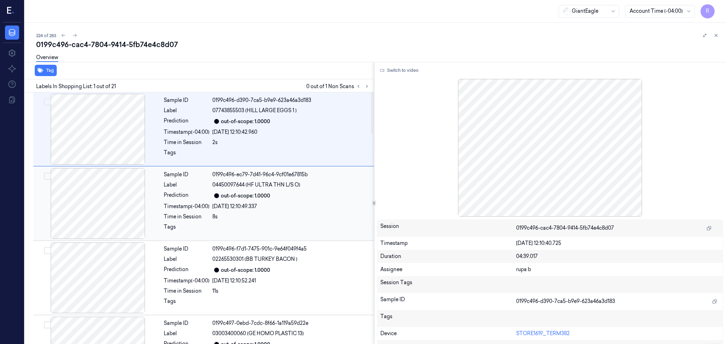
click at [102, 222] on div at bounding box center [98, 203] width 126 height 71
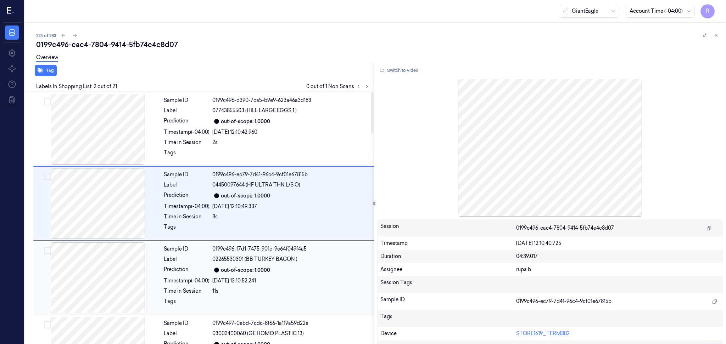
click at [109, 270] on div at bounding box center [98, 278] width 126 height 71
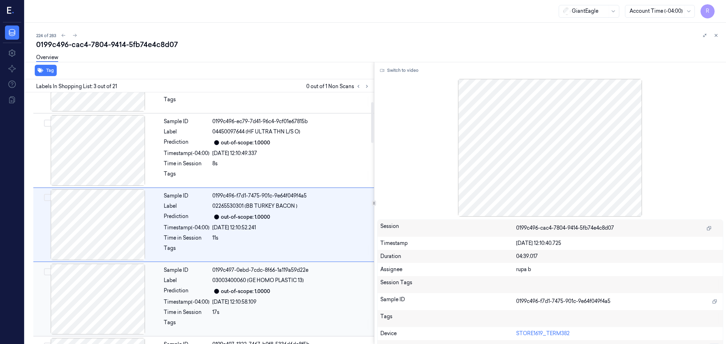
scroll to position [59, 0]
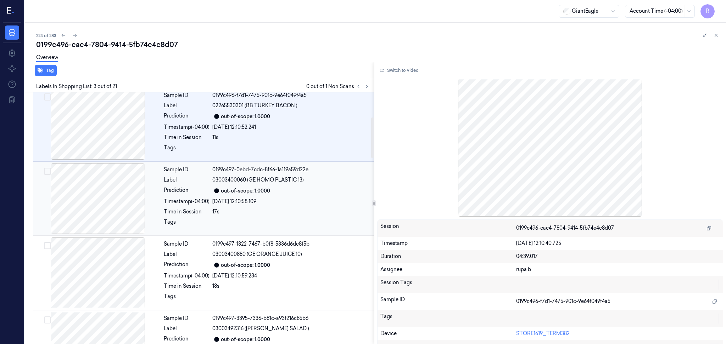
click at [121, 212] on div at bounding box center [98, 198] width 126 height 71
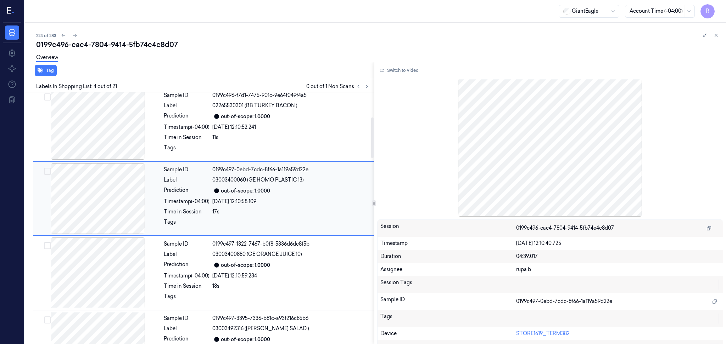
scroll to position [134, 0]
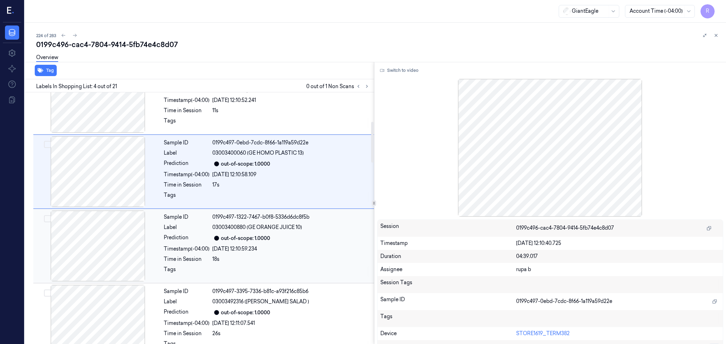
click at [119, 235] on div at bounding box center [98, 246] width 126 height 71
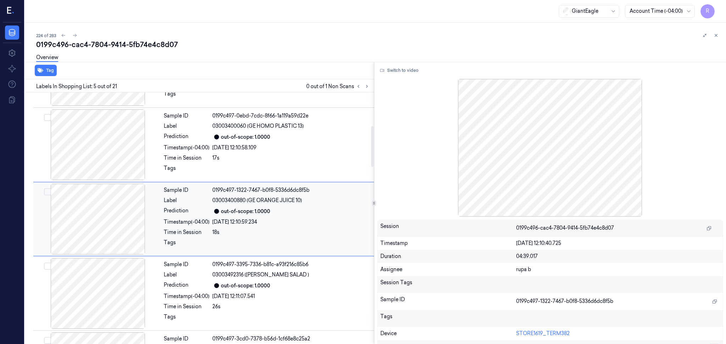
scroll to position [208, 0]
click at [99, 289] on div at bounding box center [98, 293] width 126 height 71
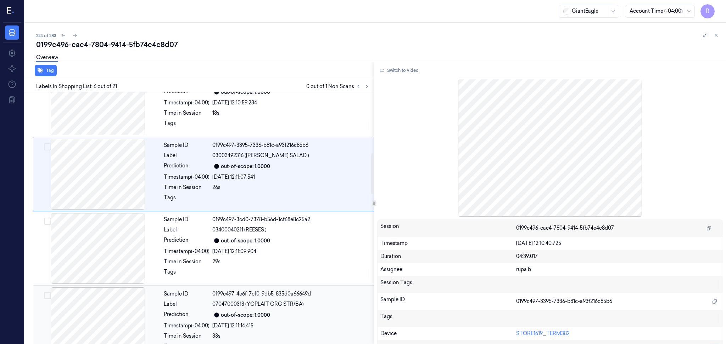
scroll to position [377, 0]
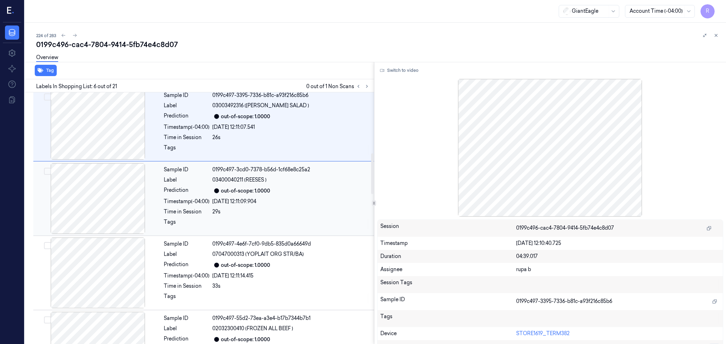
click at [121, 210] on div at bounding box center [98, 198] width 126 height 71
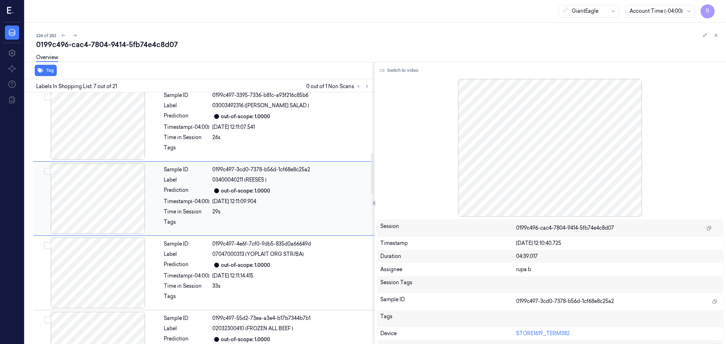
scroll to position [357, 0]
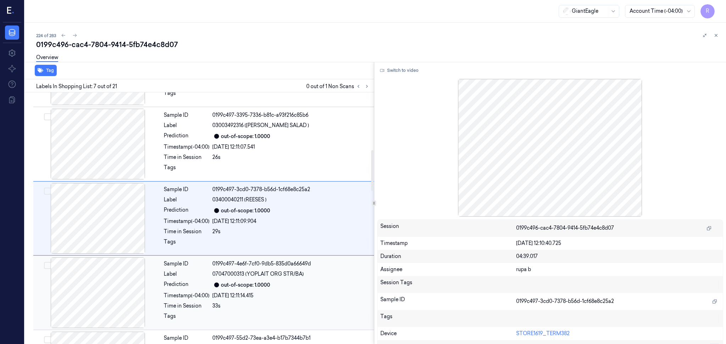
click at [115, 274] on div at bounding box center [98, 293] width 126 height 71
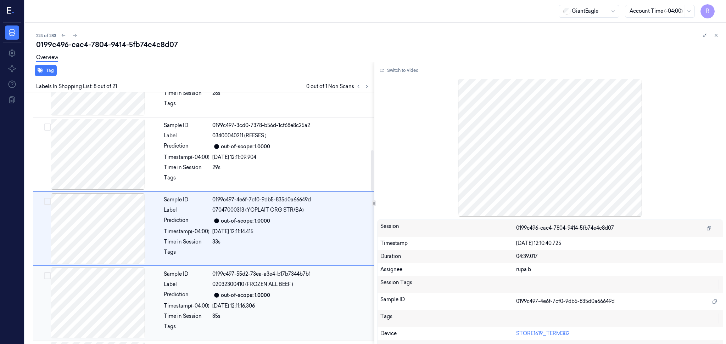
scroll to position [432, 0]
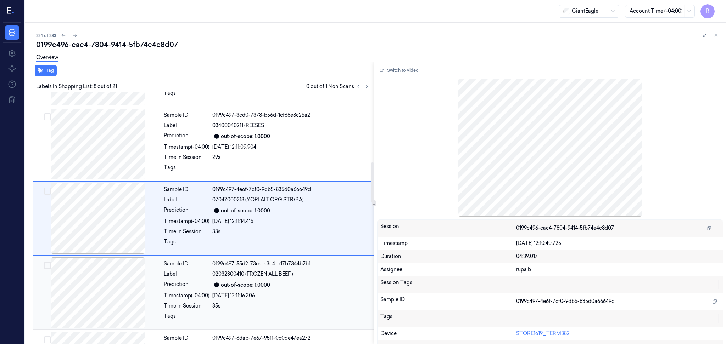
click at [115, 275] on div at bounding box center [98, 293] width 126 height 71
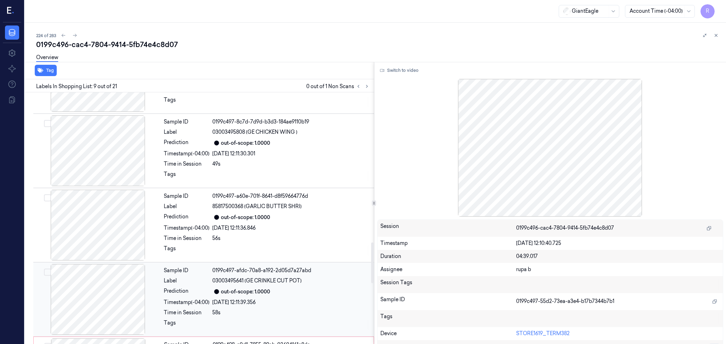
scroll to position [931, 0]
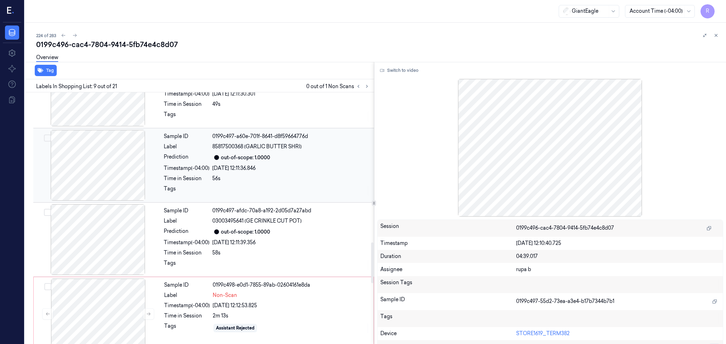
click at [117, 162] on div at bounding box center [98, 165] width 126 height 71
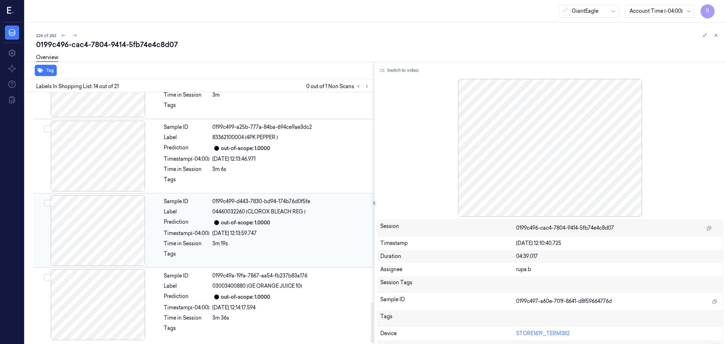
scroll to position [1077, 0]
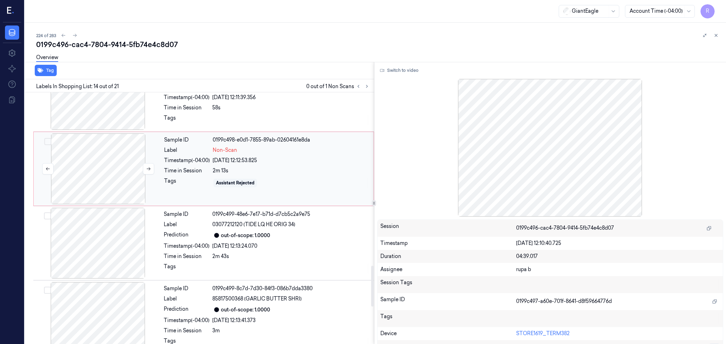
click at [104, 151] on div at bounding box center [98, 169] width 126 height 71
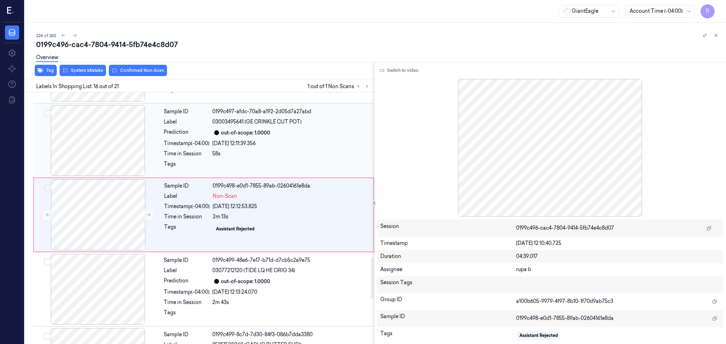
scroll to position [1027, 0]
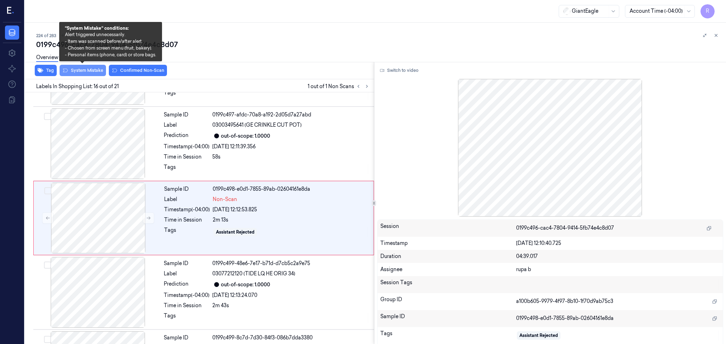
click at [92, 74] on button "System Mistake" at bounding box center [83, 70] width 46 height 11
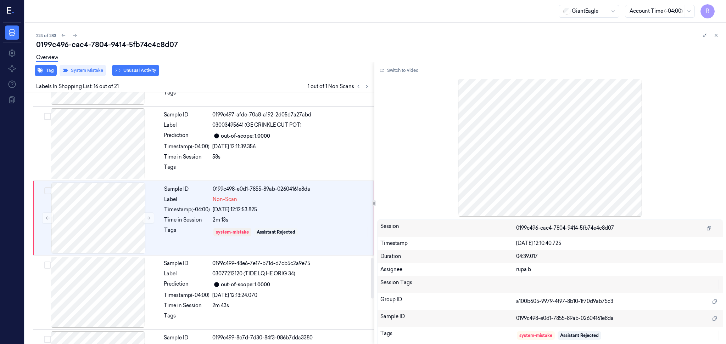
click at [147, 77] on div "Tag System Mistake Unusual Activity" at bounding box center [198, 70] width 352 height 17
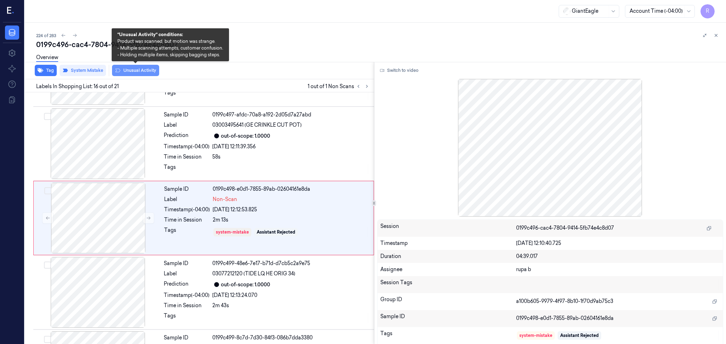
click at [147, 74] on button "Unusual Activity" at bounding box center [135, 70] width 47 height 11
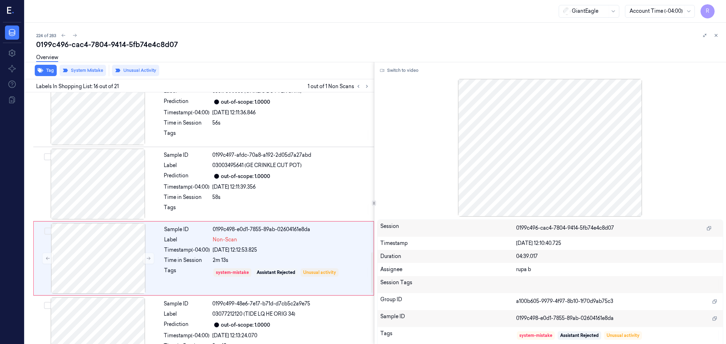
scroll to position [980, 0]
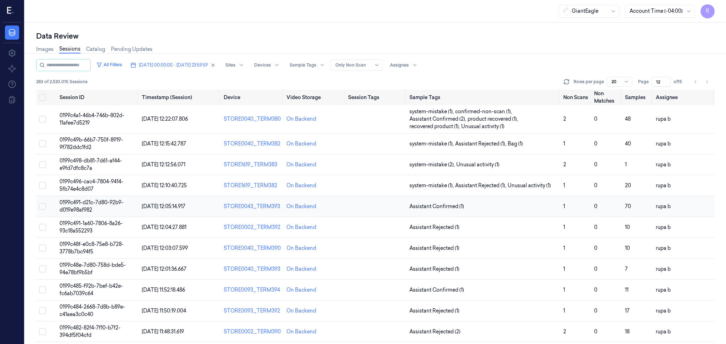
click at [119, 203] on span "0199c491-d21c-7d80-92b9-d019e98af982" at bounding box center [92, 207] width 64 height 14
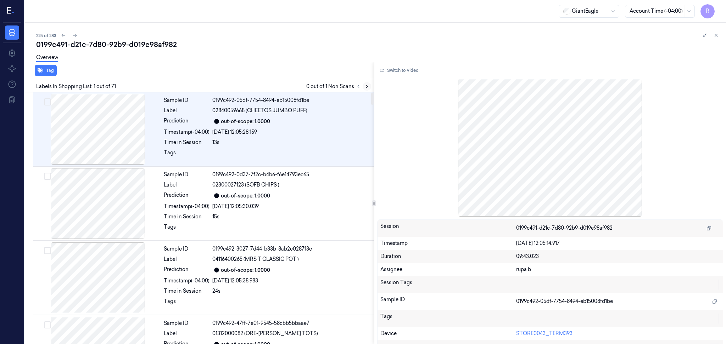
click at [365, 86] on icon at bounding box center [366, 86] width 5 height 5
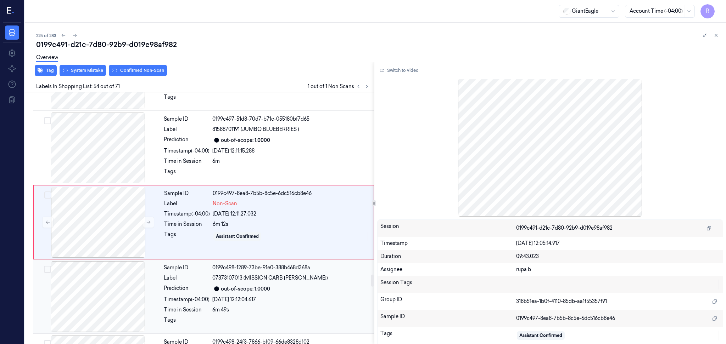
scroll to position [3857, 0]
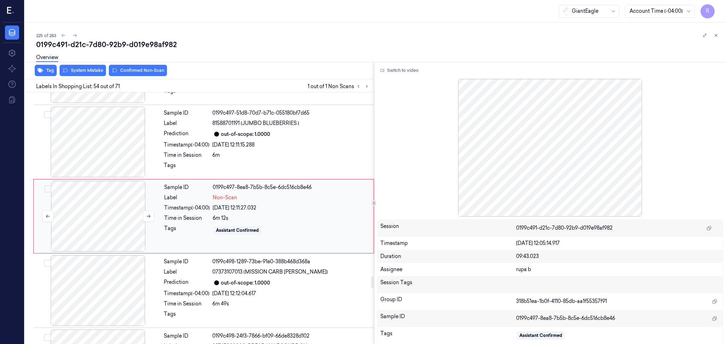
click at [132, 234] on div at bounding box center [98, 216] width 126 height 71
click at [143, 222] on div at bounding box center [148, 216] width 11 height 11
click at [147, 219] on icon at bounding box center [148, 216] width 5 height 5
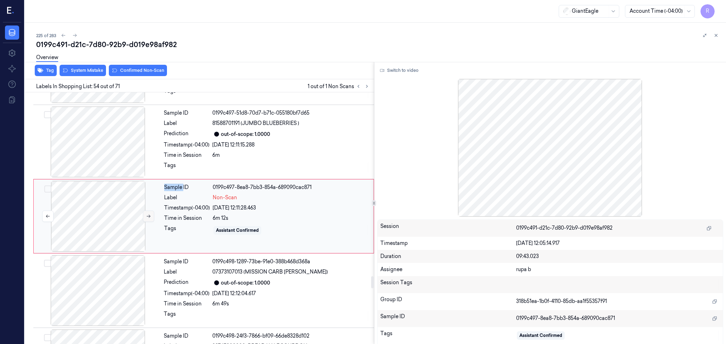
click at [147, 219] on icon at bounding box center [148, 216] width 5 height 5
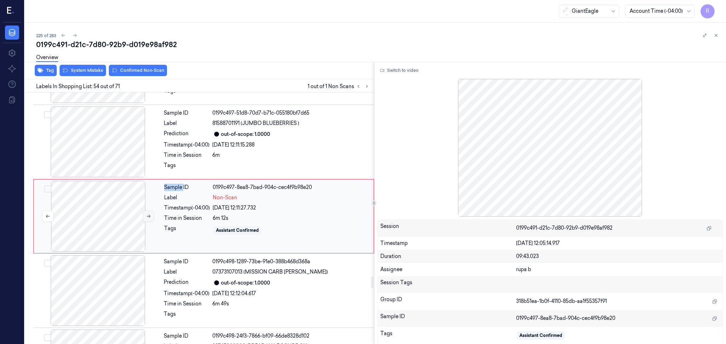
click at [147, 219] on icon at bounding box center [148, 216] width 5 height 5
click at [146, 219] on icon at bounding box center [148, 216] width 5 height 5
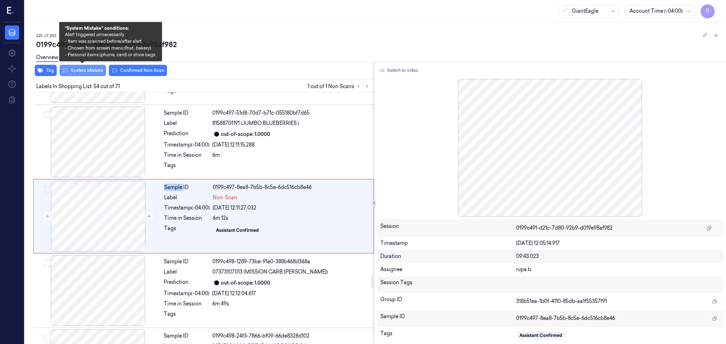
click at [79, 73] on button "System Mistake" at bounding box center [83, 70] width 46 height 11
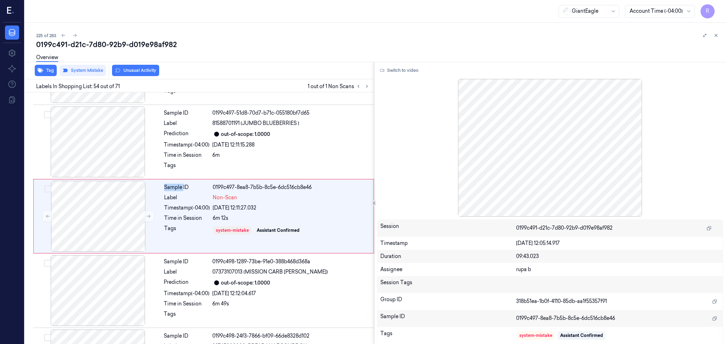
click at [139, 71] on button "Unusual Activity" at bounding box center [135, 70] width 47 height 11
